Goal: Task Accomplishment & Management: Complete application form

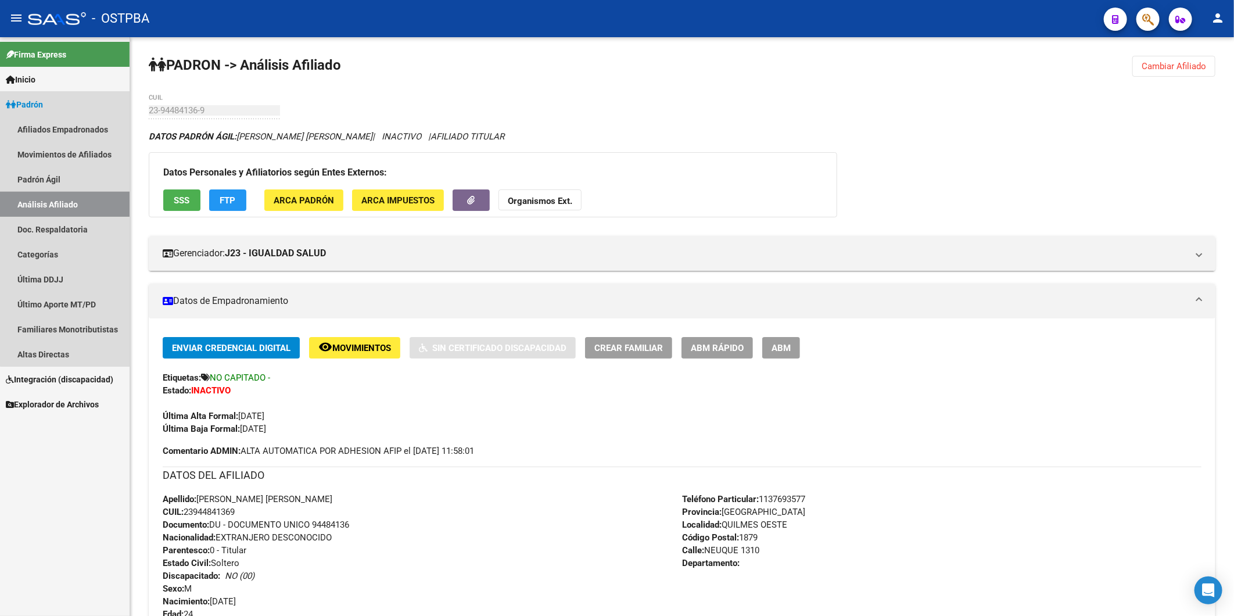
click at [86, 200] on link "Análisis Afiliado" at bounding box center [65, 204] width 130 height 25
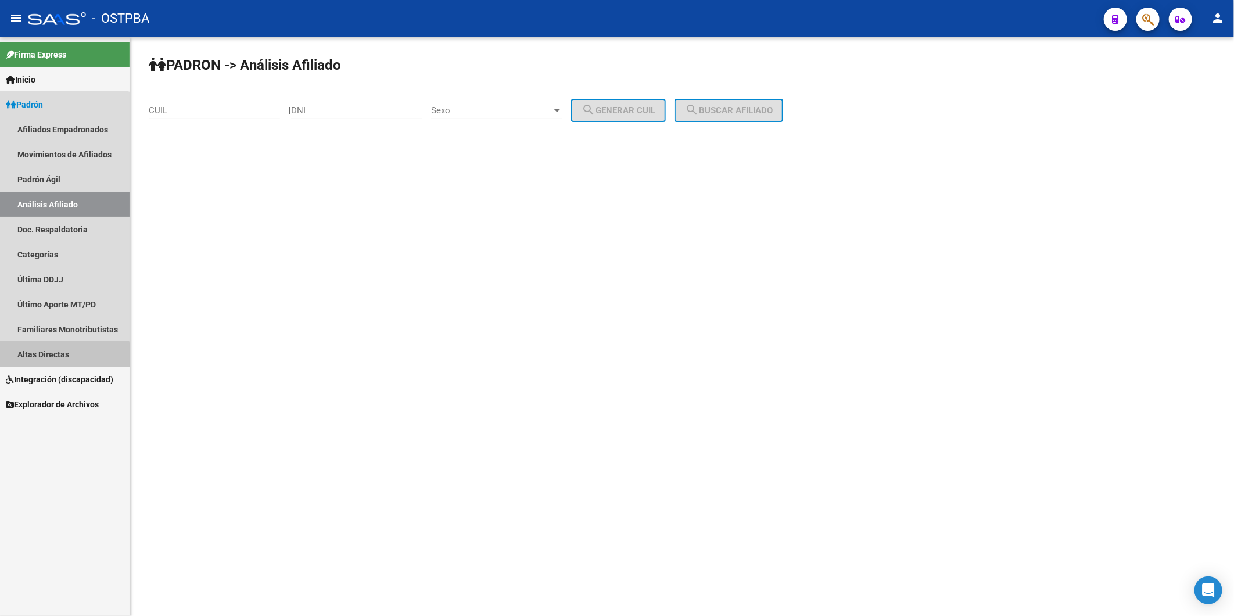
click at [53, 356] on link "Altas Directas" at bounding box center [65, 354] width 130 height 25
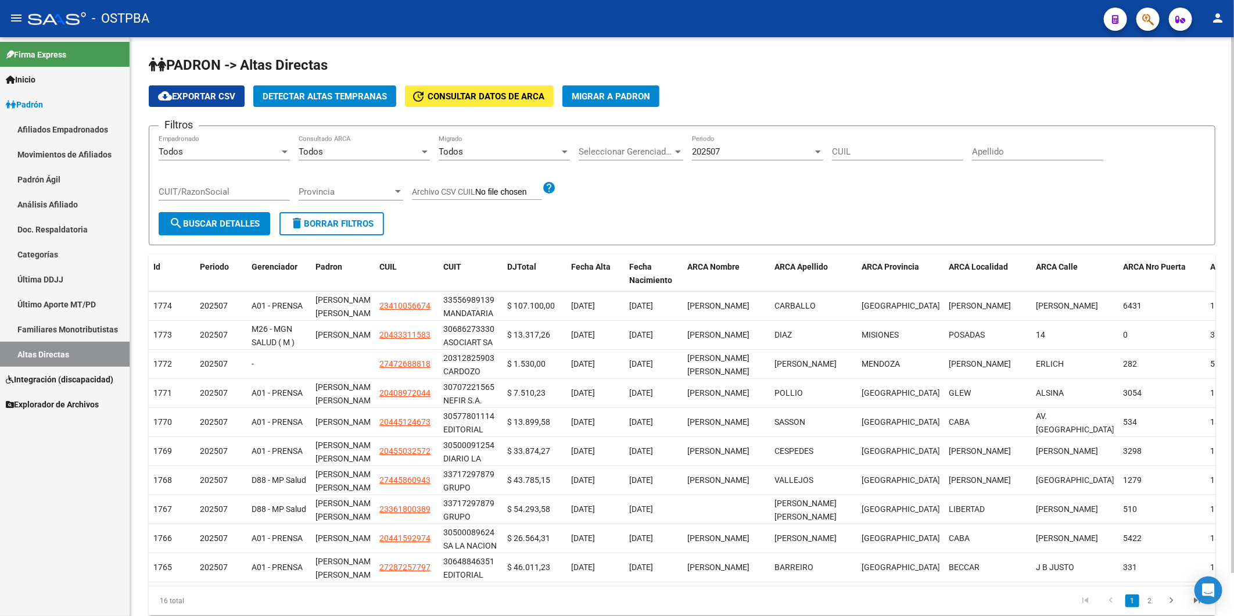
click at [347, 95] on span "Detectar Altas Tempranas" at bounding box center [325, 96] width 124 height 10
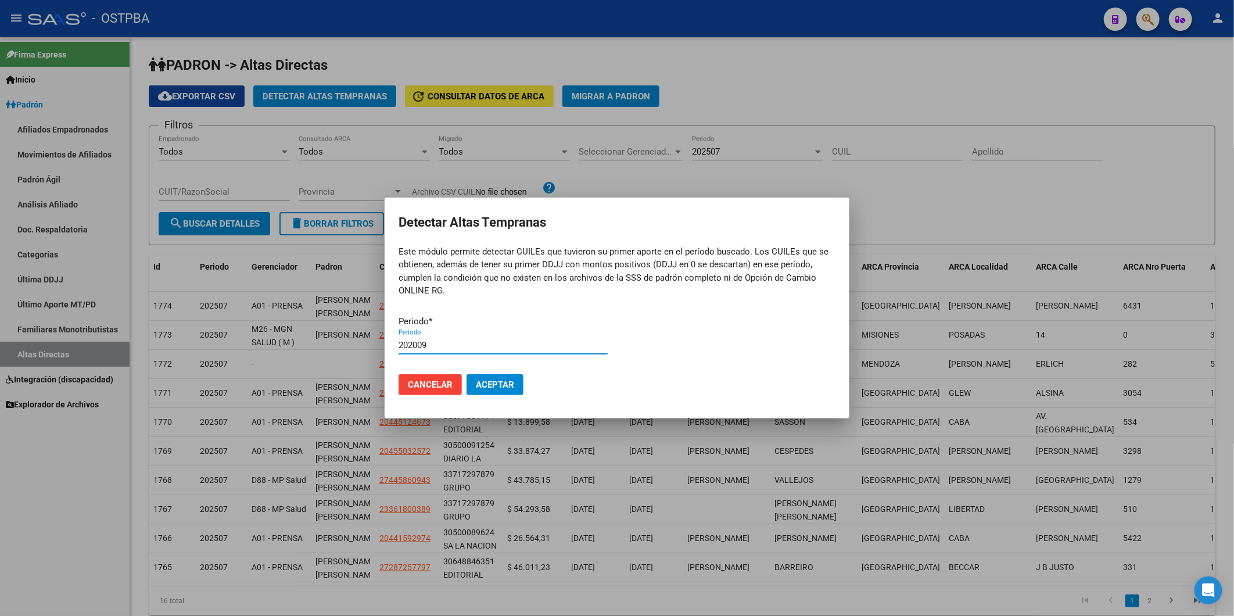
type input "202009"
click at [467, 374] on button "Aceptar" at bounding box center [495, 384] width 57 height 21
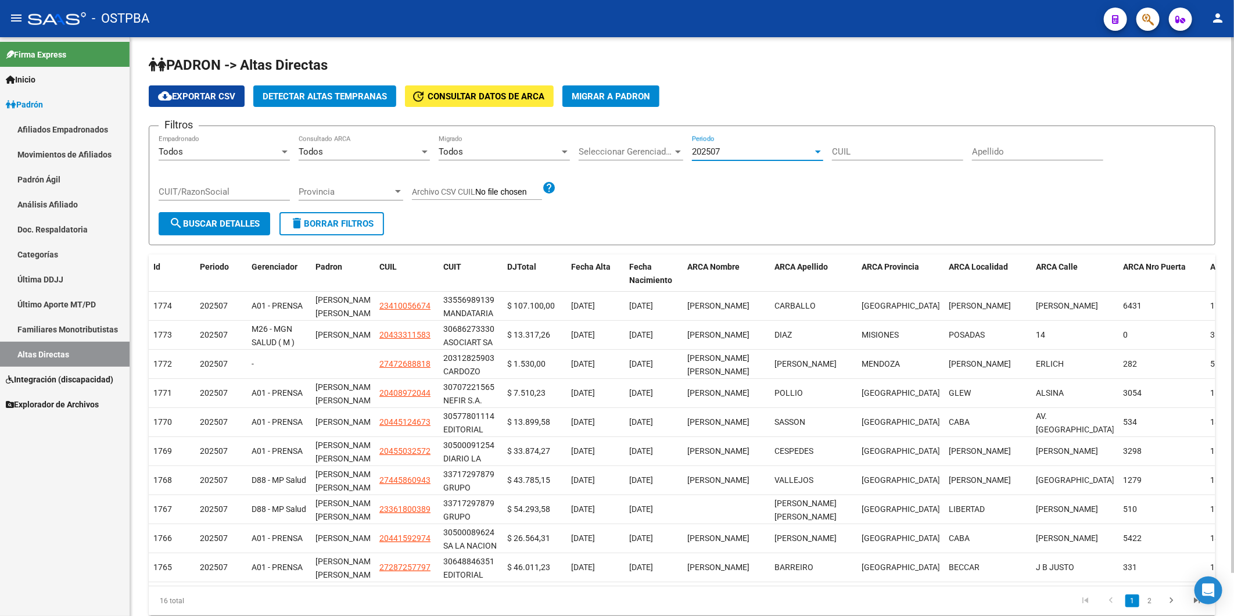
click at [817, 154] on div at bounding box center [818, 151] width 10 height 9
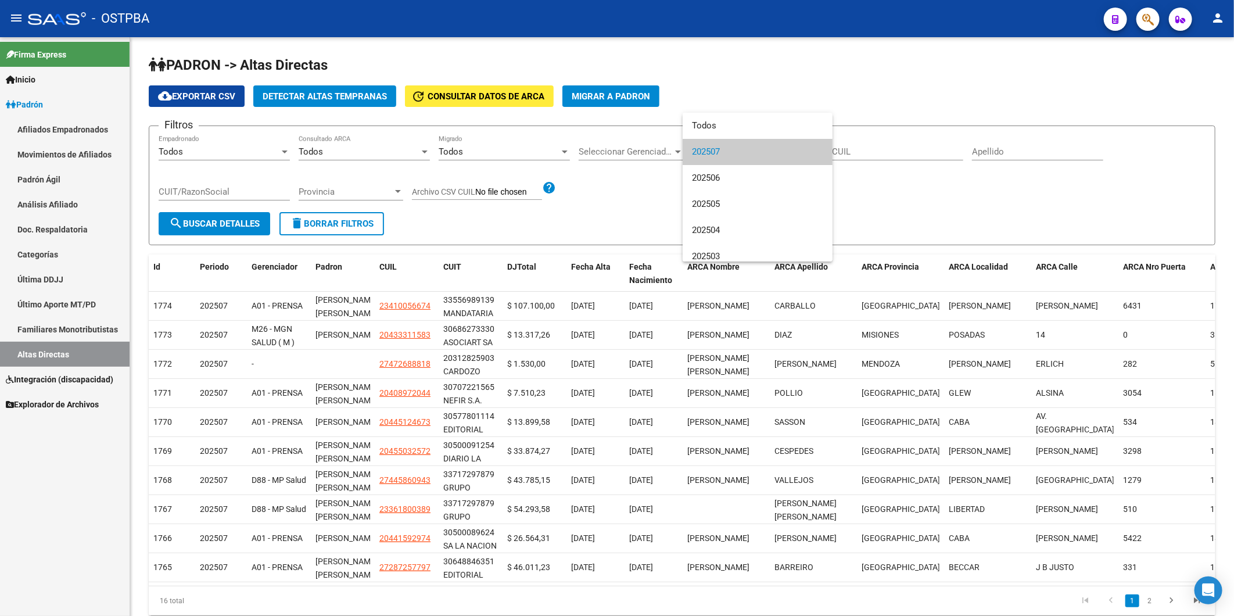
click at [332, 96] on div at bounding box center [617, 308] width 1234 height 616
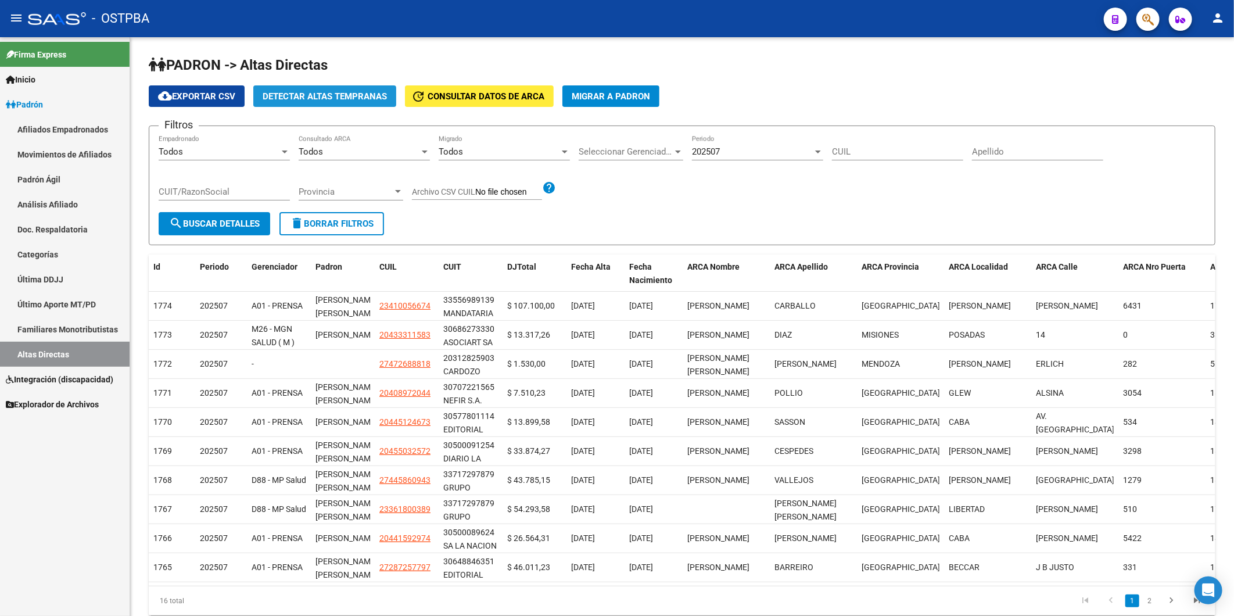
click at [332, 96] on span "Detectar Altas Tempranas" at bounding box center [325, 96] width 124 height 10
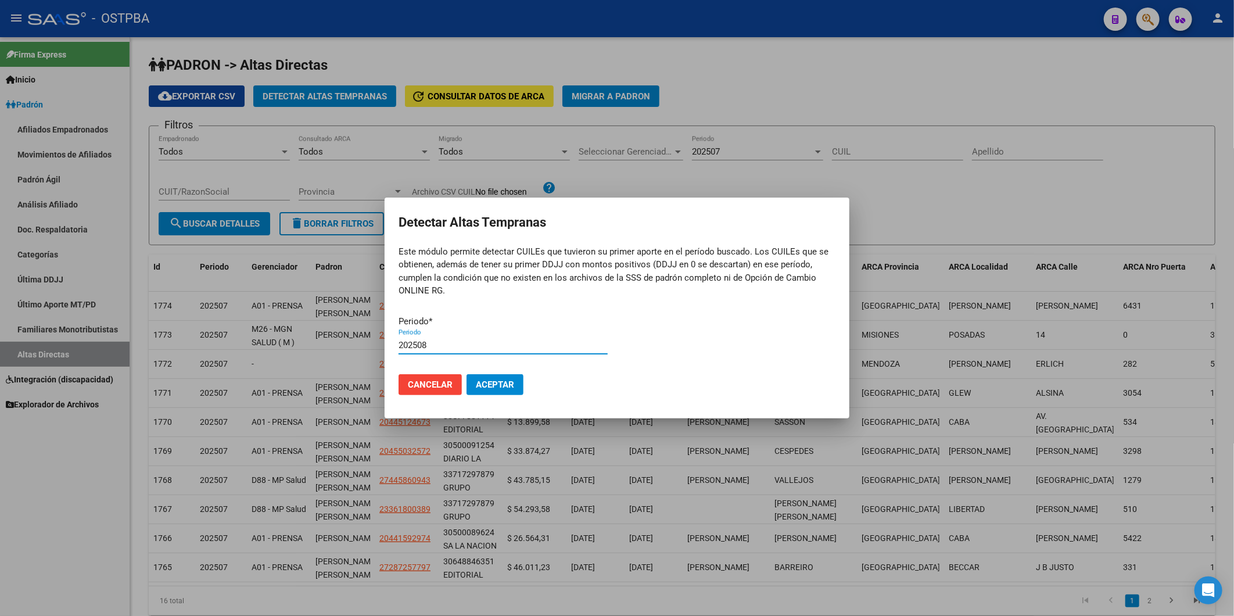
type input "202508"
click at [467, 374] on button "Aceptar" at bounding box center [495, 384] width 57 height 21
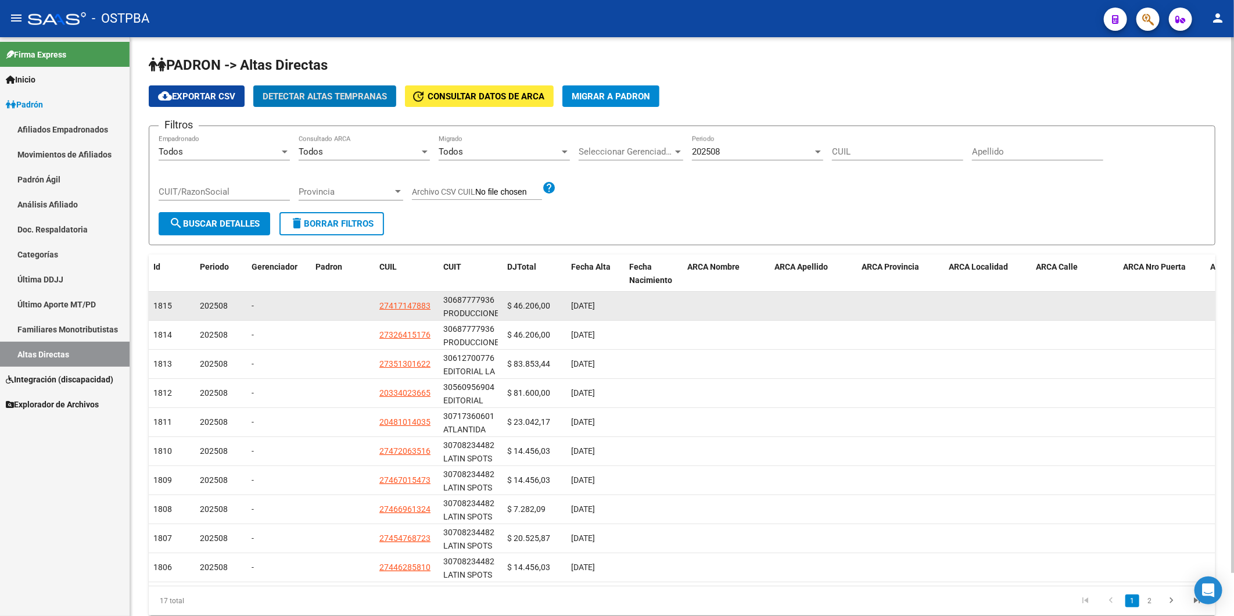
scroll to position [46, 0]
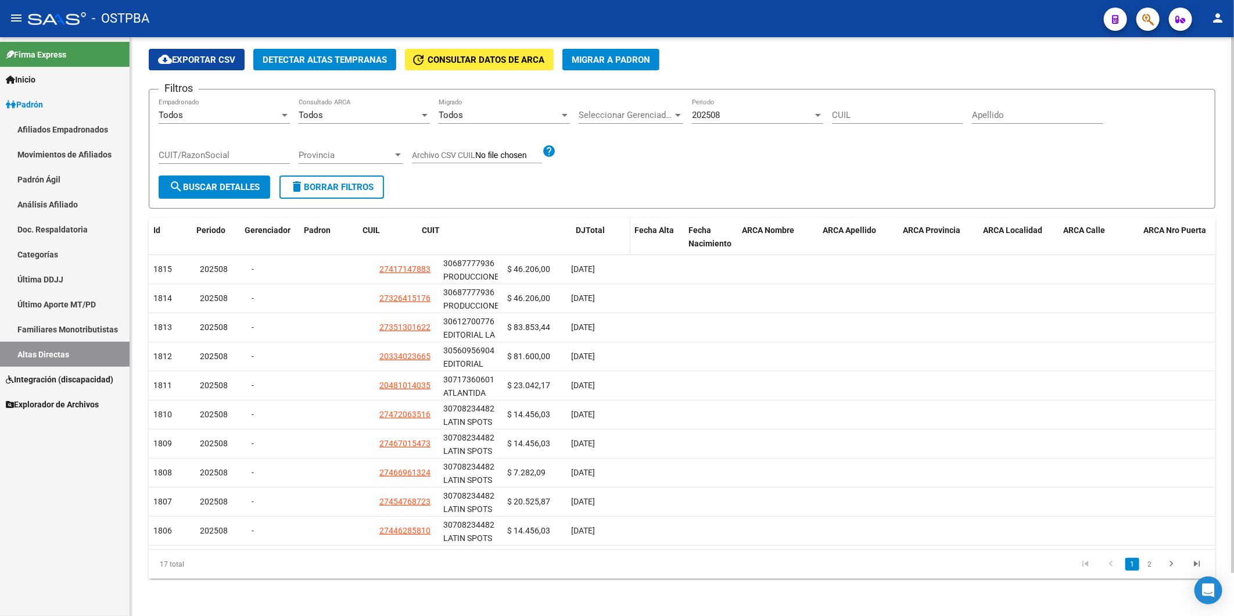
drag, startPoint x: 500, startPoint y: 219, endPoint x: 615, endPoint y: 229, distance: 115.5
click at [615, 229] on div "Id Periodo Gerenciador Padron CUIL CUIT [PERSON_NAME] Fecha Alta Fecha Nacimien…" at bounding box center [764, 237] width 1231 height 38
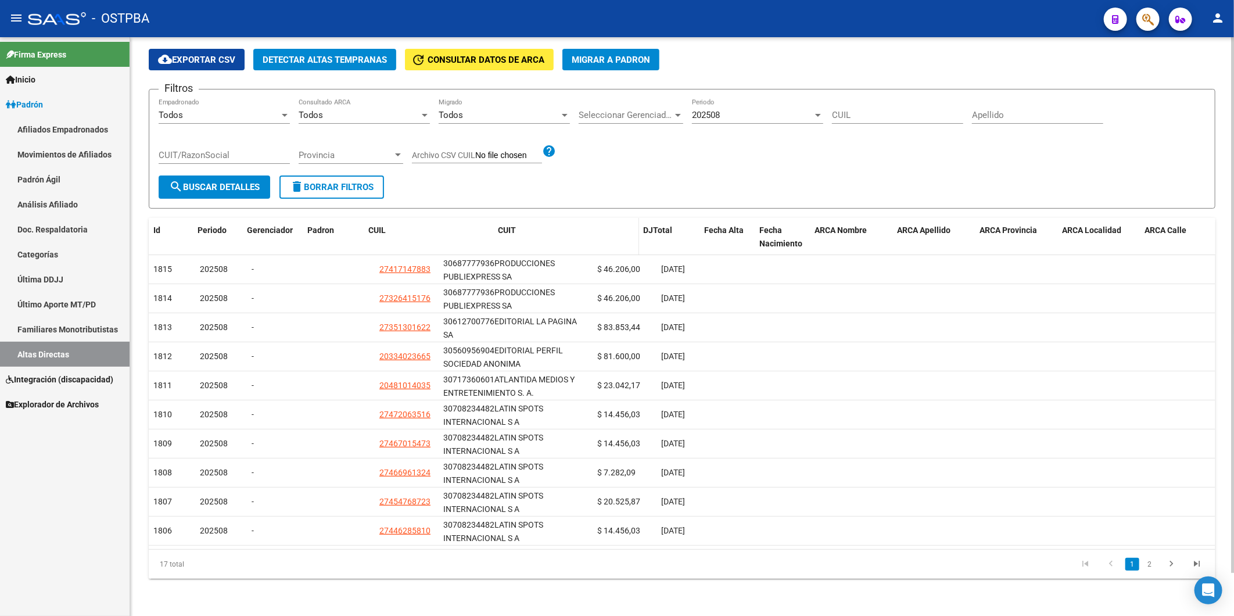
drag, startPoint x: 436, startPoint y: 229, endPoint x: 518, endPoint y: 236, distance: 82.3
click at [518, 236] on div "Id Periodo Gerenciador Padron CUIL CUIT [PERSON_NAME] Fecha Alta Fecha Nacimien…" at bounding box center [809, 237] width 1321 height 38
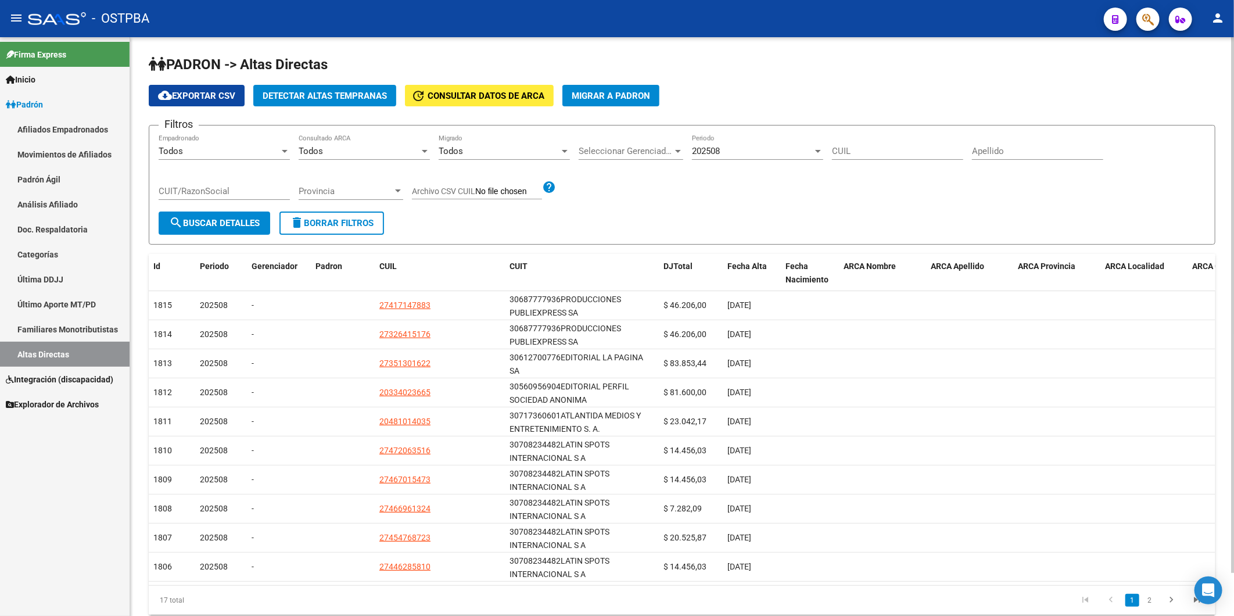
scroll to position [0, 0]
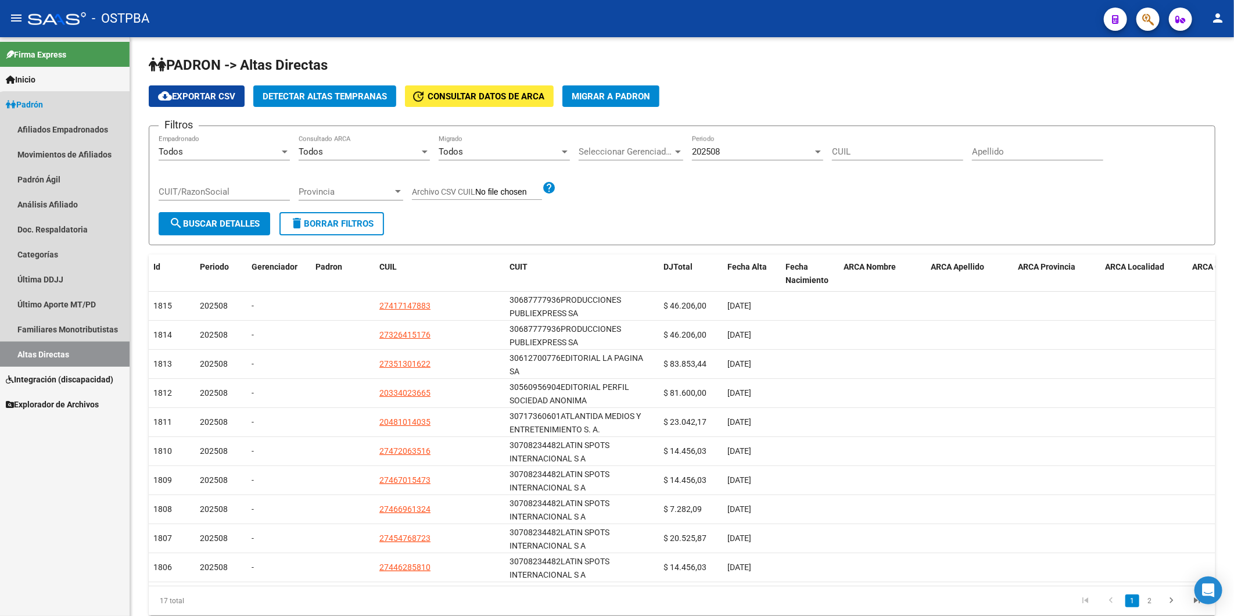
click at [73, 353] on link "Altas Directas" at bounding box center [65, 354] width 130 height 25
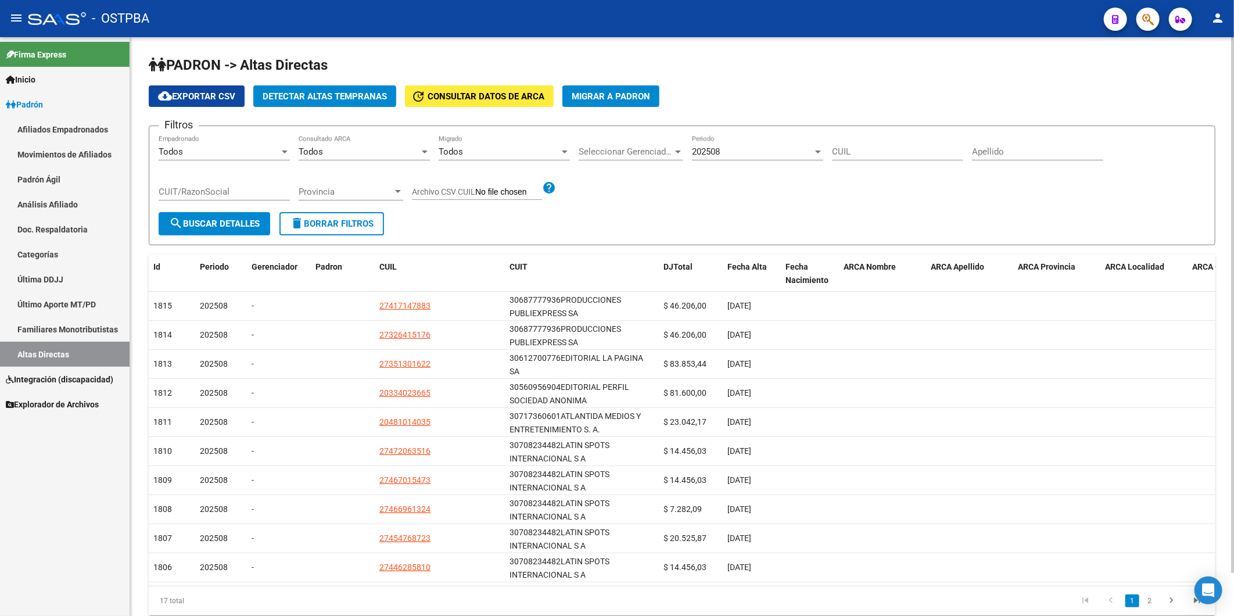
click at [349, 97] on span "Detectar Altas Tempranas" at bounding box center [325, 96] width 124 height 10
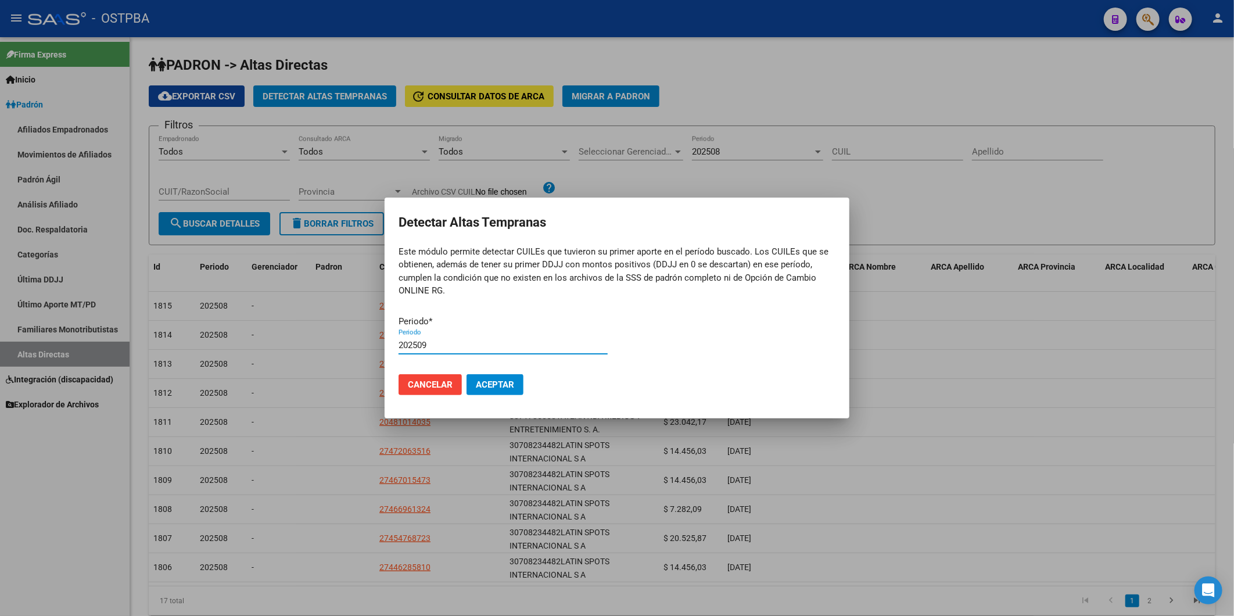
type input "202509"
click at [467, 374] on button "Aceptar" at bounding box center [495, 384] width 57 height 21
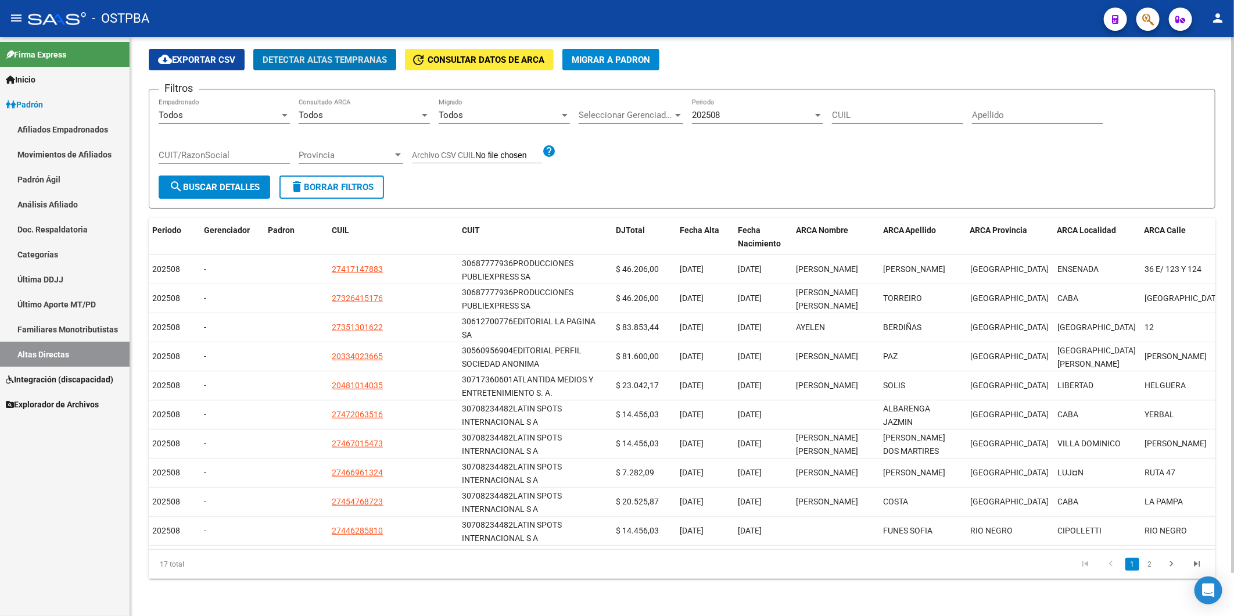
scroll to position [0, 71]
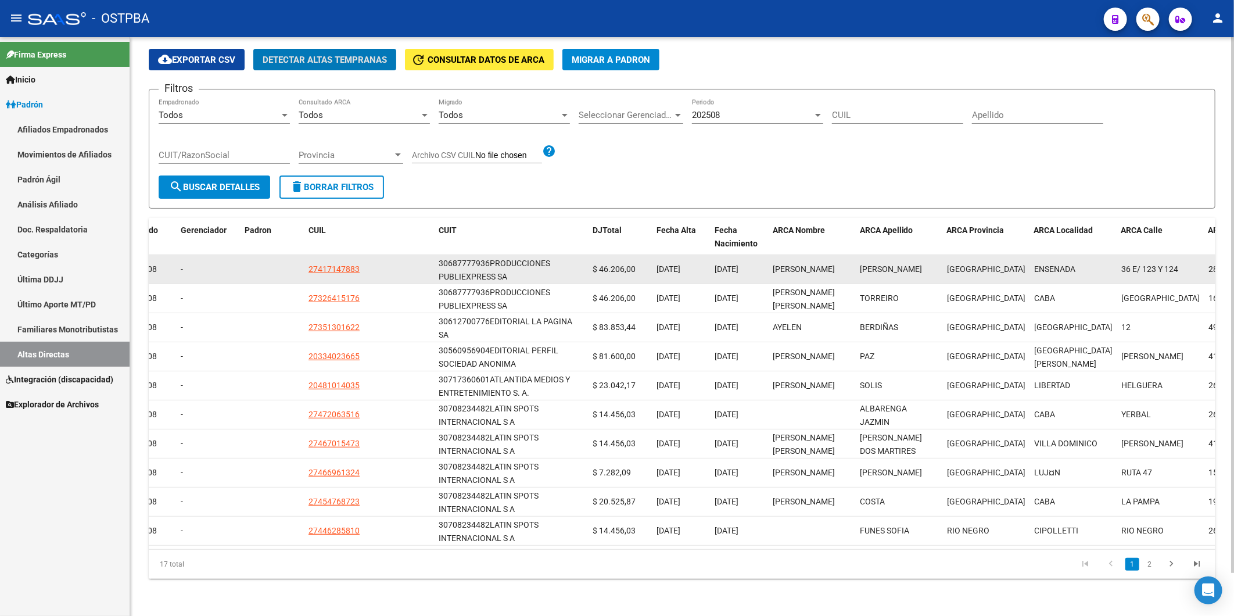
click at [253, 49] on button "Detectar Altas Tempranas" at bounding box center [324, 59] width 143 height 21
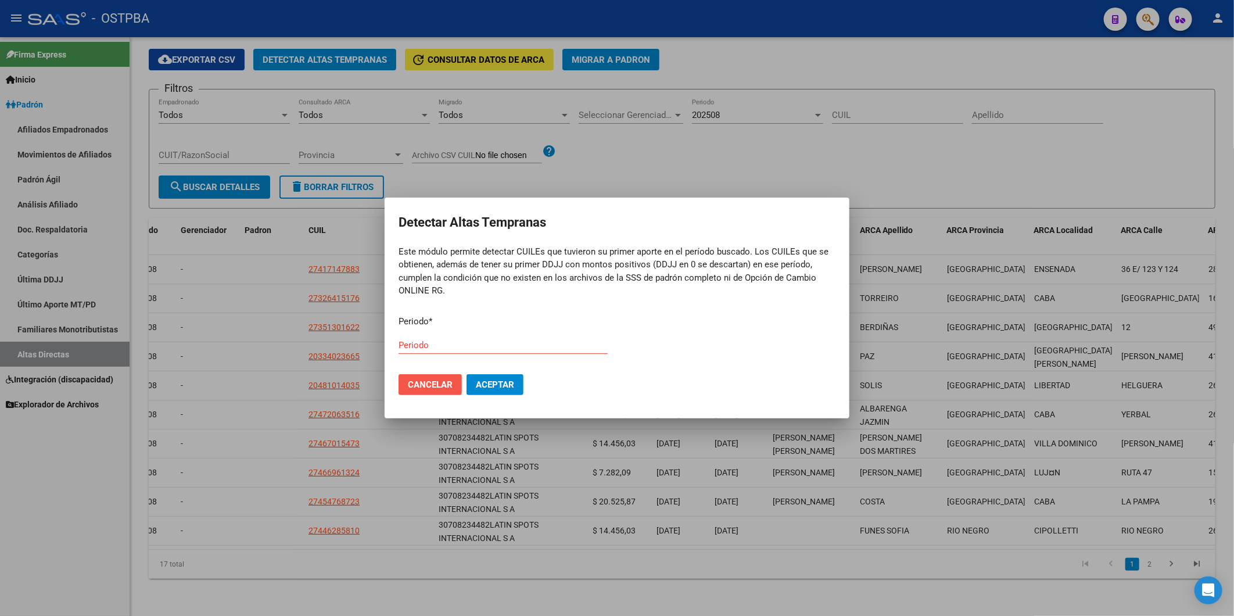
click at [445, 388] on span "Cancelar" at bounding box center [430, 384] width 45 height 10
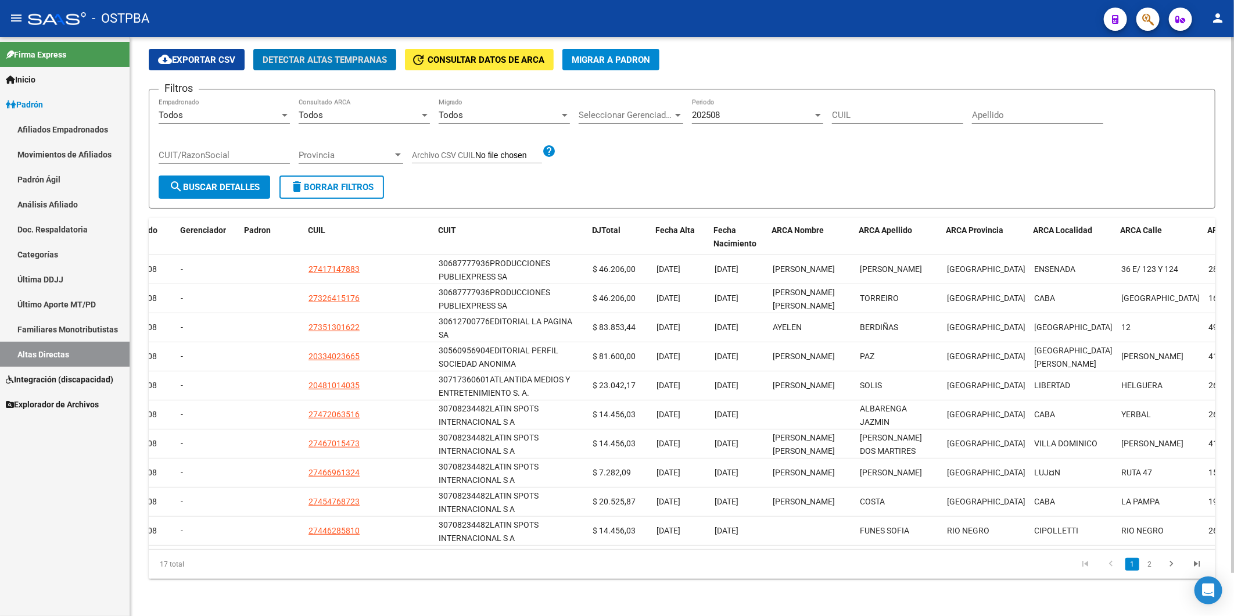
scroll to position [0, 0]
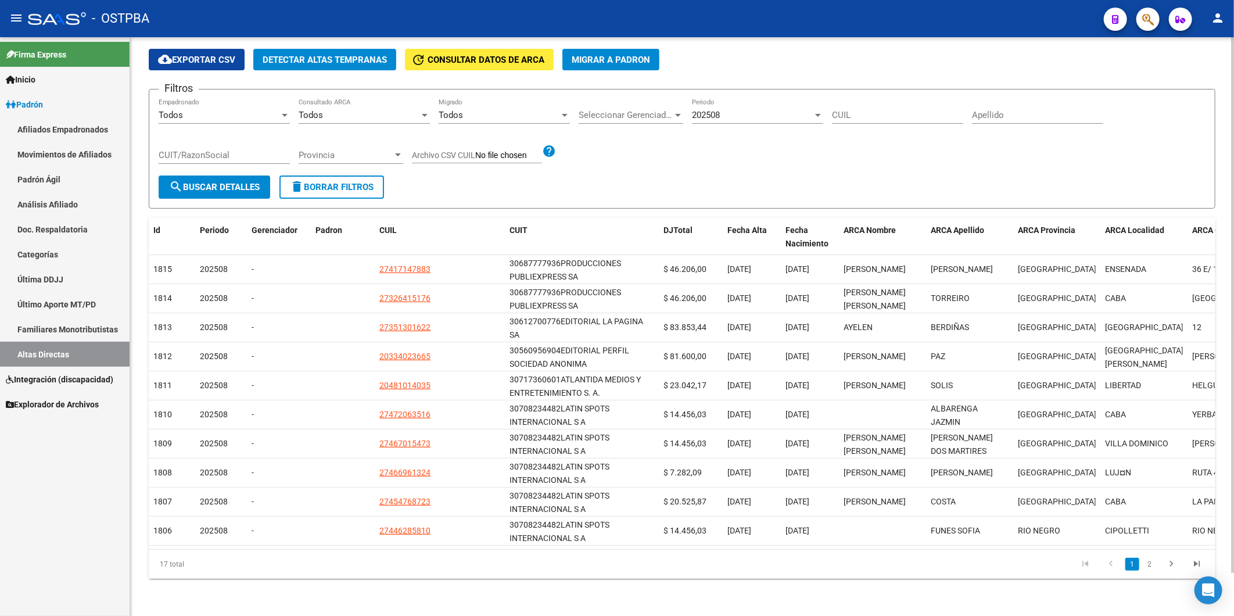
drag, startPoint x: 909, startPoint y: 550, endPoint x: 960, endPoint y: 545, distance: 51.3
click at [960, 545] on div "Id Periodo Gerenciador Padron CUIL CUIT DJTotal Fecha Alta Fecha Nacimiento ARC…" at bounding box center [682, 398] width 1067 height 361
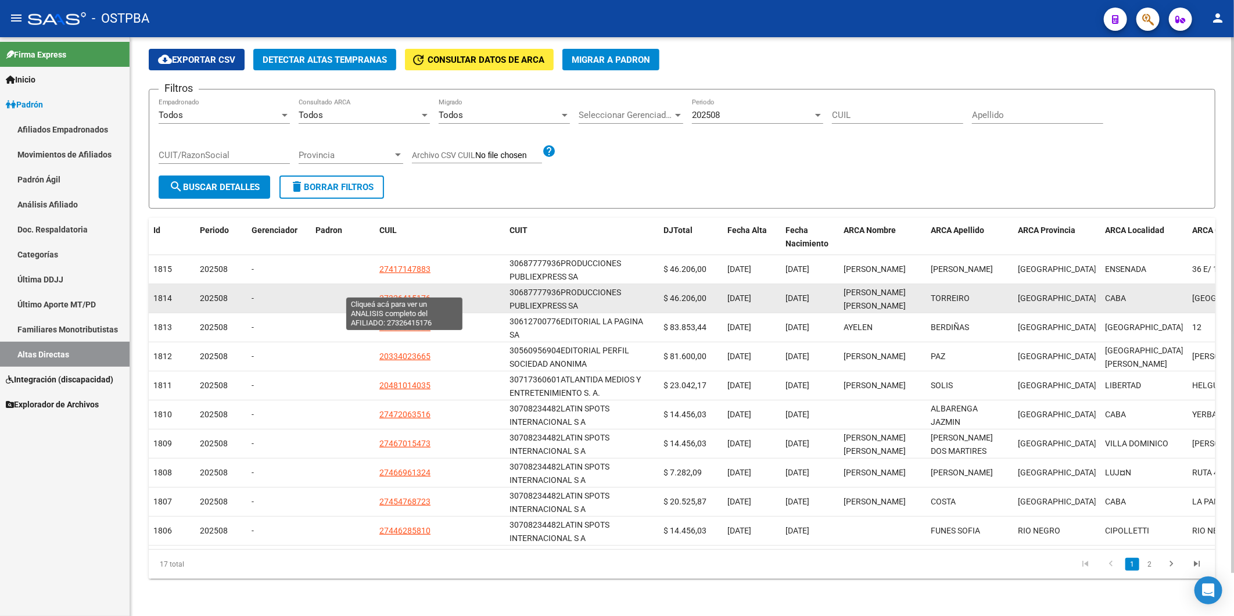
click at [400, 293] on span "27326415176" at bounding box center [404, 297] width 51 height 9
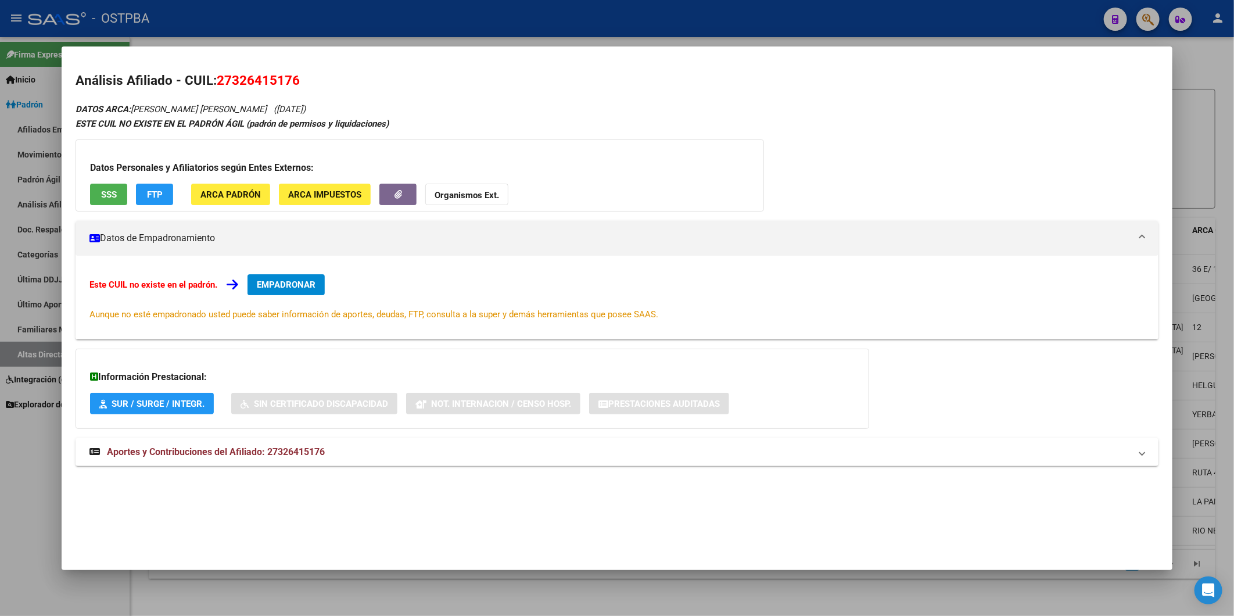
click at [1186, 120] on div at bounding box center [617, 308] width 1234 height 616
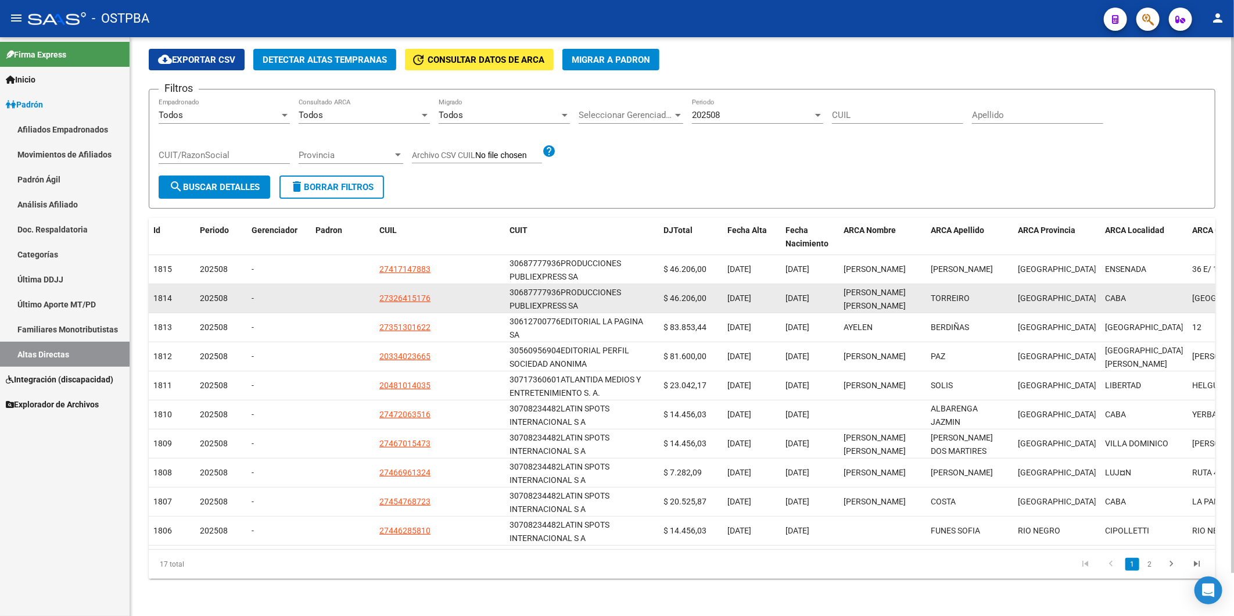
drag, startPoint x: 559, startPoint y: 282, endPoint x: 508, endPoint y: 280, distance: 51.2
click at [508, 284] on datatable-body-cell "30687777936 PRODUCCIONES PUBLIEXPRESS SA" at bounding box center [582, 298] width 154 height 28
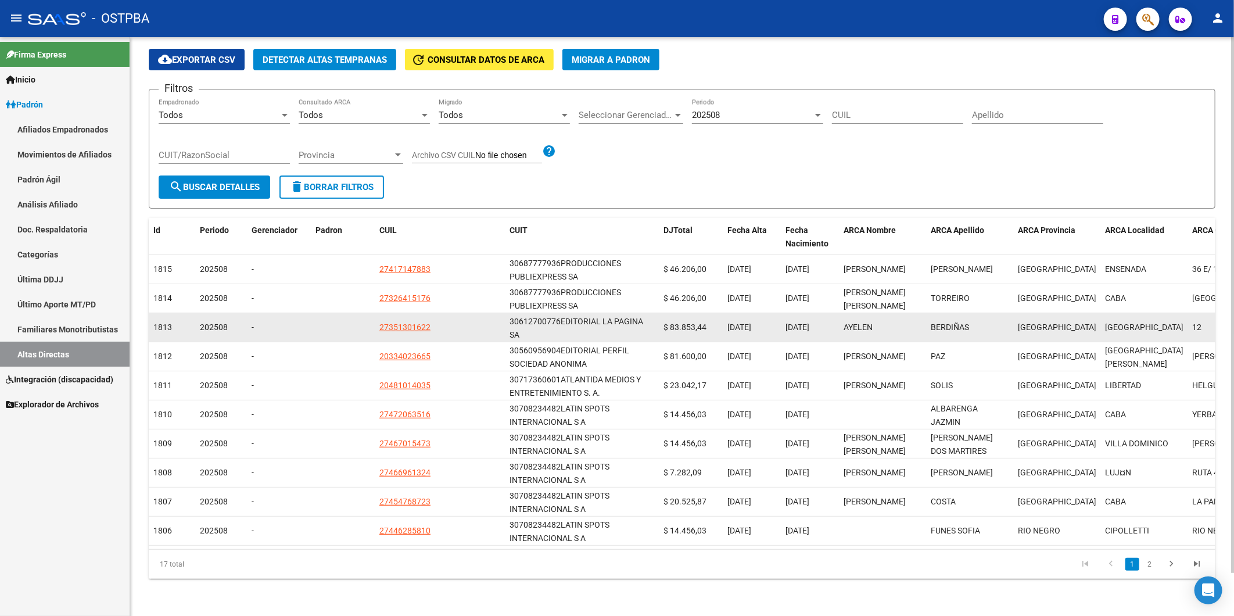
copy div "30687777936"
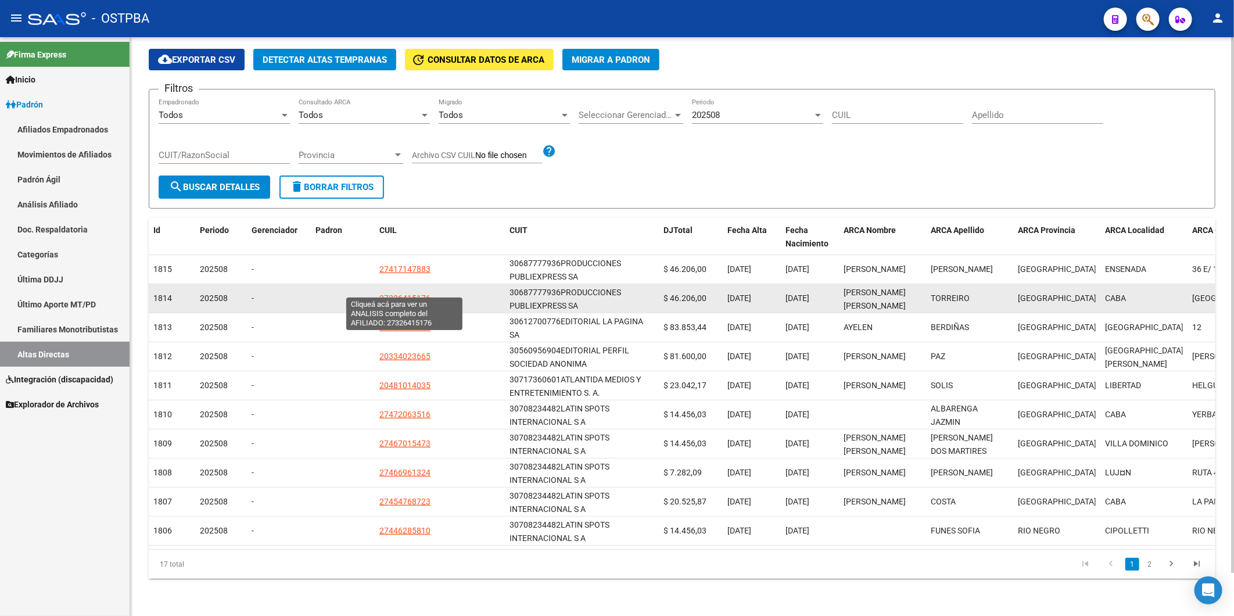
click at [392, 293] on span "27326415176" at bounding box center [404, 297] width 51 height 9
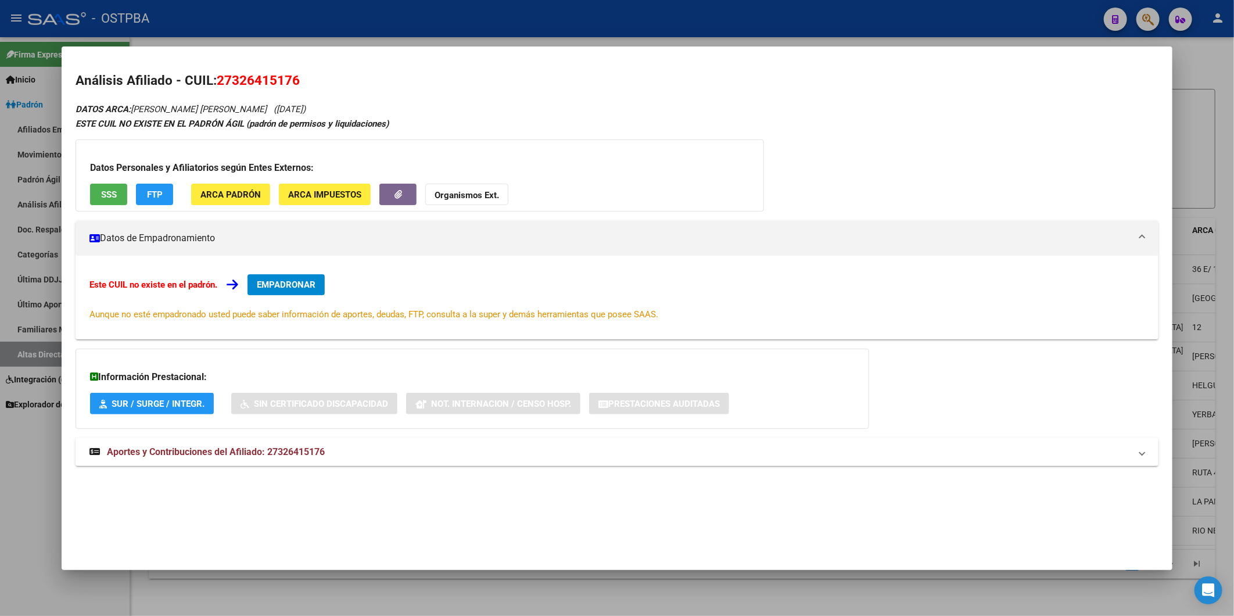
click at [311, 284] on span "EMPADRONAR" at bounding box center [286, 284] width 59 height 10
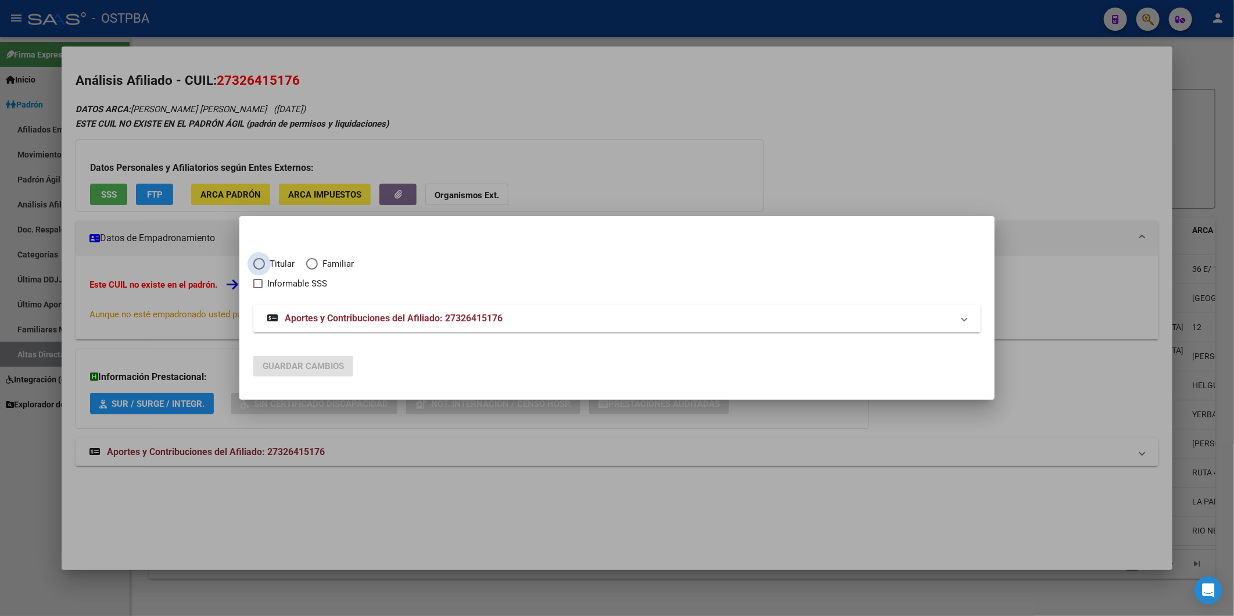
click at [274, 260] on span "Titular" at bounding box center [280, 263] width 30 height 13
click at [265, 260] on input "Titular" at bounding box center [259, 264] width 12 height 12
radio input "true"
checkbox input "true"
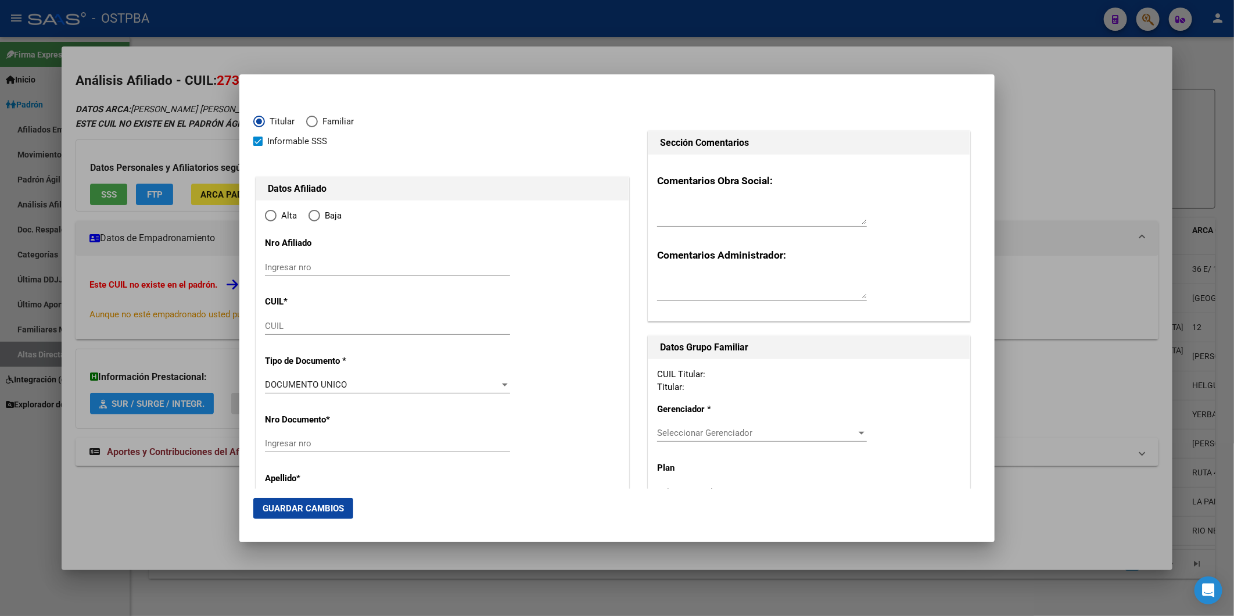
type input "27-32641517-6"
type input "32641517"
type input "TORREIRO"
type input "[PERSON_NAME] [PERSON_NAME]"
type input "1986-10-16"
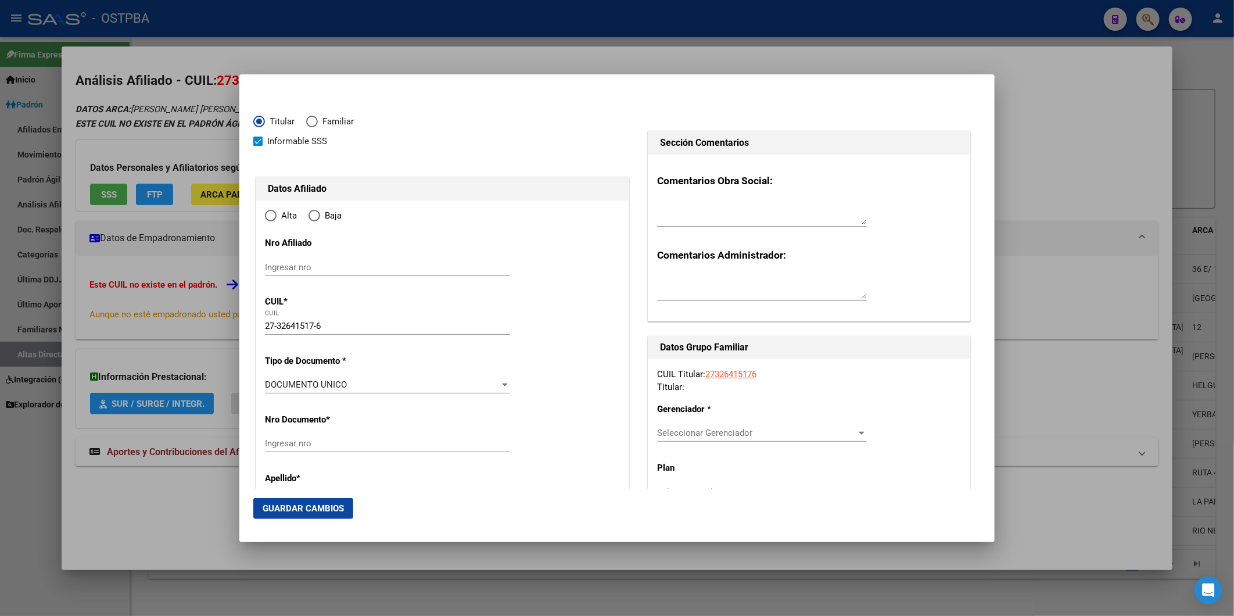
type input "CABA"
type input "1062"
type input "[GEOGRAPHIC_DATA]"
type input "1627"
type input "6"
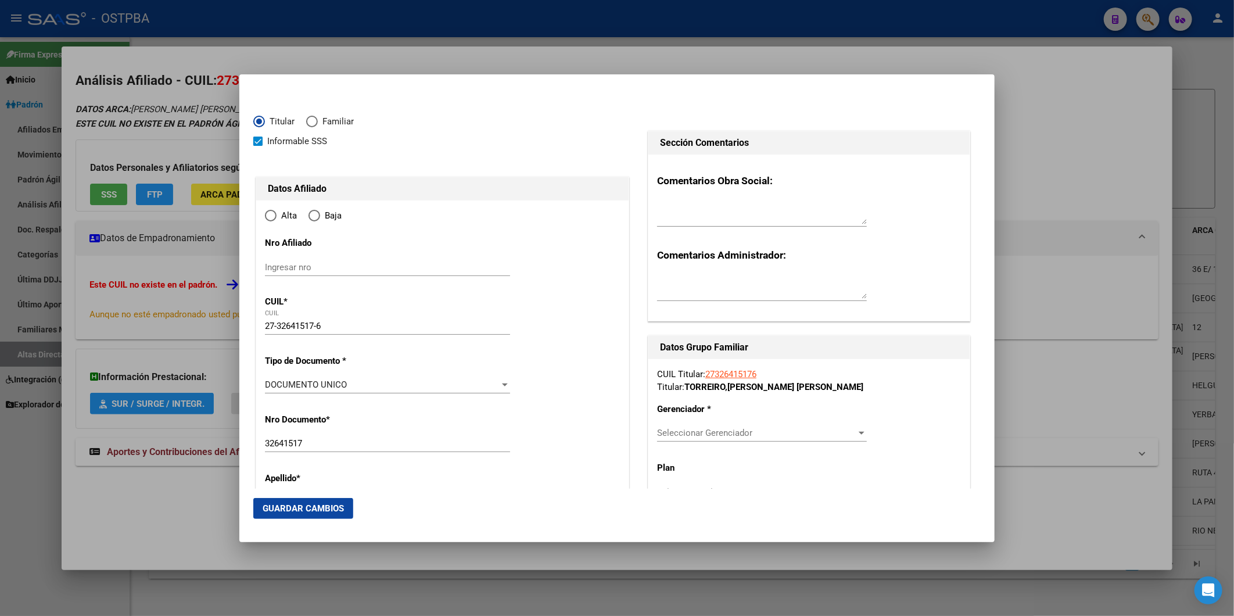
type input "CABA"
radio input "true"
click at [270, 385] on input "Ingresar fecha" at bounding box center [387, 388] width 245 height 19
type input "2025-09-01"
click at [502, 451] on div at bounding box center [505, 450] width 6 height 3
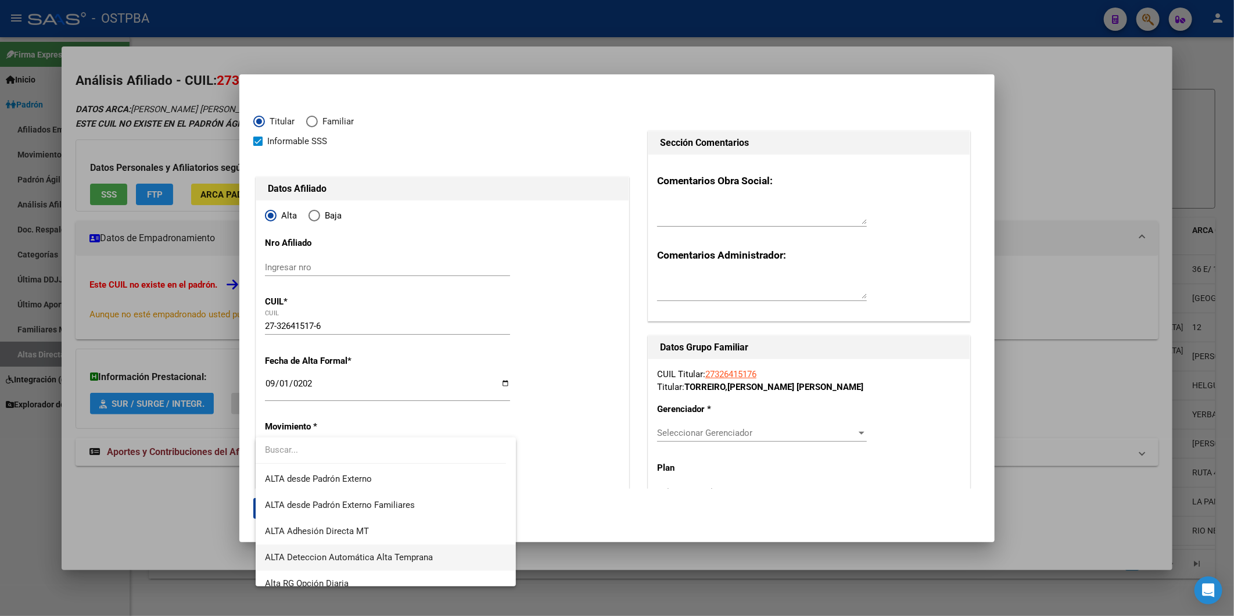
scroll to position [335, 0]
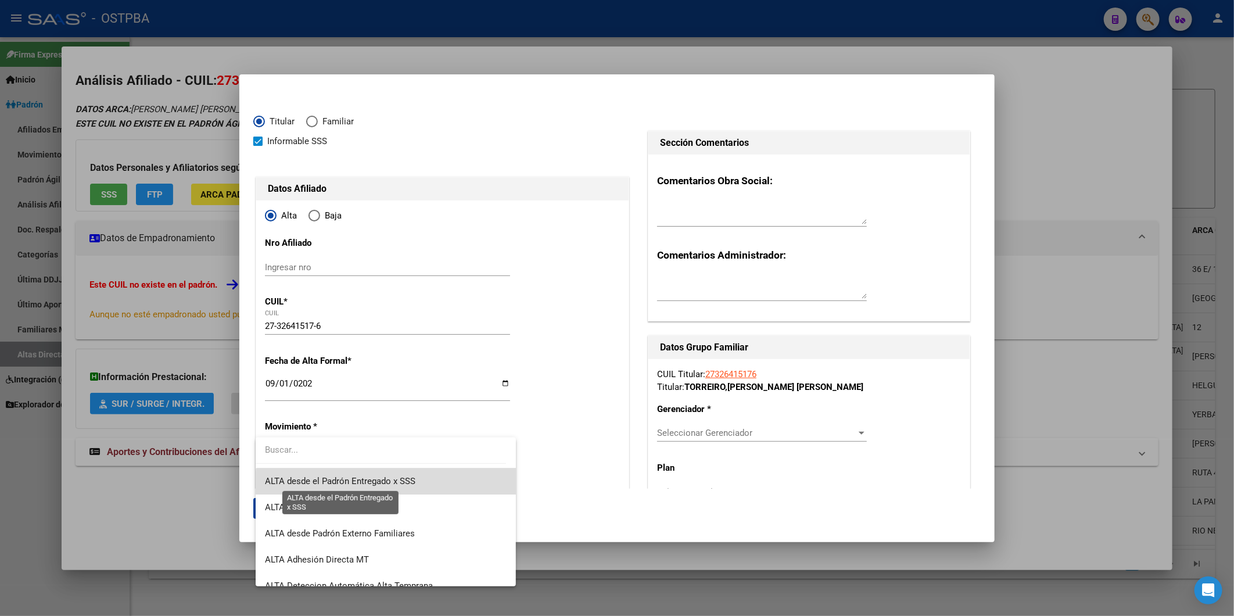
click at [413, 485] on span "ALTA desde el Padrón Entregado x SSS" at bounding box center [340, 481] width 150 height 10
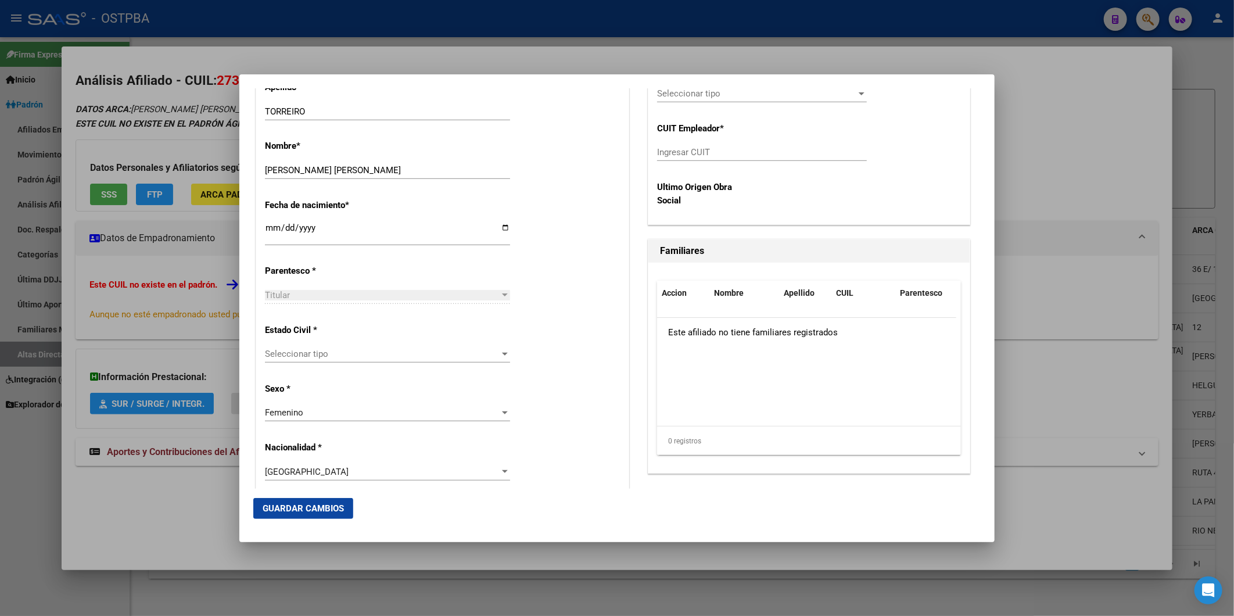
scroll to position [193, 0]
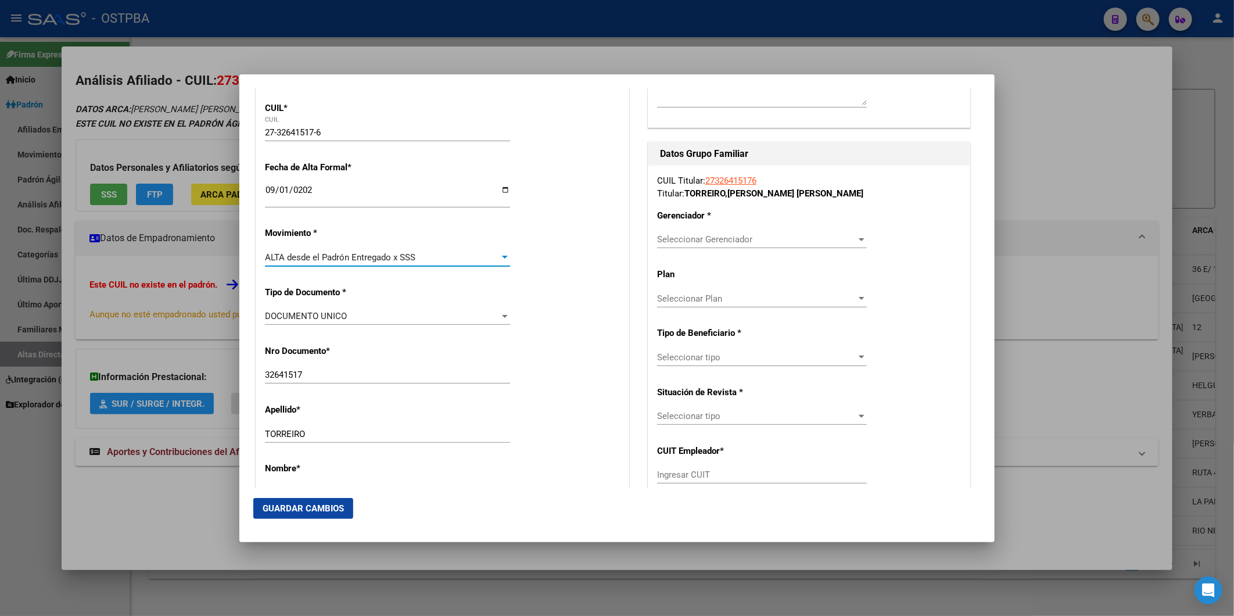
click at [859, 239] on div at bounding box center [862, 239] width 6 height 3
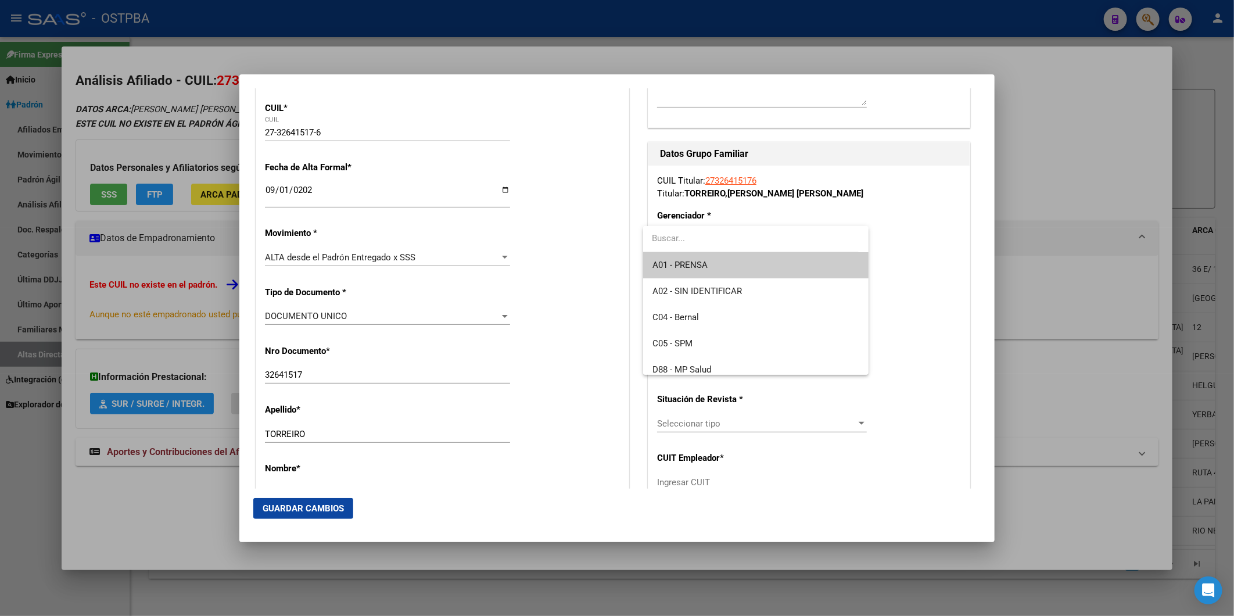
click at [771, 268] on span "A01 - PRENSA" at bounding box center [755, 265] width 207 height 26
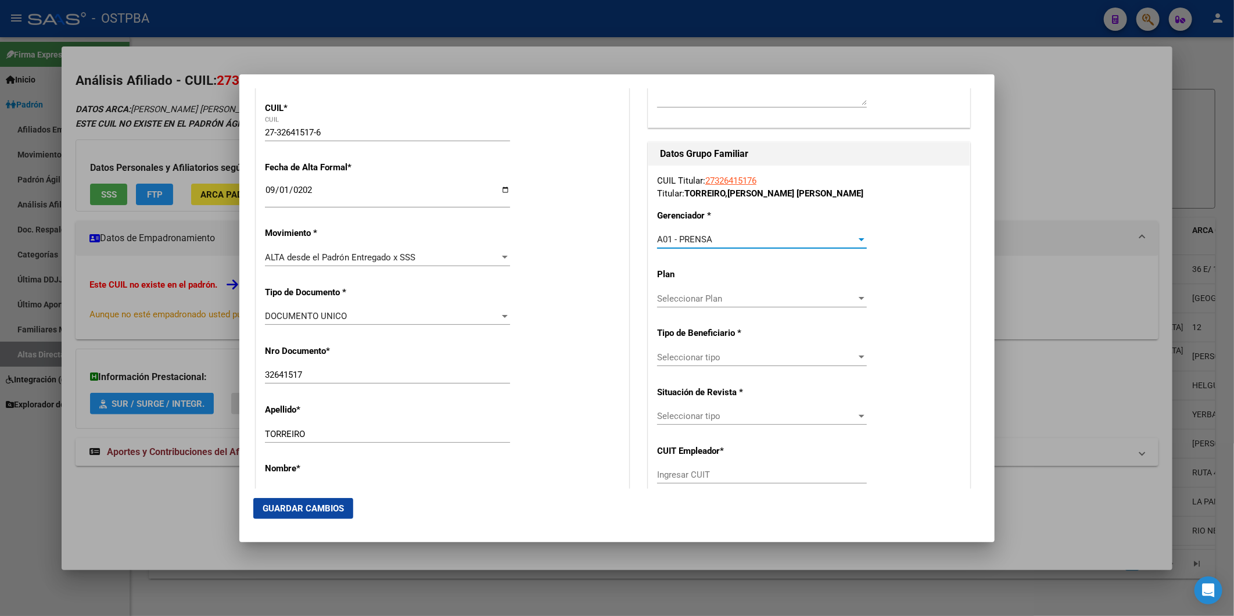
click at [859, 299] on div at bounding box center [862, 298] width 6 height 3
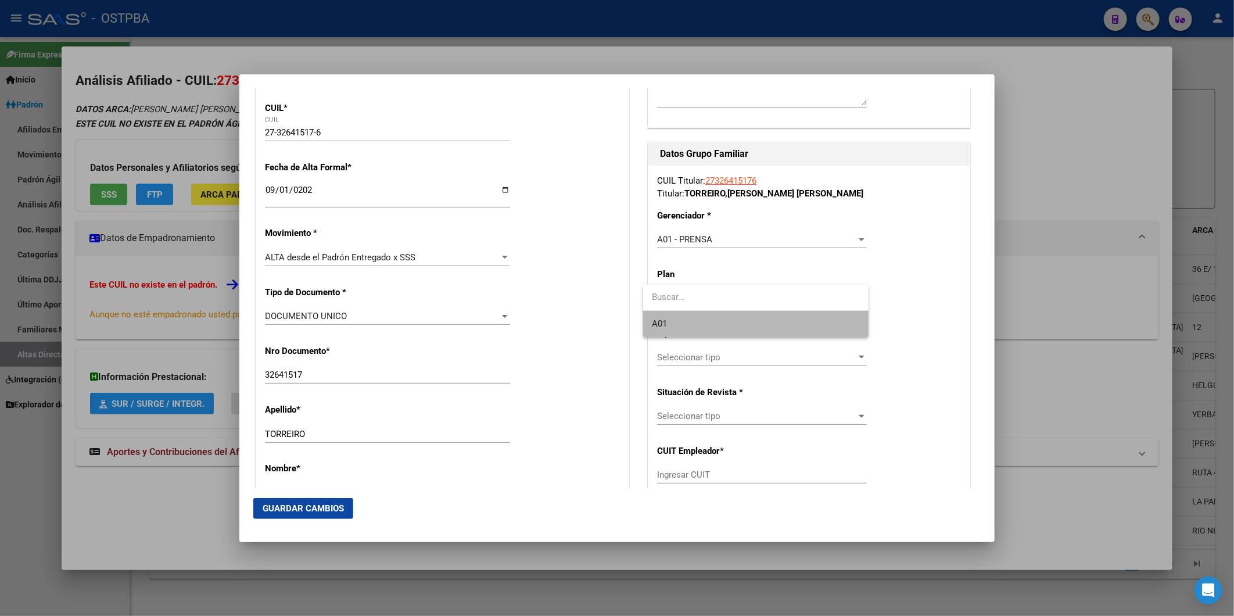
click at [808, 327] on span "A01" at bounding box center [755, 324] width 207 height 26
click at [856, 357] on div at bounding box center [861, 357] width 10 height 9
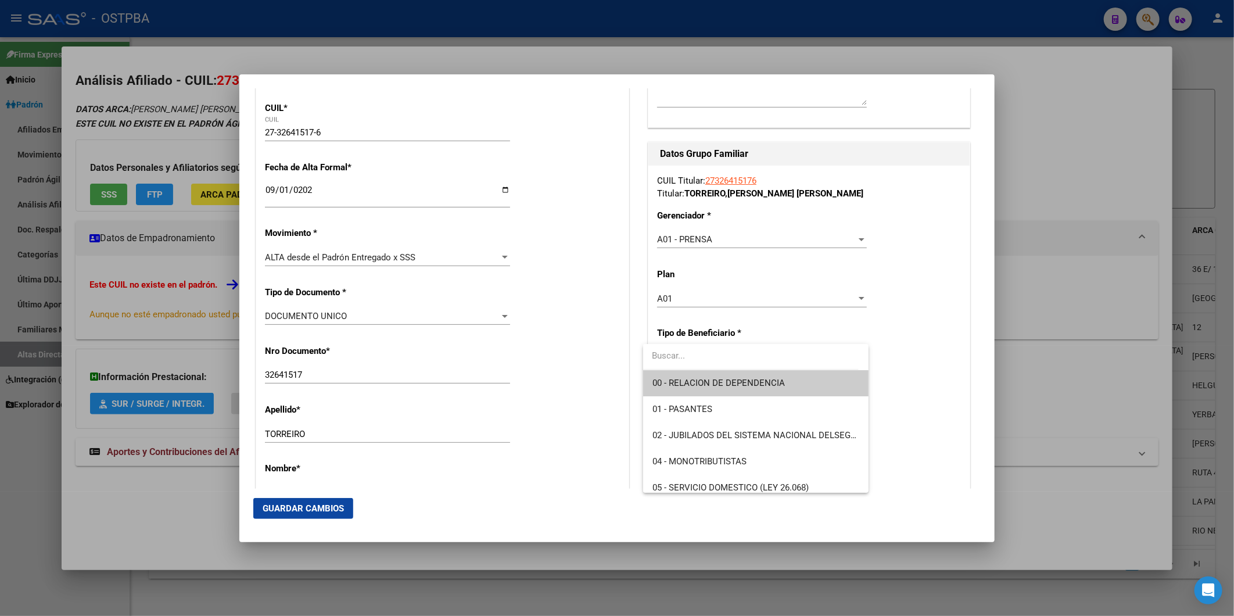
click at [804, 384] on span "00 - RELACION DE DEPENDENCIA" at bounding box center [755, 383] width 207 height 26
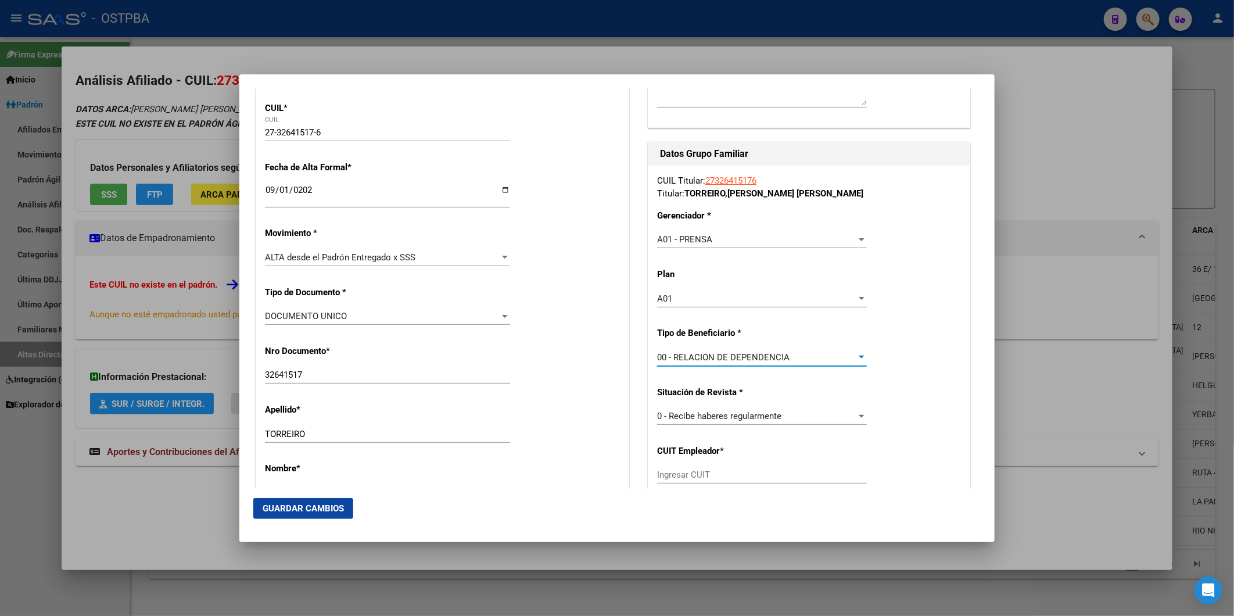
type input "30-68777793-6"
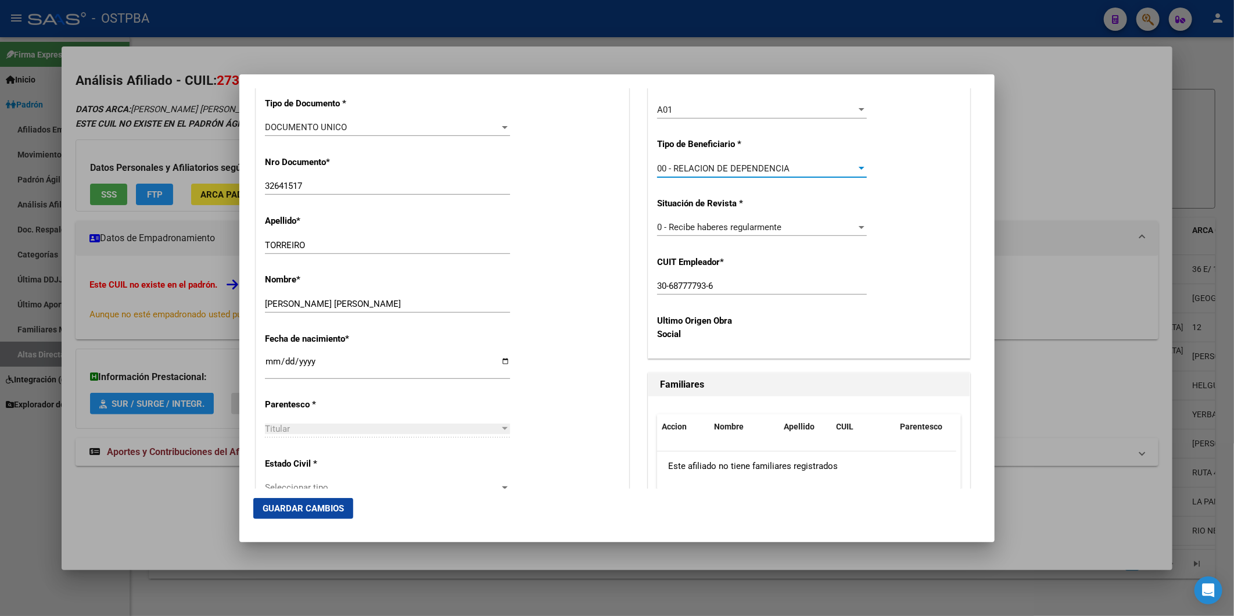
scroll to position [516, 0]
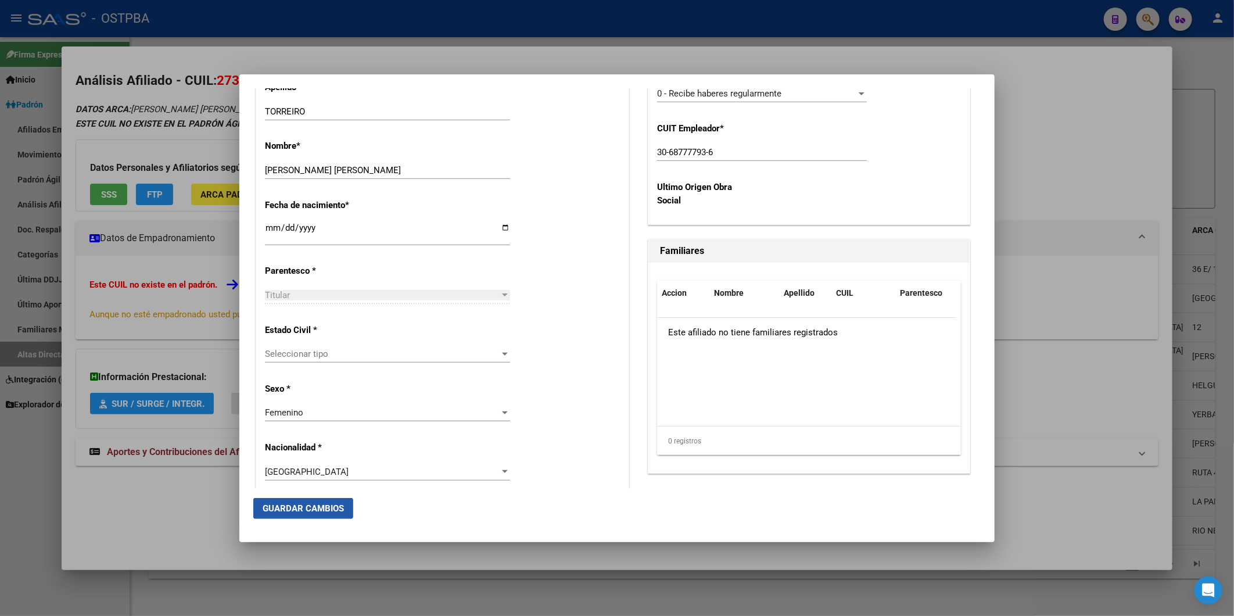
click at [288, 511] on span "Guardar Cambios" at bounding box center [303, 508] width 81 height 10
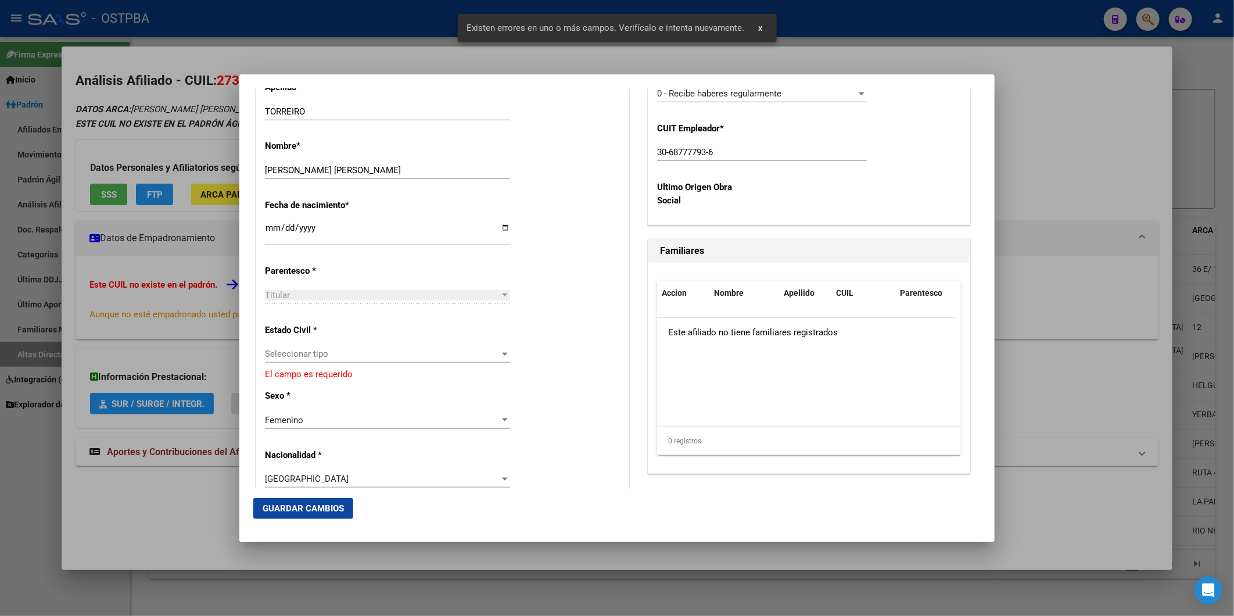
click at [500, 355] on div at bounding box center [505, 353] width 10 height 9
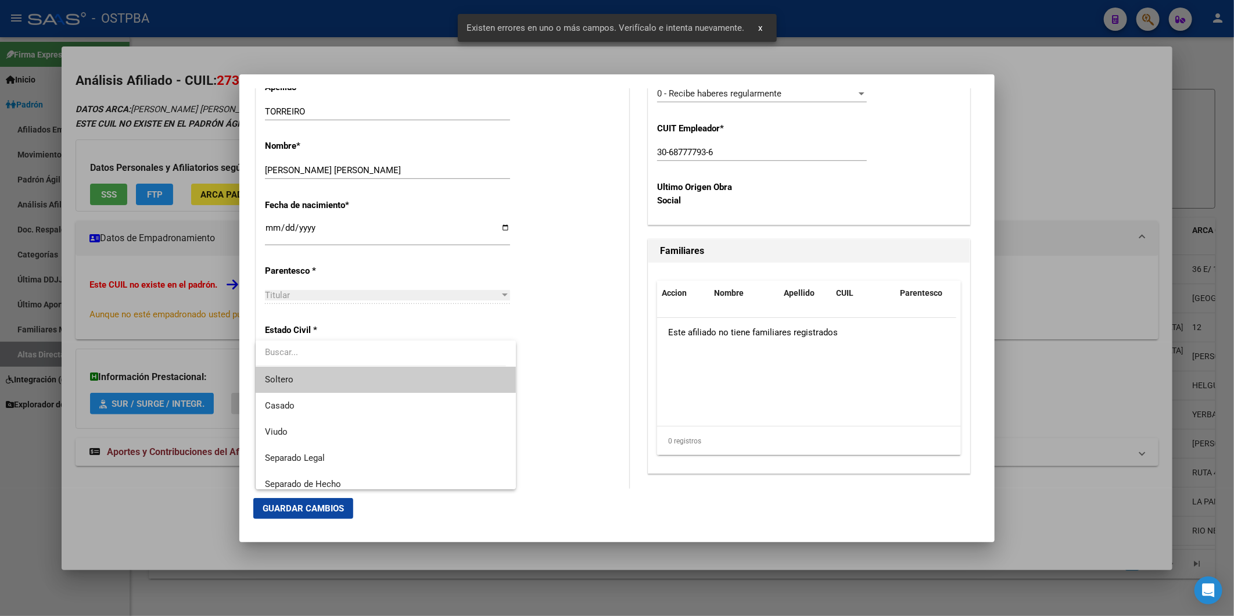
click at [414, 380] on span "Soltero" at bounding box center [385, 380] width 241 height 26
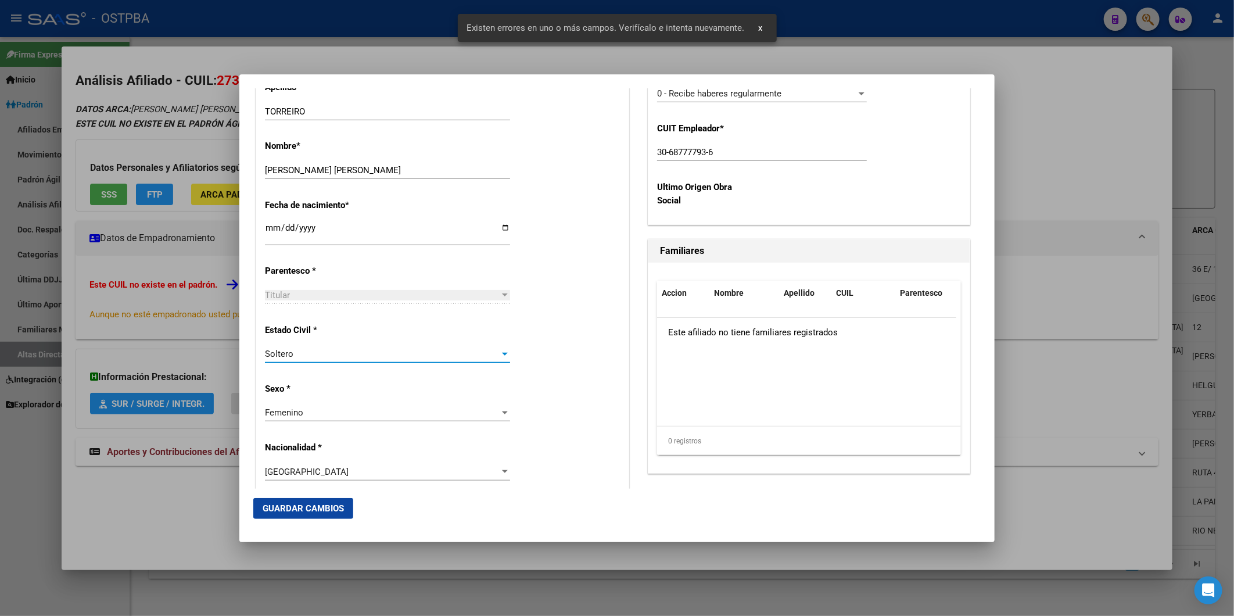
click at [335, 507] on span "Guardar Cambios" at bounding box center [303, 508] width 81 height 10
click at [1036, 192] on div at bounding box center [617, 308] width 1234 height 616
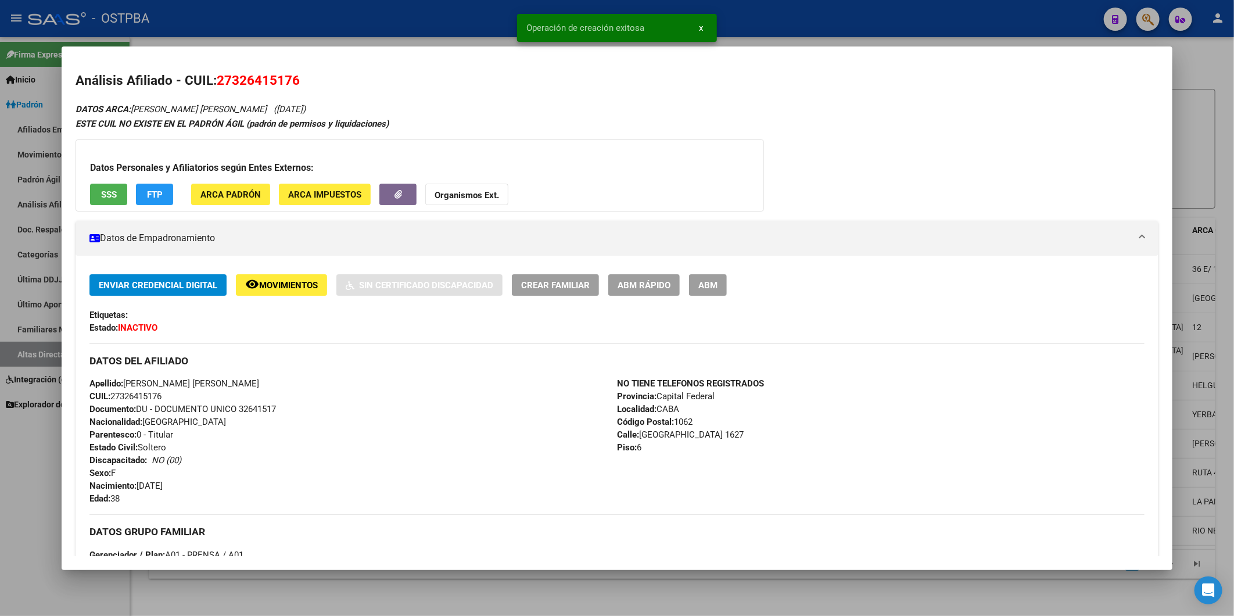
click at [1188, 149] on div at bounding box center [617, 308] width 1234 height 616
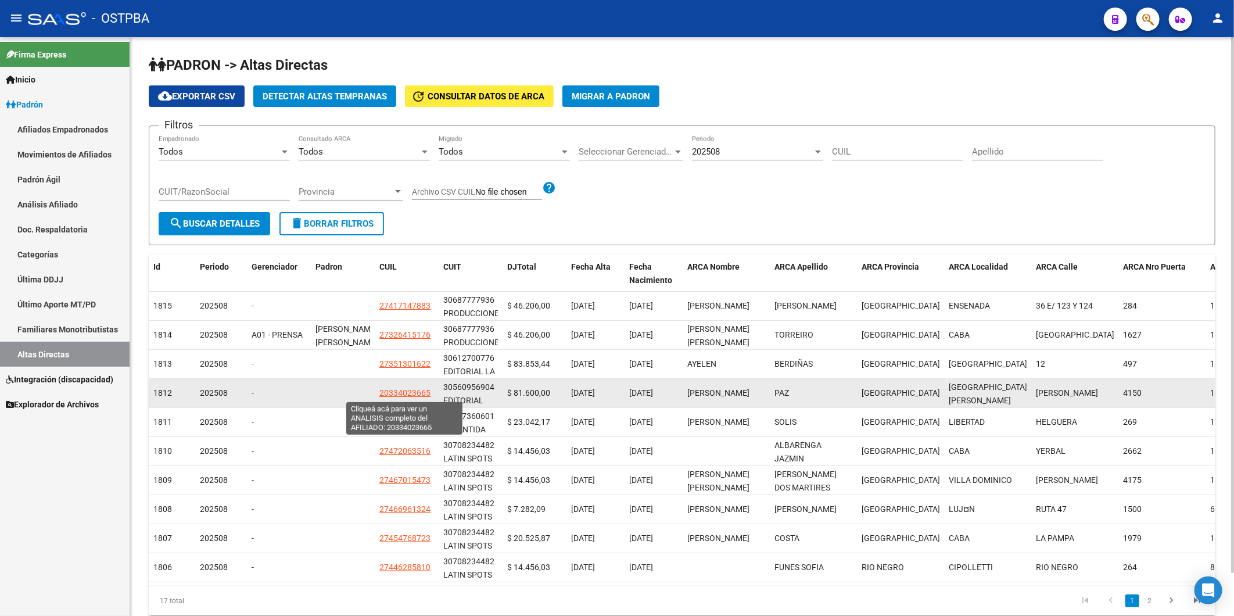
click at [402, 393] on span "20334023665" at bounding box center [404, 392] width 51 height 9
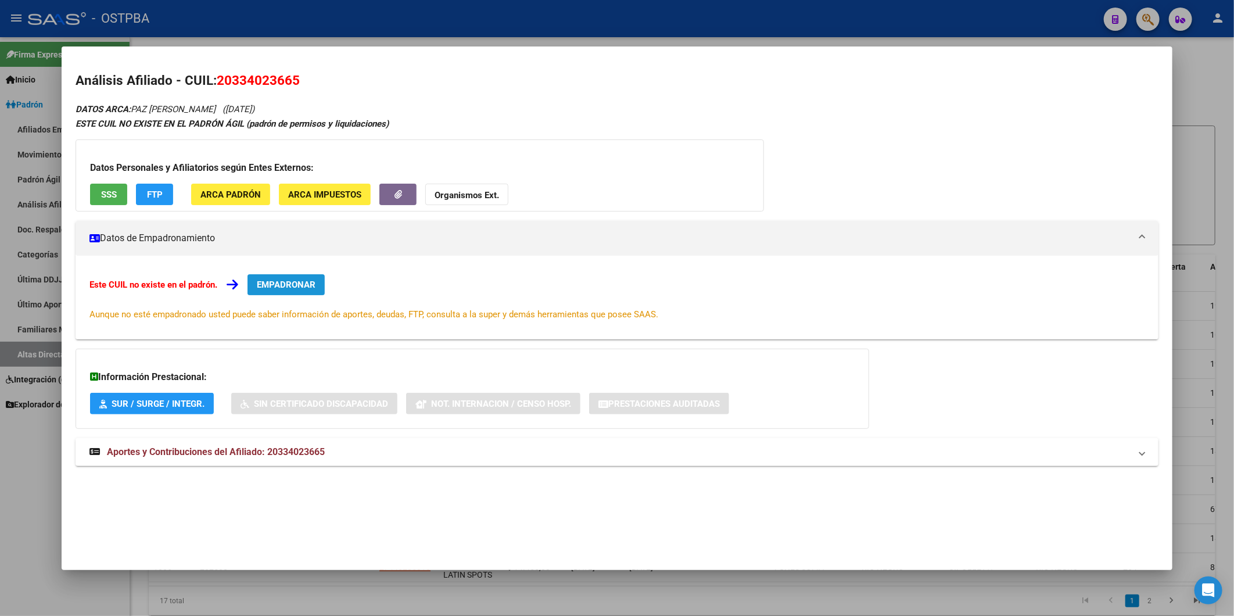
click at [290, 282] on span "EMPADRONAR" at bounding box center [286, 284] width 59 height 10
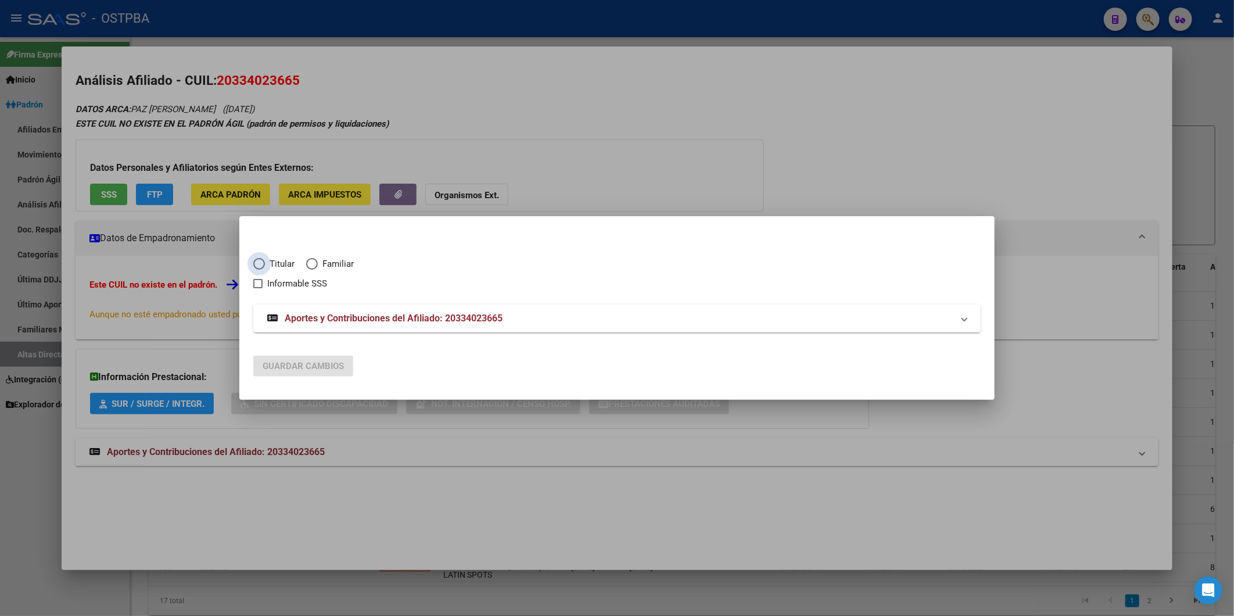
click at [268, 260] on span "Titular" at bounding box center [280, 263] width 30 height 13
click at [265, 260] on input "Titular" at bounding box center [259, 264] width 12 height 12
radio input "true"
checkbox input "true"
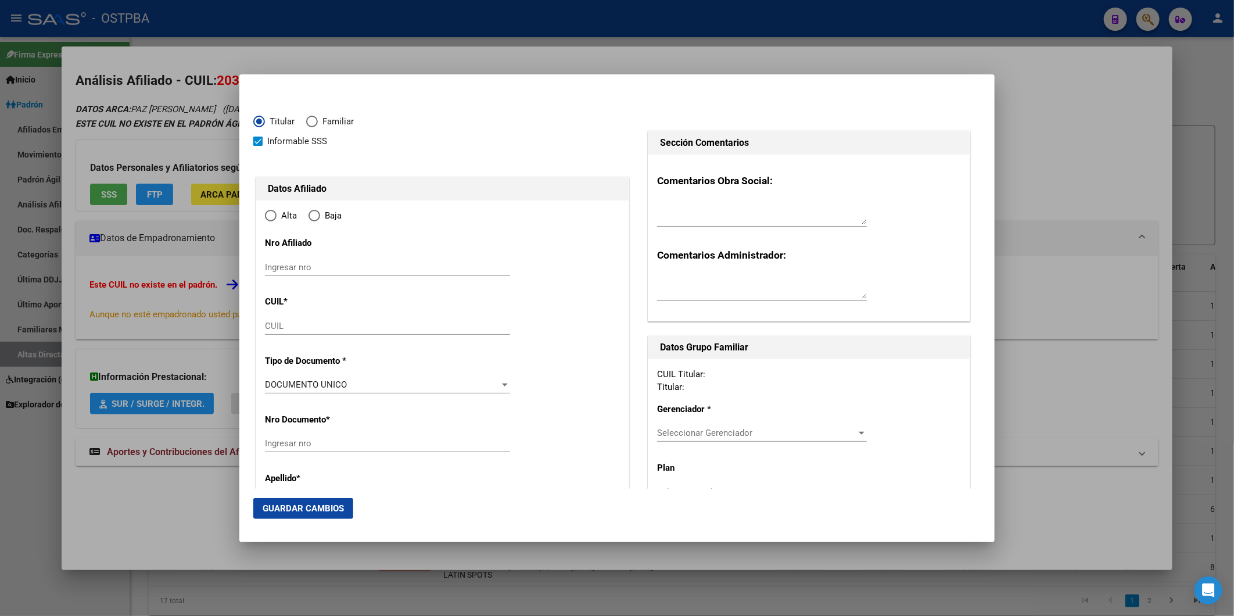
type input "20-33402366-5"
type input "33402366"
type input "PAZ"
type input "[PERSON_NAME]"
type input "[DATE]"
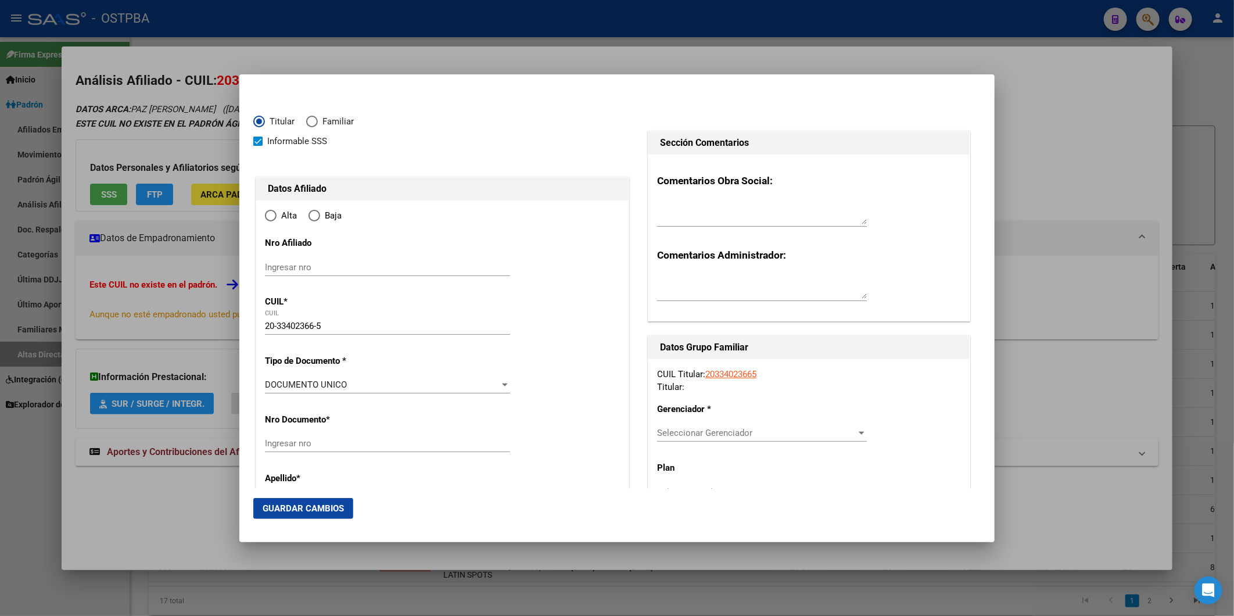
type input "[GEOGRAPHIC_DATA][PERSON_NAME]"
type input "1603"
type input "[PERSON_NAME]"
type input "4150"
type input "[GEOGRAPHIC_DATA][PERSON_NAME]"
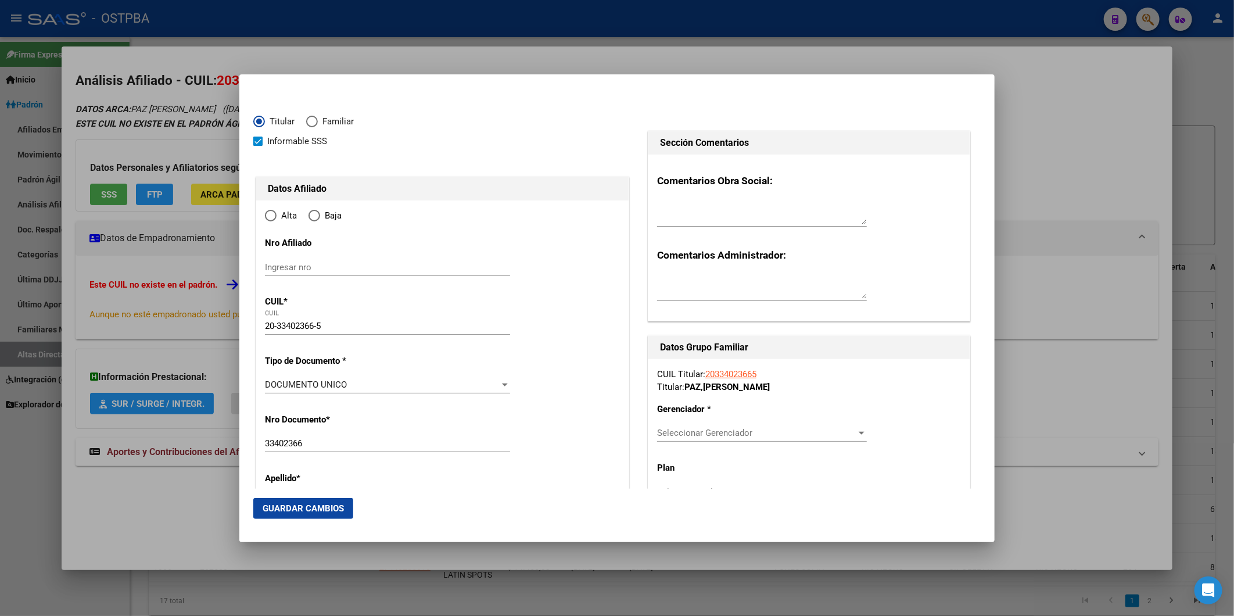
radio input "true"
click at [271, 386] on input "Ingresar fecha" at bounding box center [387, 388] width 245 height 19
type input "[DATE]"
click at [500, 450] on div at bounding box center [505, 450] width 10 height 9
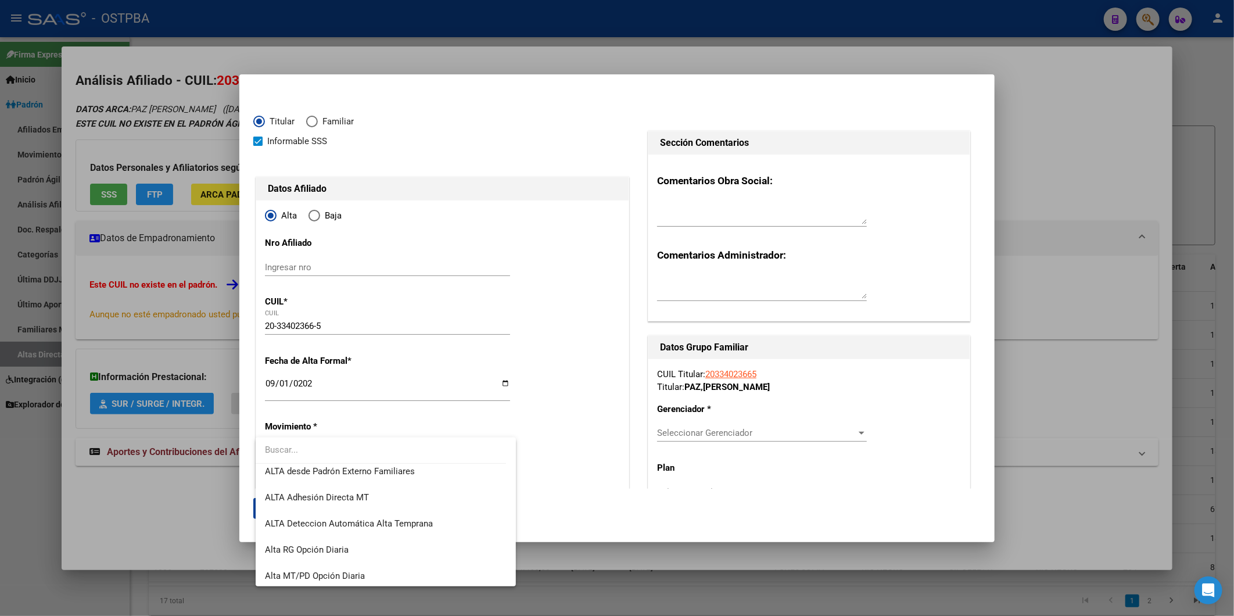
scroll to position [400, 0]
click at [422, 519] on span "ALTA Deteccion Automática Alta Temprana" at bounding box center [349, 521] width 168 height 10
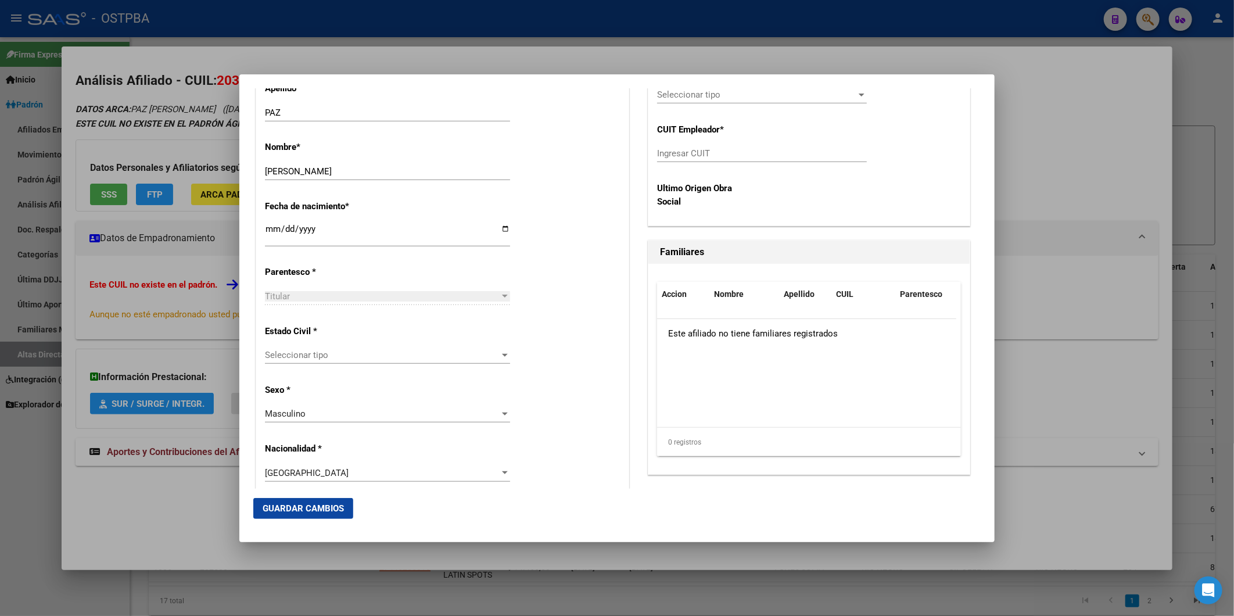
scroll to position [581, 0]
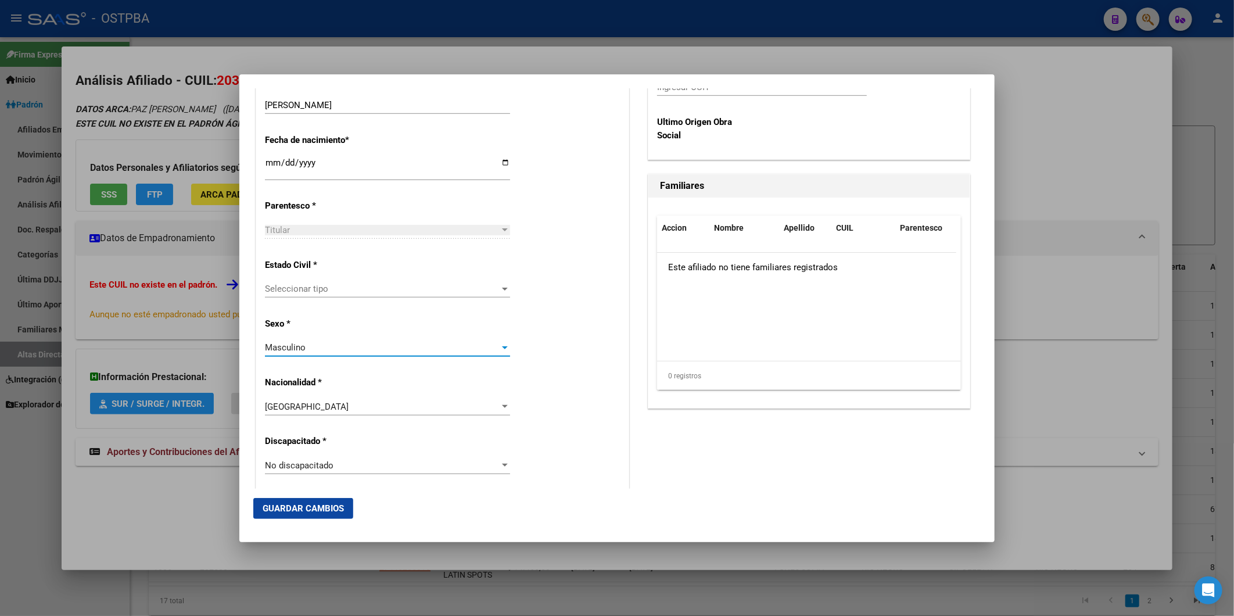
click at [502, 347] on div at bounding box center [505, 347] width 6 height 3
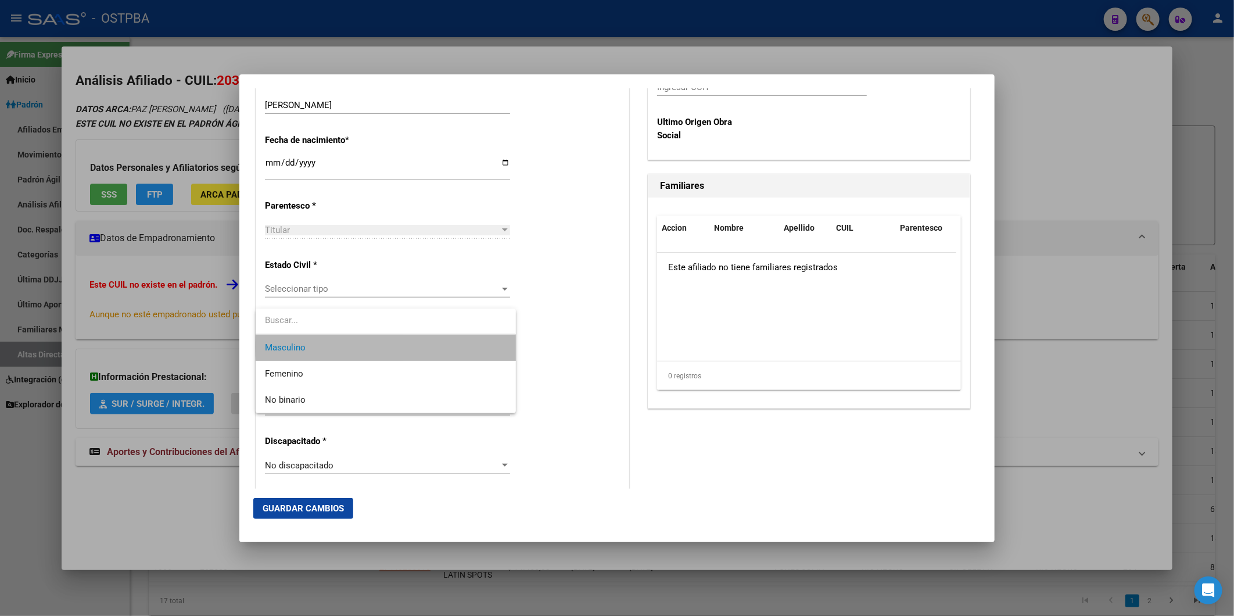
click at [440, 346] on span "Masculino" at bounding box center [385, 348] width 241 height 26
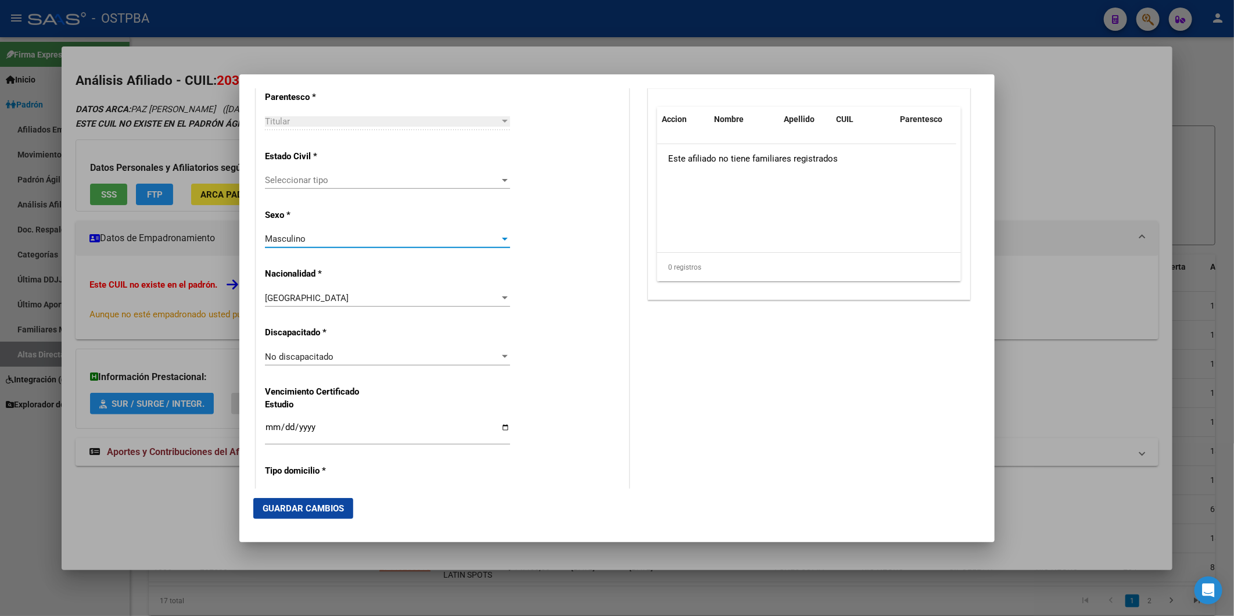
scroll to position [526, 0]
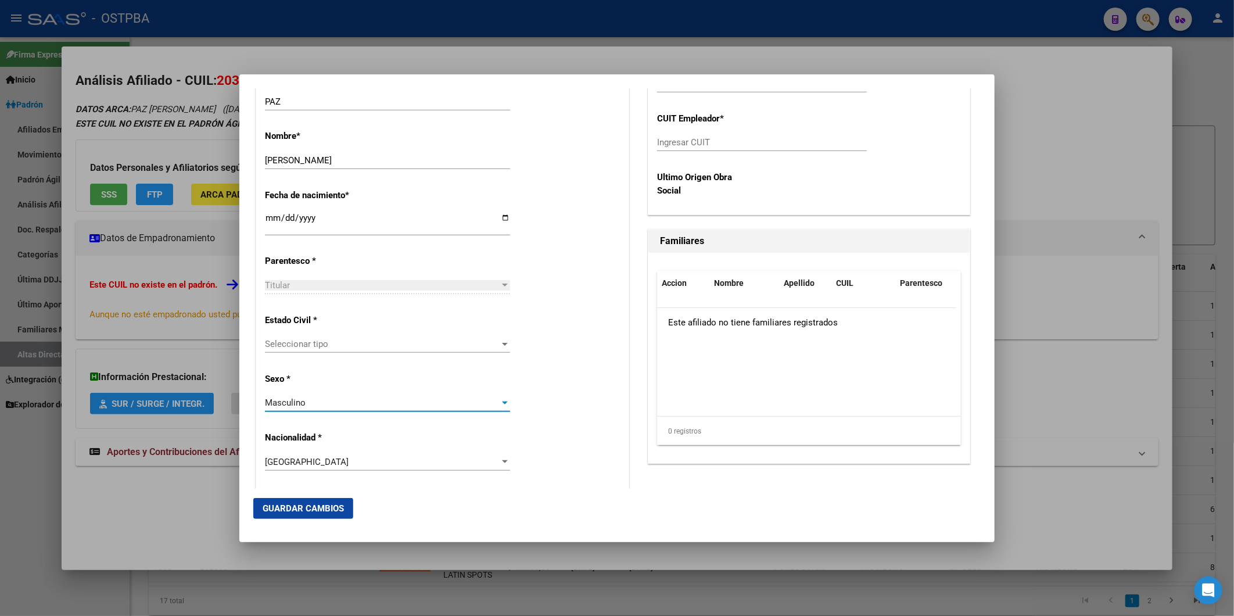
click at [502, 284] on div at bounding box center [505, 285] width 6 height 3
click at [500, 343] on div at bounding box center [505, 343] width 10 height 9
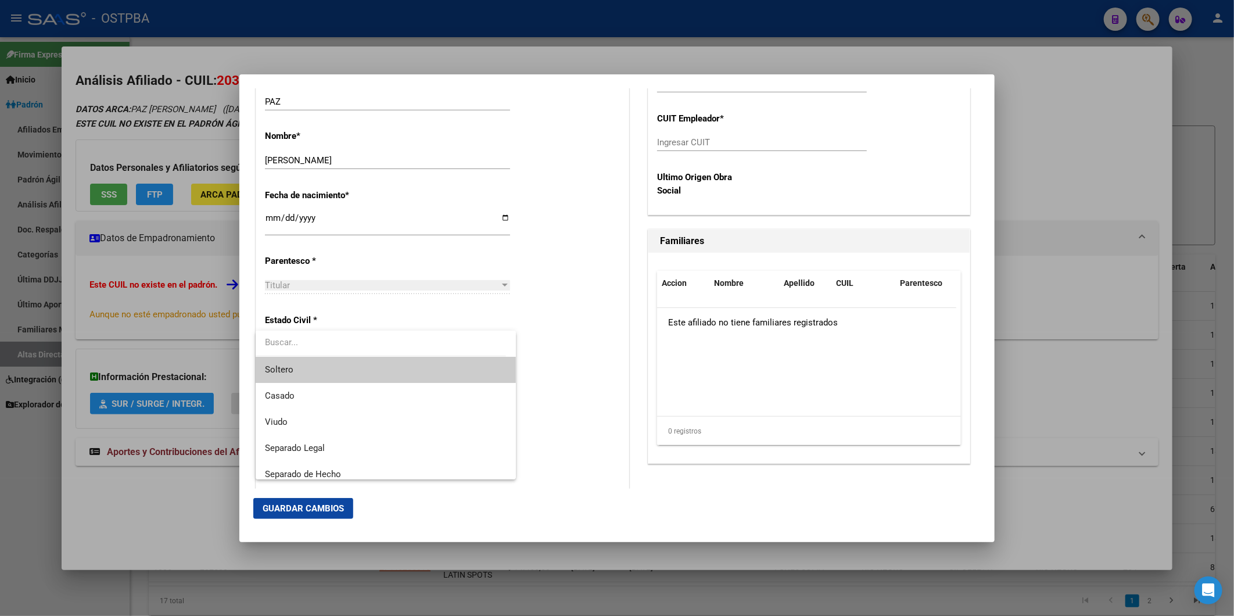
drag, startPoint x: 455, startPoint y: 368, endPoint x: 425, endPoint y: 408, distance: 50.7
click at [454, 368] on span "Soltero" at bounding box center [385, 370] width 241 height 26
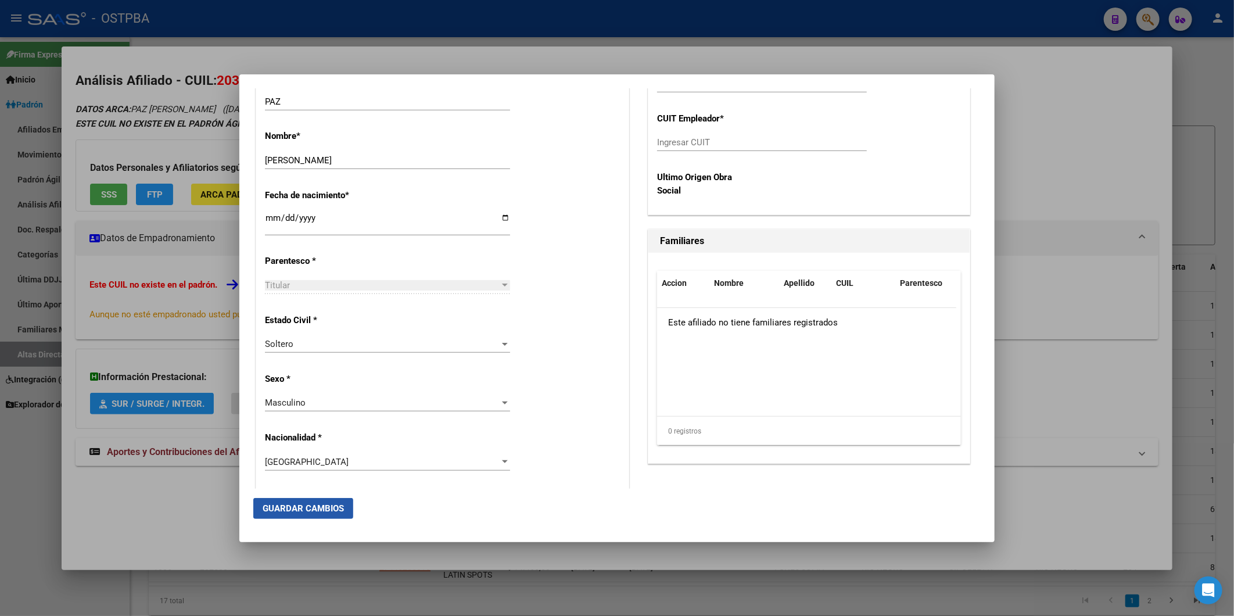
click at [323, 504] on span "Guardar Cambios" at bounding box center [303, 508] width 81 height 10
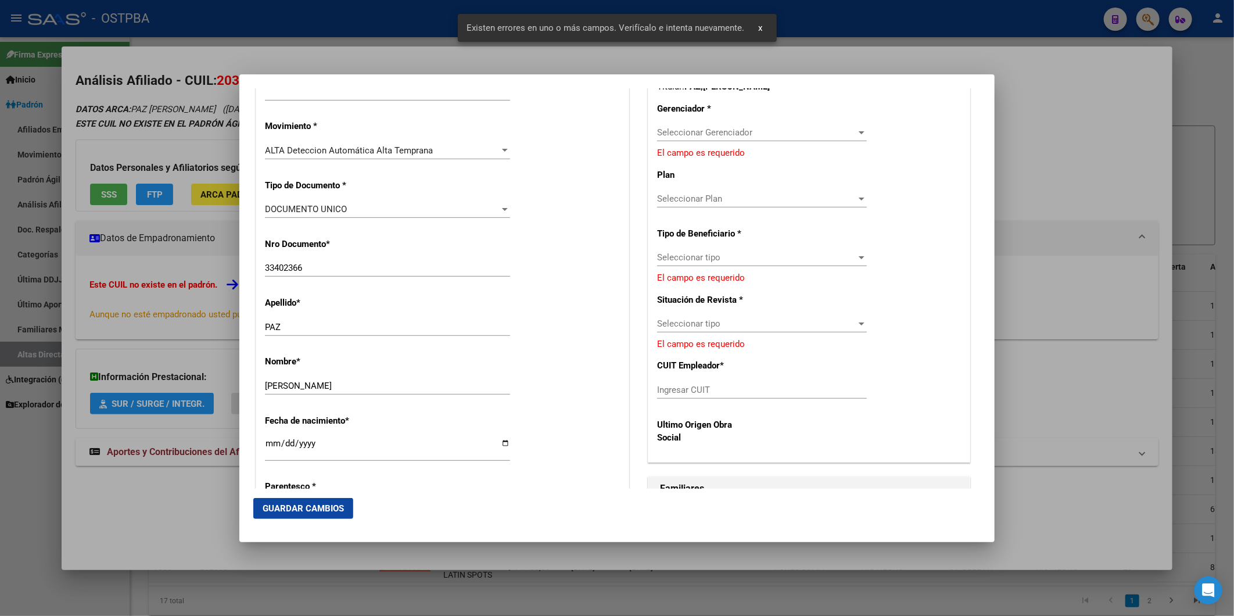
scroll to position [268, 0]
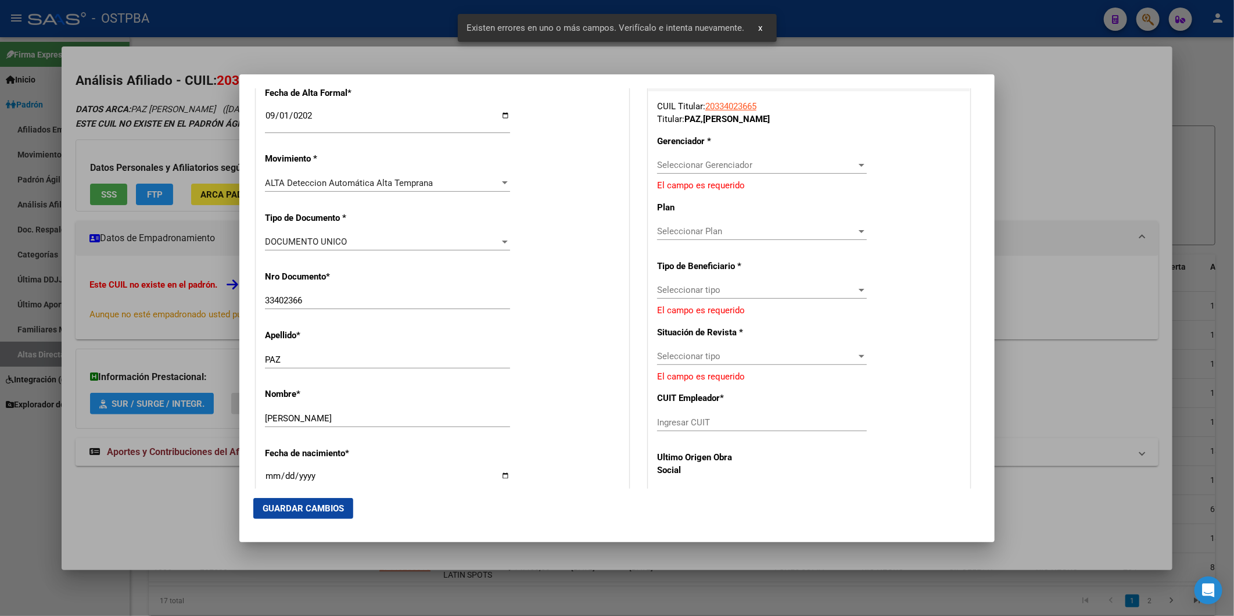
click at [859, 165] on div at bounding box center [862, 165] width 6 height 3
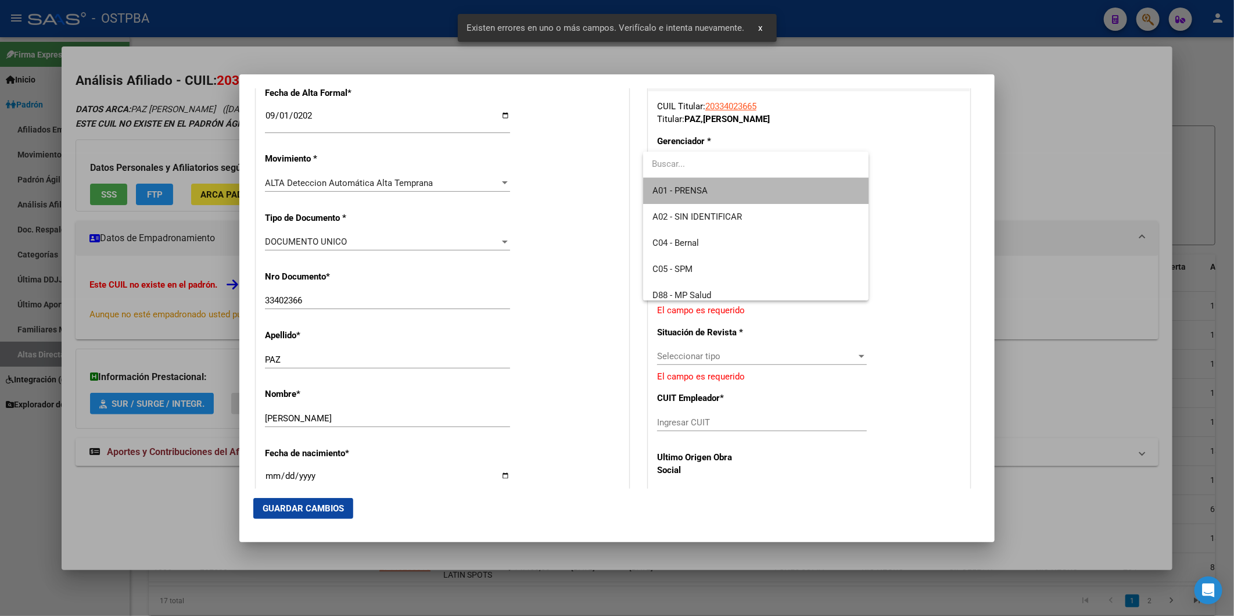
click at [815, 193] on span "A01 - PRENSA" at bounding box center [755, 191] width 207 height 26
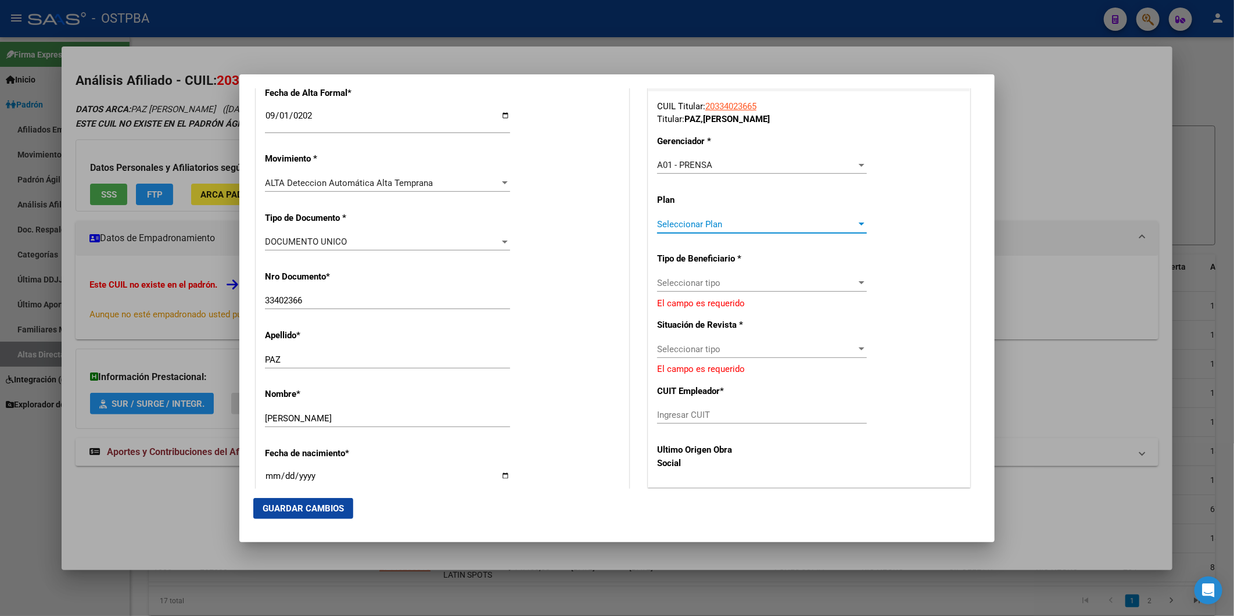
click at [859, 224] on div at bounding box center [862, 224] width 6 height 3
click at [798, 246] on span "A01" at bounding box center [755, 250] width 207 height 26
click at [859, 282] on div at bounding box center [862, 282] width 6 height 3
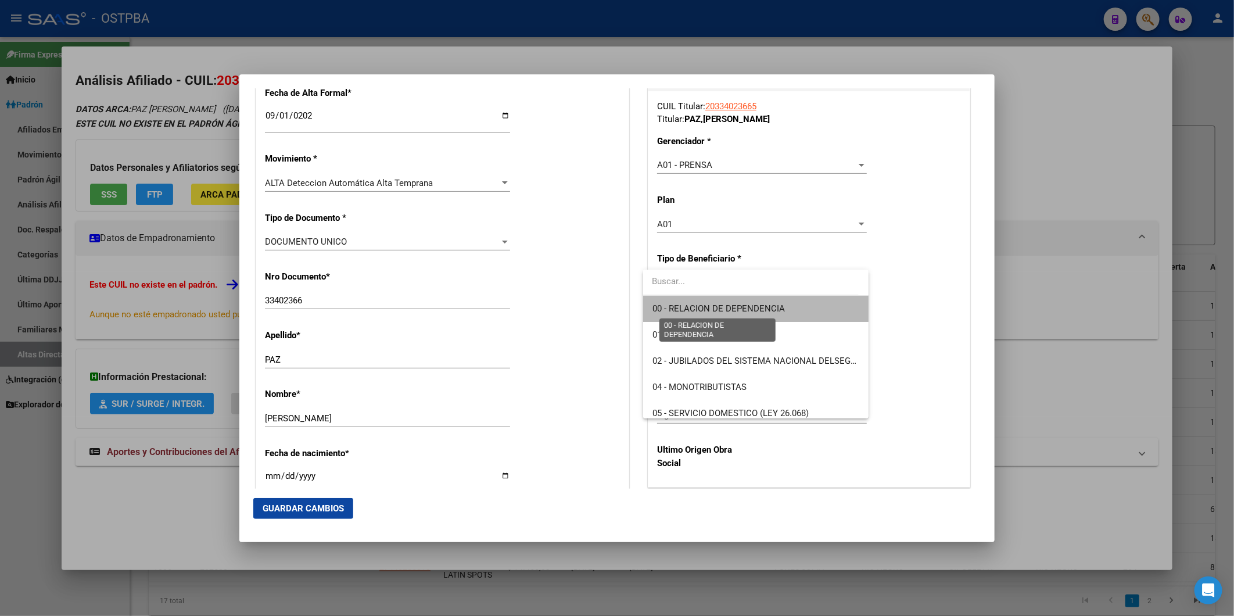
click at [769, 310] on span "00 - RELACION DE DEPENDENCIA" at bounding box center [718, 308] width 132 height 10
type input "30-56095690-4"
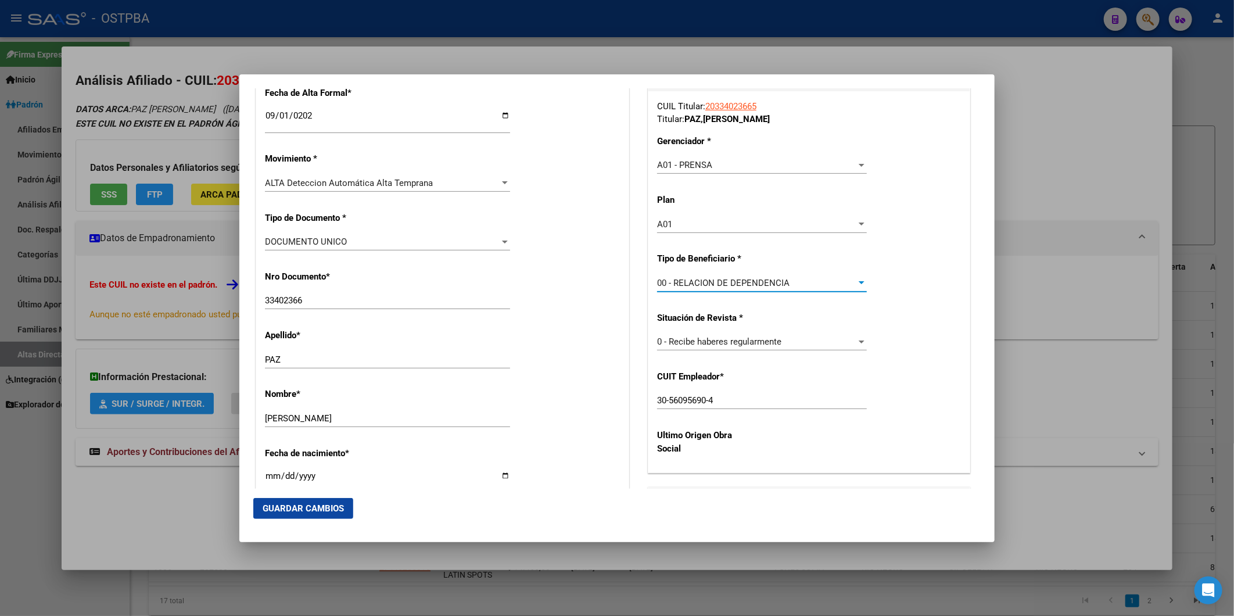
scroll to position [526, 0]
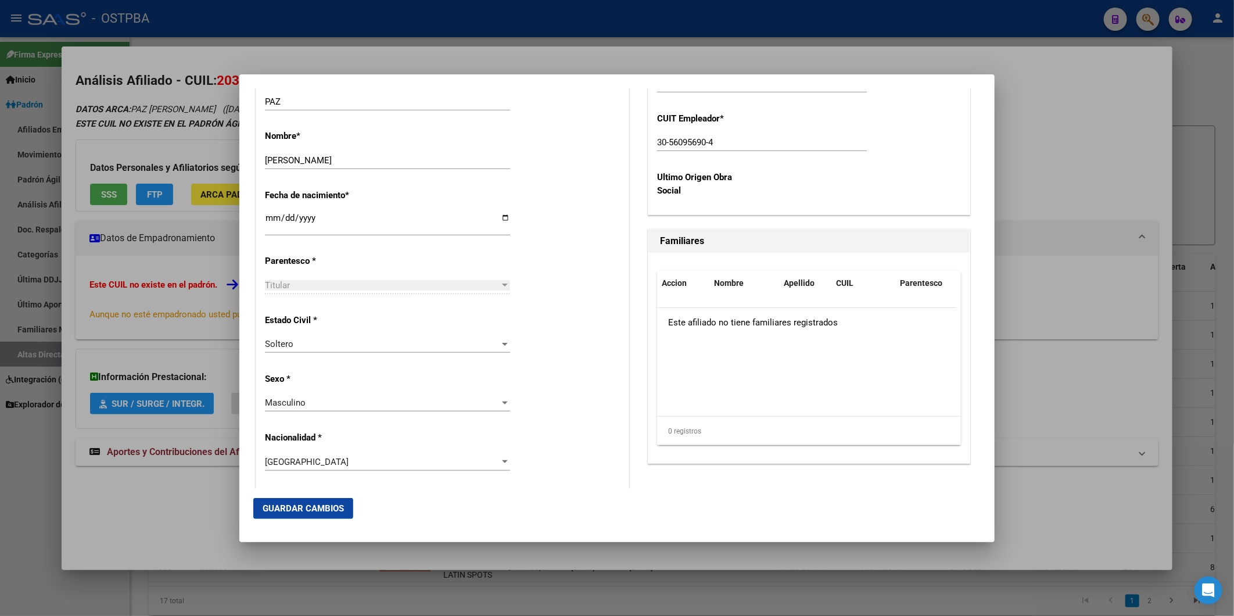
click at [331, 508] on span "Guardar Cambios" at bounding box center [303, 508] width 81 height 10
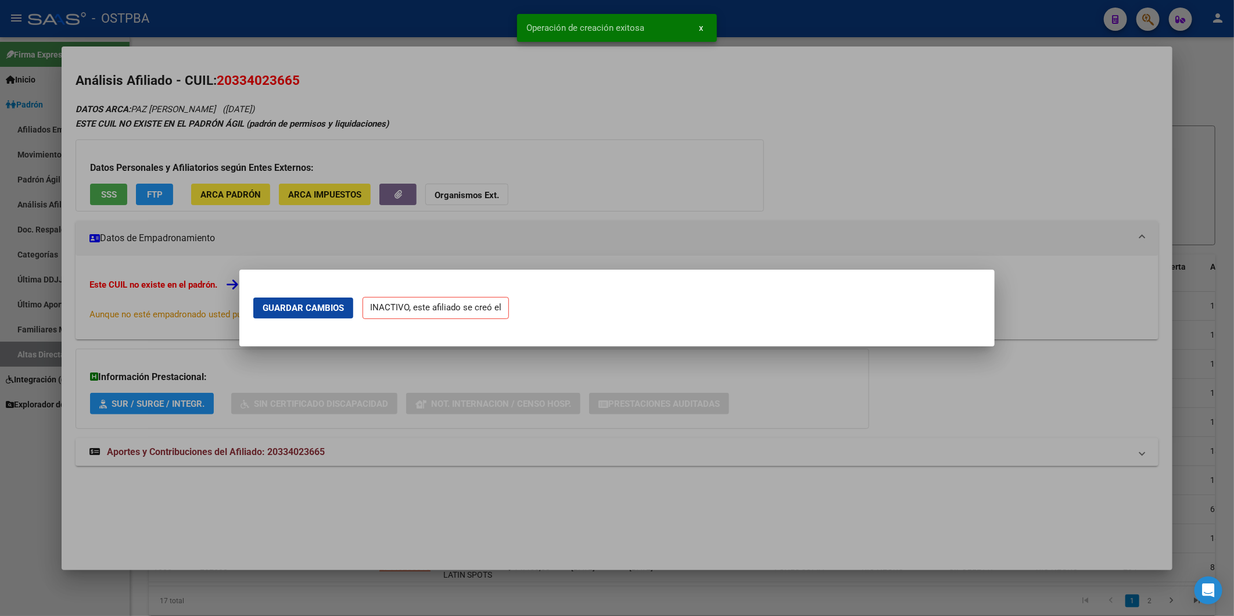
scroll to position [0, 0]
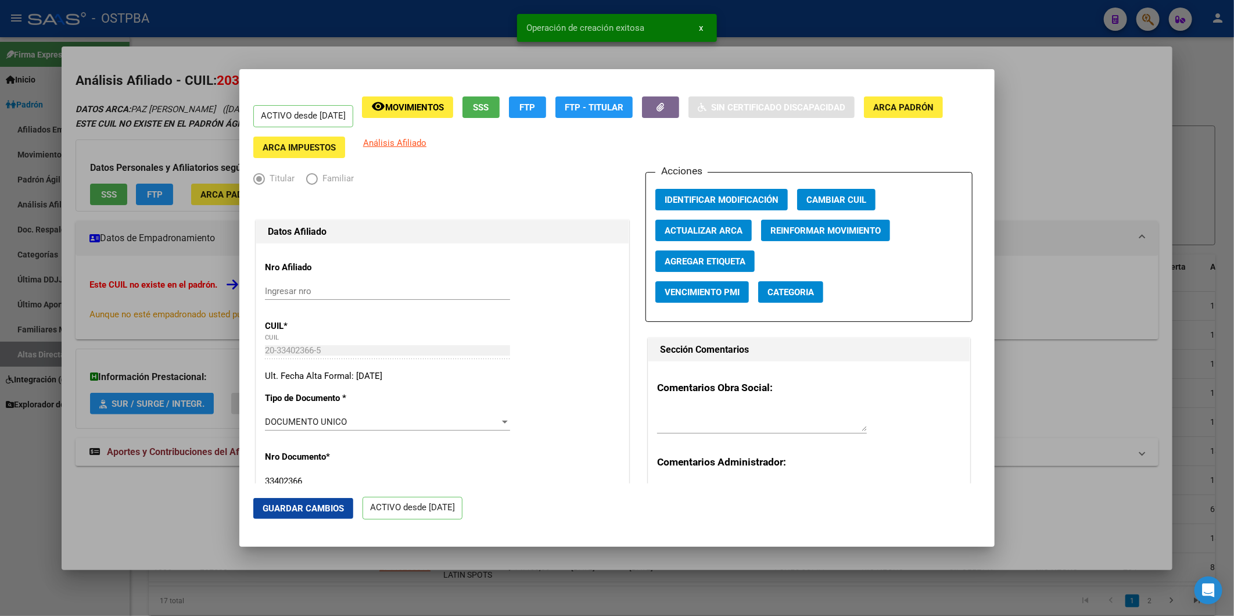
click at [1070, 386] on div at bounding box center [617, 308] width 1234 height 616
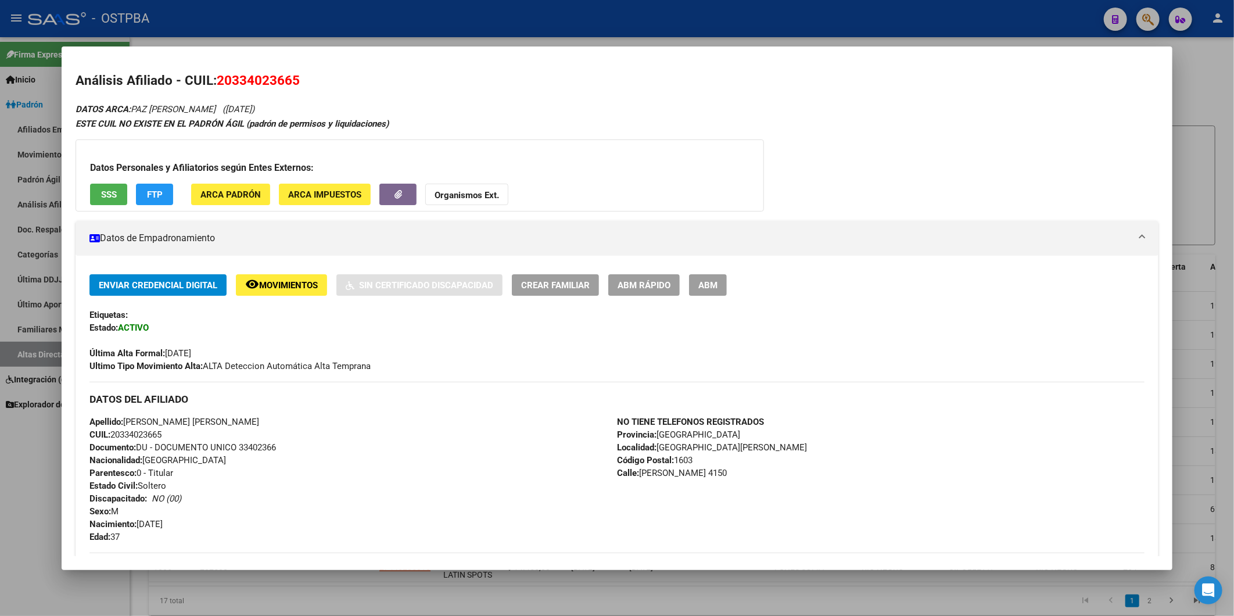
click at [1204, 101] on div at bounding box center [617, 308] width 1234 height 616
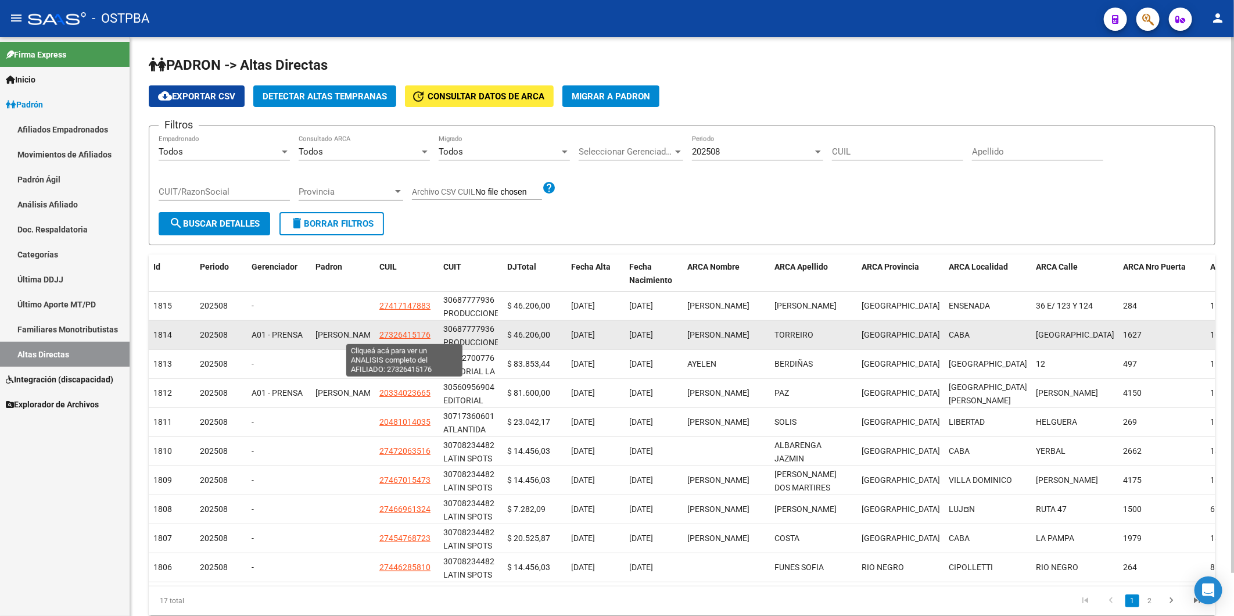
click at [397, 334] on span "27326415176" at bounding box center [404, 334] width 51 height 9
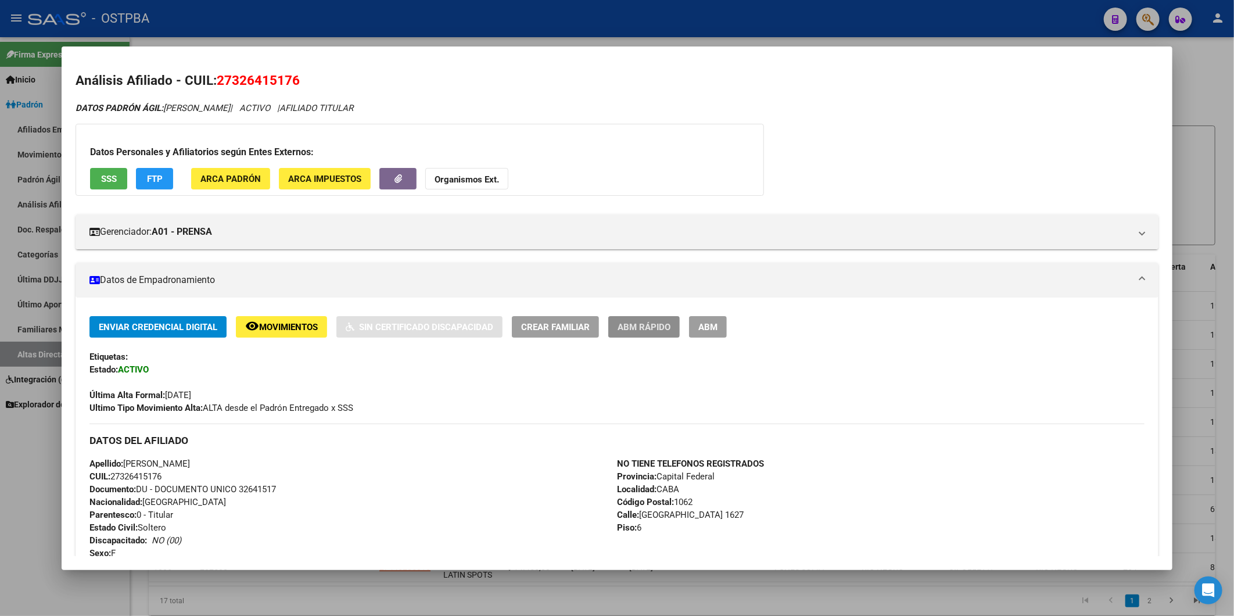
click at [636, 326] on span "ABM Rápido" at bounding box center [644, 327] width 53 height 10
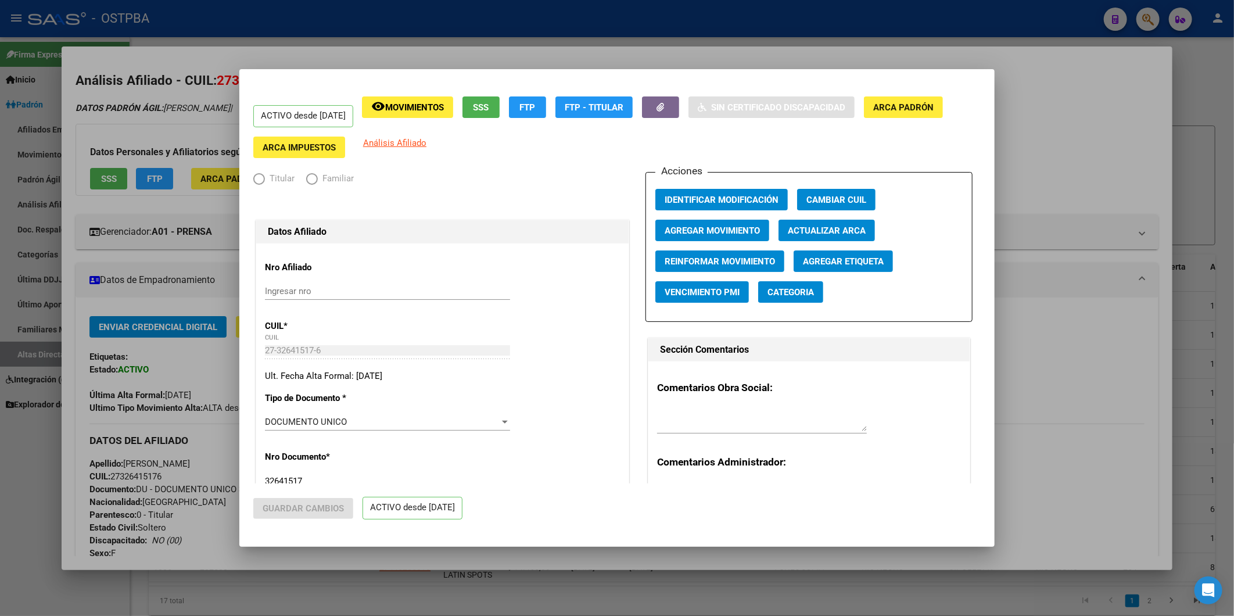
radio input "true"
type input "30-68777793-6"
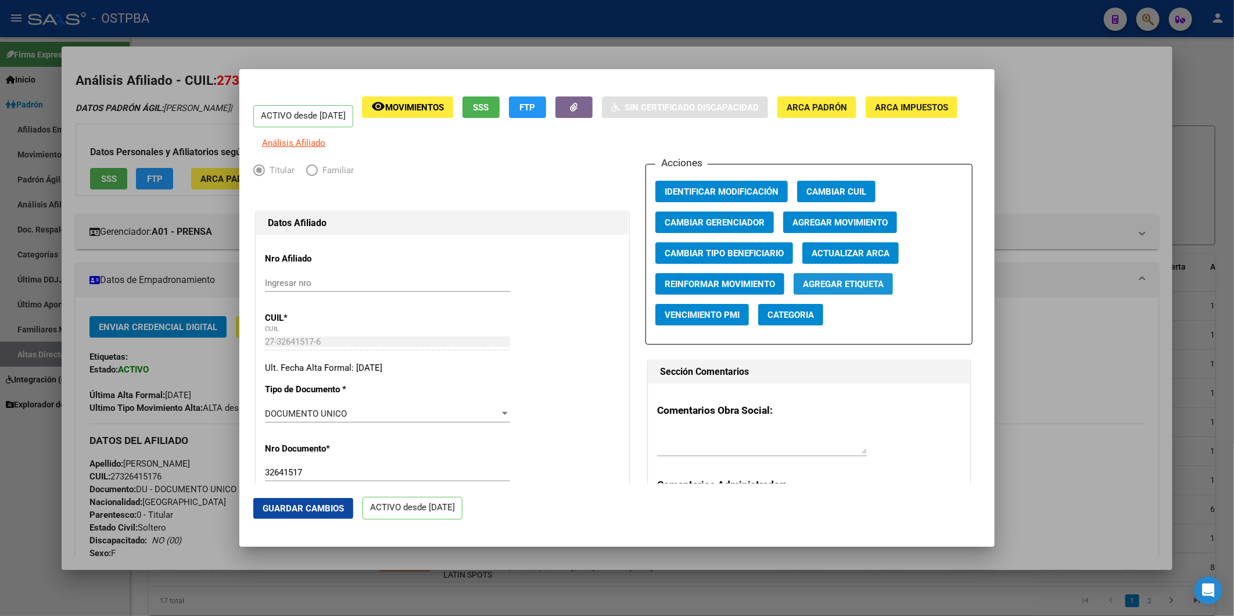
click at [816, 289] on span "Agregar Etiqueta" at bounding box center [843, 284] width 81 height 10
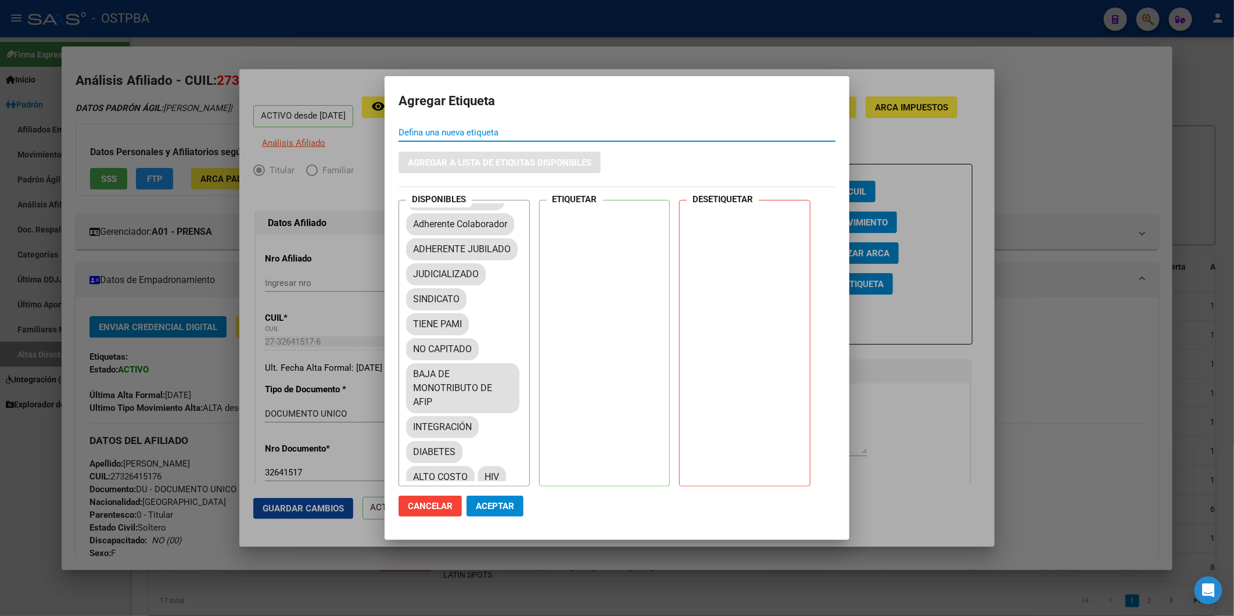
scroll to position [193, 0]
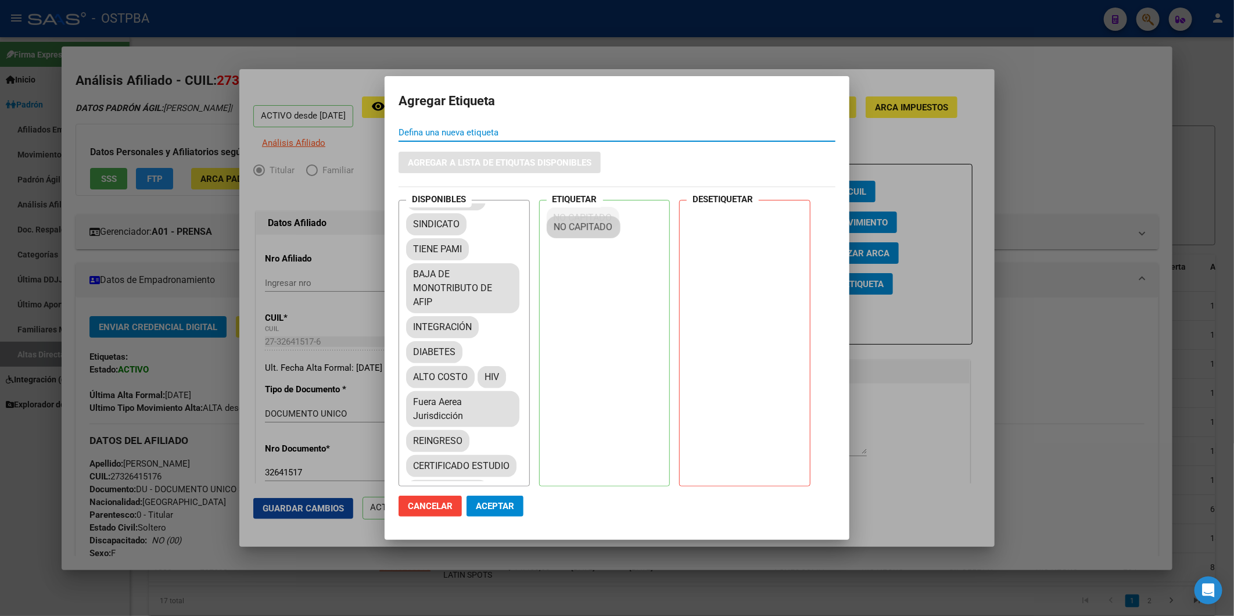
drag, startPoint x: 456, startPoint y: 303, endPoint x: 599, endPoint y: 227, distance: 162.2
click at [489, 502] on span "Aceptar" at bounding box center [495, 506] width 38 height 10
click at [1079, 335] on div at bounding box center [617, 308] width 1234 height 616
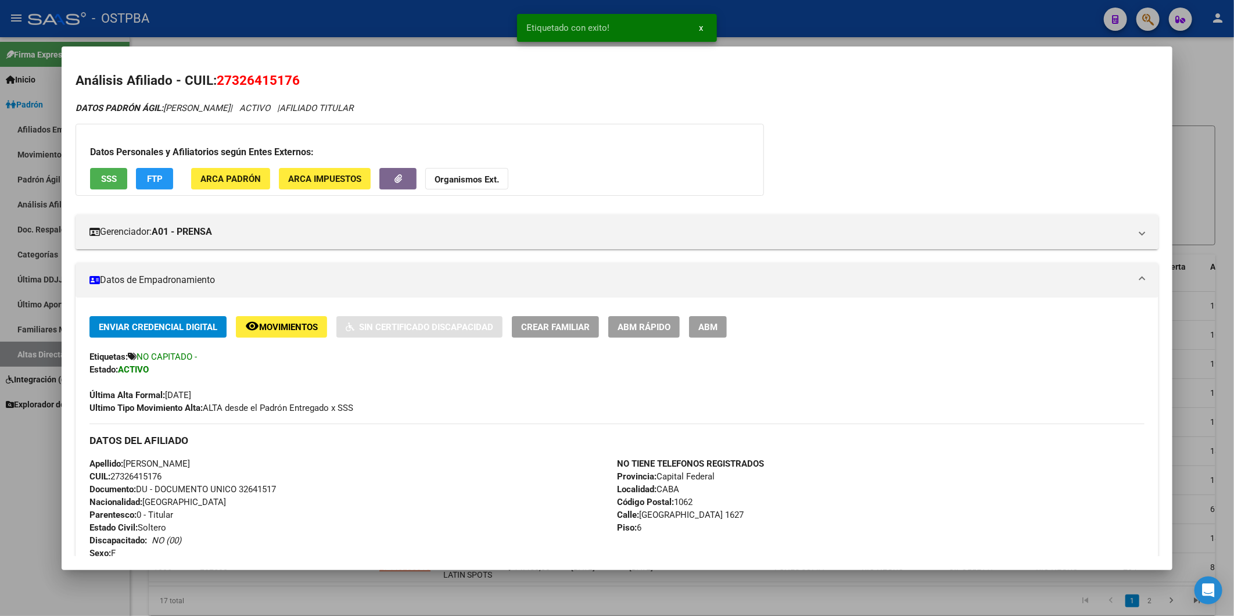
click at [1204, 179] on div at bounding box center [617, 308] width 1234 height 616
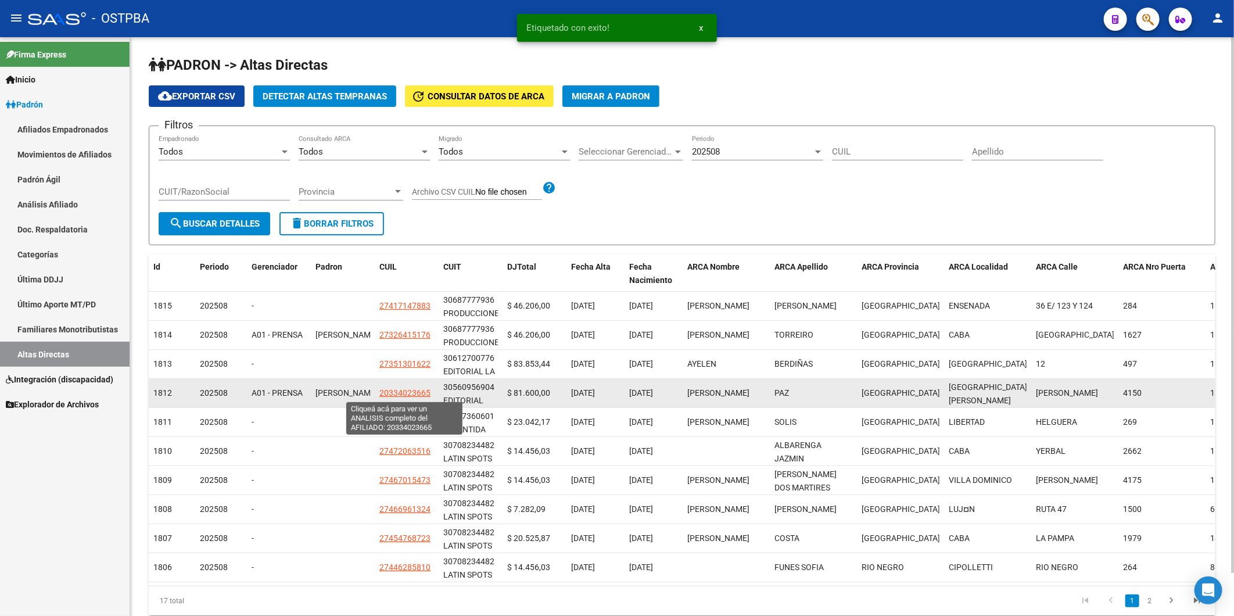
click at [394, 393] on span "20334023665" at bounding box center [404, 392] width 51 height 9
type textarea "20334023665"
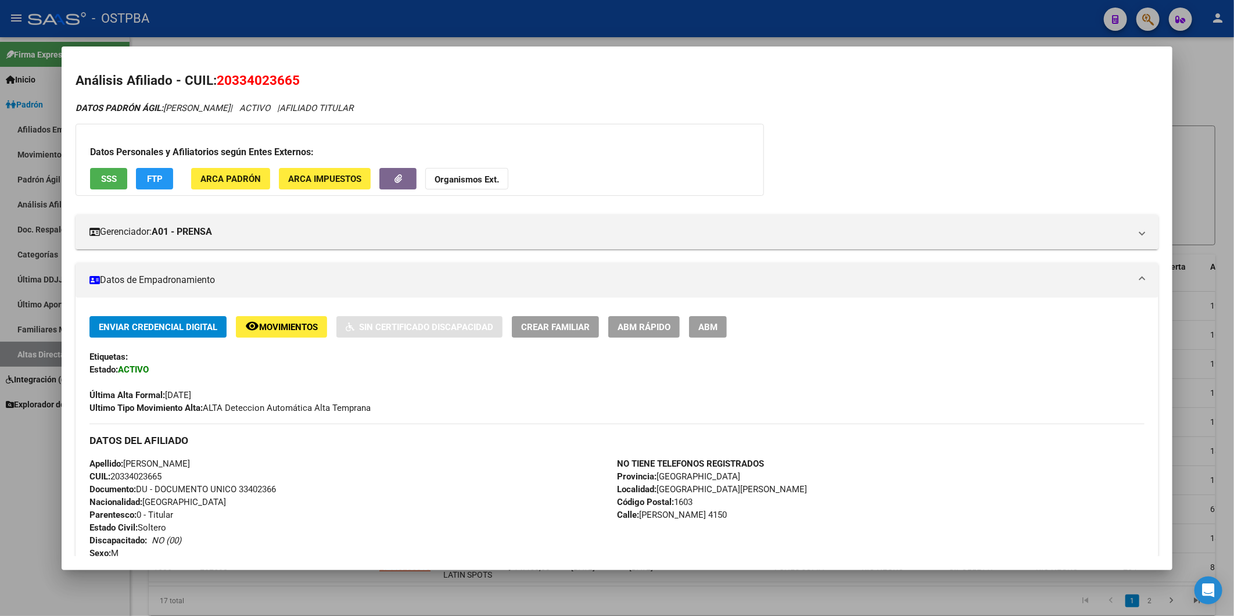
click at [649, 324] on span "ABM Rápido" at bounding box center [644, 327] width 53 height 10
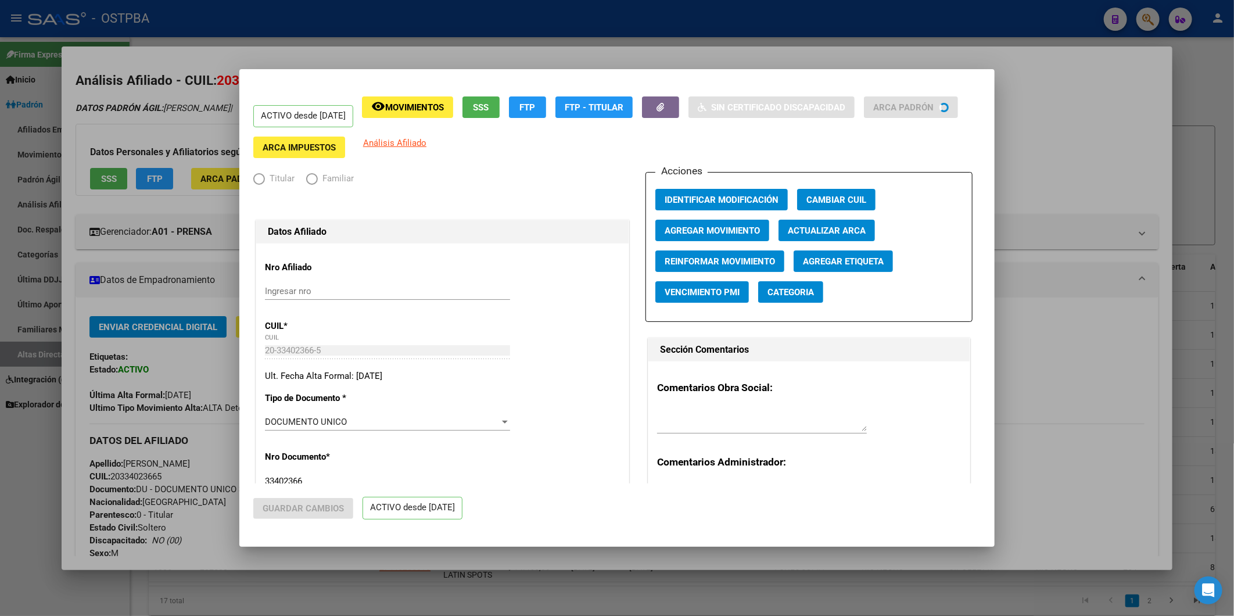
radio input "true"
type input "30-56095690-4"
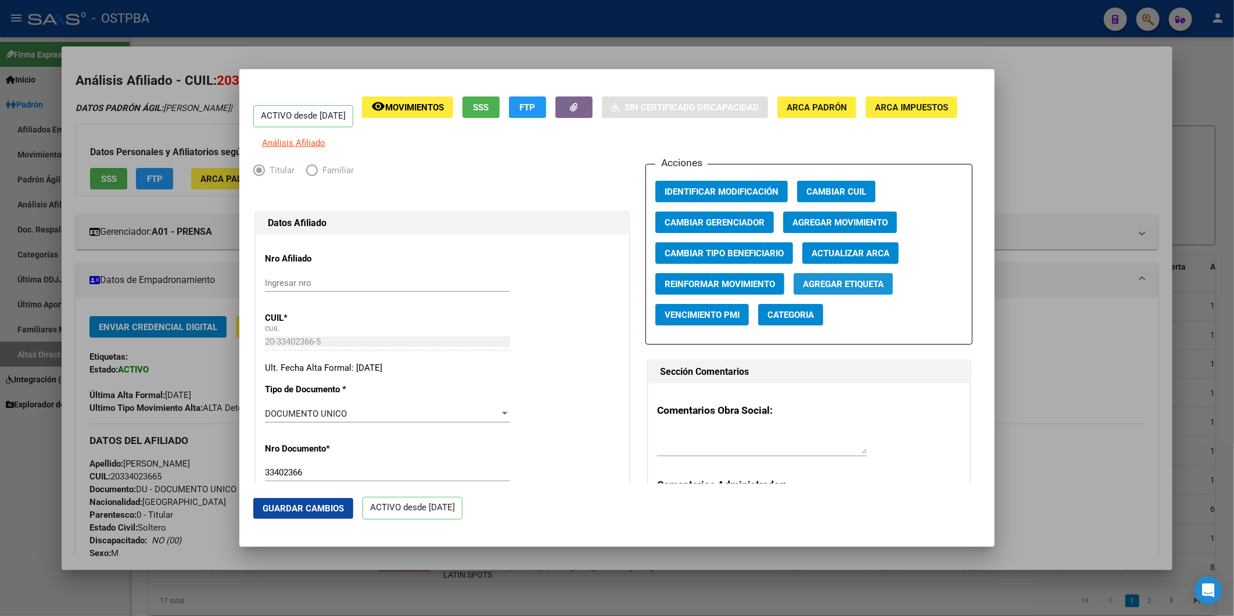
click at [843, 289] on span "Agregar Etiqueta" at bounding box center [843, 284] width 81 height 10
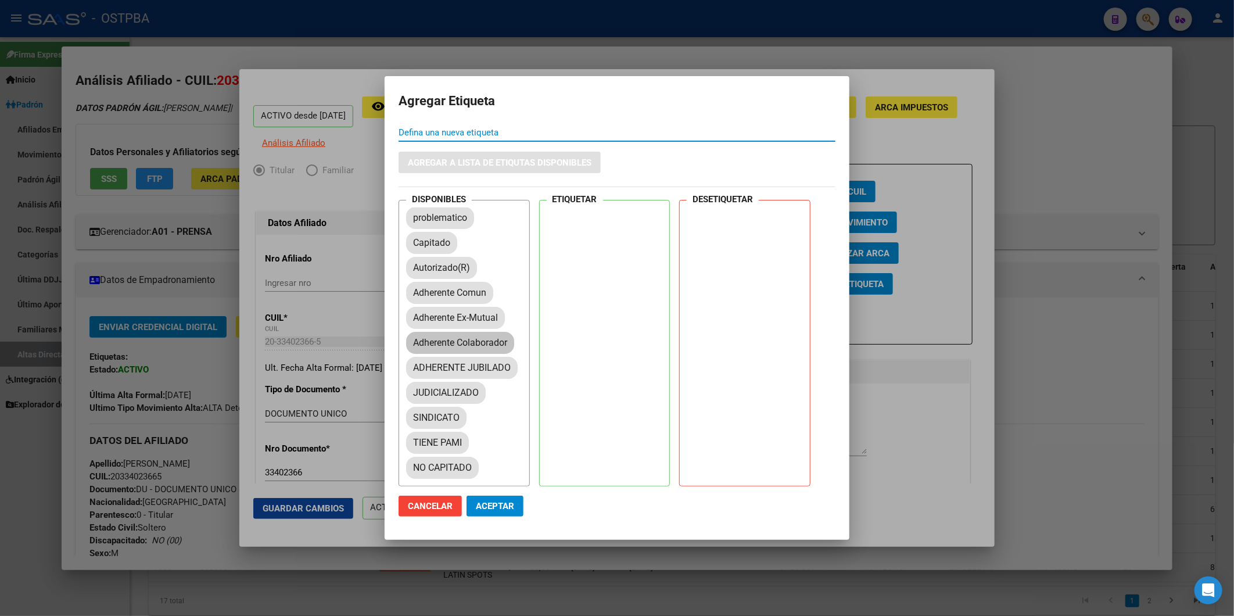
scroll to position [129, 0]
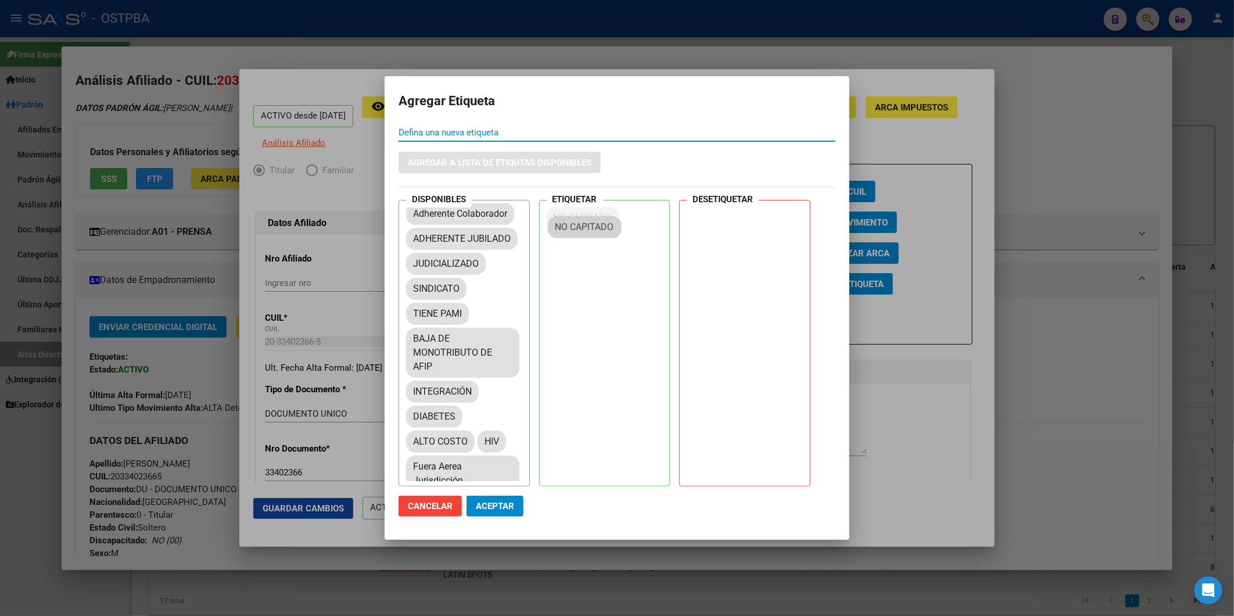
drag, startPoint x: 463, startPoint y: 367, endPoint x: 605, endPoint y: 228, distance: 199.3
click at [496, 500] on button "Aceptar" at bounding box center [495, 506] width 57 height 21
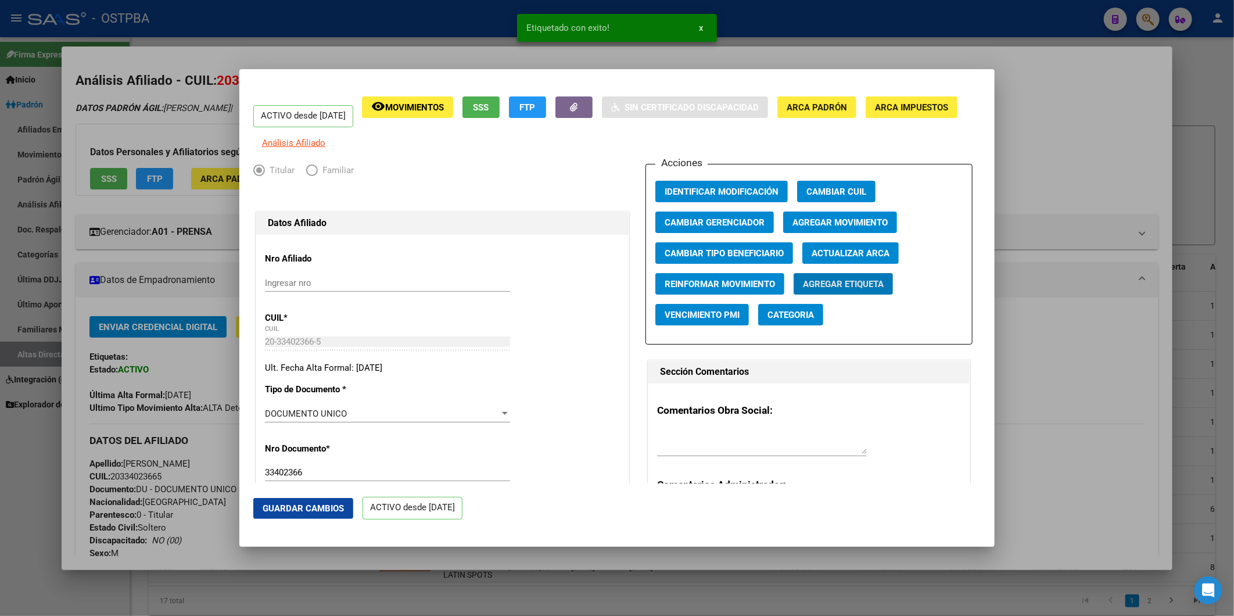
click at [1081, 364] on div at bounding box center [617, 308] width 1234 height 616
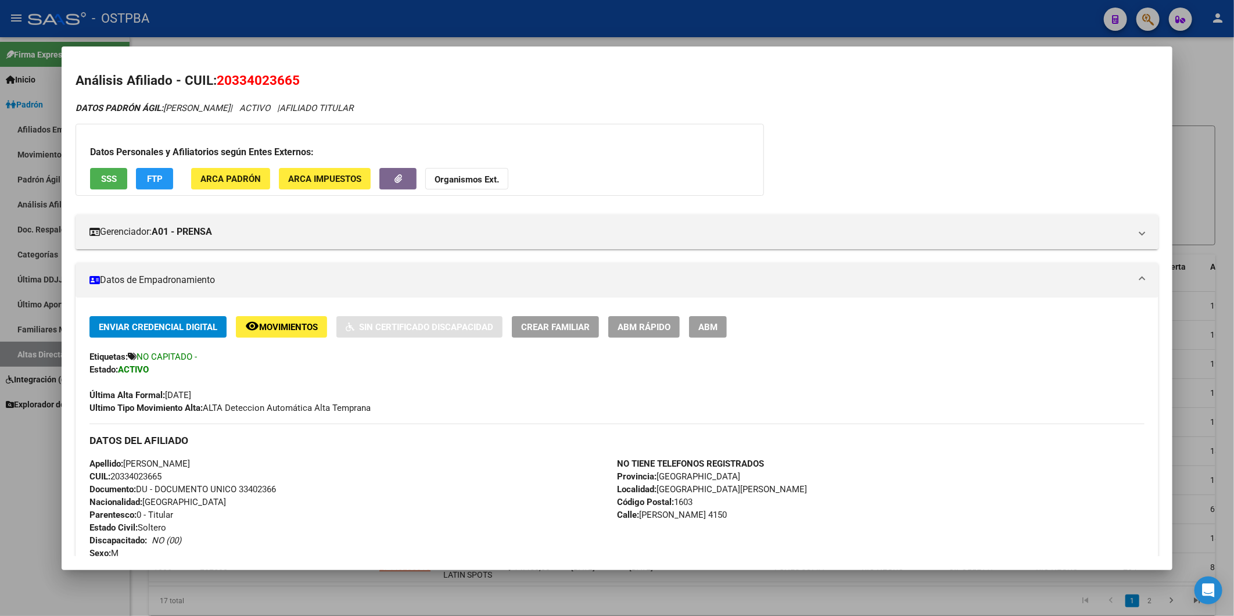
click at [1199, 181] on div at bounding box center [617, 308] width 1234 height 616
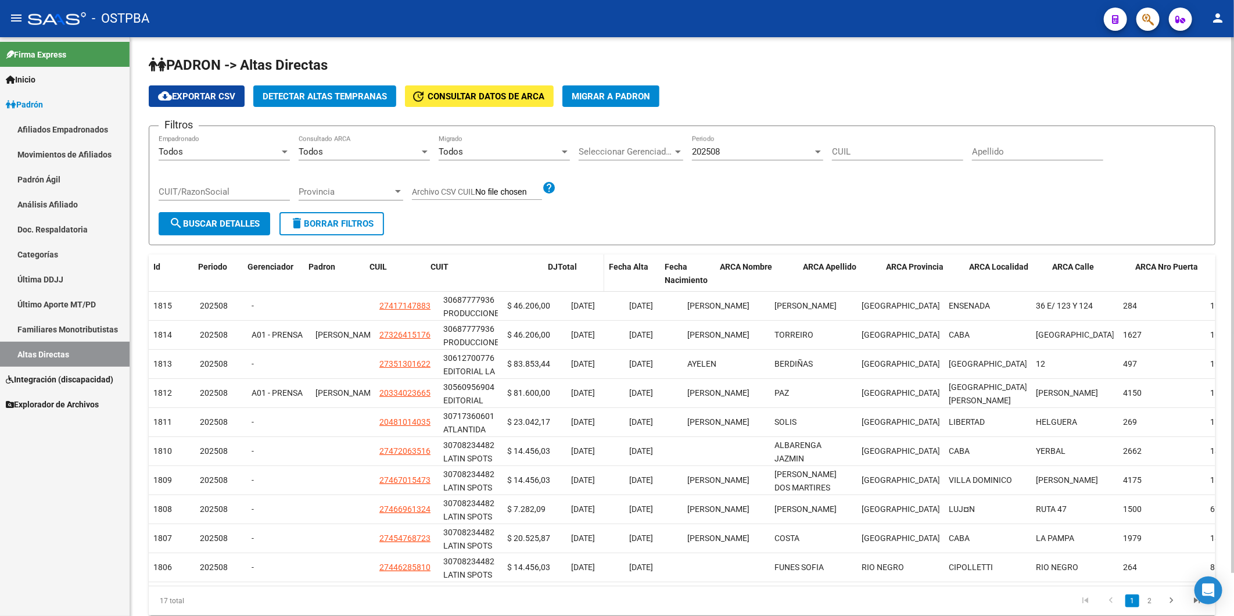
drag, startPoint x: 498, startPoint y: 260, endPoint x: 565, endPoint y: 260, distance: 66.8
click at [565, 260] on div "Id Periodo Gerenciador [PERSON_NAME] CUIL CUIT DJTotal Fecha Alta Fecha Nacimie…" at bounding box center [764, 273] width 1231 height 38
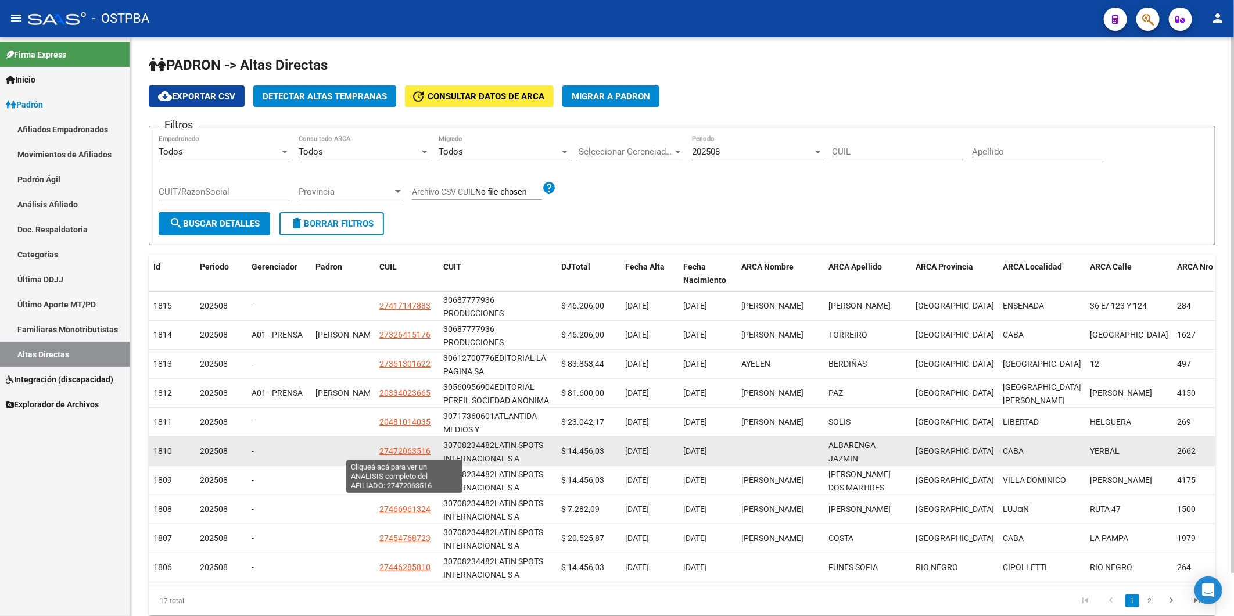
click at [400, 451] on span "27472063516" at bounding box center [404, 450] width 51 height 9
type textarea "27472063516"
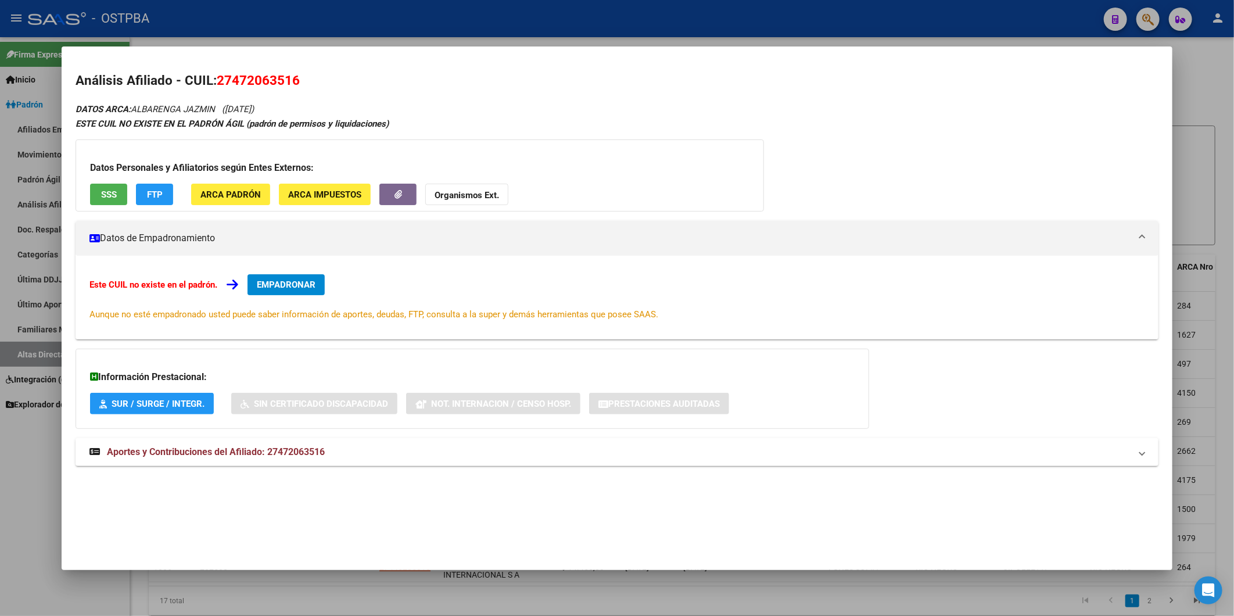
click at [306, 282] on span "EMPADRONAR" at bounding box center [286, 284] width 59 height 10
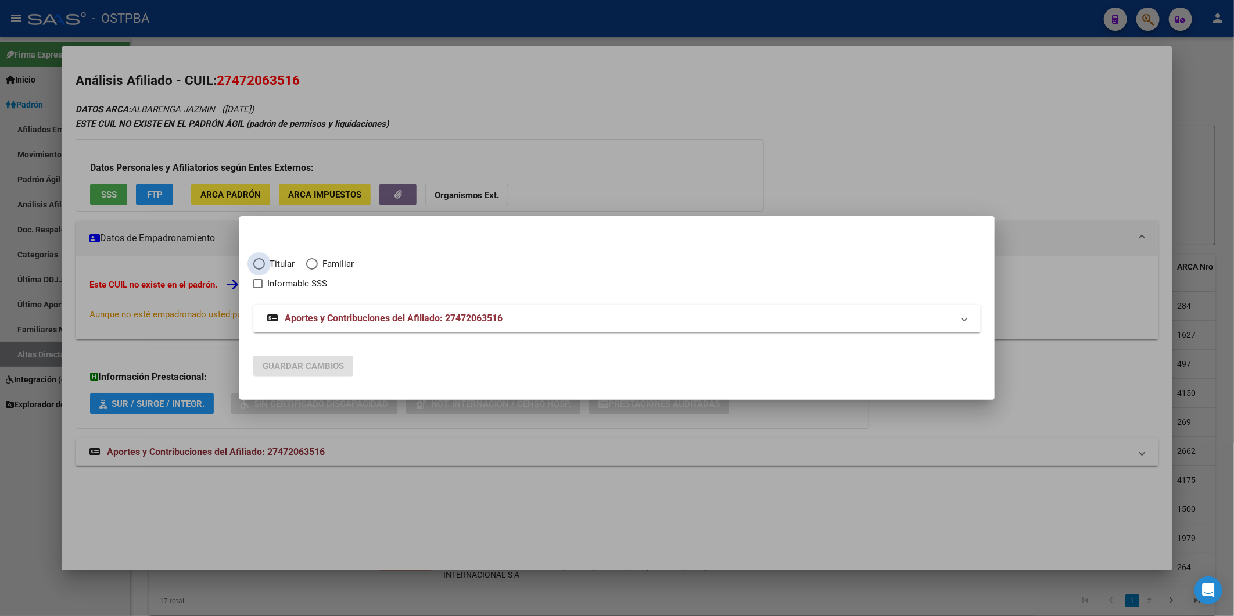
click at [256, 259] on span "Elija una opción" at bounding box center [259, 264] width 12 height 12
click at [256, 259] on input "Titular" at bounding box center [259, 264] width 12 height 12
radio input "true"
checkbox input "true"
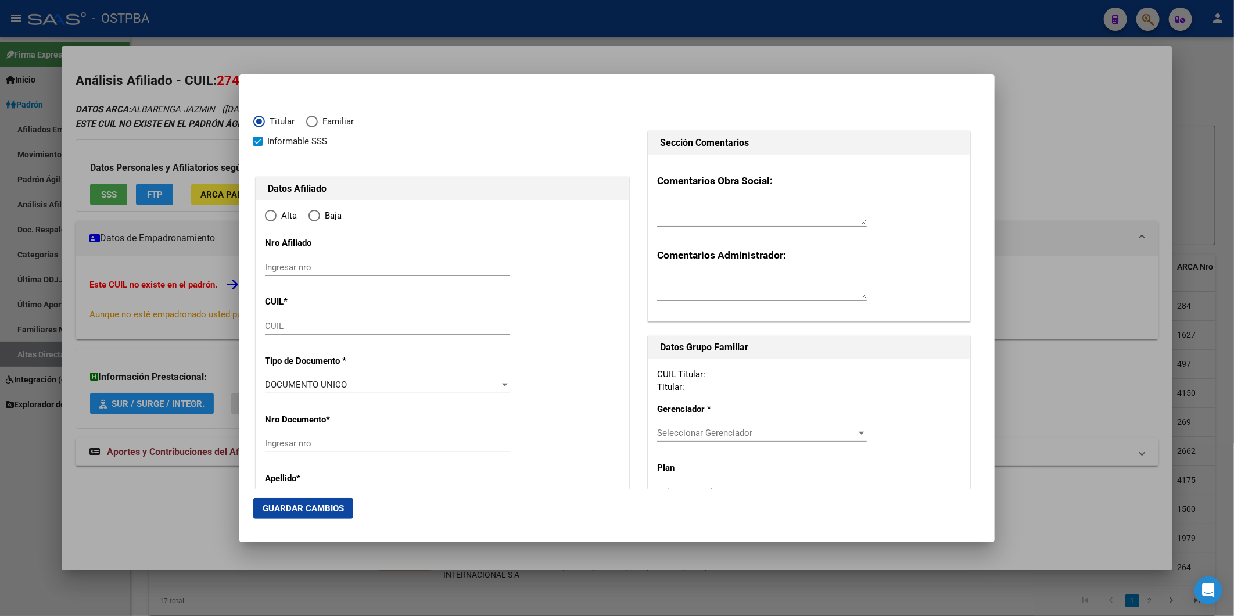
type input "27-47206351-6"
type input "47206351"
type input "ALBARENGA JAZMIN"
type input "2006-04-21"
type input "CABA"
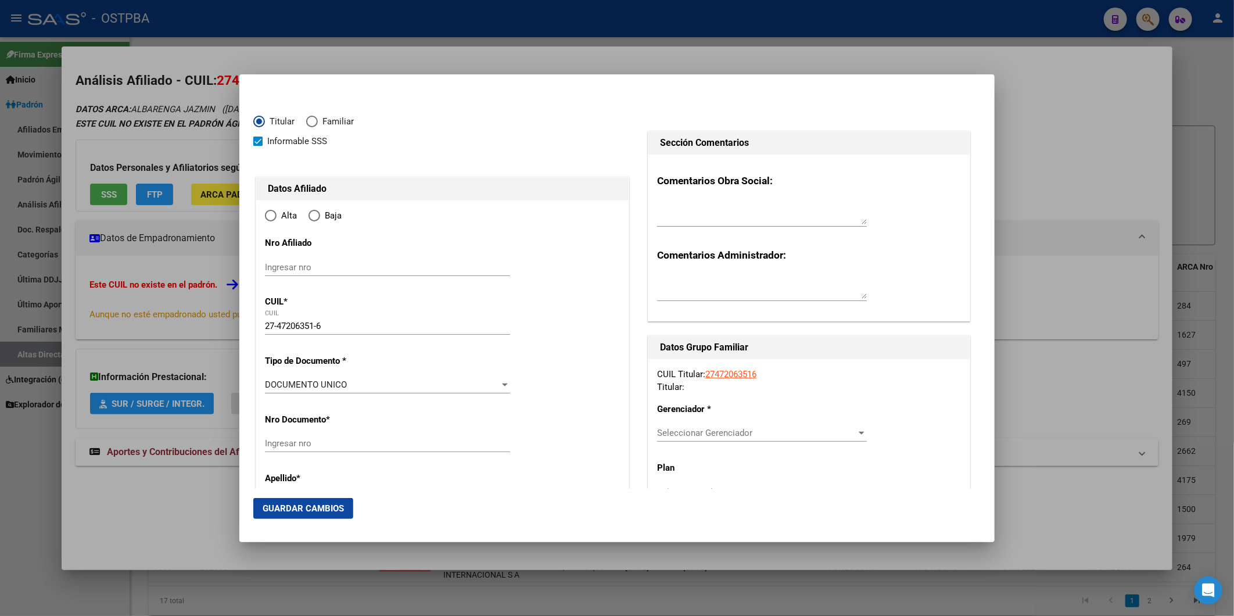
type input "1406"
type input "YERBAL"
type input "2662"
radio input "true"
type input "CABA"
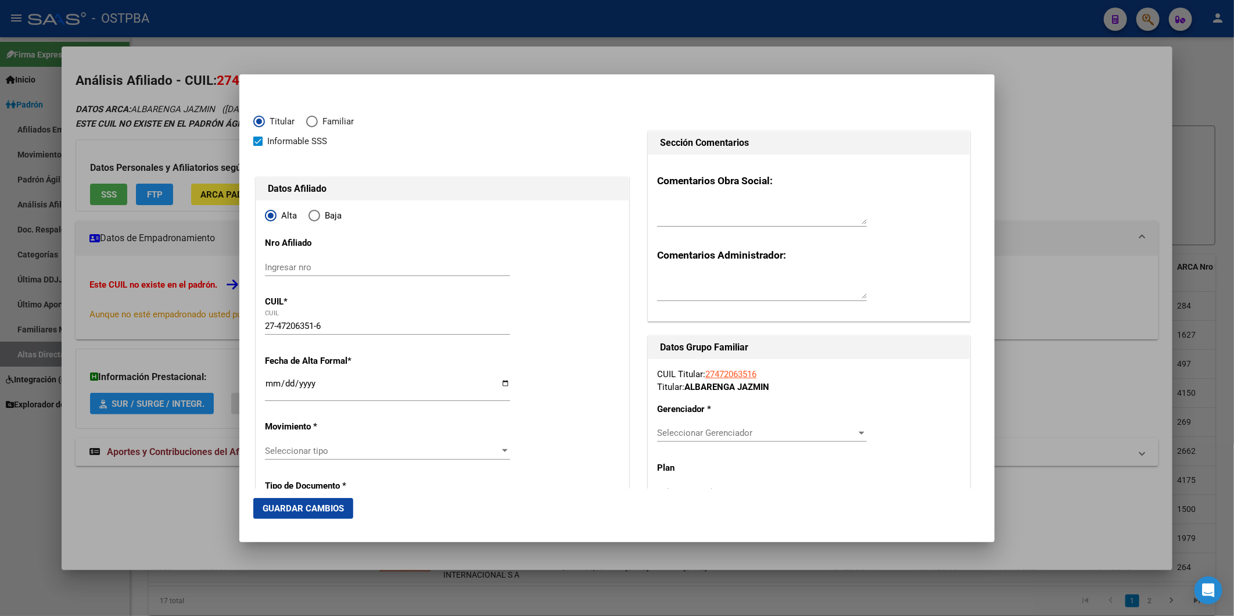
click at [266, 382] on input "Ingresar fecha" at bounding box center [387, 388] width 245 height 19
type input "2025-09-01"
click at [503, 450] on div at bounding box center [505, 450] width 6 height 3
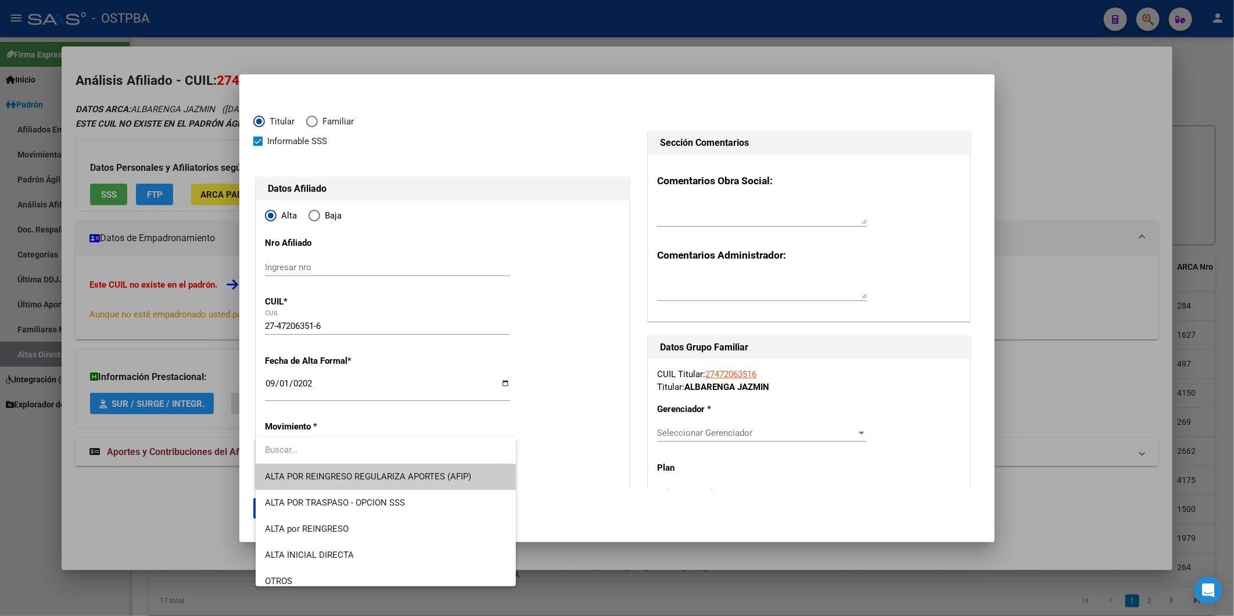
scroll to position [387, 0]
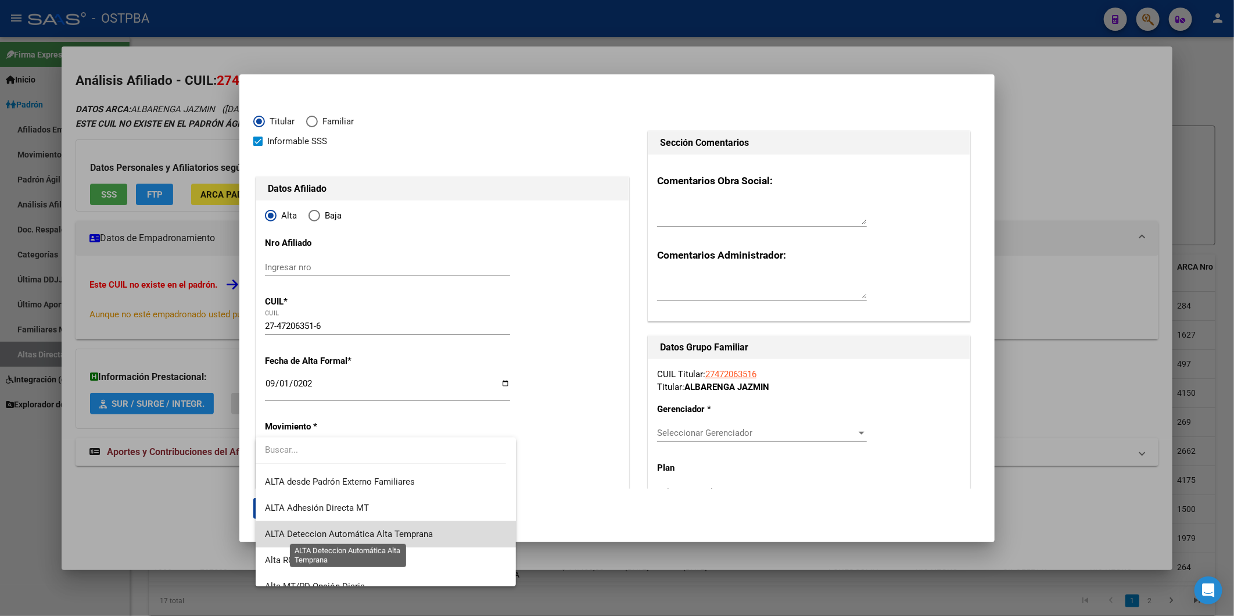
click at [403, 536] on span "ALTA Deteccion Automática Alta Temprana" at bounding box center [349, 534] width 168 height 10
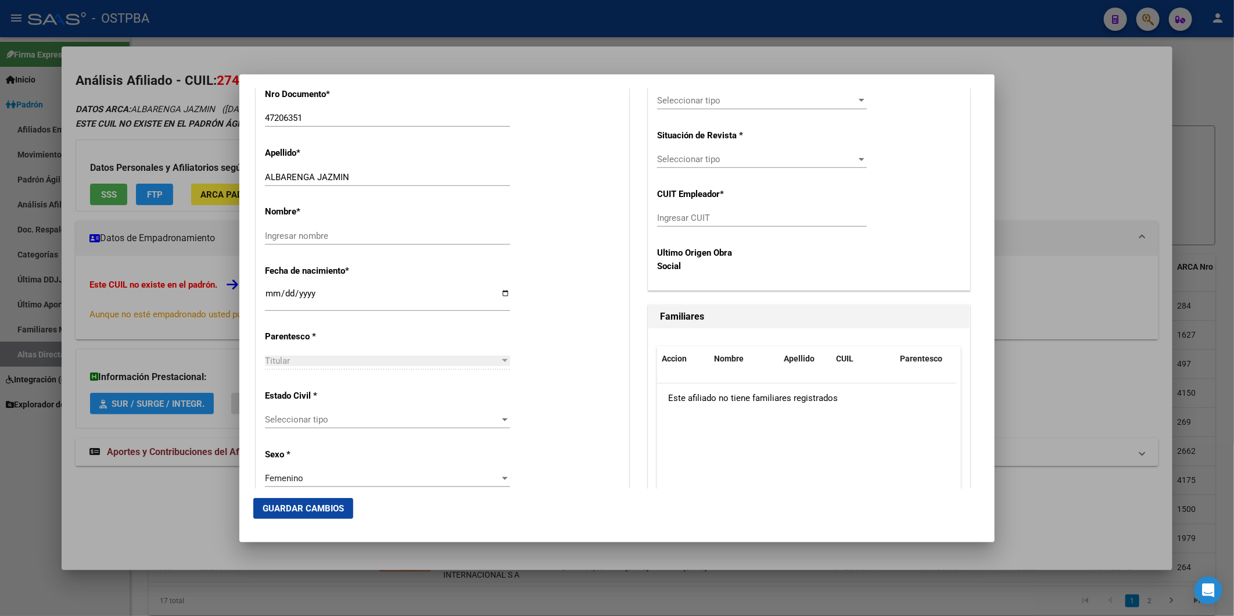
scroll to position [451, 0]
click at [502, 419] on div at bounding box center [505, 418] width 6 height 3
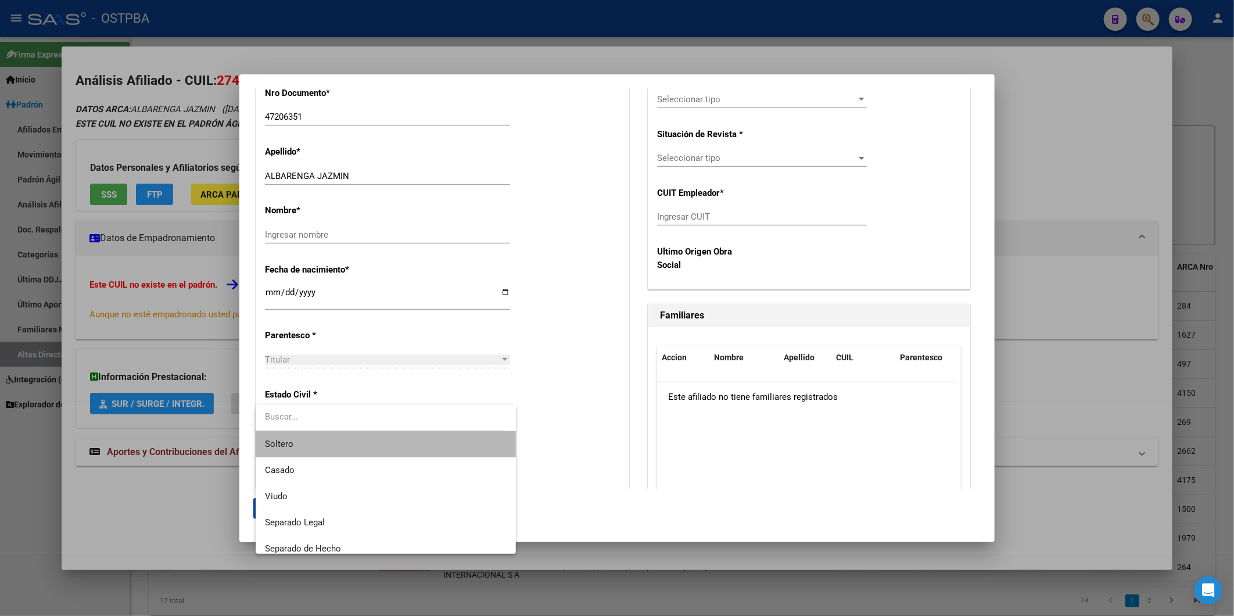
click at [406, 440] on span "Soltero" at bounding box center [385, 444] width 241 height 26
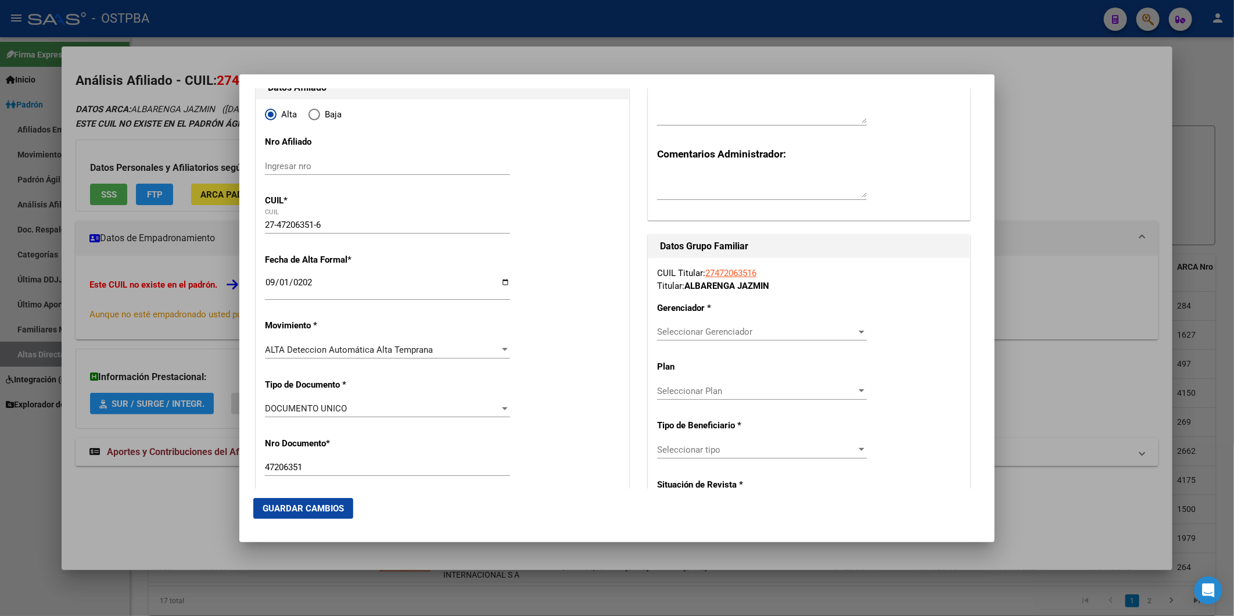
scroll to position [64, 0]
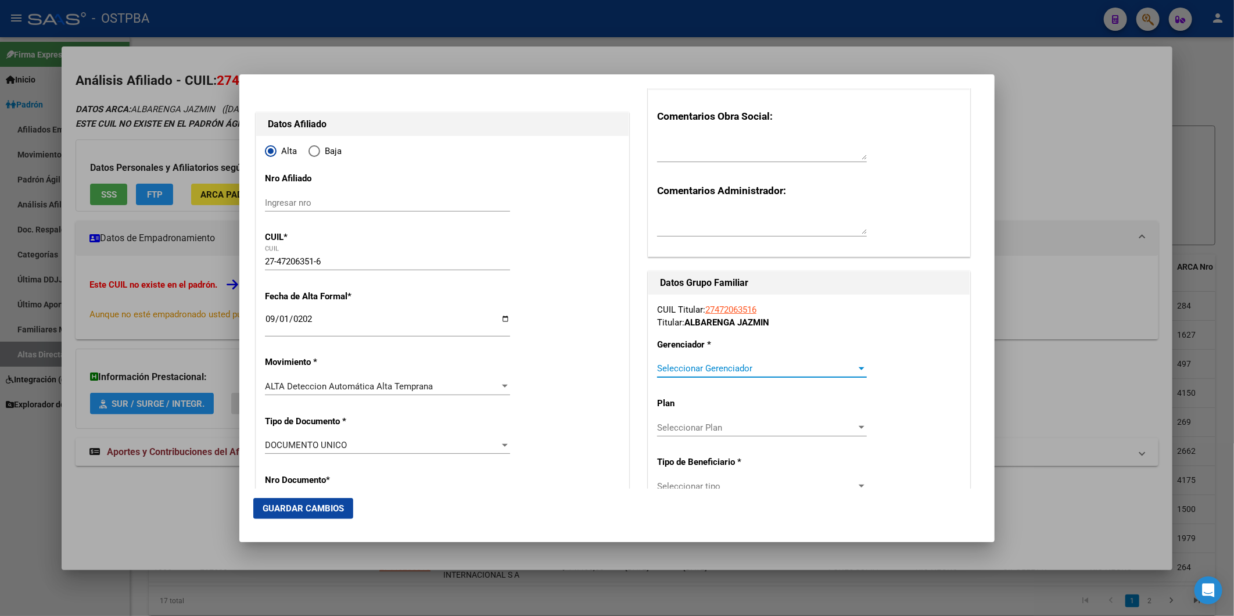
click at [856, 370] on div at bounding box center [861, 368] width 10 height 9
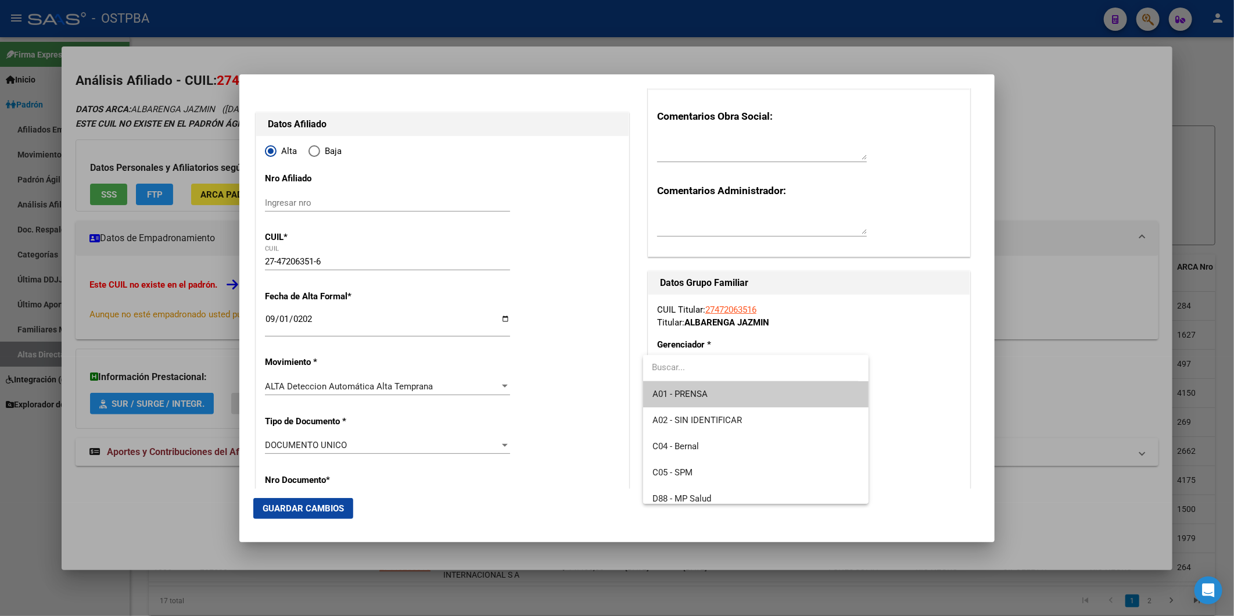
click at [804, 396] on span "A01 - PRENSA" at bounding box center [755, 394] width 207 height 26
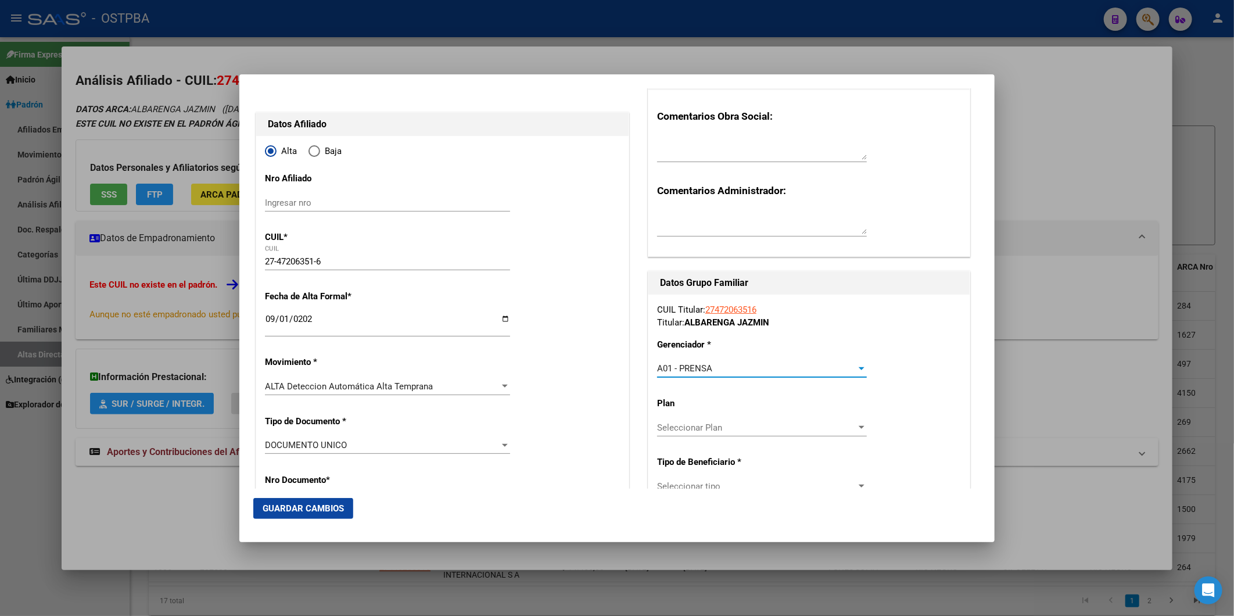
click at [859, 426] on div at bounding box center [862, 427] width 6 height 3
click at [767, 450] on span "A01" at bounding box center [755, 453] width 207 height 26
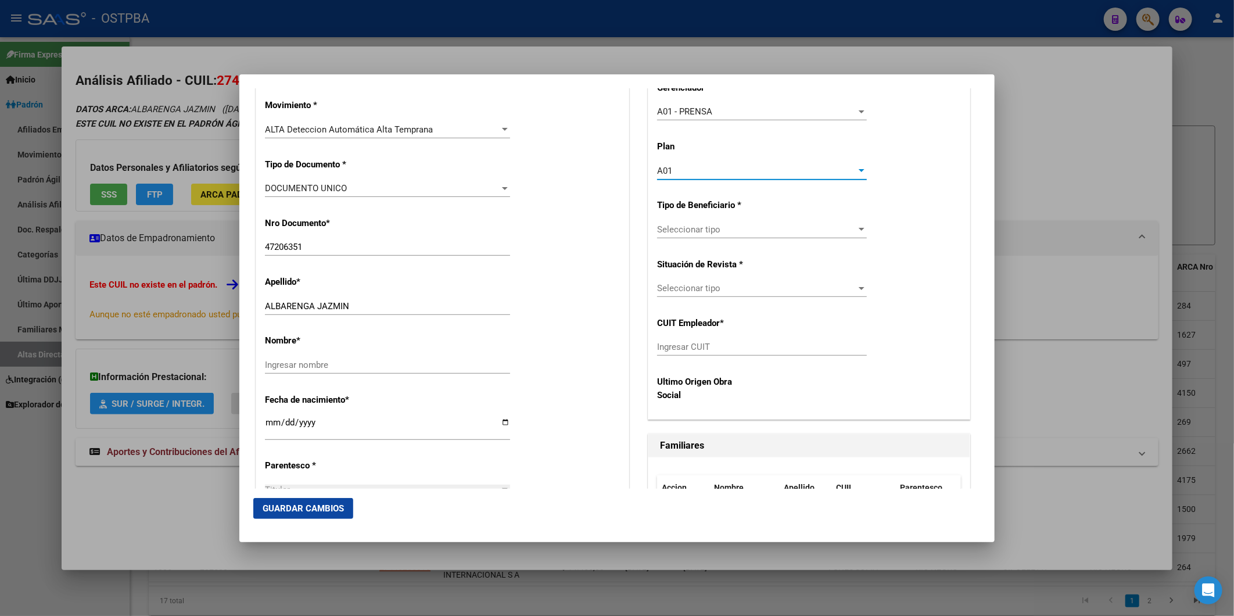
scroll to position [322, 0]
click at [859, 227] on div at bounding box center [862, 228] width 6 height 3
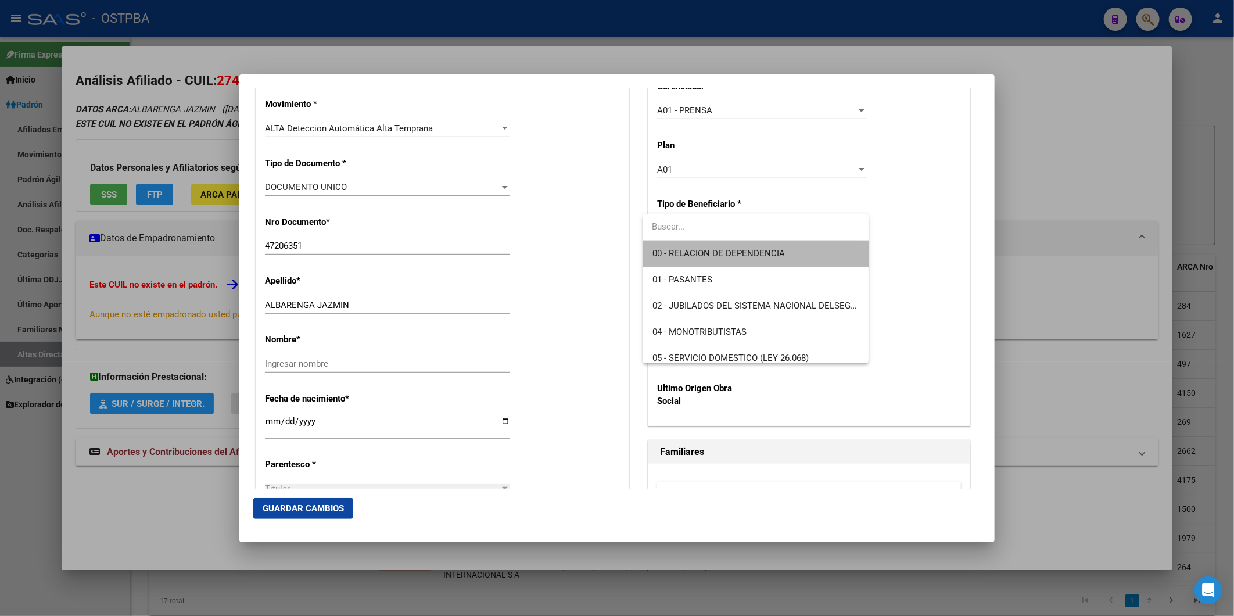
click at [784, 258] on span "00 - RELACION DE DEPENDENCIA" at bounding box center [755, 254] width 207 height 26
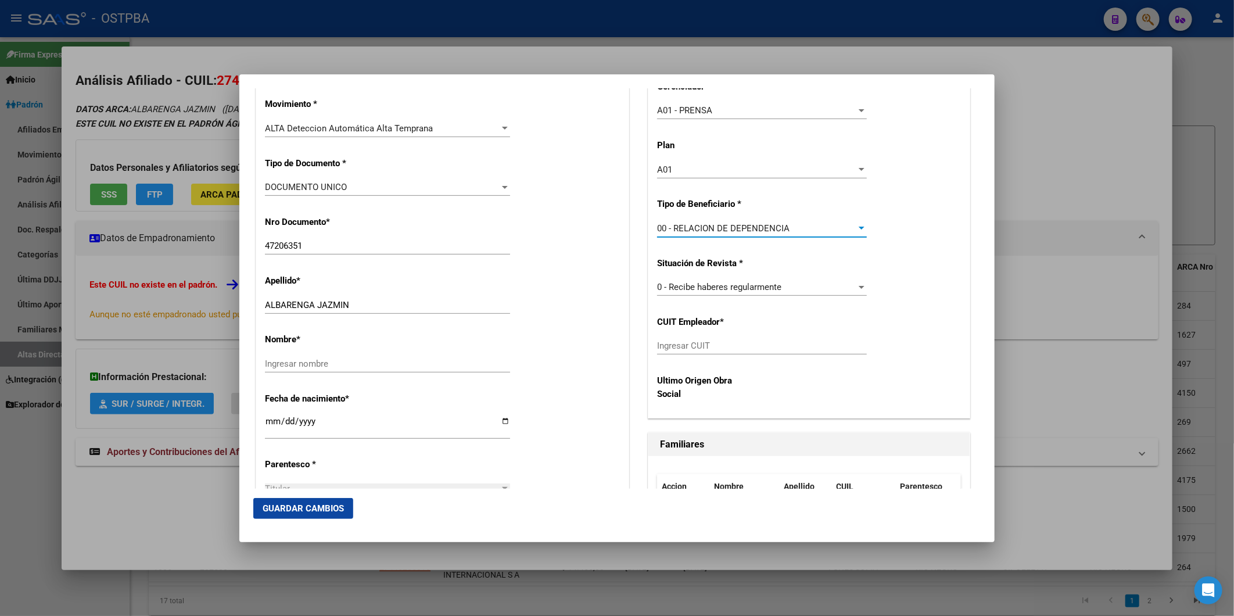
type input "30-70823448-2"
click at [326, 503] on span "Guardar Cambios" at bounding box center [303, 508] width 81 height 10
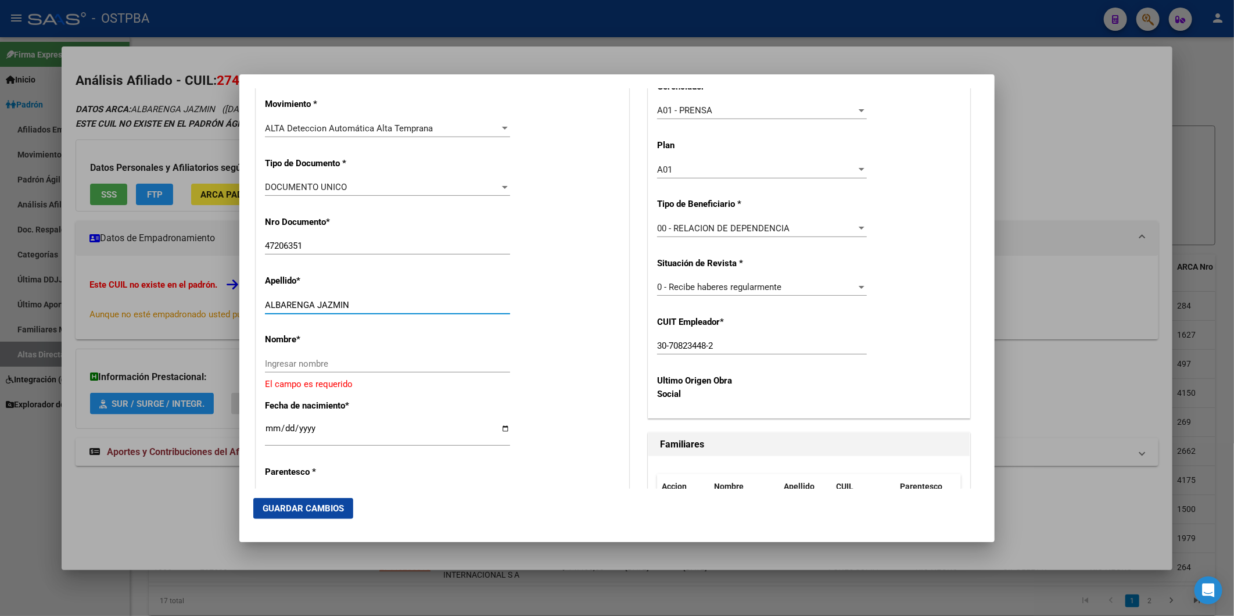
drag, startPoint x: 318, startPoint y: 304, endPoint x: 365, endPoint y: 304, distance: 46.5
click at [365, 304] on input "ALBARENGA JAZMIN" at bounding box center [387, 305] width 245 height 10
type input "ALBARENGA"
click at [288, 359] on input "Ingresar nombre" at bounding box center [387, 363] width 245 height 10
paste input "JAZMIN"
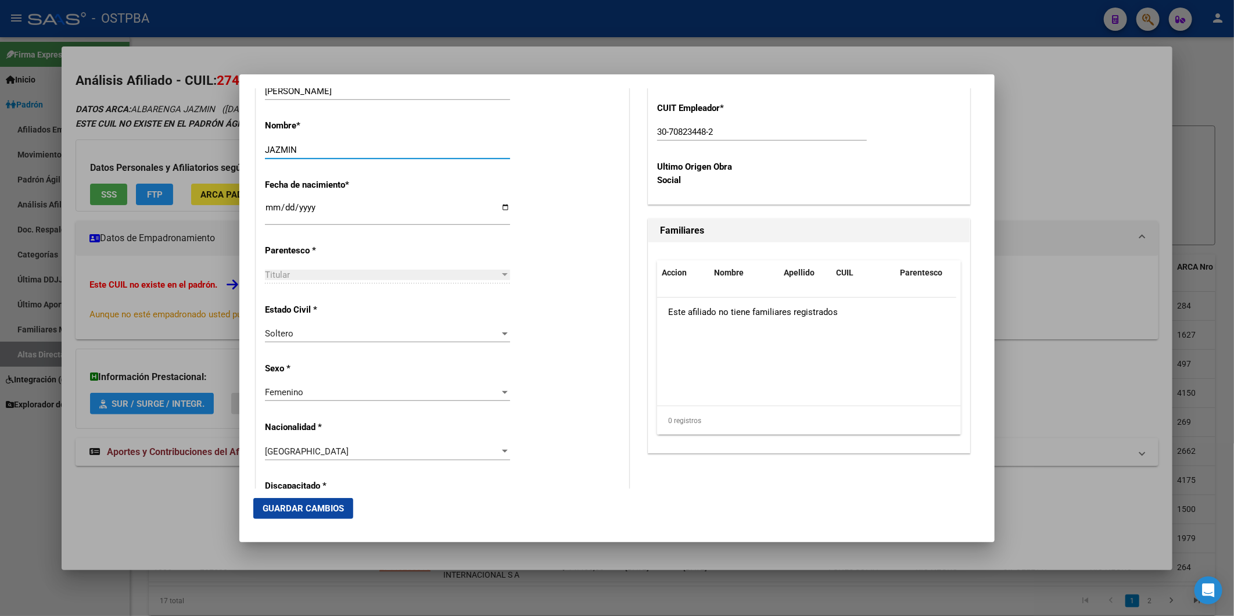
scroll to position [581, 0]
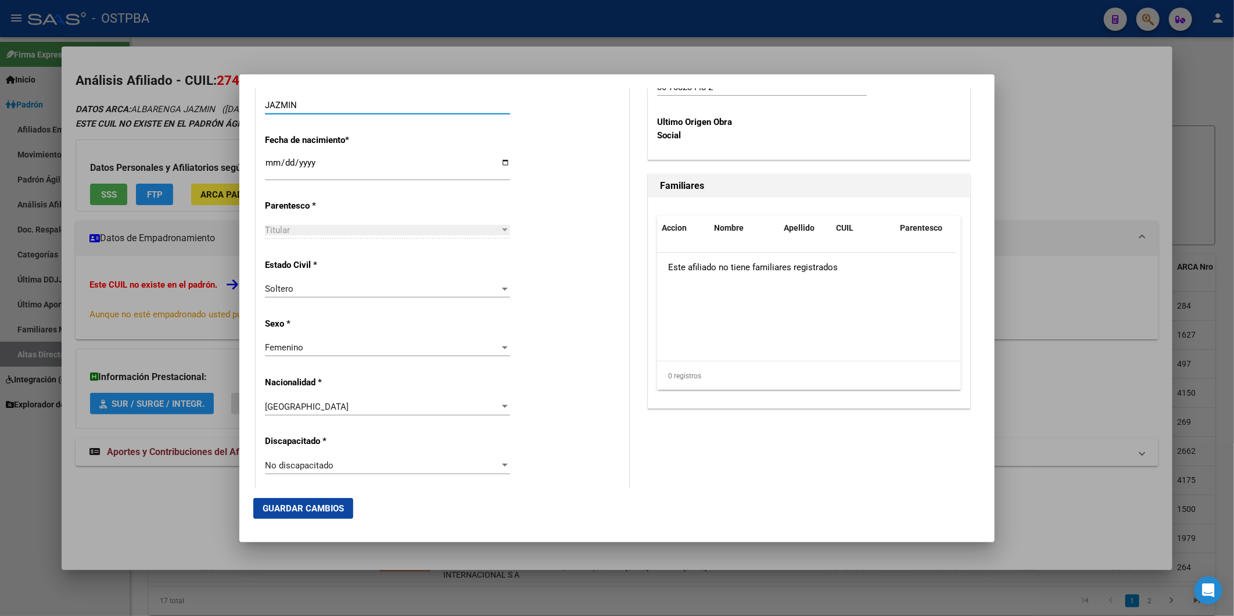
type input "JAZMIN"
click at [333, 498] on button "Guardar Cambios" at bounding box center [303, 508] width 100 height 21
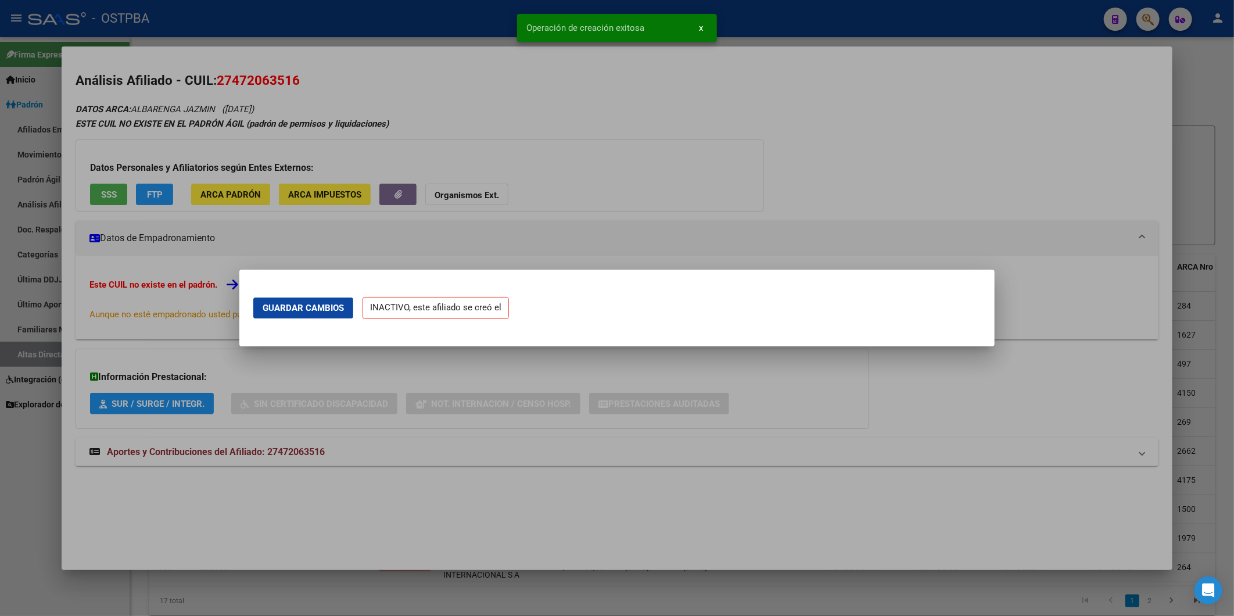
scroll to position [0, 0]
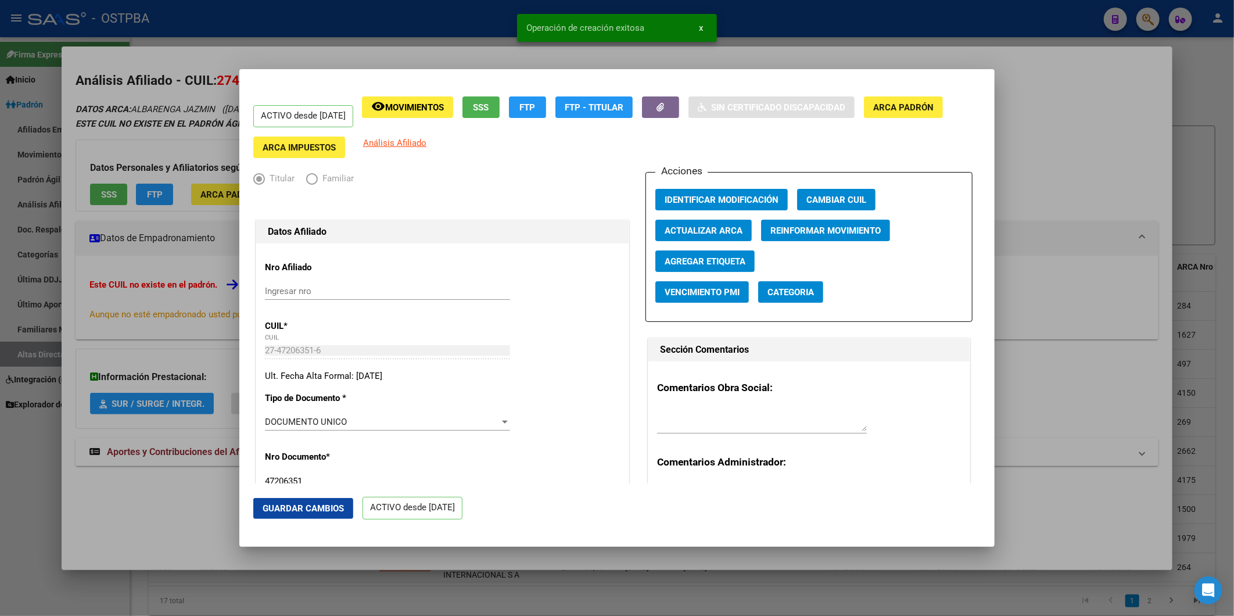
click at [736, 263] on span "Agregar Etiqueta" at bounding box center [705, 261] width 81 height 10
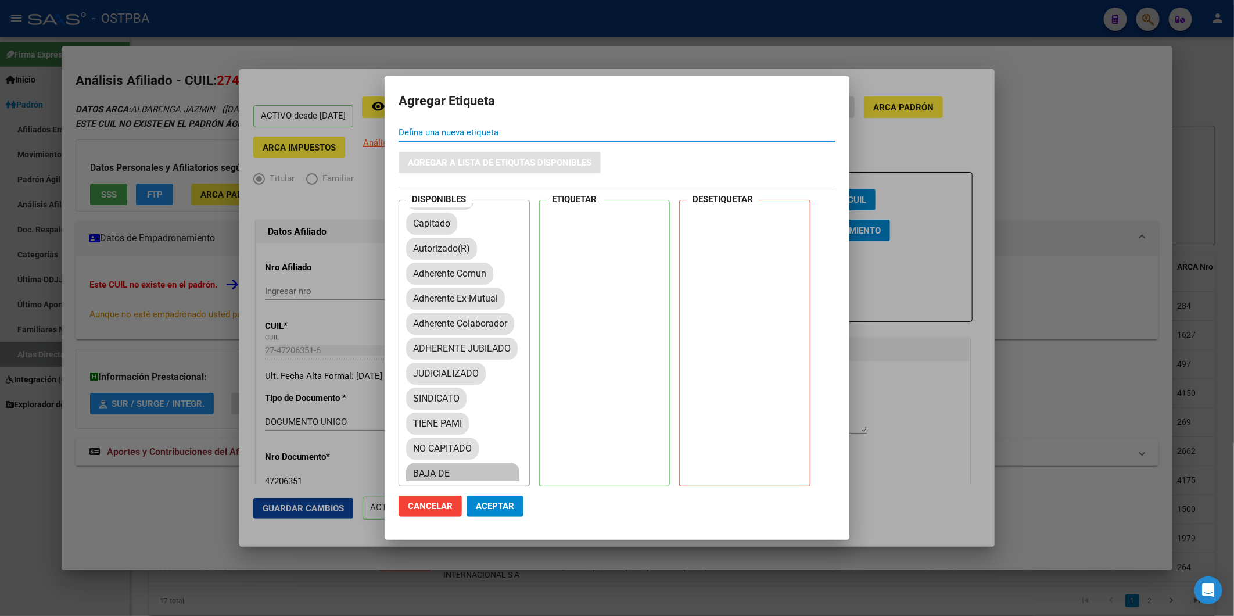
scroll to position [193, 0]
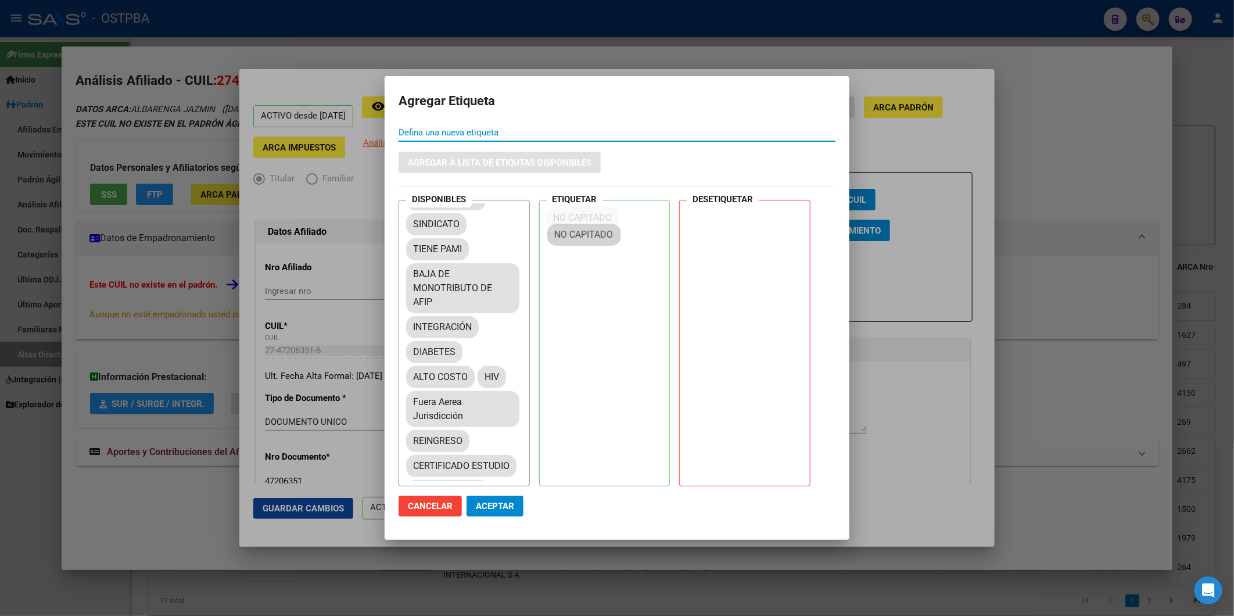
drag, startPoint x: 455, startPoint y: 305, endPoint x: 594, endPoint y: 250, distance: 149.2
click at [508, 501] on span "Aceptar" at bounding box center [495, 506] width 38 height 10
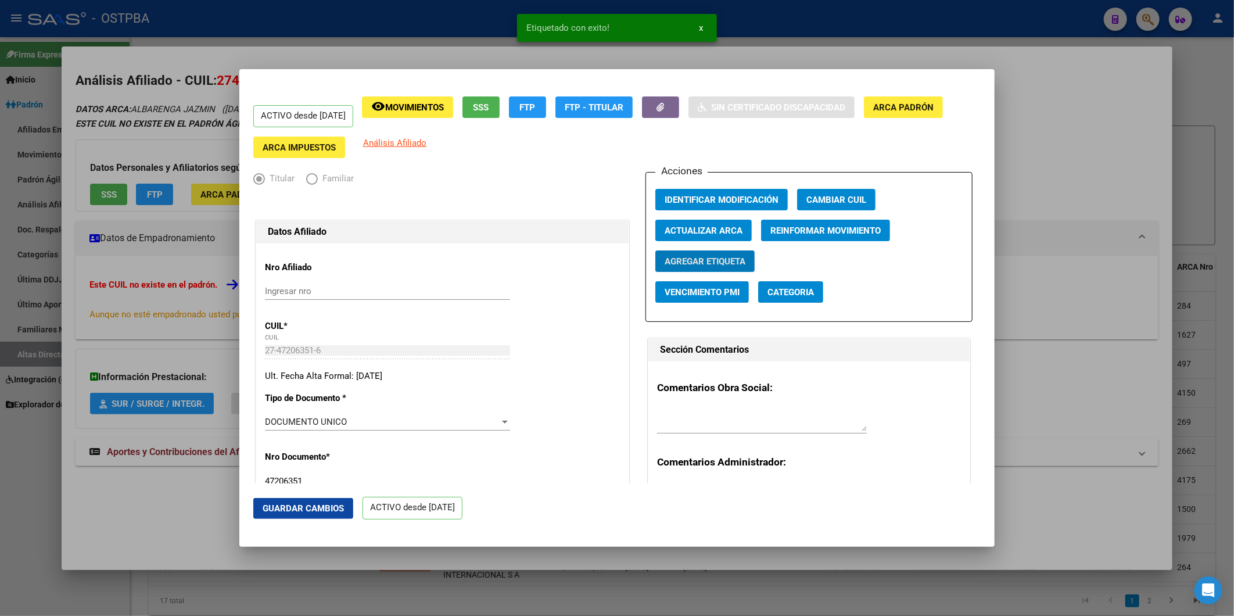
click at [1055, 177] on div at bounding box center [617, 308] width 1234 height 616
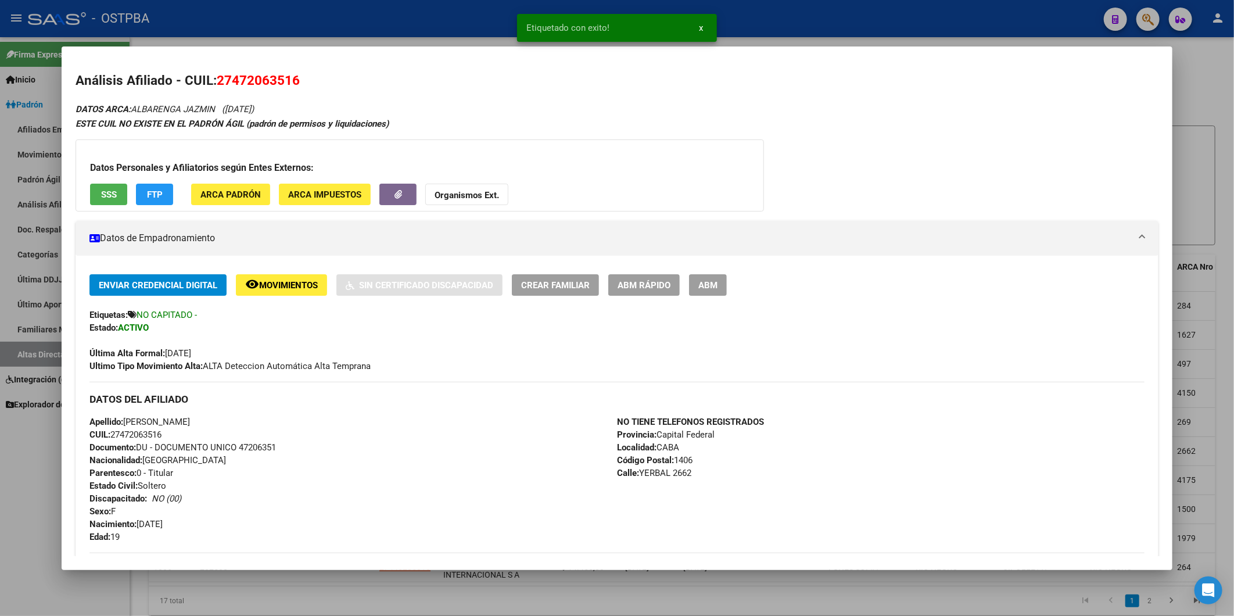
click at [1206, 166] on div at bounding box center [617, 308] width 1234 height 616
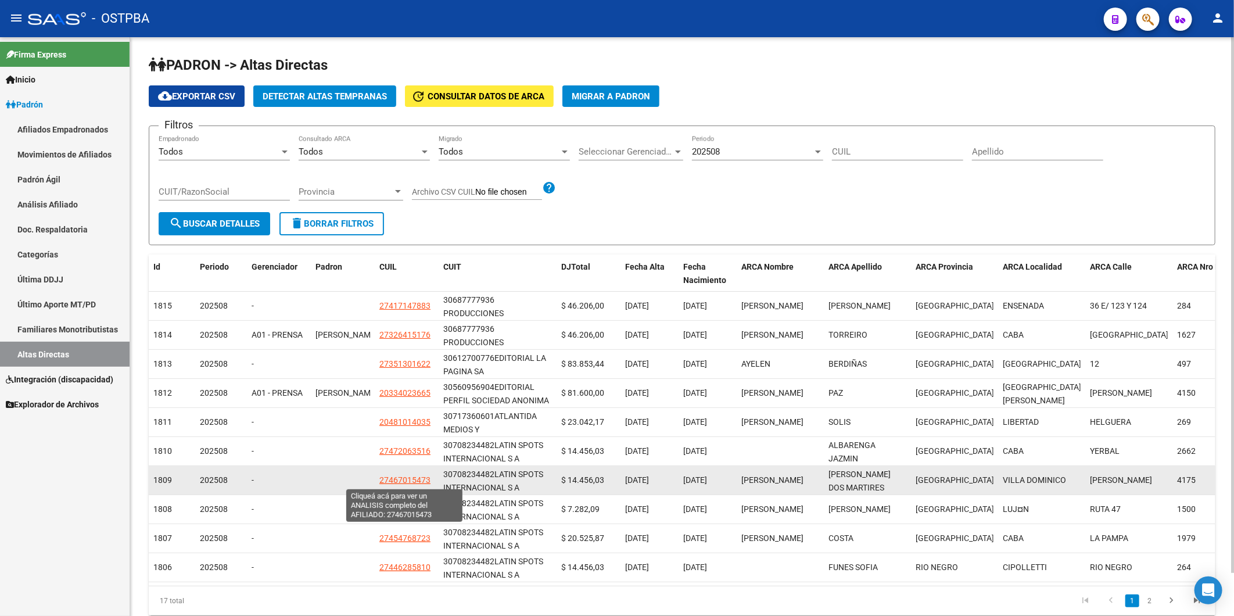
click at [415, 478] on span "27467015473" at bounding box center [404, 479] width 51 height 9
type textarea "27467015473"
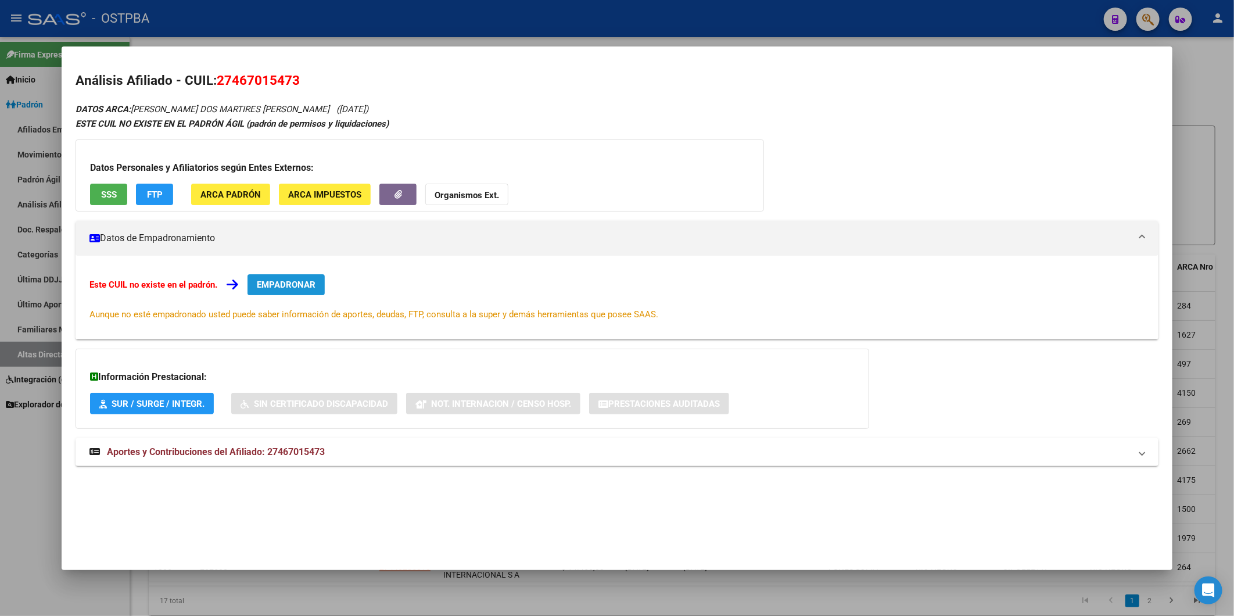
click at [289, 279] on span "EMPADRONAR" at bounding box center [286, 284] width 59 height 10
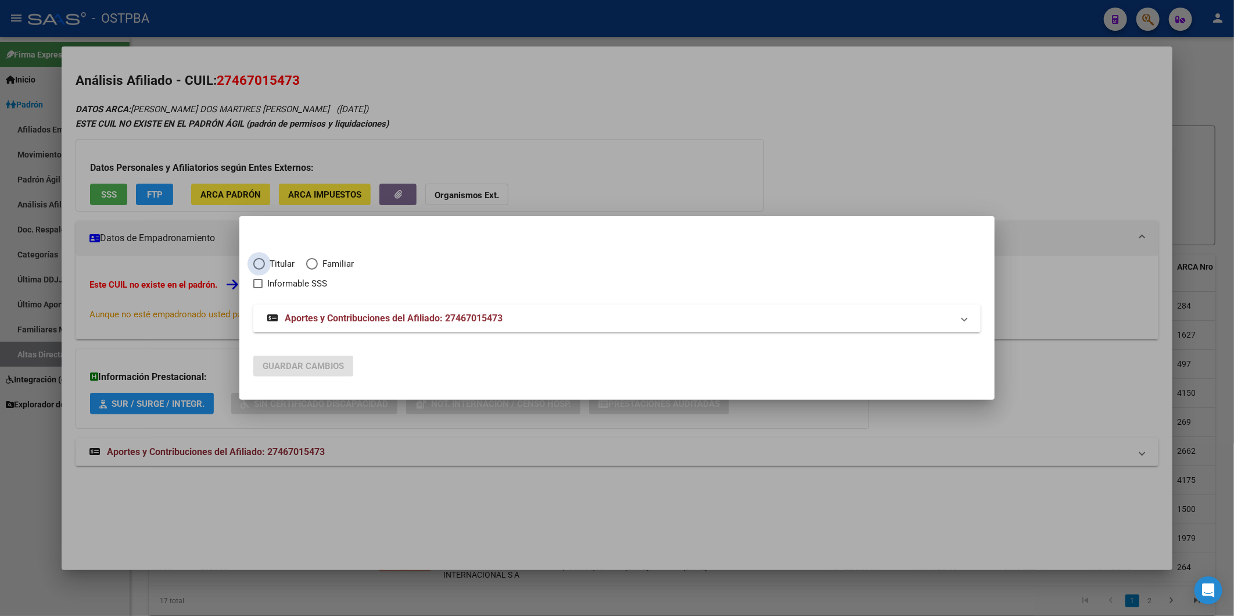
click at [270, 263] on span "Titular" at bounding box center [280, 263] width 30 height 13
click at [265, 263] on input "Titular" at bounding box center [259, 264] width 12 height 12
radio input "true"
checkbox input "true"
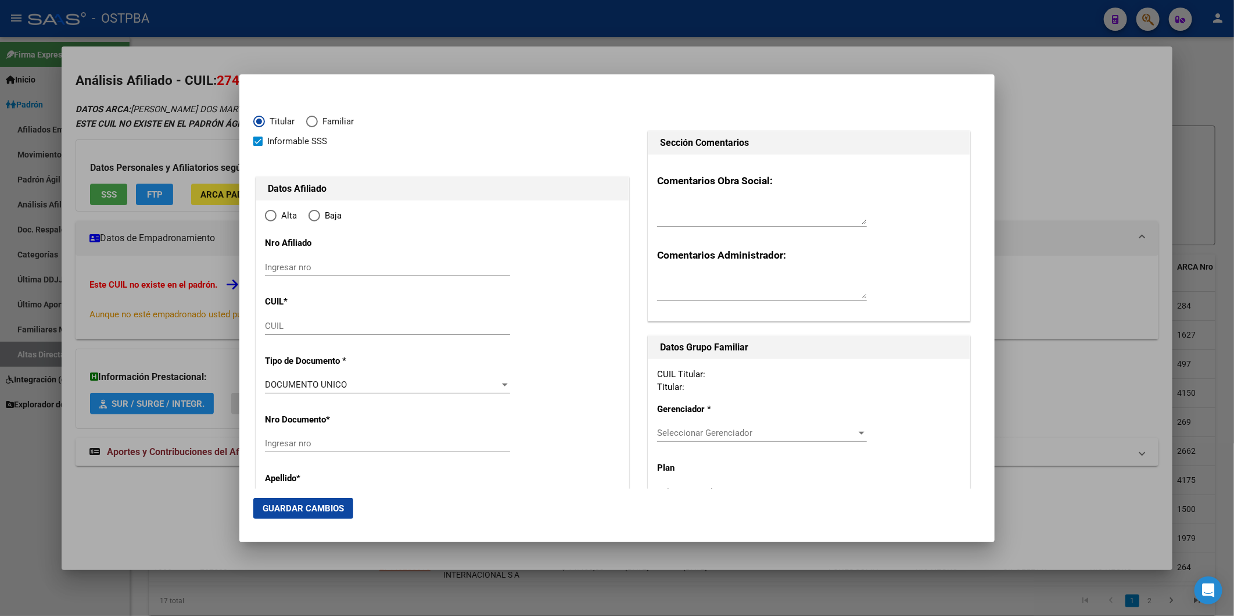
type input "27-46701547-3"
type input "46701547"
type input "[PERSON_NAME] DOS MARTIRES"
type input "[PERSON_NAME]"
type input "2005-01-14"
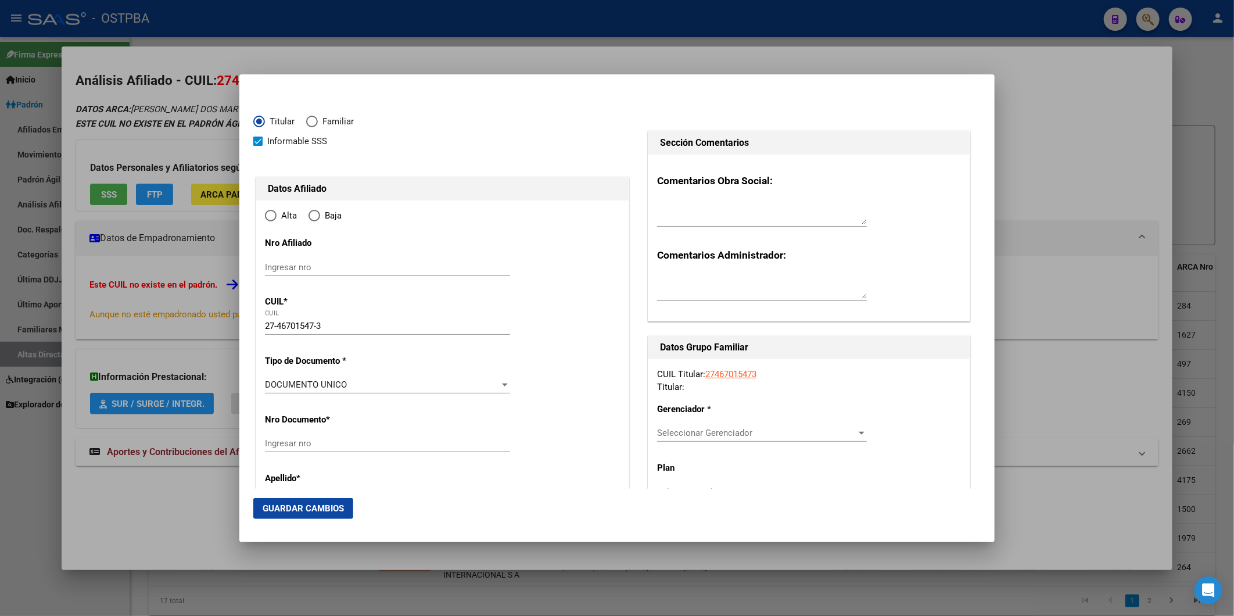
type input "VILLA DOMINICO"
type input "1874"
type input "[PERSON_NAME]"
type input "4175"
radio input "true"
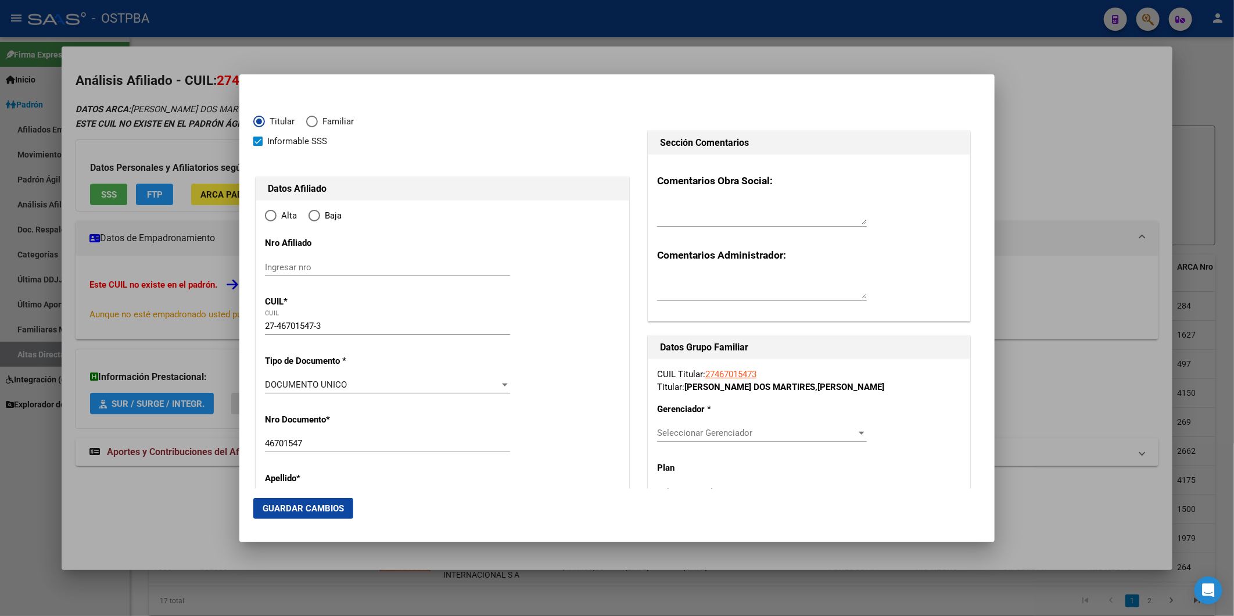
type input "VILLA DOMINICO"
click at [270, 383] on input "Ingresar fecha" at bounding box center [387, 388] width 245 height 19
type input "2025-09-01"
click at [500, 449] on div at bounding box center [505, 450] width 10 height 9
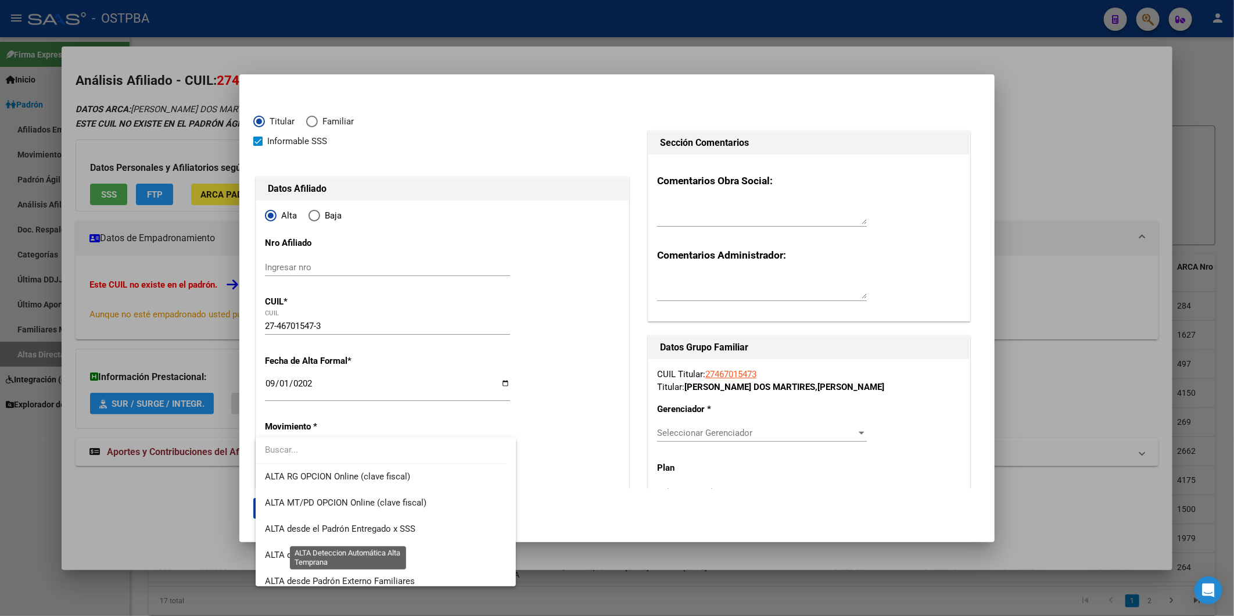
scroll to position [400, 0]
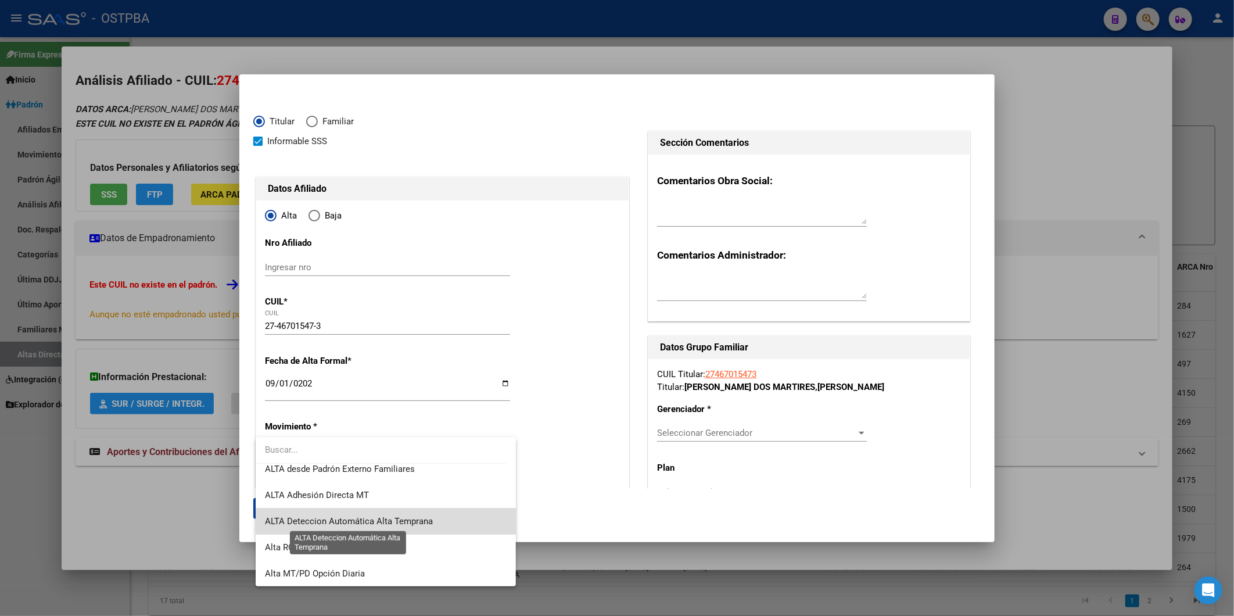
click at [428, 519] on span "ALTA Deteccion Automática Alta Temprana" at bounding box center [349, 521] width 168 height 10
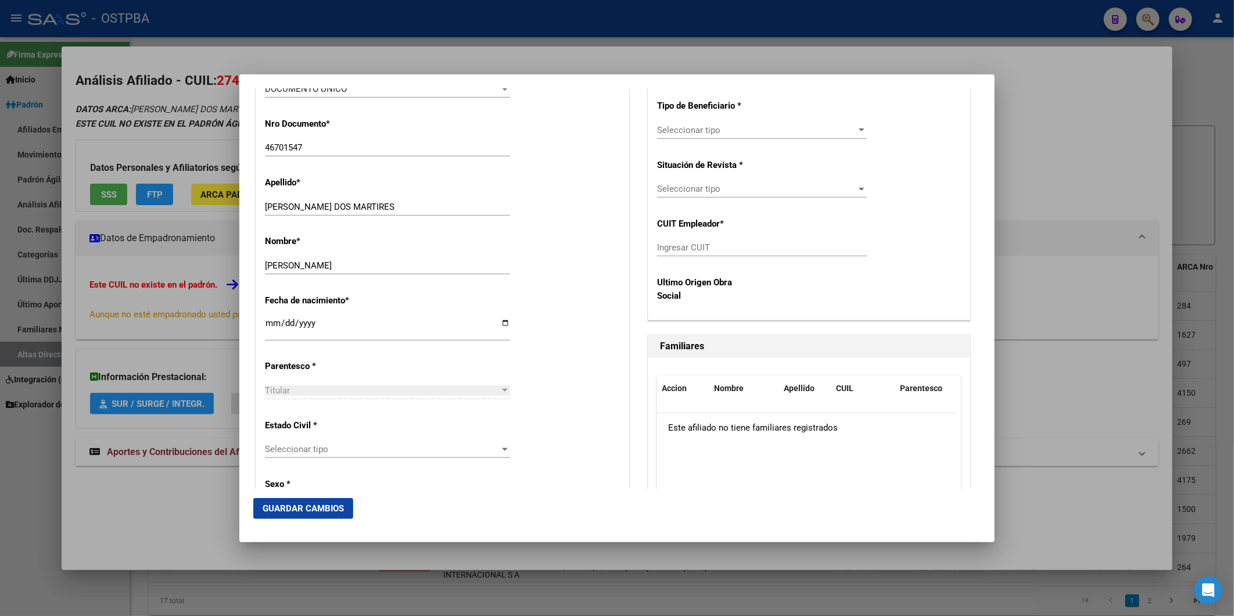
scroll to position [451, 0]
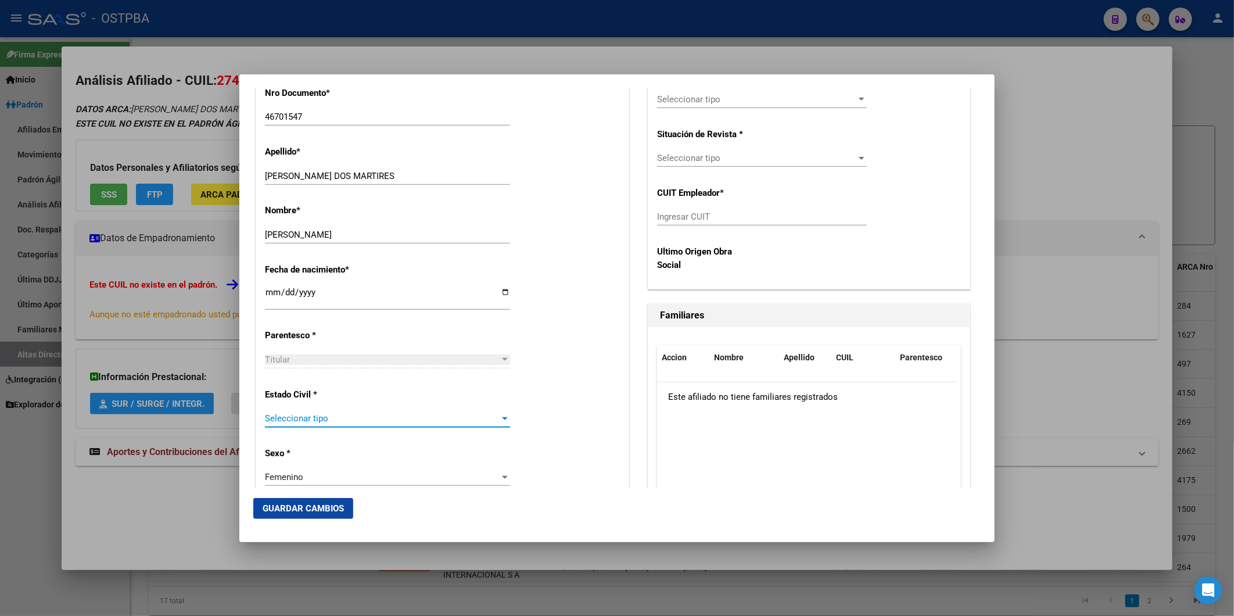
click at [500, 417] on div at bounding box center [505, 418] width 10 height 9
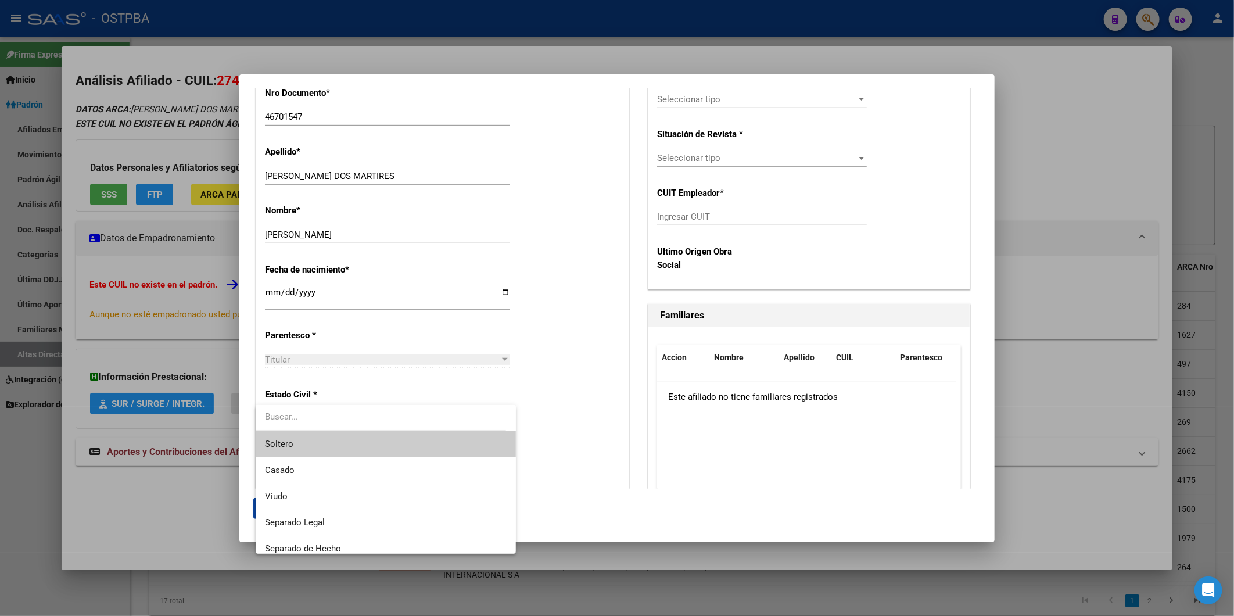
click at [418, 444] on span "Soltero" at bounding box center [385, 444] width 241 height 26
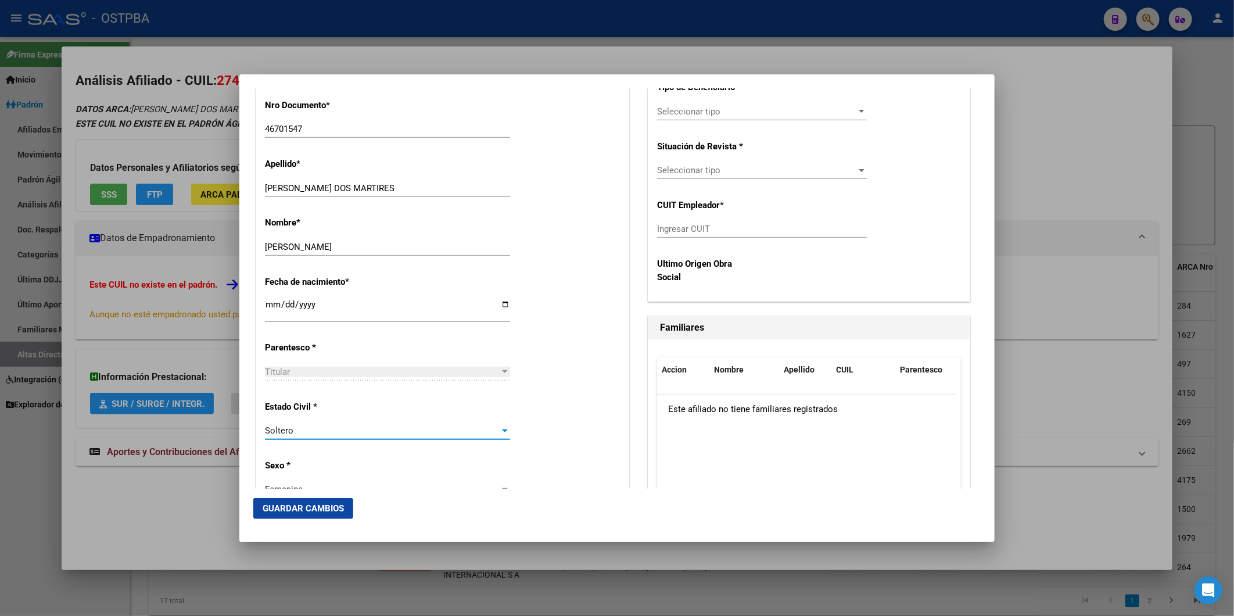
scroll to position [258, 0]
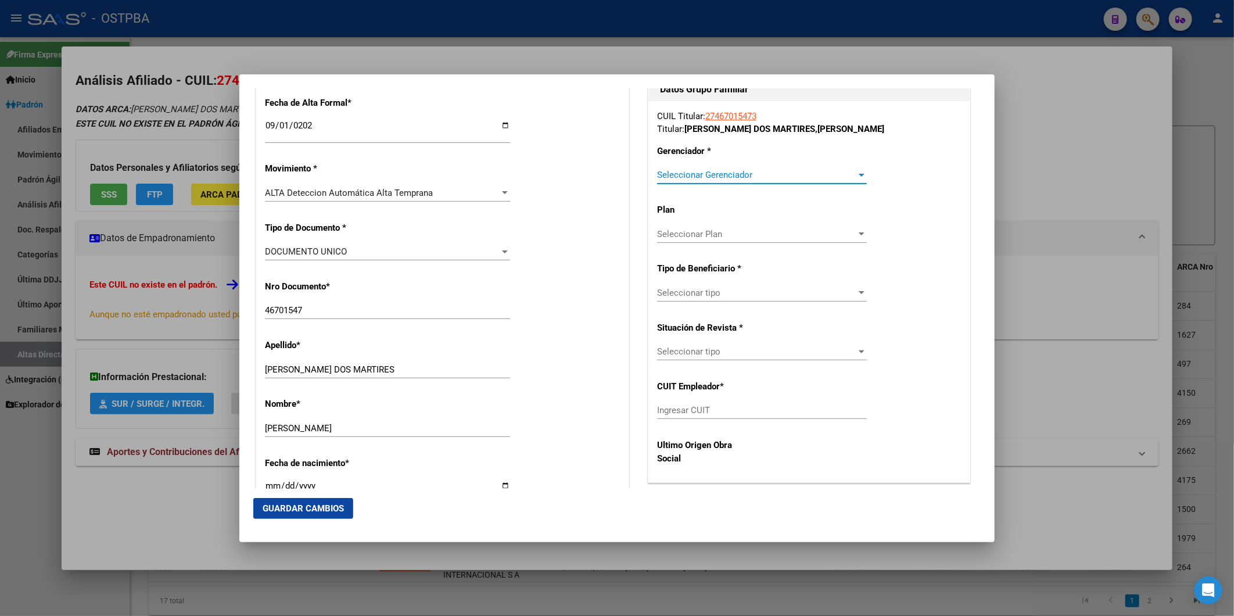
click at [856, 170] on div at bounding box center [861, 174] width 10 height 9
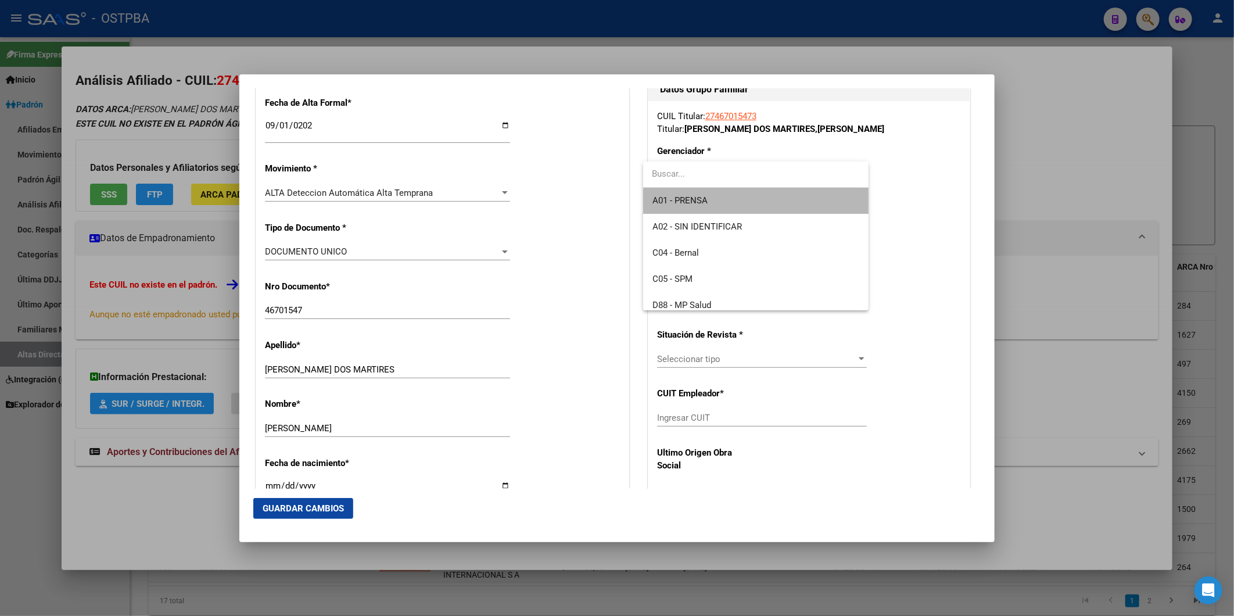
click at [789, 196] on span "A01 - PRENSA" at bounding box center [755, 201] width 207 height 26
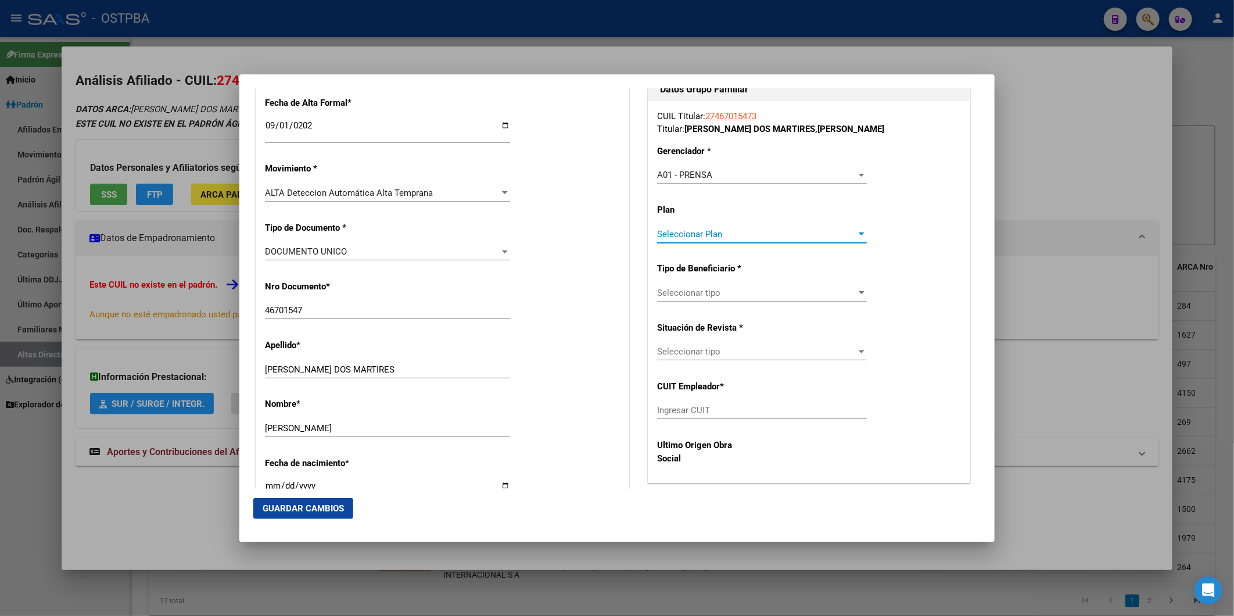
click at [859, 233] on div at bounding box center [862, 233] width 6 height 3
click at [783, 259] on span "A01" at bounding box center [755, 259] width 207 height 26
click at [859, 290] on app-drop-down-list "Tipo de Beneficiario * Seleccionar tipo Seleccionar tipo" at bounding box center [766, 280] width 219 height 35
click at [856, 290] on div at bounding box center [861, 292] width 10 height 9
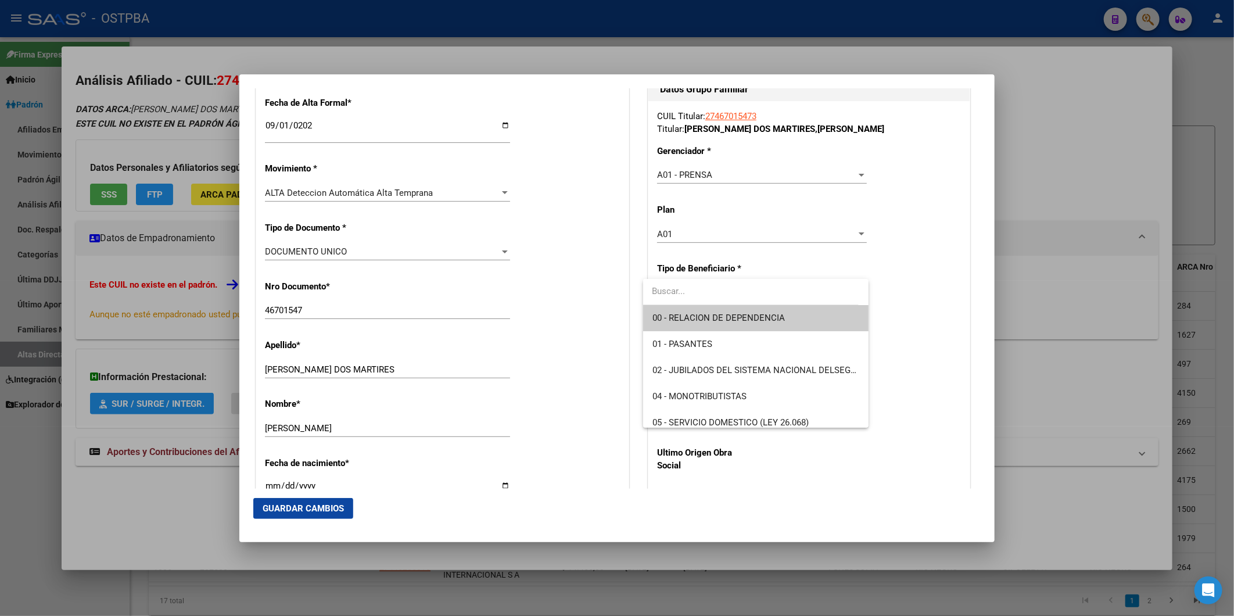
click at [783, 310] on span "00 - RELACION DE DEPENDENCIA" at bounding box center [755, 318] width 207 height 26
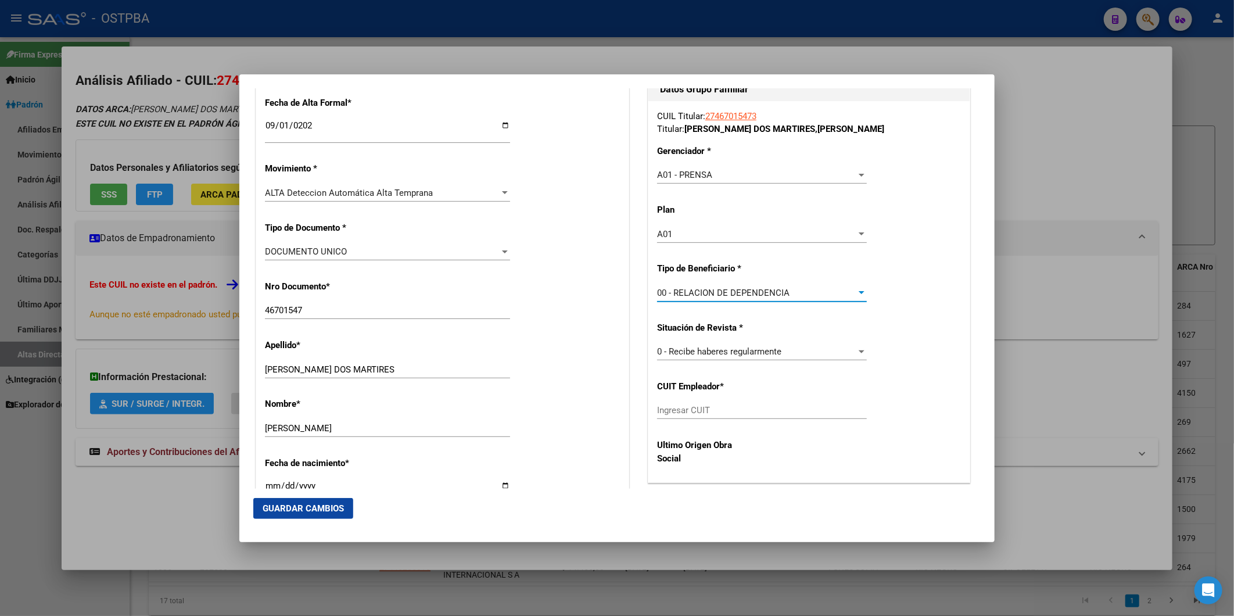
type input "30-70823448-2"
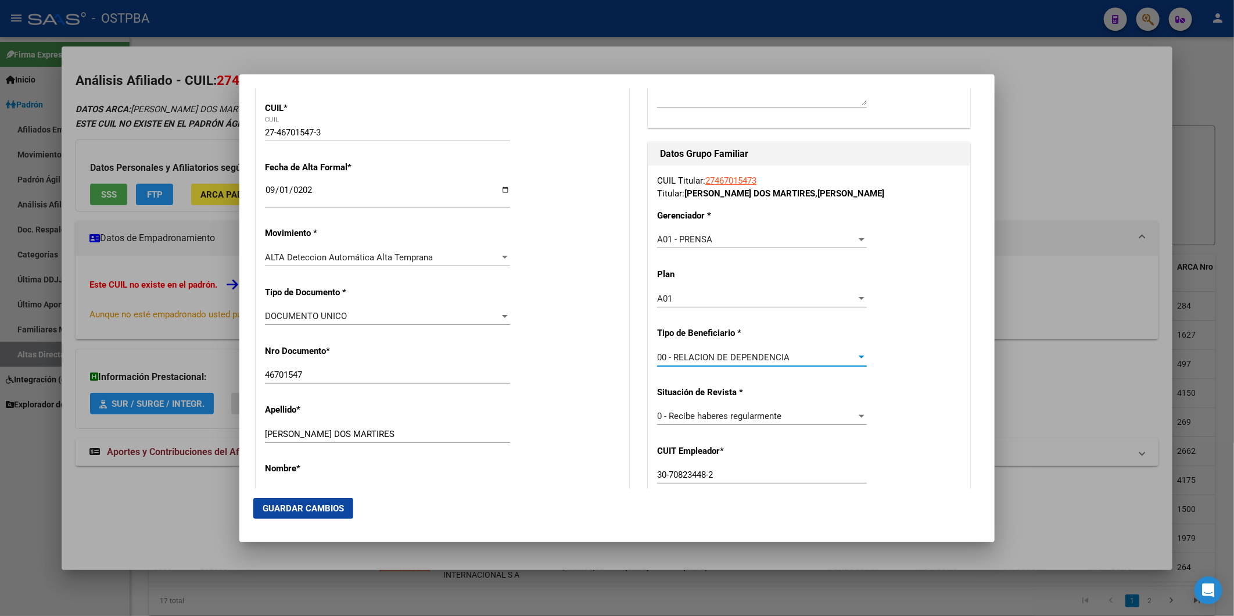
scroll to position [0, 0]
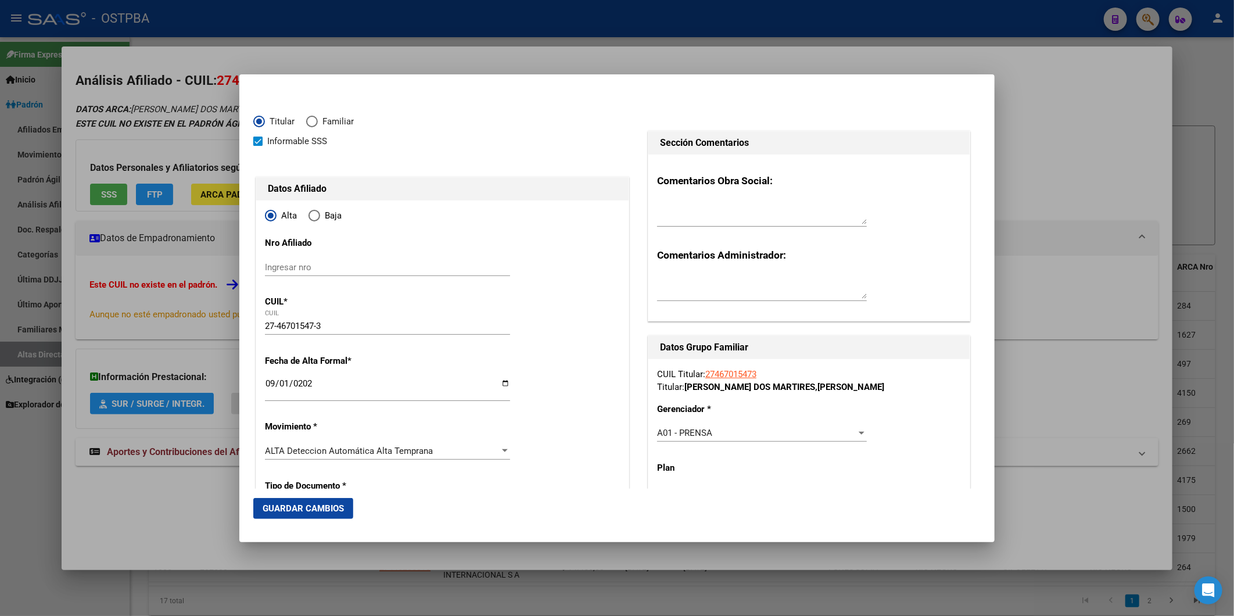
click at [329, 505] on span "Guardar Cambios" at bounding box center [303, 508] width 81 height 10
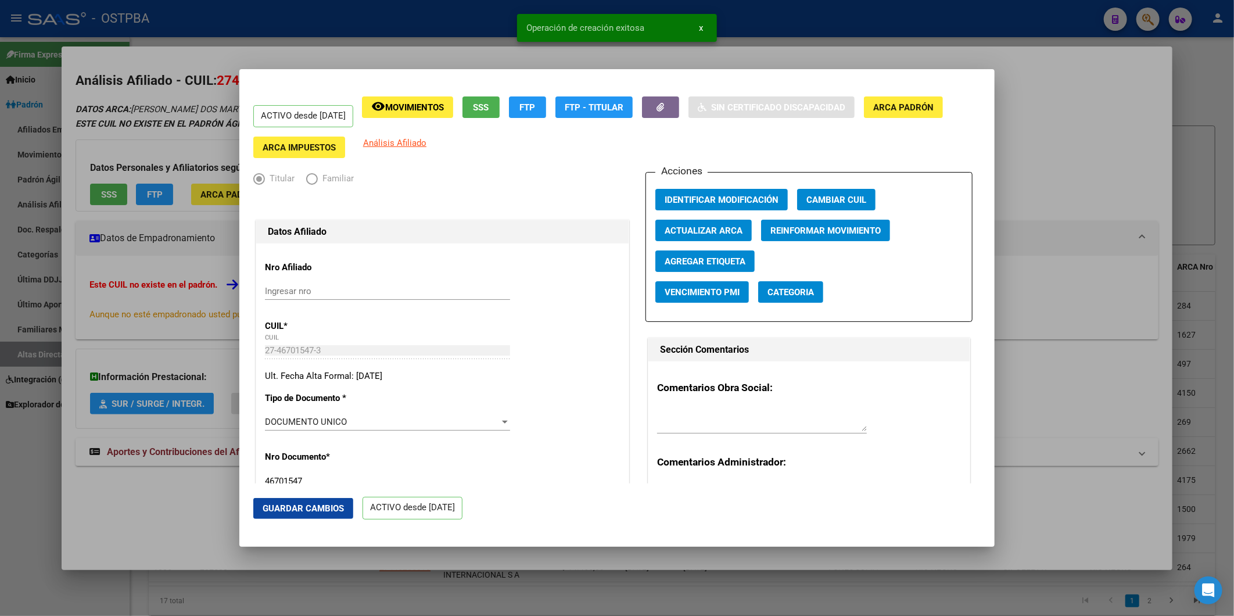
click at [722, 263] on span "Agregar Etiqueta" at bounding box center [705, 261] width 81 height 10
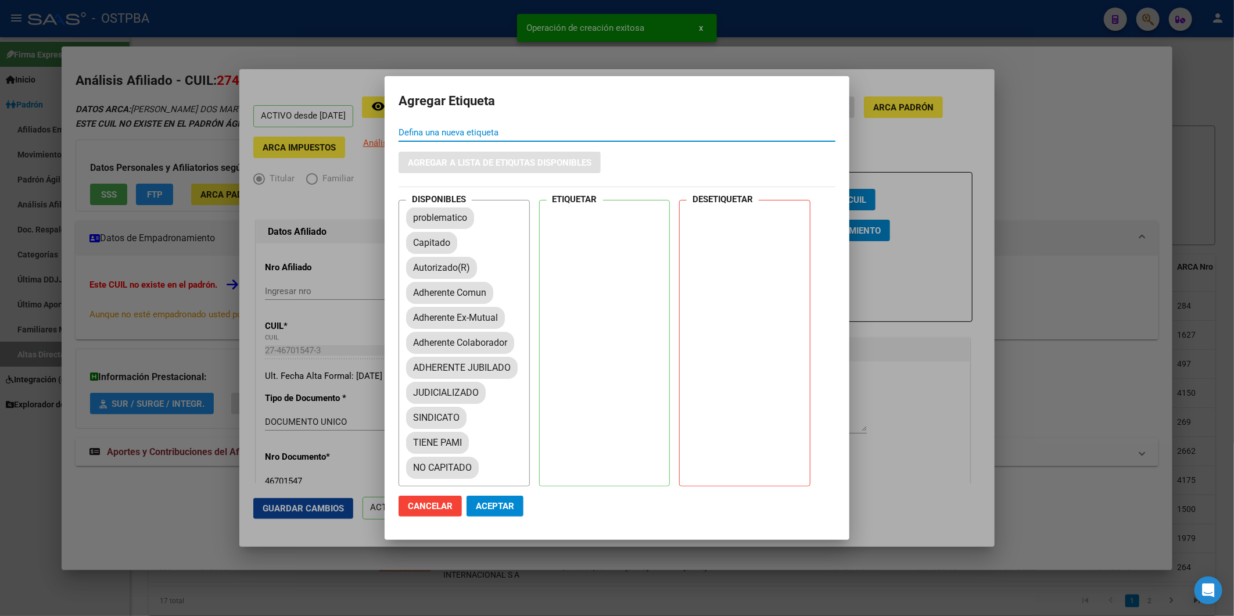
scroll to position [193, 0]
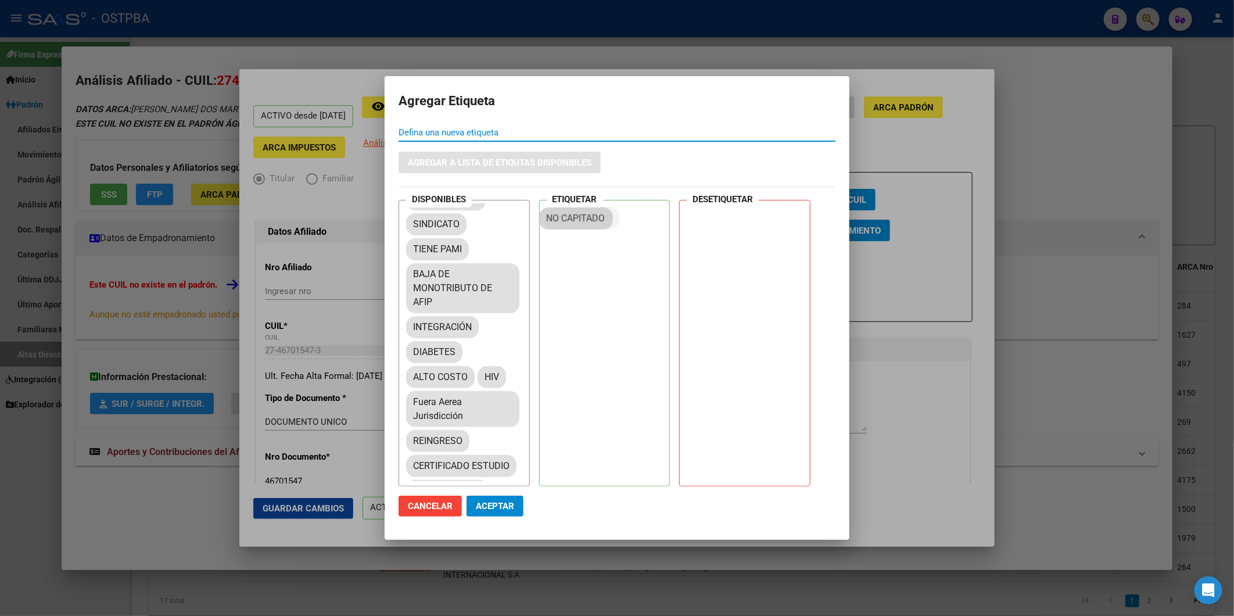
drag, startPoint x: 451, startPoint y: 302, endPoint x: 589, endPoint y: 215, distance: 163.0
click at [498, 500] on button "Aceptar" at bounding box center [495, 506] width 57 height 21
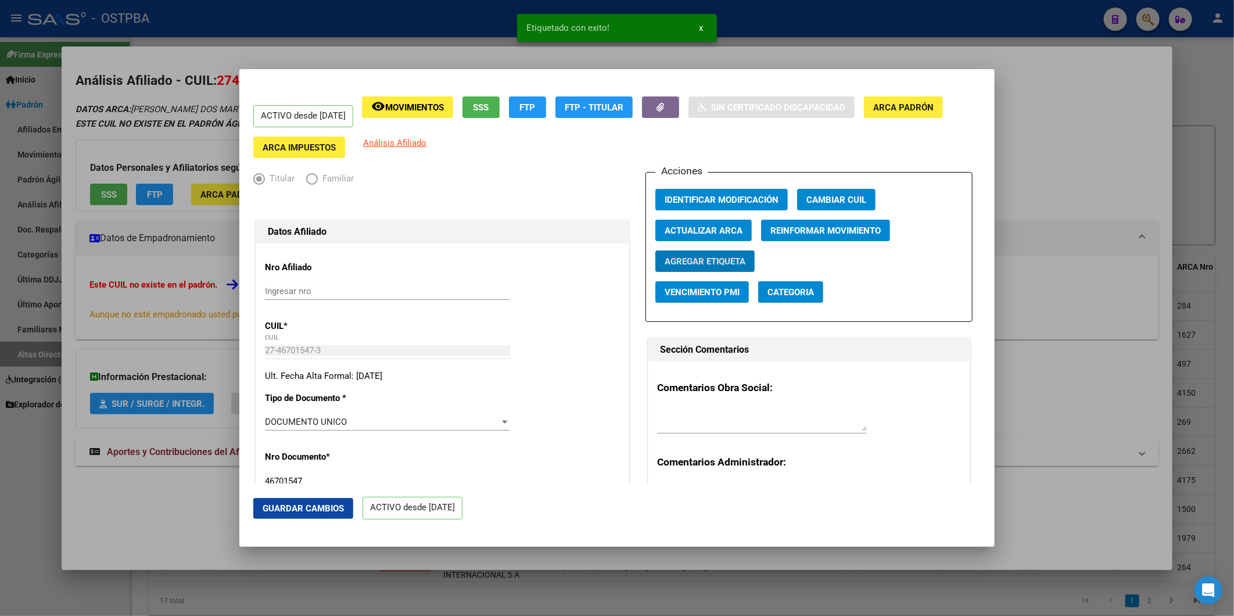
click at [1084, 175] on div at bounding box center [617, 308] width 1234 height 616
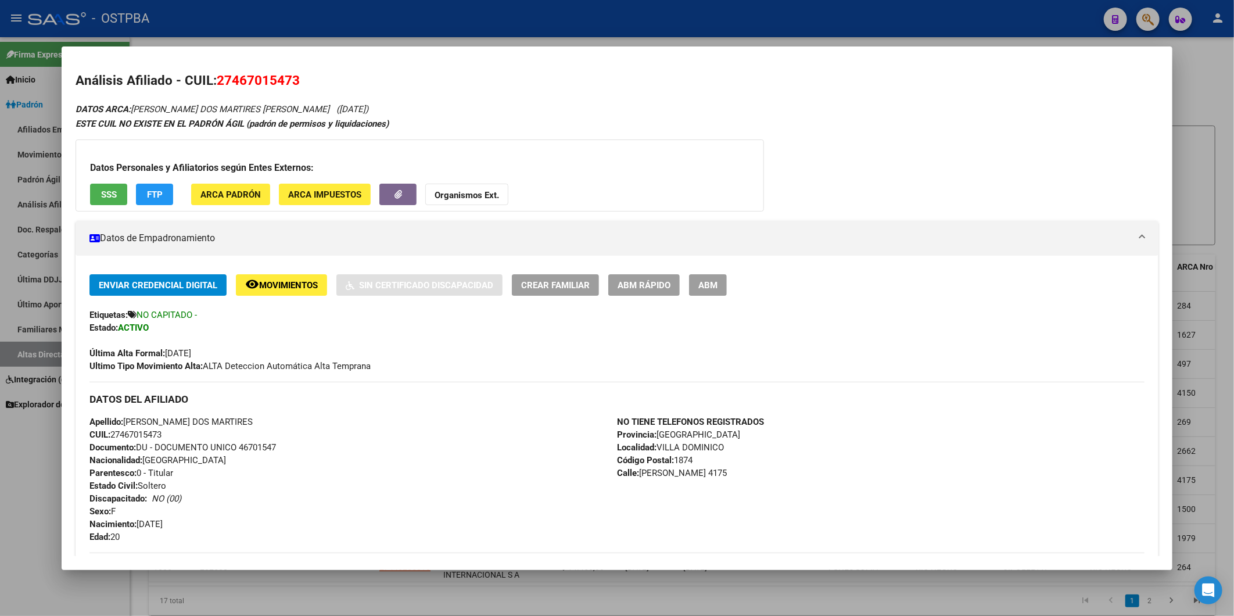
click at [1214, 66] on div at bounding box center [617, 308] width 1234 height 616
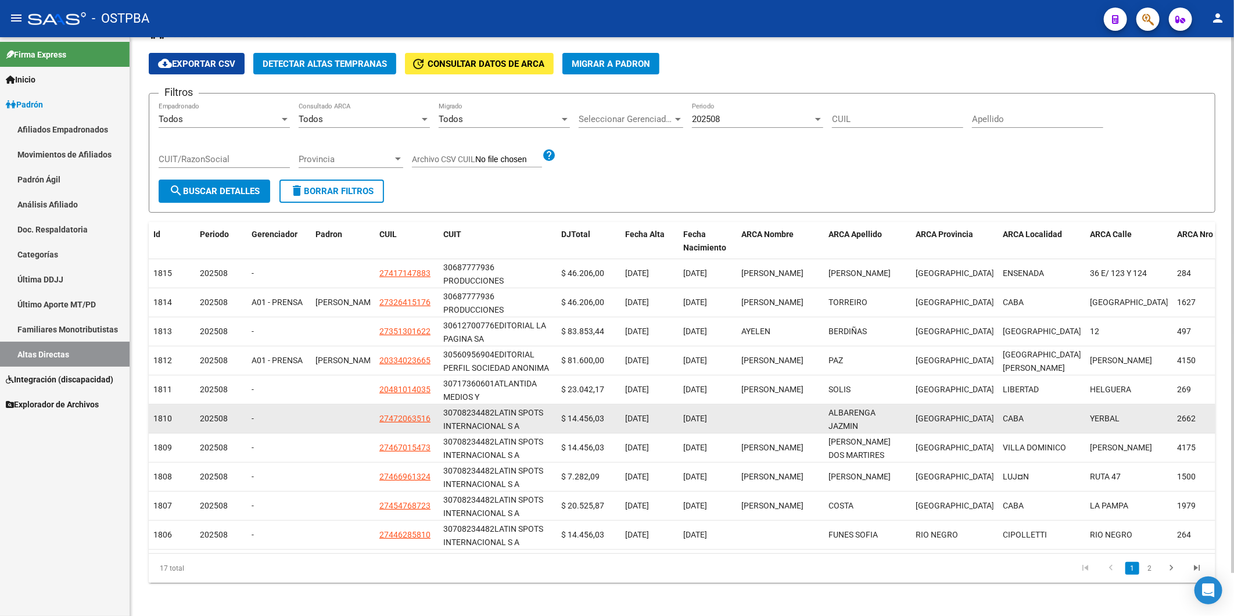
scroll to position [46, 0]
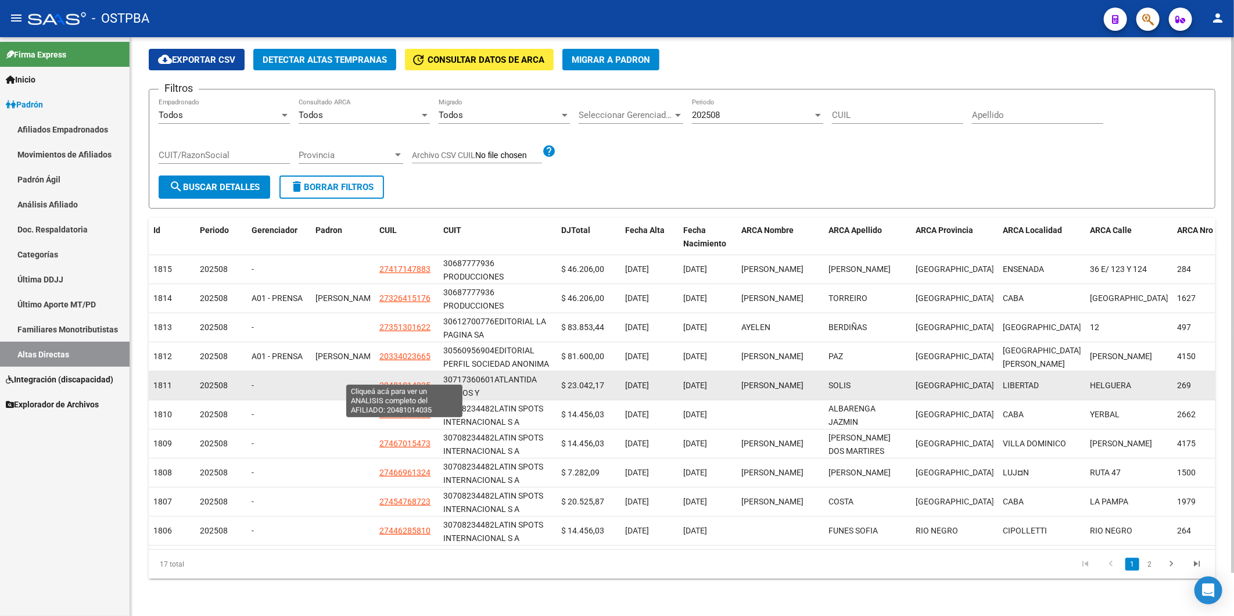
click at [406, 381] on span "20481014035" at bounding box center [404, 385] width 51 height 9
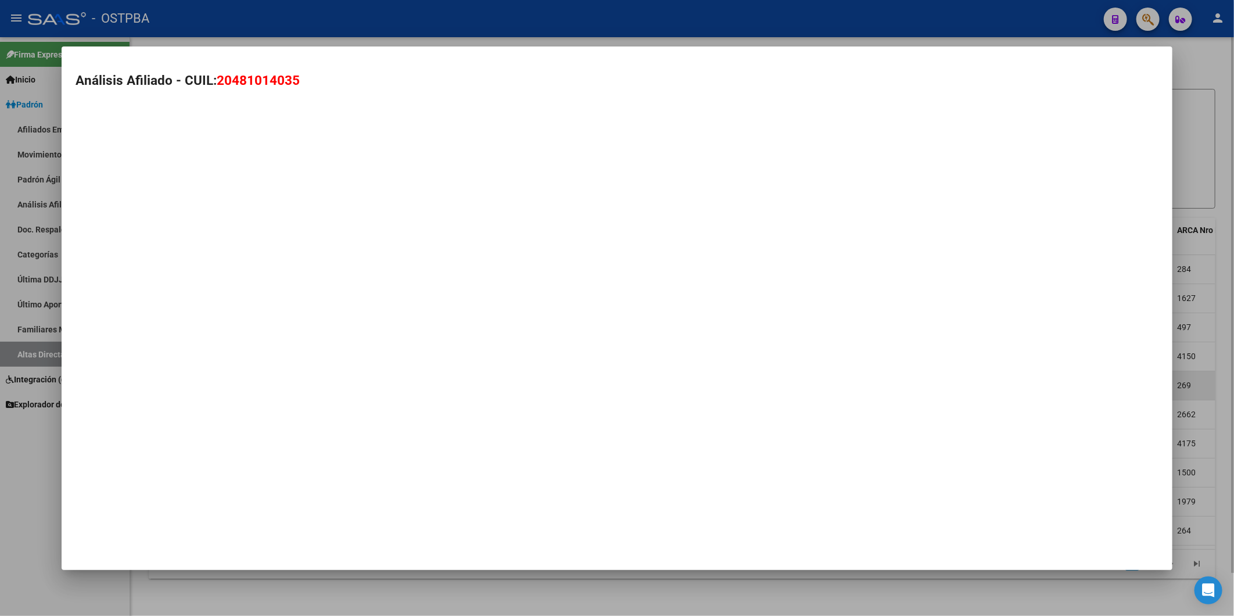
type textarea "20481014035"
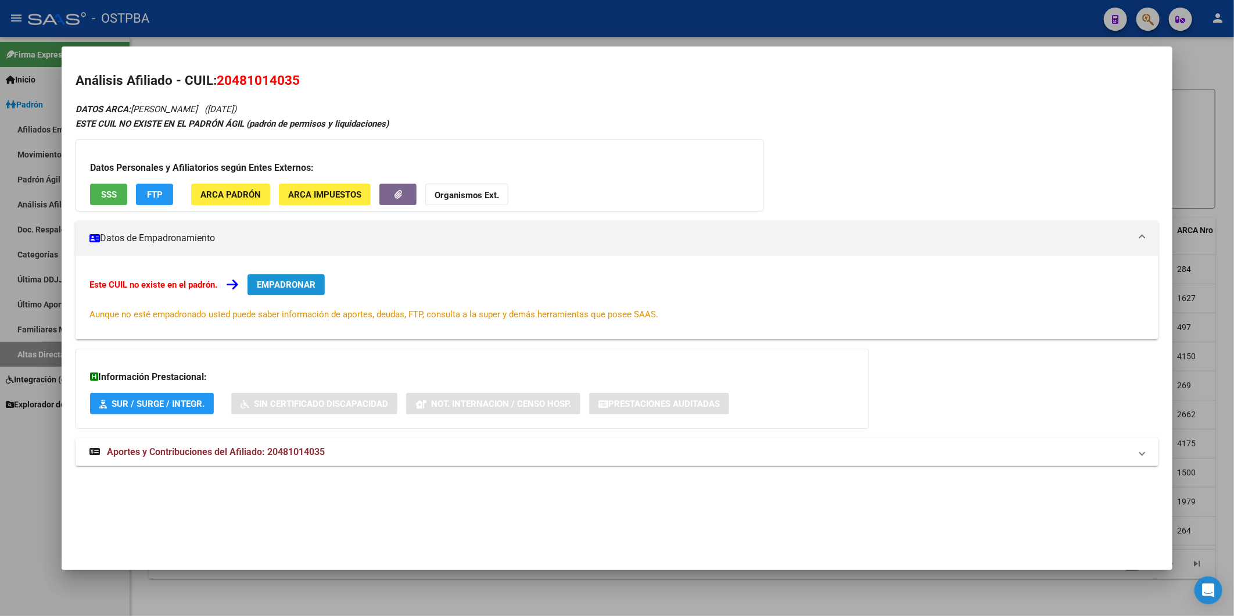
click at [315, 286] on span "EMPADRONAR" at bounding box center [286, 284] width 59 height 10
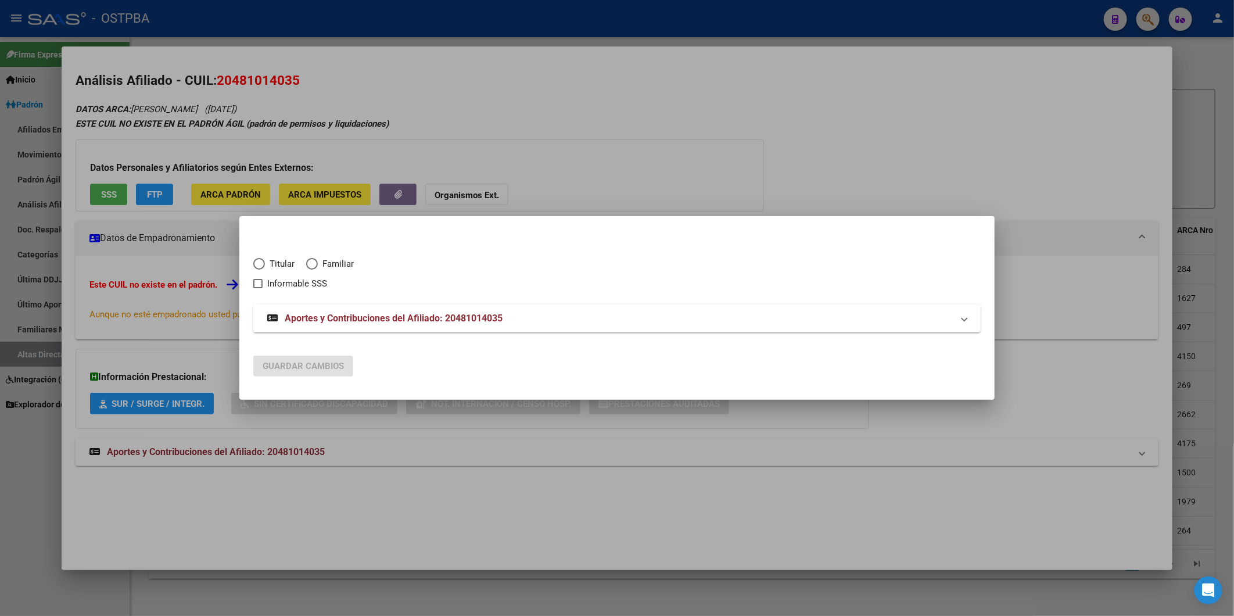
click at [285, 259] on span "Titular" at bounding box center [280, 263] width 30 height 13
click at [265, 259] on input "Titular" at bounding box center [259, 264] width 12 height 12
radio input "true"
checkbox input "true"
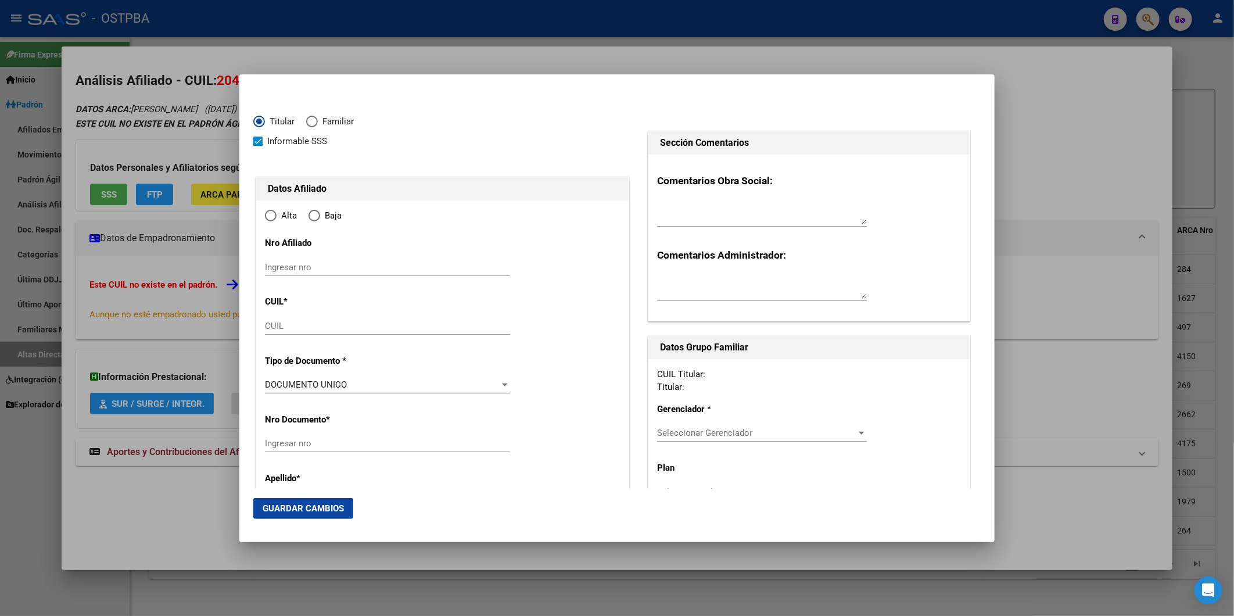
type input "20-48101403-5"
type input "48101403"
type input "SOLIS"
type input "[PERSON_NAME]"
type input "2007-06-04"
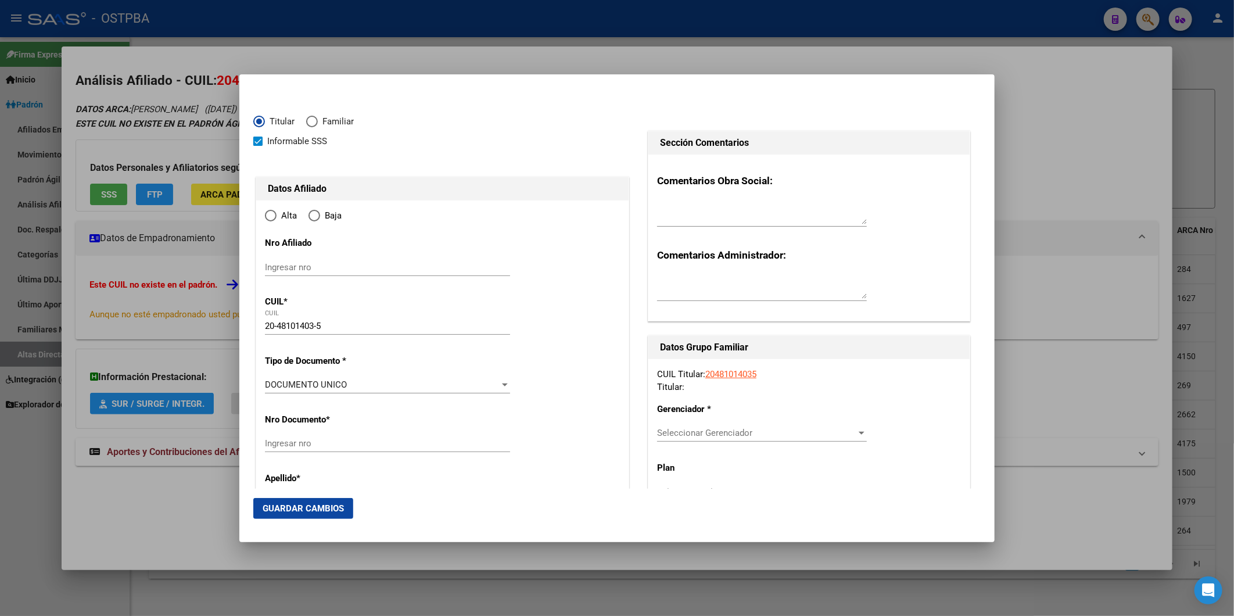
type input "LIBERTAD"
type input "1716"
type input "HELGUERA"
type input "269"
radio input "true"
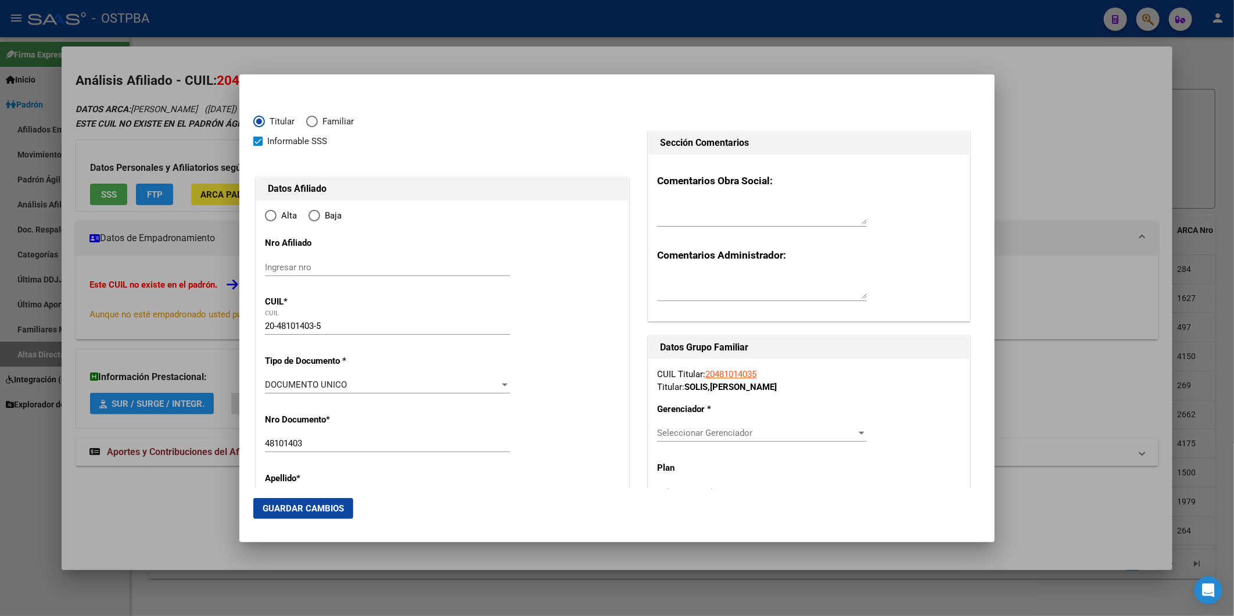
type input "LIBERTAD"
click at [271, 384] on input "Ingresar fecha" at bounding box center [387, 388] width 245 height 19
type input "2025-09-01"
click at [503, 452] on div at bounding box center [505, 450] width 10 height 9
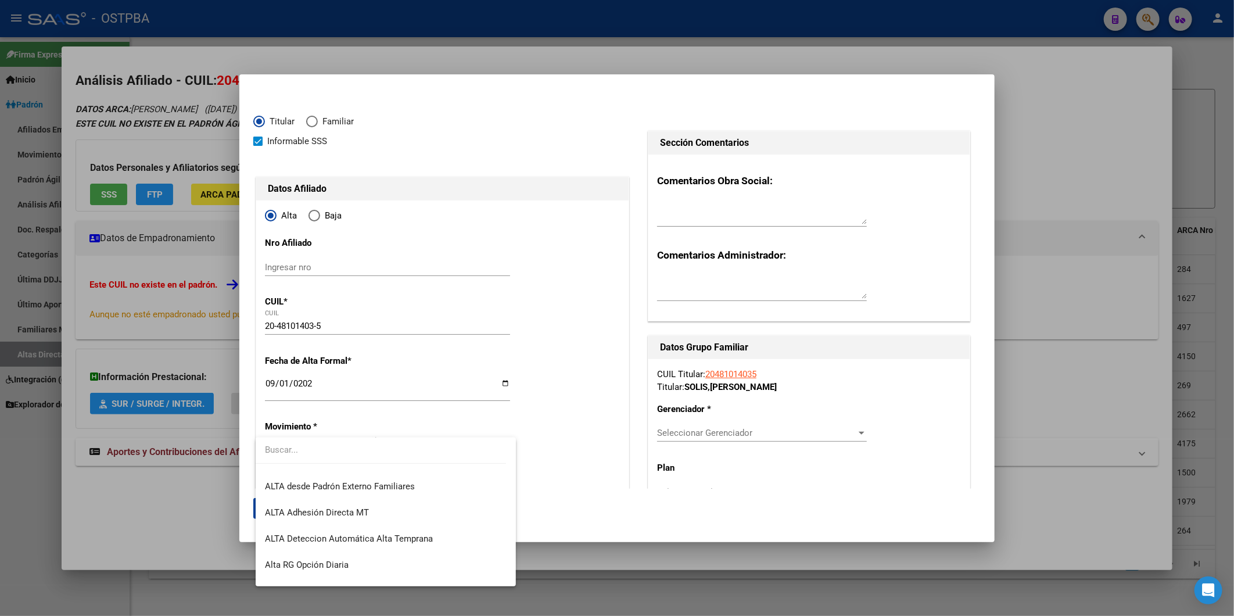
scroll to position [387, 0]
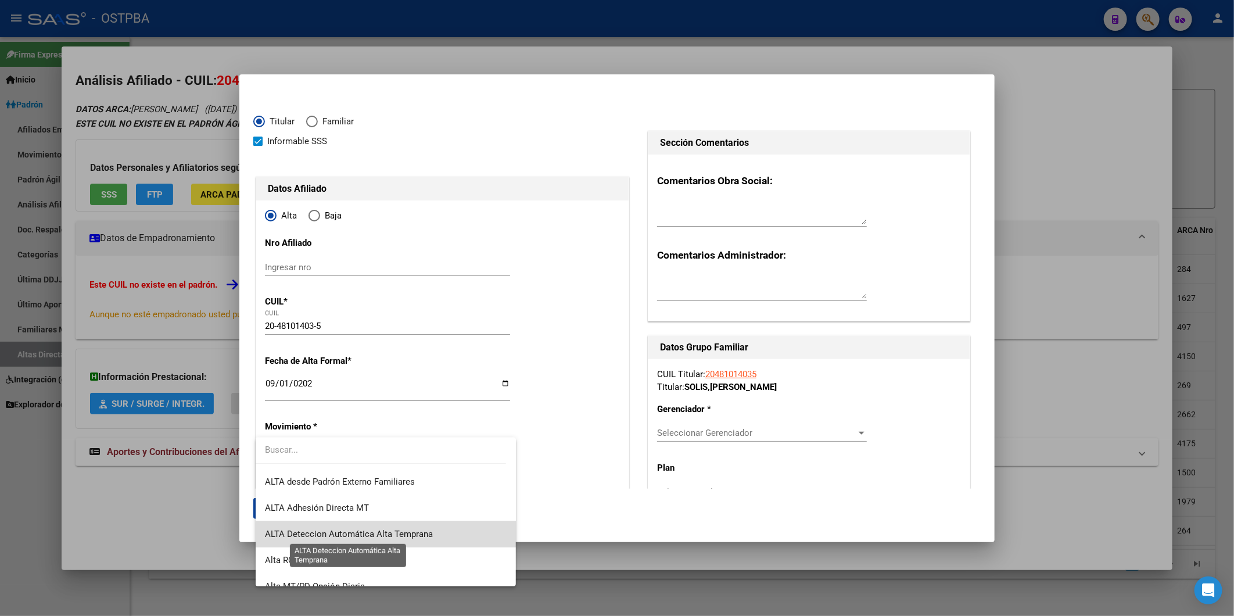
click at [404, 532] on span "ALTA Deteccion Automática Alta Temprana" at bounding box center [349, 534] width 168 height 10
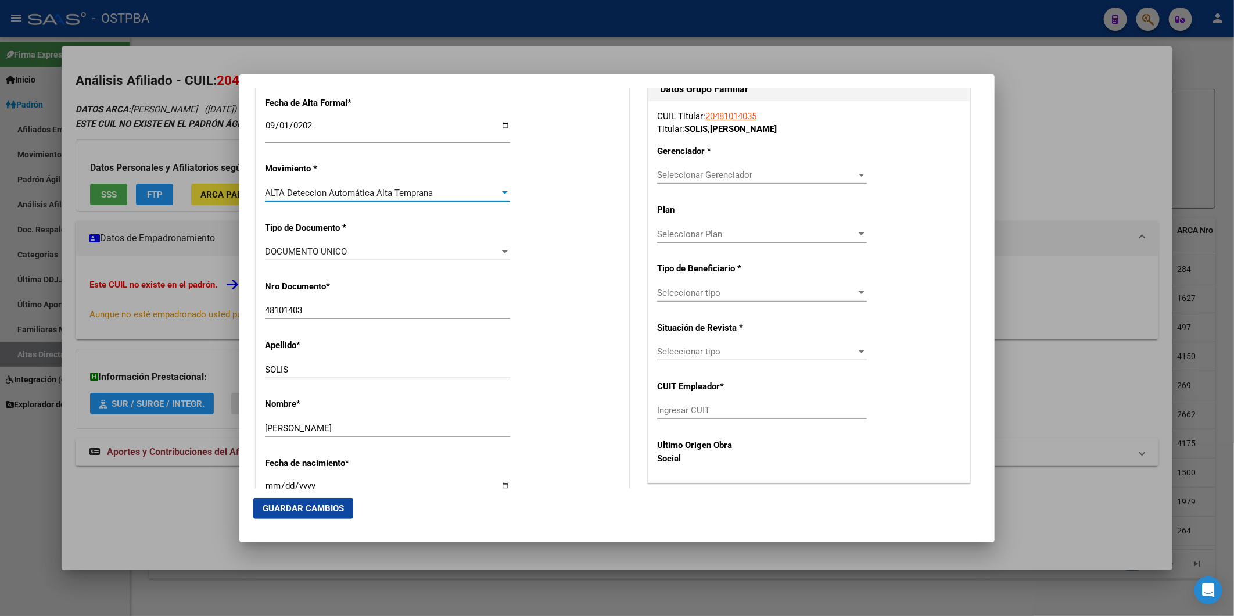
scroll to position [451, 0]
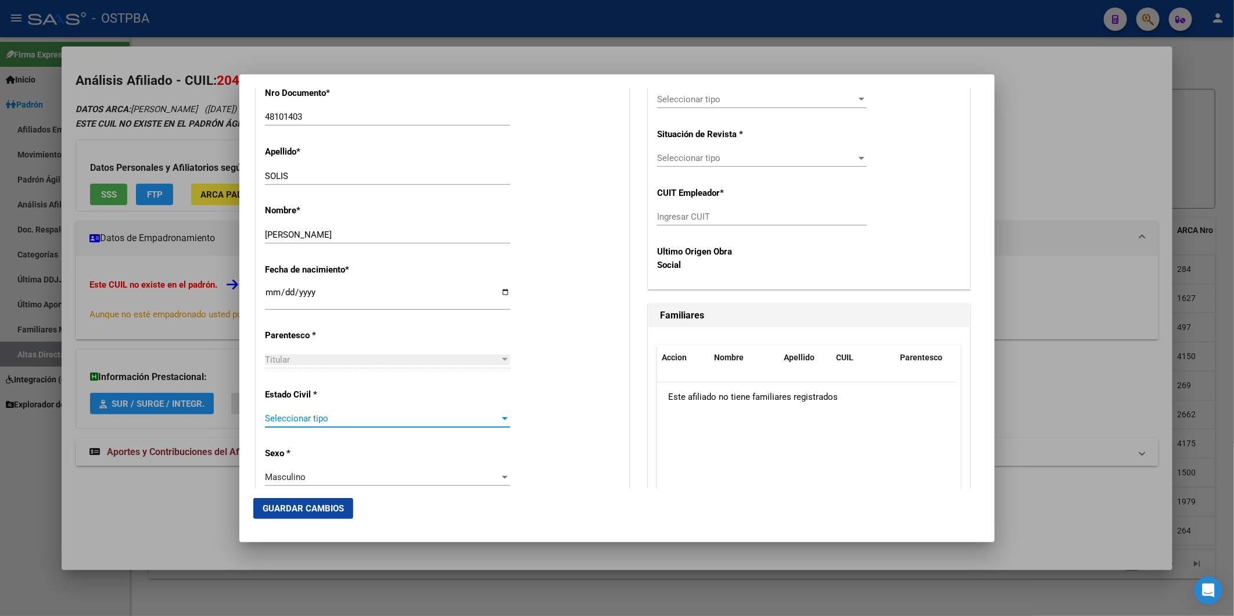
click at [501, 420] on div at bounding box center [505, 418] width 10 height 9
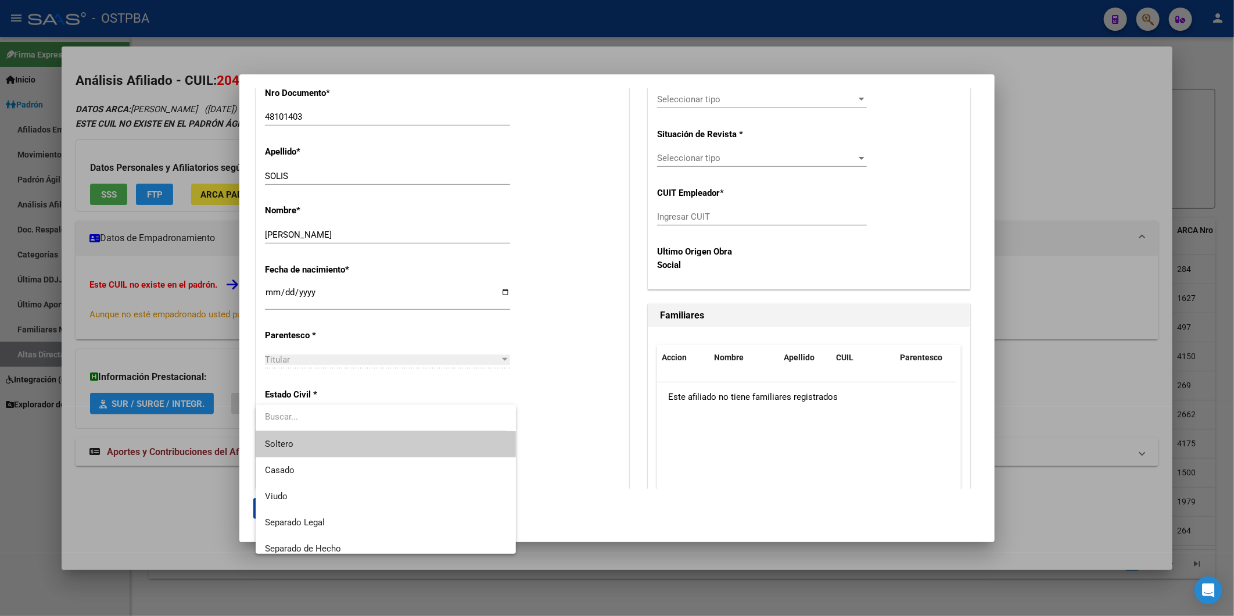
click at [456, 443] on span "Soltero" at bounding box center [385, 444] width 241 height 26
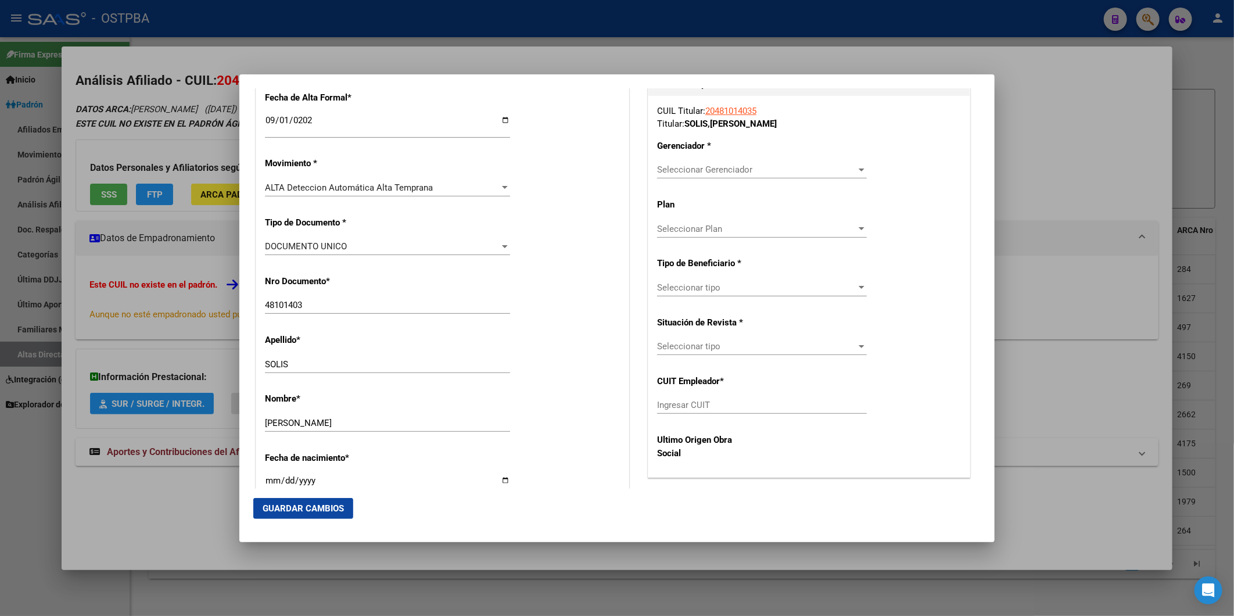
scroll to position [193, 0]
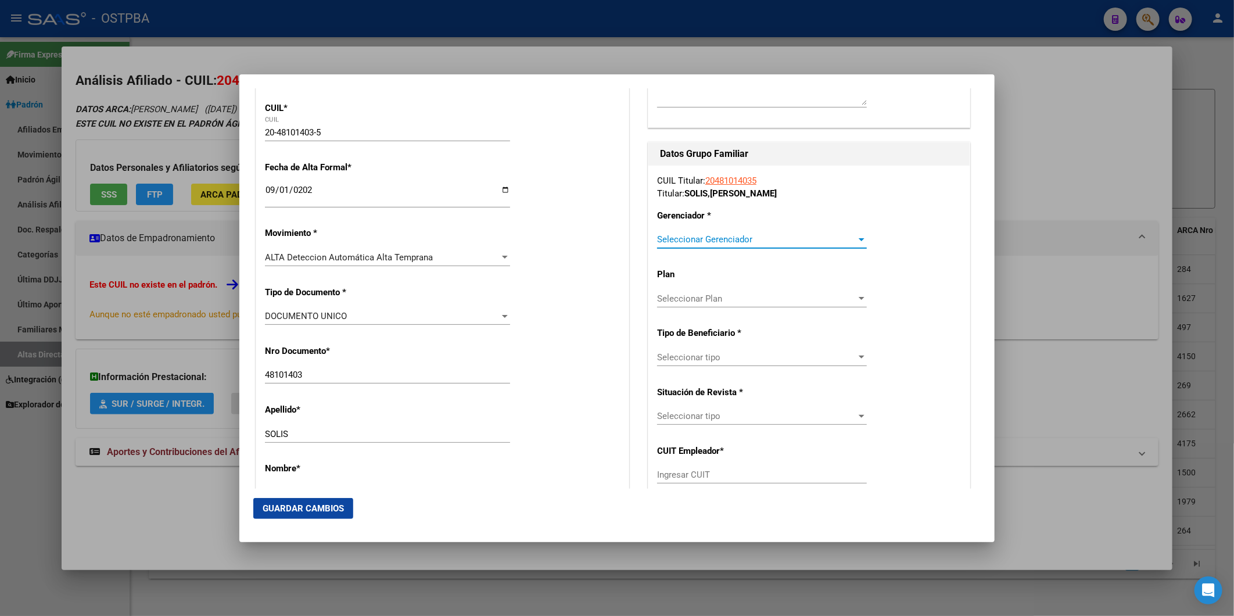
click at [855, 234] on div "Seleccionar Gerenciador" at bounding box center [762, 239] width 210 height 10
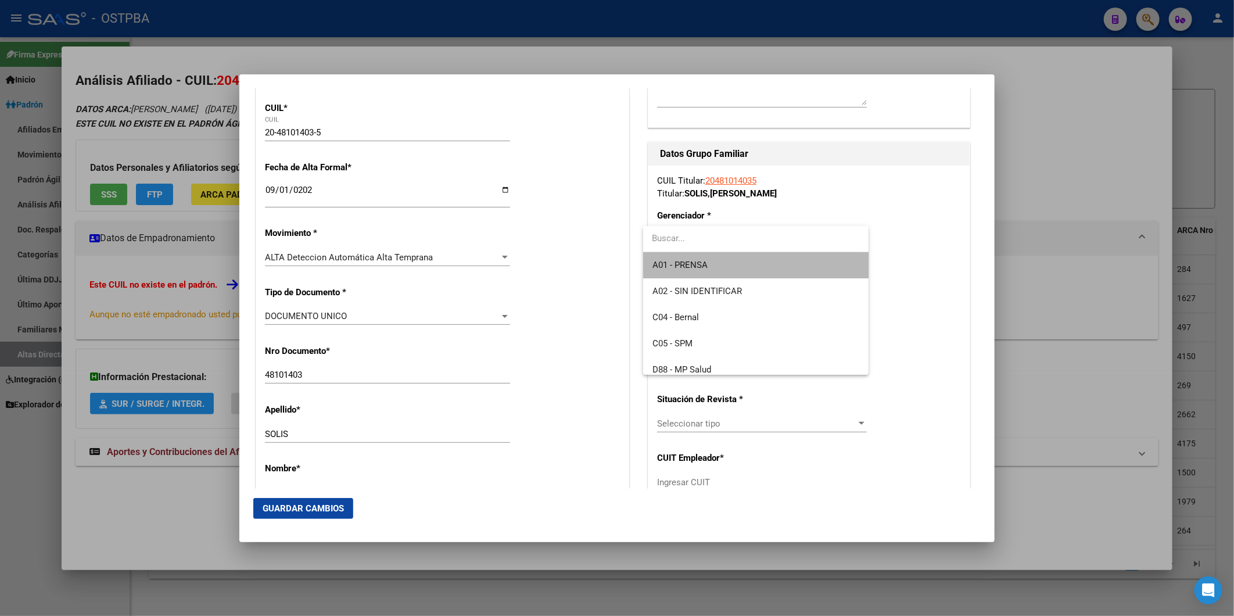
click at [795, 268] on span "A01 - PRENSA" at bounding box center [755, 265] width 207 height 26
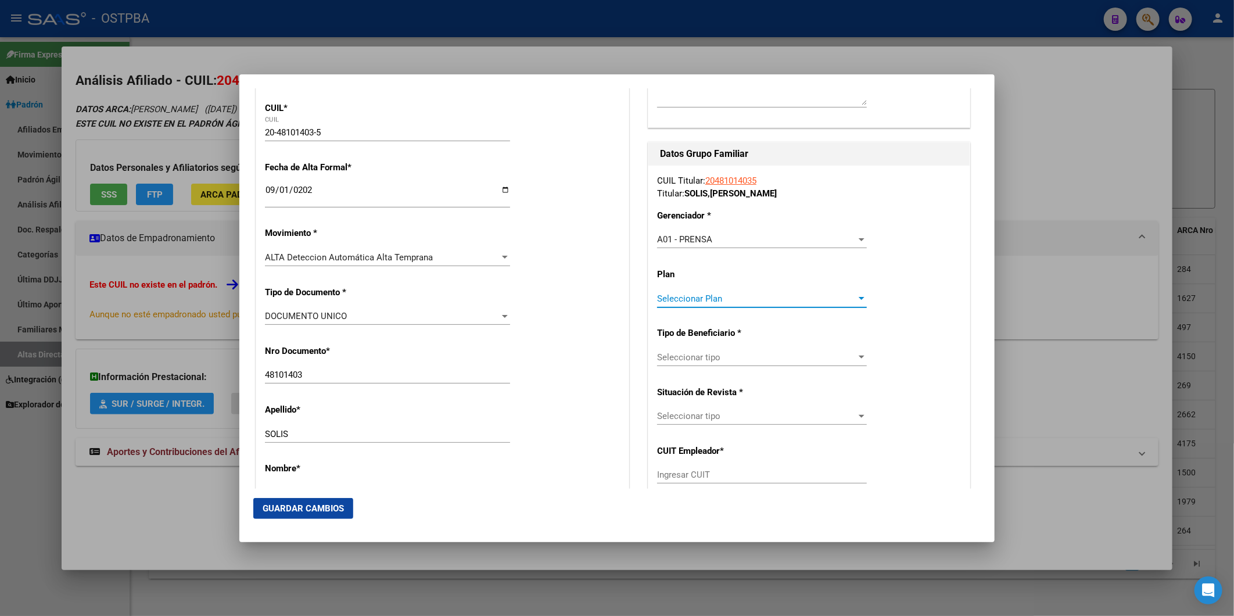
click at [859, 297] on div at bounding box center [862, 298] width 6 height 3
click at [768, 323] on span "A01" at bounding box center [755, 324] width 207 height 26
click at [856, 359] on div at bounding box center [861, 357] width 10 height 9
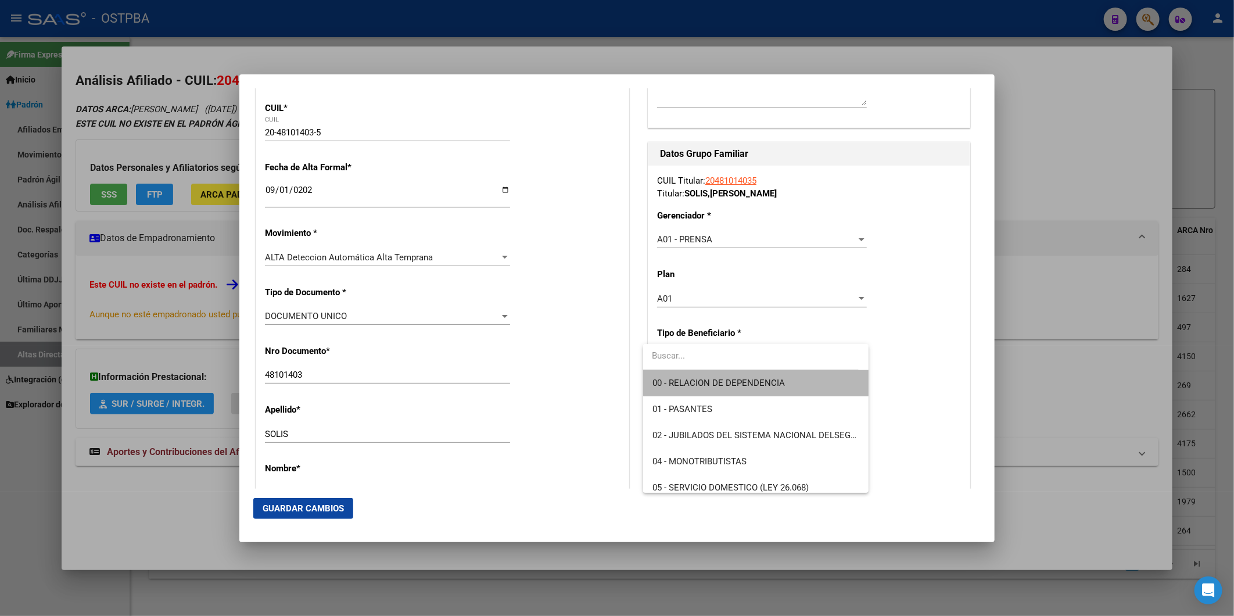
click at [842, 382] on span "00 - RELACION DE DEPENDENCIA" at bounding box center [755, 383] width 207 height 26
type input "30-71736060-1"
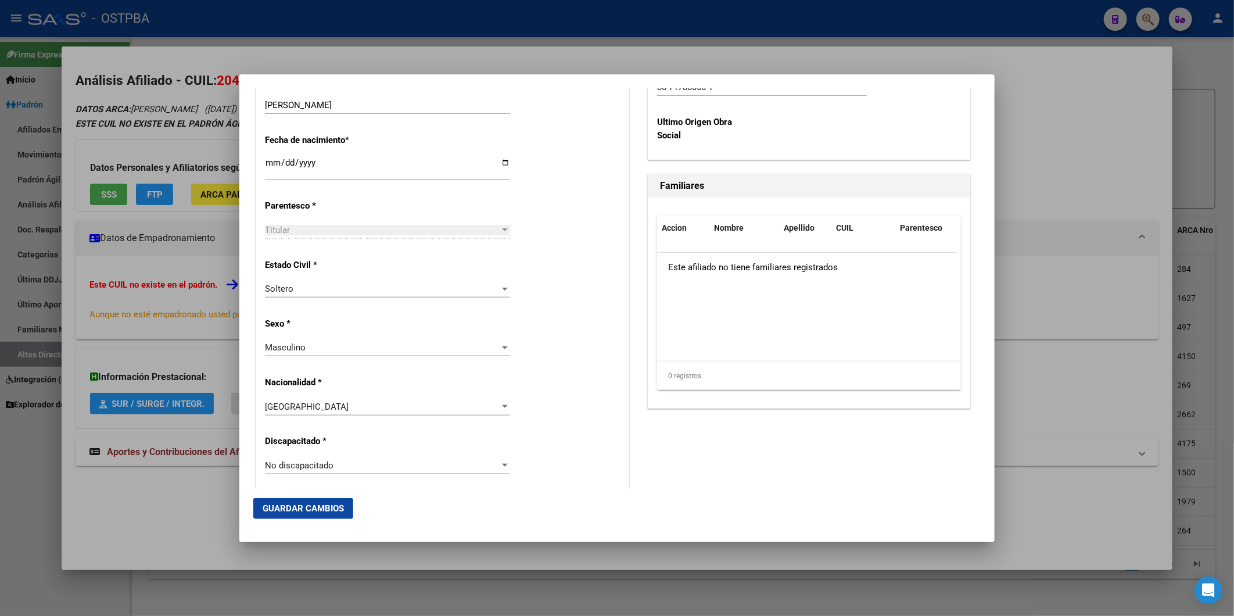
scroll to position [839, 0]
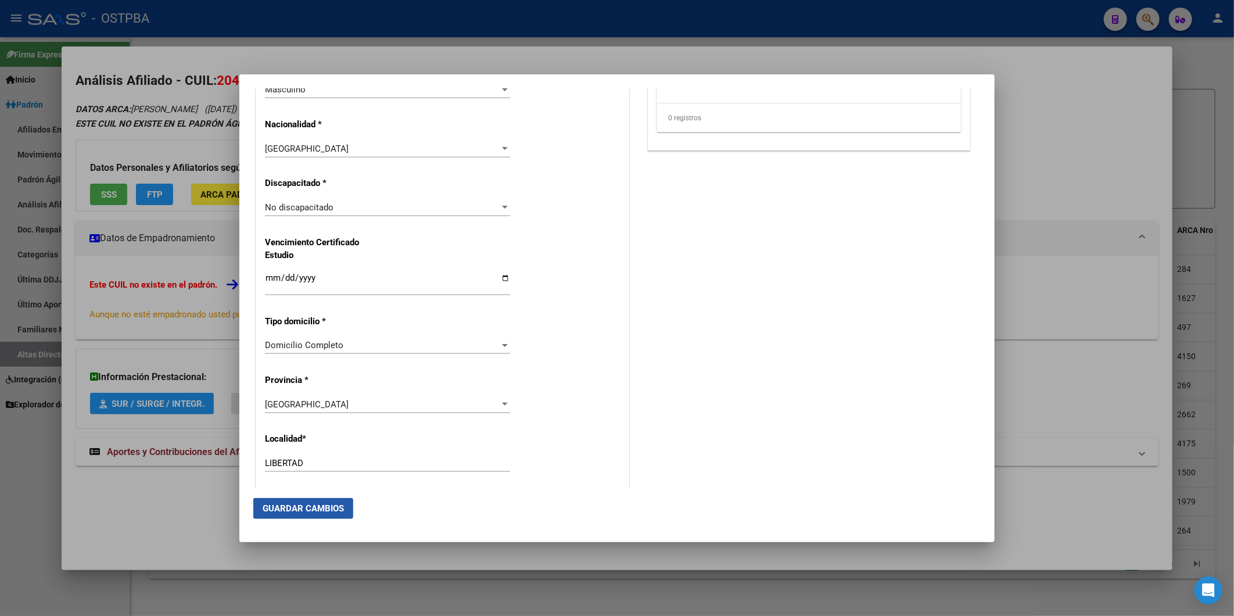
click at [330, 509] on span "Guardar Cambios" at bounding box center [303, 508] width 81 height 10
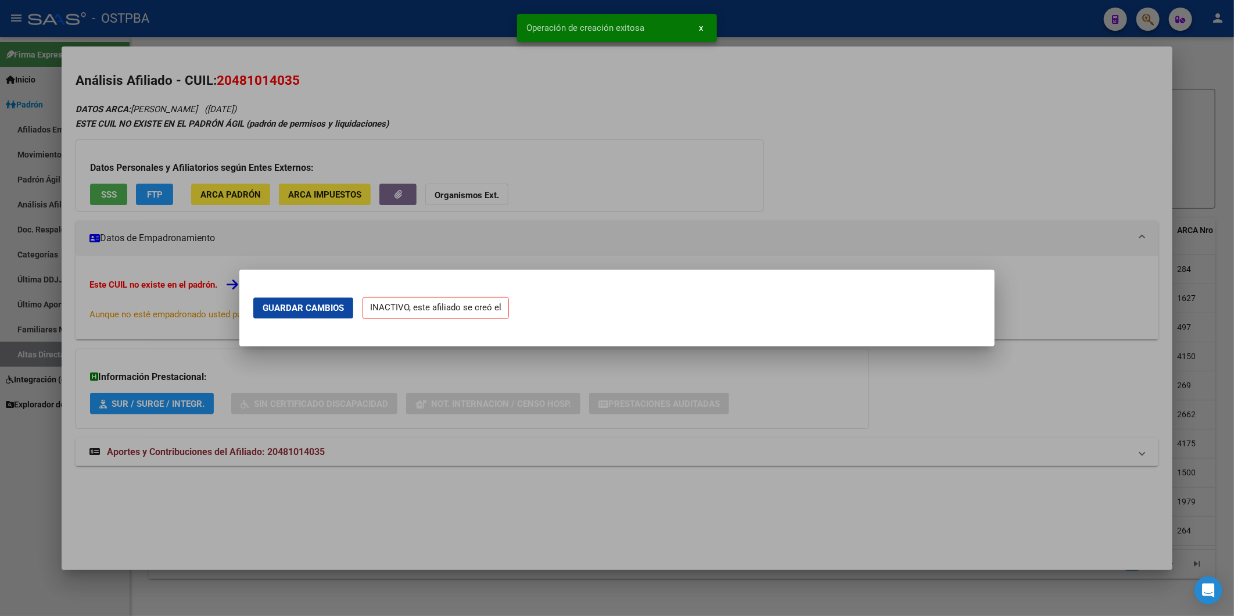
scroll to position [0, 0]
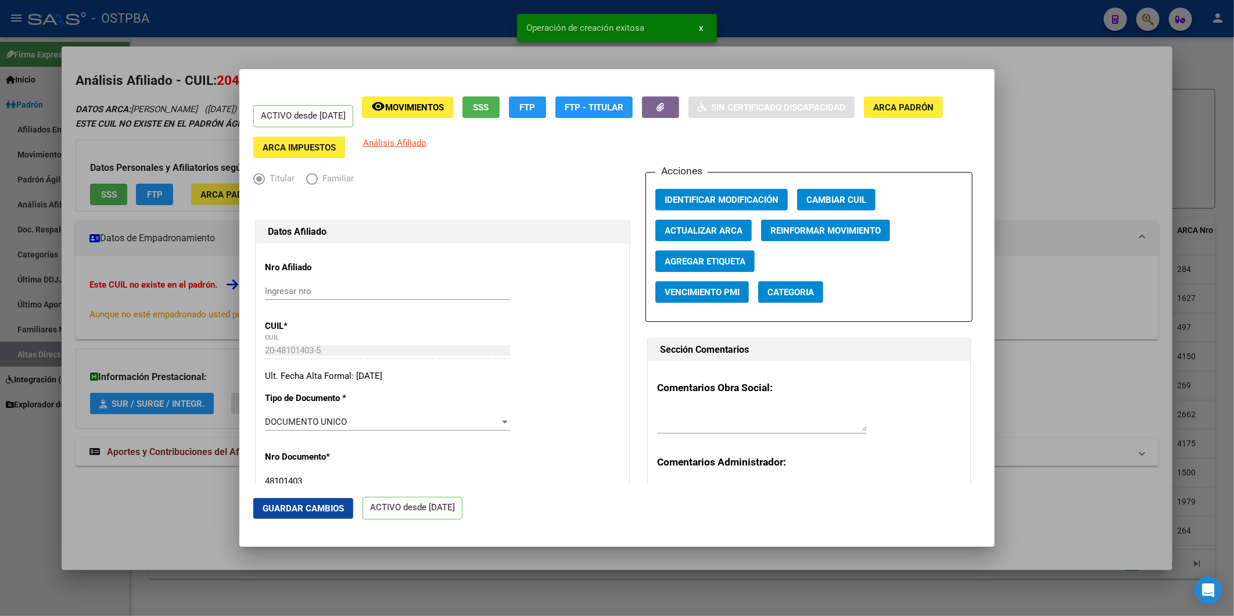
click at [700, 261] on span "Agregar Etiqueta" at bounding box center [705, 261] width 81 height 10
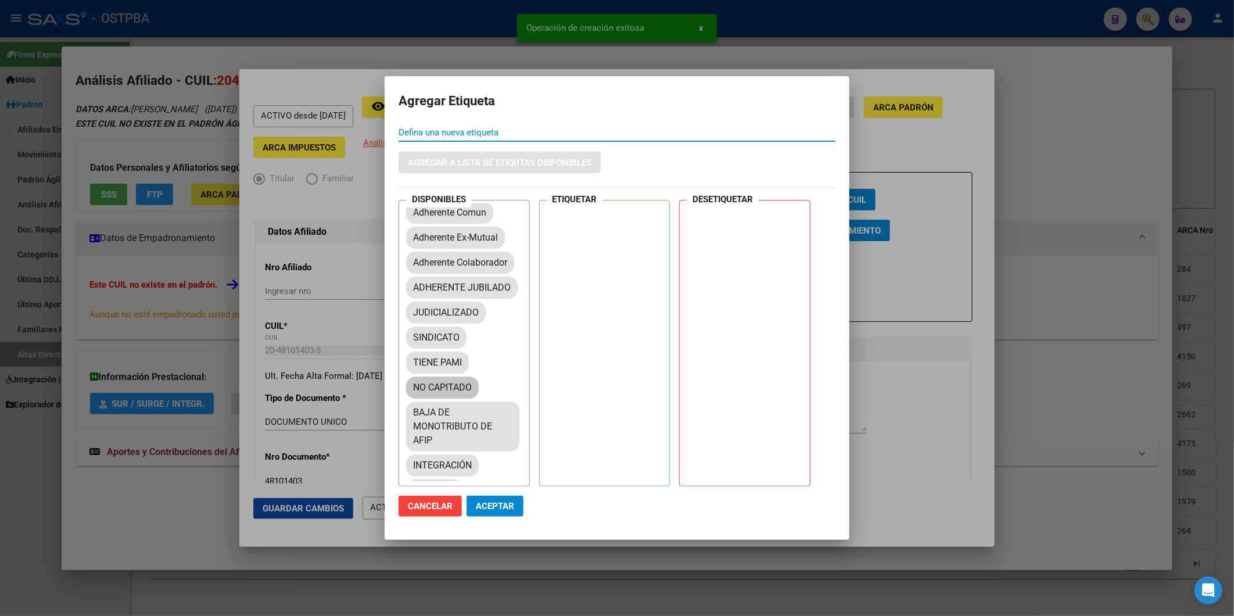
scroll to position [129, 0]
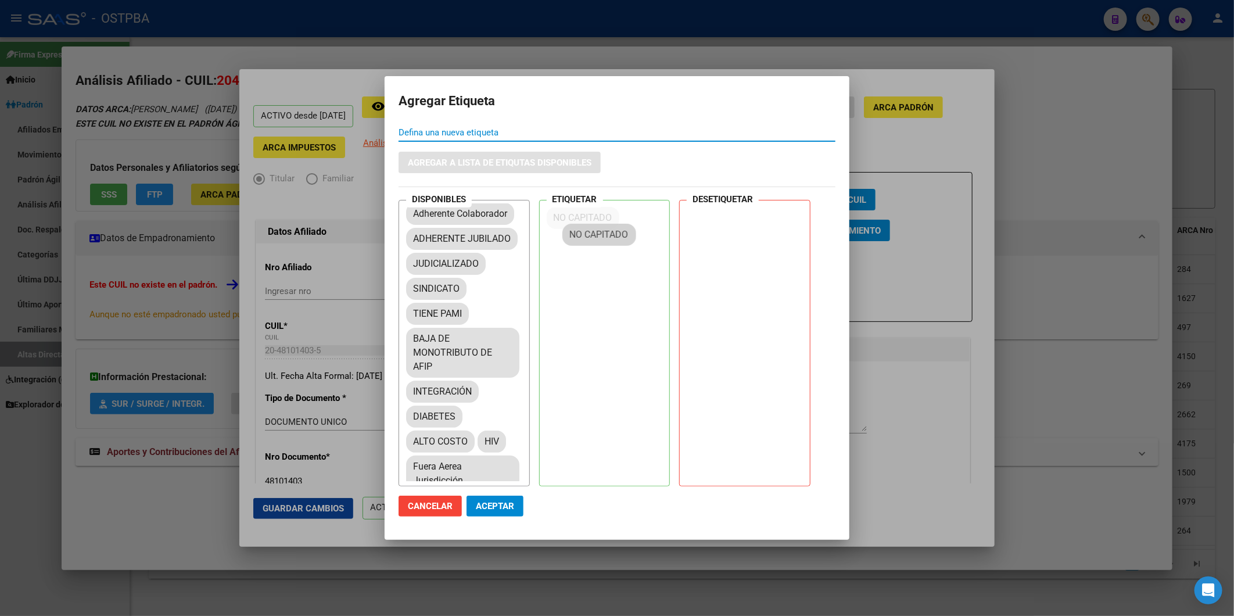
drag, startPoint x: 455, startPoint y: 364, endPoint x: 614, endPoint y: 232, distance: 206.7
click at [503, 505] on span "Aceptar" at bounding box center [495, 506] width 38 height 10
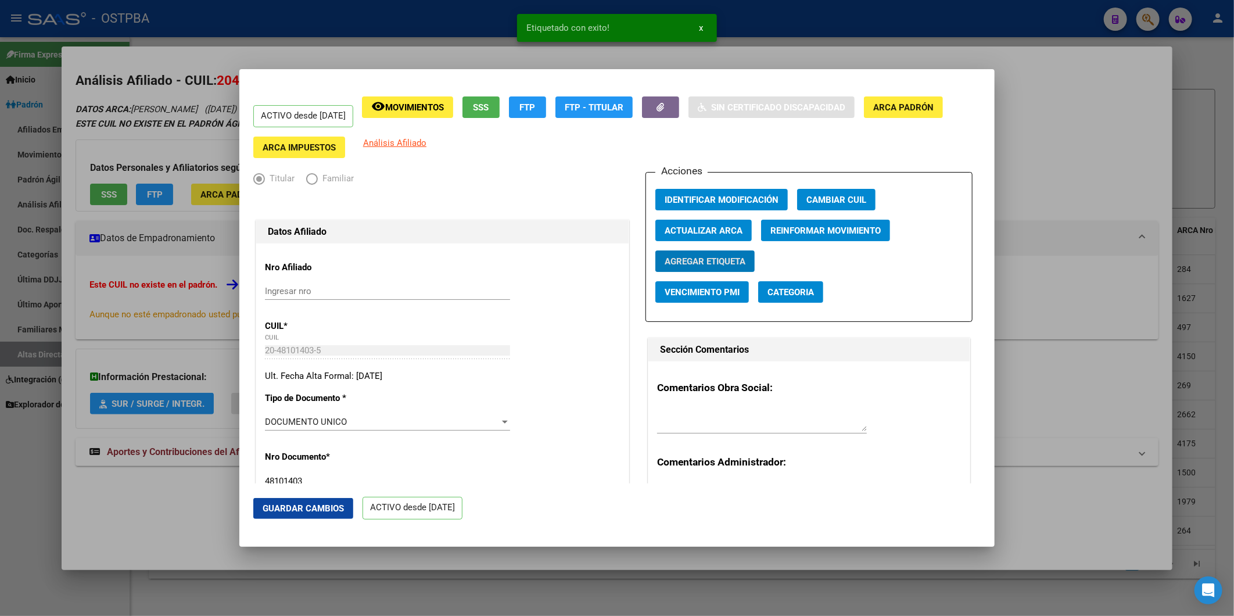
click at [1064, 171] on div at bounding box center [617, 308] width 1234 height 616
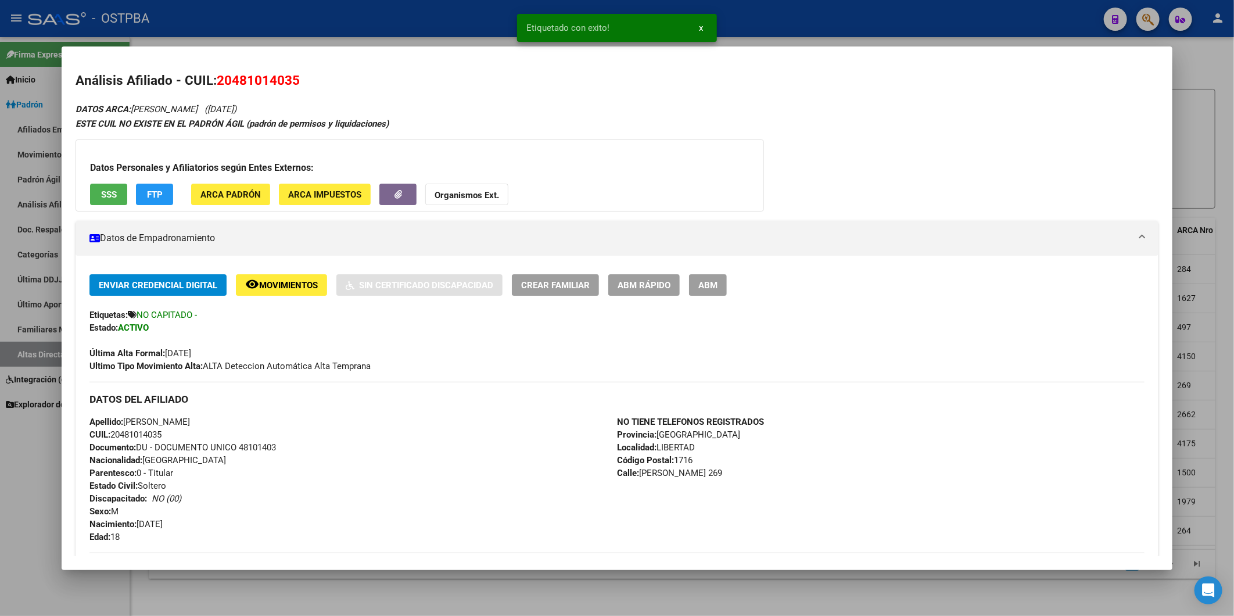
click at [1192, 122] on div at bounding box center [617, 308] width 1234 height 616
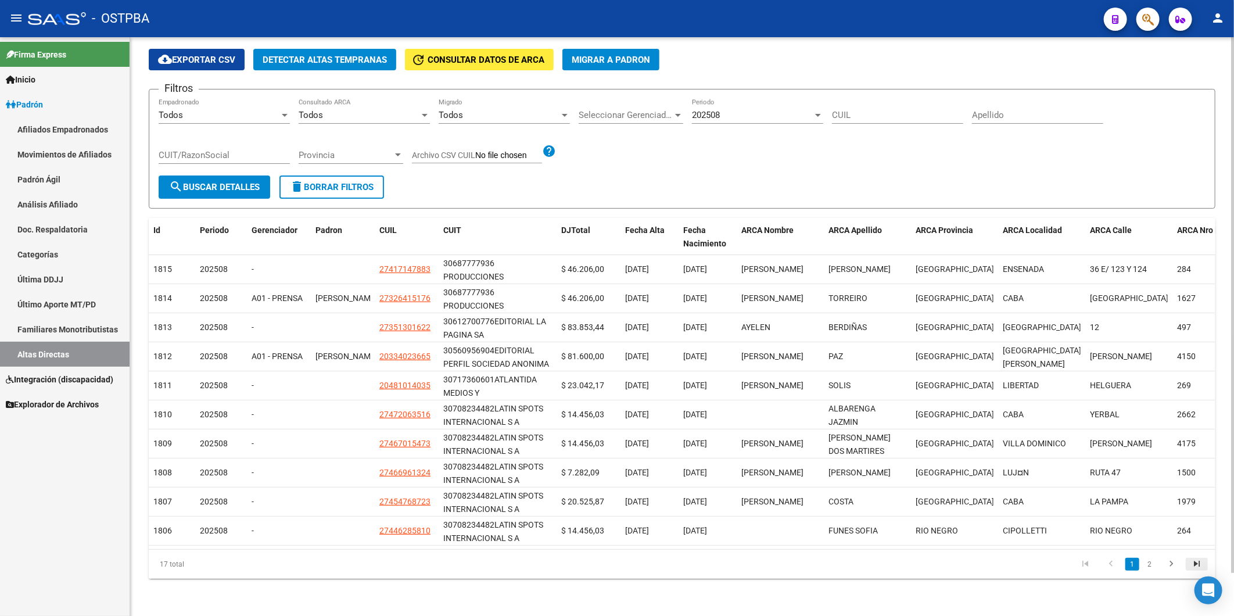
click at [1193, 562] on icon "go to last page" at bounding box center [1196, 565] width 15 height 14
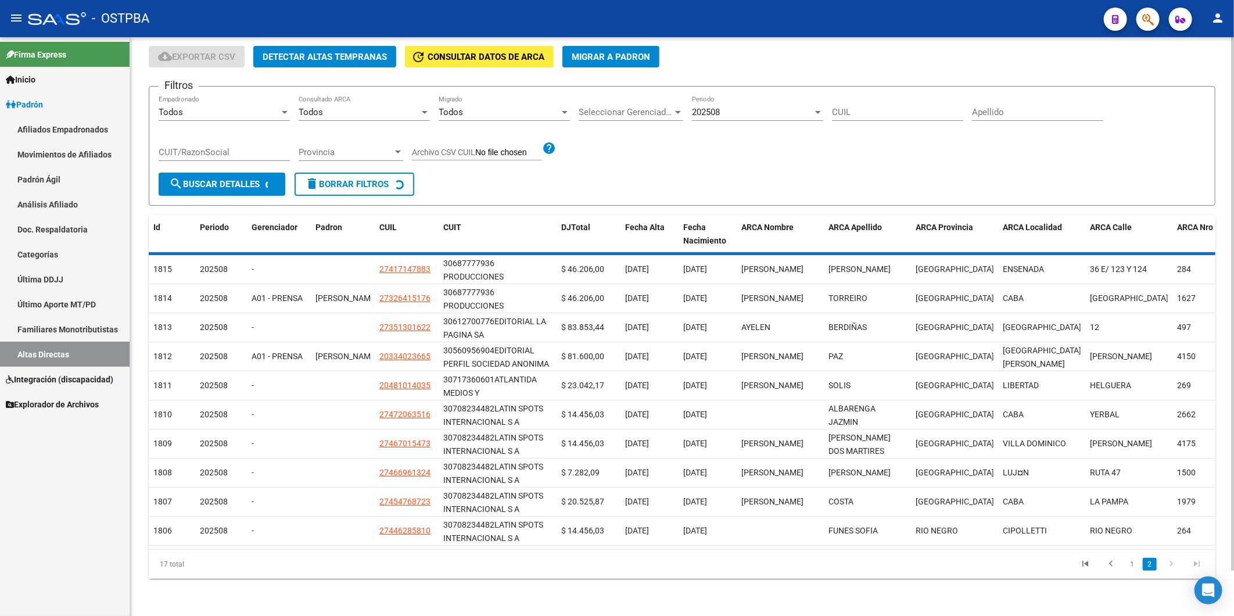
scroll to position [0, 0]
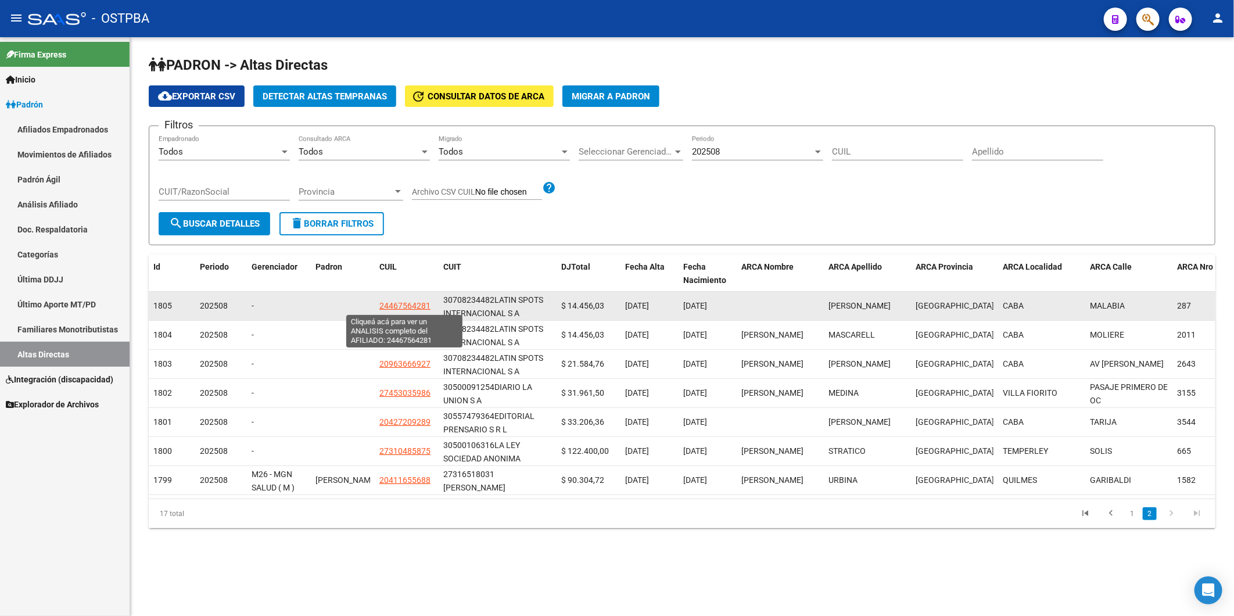
click at [410, 305] on span "24467564281" at bounding box center [404, 305] width 51 height 9
type textarea "24467564281"
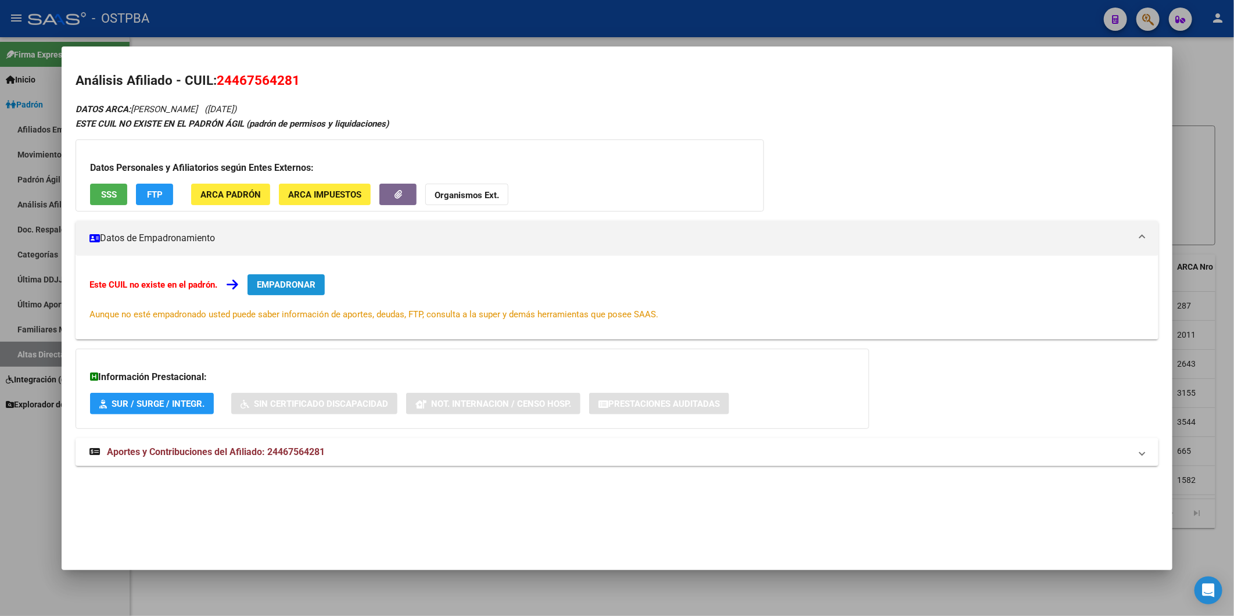
click at [284, 282] on span "EMPADRONAR" at bounding box center [286, 284] width 59 height 10
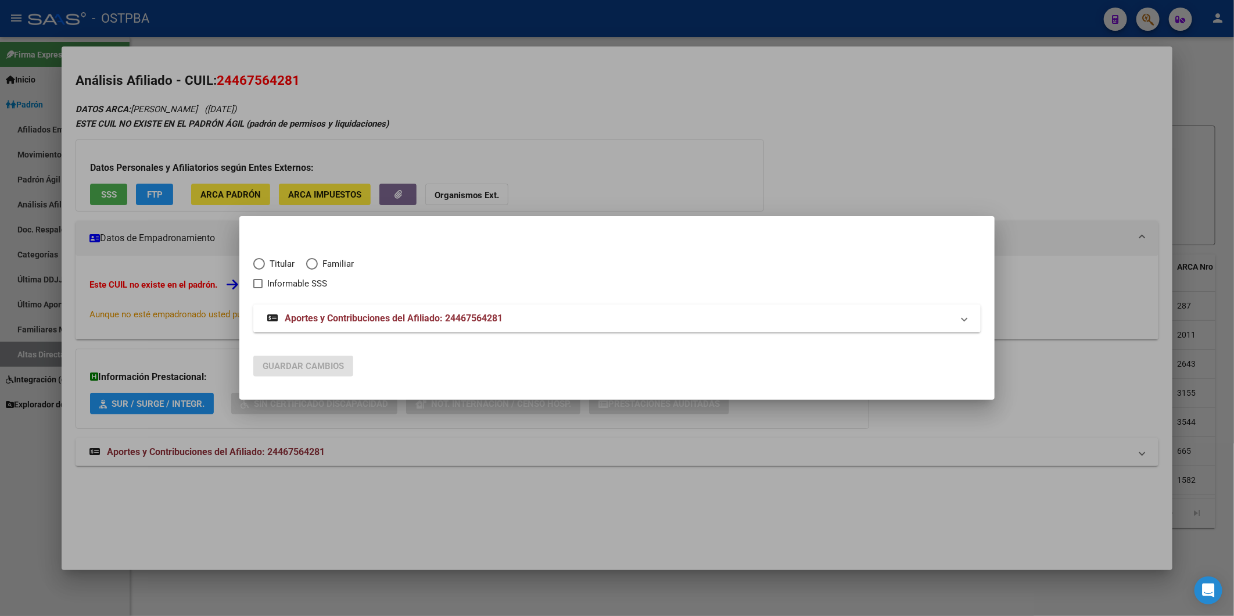
click at [270, 264] on span "Titular" at bounding box center [280, 263] width 30 height 13
click at [265, 264] on input "Titular" at bounding box center [259, 264] width 12 height 12
radio input "true"
checkbox input "true"
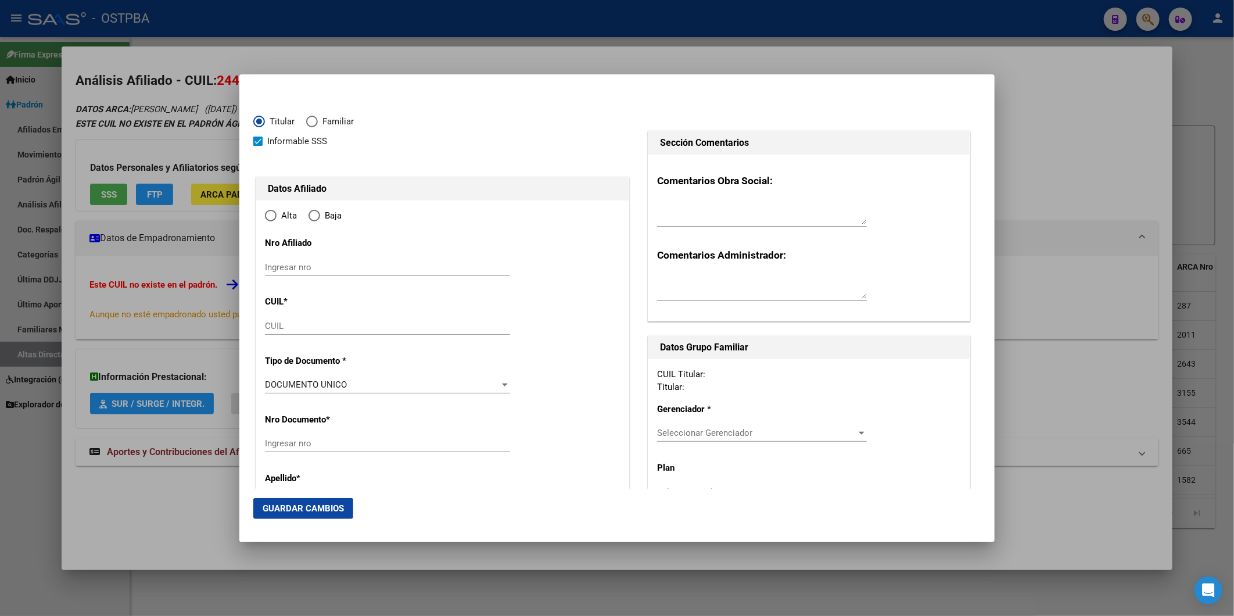
type input "24-46756428-1"
type input "46756428"
type input "[PERSON_NAME]"
type input "2005-09-08"
type input "CABA"
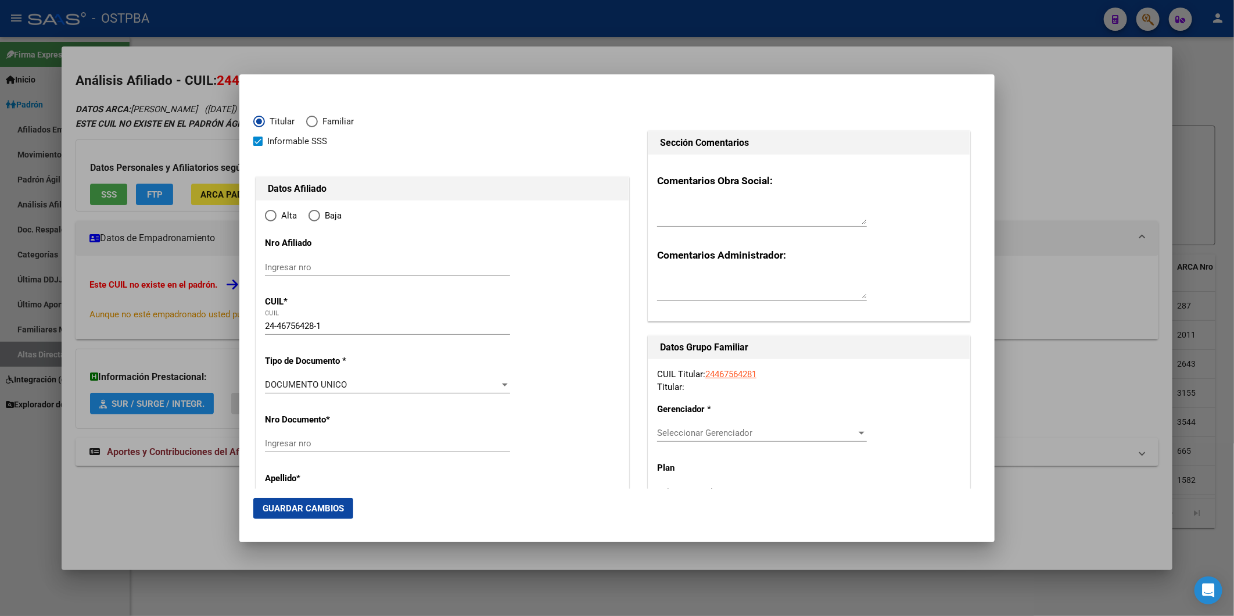
type input "1414"
type input "MALABIA"
type input "287"
type input "05"
type input "CABA"
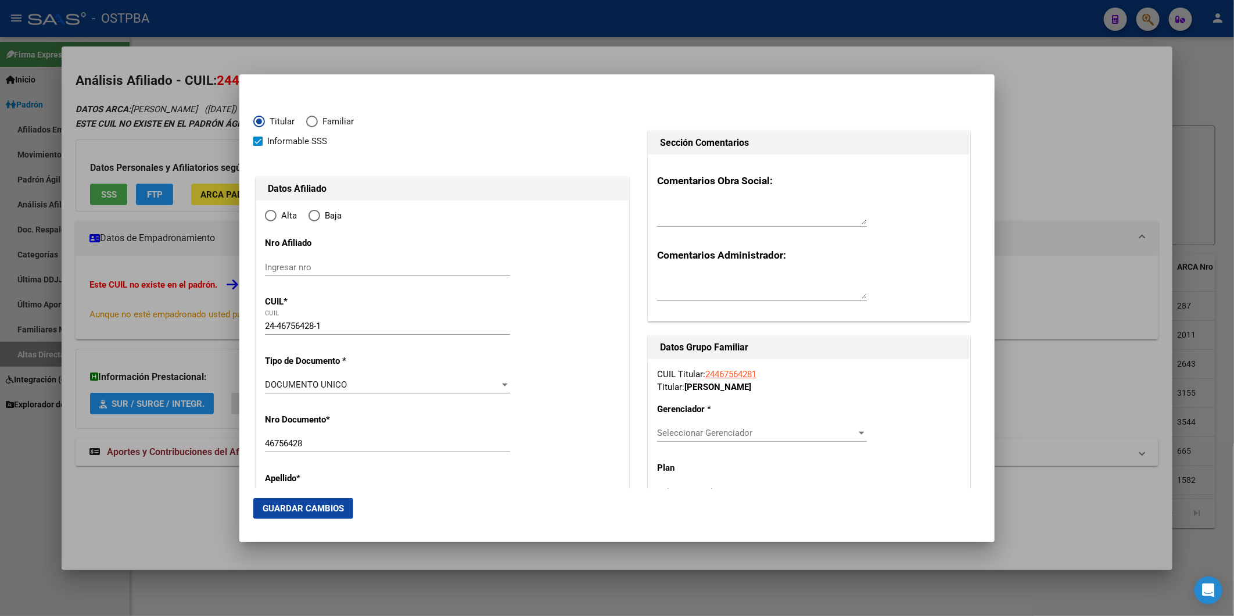
radio input "true"
click at [270, 381] on input "Ingresar fecha" at bounding box center [387, 388] width 245 height 19
type input "2025-09-01"
click at [502, 450] on div at bounding box center [505, 450] width 6 height 3
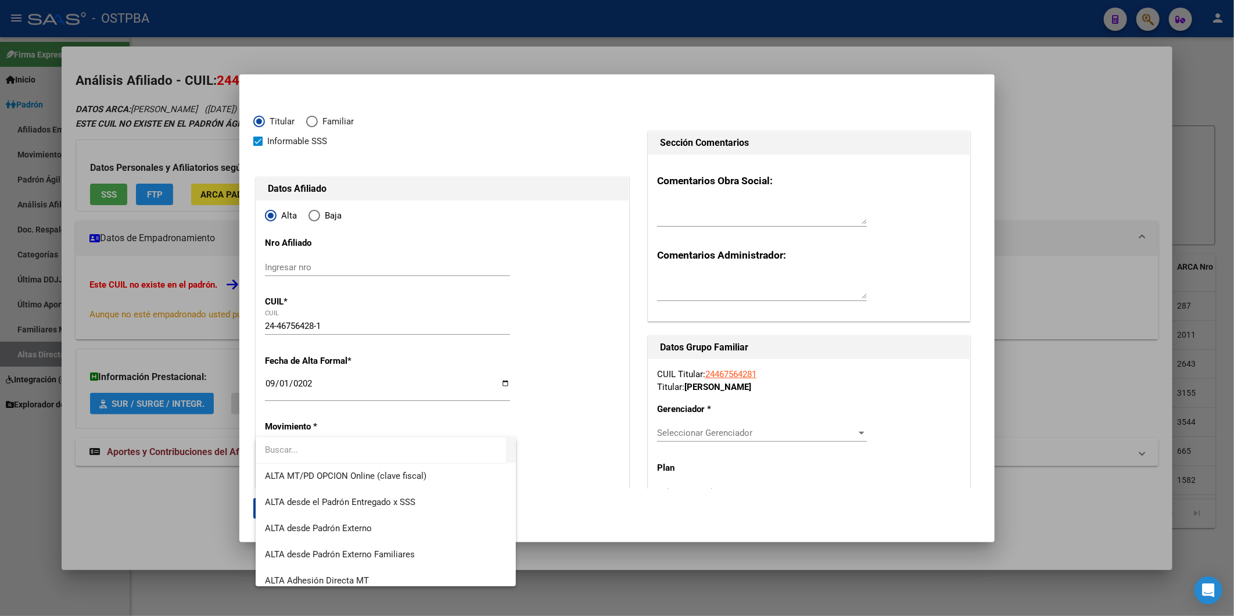
scroll to position [387, 0]
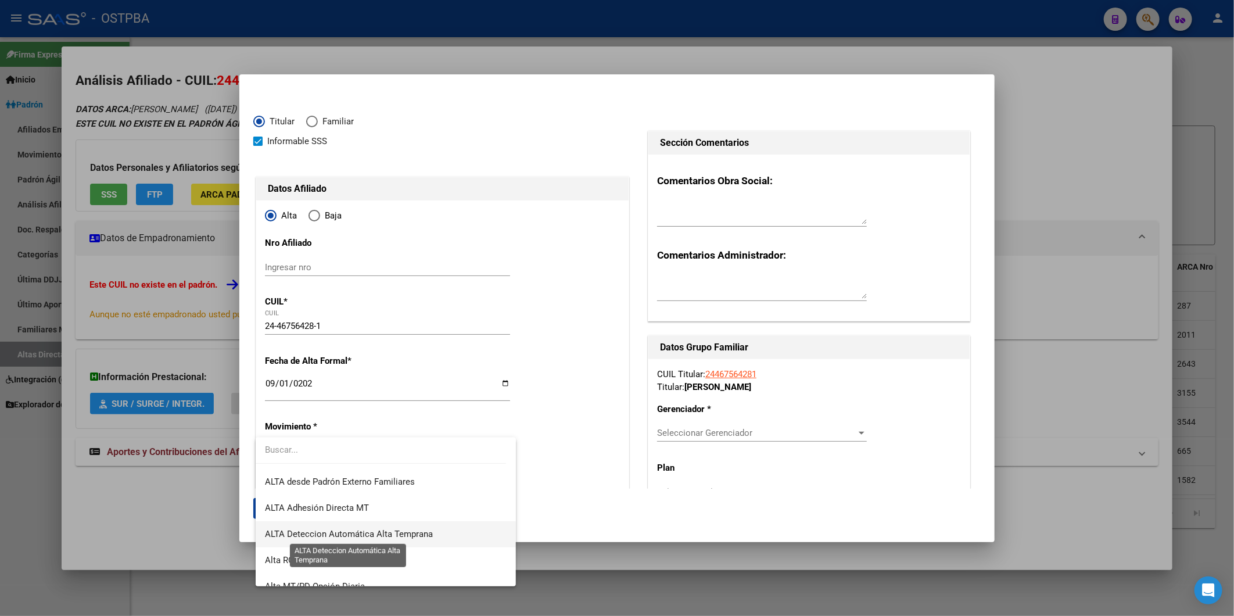
click at [407, 531] on span "ALTA Deteccion Automática Alta Temprana" at bounding box center [349, 534] width 168 height 10
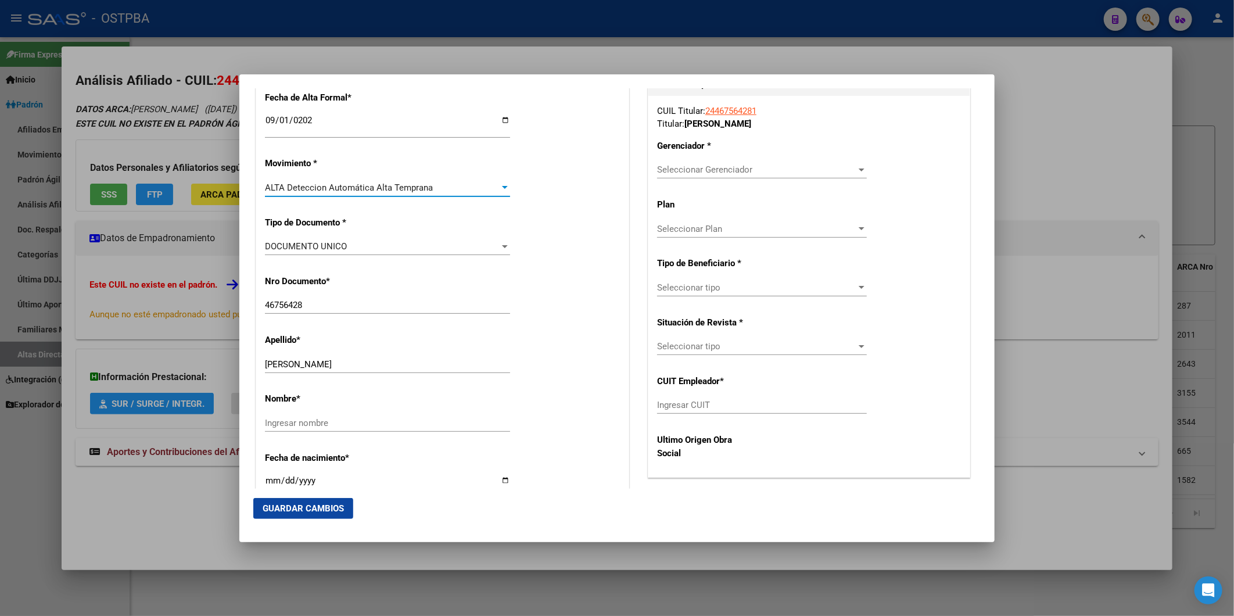
scroll to position [322, 0]
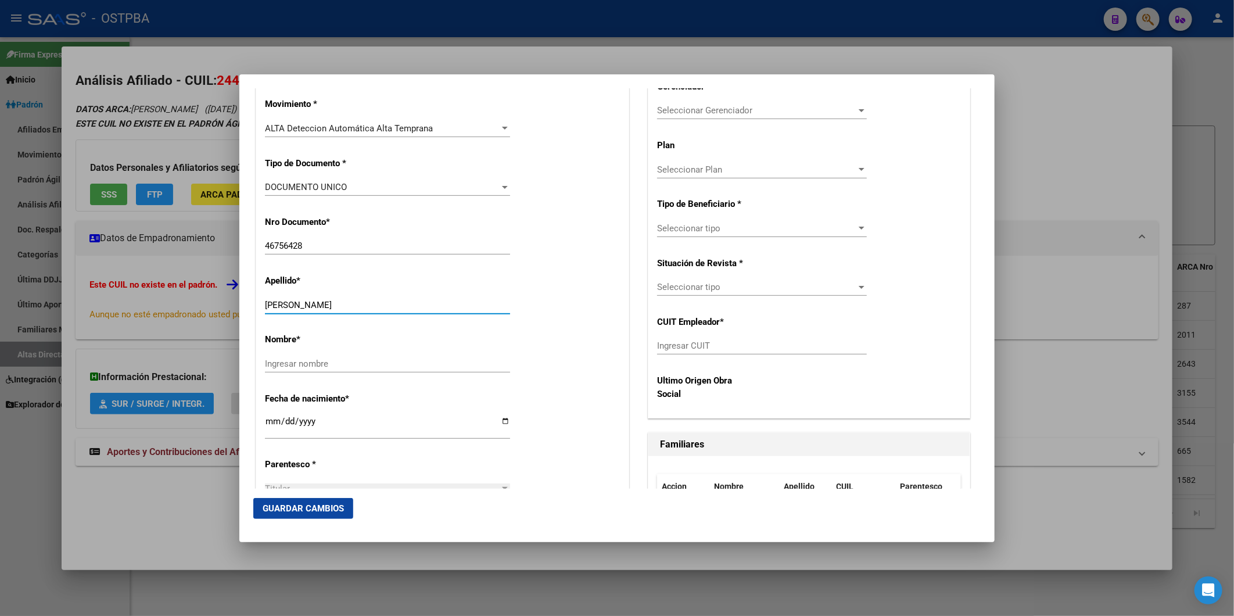
drag, startPoint x: 306, startPoint y: 303, endPoint x: 109, endPoint y: 459, distance: 251.1
click at [358, 300] on input "[PERSON_NAME]" at bounding box center [387, 305] width 245 height 10
type input "NAVARRO"
click at [321, 358] on input "Ingresar nombre" at bounding box center [387, 363] width 245 height 10
paste input "CAMILA"
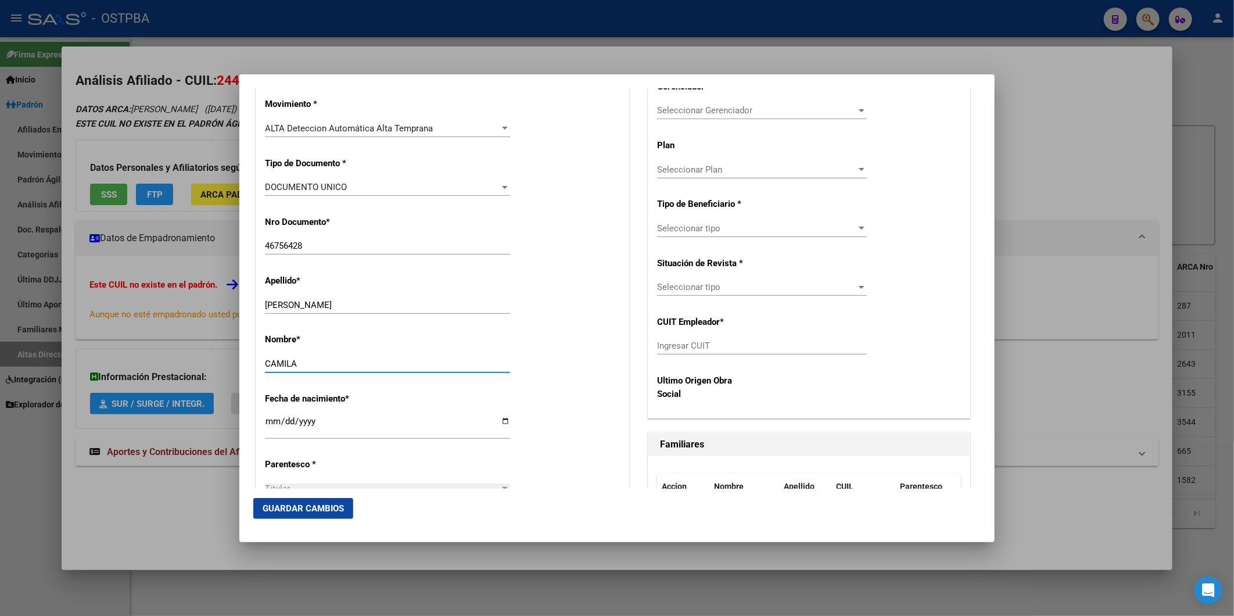
scroll to position [451, 0]
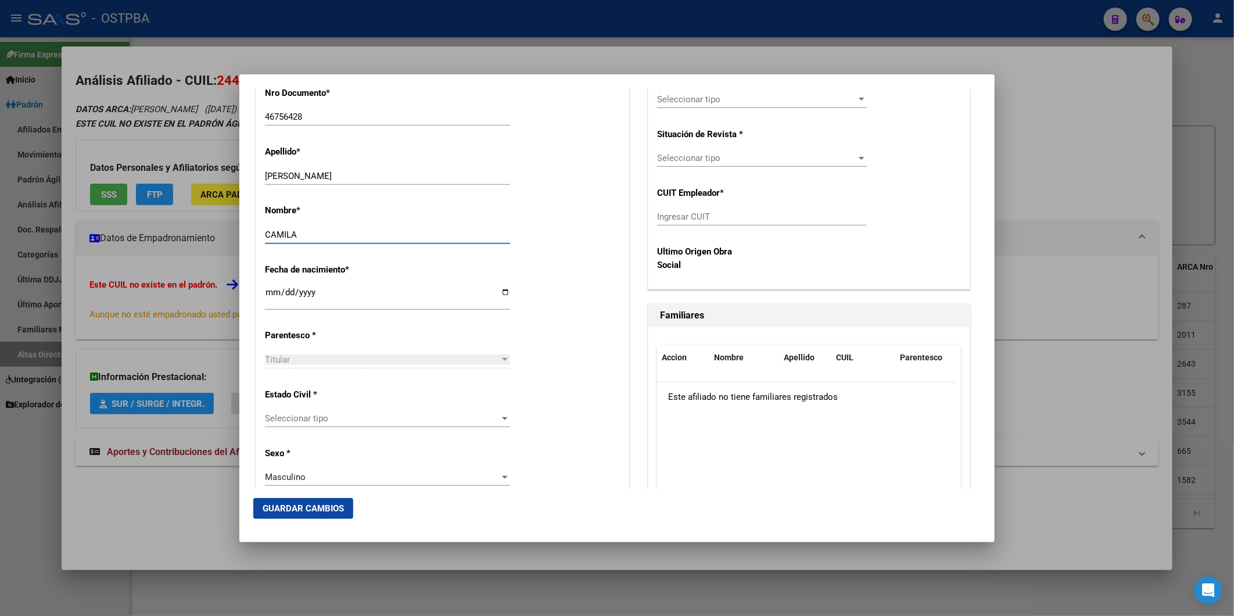
type input "CAMILA"
click at [503, 417] on div at bounding box center [505, 418] width 6 height 3
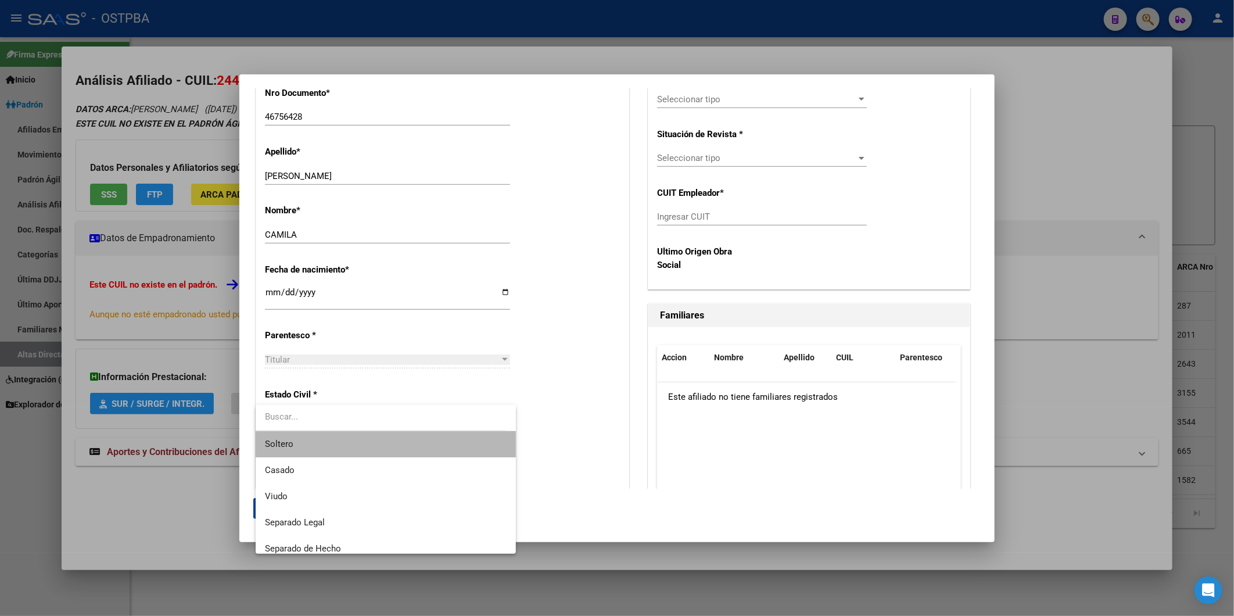
click at [485, 440] on span "Soltero" at bounding box center [385, 444] width 241 height 26
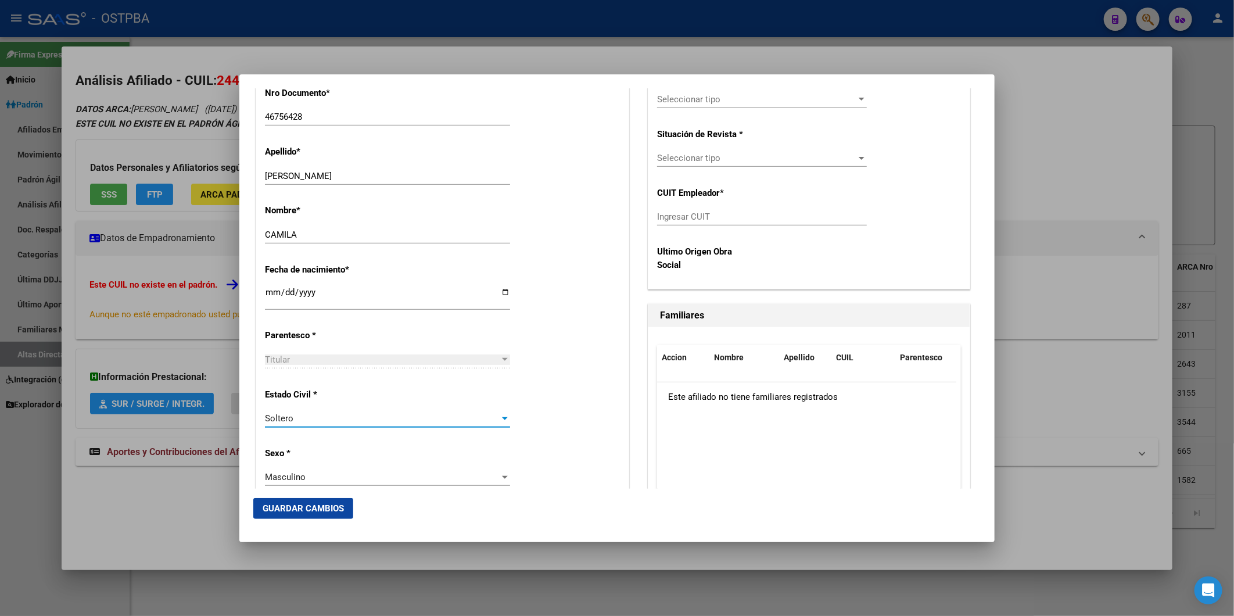
scroll to position [516, 0]
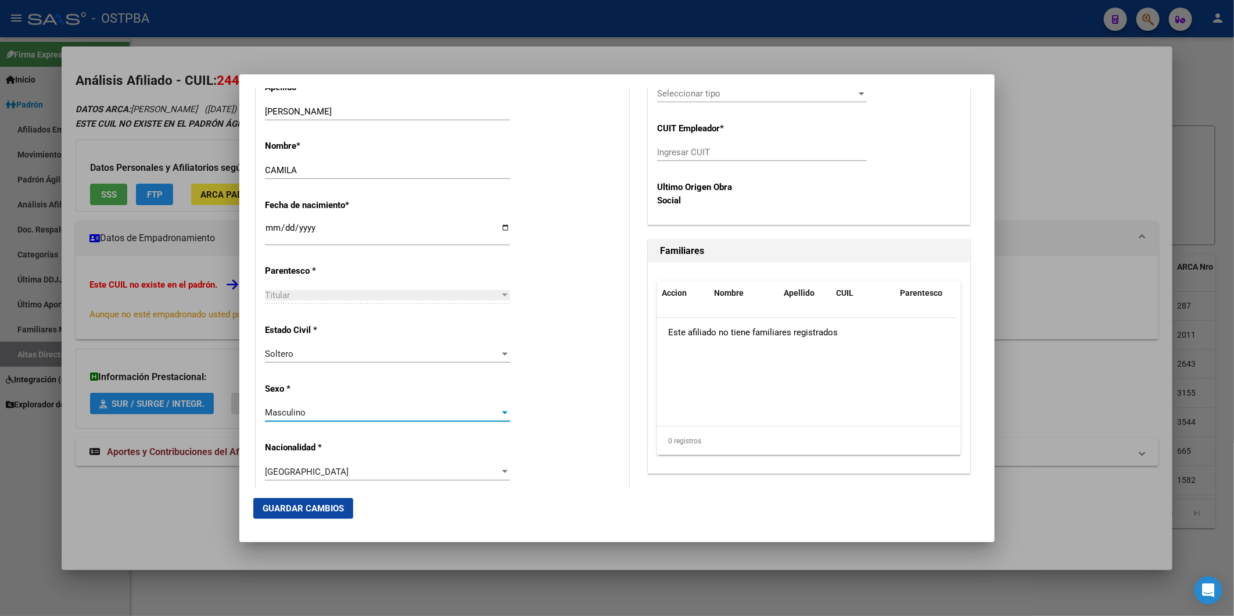
click at [502, 413] on div at bounding box center [505, 412] width 6 height 3
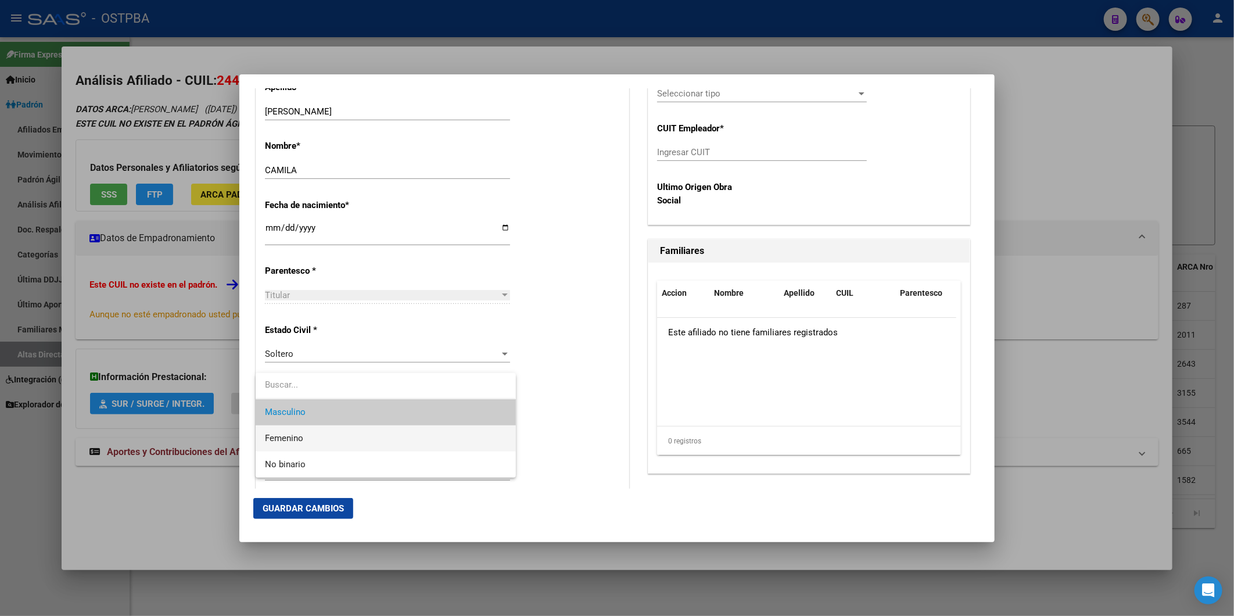
click at [403, 442] on span "Femenino" at bounding box center [385, 438] width 241 height 26
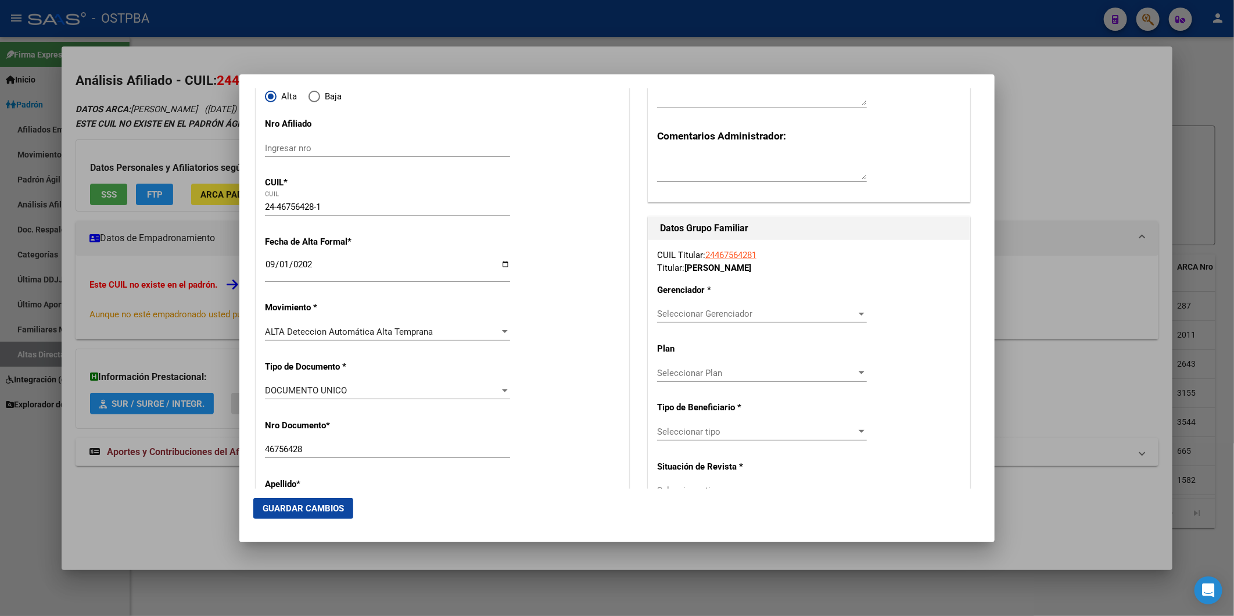
scroll to position [193, 0]
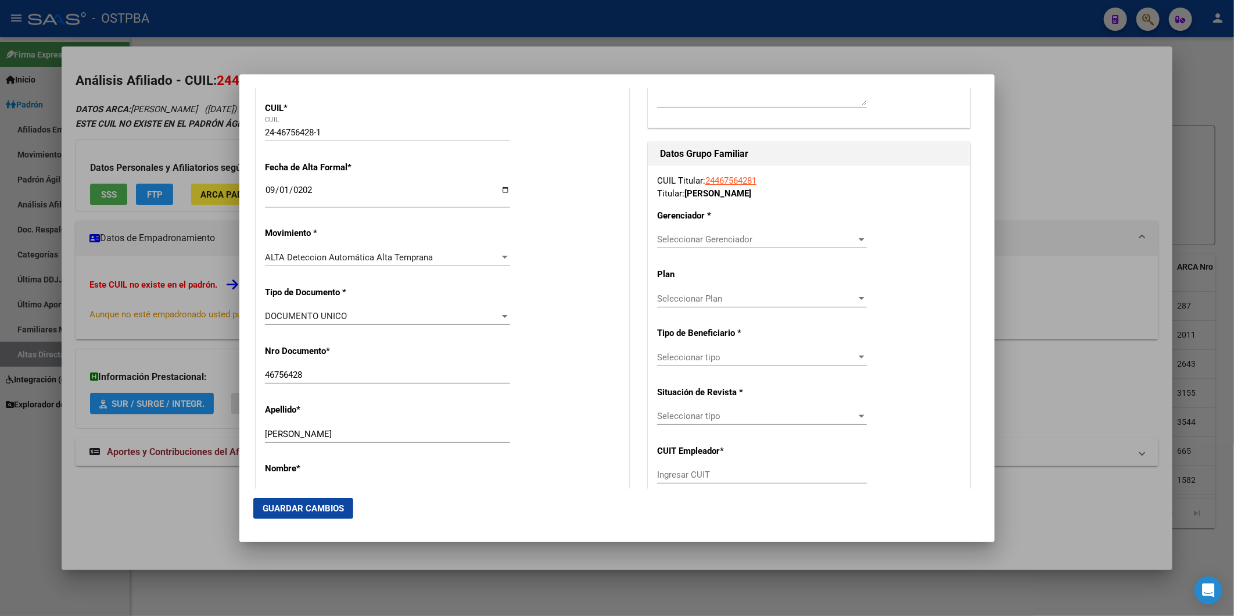
click at [856, 241] on div at bounding box center [861, 239] width 10 height 9
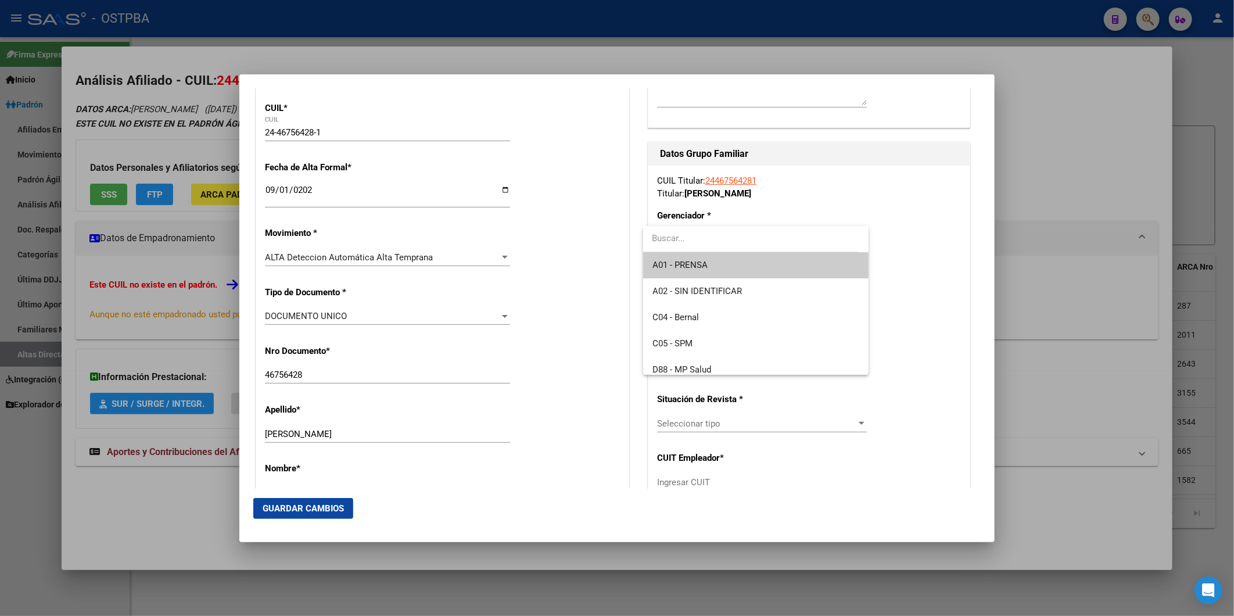
click at [774, 271] on span "A01 - PRENSA" at bounding box center [755, 265] width 207 height 26
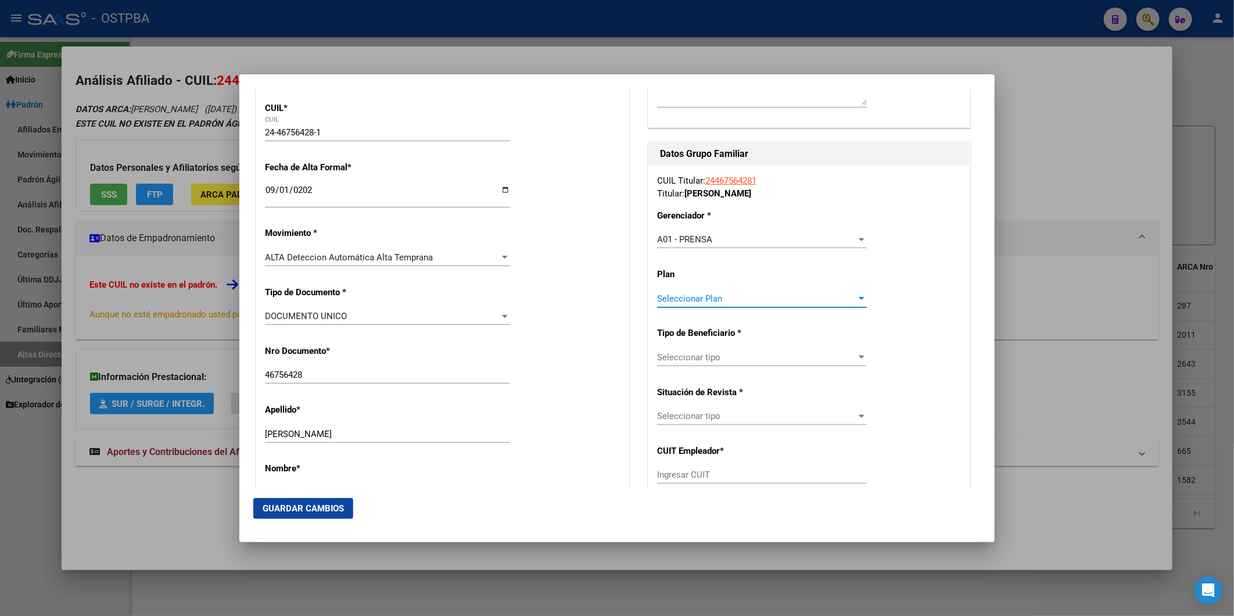
click at [856, 294] on div at bounding box center [861, 298] width 10 height 9
click at [826, 322] on span "A01" at bounding box center [755, 324] width 207 height 26
click at [856, 361] on div at bounding box center [861, 357] width 10 height 9
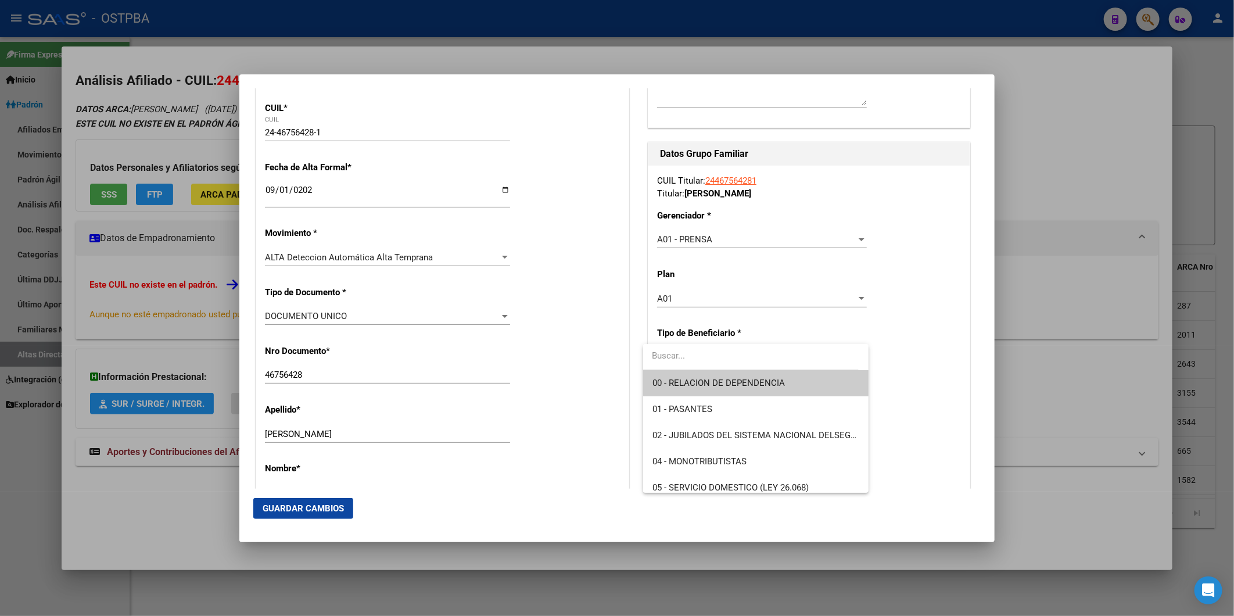
click at [832, 385] on span "00 - RELACION DE DEPENDENCIA" at bounding box center [755, 383] width 207 height 26
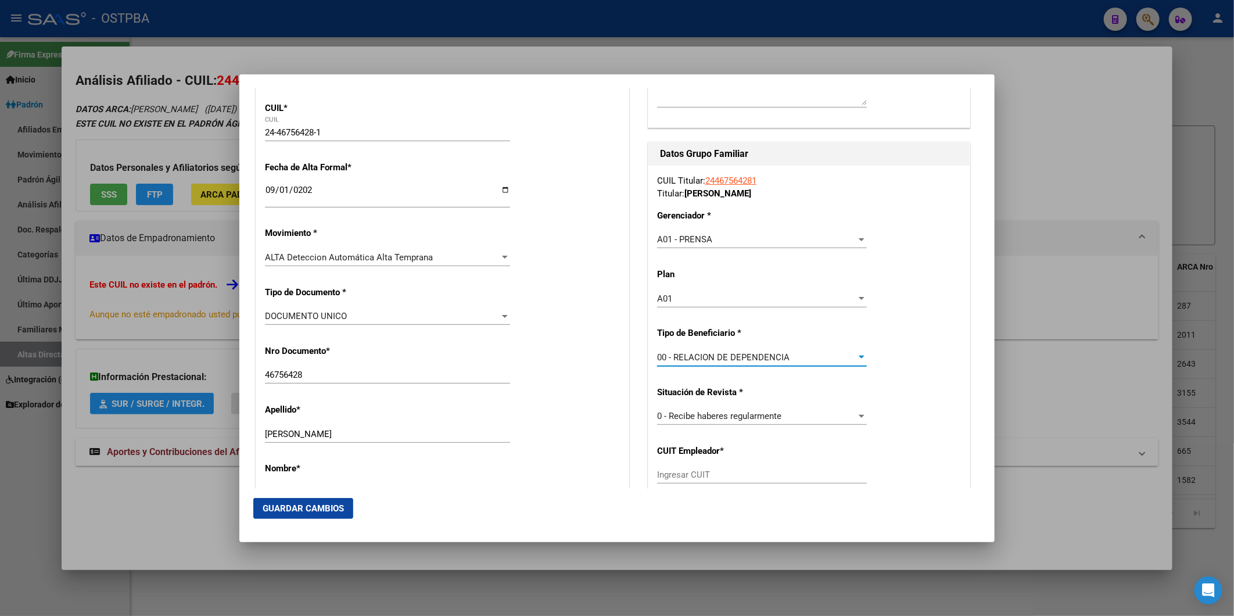
type input "30-70823448-2"
click at [339, 507] on span "Guardar Cambios" at bounding box center [303, 508] width 81 height 10
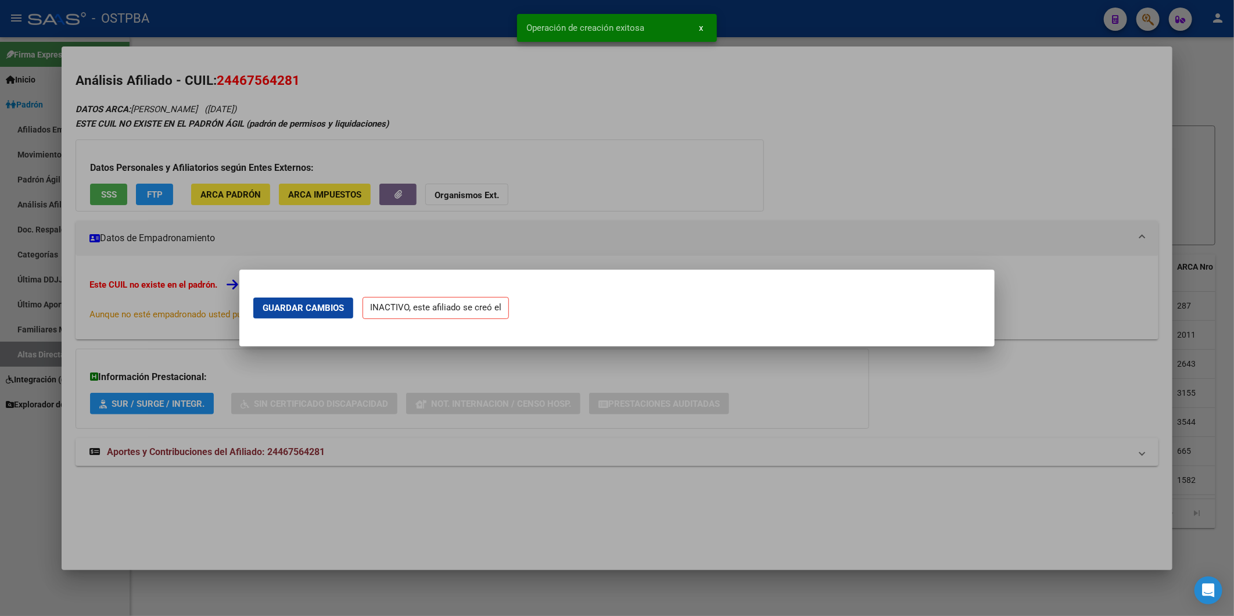
scroll to position [0, 0]
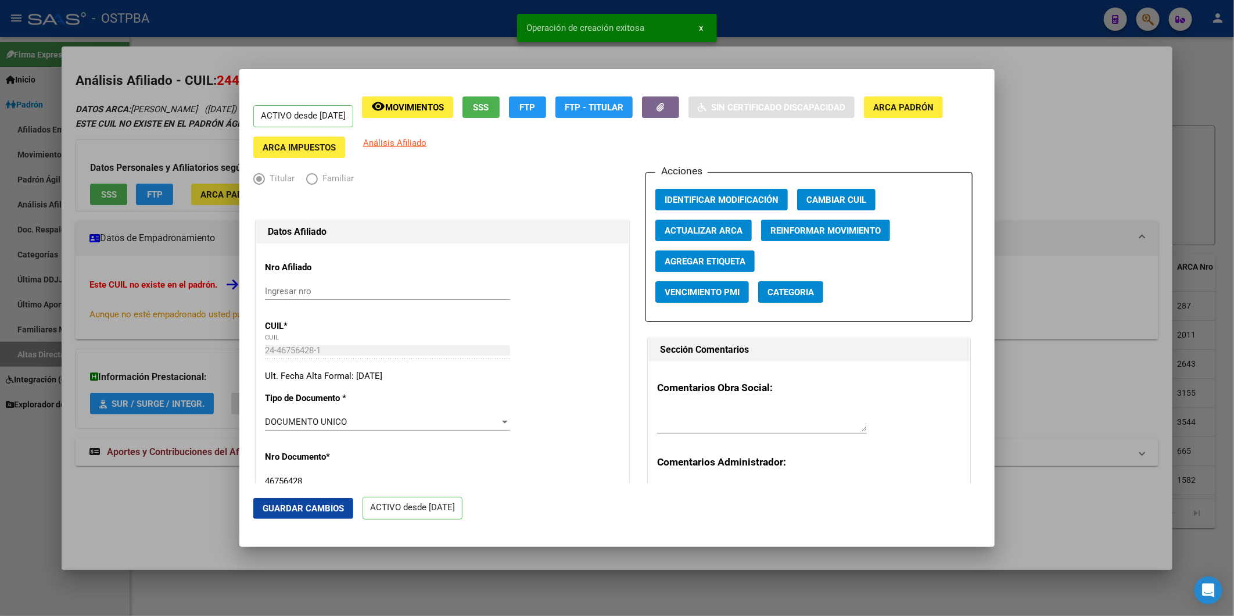
click at [698, 263] on span "Agregar Etiqueta" at bounding box center [705, 261] width 81 height 10
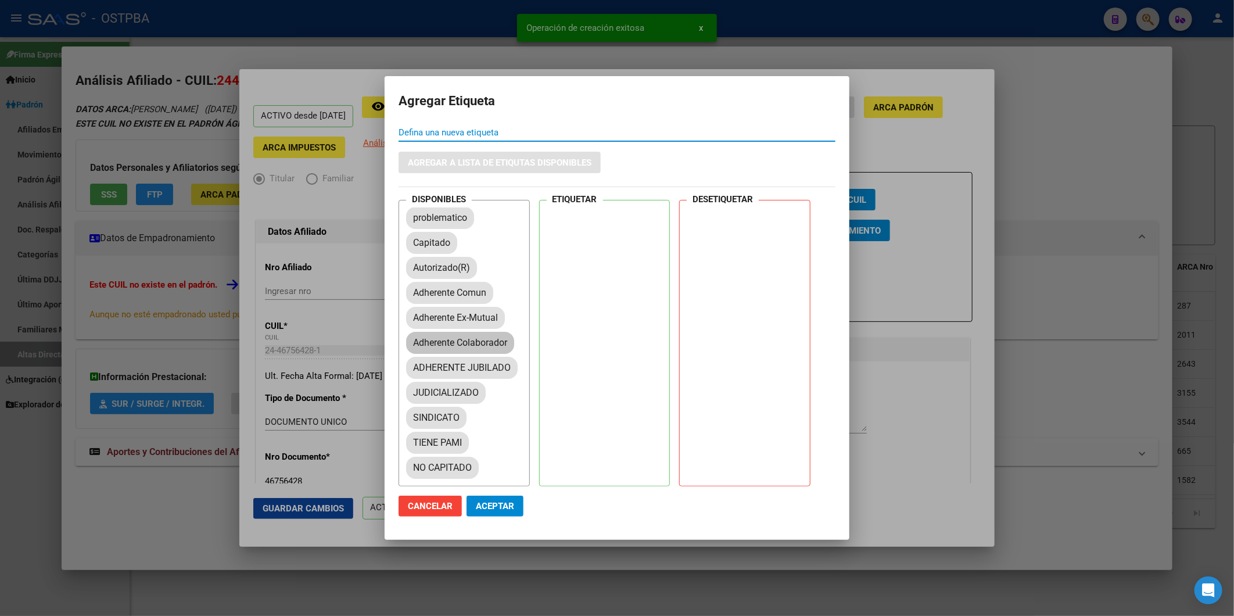
scroll to position [129, 0]
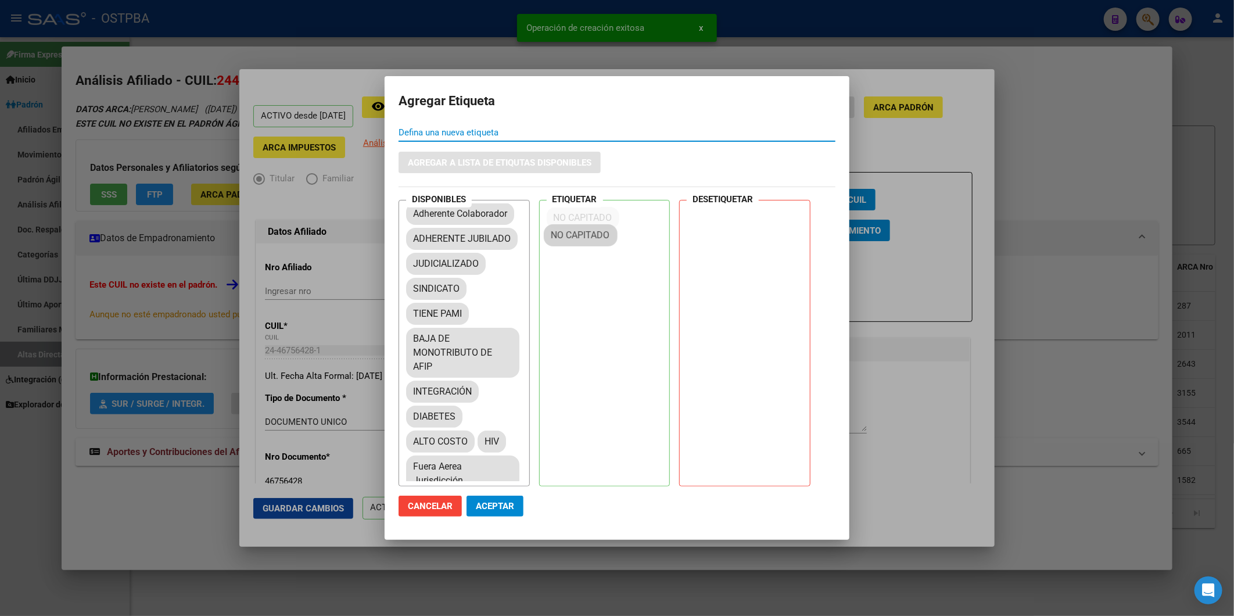
drag, startPoint x: 465, startPoint y: 364, endPoint x: 603, endPoint y: 233, distance: 190.7
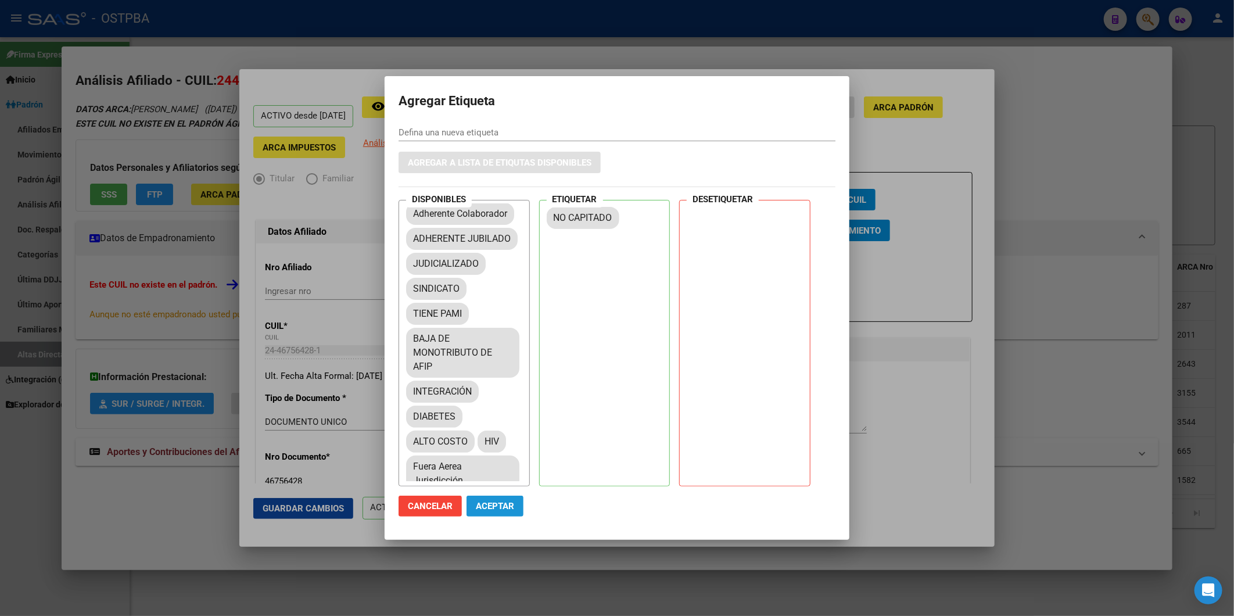
click at [496, 504] on span "Aceptar" at bounding box center [495, 506] width 38 height 10
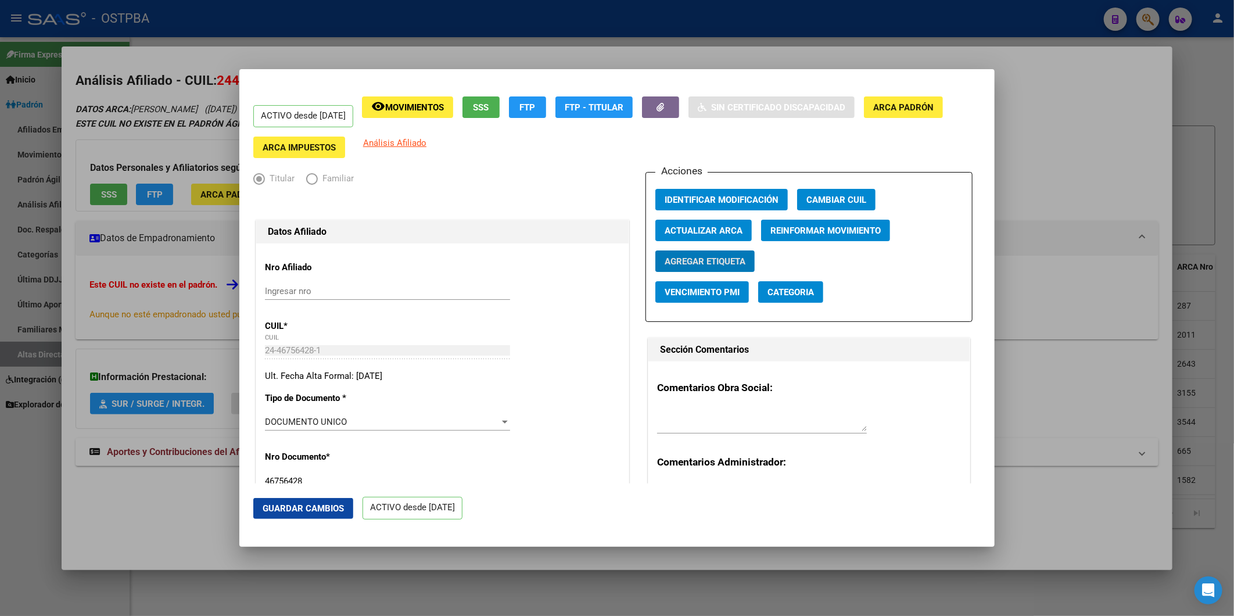
click at [1100, 178] on div at bounding box center [617, 308] width 1234 height 616
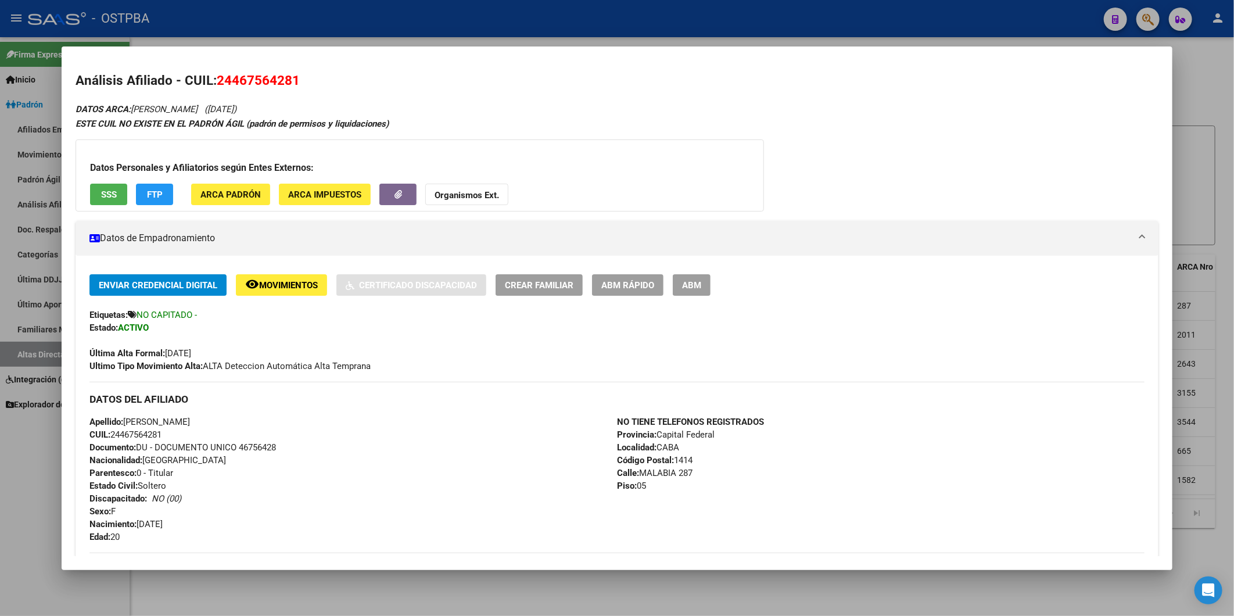
click at [1210, 170] on div at bounding box center [617, 308] width 1234 height 616
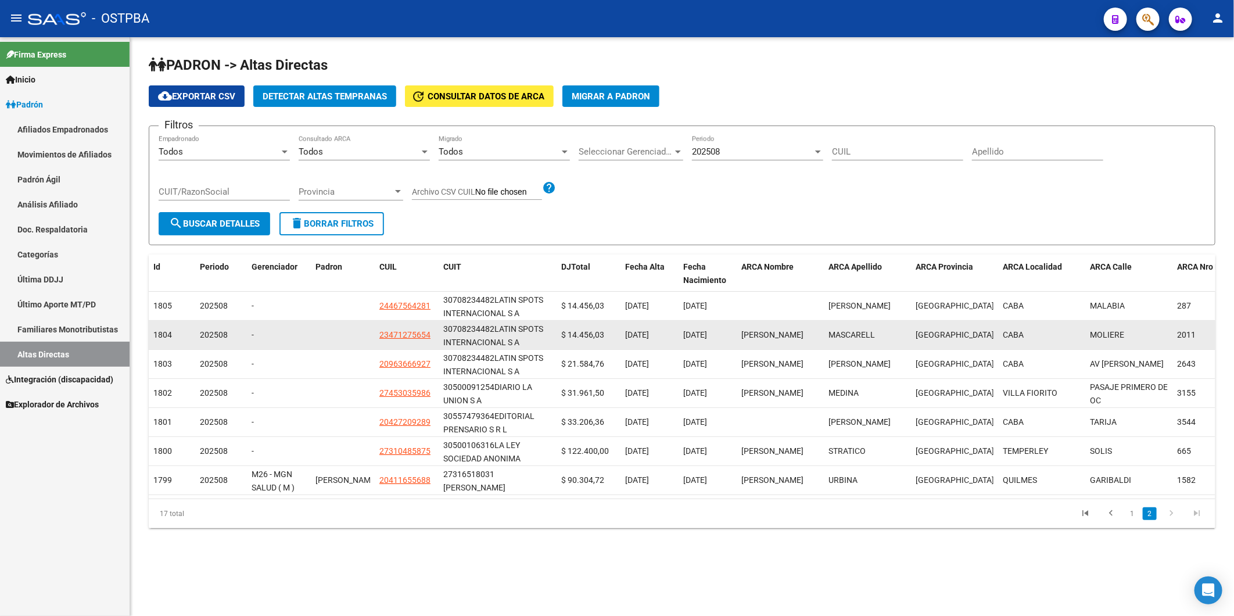
click at [491, 329] on div "30708234482" at bounding box center [468, 328] width 51 height 13
drag, startPoint x: 493, startPoint y: 328, endPoint x: 443, endPoint y: 328, distance: 49.4
click at [443, 328] on div "30708234482 LATIN SPOTS INTERNACIONAL S A" at bounding box center [497, 334] width 109 height 24
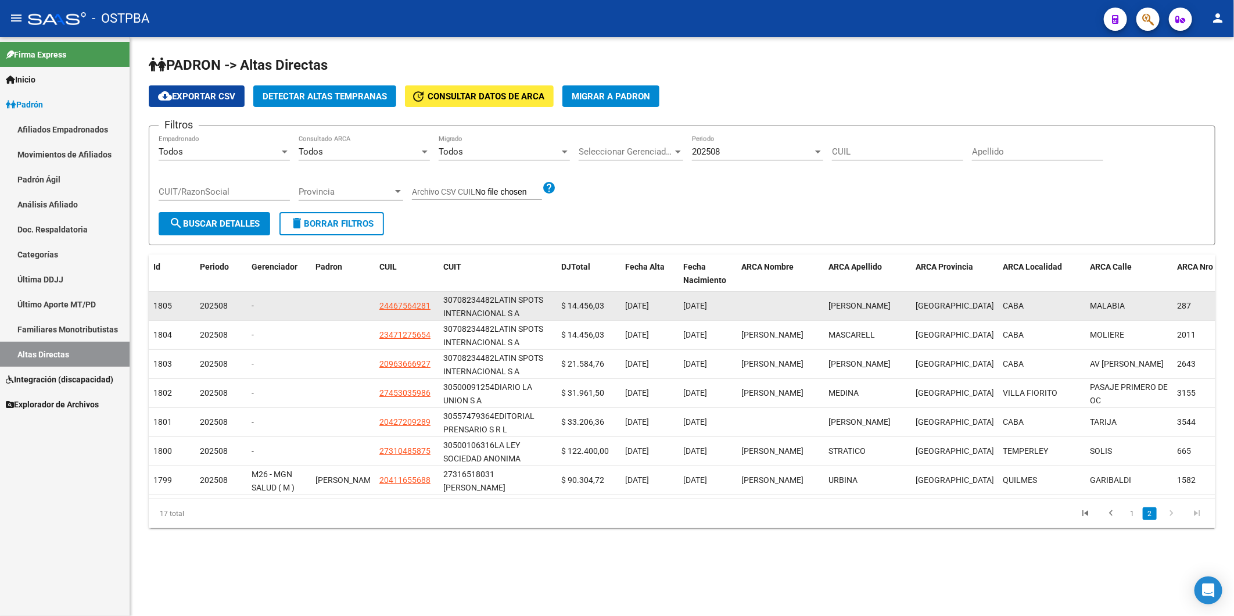
copy div "30708234482"
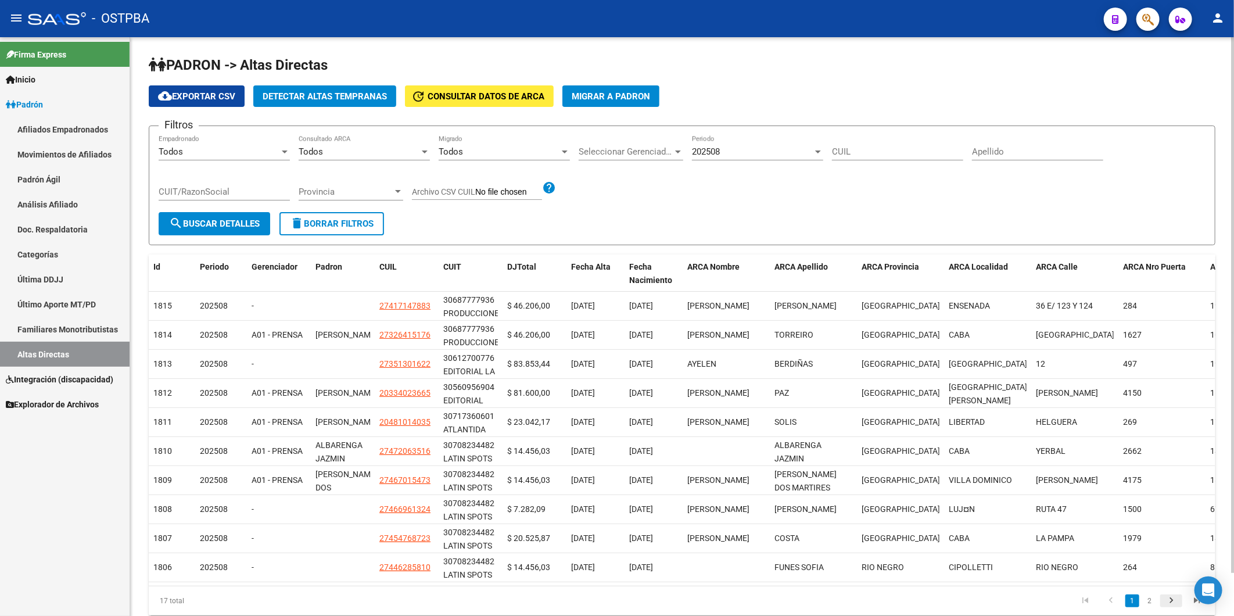
click at [1172, 609] on icon "go to next page" at bounding box center [1171, 602] width 15 height 14
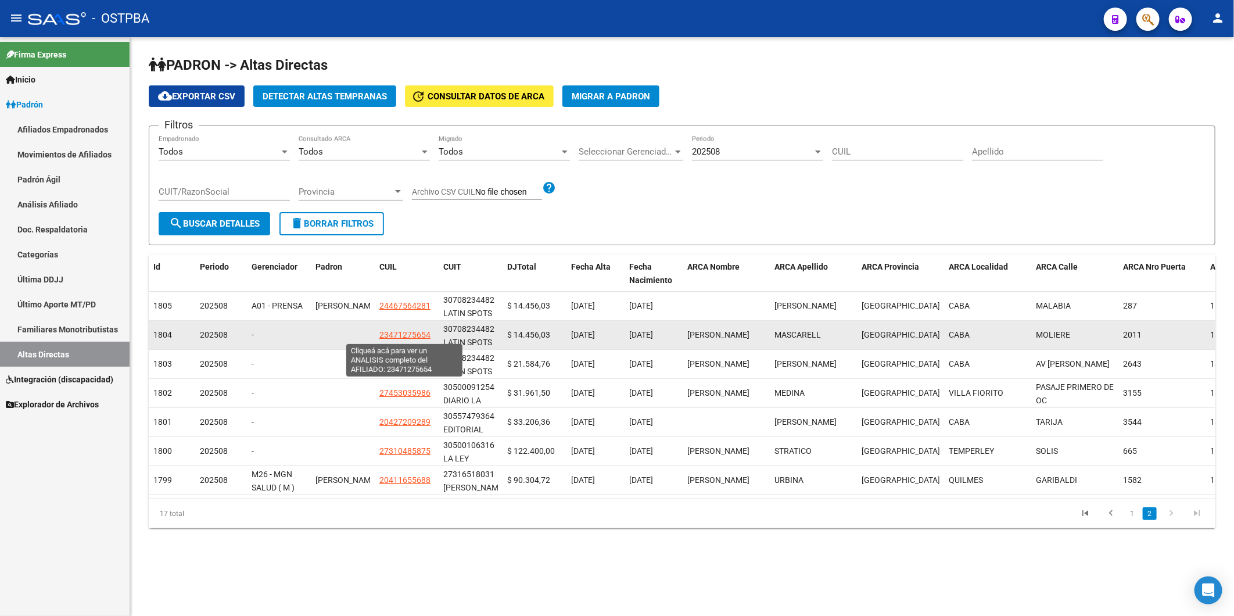
click at [397, 338] on span "23471275654" at bounding box center [404, 334] width 51 height 9
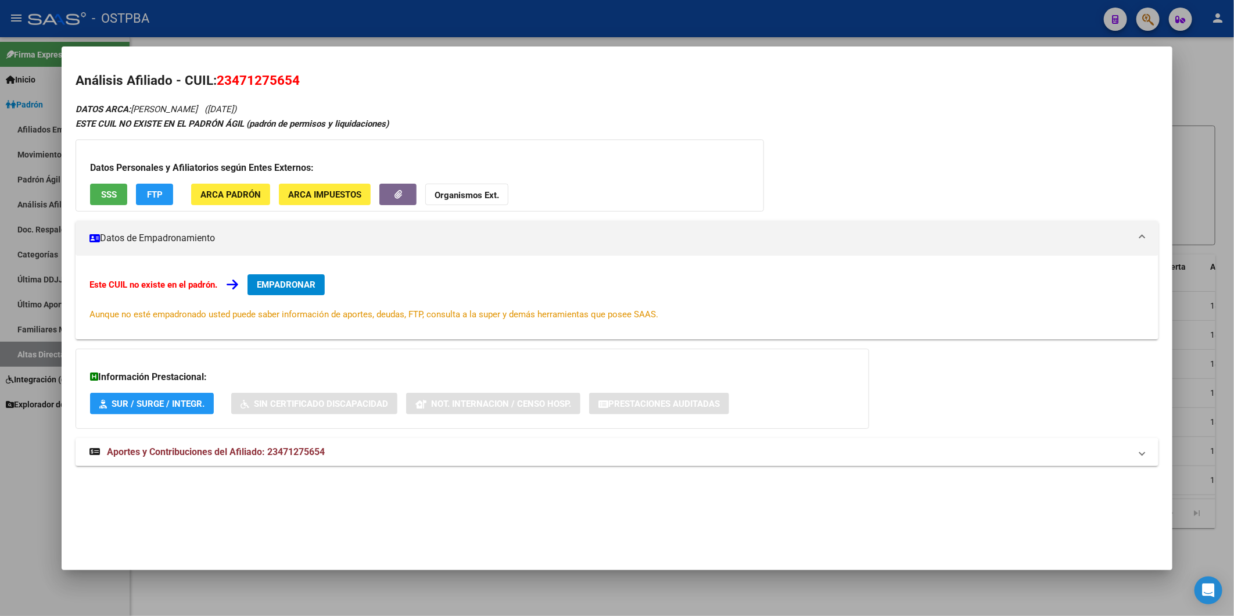
click at [287, 286] on span "EMPADRONAR" at bounding box center [286, 284] width 59 height 10
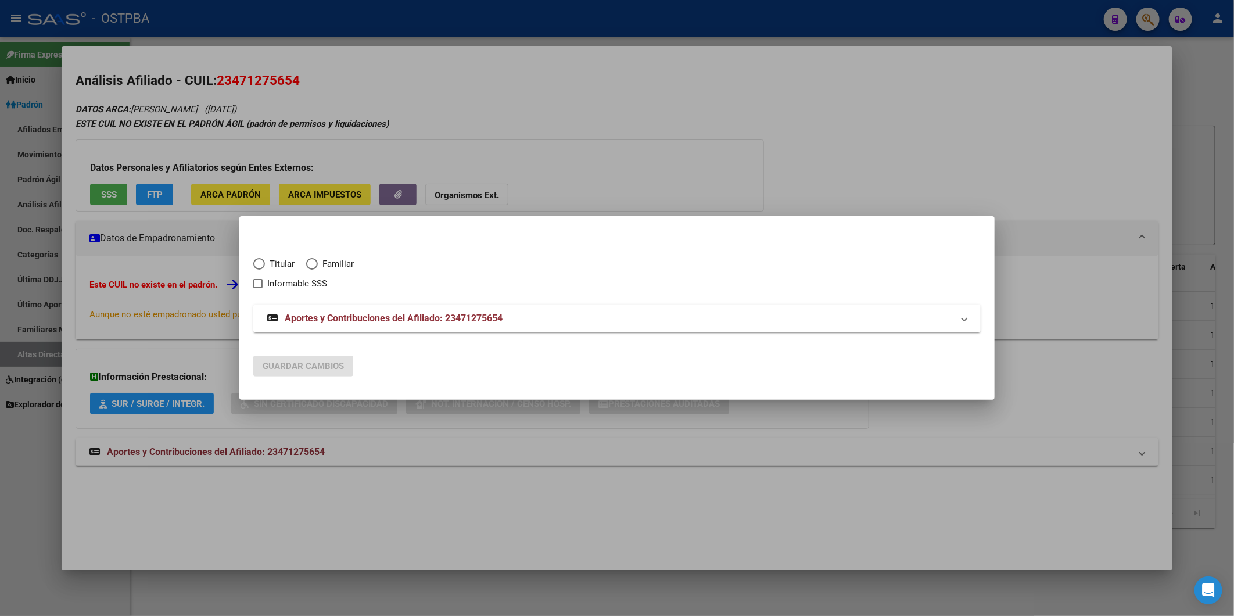
click at [259, 259] on span "Elija una opción" at bounding box center [259, 264] width 12 height 12
click at [259, 259] on input "Titular" at bounding box center [259, 264] width 12 height 12
radio input "true"
checkbox input "true"
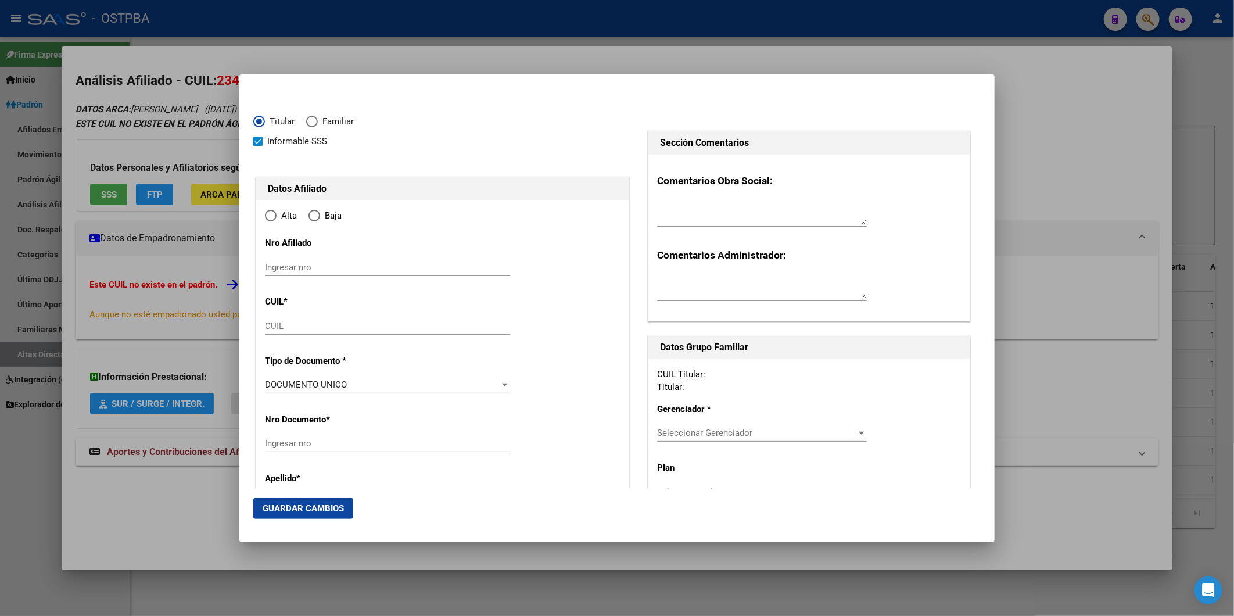
type input "23-47127565-4"
type input "47127565"
type input "MASCARELL"
type input "[PERSON_NAME]"
type input "2006-02-03"
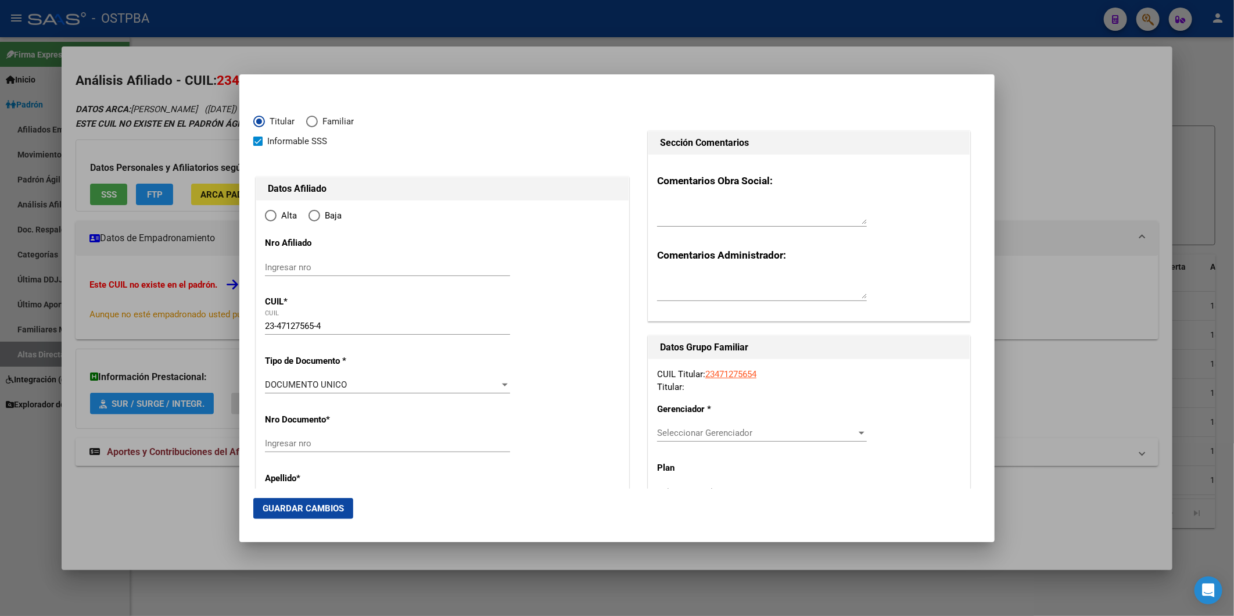
type input "CABA"
type input "1408"
type input "MOLIERE"
type input "2011"
radio input "true"
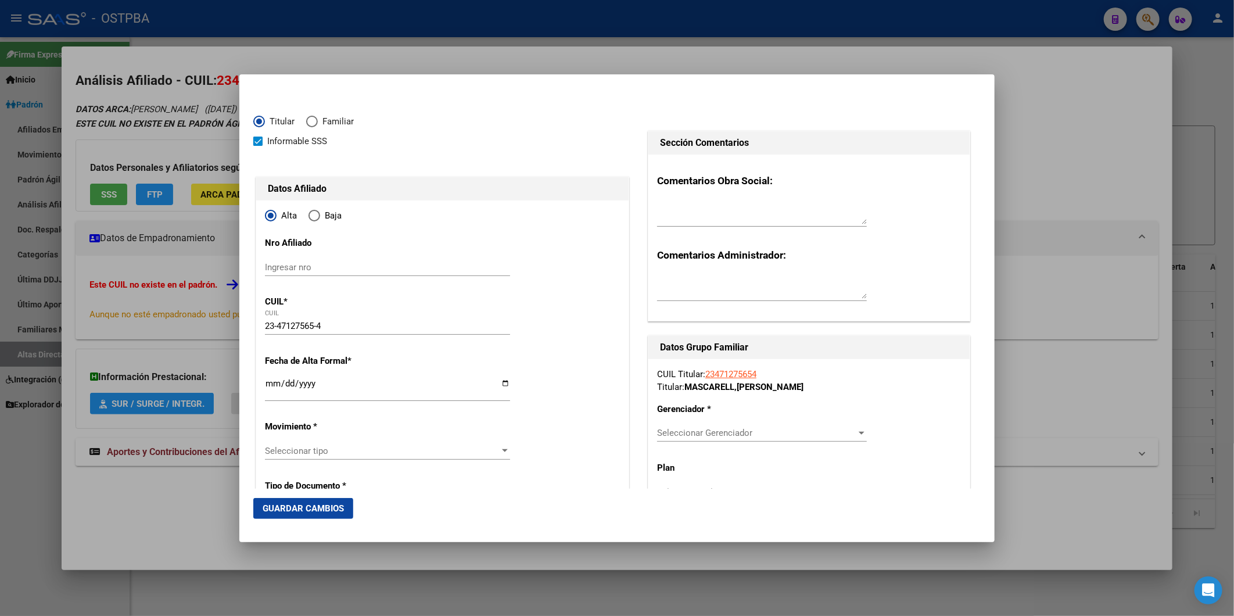
type input "CABA"
click at [271, 385] on input "Ingresar fecha" at bounding box center [387, 388] width 245 height 19
type input "[DATE]"
click at [500, 454] on div at bounding box center [505, 450] width 10 height 9
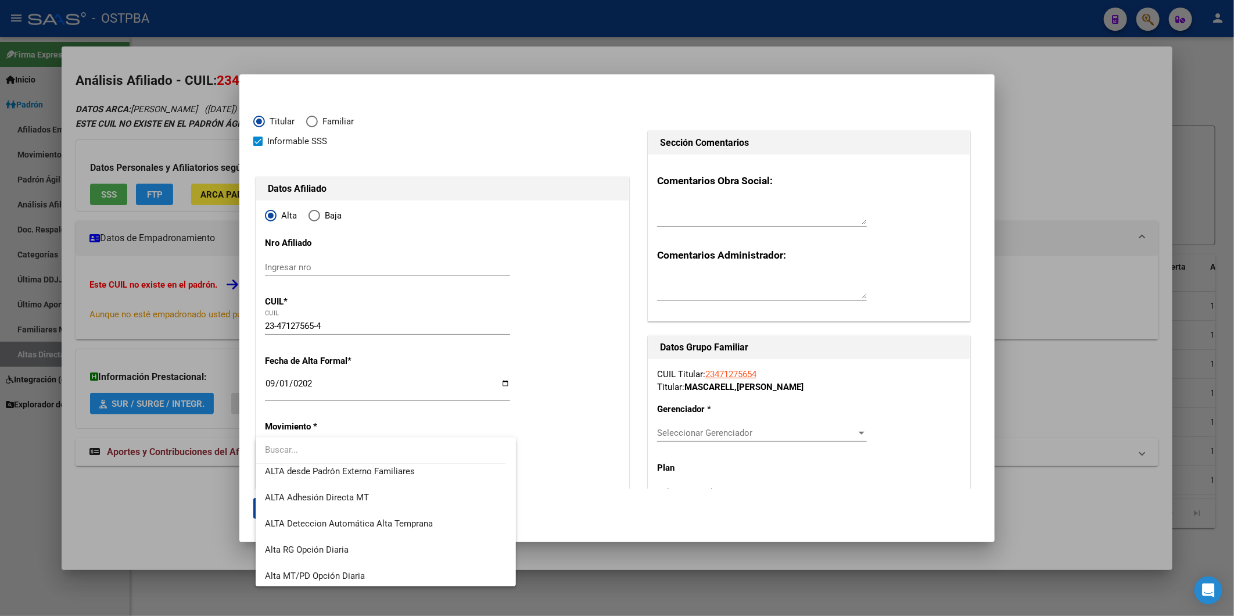
scroll to position [400, 0]
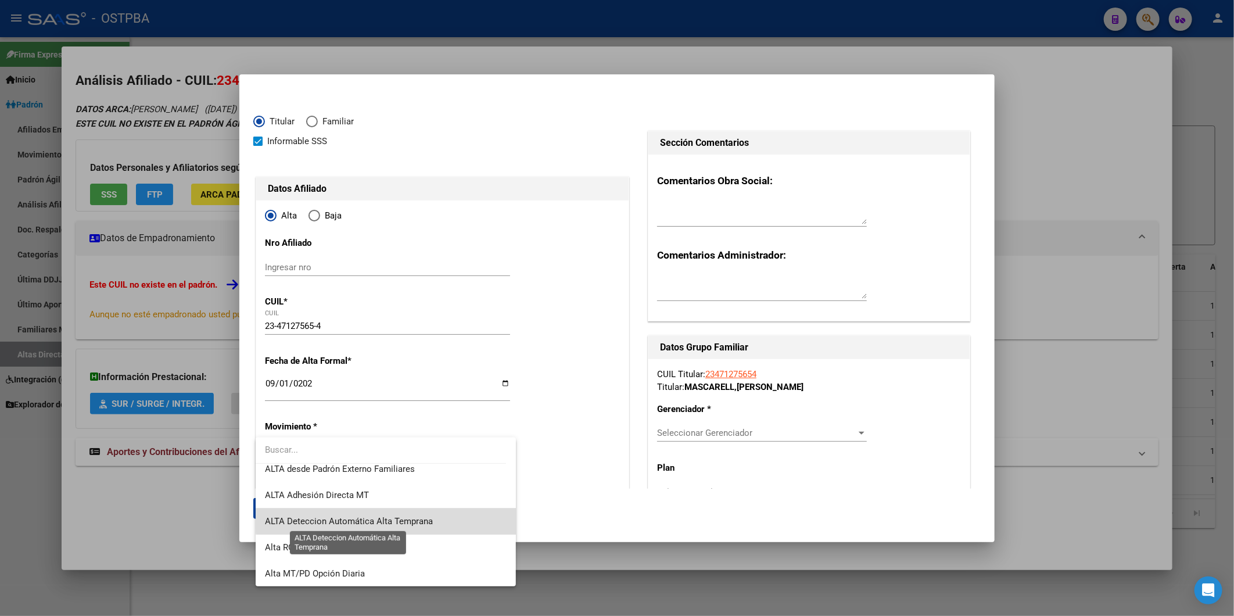
click at [426, 518] on span "ALTA Deteccion Automática Alta Temprana" at bounding box center [349, 521] width 168 height 10
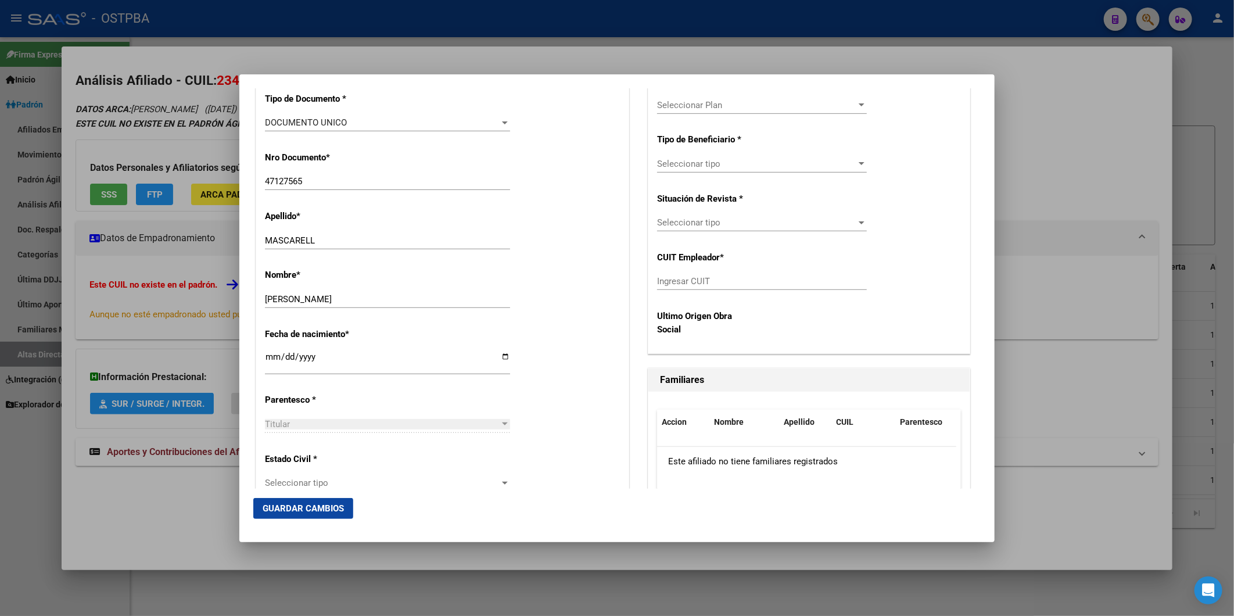
scroll to position [451, 0]
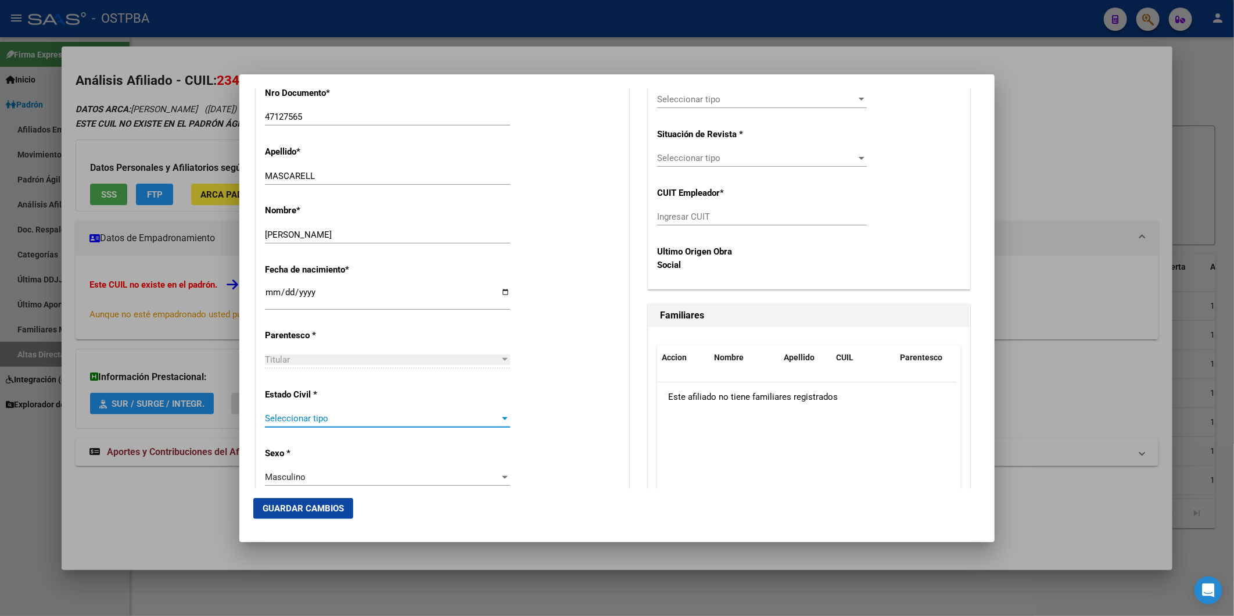
click at [500, 420] on div at bounding box center [505, 418] width 10 height 9
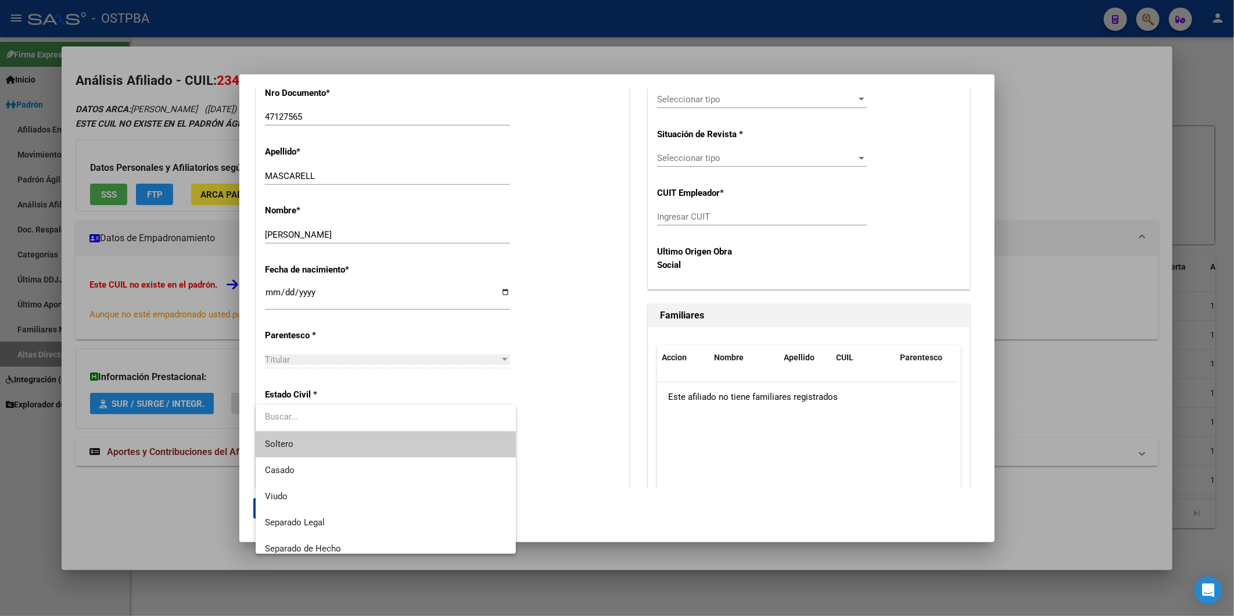
click at [443, 437] on span "Soltero" at bounding box center [385, 444] width 241 height 26
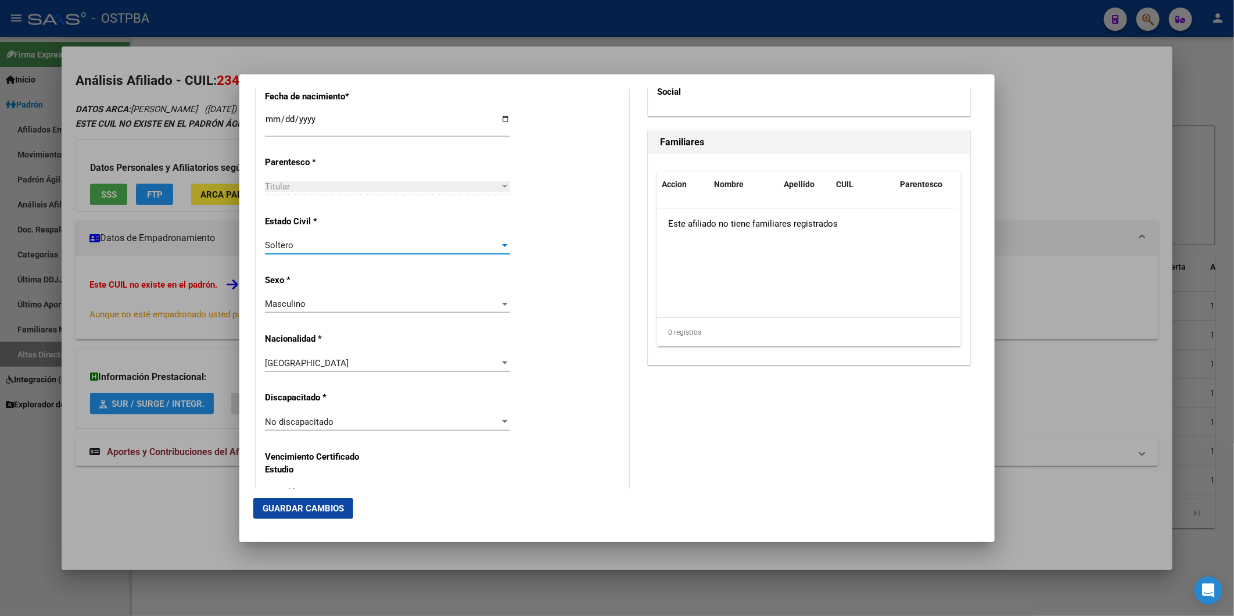
scroll to position [645, 0]
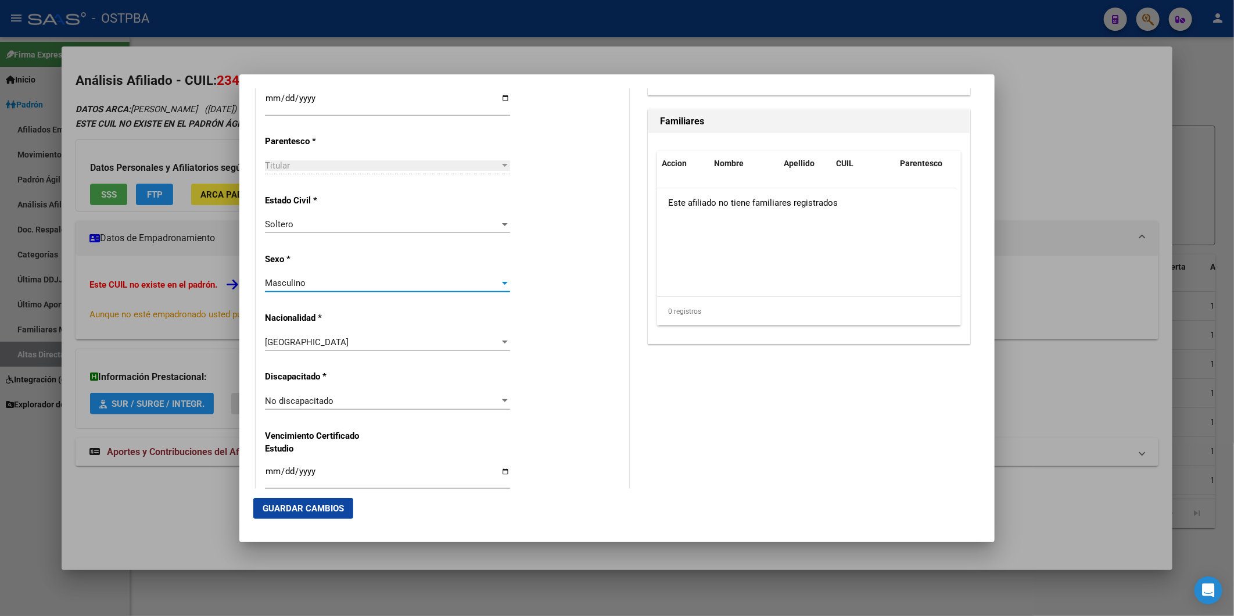
click at [503, 282] on div at bounding box center [505, 283] width 6 height 3
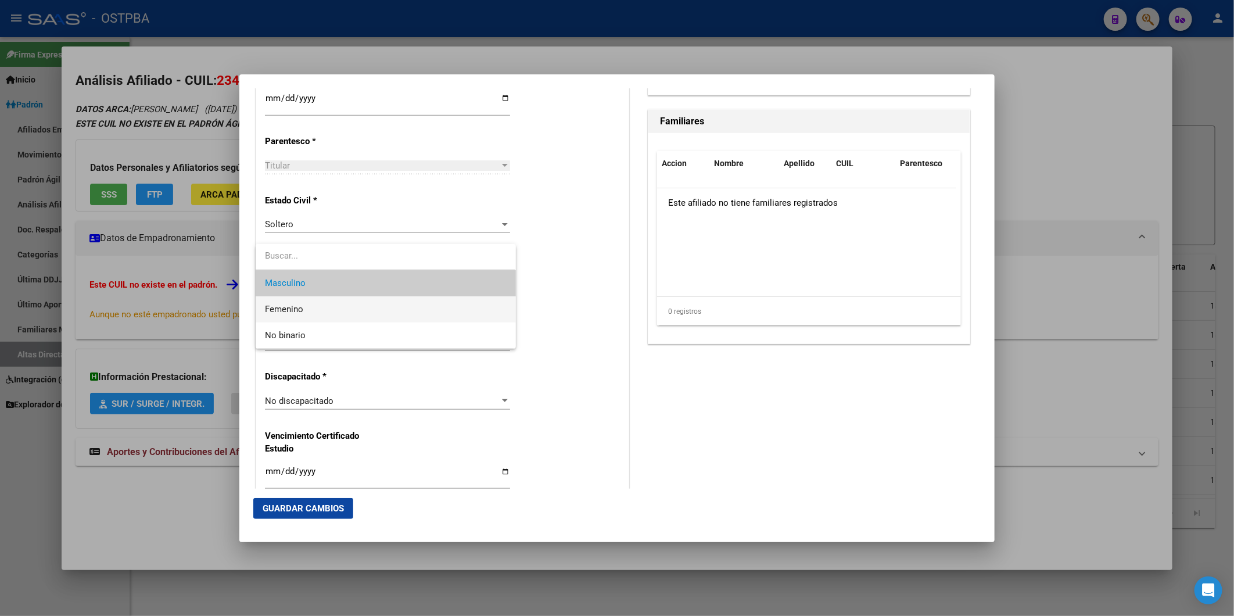
click at [439, 313] on span "Femenino" at bounding box center [385, 309] width 241 height 26
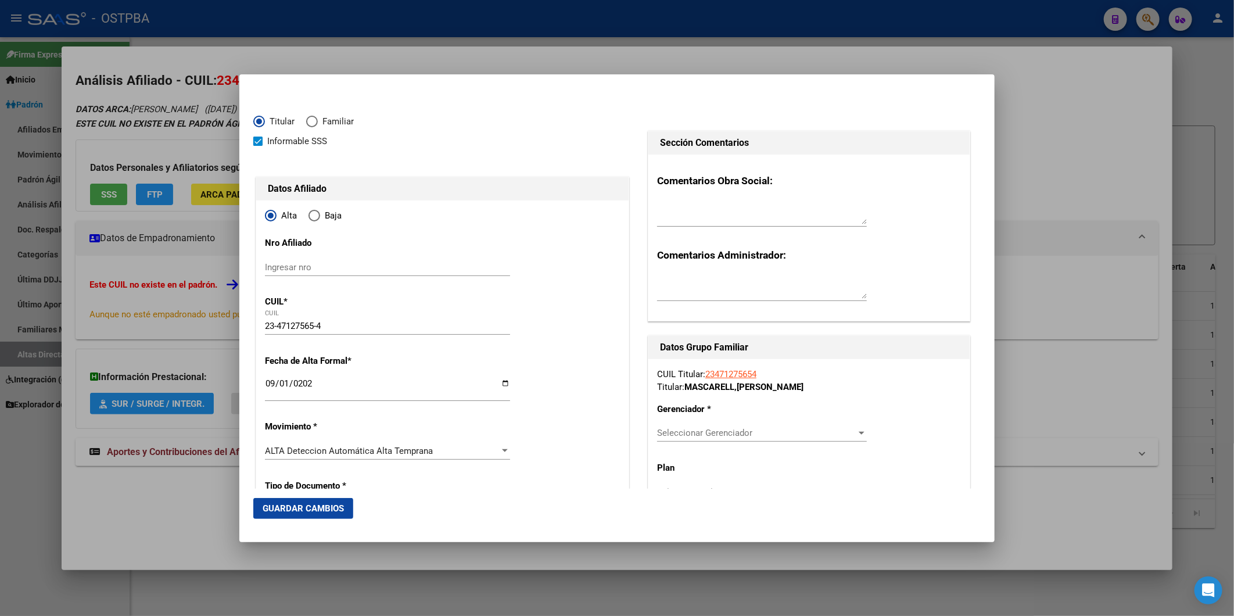
scroll to position [193, 0]
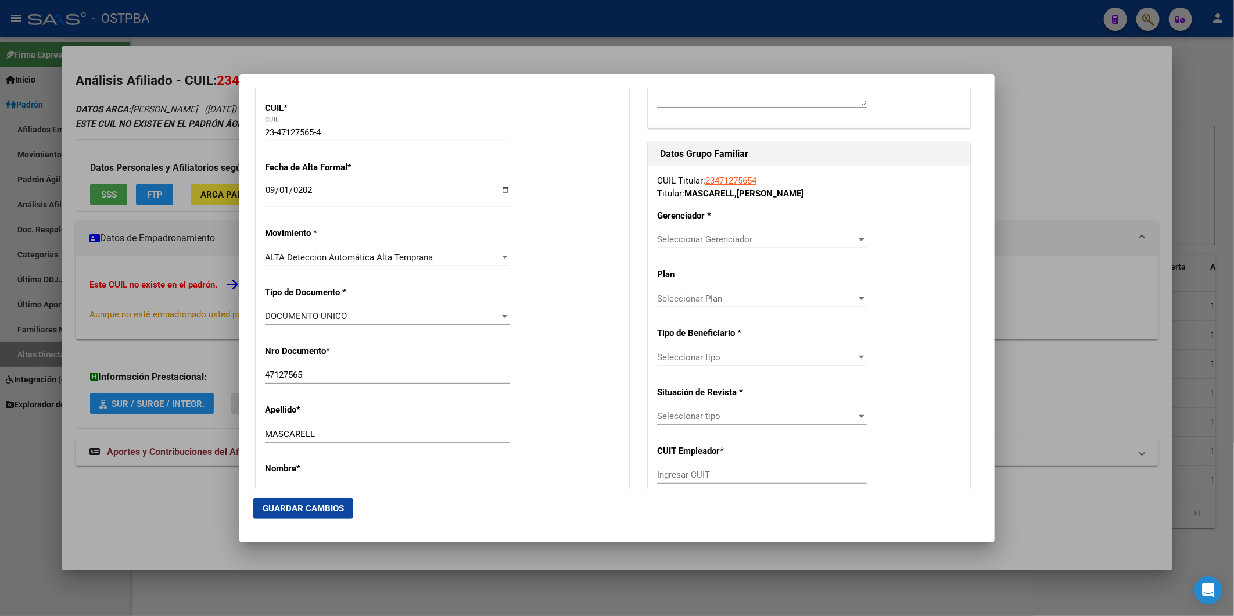
click at [855, 245] on div "Seleccionar Gerenciador Seleccionar Gerenciador" at bounding box center [762, 239] width 210 height 17
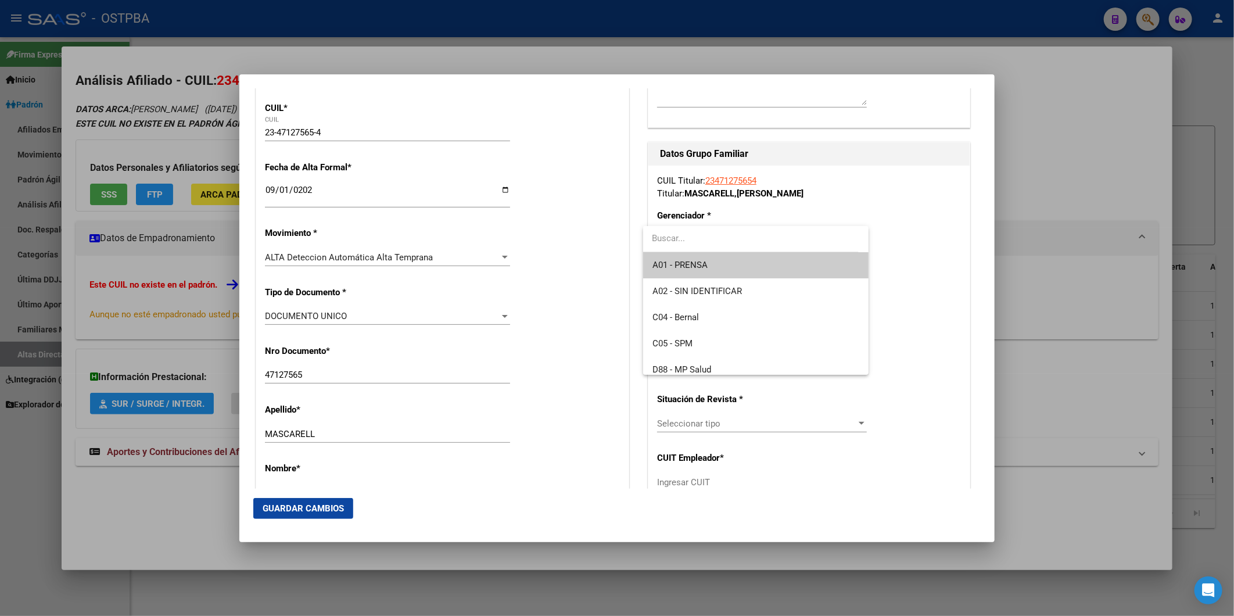
click at [804, 267] on span "A01 - PRENSA" at bounding box center [755, 265] width 207 height 26
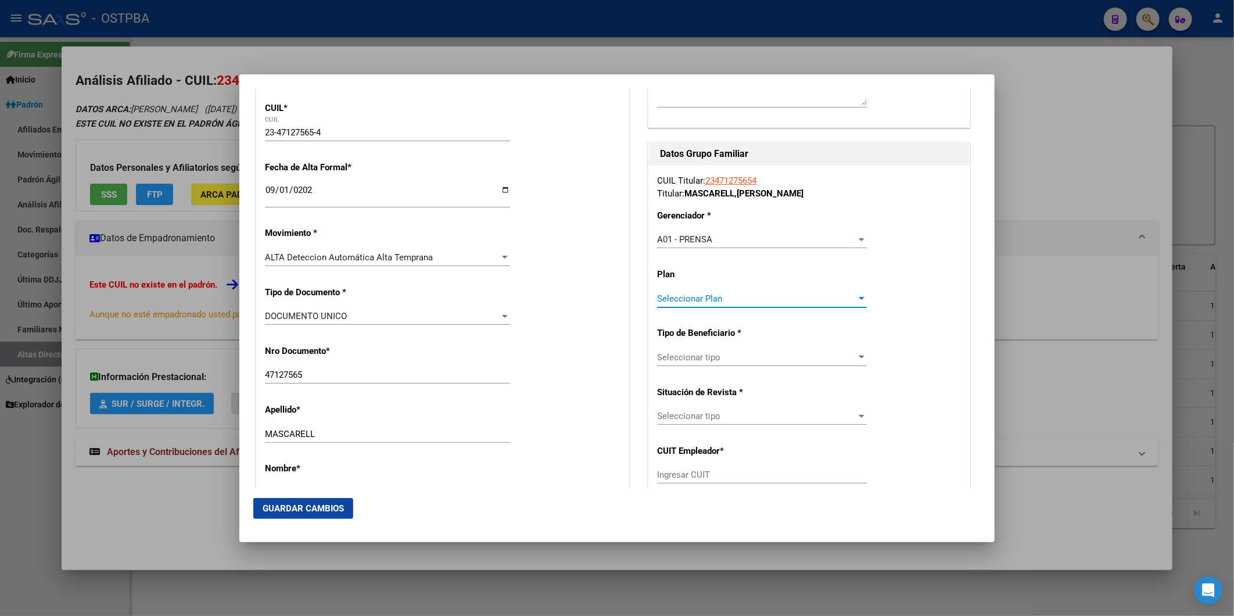
click at [856, 302] on div at bounding box center [861, 298] width 10 height 9
click at [818, 327] on span "A01" at bounding box center [755, 324] width 207 height 26
click at [856, 358] on div at bounding box center [861, 357] width 10 height 9
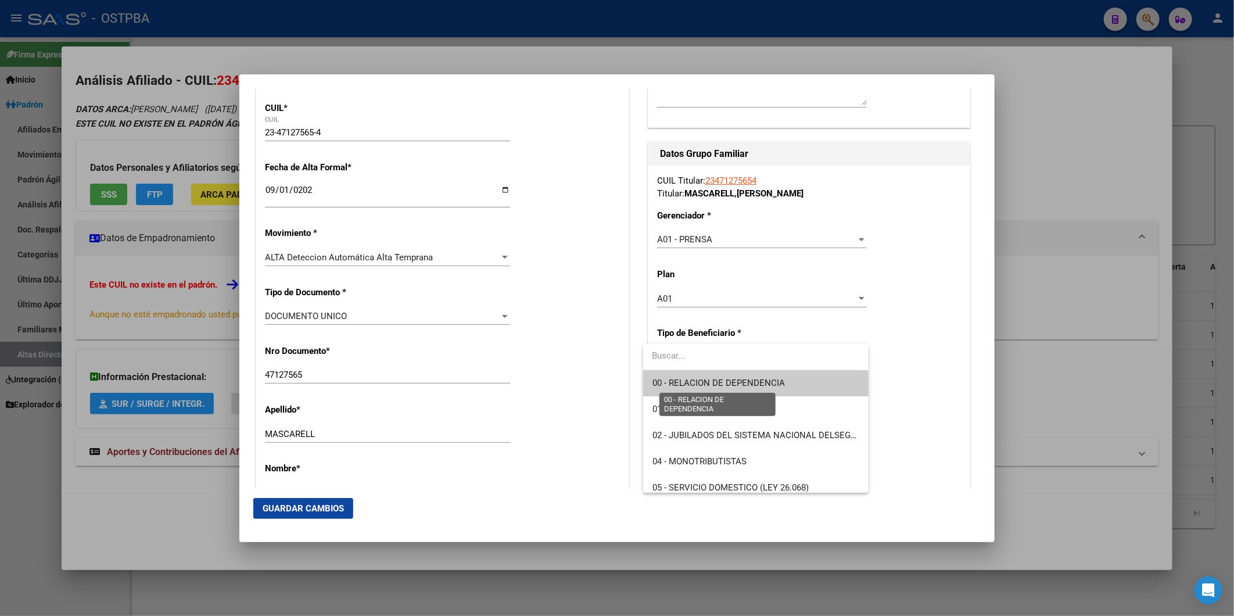
click at [783, 383] on span "00 - RELACION DE DEPENDENCIA" at bounding box center [718, 383] width 132 height 10
type input "30-70823448-2"
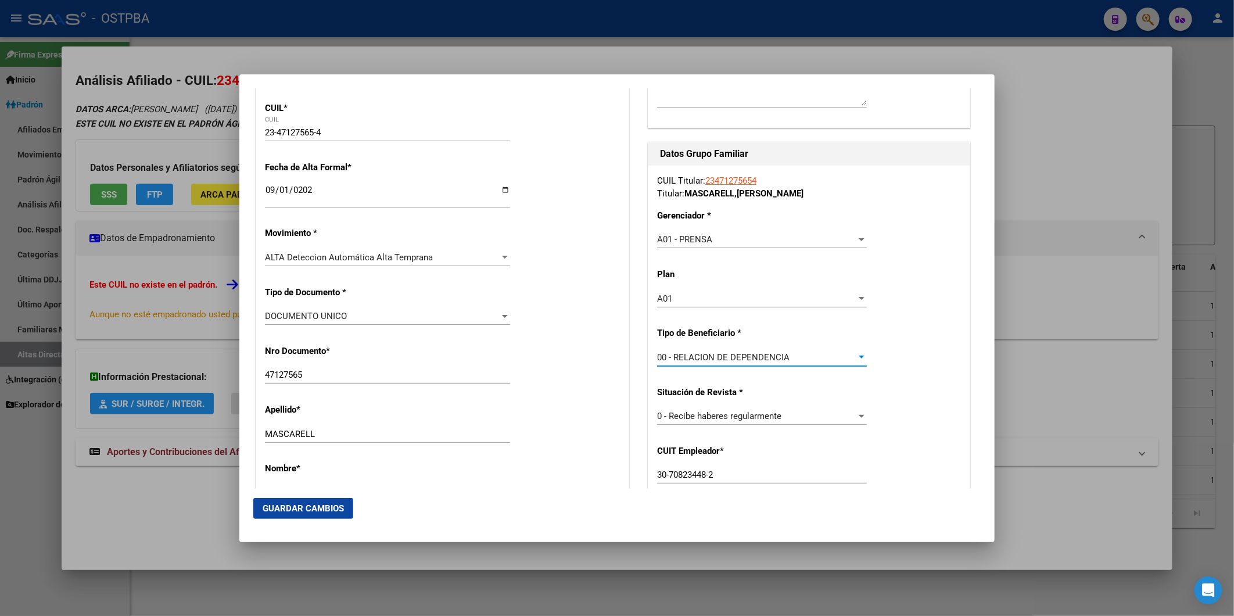
click at [340, 507] on span "Guardar Cambios" at bounding box center [303, 508] width 81 height 10
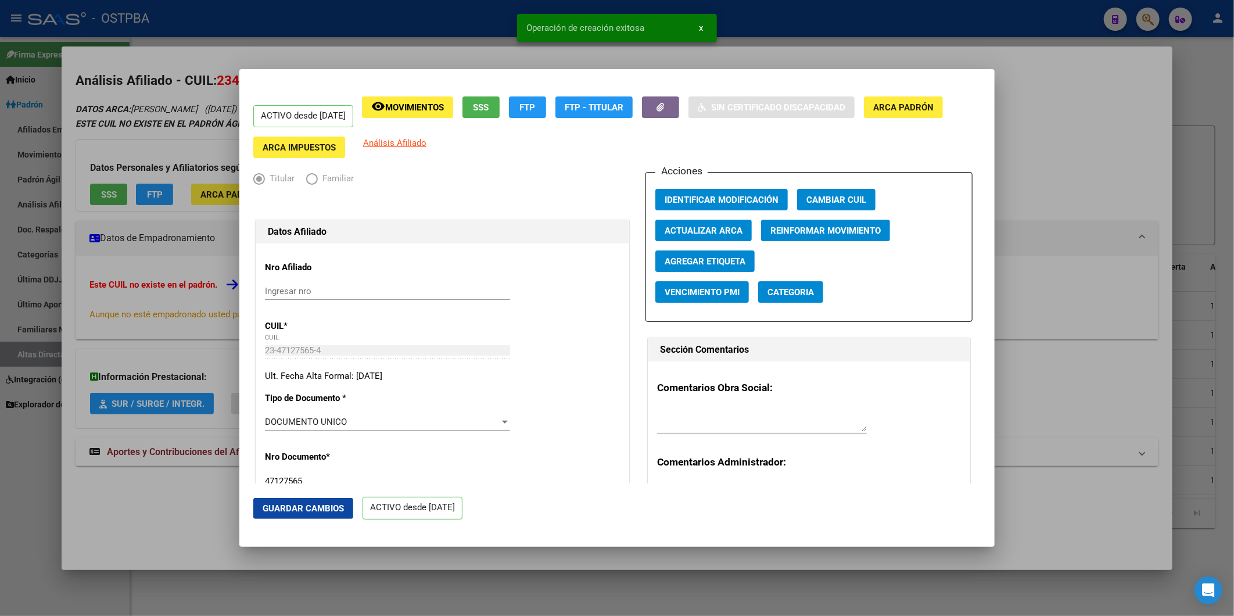
click at [690, 261] on span "Agregar Etiqueta" at bounding box center [705, 261] width 81 height 10
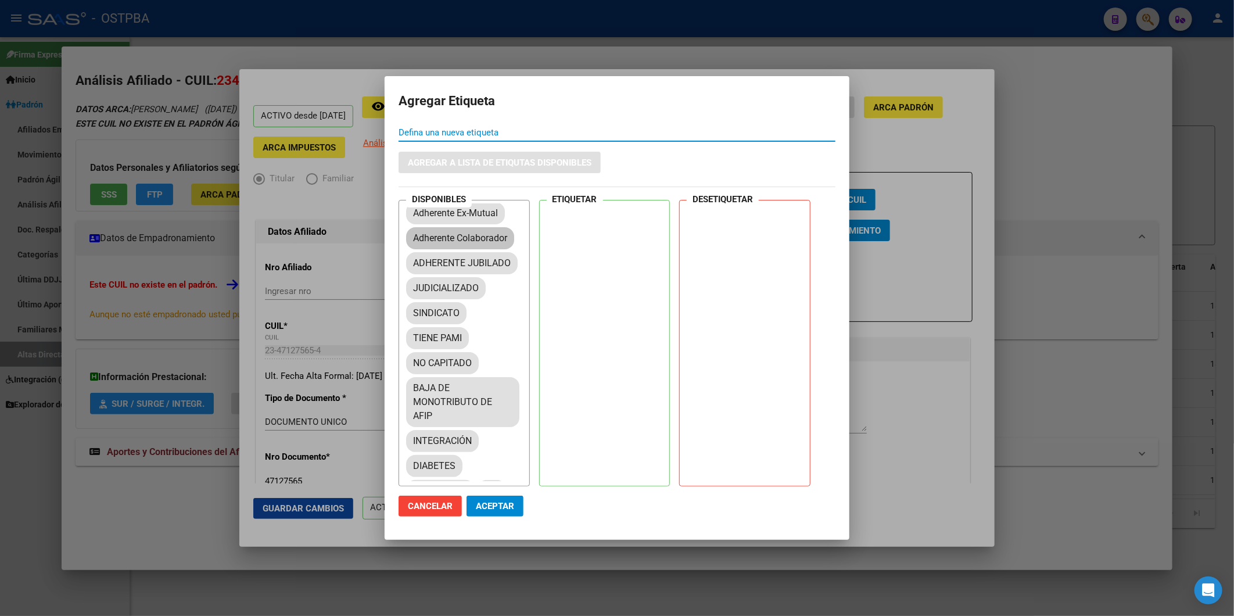
scroll to position [129, 0]
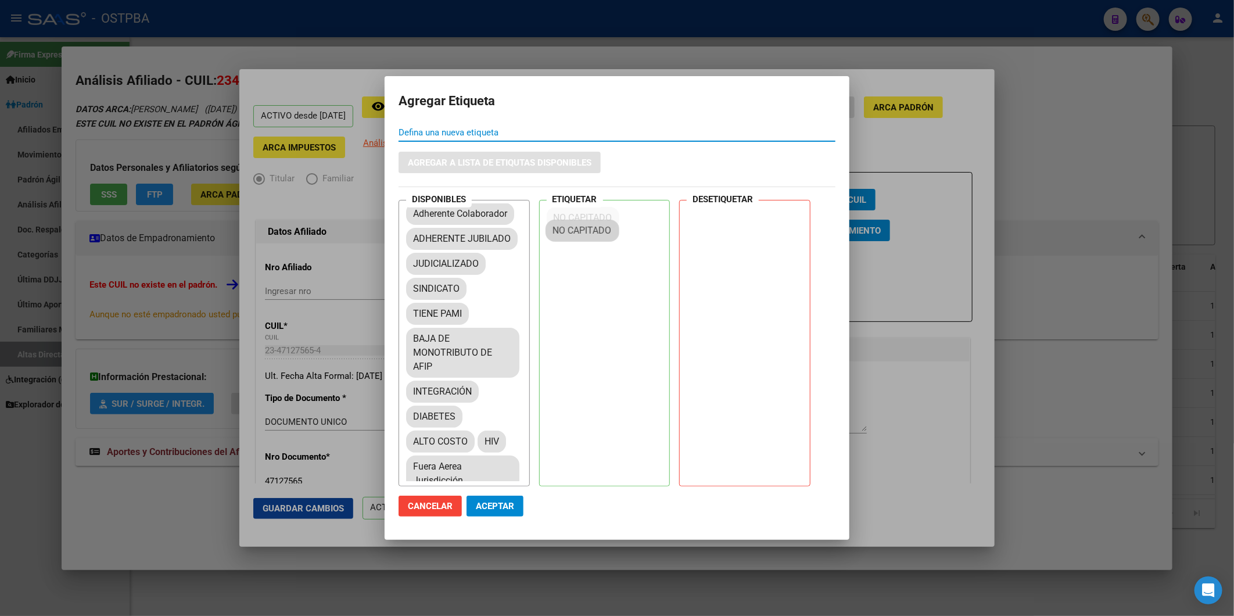
drag, startPoint x: 472, startPoint y: 366, endPoint x: 618, endPoint y: 228, distance: 201.0
click at [494, 508] on span "Aceptar" at bounding box center [495, 506] width 38 height 10
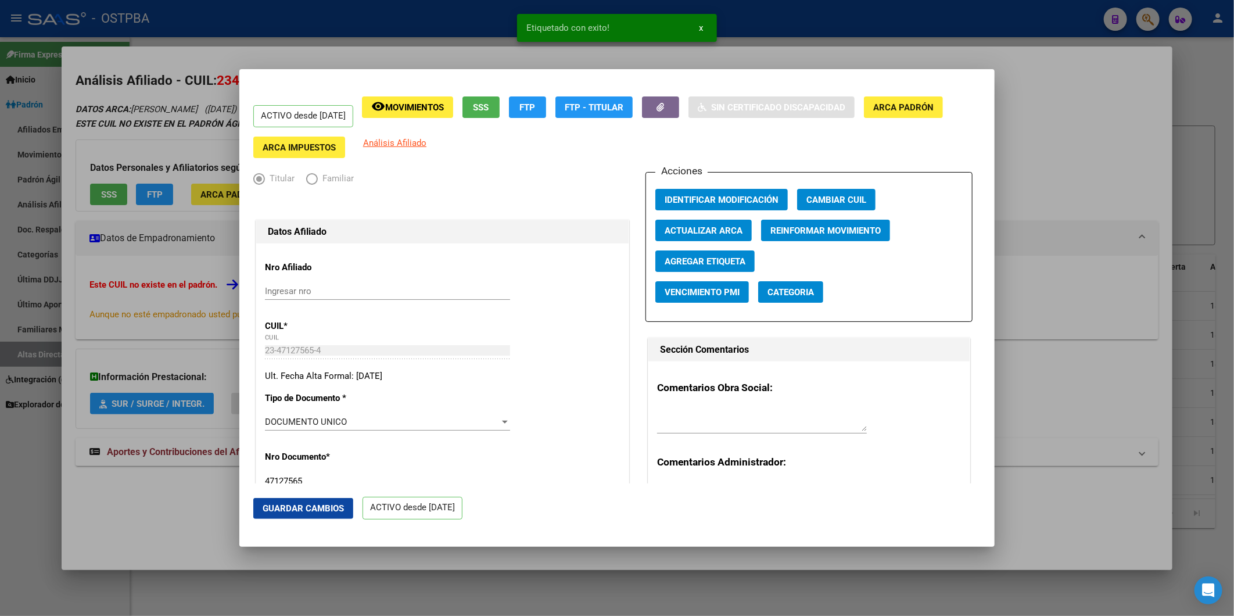
click at [1059, 171] on div at bounding box center [617, 308] width 1234 height 616
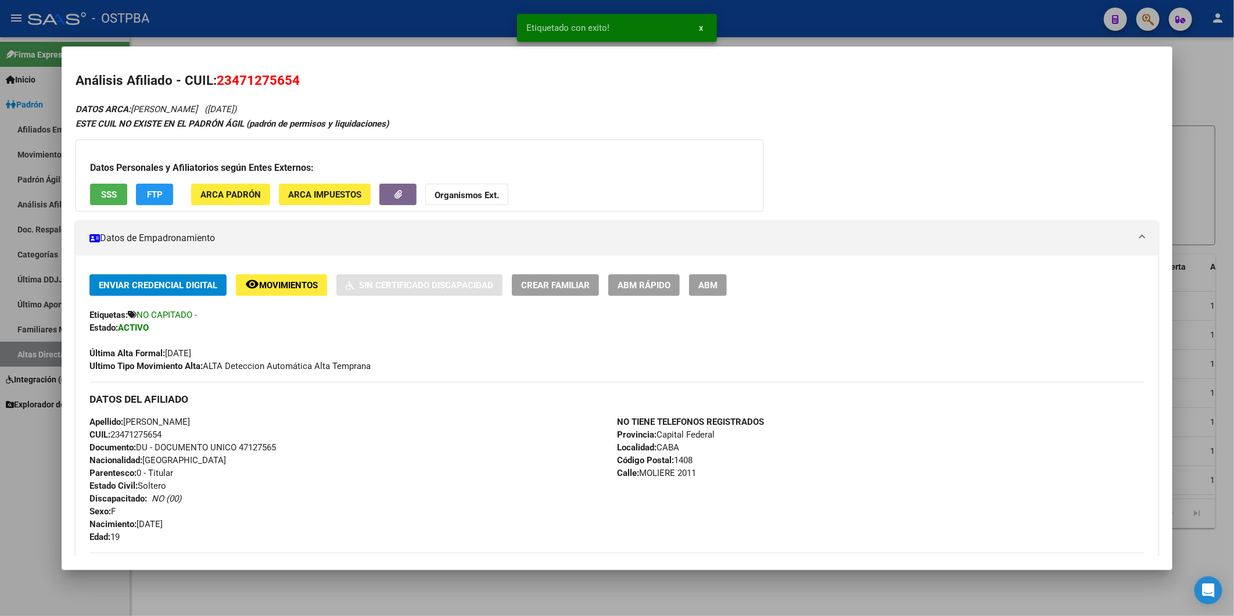
click at [1204, 99] on div at bounding box center [617, 308] width 1234 height 616
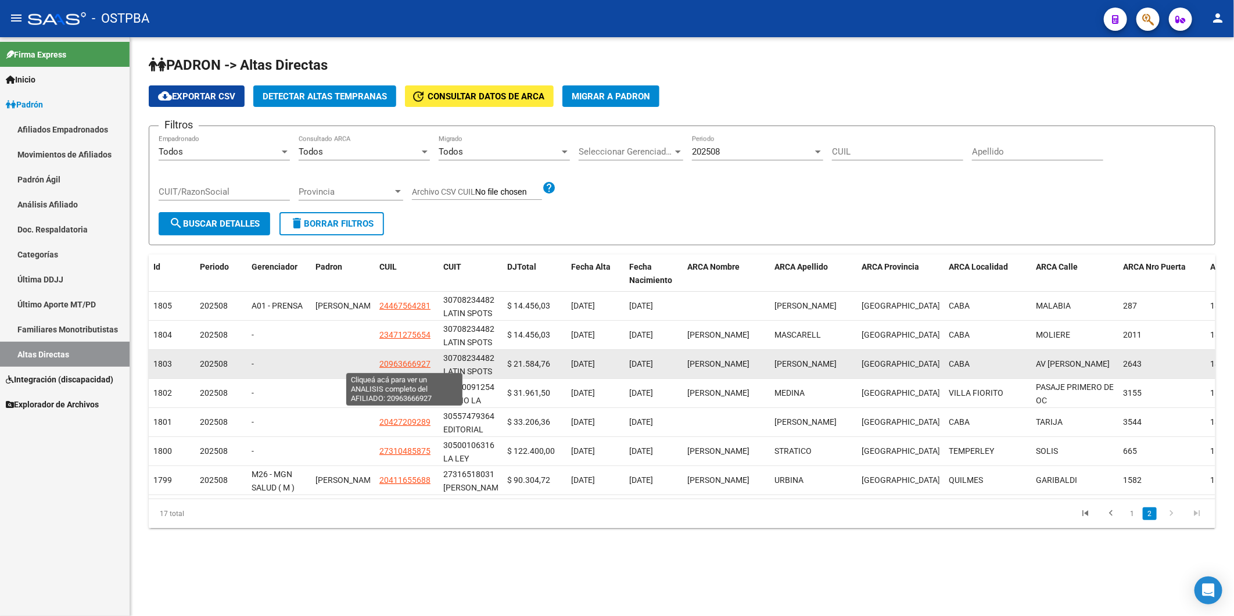
click at [410, 363] on span "20963666927" at bounding box center [404, 363] width 51 height 9
type textarea "20963666927"
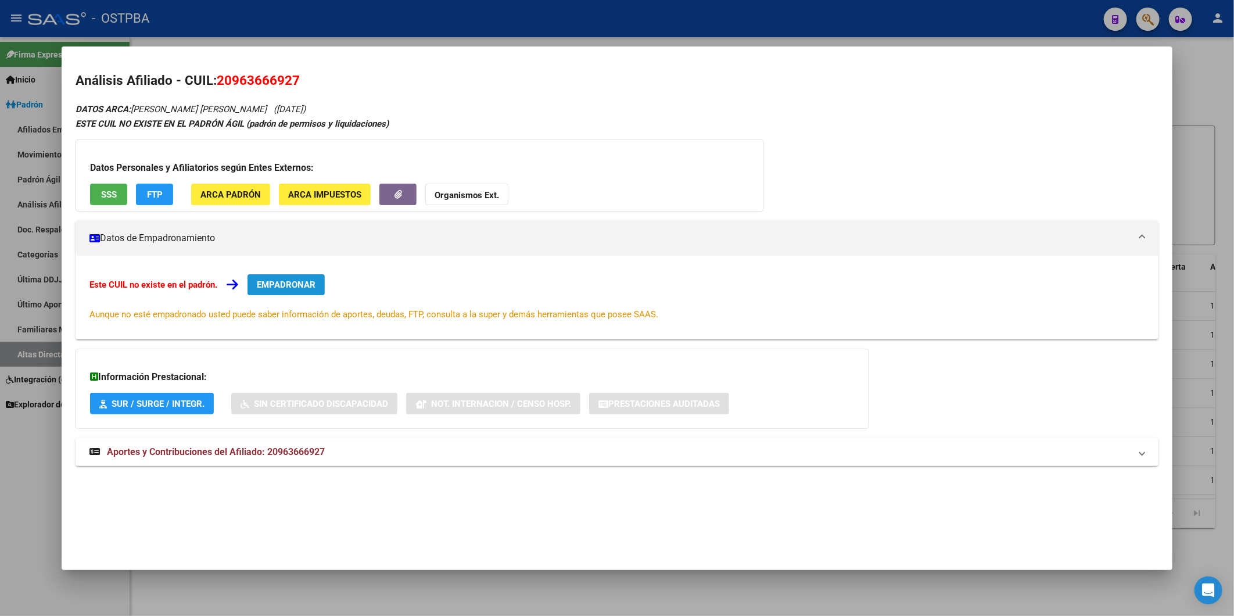
click at [302, 286] on span "EMPADRONAR" at bounding box center [286, 284] width 59 height 10
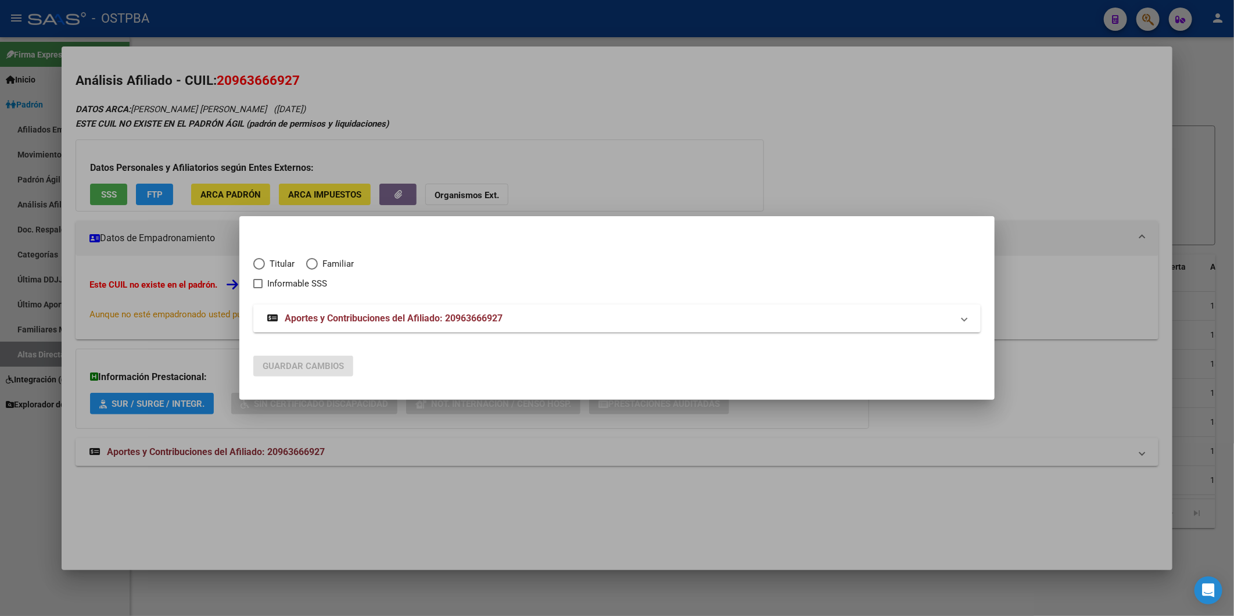
click at [282, 260] on span "Titular" at bounding box center [280, 263] width 30 height 13
click at [265, 260] on input "Titular" at bounding box center [259, 264] width 12 height 12
radio input "true"
checkbox input "true"
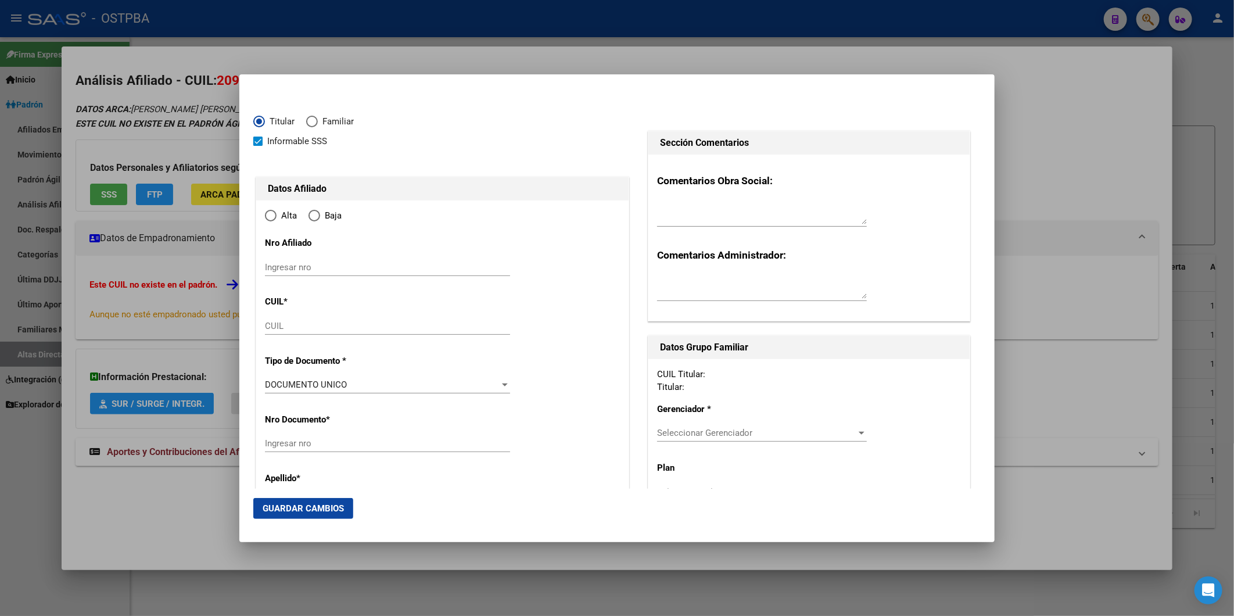
type input "20-96366692-7"
type input "96366692"
type input "[PERSON_NAME]"
type input "2002-11-29"
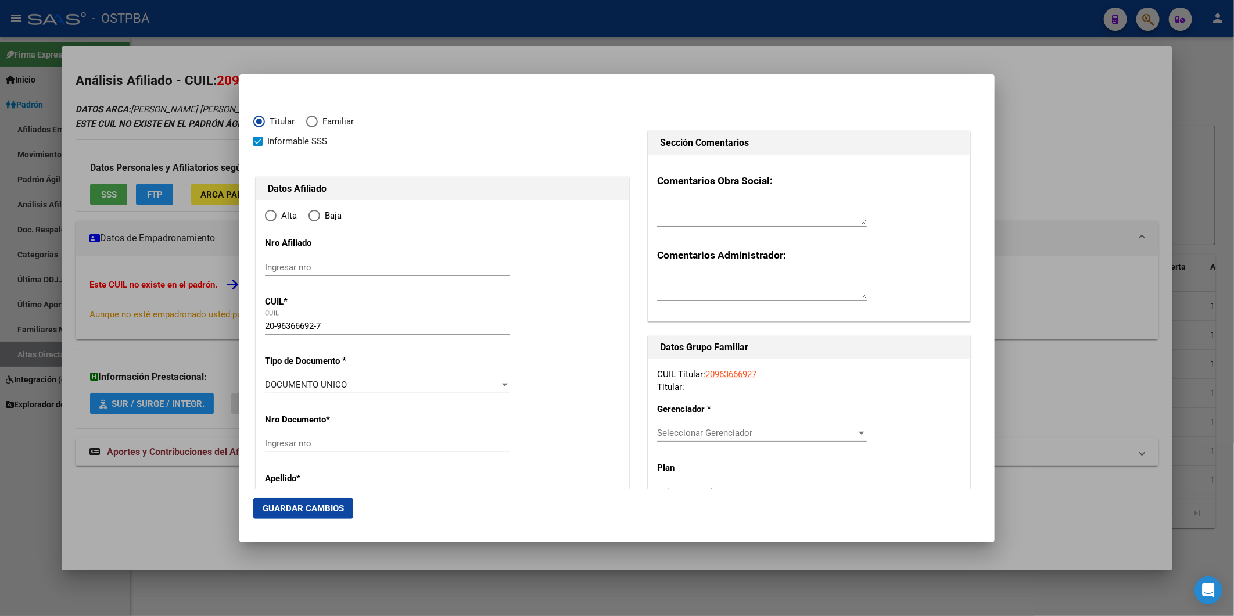
type input "CABA"
type input "1425"
type input "[PERSON_NAME]"
type input "2643"
type input "01"
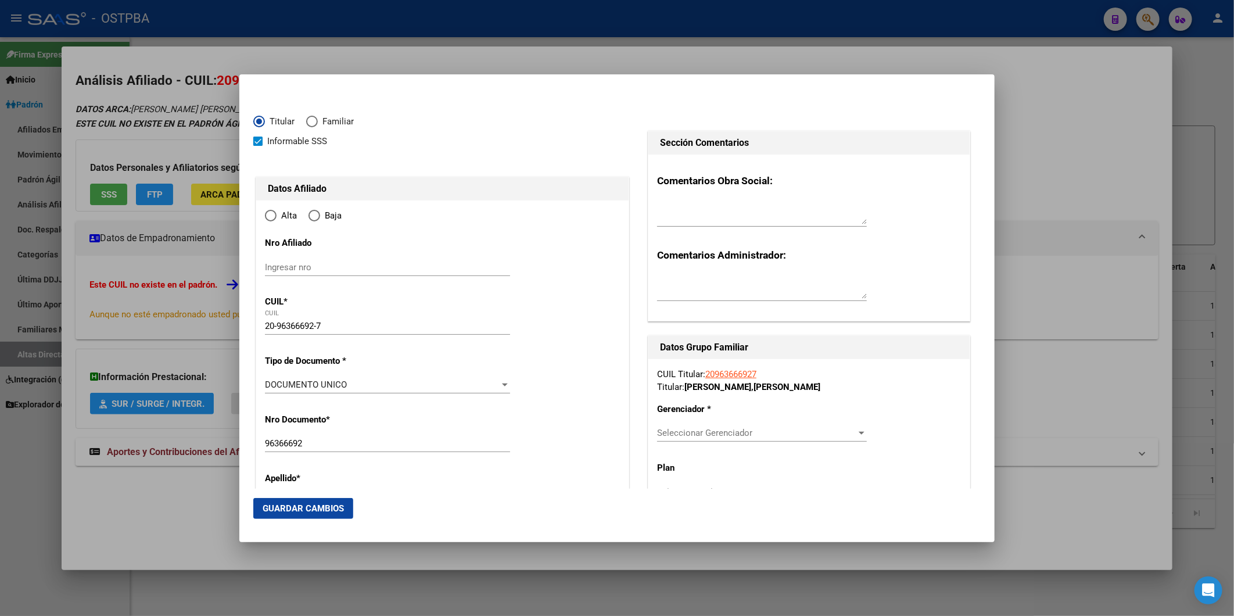
type input "CABA"
radio input "true"
click at [271, 386] on input "Ingresar fecha" at bounding box center [387, 388] width 245 height 19
type input "[DATE]"
click at [500, 449] on div at bounding box center [505, 450] width 10 height 9
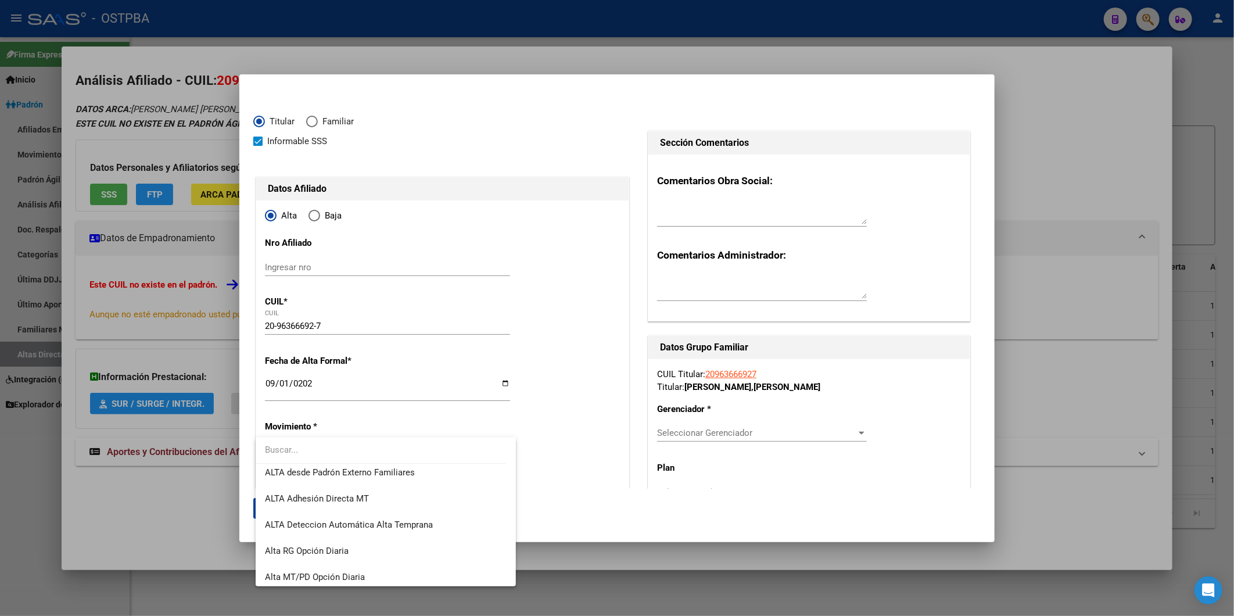
scroll to position [400, 0]
click at [430, 522] on span "ALTA Deteccion Automática Alta Temprana" at bounding box center [349, 521] width 168 height 10
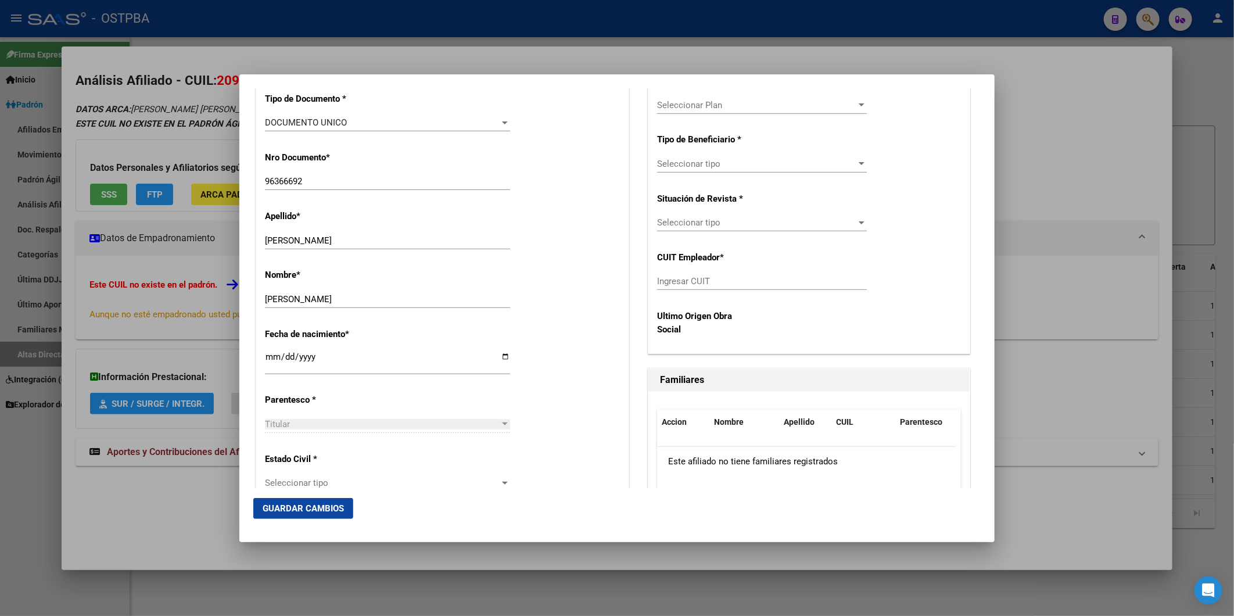
scroll to position [516, 0]
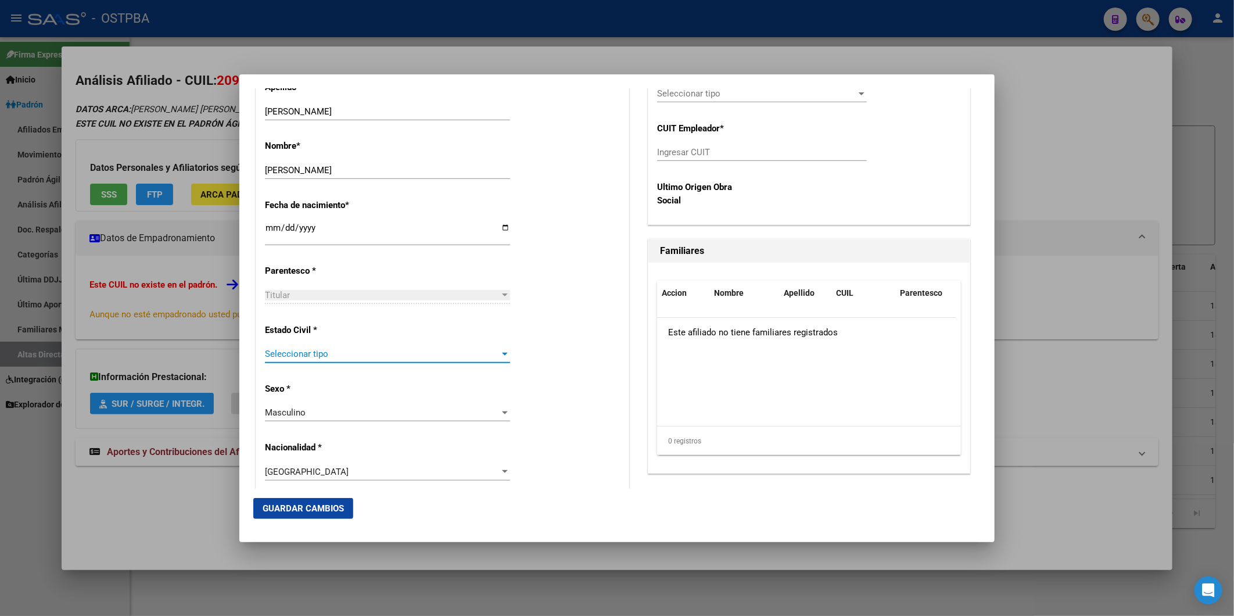
click at [502, 353] on div at bounding box center [505, 354] width 6 height 3
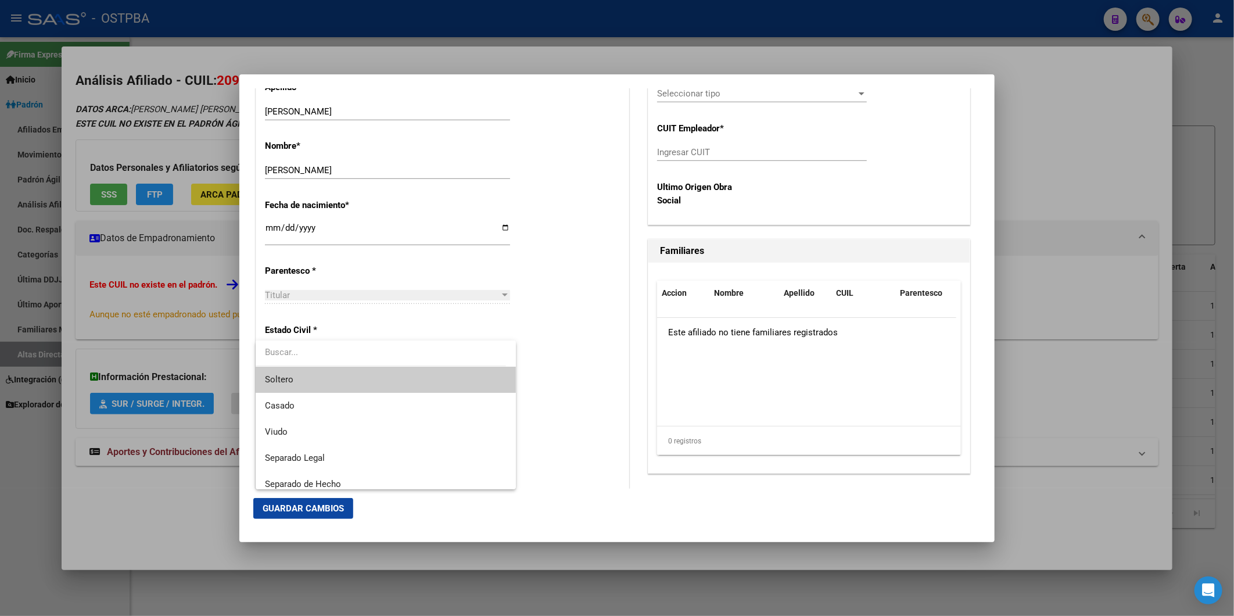
click at [451, 382] on span "Soltero" at bounding box center [385, 380] width 241 height 26
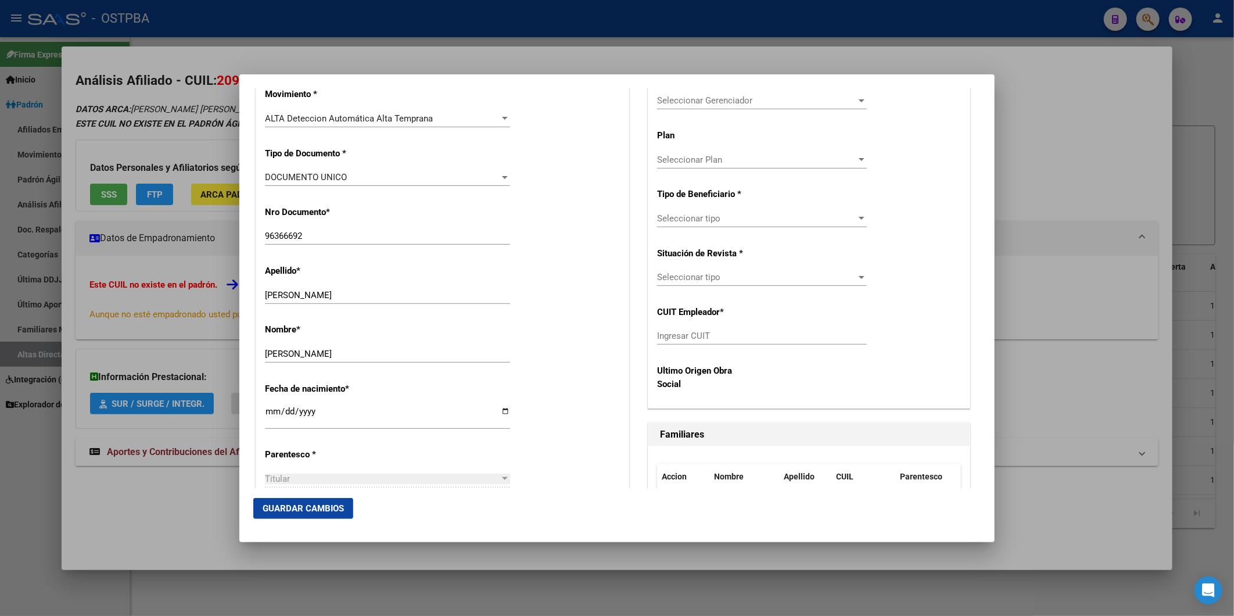
scroll to position [74, 0]
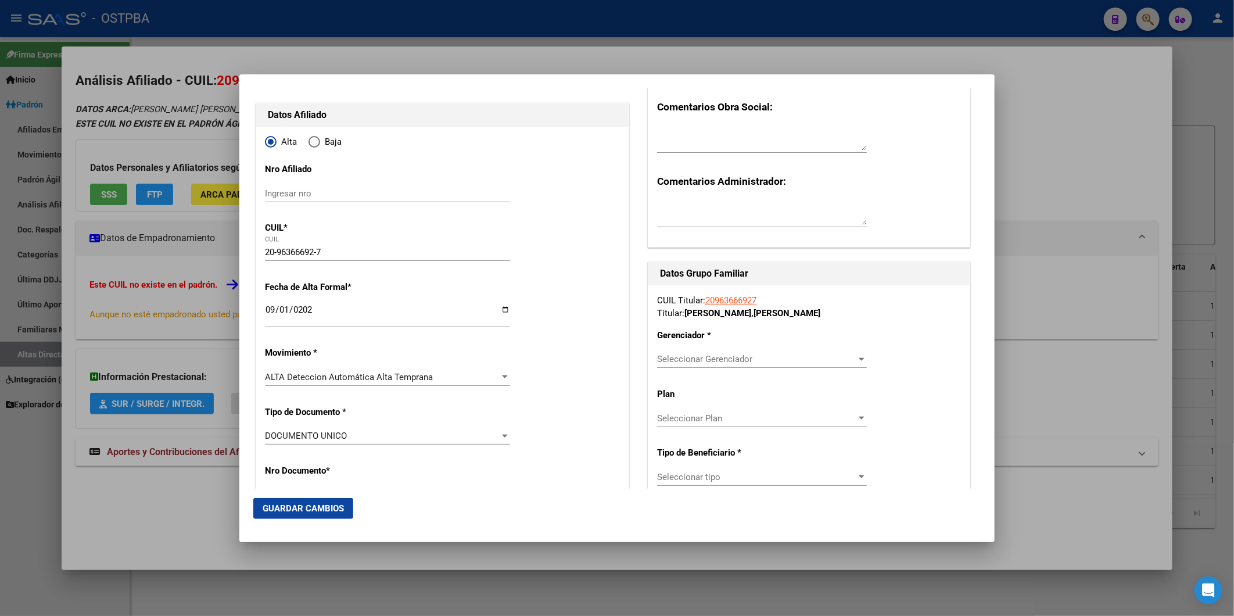
click at [859, 359] on div at bounding box center [862, 359] width 6 height 3
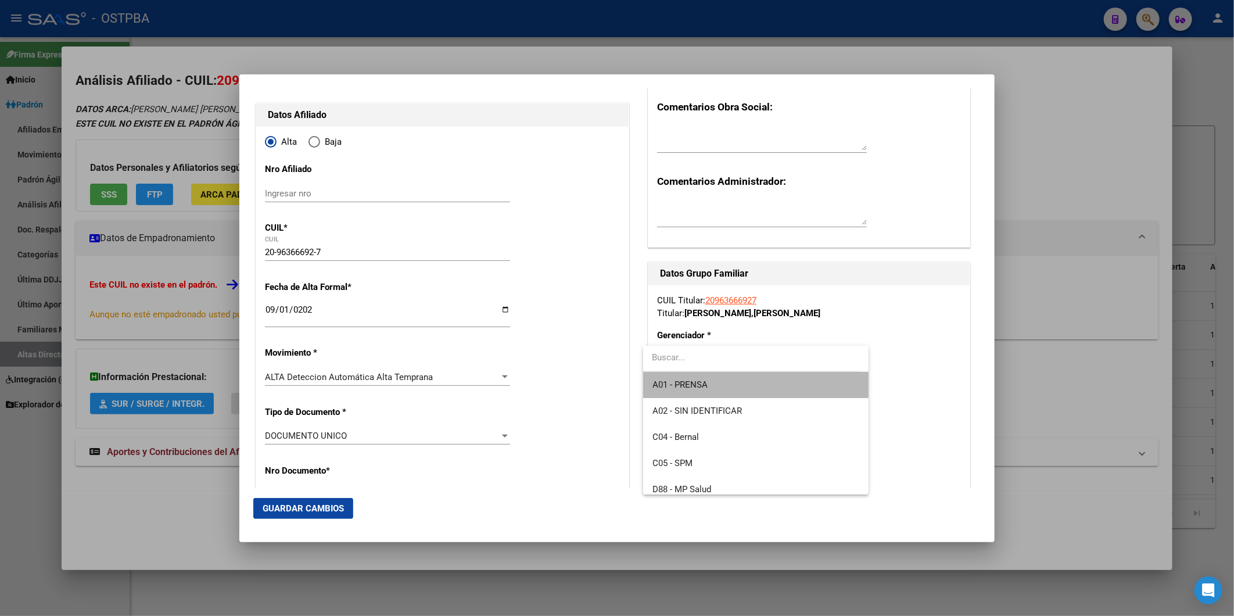
click at [783, 382] on span "A01 - PRENSA" at bounding box center [755, 385] width 207 height 26
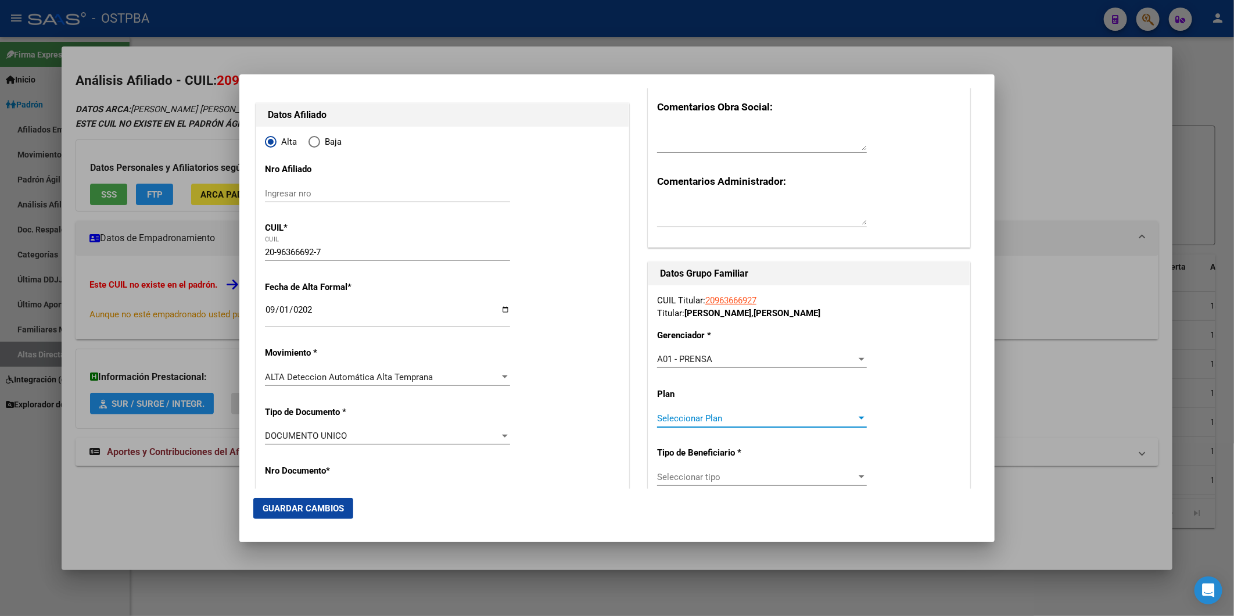
click at [859, 417] on div at bounding box center [862, 418] width 6 height 3
click at [809, 439] on span "A01" at bounding box center [755, 444] width 207 height 26
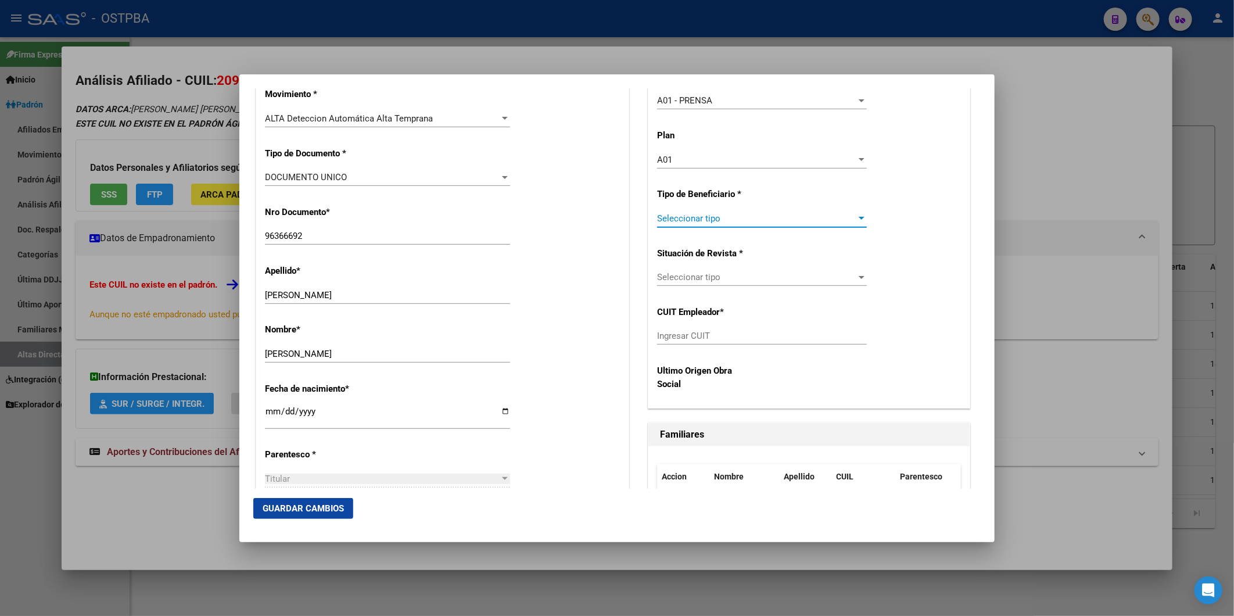
click at [856, 216] on div at bounding box center [861, 218] width 10 height 9
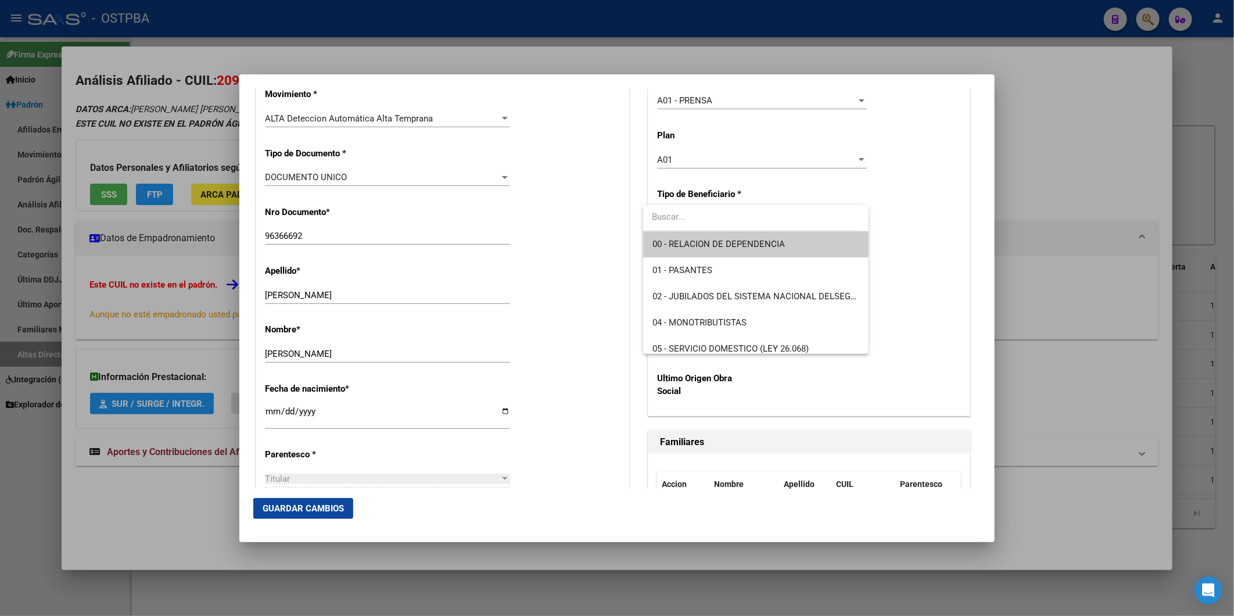
click at [818, 242] on span "00 - RELACION DE DEPENDENCIA" at bounding box center [755, 244] width 207 height 26
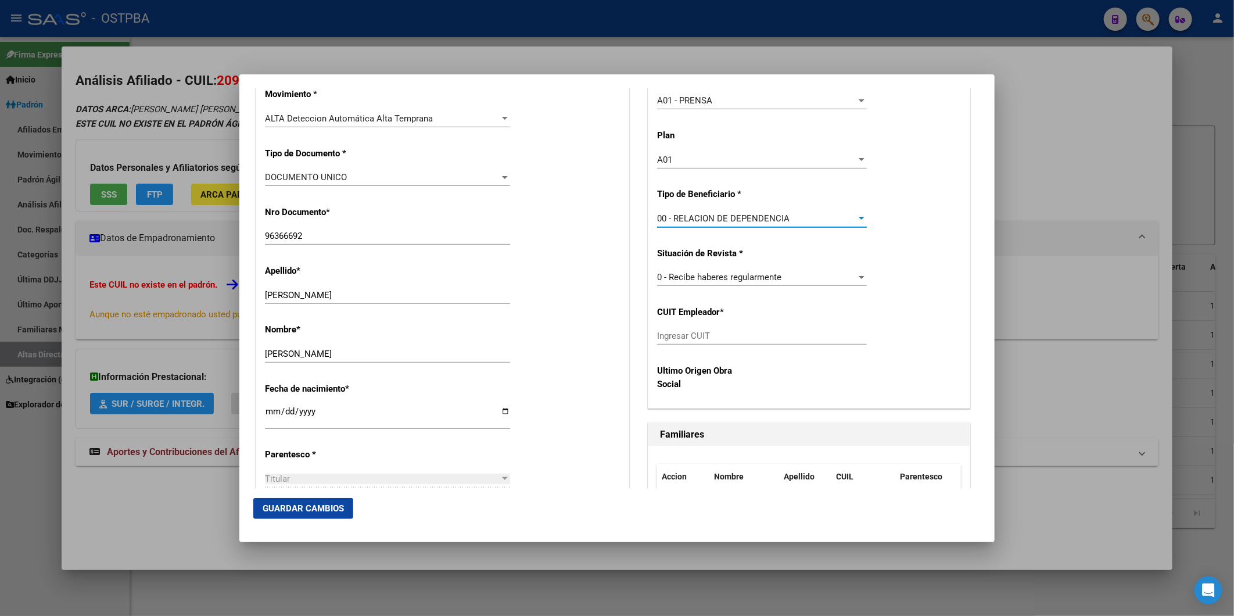
type input "30-70823448-2"
click at [313, 507] on span "Guardar Cambios" at bounding box center [303, 508] width 81 height 10
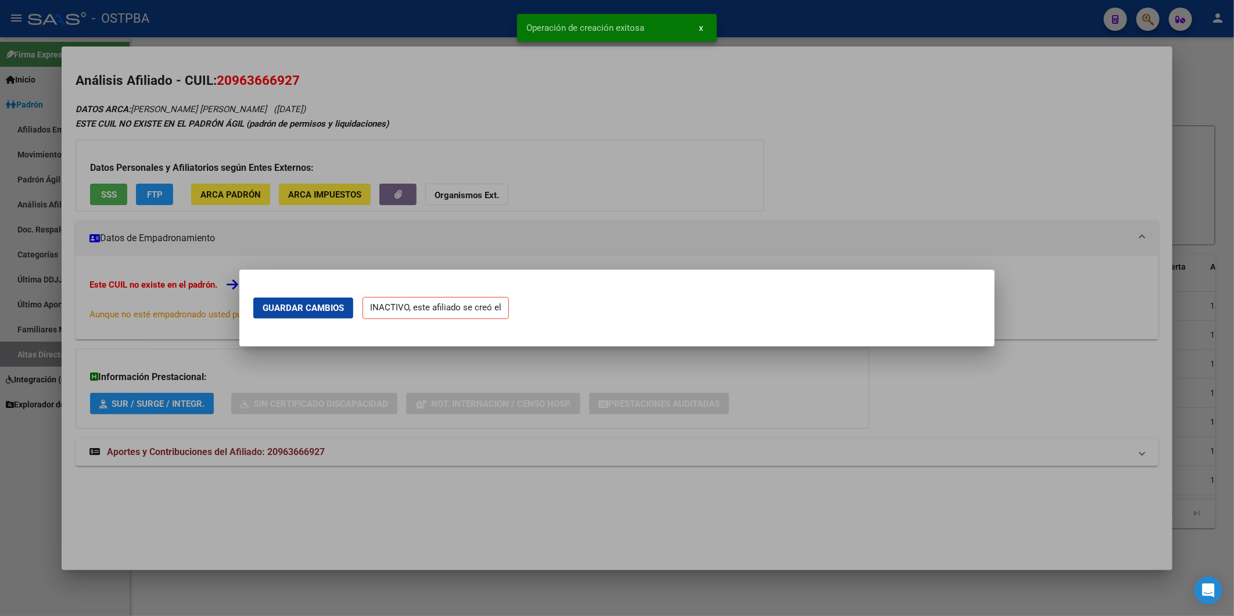
scroll to position [0, 0]
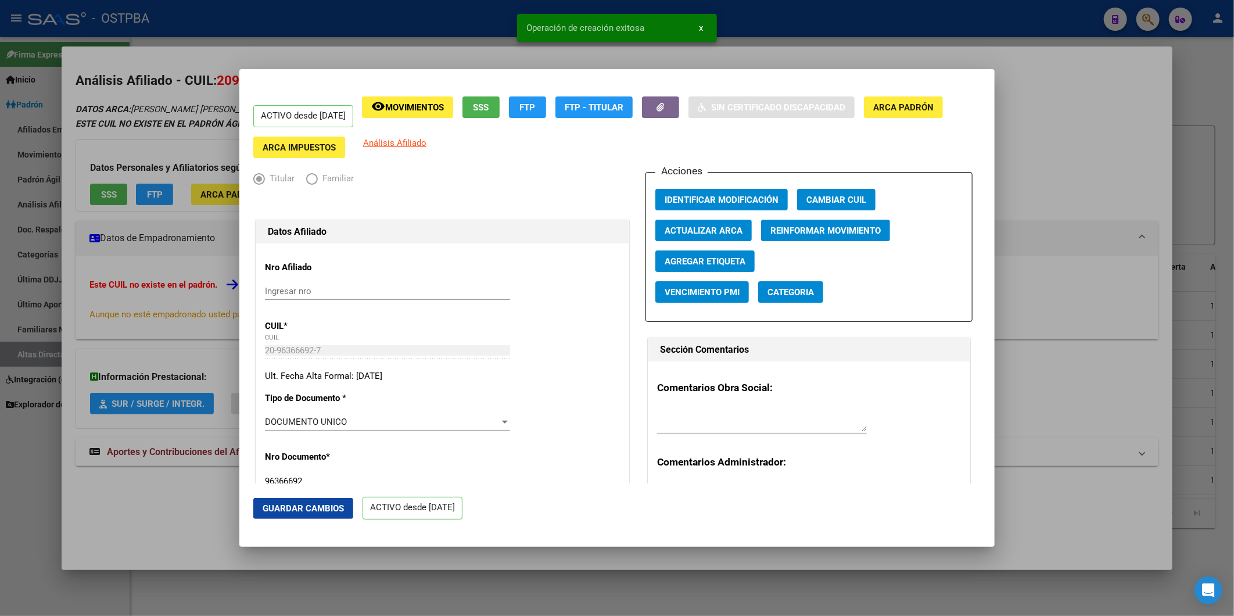
click at [701, 263] on span "Agregar Etiqueta" at bounding box center [705, 261] width 81 height 10
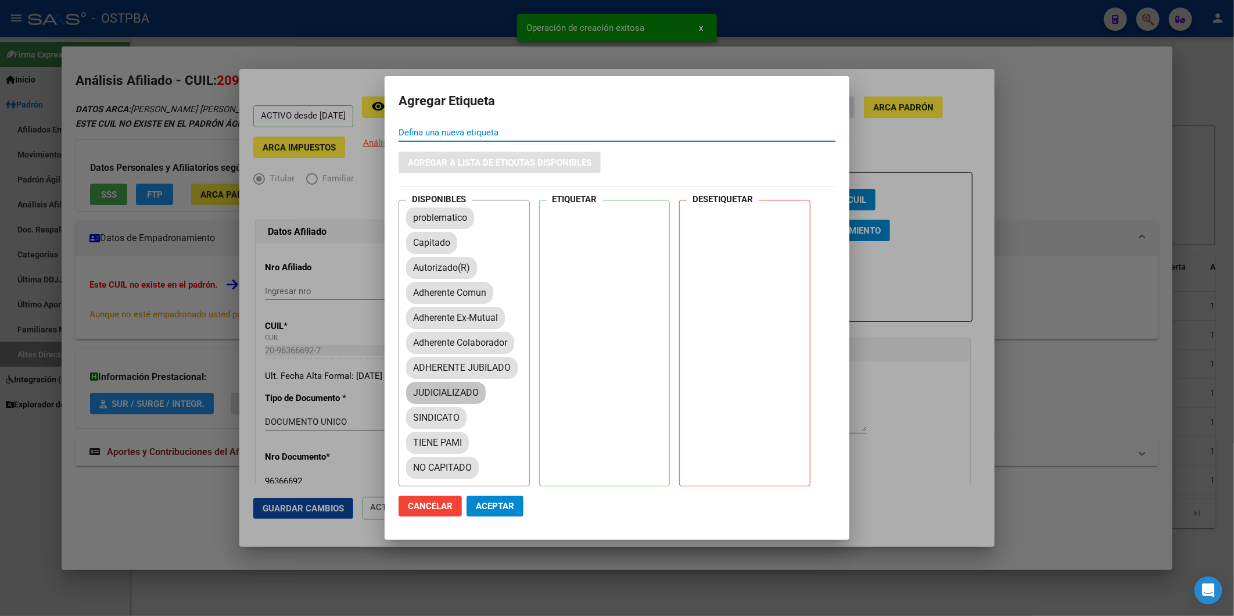
scroll to position [193, 0]
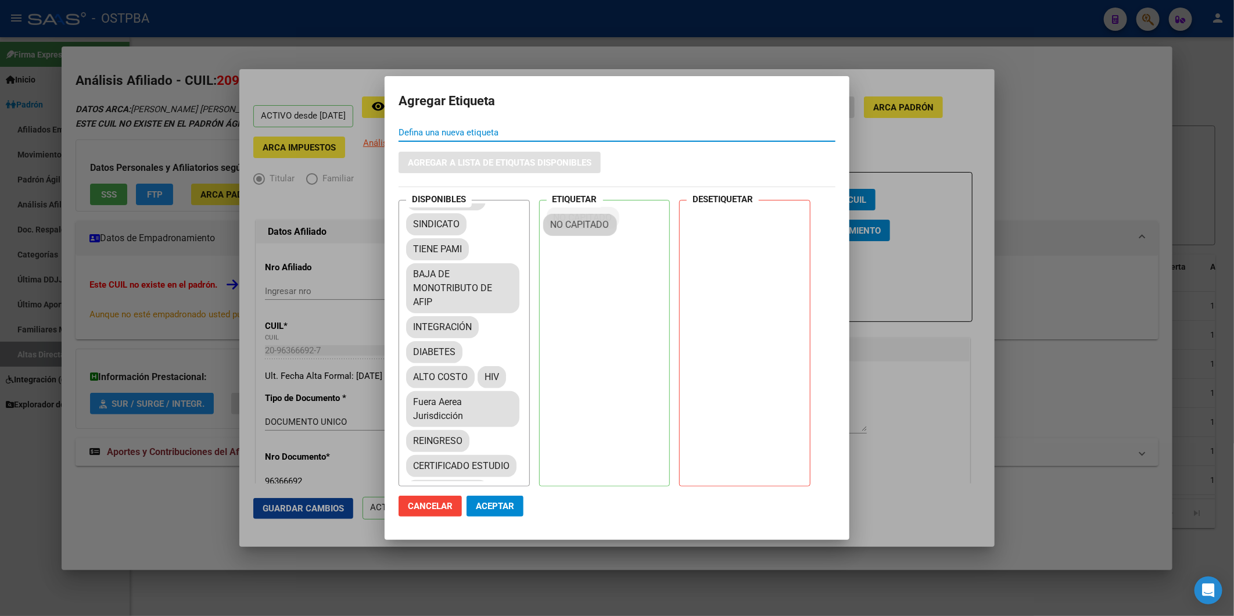
drag, startPoint x: 457, startPoint y: 302, endPoint x: 594, endPoint y: 225, distance: 157.9
click at [509, 501] on button "Aceptar" at bounding box center [495, 506] width 57 height 21
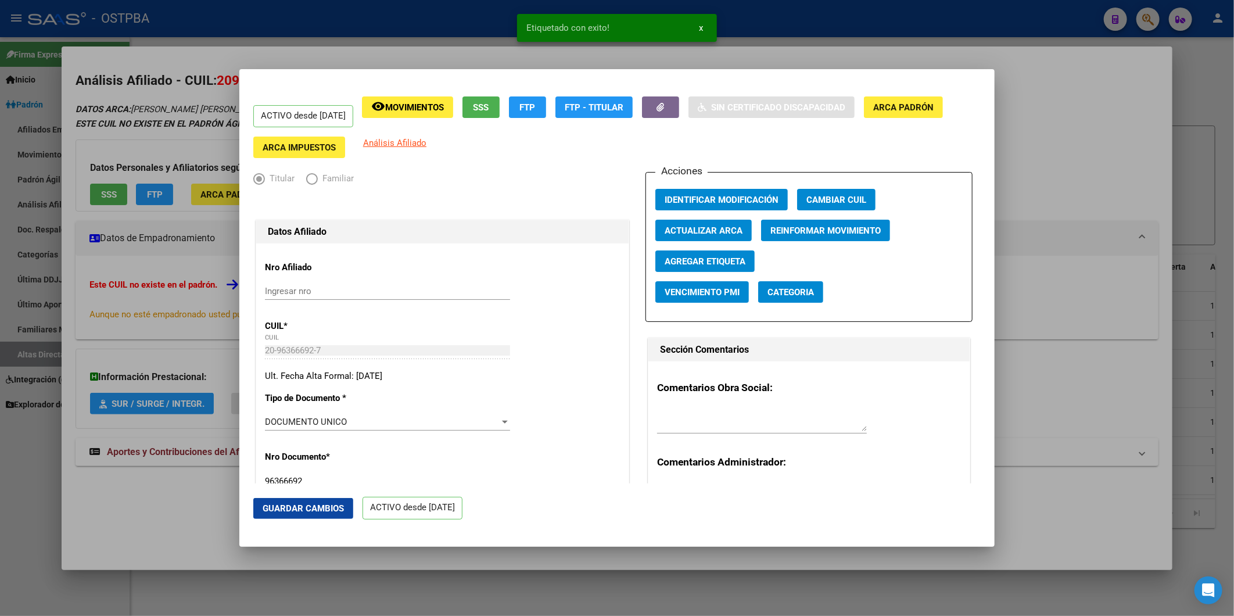
click at [1049, 176] on div at bounding box center [617, 308] width 1234 height 616
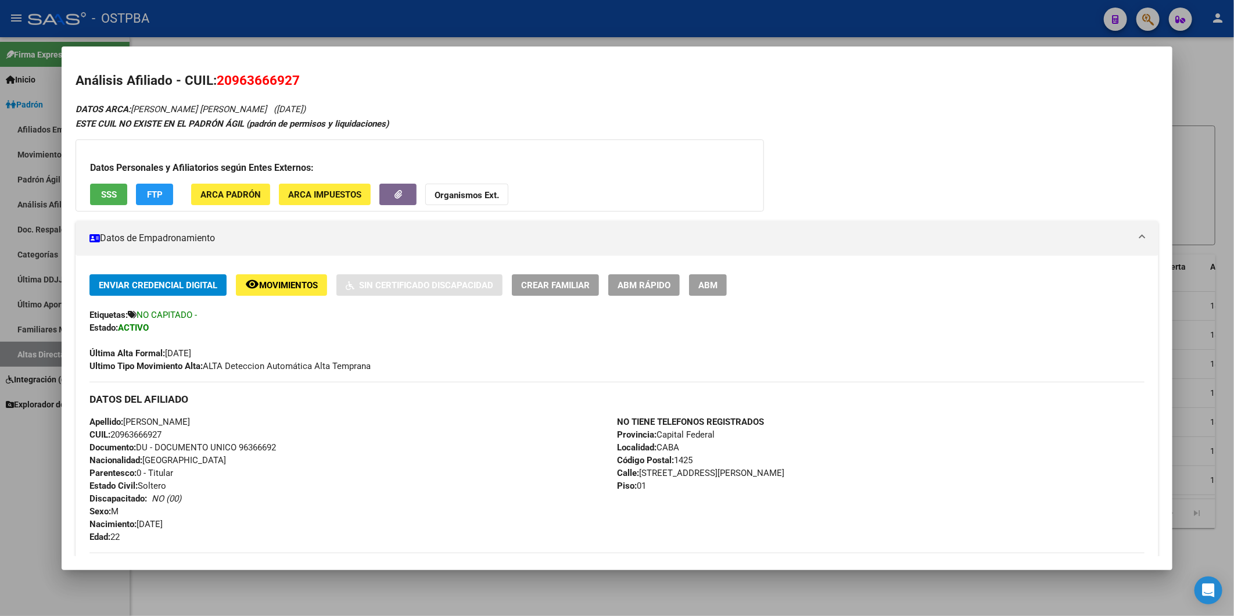
click at [1190, 158] on div at bounding box center [617, 308] width 1234 height 616
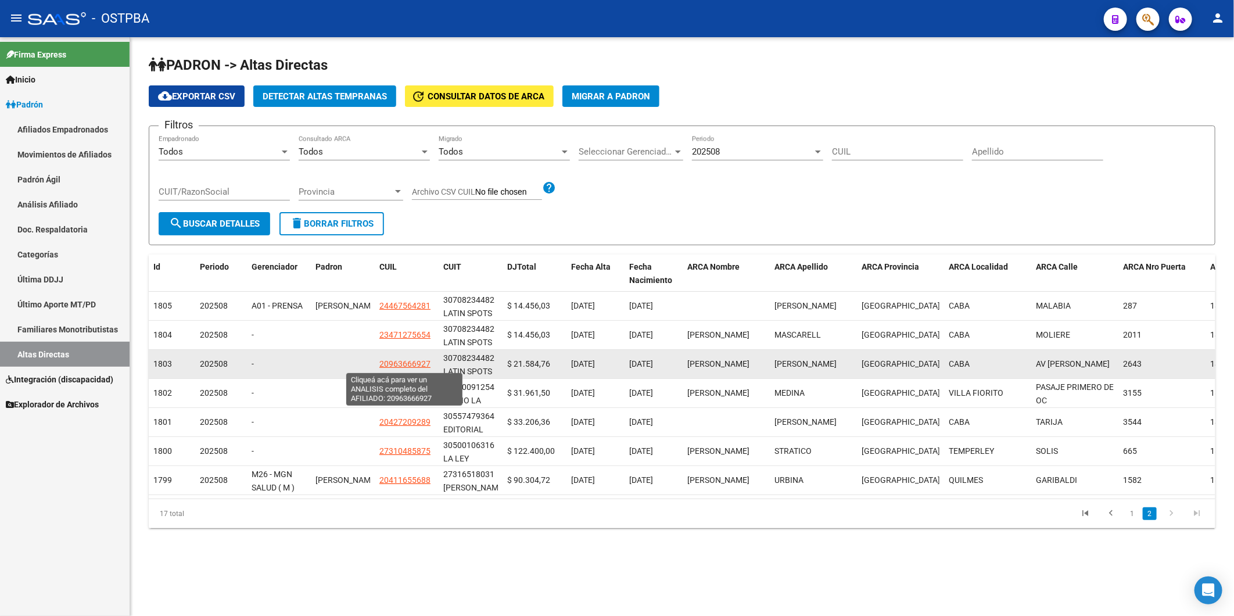
click at [401, 363] on span "20963666927" at bounding box center [404, 363] width 51 height 9
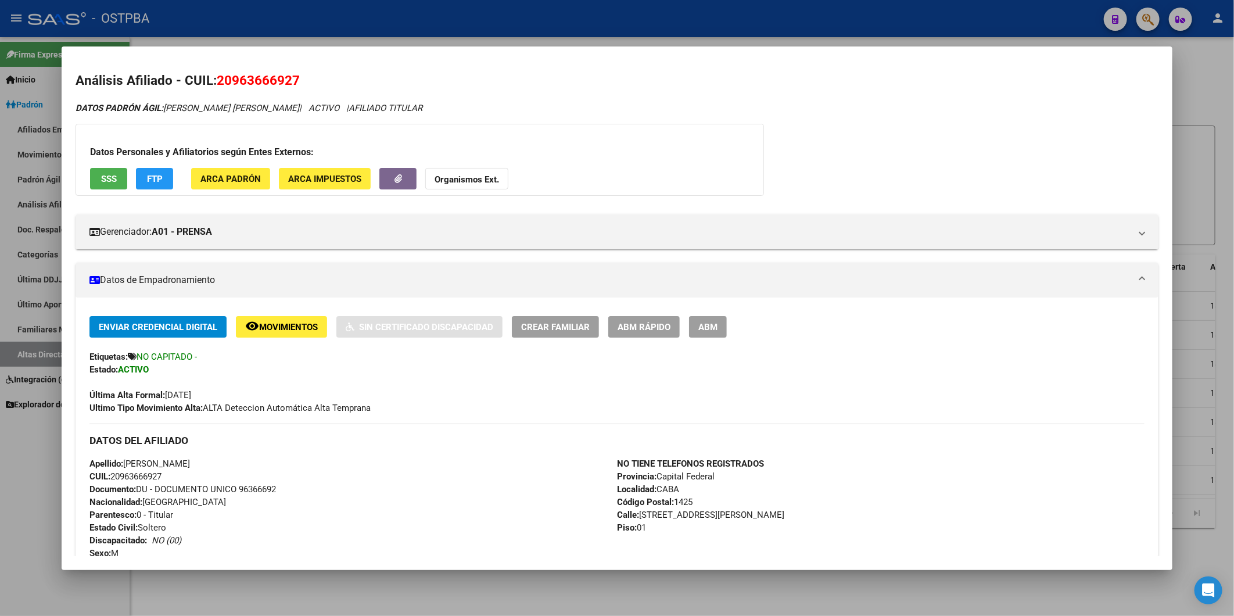
click at [1192, 193] on div at bounding box center [617, 308] width 1234 height 616
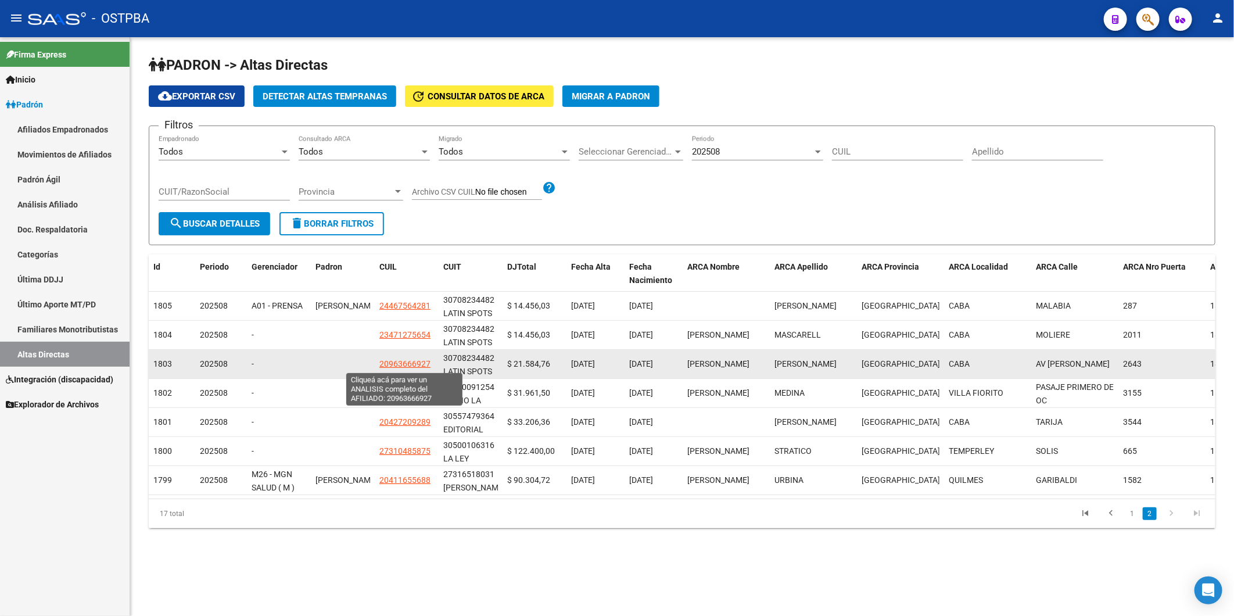
click at [414, 363] on span "20963666927" at bounding box center [404, 363] width 51 height 9
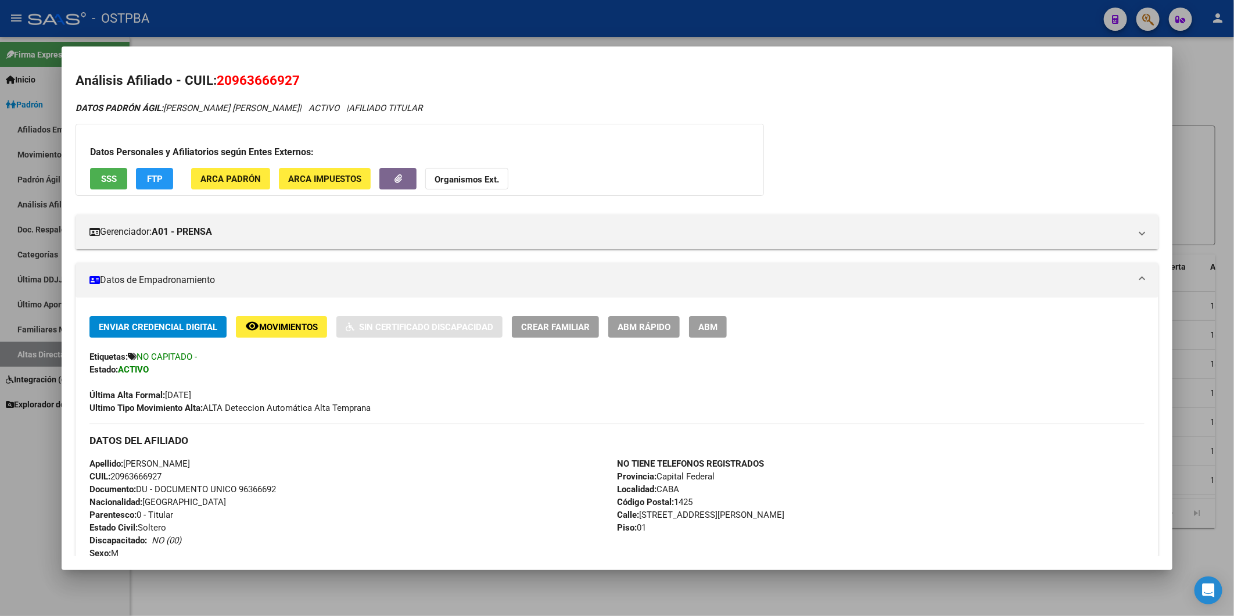
click at [1198, 163] on div at bounding box center [617, 308] width 1234 height 616
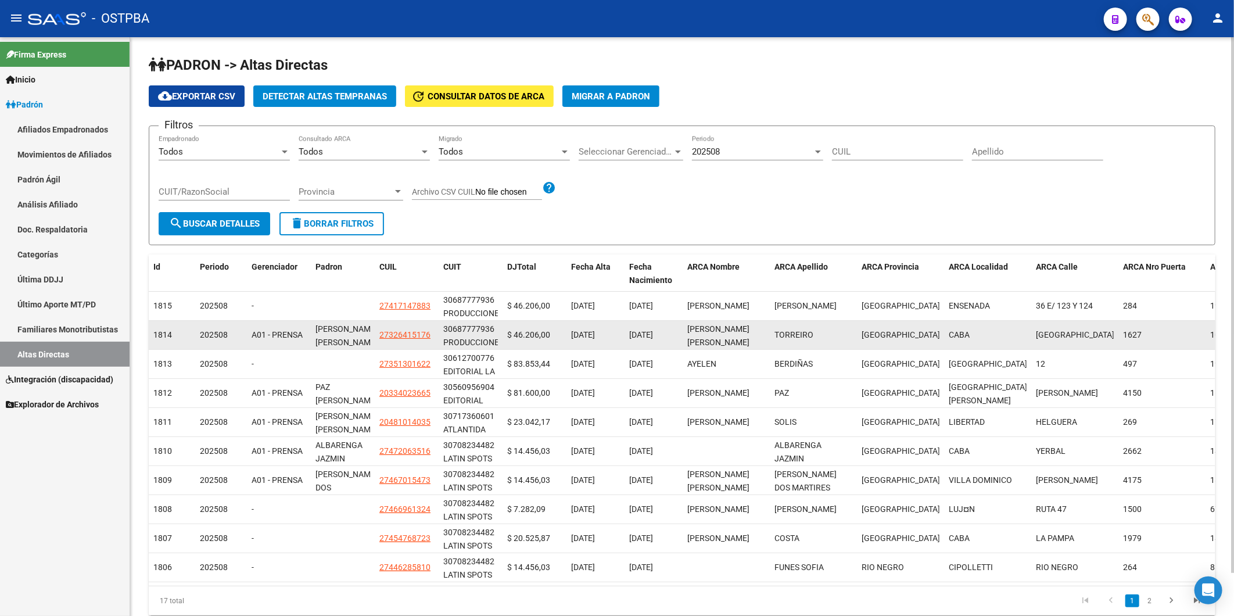
scroll to position [46, 0]
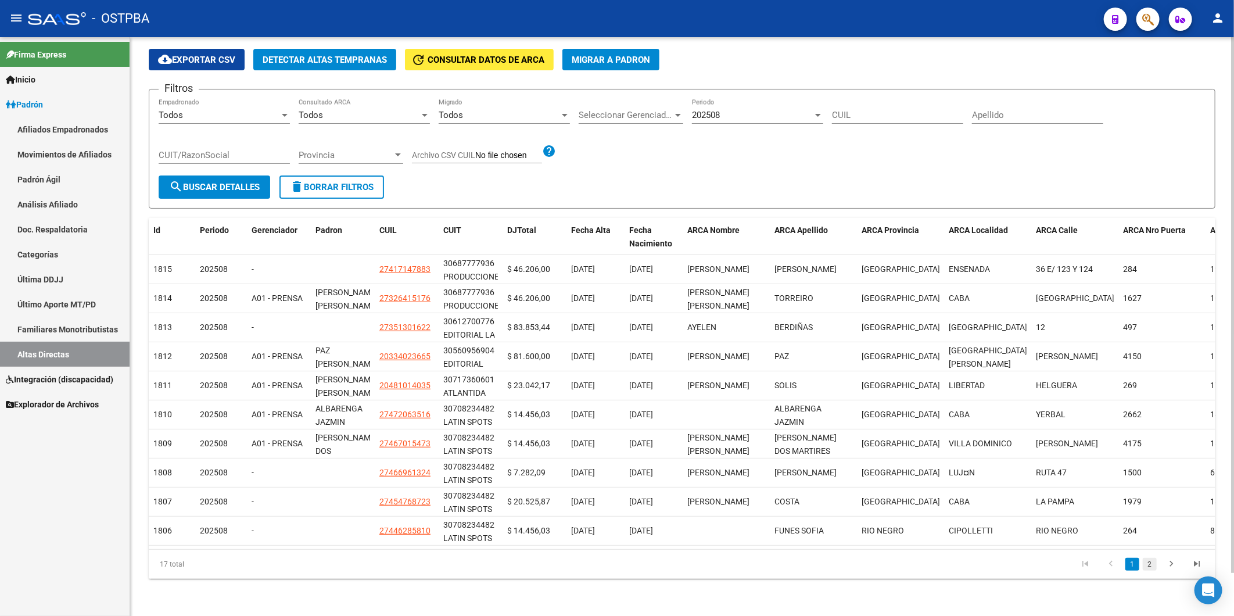
click at [1150, 567] on link "2" at bounding box center [1150, 564] width 14 height 13
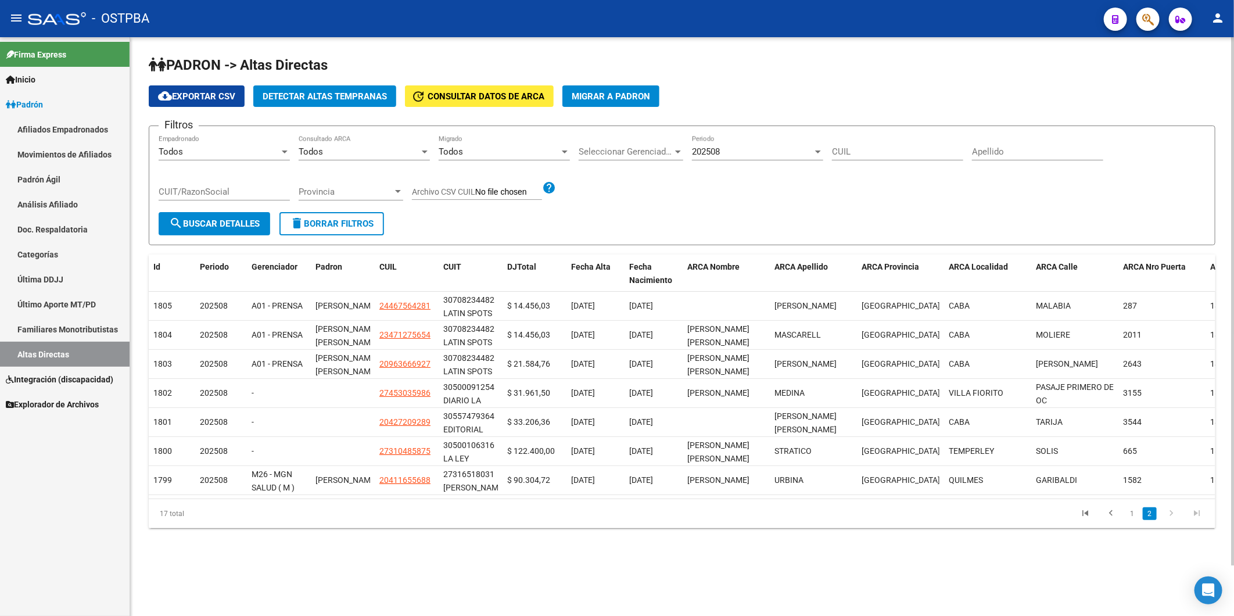
scroll to position [0, 0]
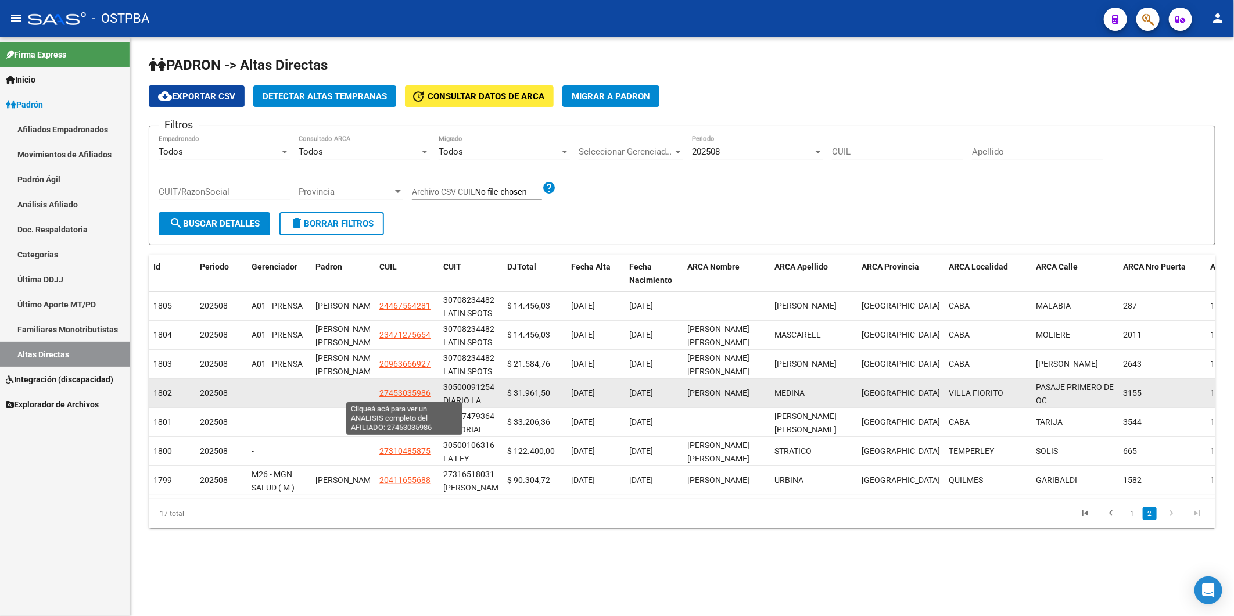
click at [396, 389] on span "27453035986" at bounding box center [404, 392] width 51 height 9
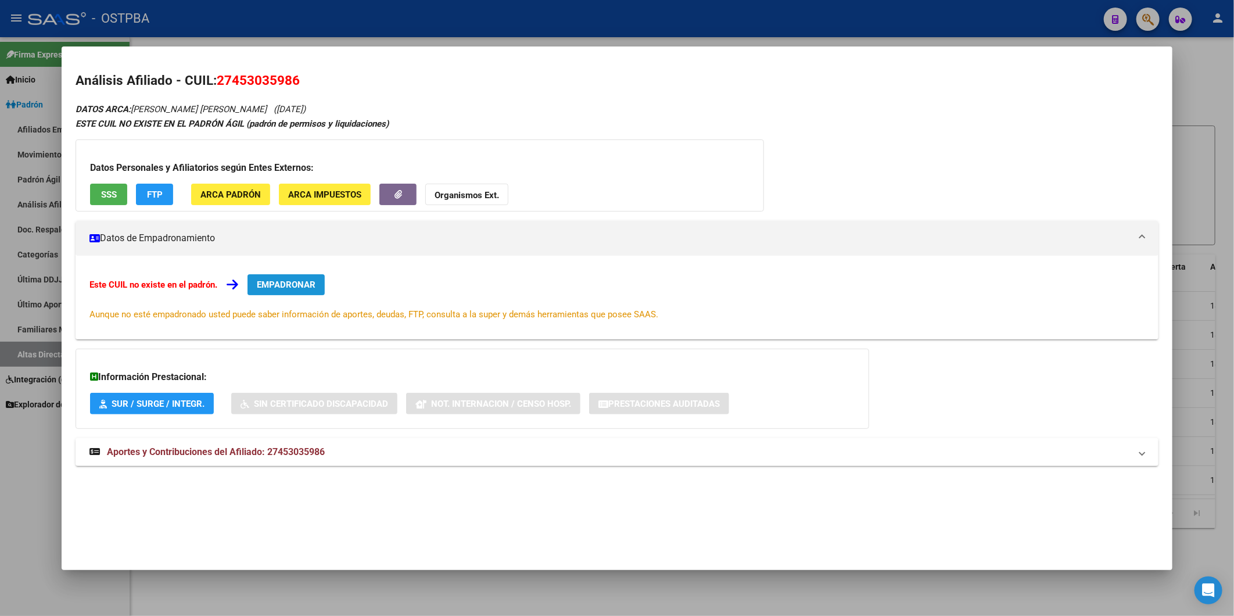
click at [279, 287] on span "EMPADRONAR" at bounding box center [286, 284] width 59 height 10
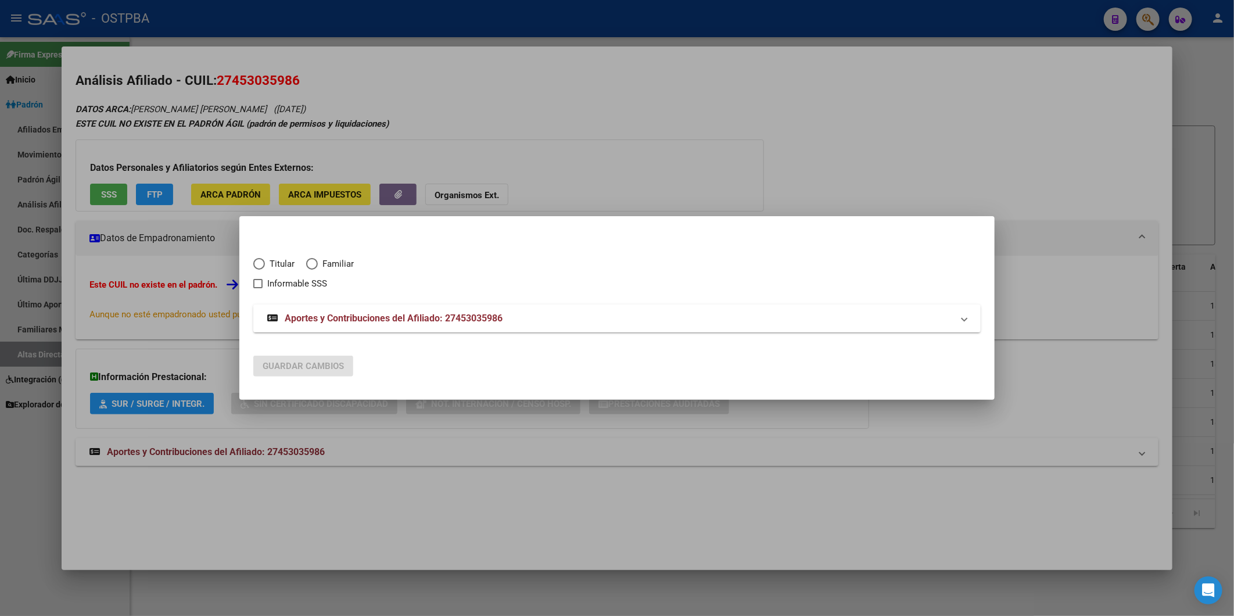
click at [258, 265] on span "Elija una opción" at bounding box center [259, 264] width 12 height 12
click at [258, 265] on input "Titular" at bounding box center [259, 264] width 12 height 12
radio input "true"
checkbox input "true"
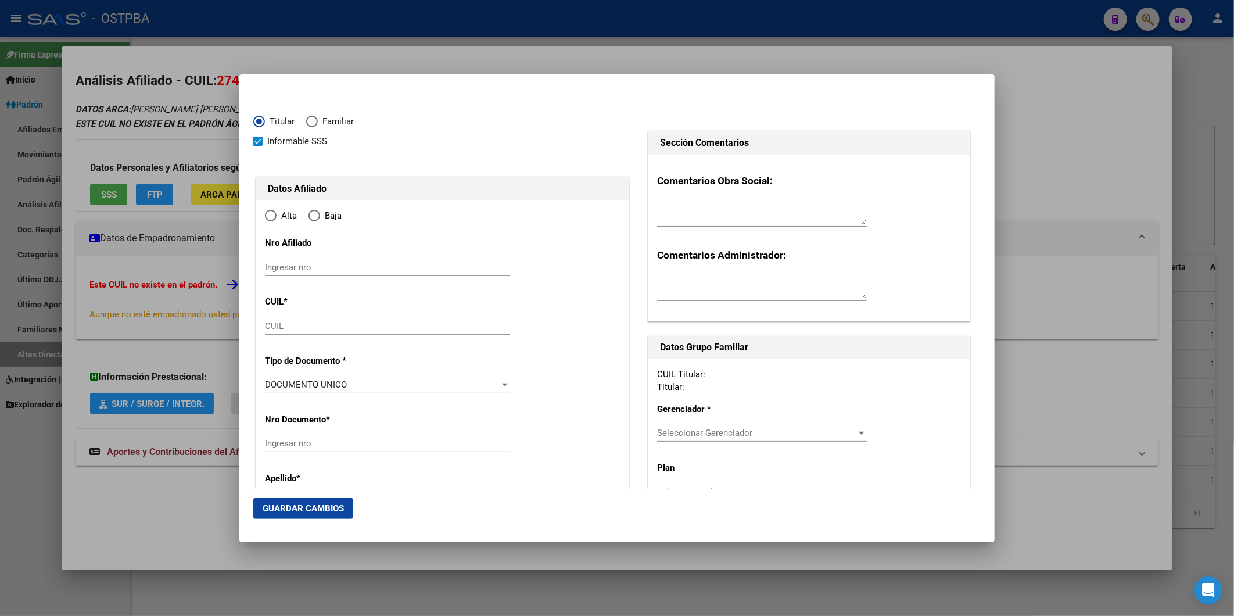
type input "27-45303598-6"
type input "45303598"
type input "MEDINA"
type input "[PERSON_NAME]"
type input "[DATE]"
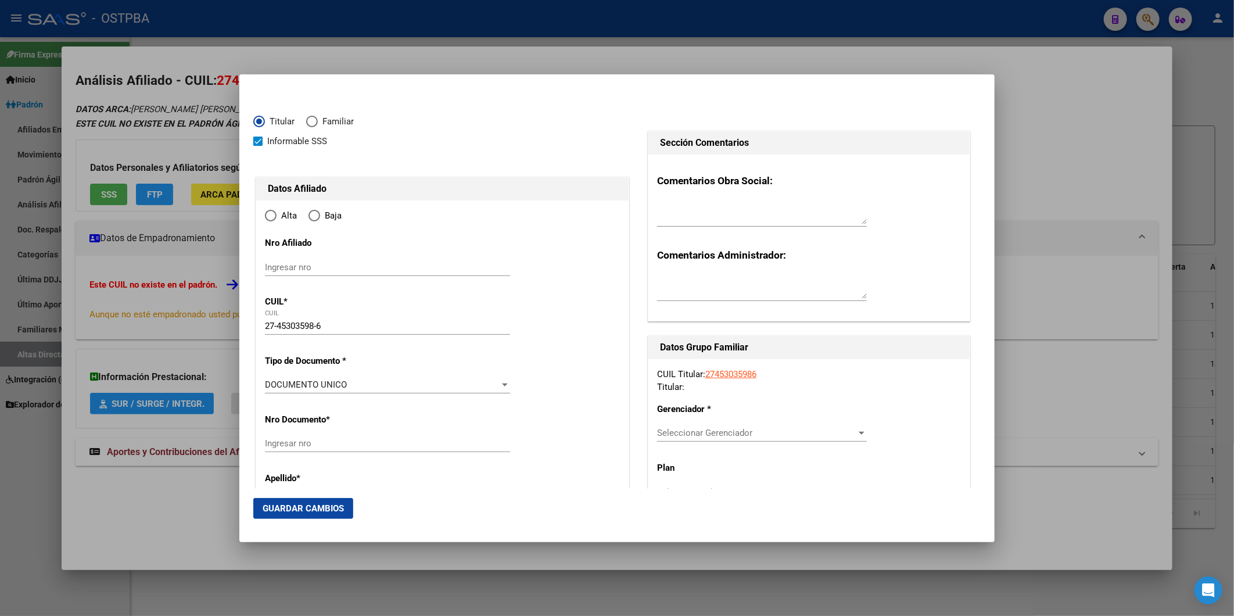
type input "VILLA FIORITO"
type input "1832"
type input "PASAJE PRIMERO DE OC"
type input "3155"
radio input "true"
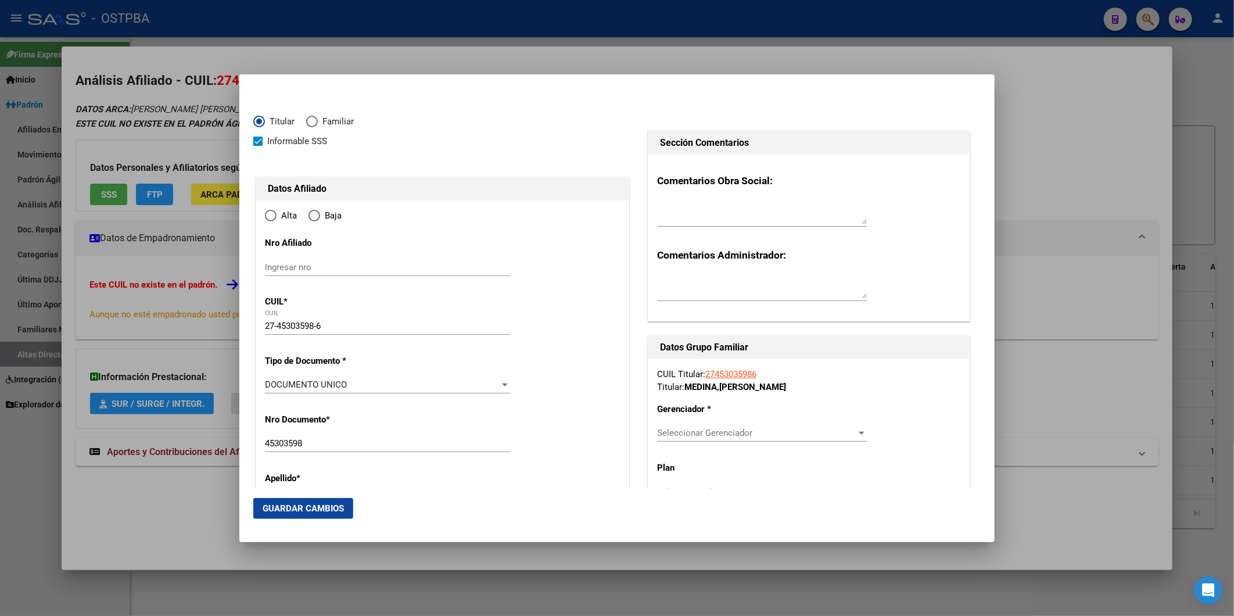
type input "VILLA FIORITO"
click at [267, 386] on input "Ingresar fecha" at bounding box center [387, 388] width 245 height 19
type input "[DATE]"
click at [504, 454] on div at bounding box center [505, 450] width 10 height 9
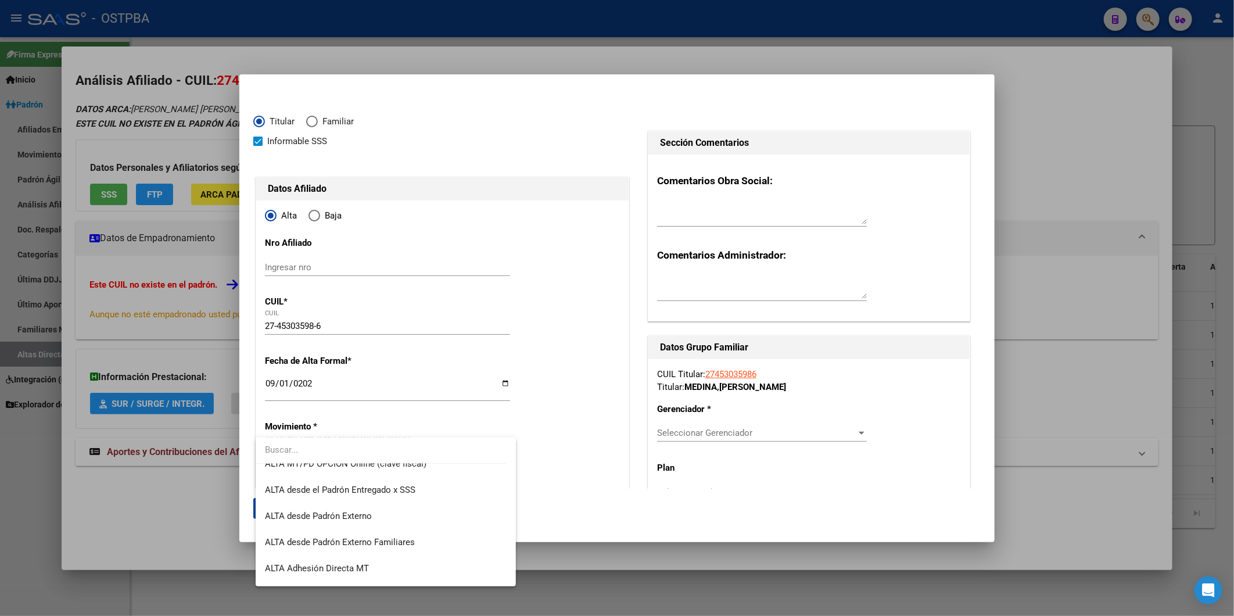
scroll to position [400, 0]
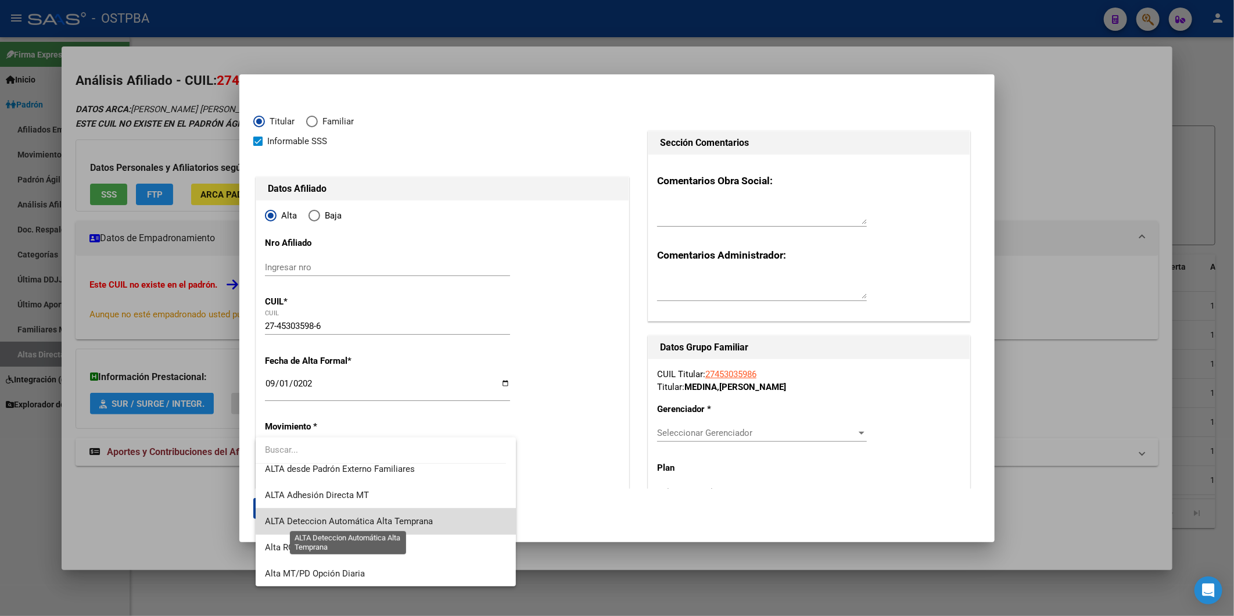
click at [431, 519] on span "ALTA Deteccion Automática Alta Temprana" at bounding box center [349, 521] width 168 height 10
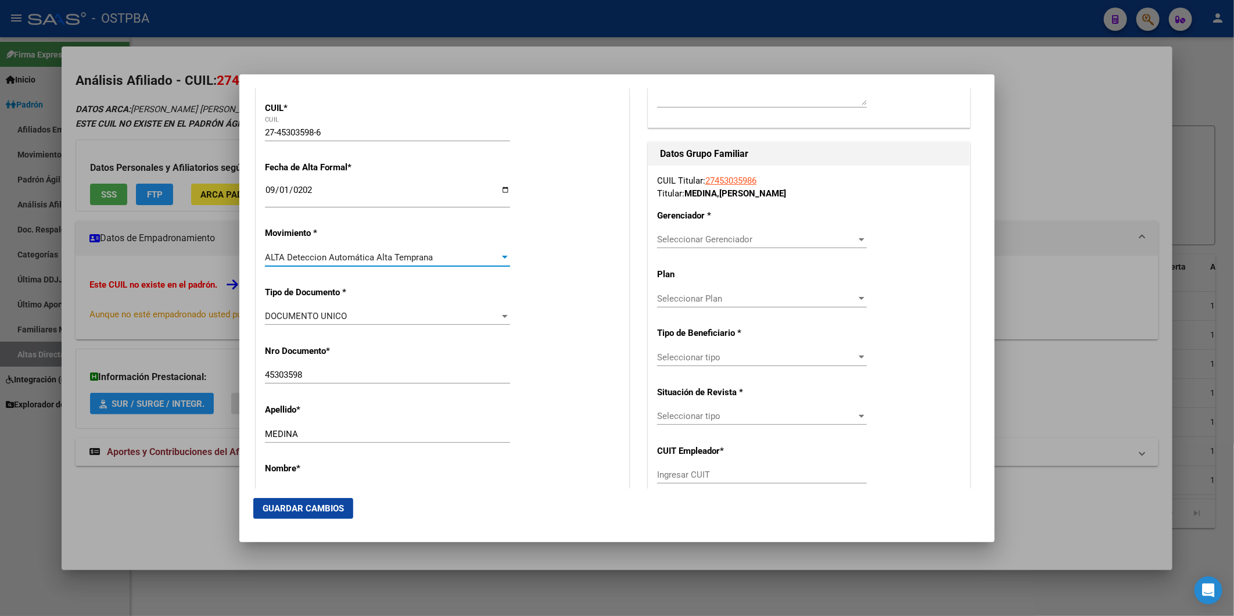
scroll to position [451, 0]
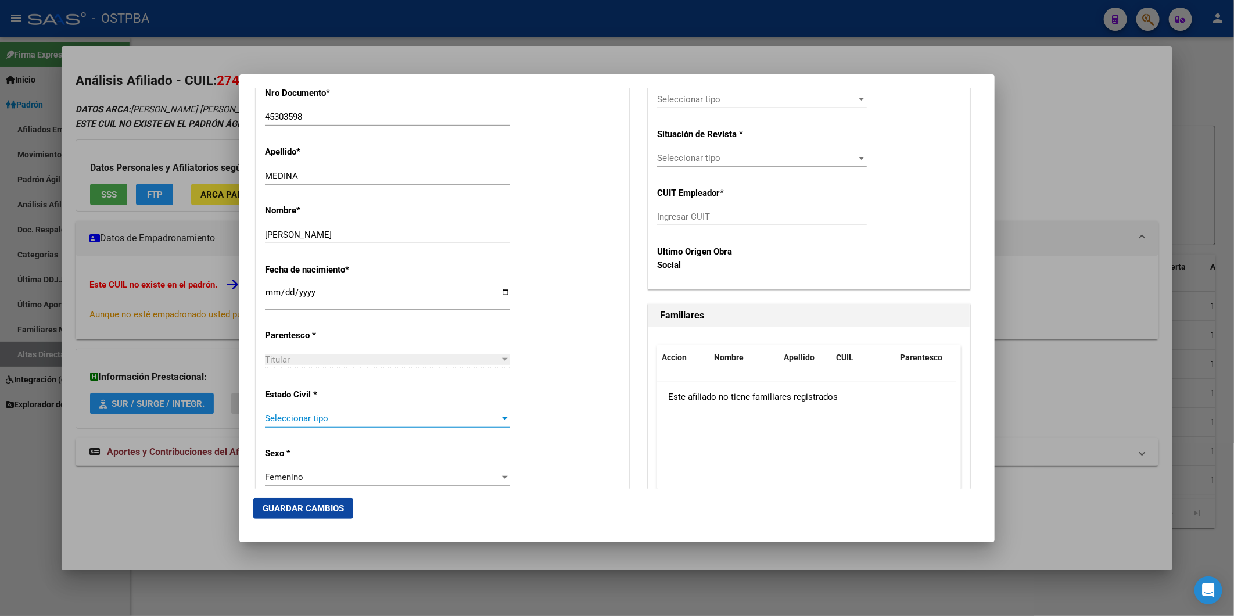
click at [500, 415] on div at bounding box center [505, 418] width 10 height 9
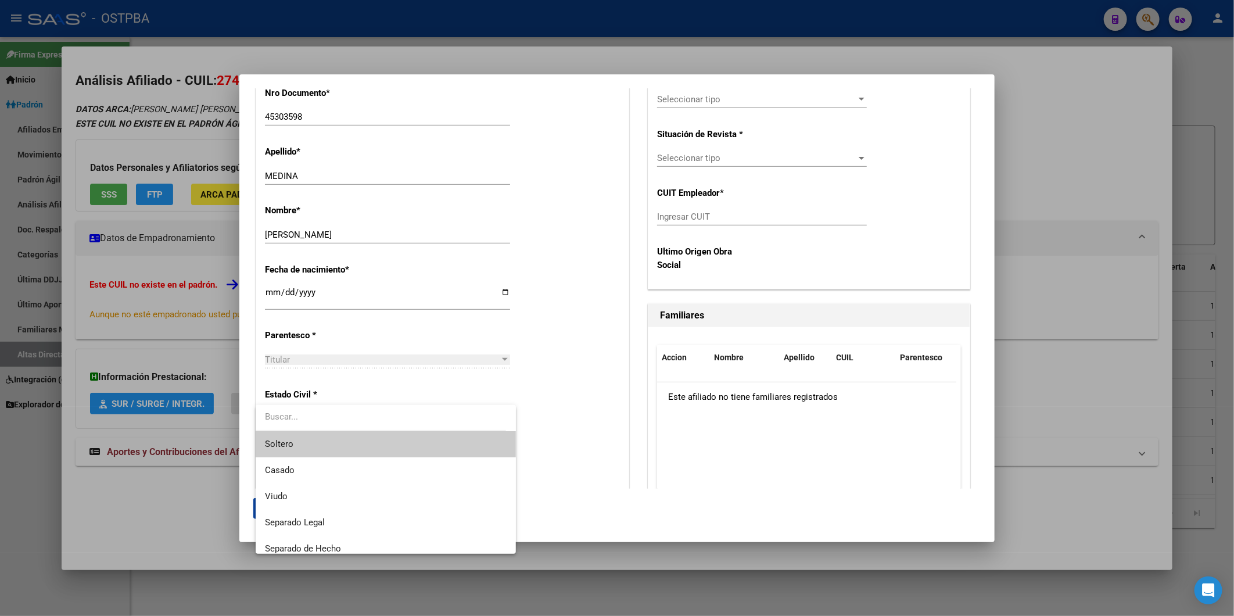
click at [451, 442] on span "Soltero" at bounding box center [385, 444] width 241 height 26
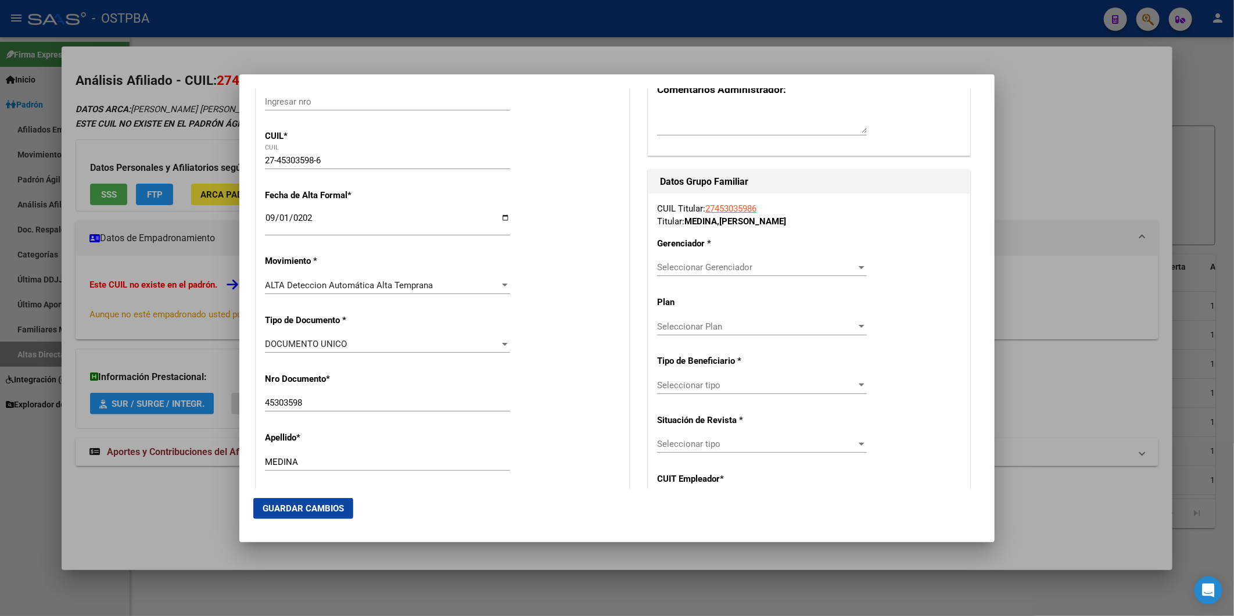
scroll to position [129, 0]
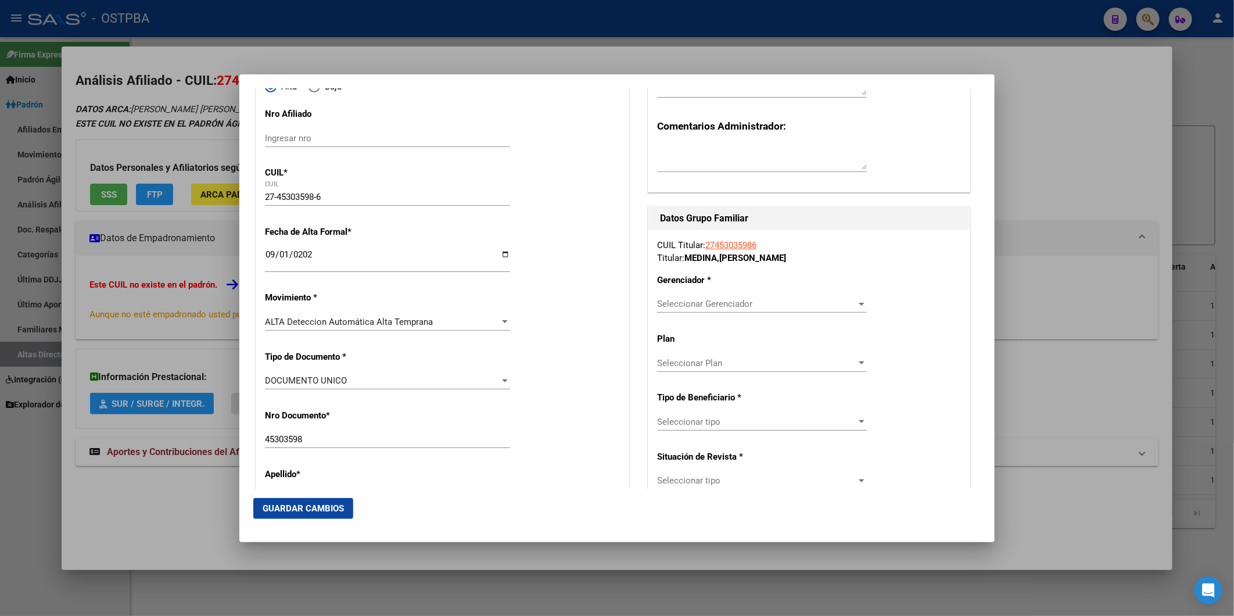
click at [856, 305] on div at bounding box center [861, 303] width 10 height 9
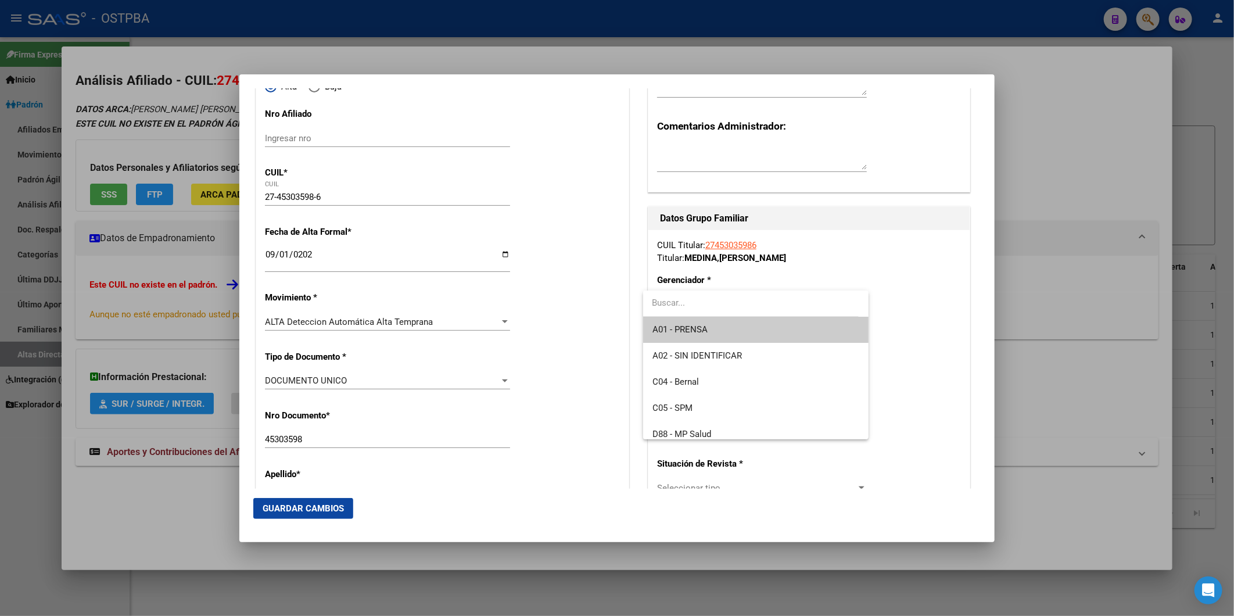
click at [766, 332] on span "A01 - PRENSA" at bounding box center [755, 330] width 207 height 26
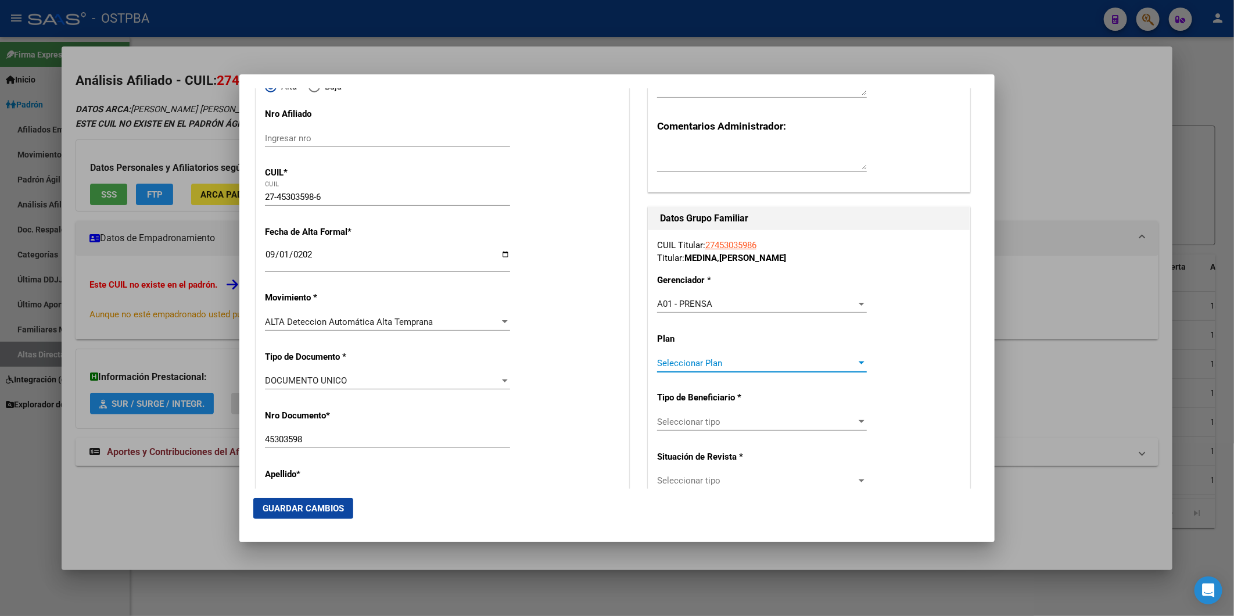
click at [859, 362] on div at bounding box center [862, 362] width 6 height 3
click at [779, 394] on span "A01" at bounding box center [755, 388] width 207 height 26
click at [856, 421] on div at bounding box center [861, 421] width 10 height 9
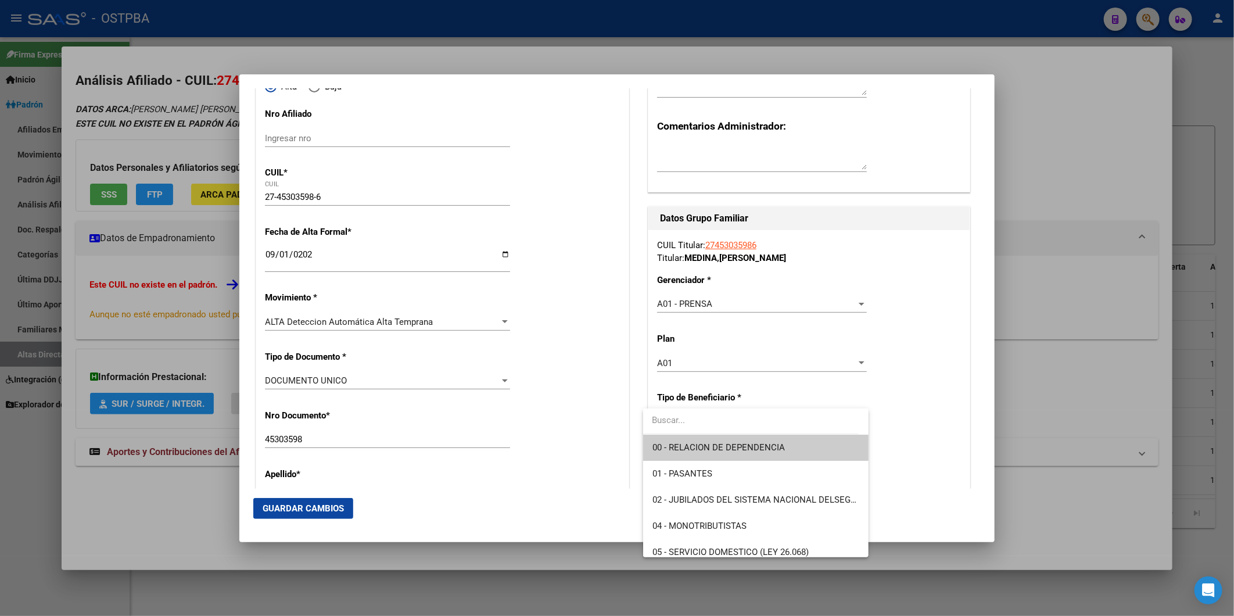
click at [823, 450] on span "00 - RELACION DE DEPENDENCIA" at bounding box center [755, 448] width 207 height 26
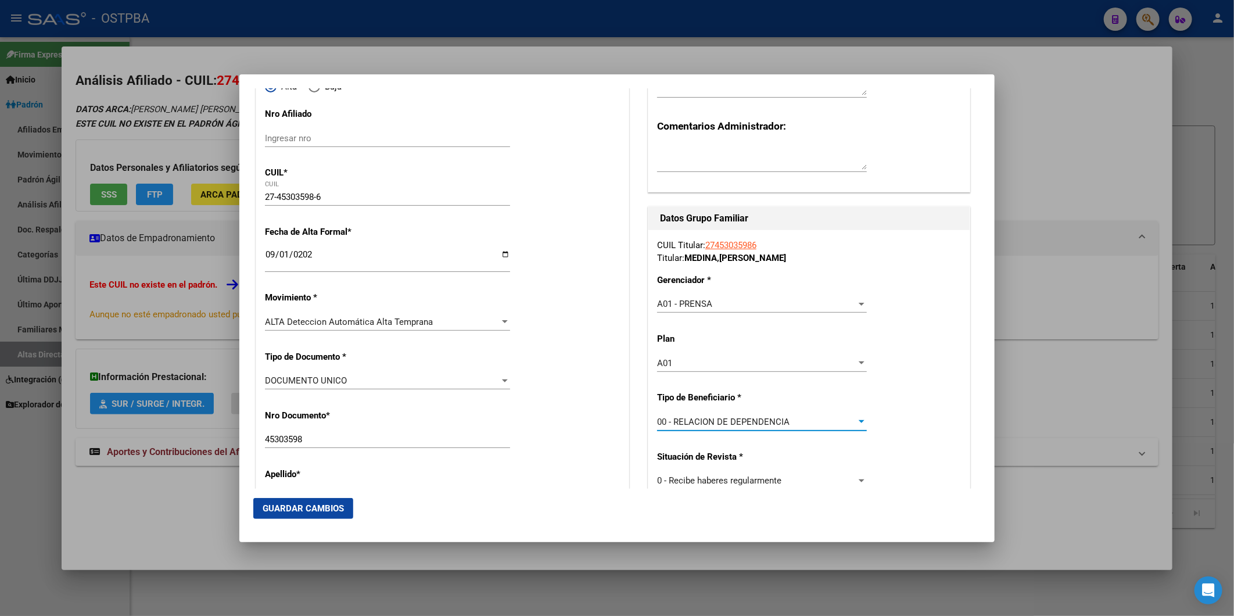
type input "30-50009125-4"
click at [315, 504] on span "Guardar Cambios" at bounding box center [303, 508] width 81 height 10
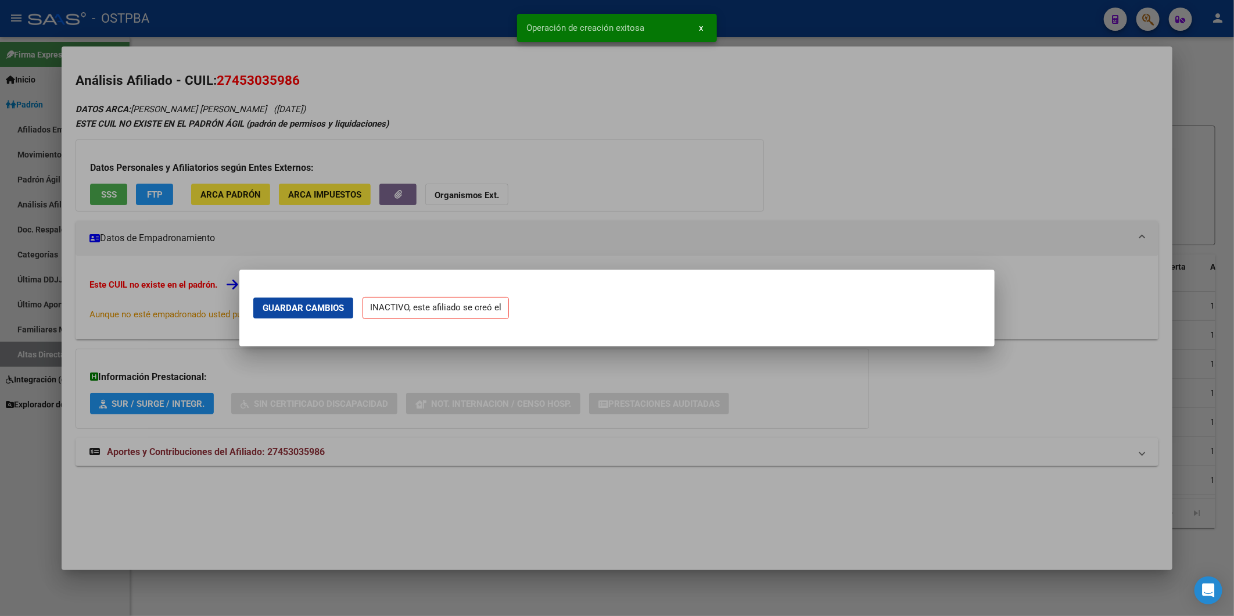
scroll to position [0, 0]
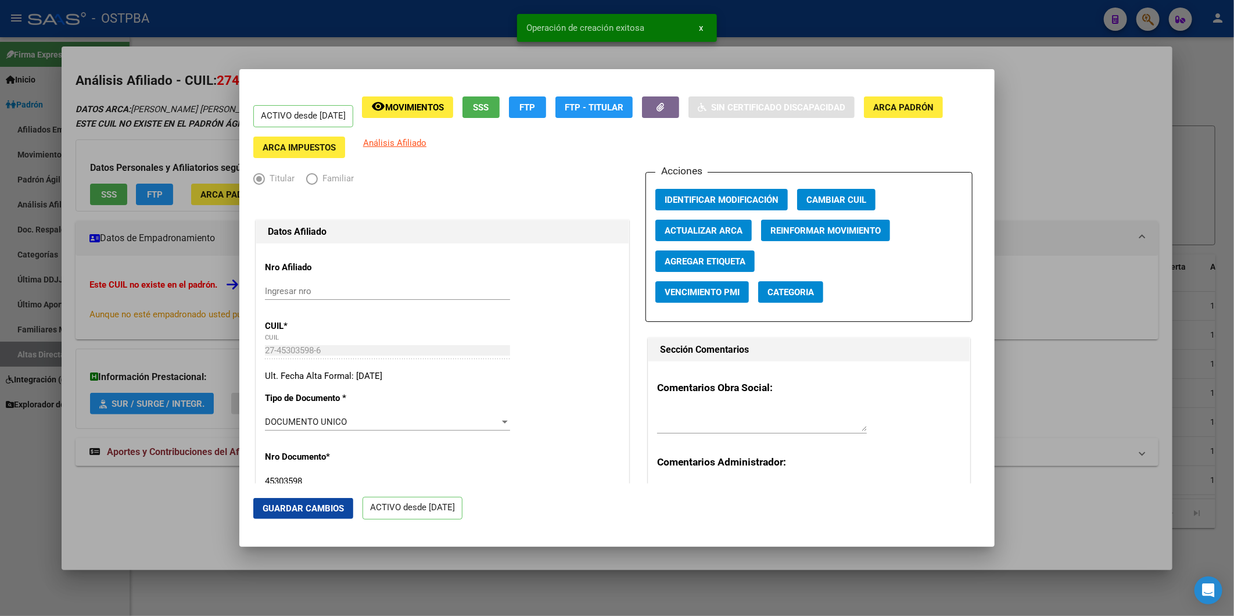
click at [704, 261] on span "Agregar Etiqueta" at bounding box center [705, 261] width 81 height 10
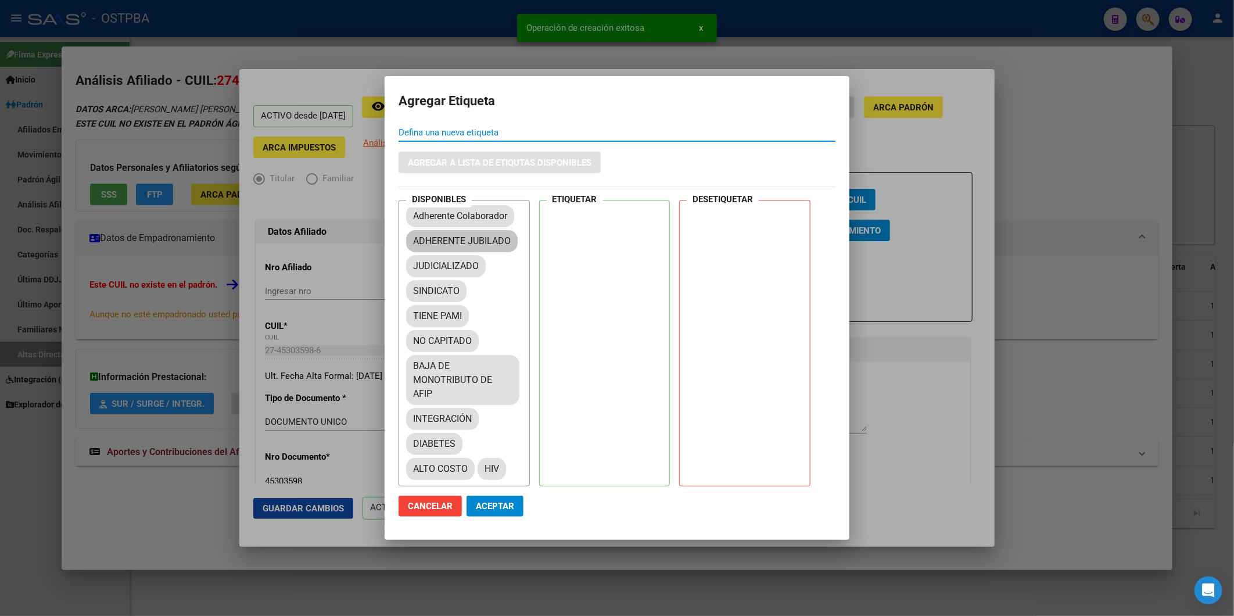
scroll to position [129, 0]
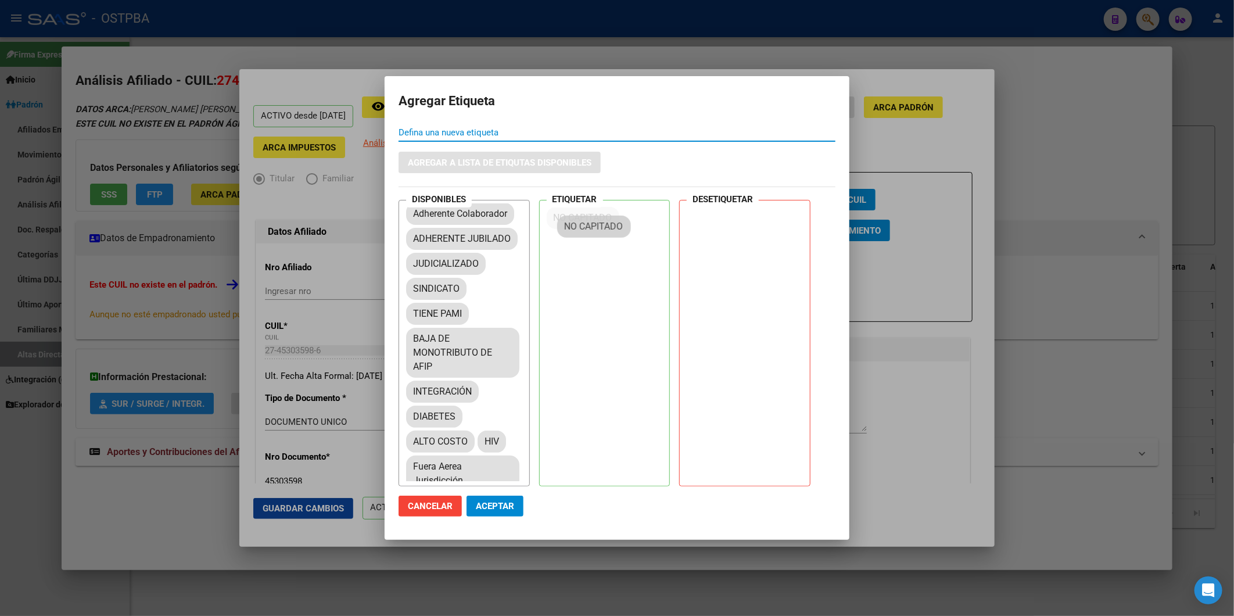
drag, startPoint x: 468, startPoint y: 370, endPoint x: 619, endPoint y: 229, distance: 206.8
click at [503, 494] on mat-dialog-actions "Cancelar Aceptar" at bounding box center [617, 506] width 437 height 40
click at [503, 503] on span "Aceptar" at bounding box center [495, 506] width 38 height 10
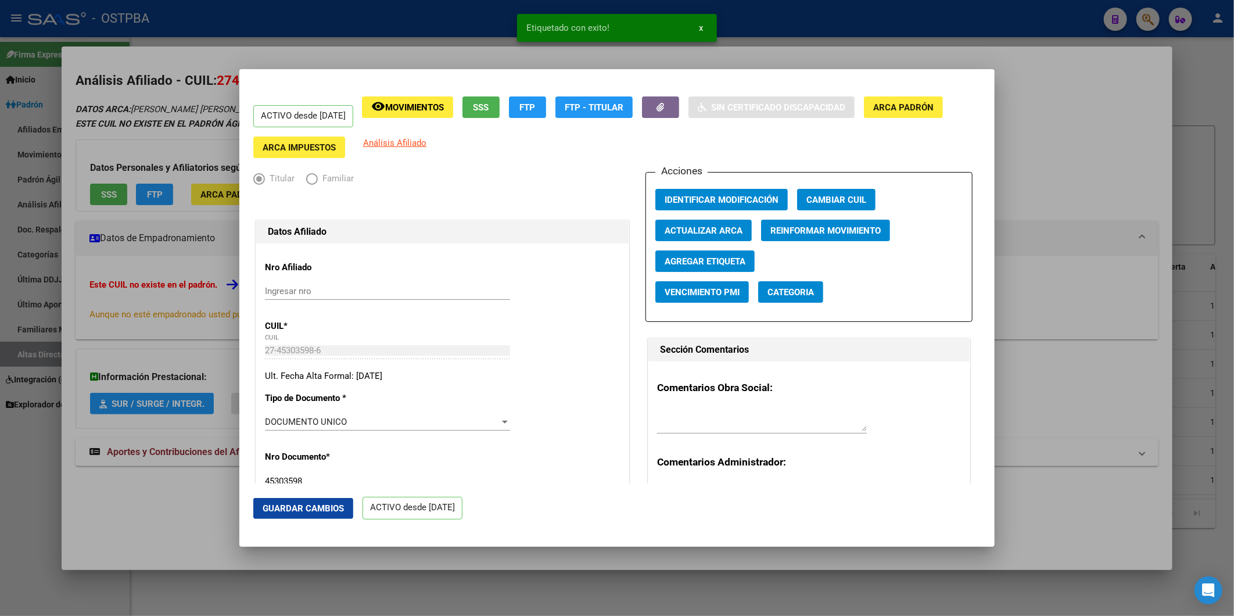
click at [1064, 302] on div at bounding box center [617, 308] width 1234 height 616
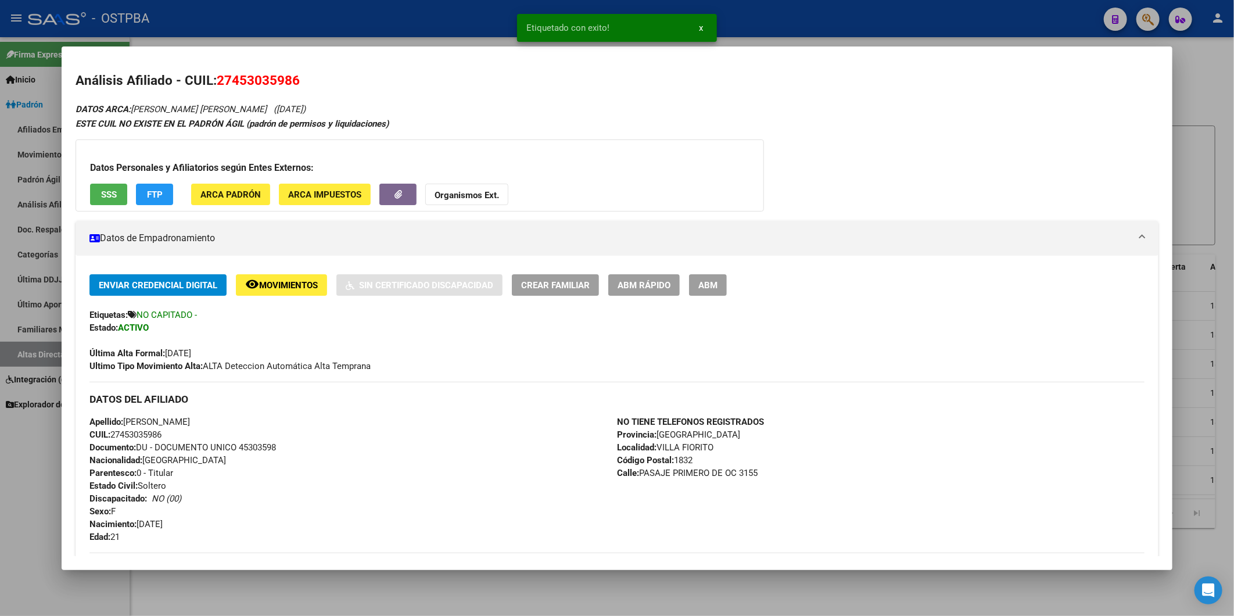
click at [1194, 178] on div at bounding box center [617, 308] width 1234 height 616
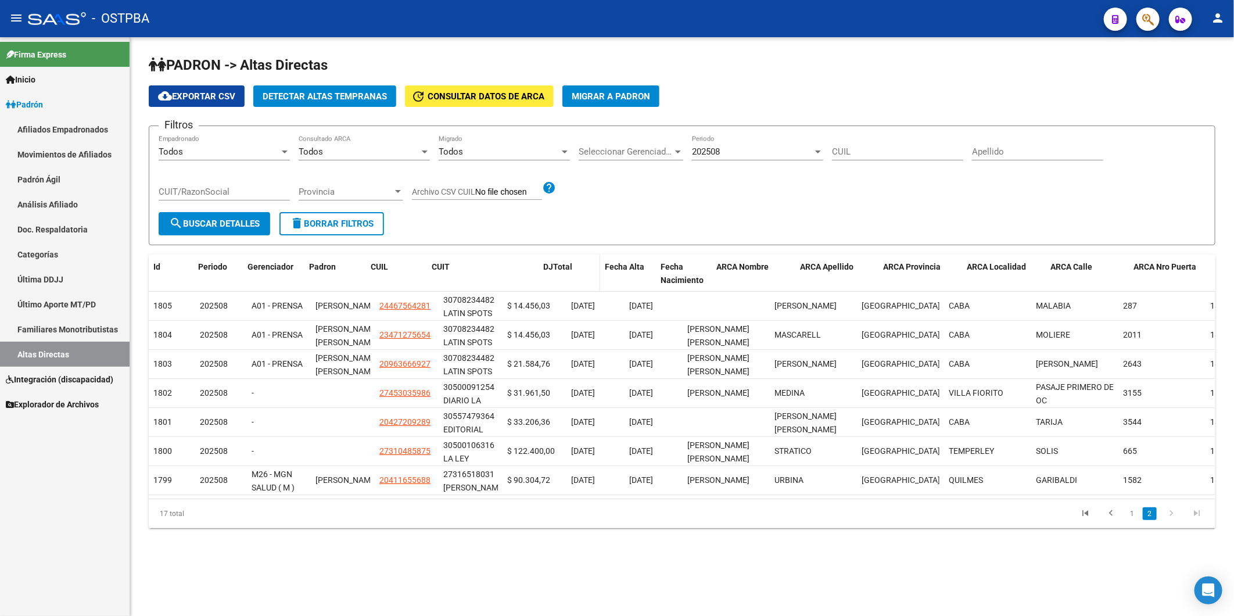
drag, startPoint x: 498, startPoint y: 267, endPoint x: 558, endPoint y: 271, distance: 59.4
click at [558, 271] on div "Id Periodo Gerenciador [PERSON_NAME] CUIL CUIT DJTotal Fecha Alta Fecha Nacimie…" at bounding box center [764, 273] width 1231 height 38
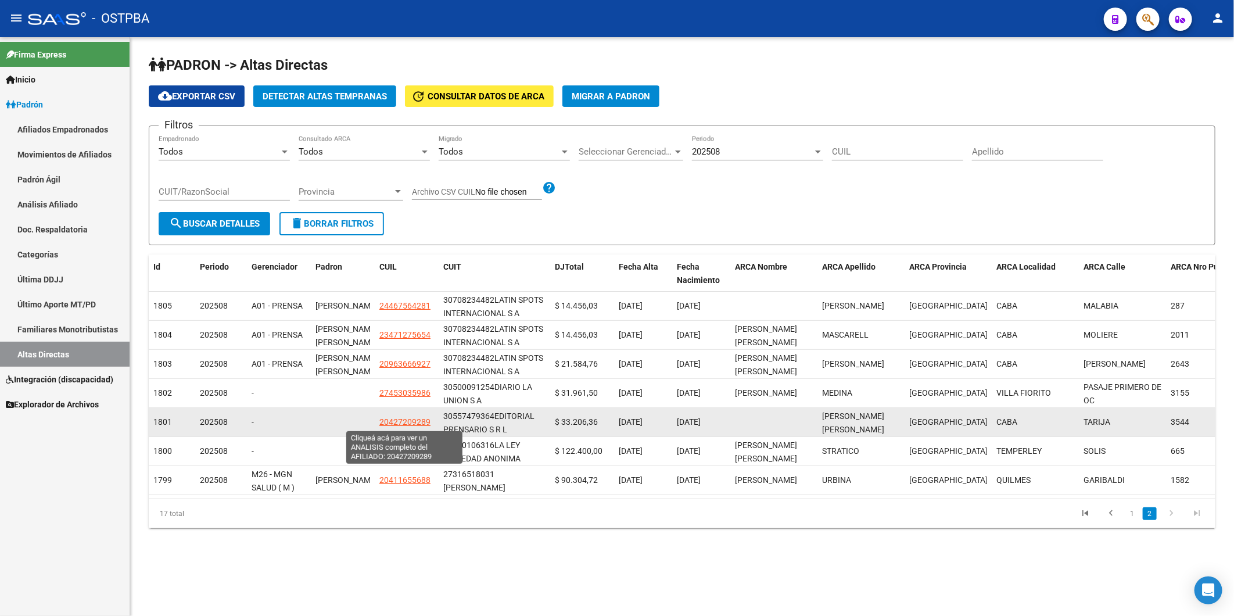
click at [414, 420] on span "20427209289" at bounding box center [404, 421] width 51 height 9
type textarea "20427209289"
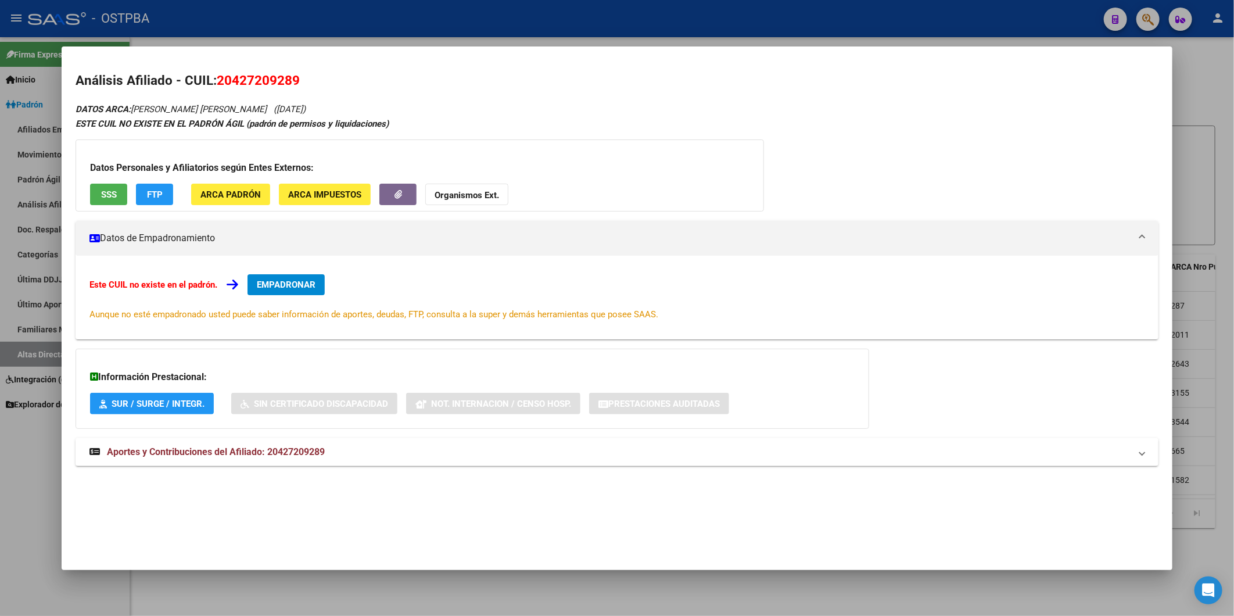
click at [275, 286] on span "EMPADRONAR" at bounding box center [286, 284] width 59 height 10
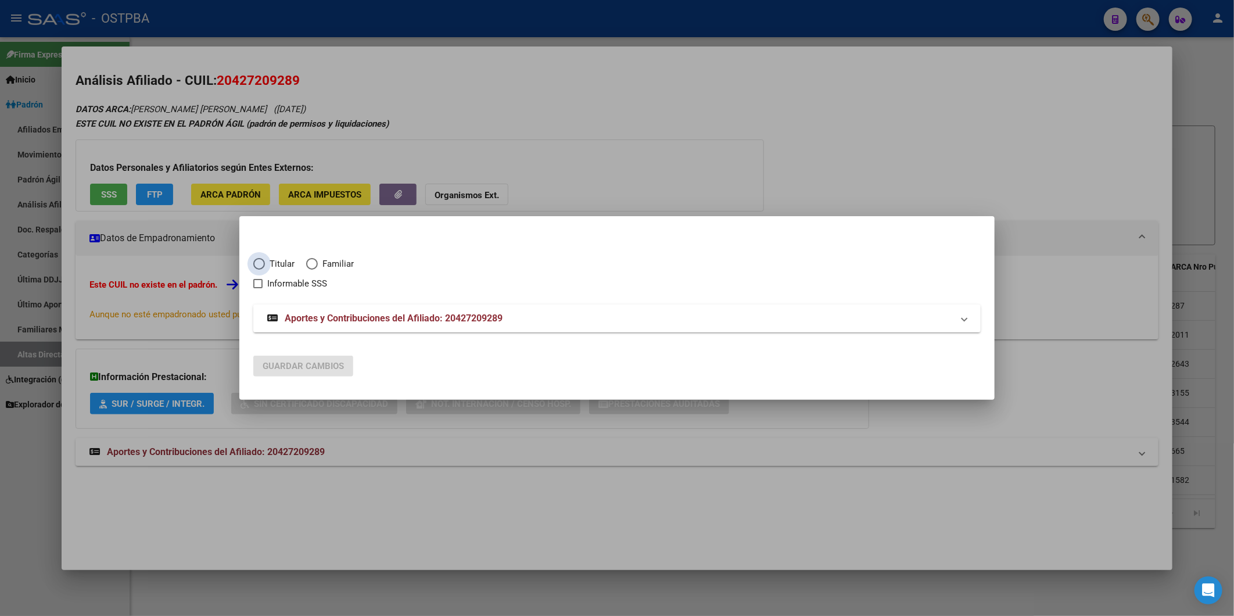
click at [257, 263] on span "Elija una opción" at bounding box center [259, 264] width 12 height 12
click at [257, 263] on input "Titular" at bounding box center [259, 264] width 12 height 12
radio input "true"
checkbox input "true"
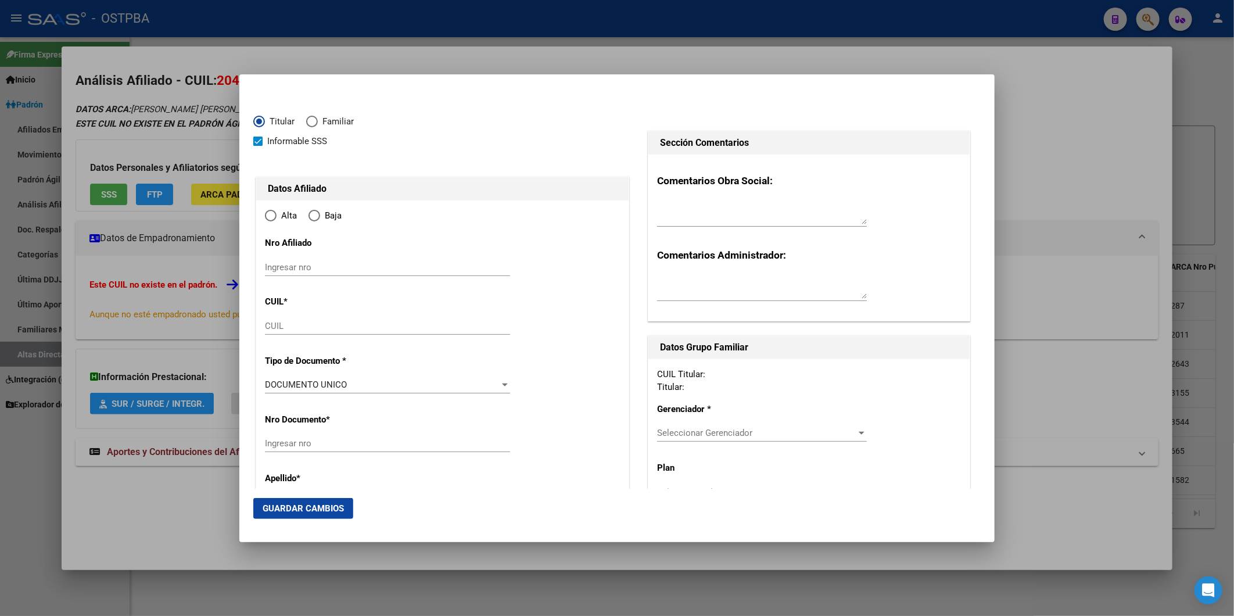
type input "20-42720928-9"
type input "42720928"
type input "[PERSON_NAME]"
type input "2000-09-12"
type input "CABA"
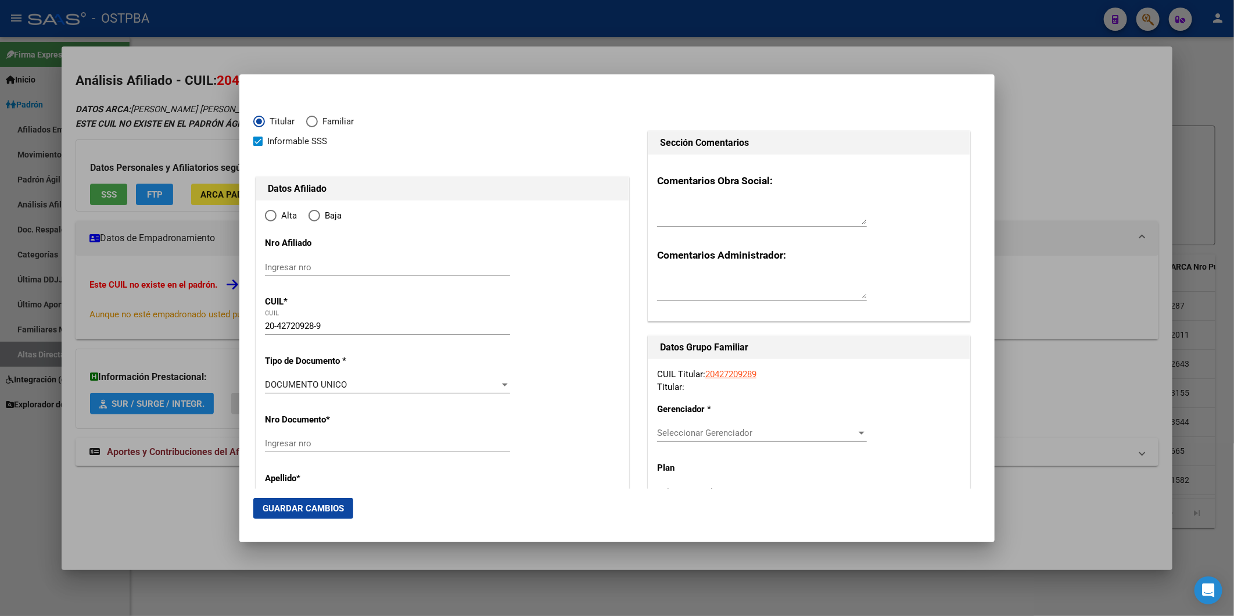
type input "1414"
type input "TARIJA"
type input "3544"
type input "00"
type input "CABA"
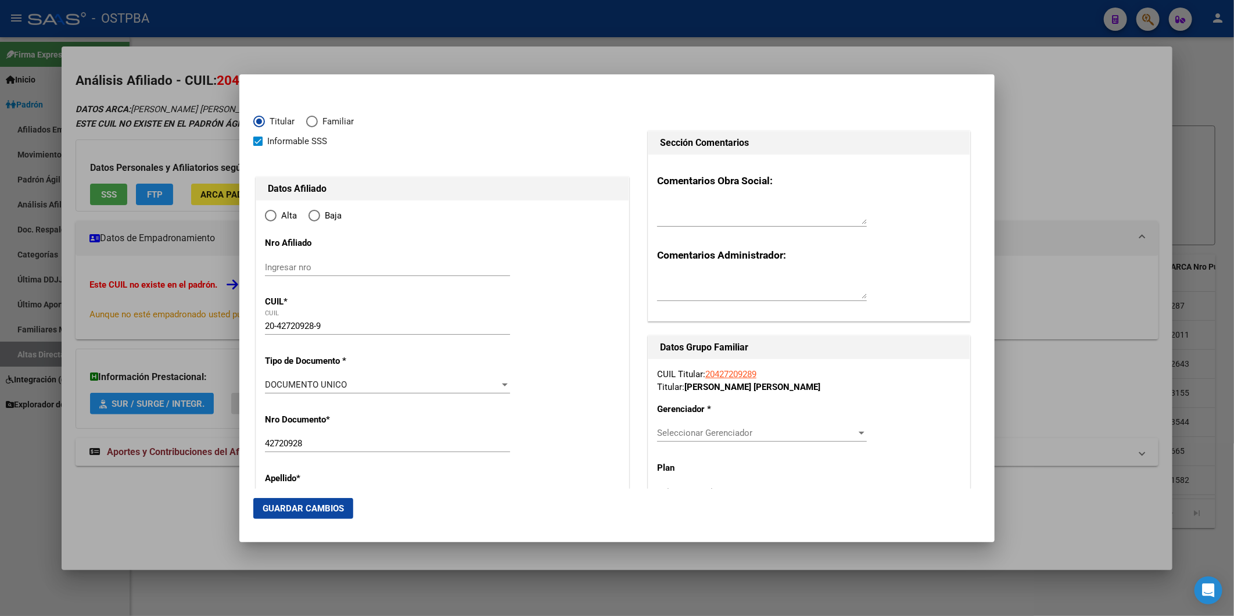
radio input "true"
click at [269, 382] on input "Ingresar fecha" at bounding box center [387, 388] width 245 height 19
type input "2025-09-01"
click at [502, 451] on div at bounding box center [505, 450] width 6 height 3
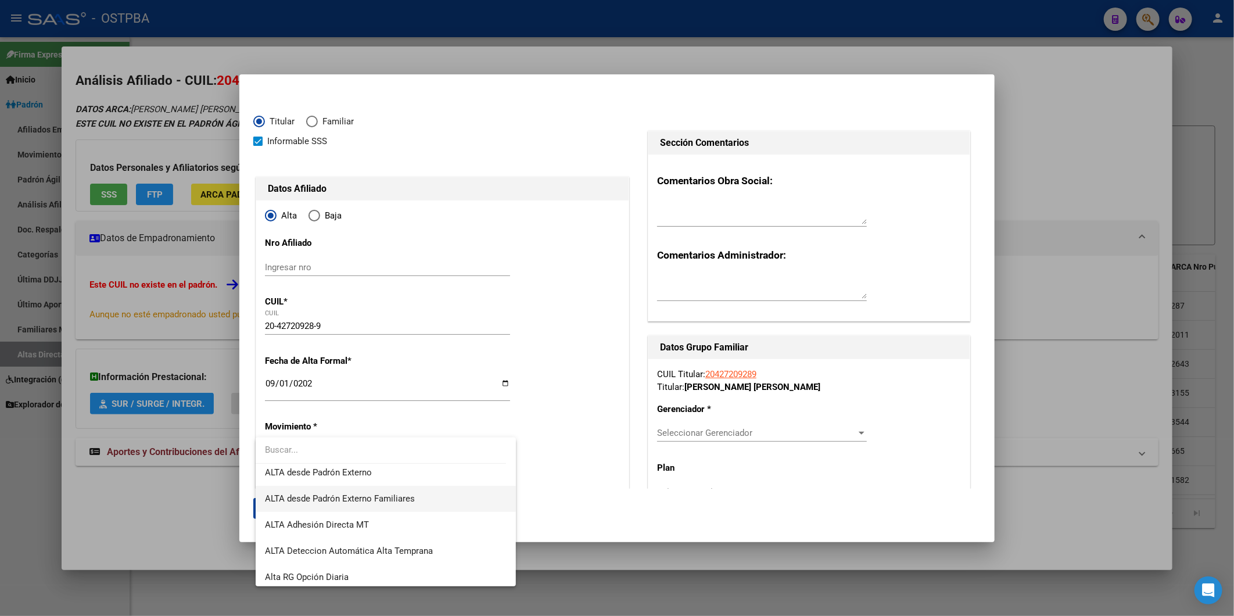
scroll to position [400, 0]
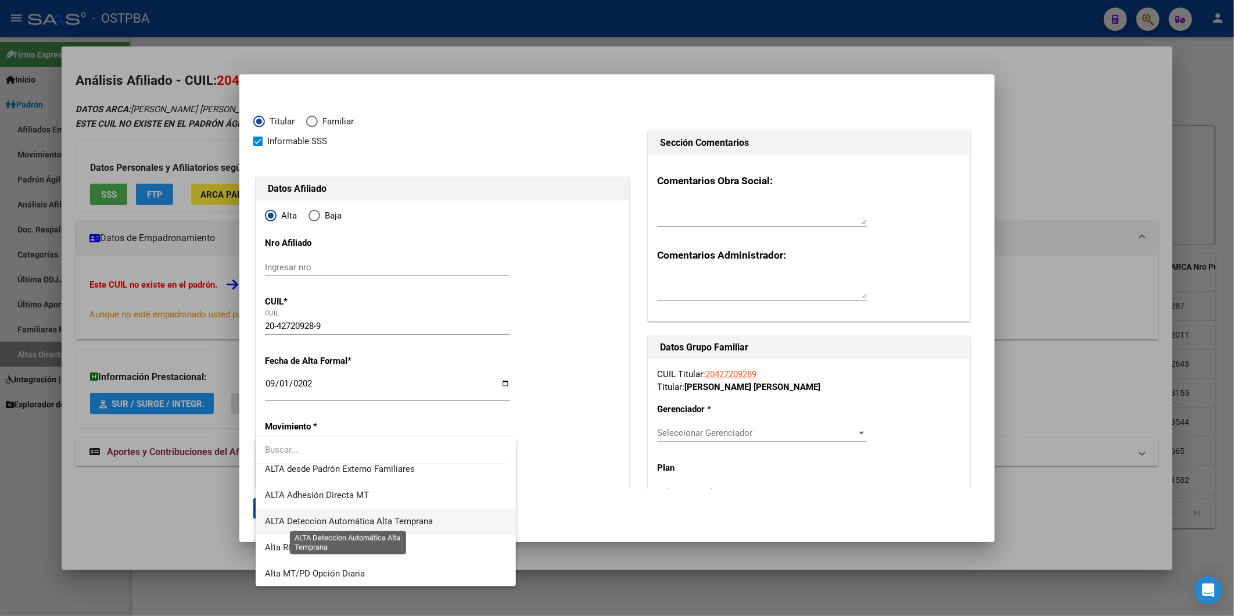
click at [430, 521] on span "ALTA Deteccion Automática Alta Temprana" at bounding box center [349, 521] width 168 height 10
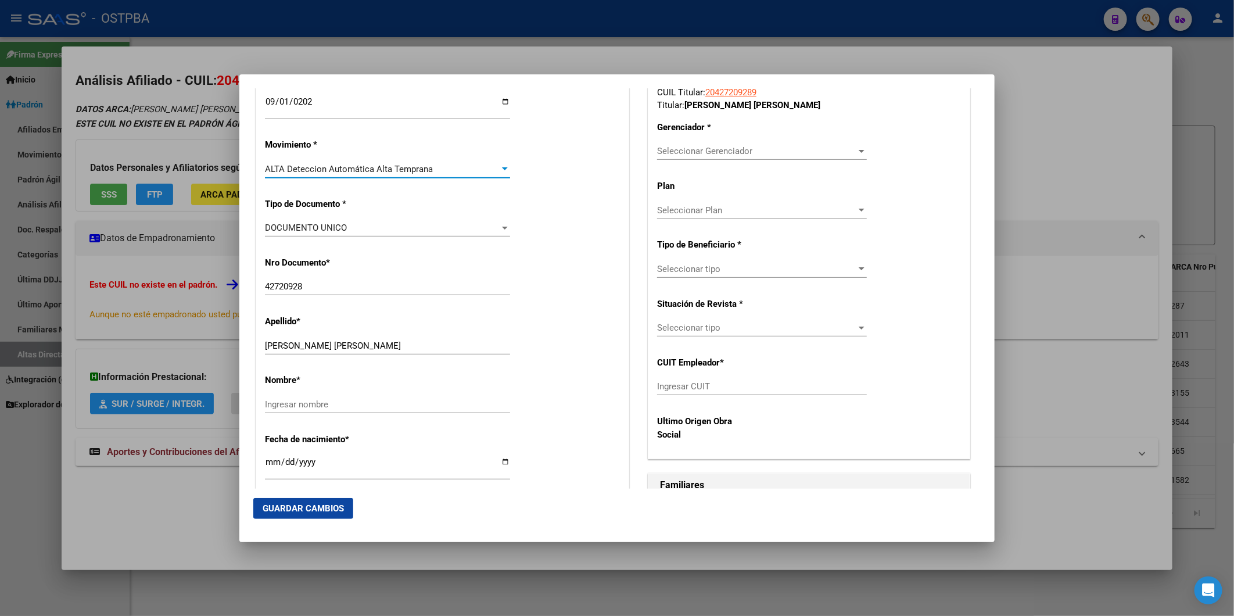
scroll to position [322, 0]
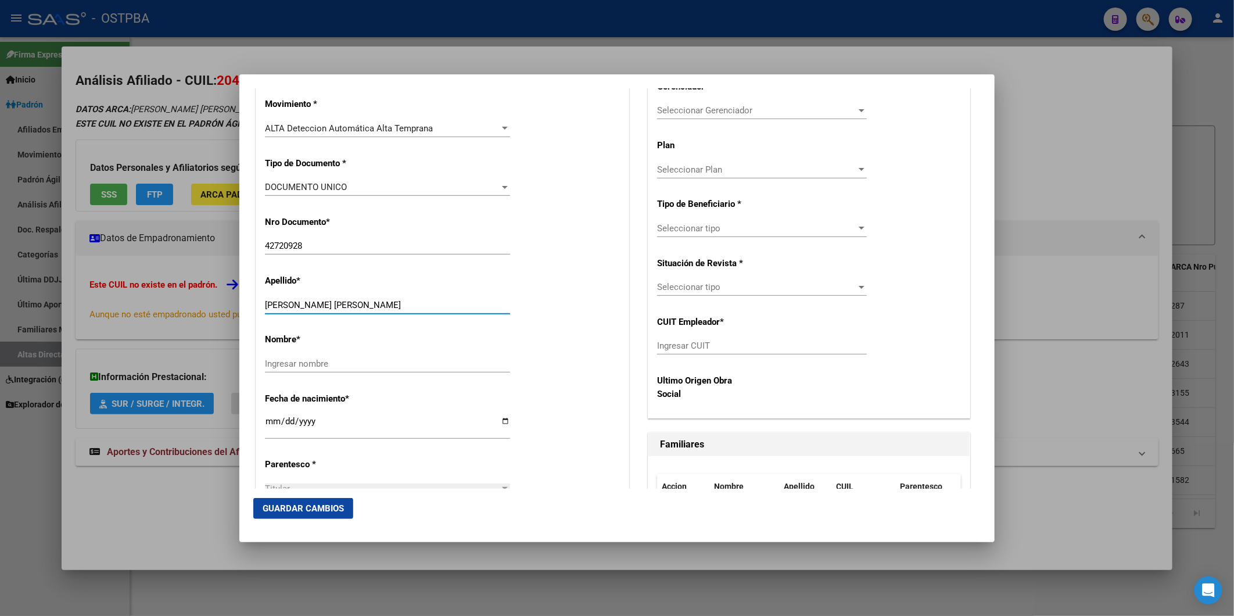
drag, startPoint x: 311, startPoint y: 303, endPoint x: 418, endPoint y: 312, distance: 107.3
click at [418, 312] on div "MARTINEZ FRANCO ALBERTO Ingresar apellido" at bounding box center [387, 304] width 245 height 17
type input "MARTINEZ"
click at [338, 367] on input "Ingresar nombre" at bounding box center [387, 363] width 245 height 10
paste input "FRANCO ALBERTO"
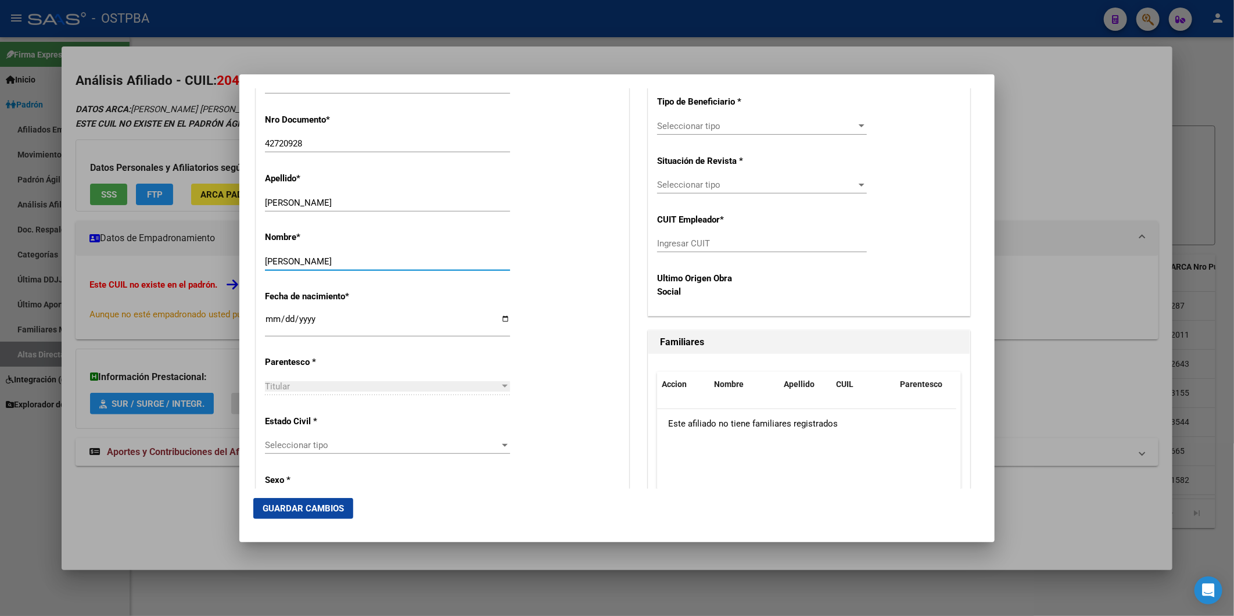
scroll to position [451, 0]
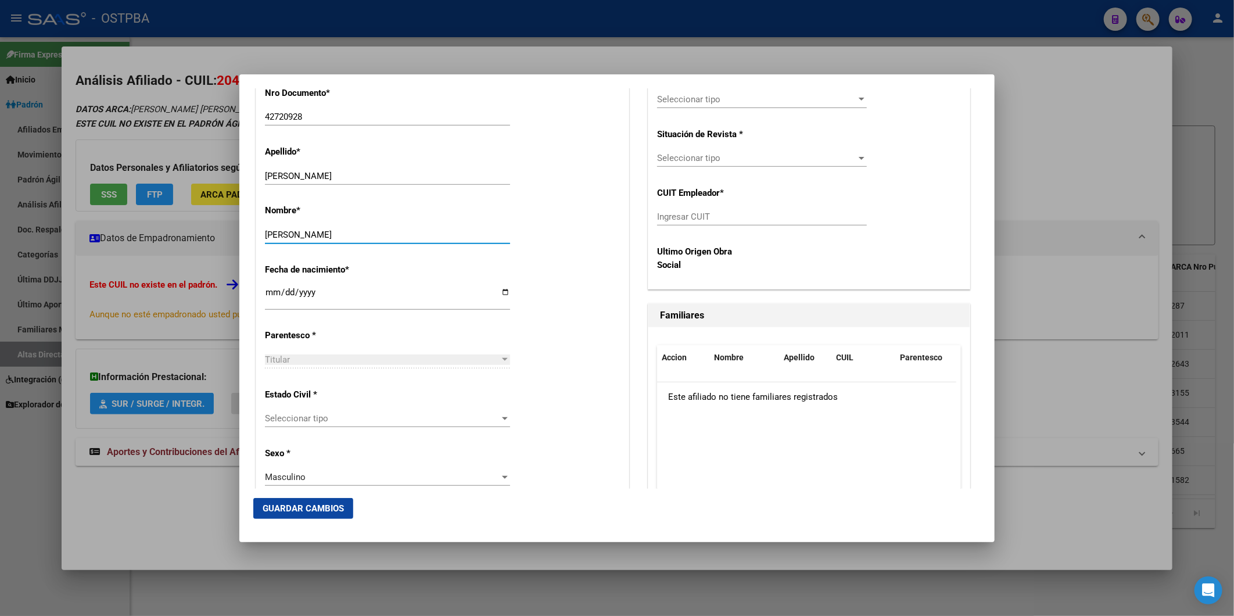
type input "FRANCO ALBERTO"
click at [500, 418] on div at bounding box center [505, 418] width 10 height 9
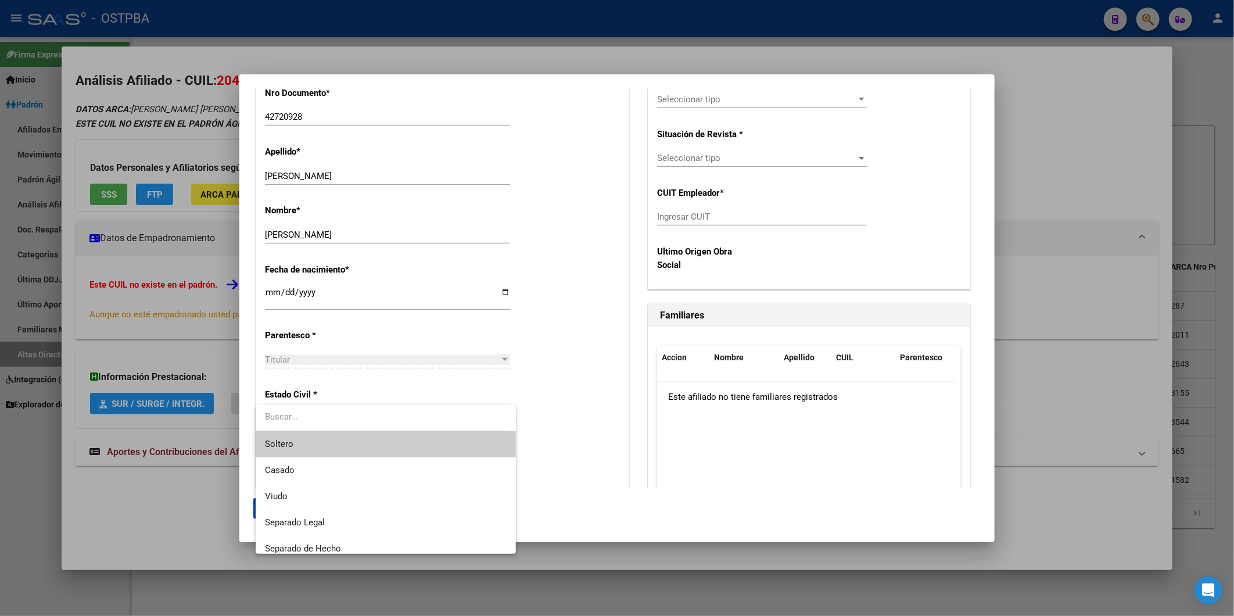
click at [436, 437] on span "Soltero" at bounding box center [385, 444] width 241 height 26
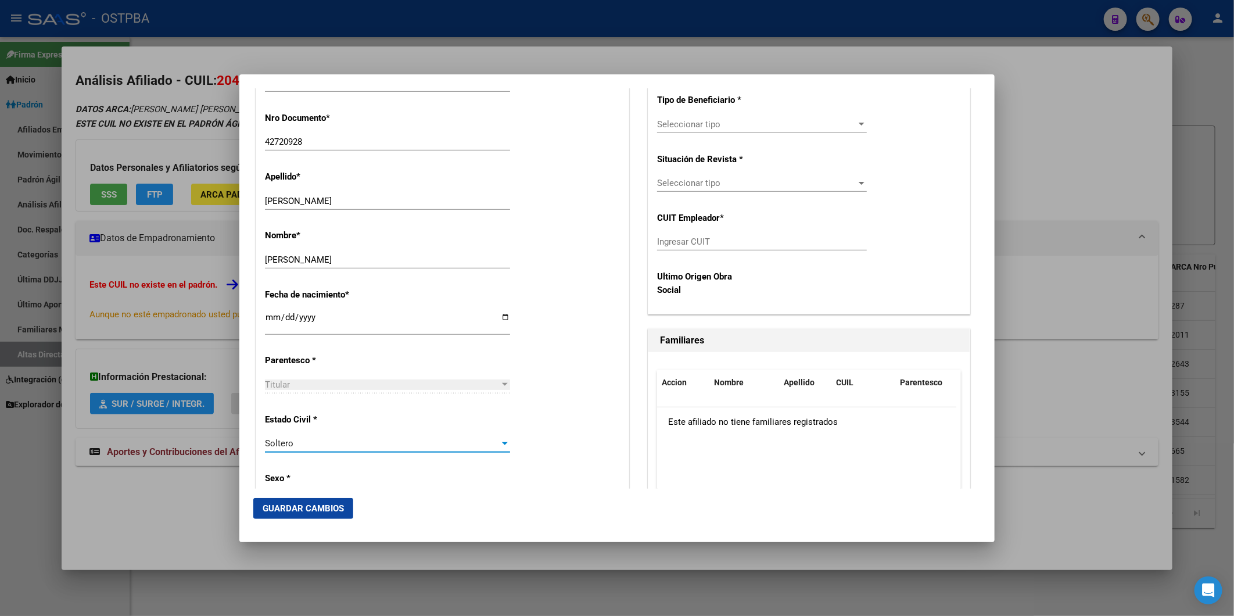
scroll to position [258, 0]
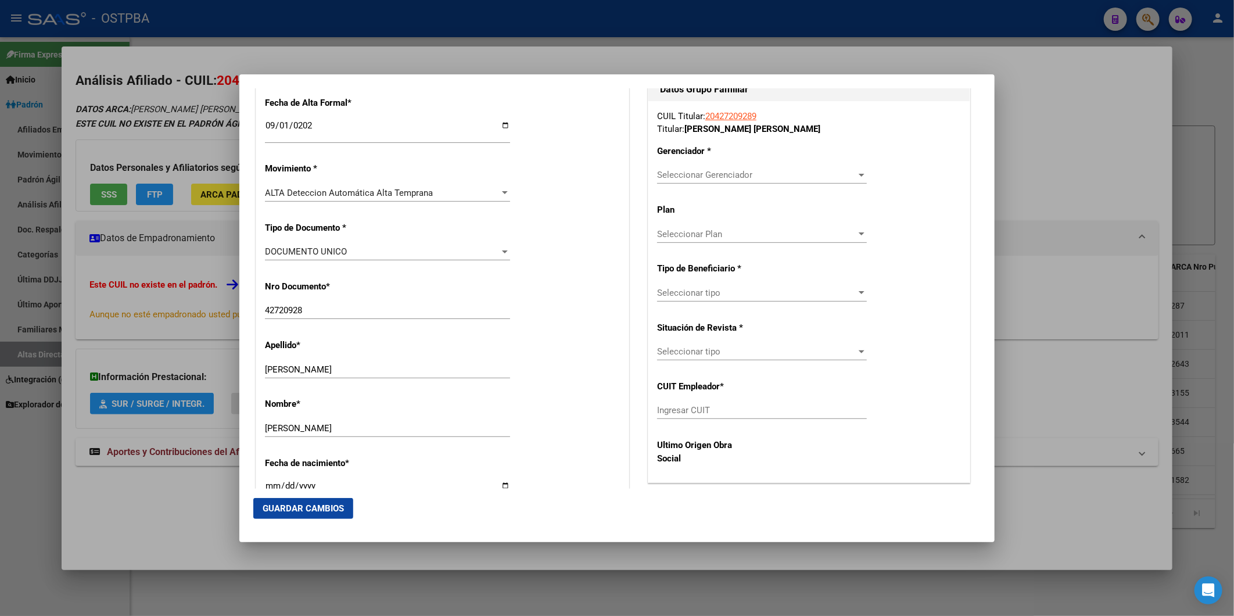
click at [859, 175] on div at bounding box center [862, 175] width 6 height 3
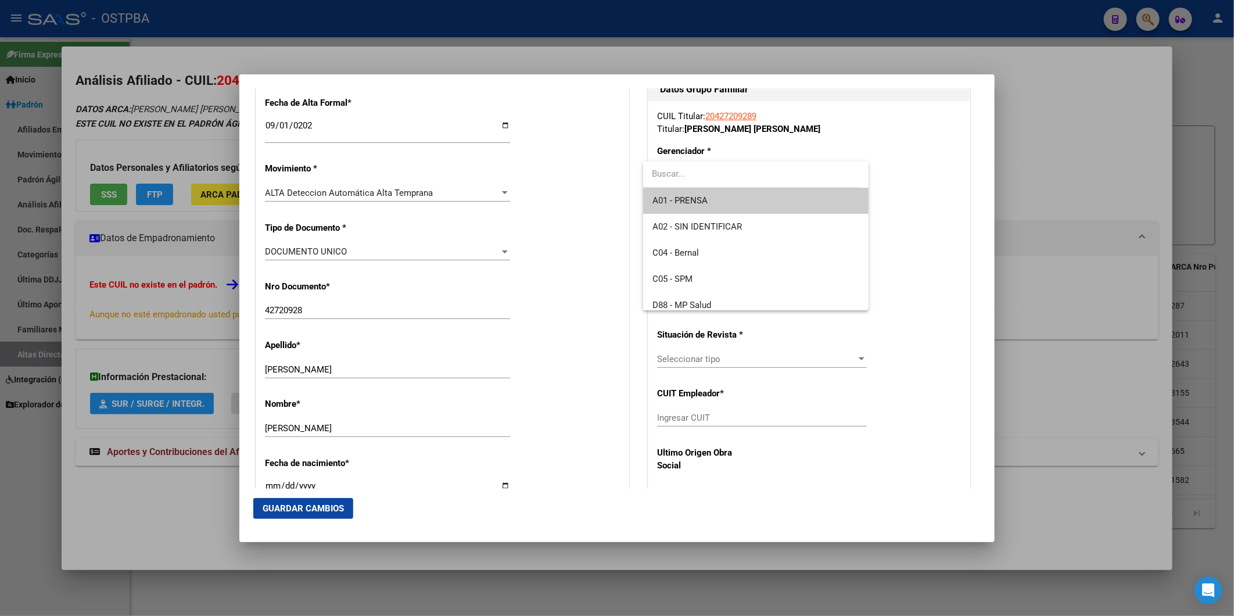
click at [799, 199] on span "A01 - PRENSA" at bounding box center [755, 201] width 207 height 26
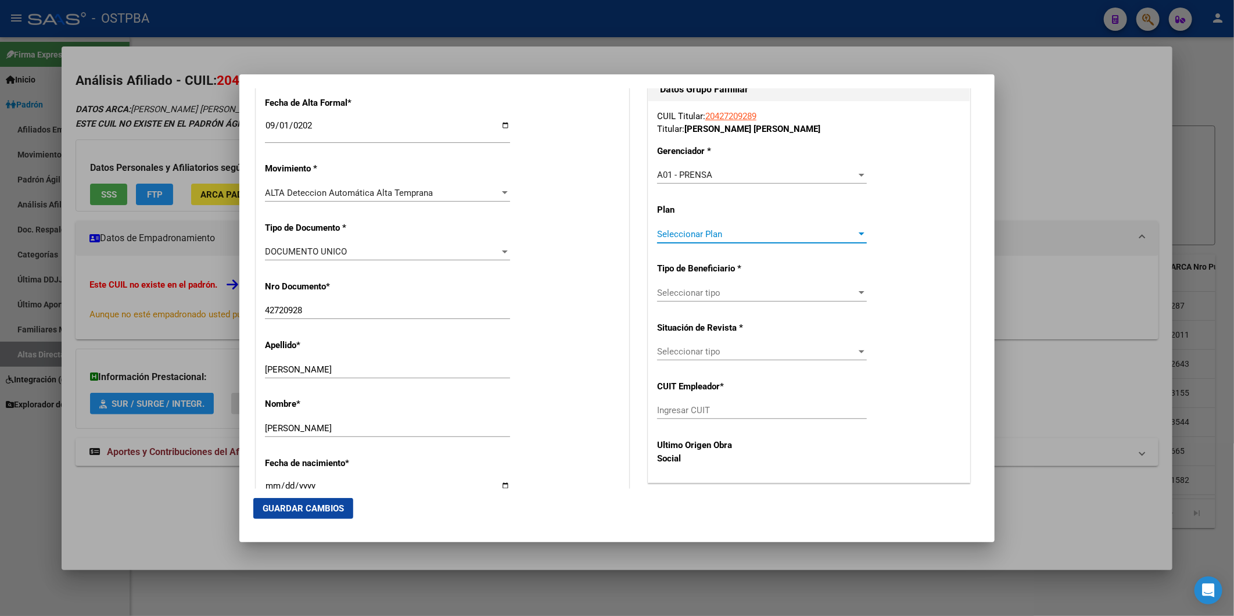
click at [859, 232] on div at bounding box center [862, 233] width 6 height 3
click at [816, 260] on span "A01" at bounding box center [755, 259] width 207 height 26
click at [859, 293] on div at bounding box center [862, 292] width 6 height 3
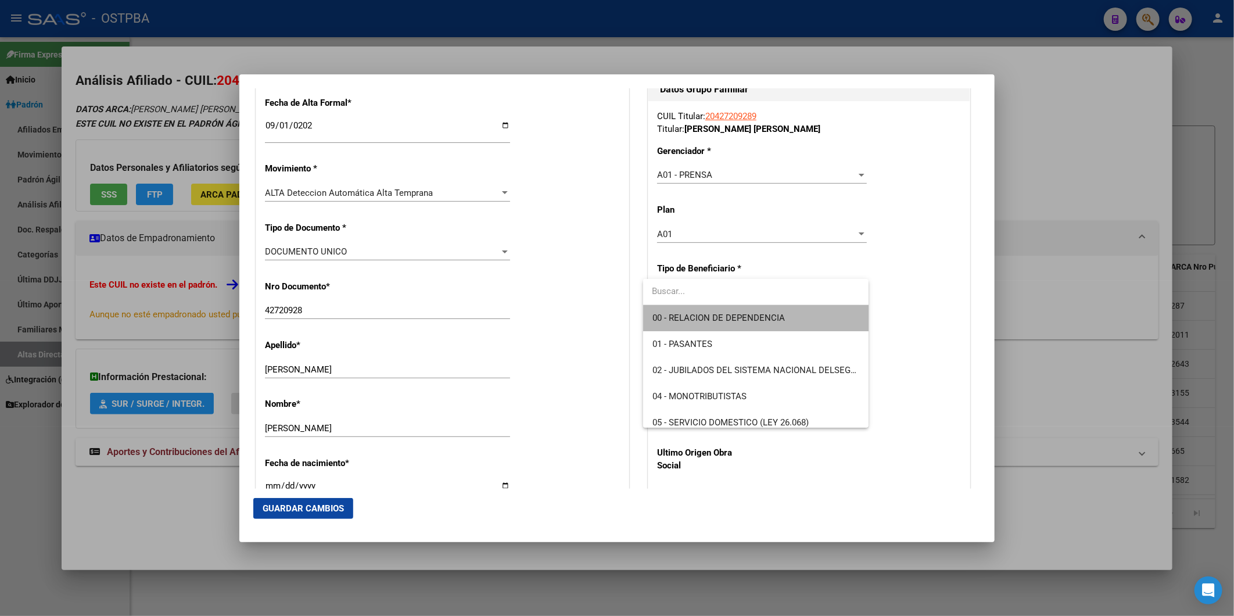
click at [827, 320] on span "00 - RELACION DE DEPENDENCIA" at bounding box center [755, 318] width 207 height 26
type input "30-55747936-4"
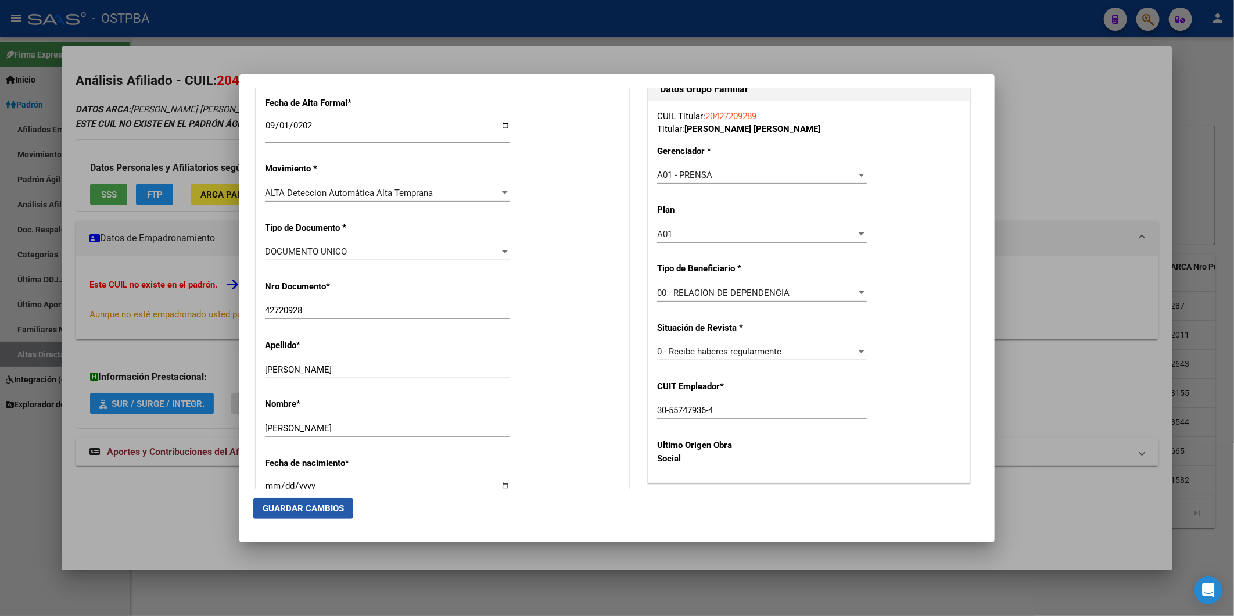
click at [333, 512] on span "Guardar Cambios" at bounding box center [303, 508] width 81 height 10
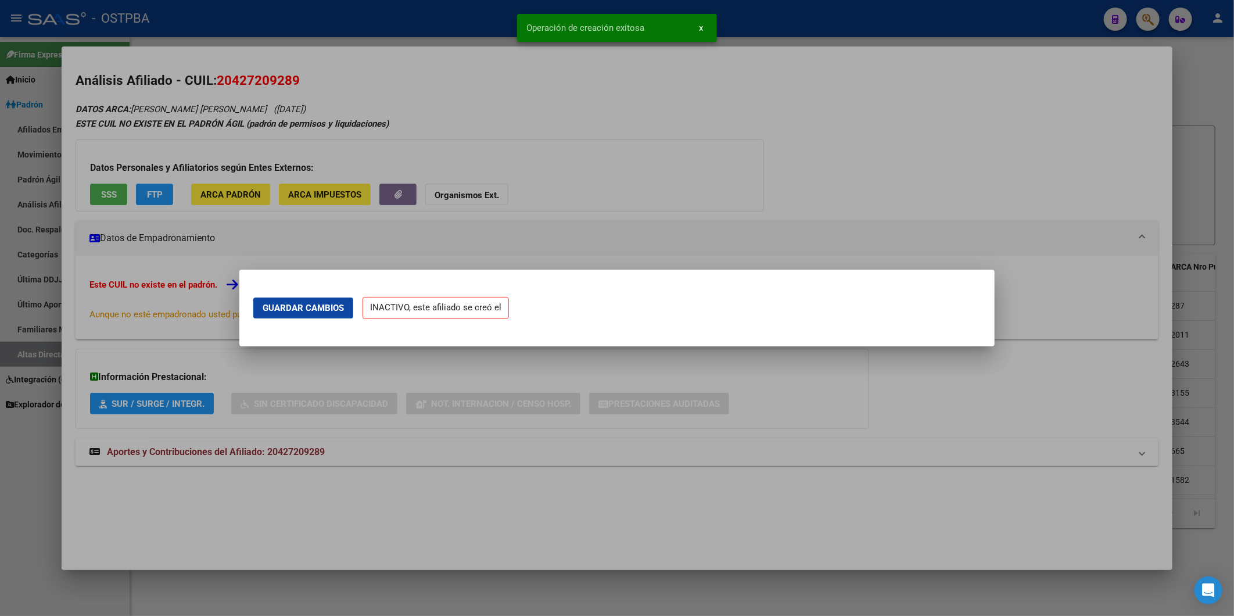
scroll to position [0, 0]
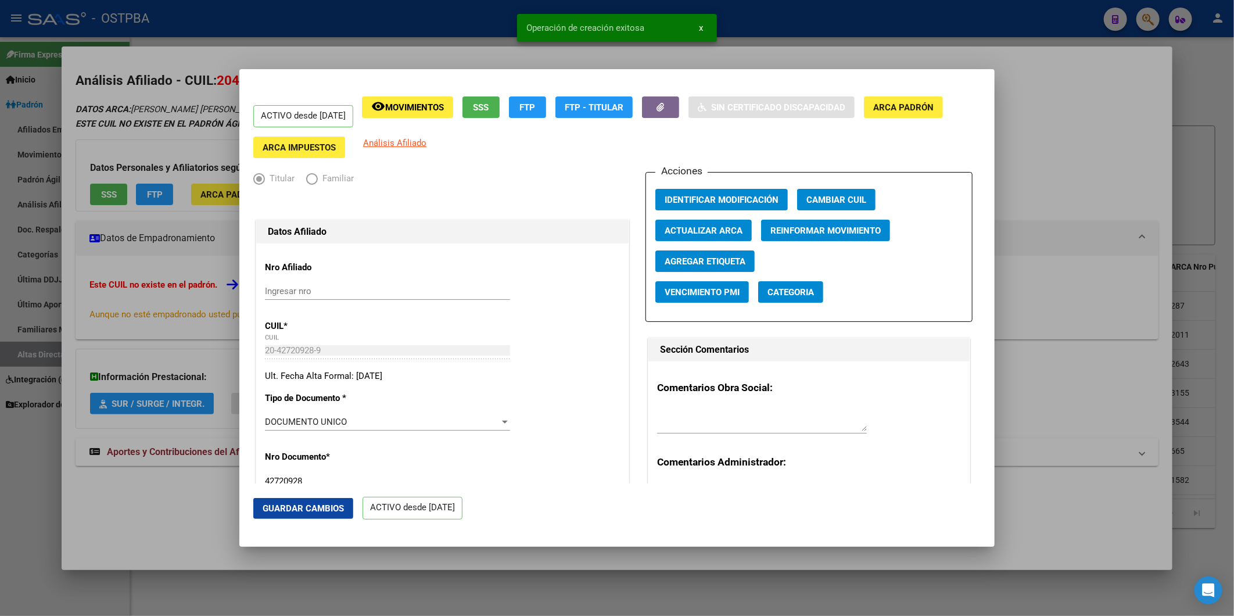
click at [1196, 149] on div at bounding box center [617, 308] width 1234 height 616
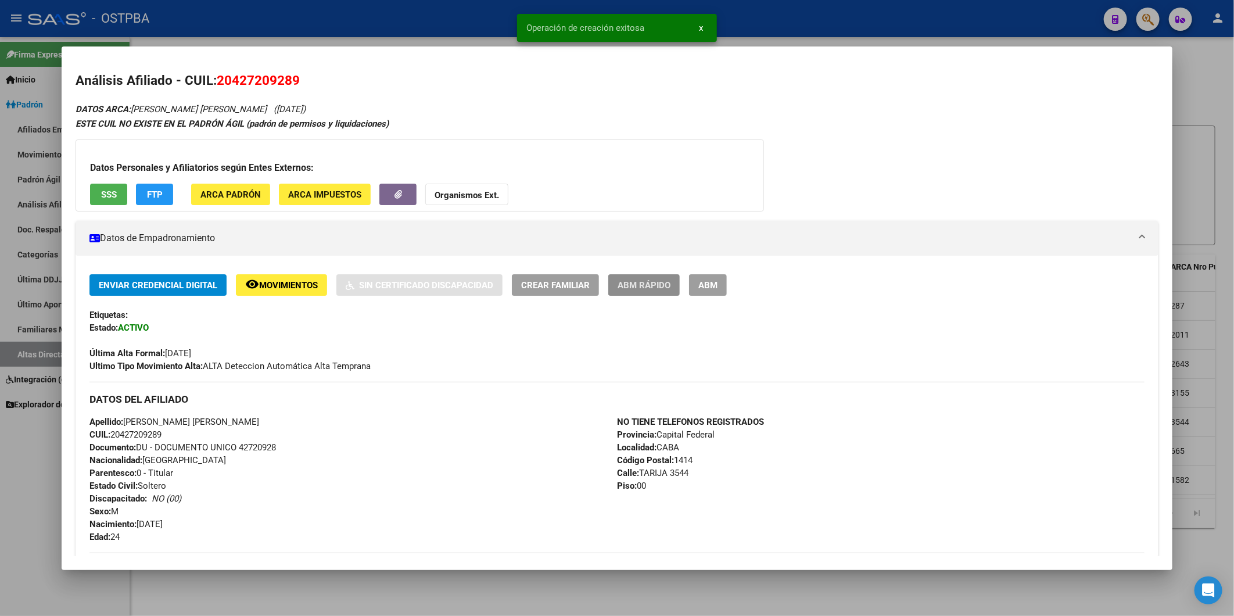
click at [625, 285] on span "ABM Rápido" at bounding box center [644, 285] width 53 height 10
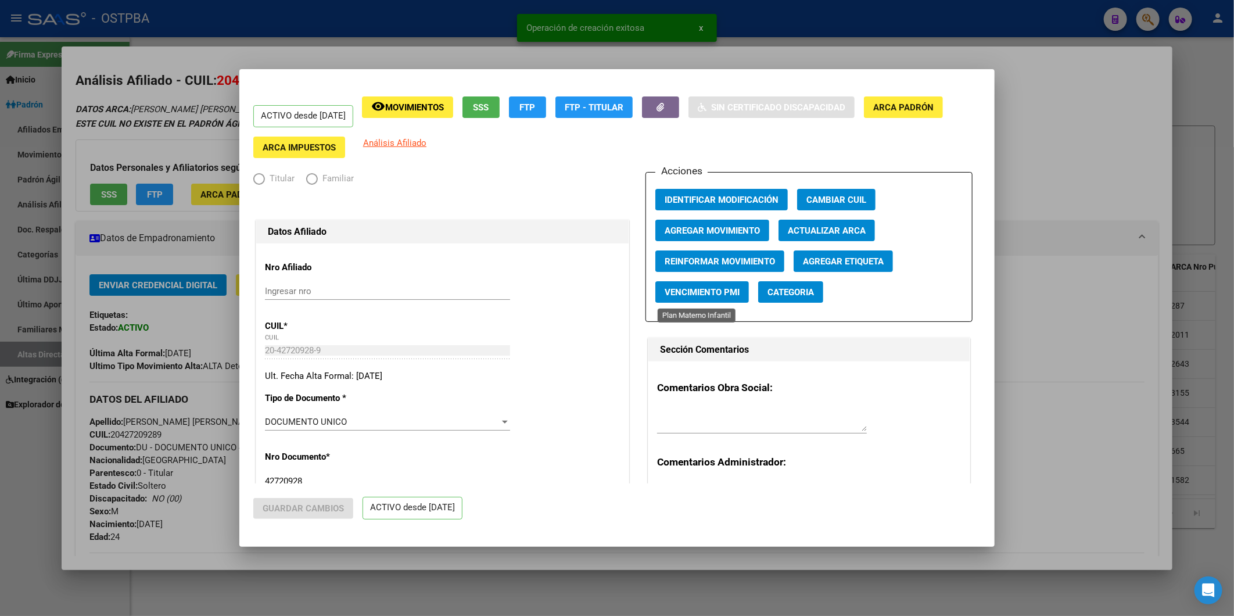
radio input "true"
type input "30-55747936-4"
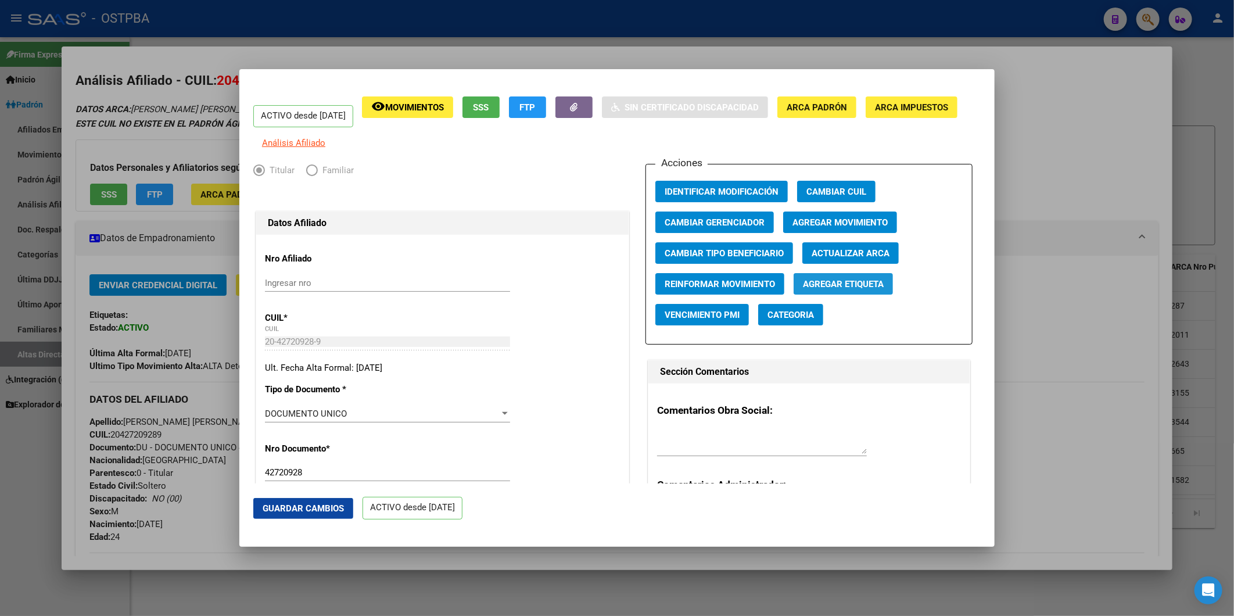
click at [862, 289] on span "Agregar Etiqueta" at bounding box center [843, 284] width 81 height 10
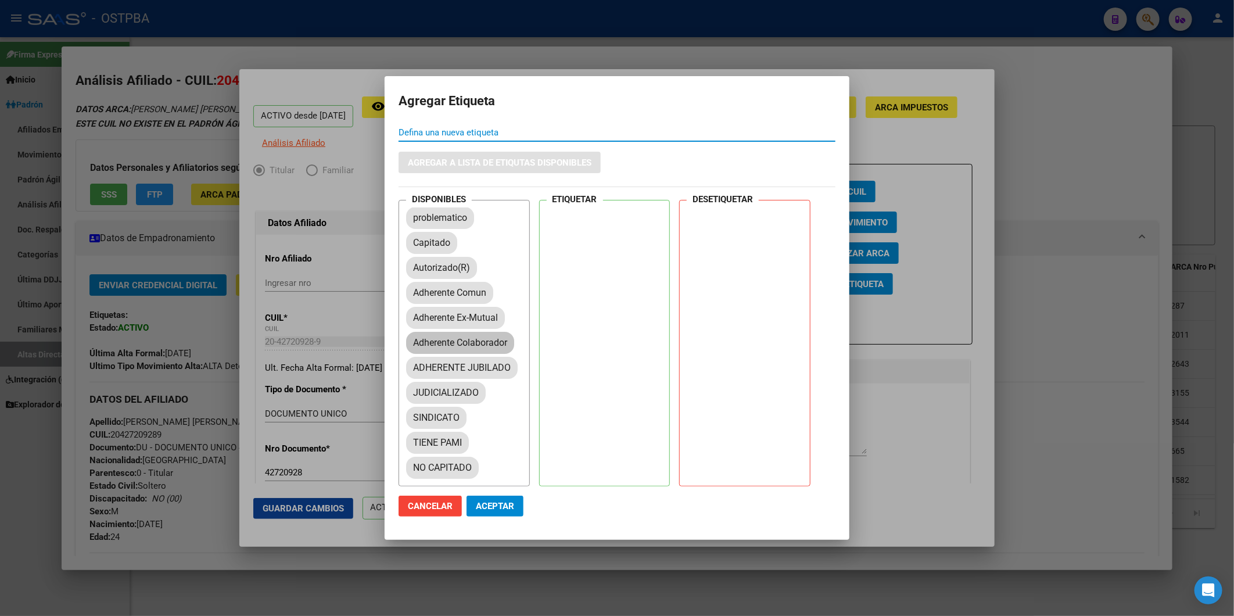
scroll to position [193, 0]
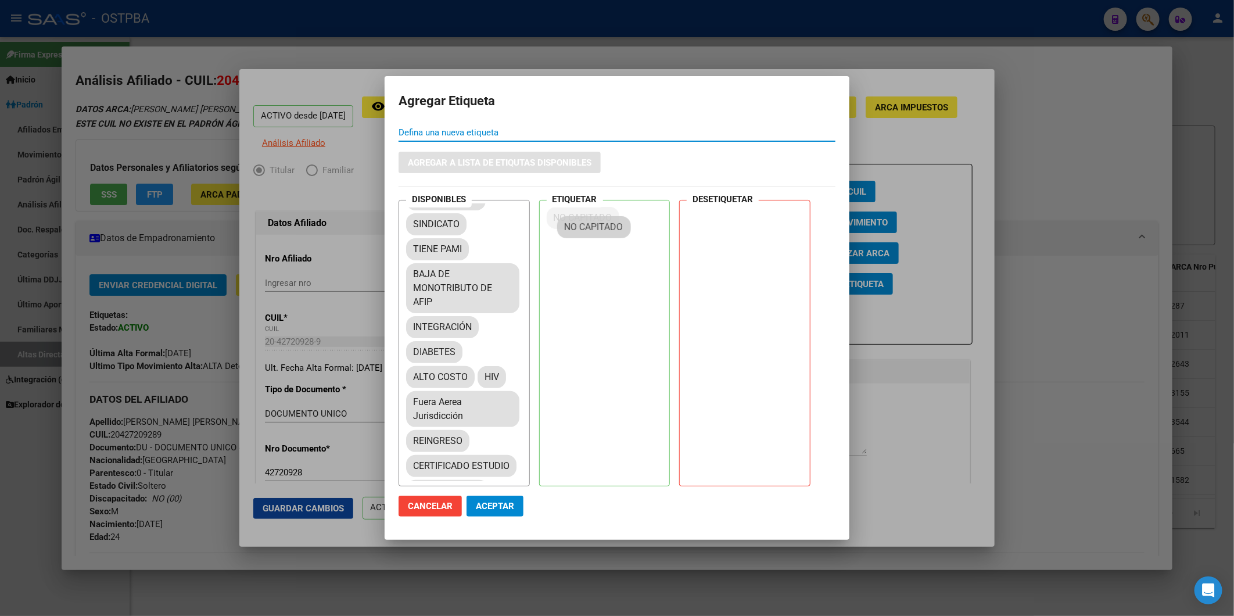
drag, startPoint x: 451, startPoint y: 300, endPoint x: 613, endPoint y: 225, distance: 178.6
click at [502, 507] on span "Aceptar" at bounding box center [495, 506] width 38 height 10
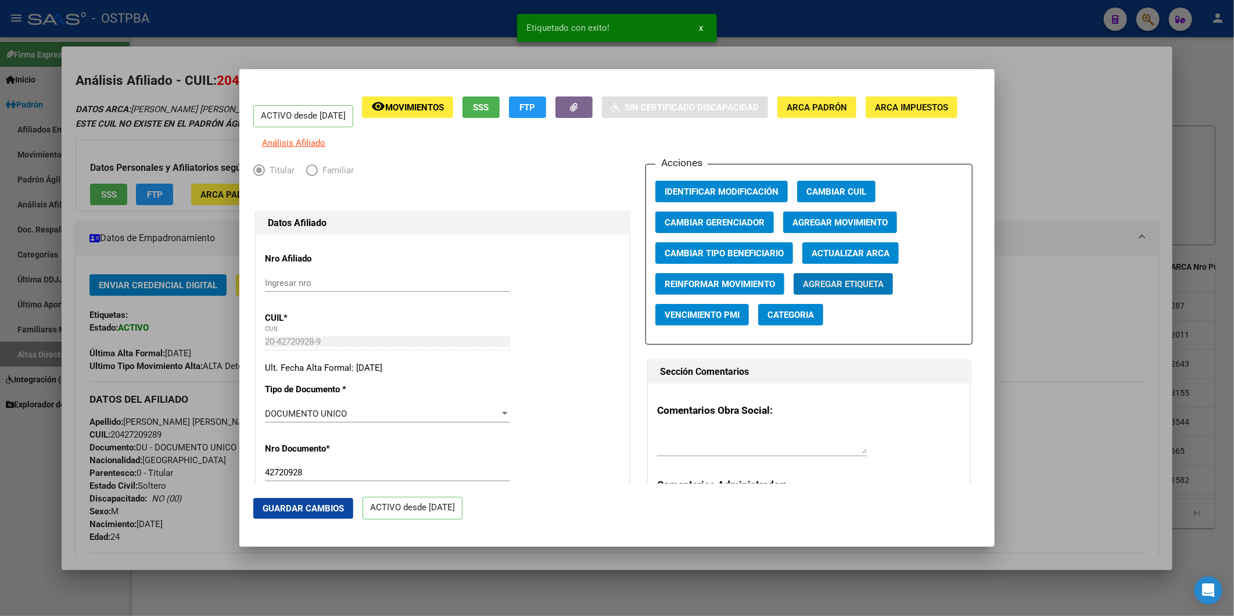
click at [1089, 315] on div at bounding box center [617, 308] width 1234 height 616
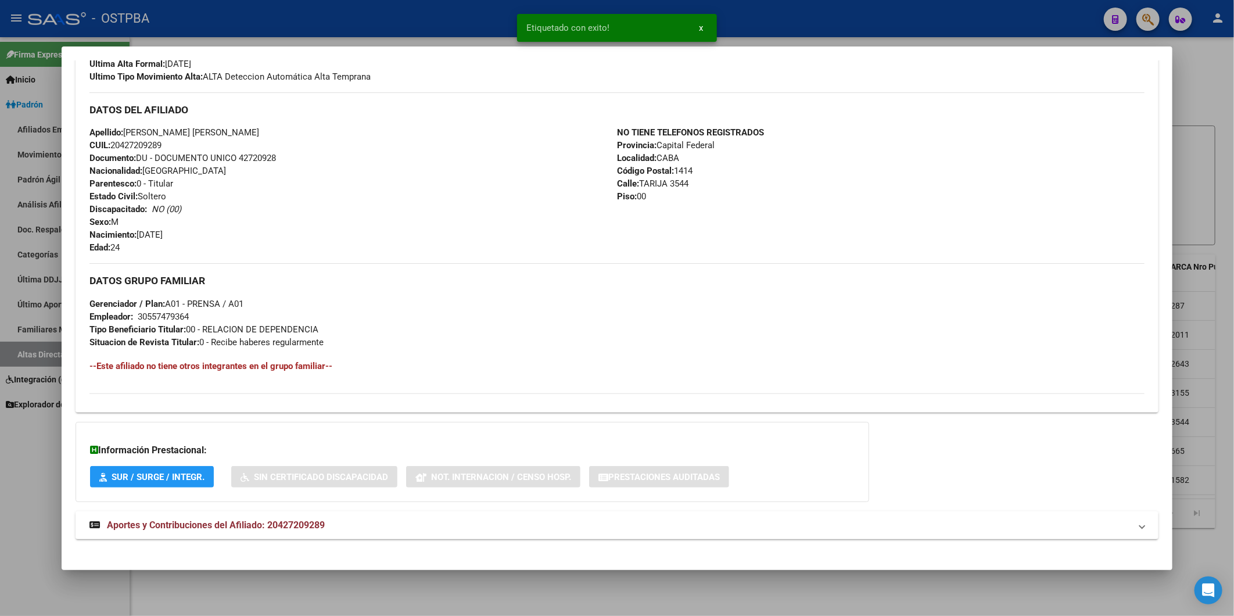
scroll to position [300, 0]
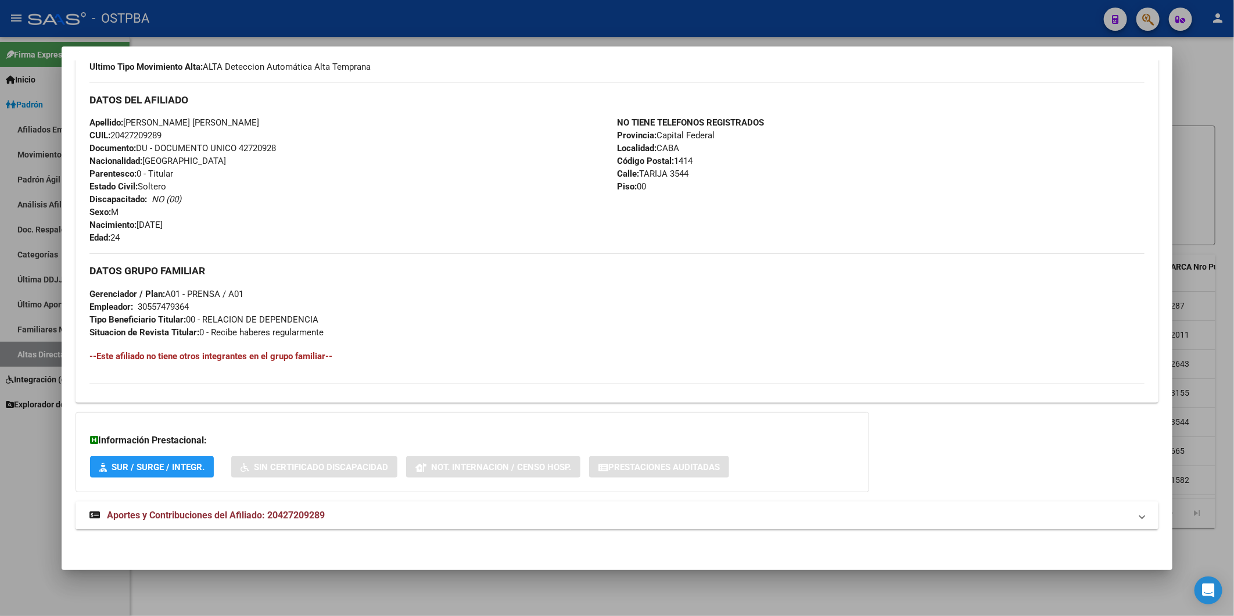
click at [1010, 604] on div at bounding box center [617, 308] width 1234 height 616
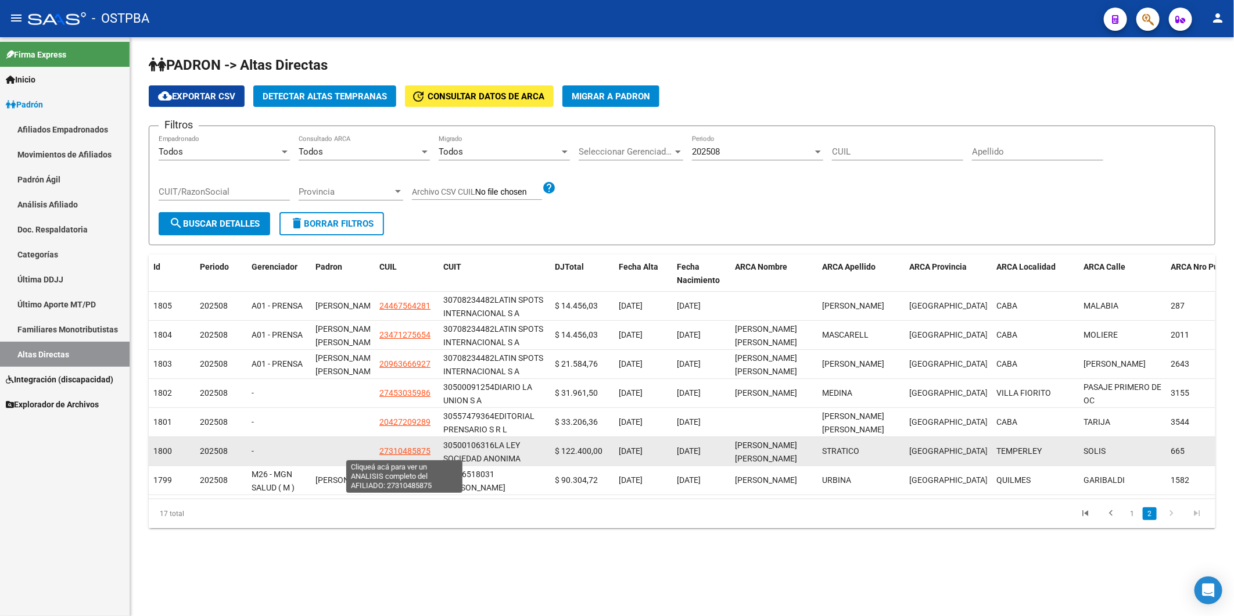
click at [410, 451] on span "27310485875" at bounding box center [404, 450] width 51 height 9
type textarea "27310485875"
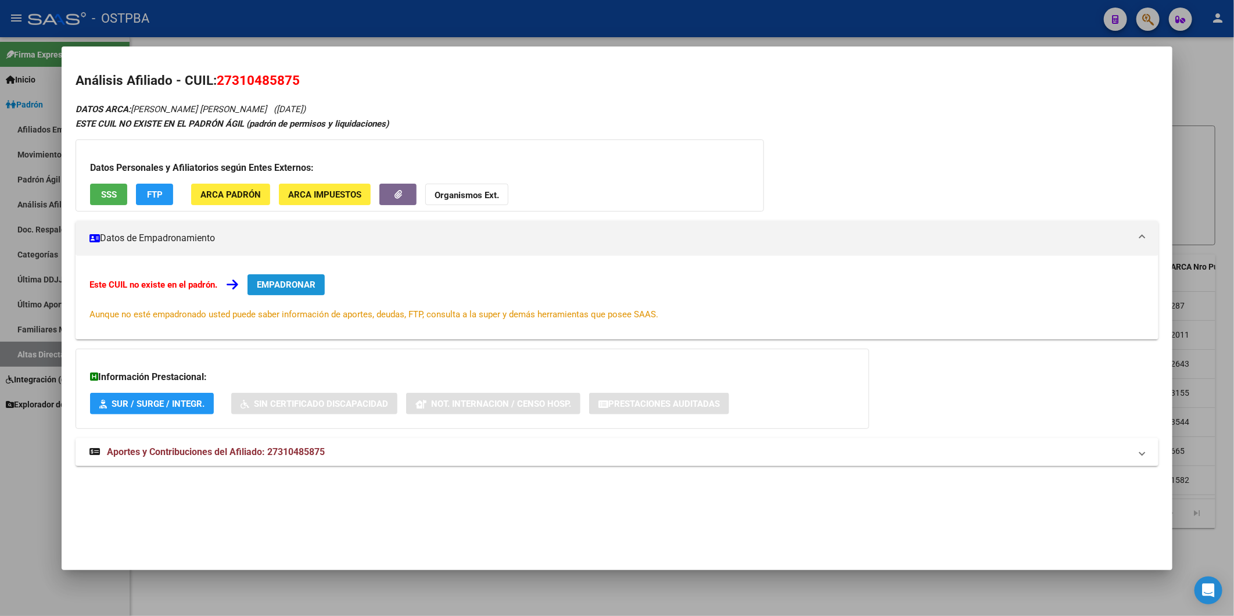
click at [307, 285] on span "EMPADRONAR" at bounding box center [286, 284] width 59 height 10
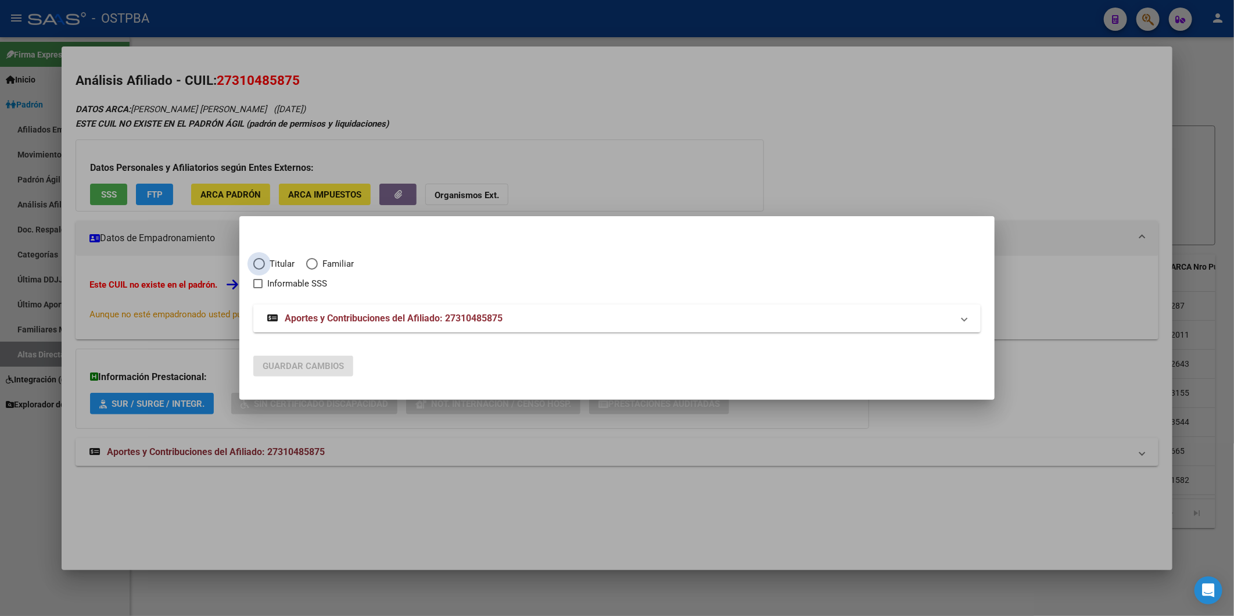
click at [285, 264] on span "Titular" at bounding box center [280, 263] width 30 height 13
click at [265, 264] on input "Titular" at bounding box center [259, 264] width 12 height 12
radio input "true"
checkbox input "true"
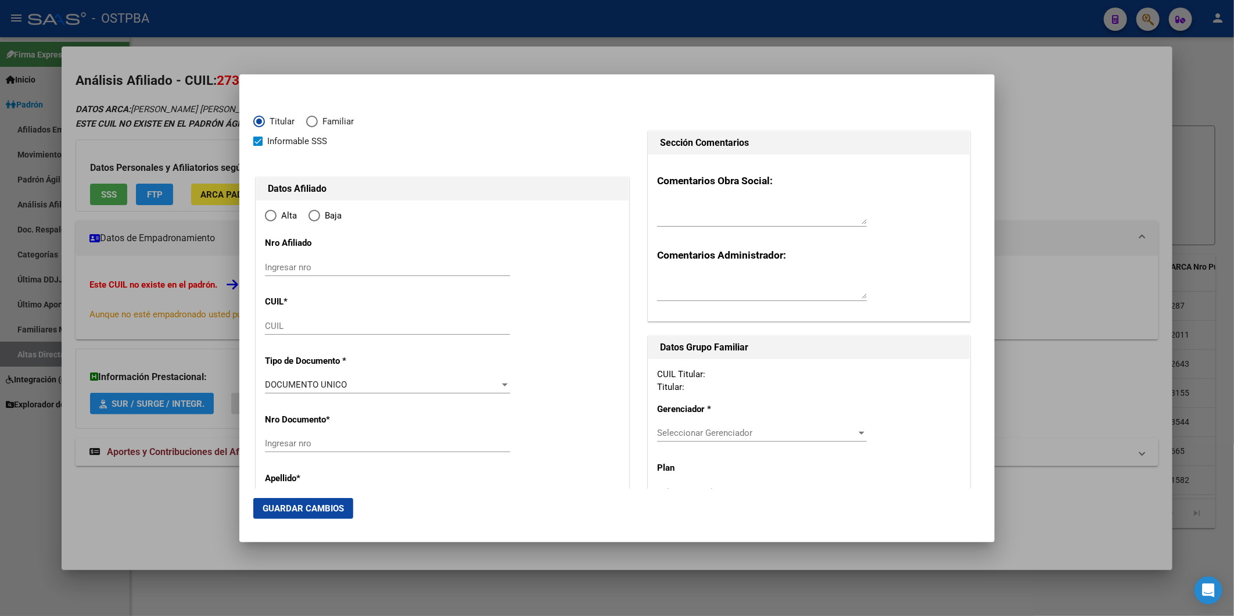
type input "27-31048587-5"
type input "31048587"
type input "STRATICO"
type input "[PERSON_NAME]"
type input "1984-12-03"
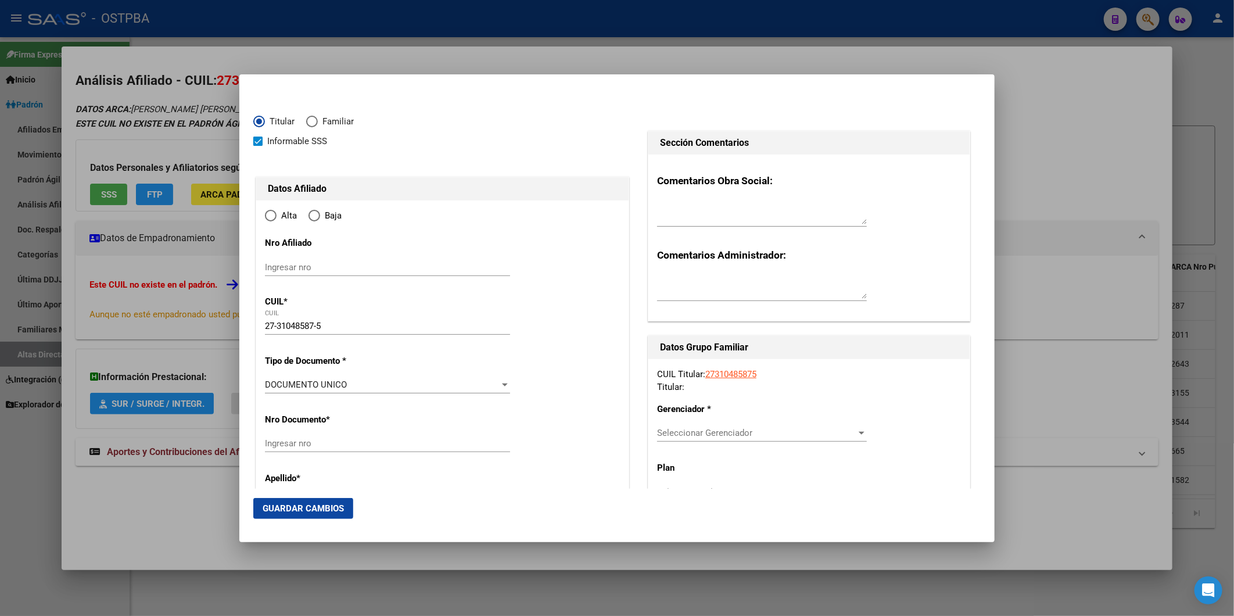
type input "TEMPERLEY"
type input "1834"
type input "SOLIS"
type input "665"
radio input "true"
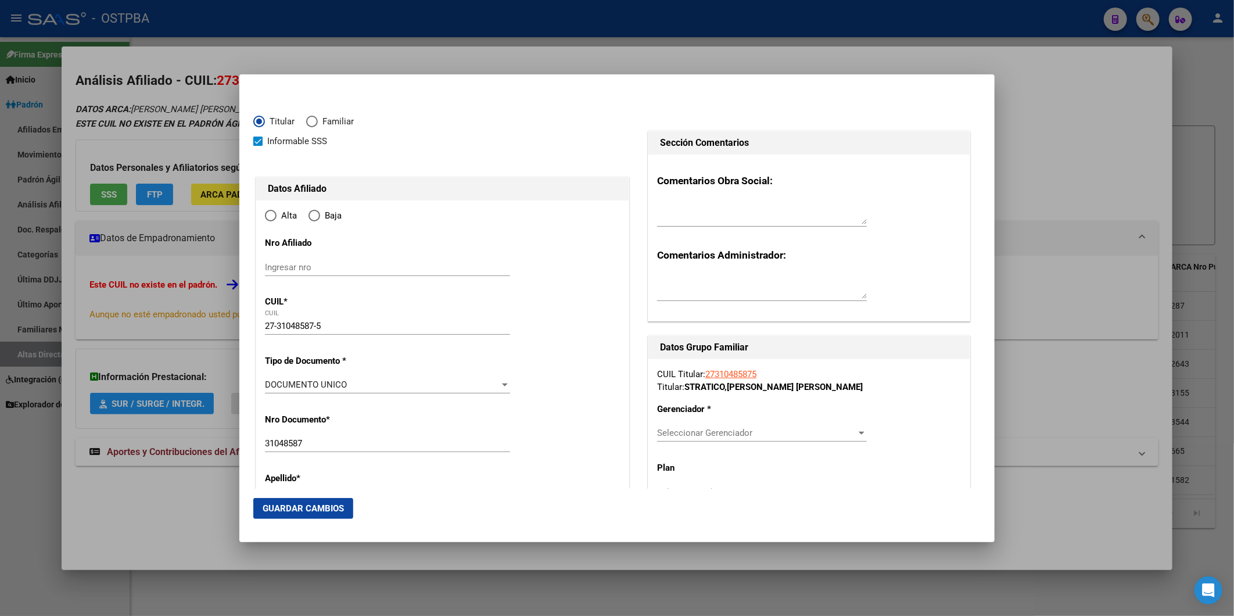
type input "TEMPERLEY"
click at [273, 386] on input "Ingresar fecha" at bounding box center [387, 388] width 245 height 19
type input "2025-09-01"
click at [502, 451] on div at bounding box center [505, 450] width 6 height 3
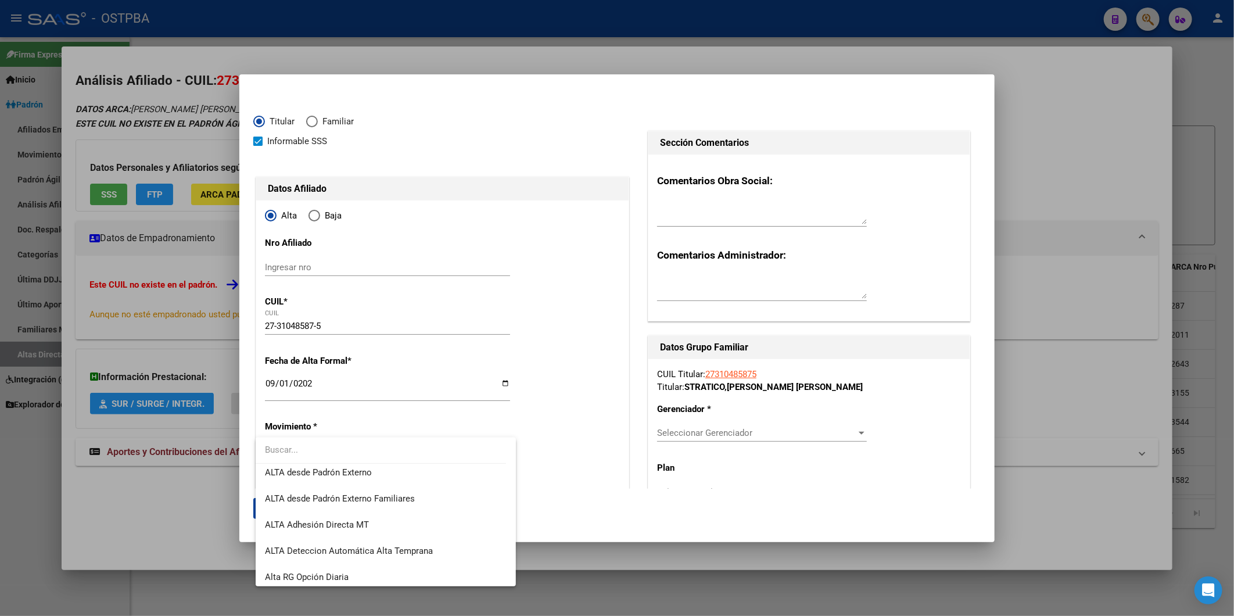
scroll to position [387, 0]
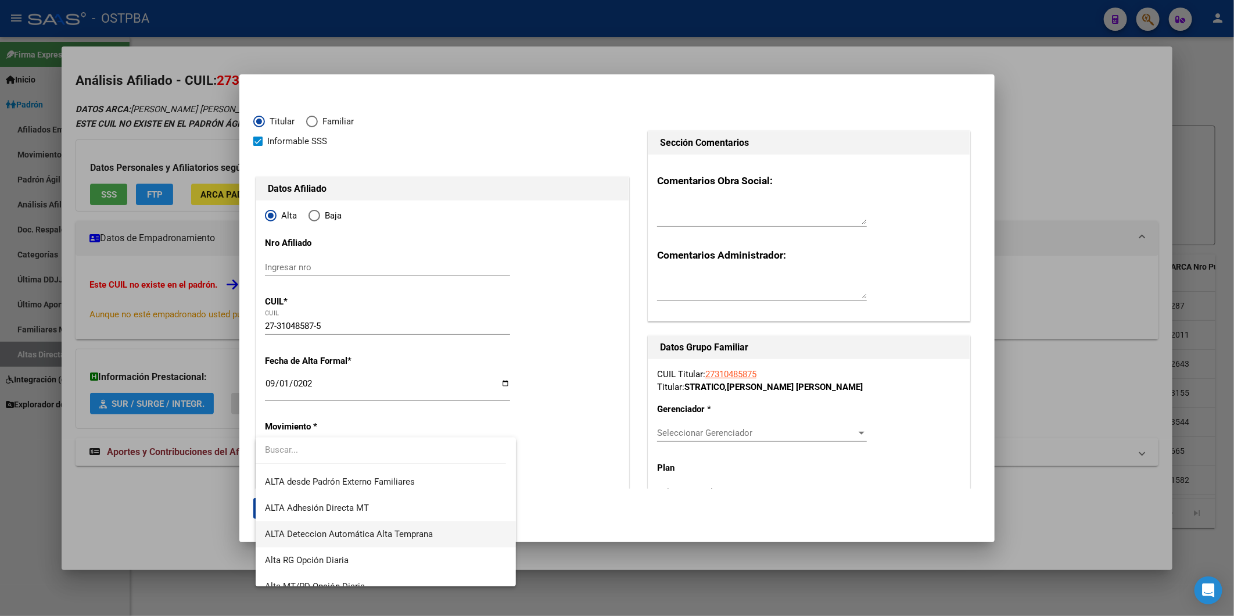
click at [449, 528] on span "ALTA Deteccion Automática Alta Temprana" at bounding box center [385, 534] width 241 height 26
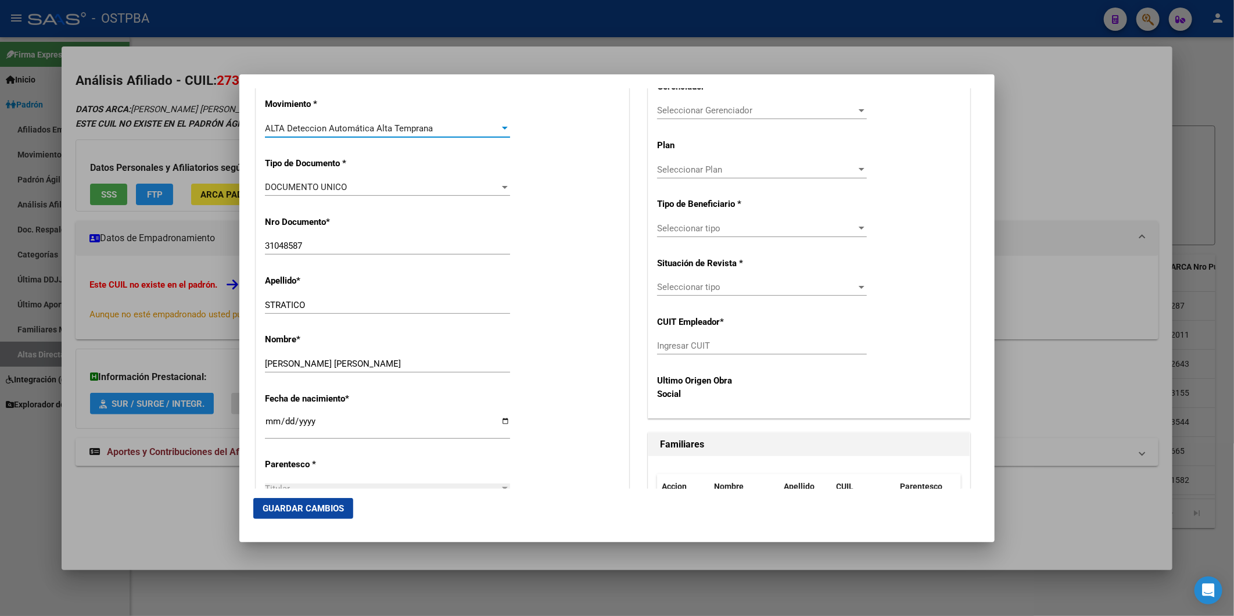
scroll to position [451, 0]
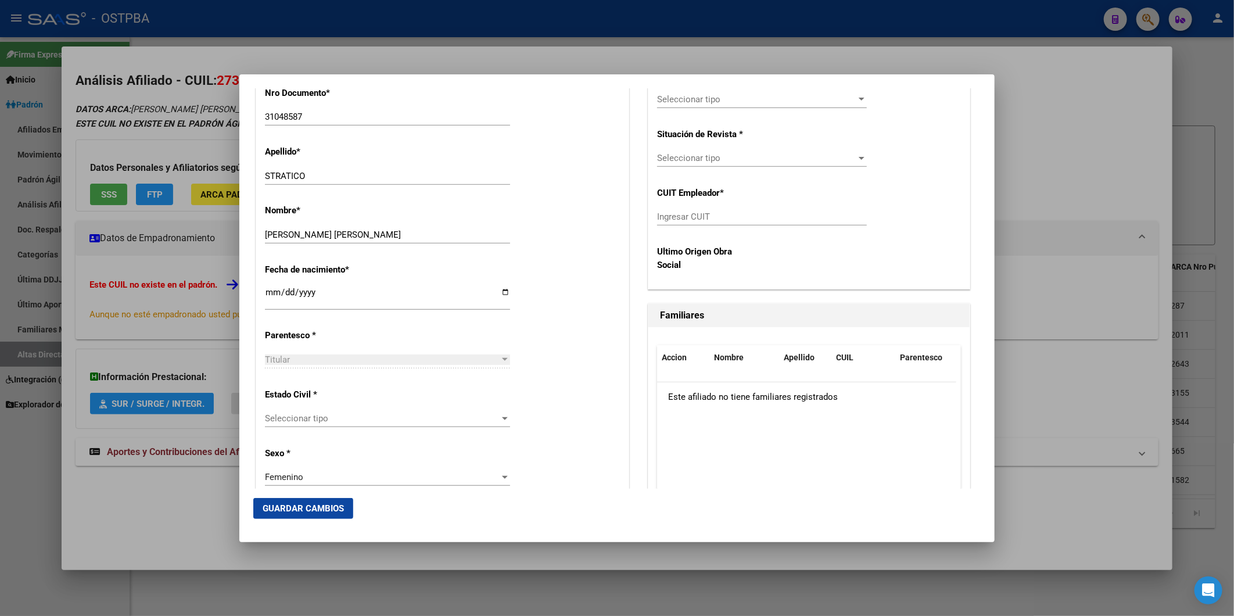
click at [502, 419] on div at bounding box center [505, 418] width 6 height 3
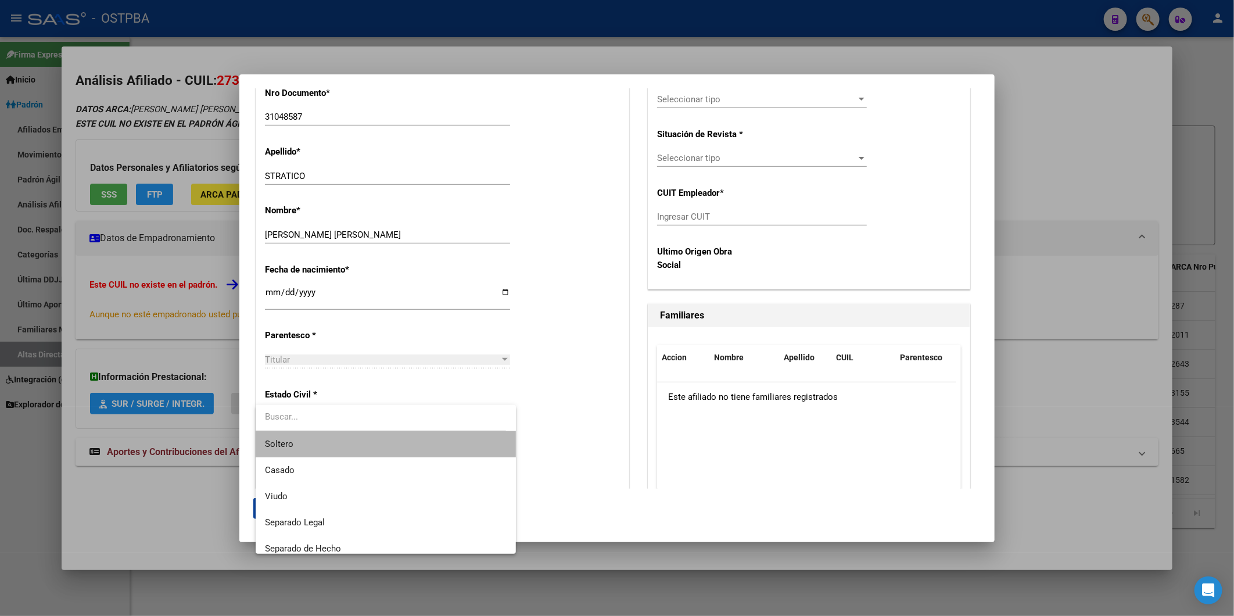
click at [465, 442] on span "Soltero" at bounding box center [385, 444] width 241 height 26
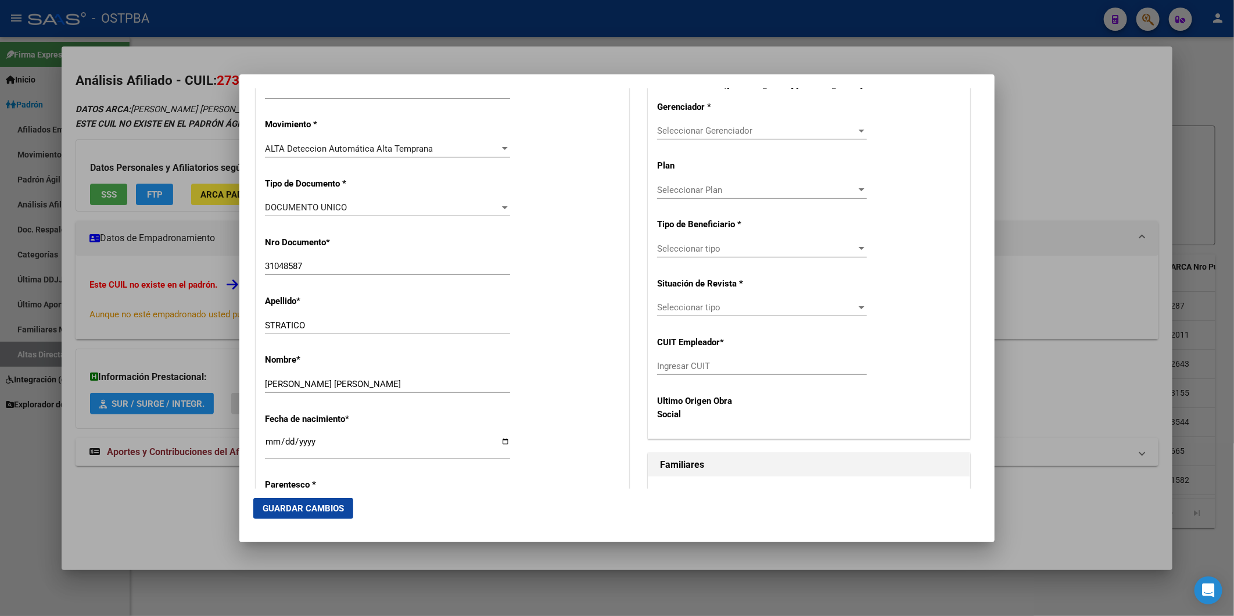
scroll to position [129, 0]
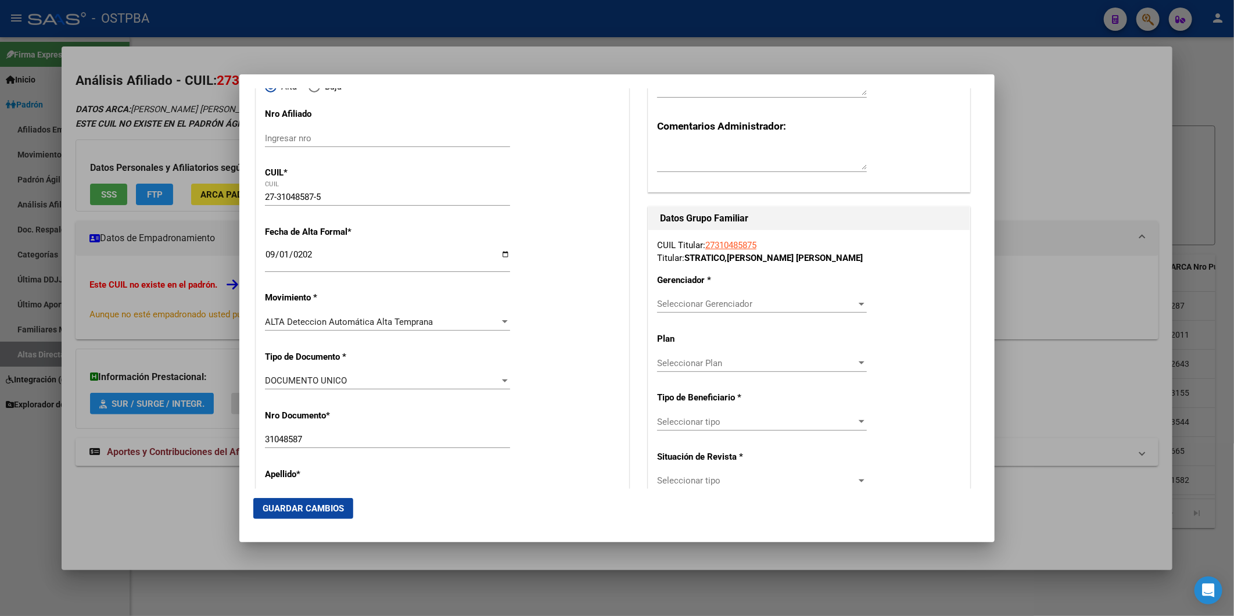
click at [859, 303] on div at bounding box center [862, 304] width 6 height 3
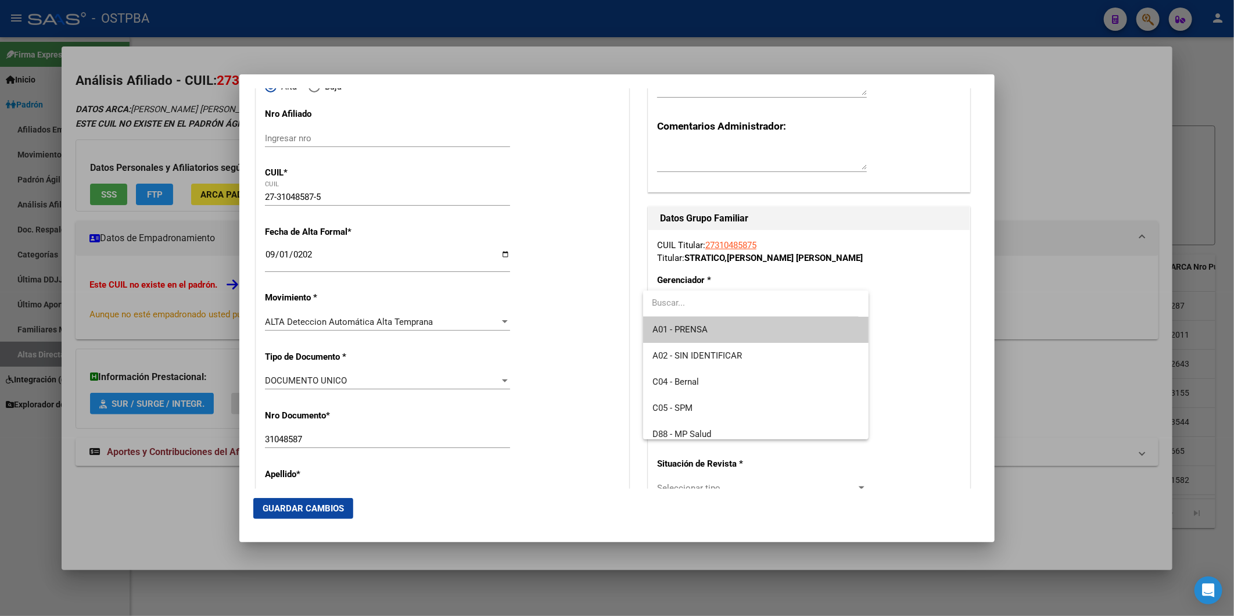
click at [767, 333] on span "A01 - PRENSA" at bounding box center [755, 330] width 207 height 26
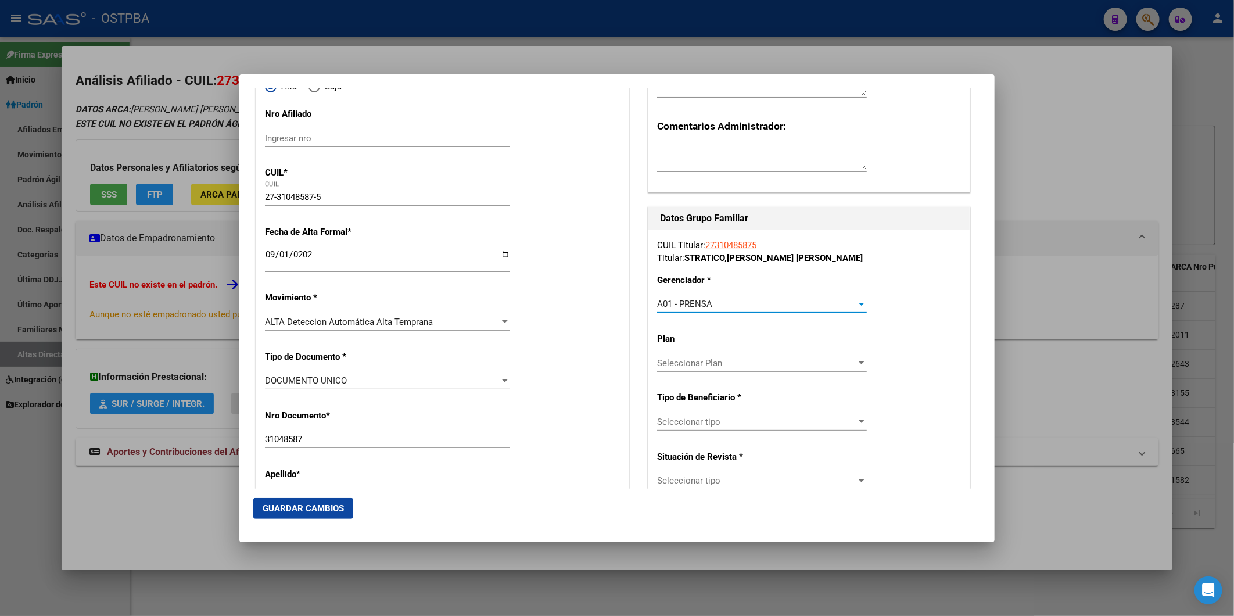
click at [859, 361] on div at bounding box center [862, 362] width 6 height 3
click at [805, 381] on span "A01" at bounding box center [755, 388] width 207 height 26
click at [856, 419] on div at bounding box center [861, 421] width 10 height 9
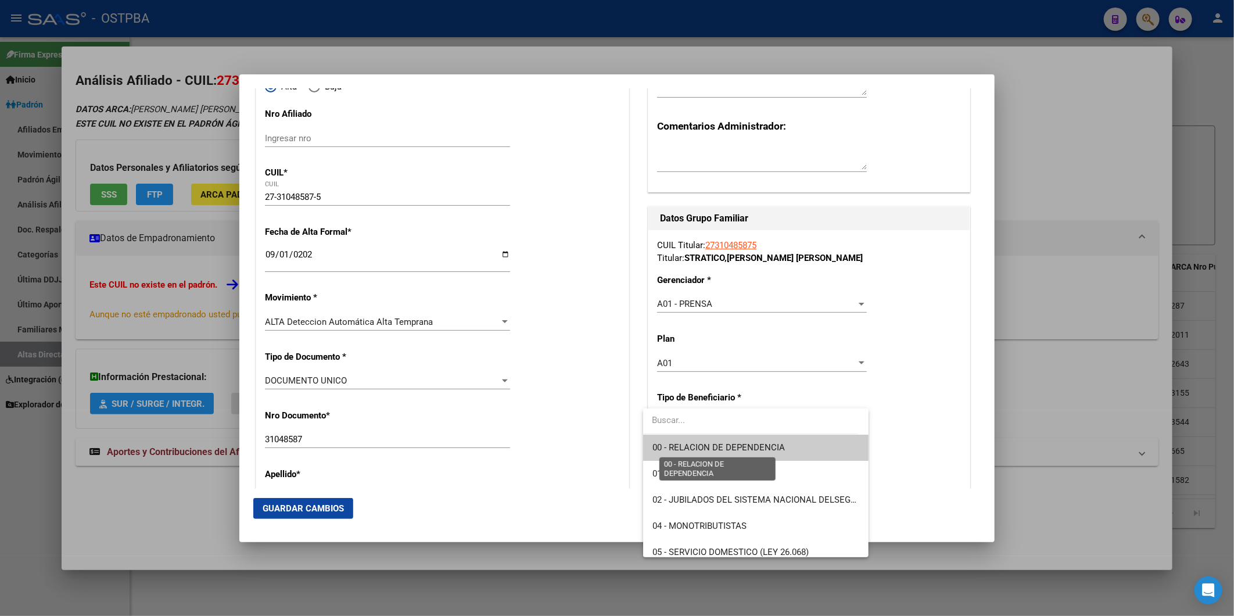
click at [766, 446] on span "00 - RELACION DE DEPENDENCIA" at bounding box center [718, 447] width 132 height 10
type input "30-50010631-6"
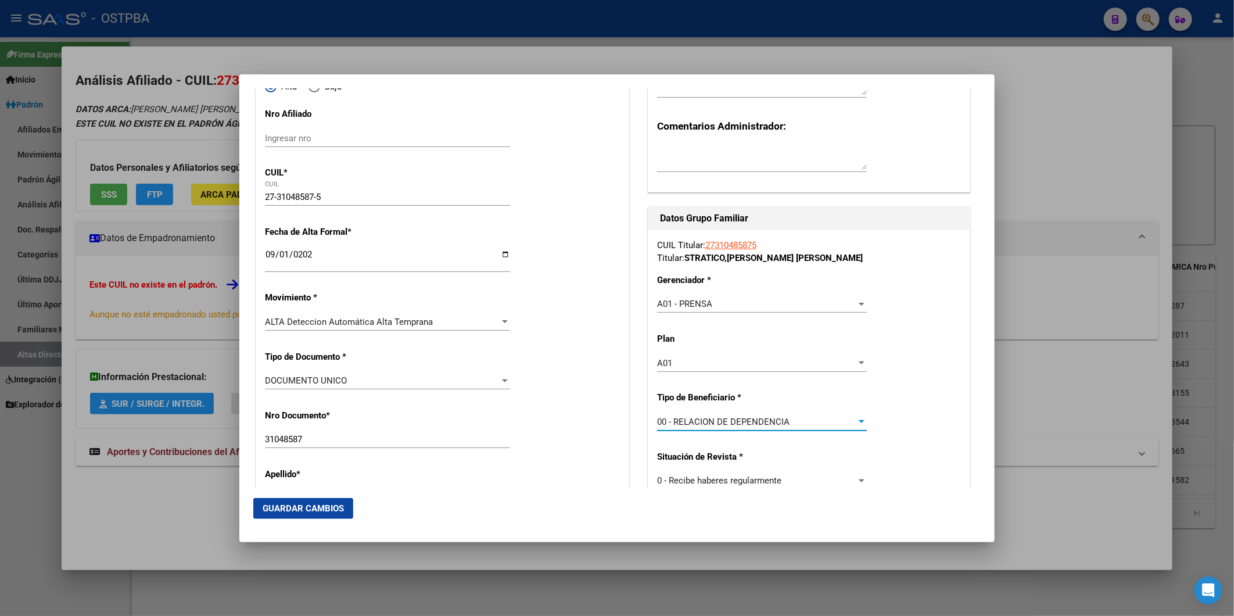
click at [317, 504] on span "Guardar Cambios" at bounding box center [303, 508] width 81 height 10
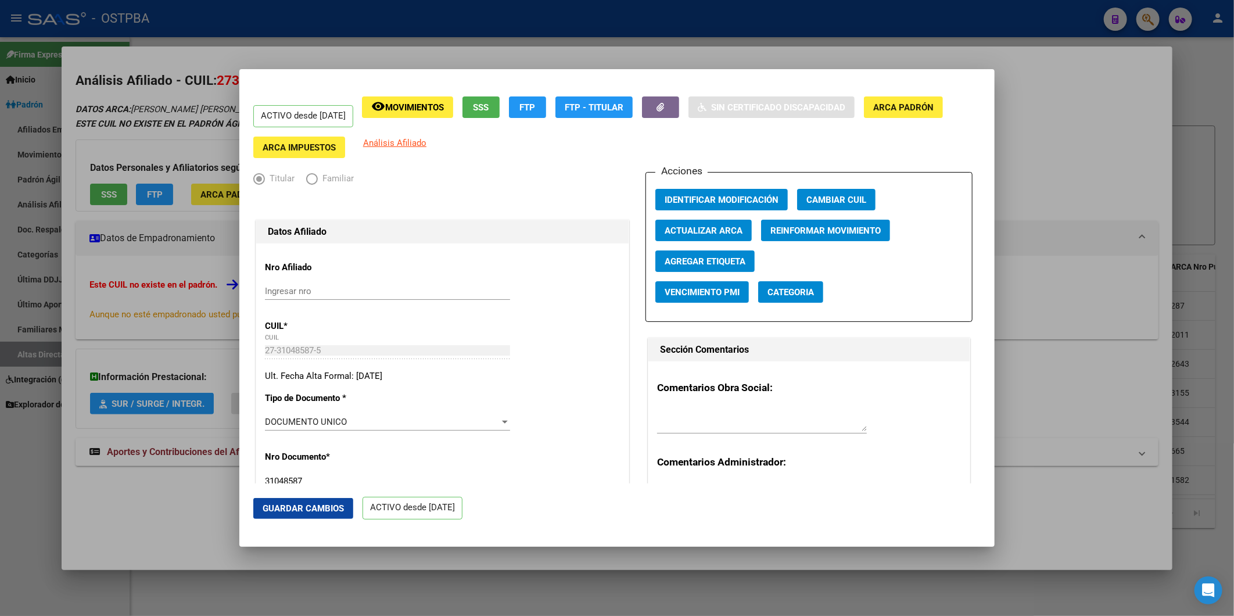
click at [707, 263] on span "Agregar Etiqueta" at bounding box center [705, 261] width 81 height 10
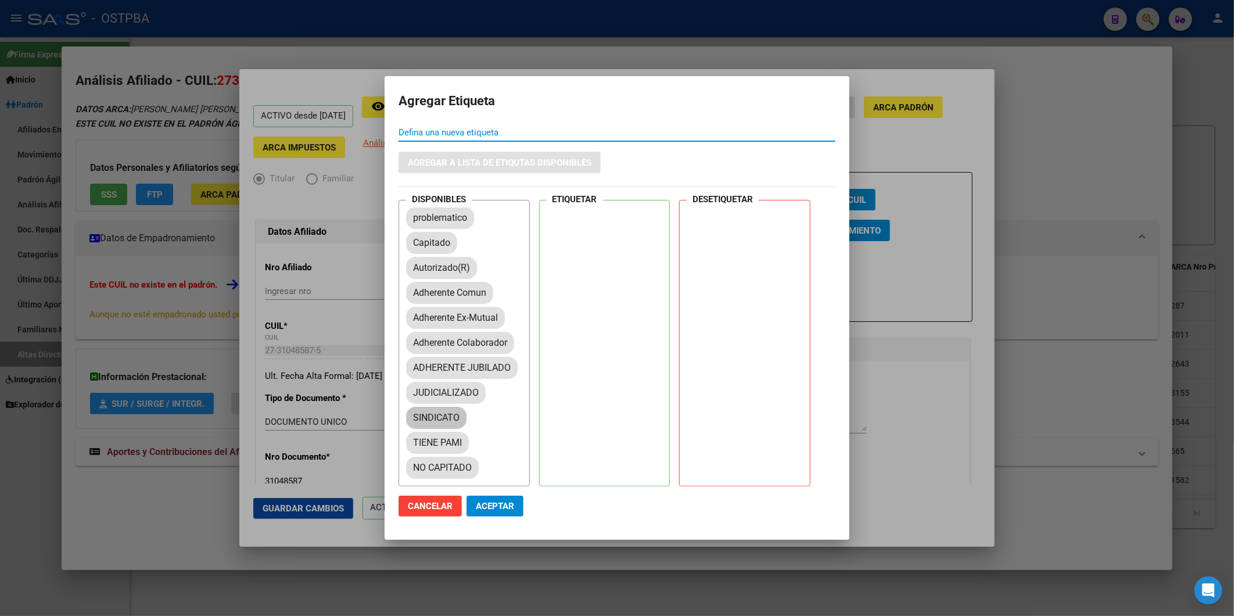
scroll to position [193, 0]
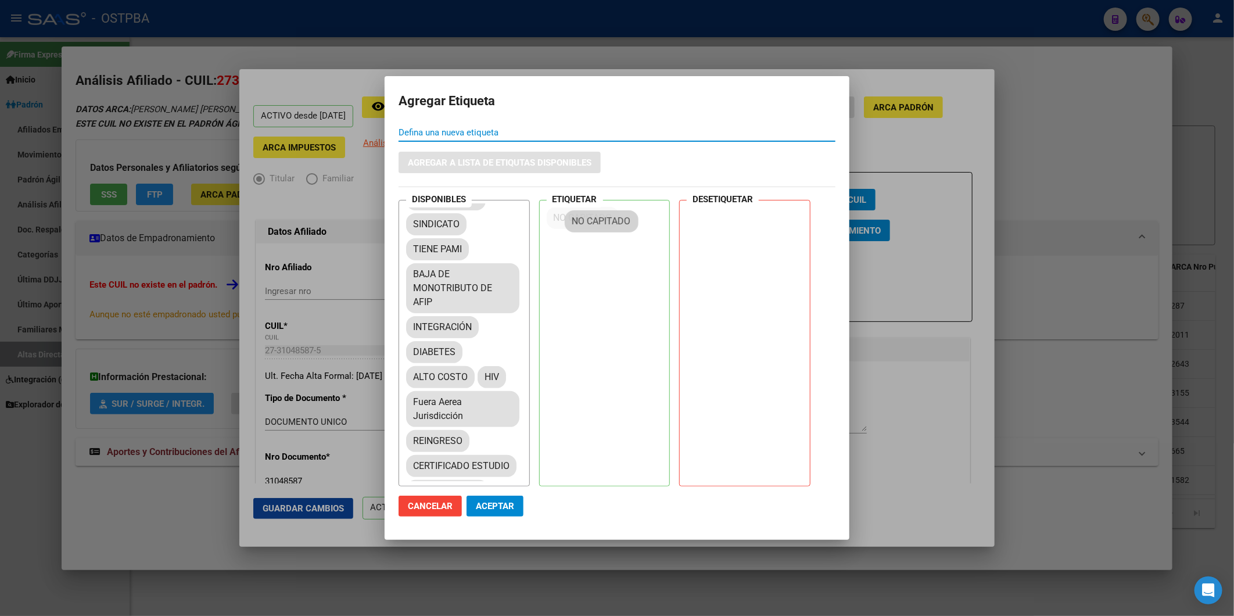
drag, startPoint x: 448, startPoint y: 300, endPoint x: 547, endPoint y: 364, distance: 117.6
click at [512, 505] on span "Aceptar" at bounding box center [495, 506] width 38 height 10
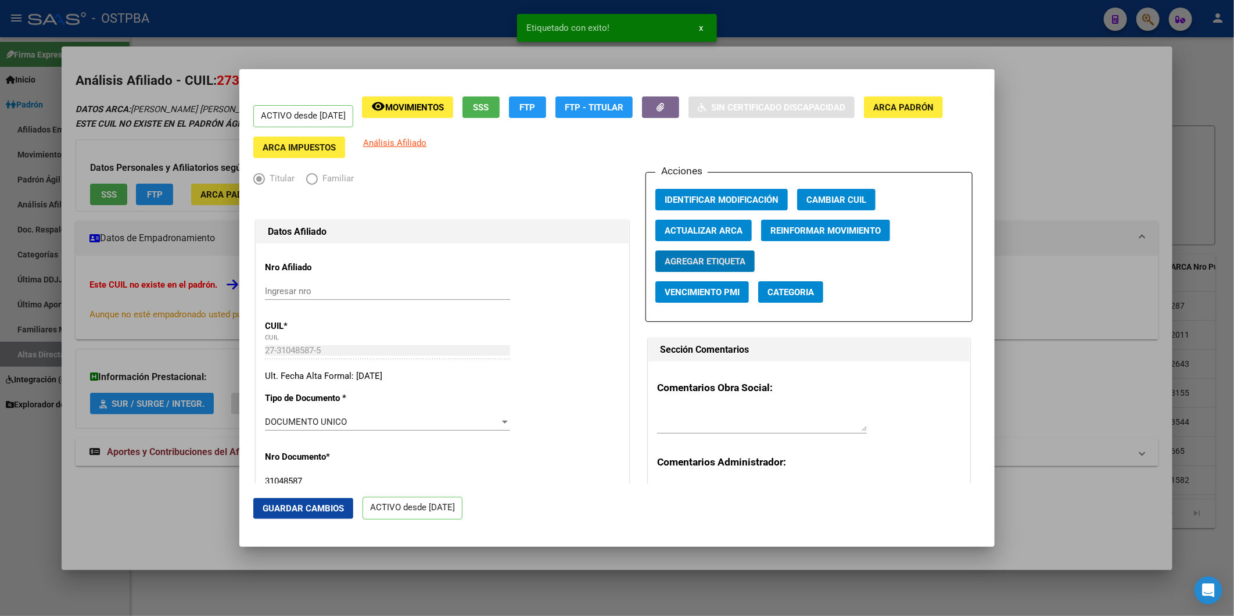
click at [1089, 292] on div at bounding box center [617, 308] width 1234 height 616
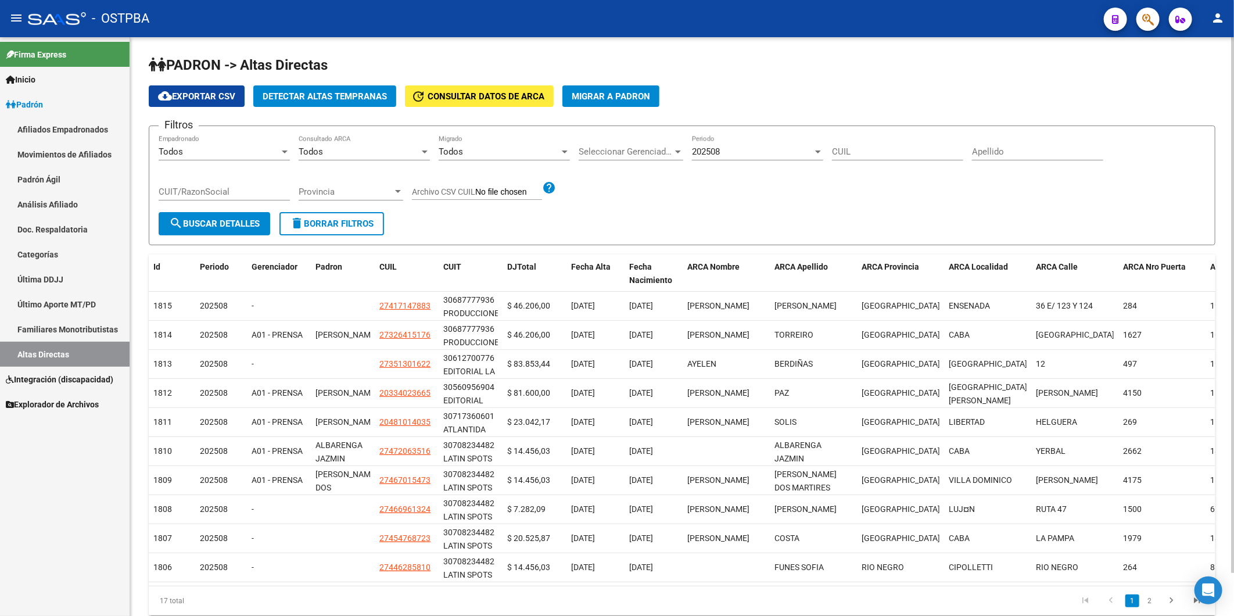
scroll to position [46, 0]
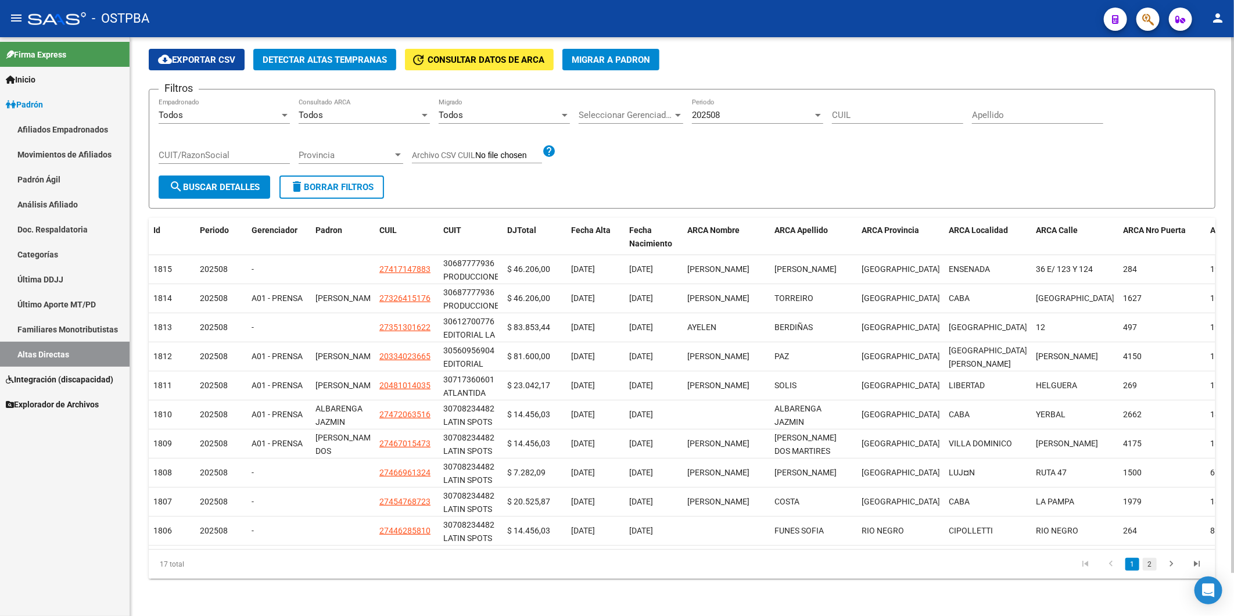
click at [1149, 562] on link "2" at bounding box center [1150, 564] width 14 height 13
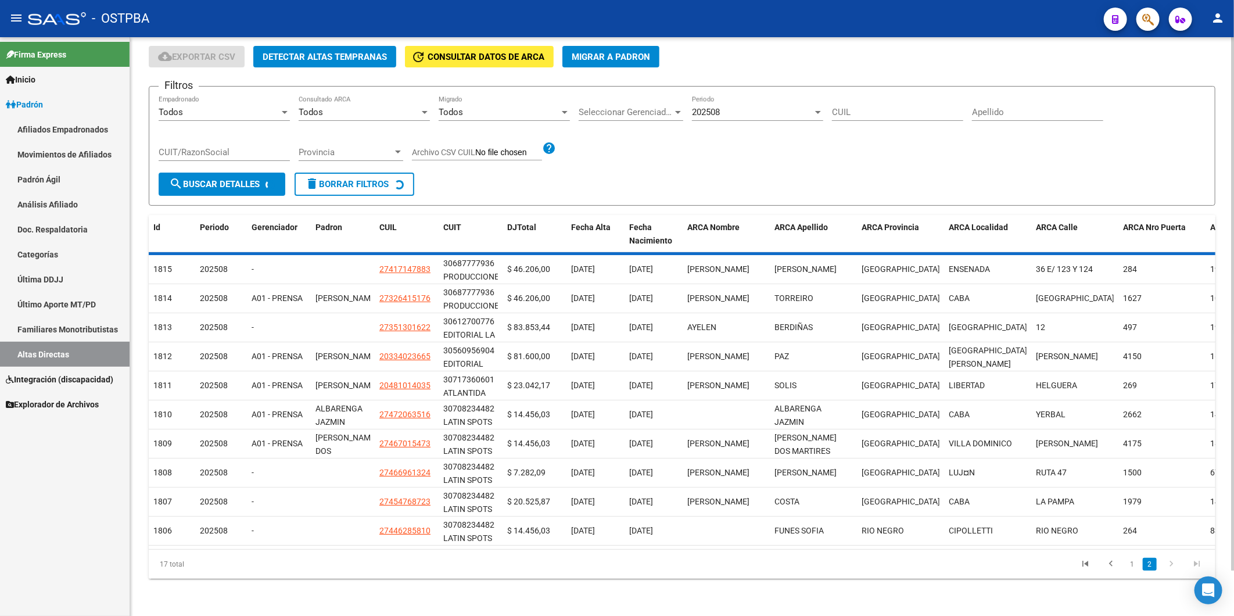
scroll to position [0, 0]
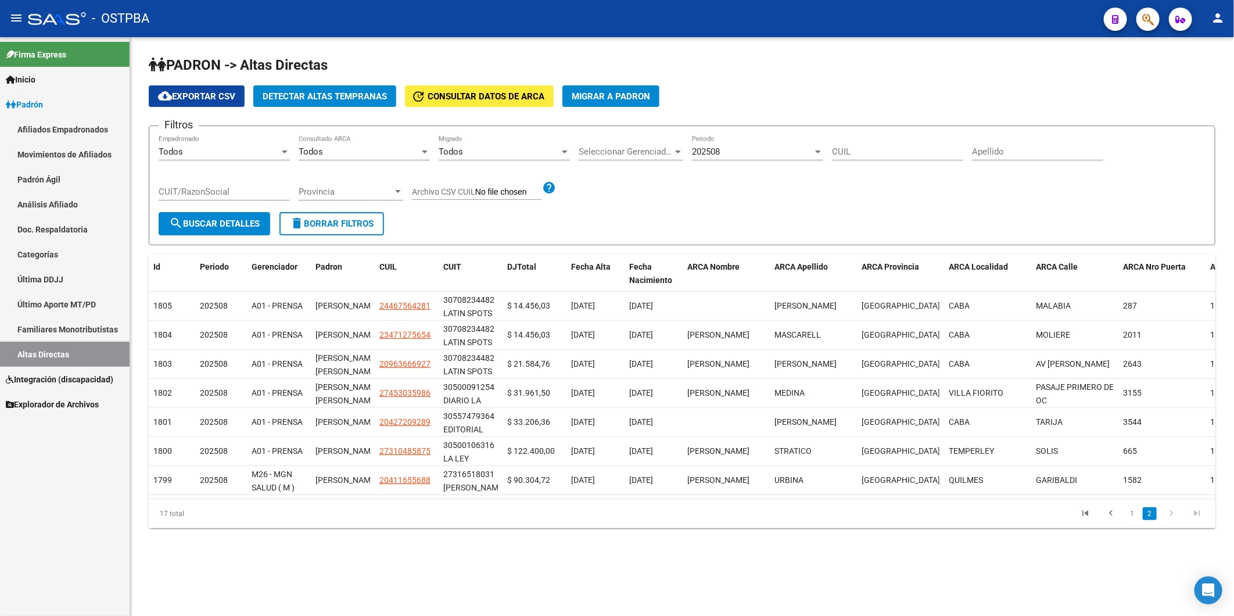
click at [956, 553] on div "PADRON -> Altas Directas cloud_download Exportar CSV Detectar Altas Tempranas u…" at bounding box center [682, 301] width 1104 height 528
click at [1111, 522] on icon "go to previous page" at bounding box center [1110, 515] width 15 height 14
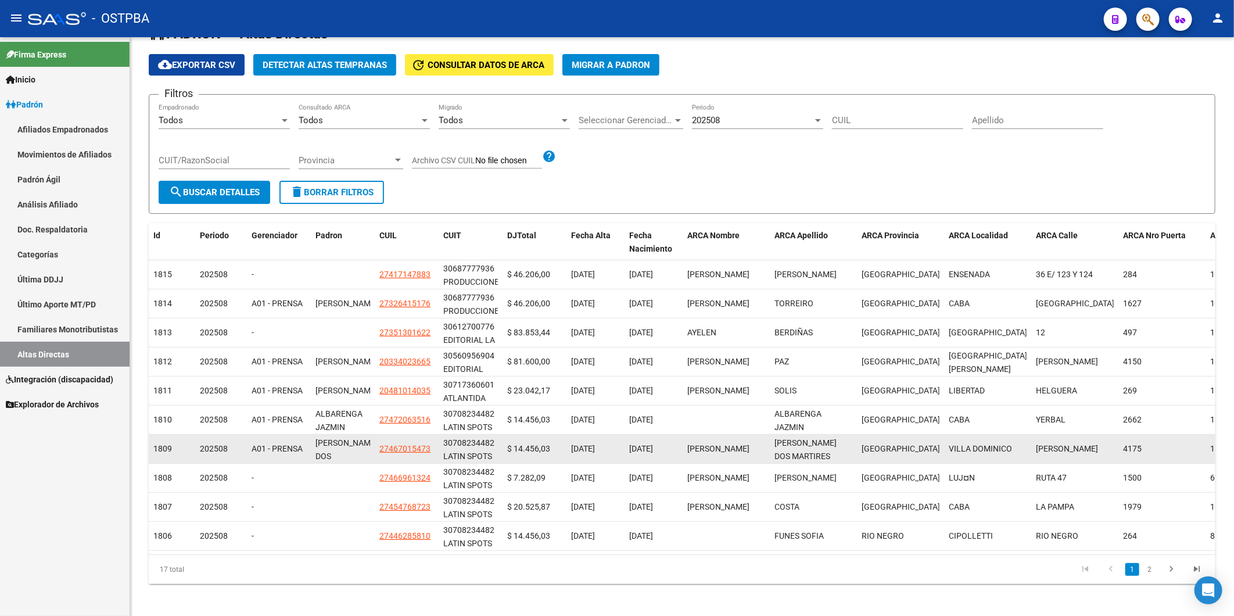
scroll to position [46, 0]
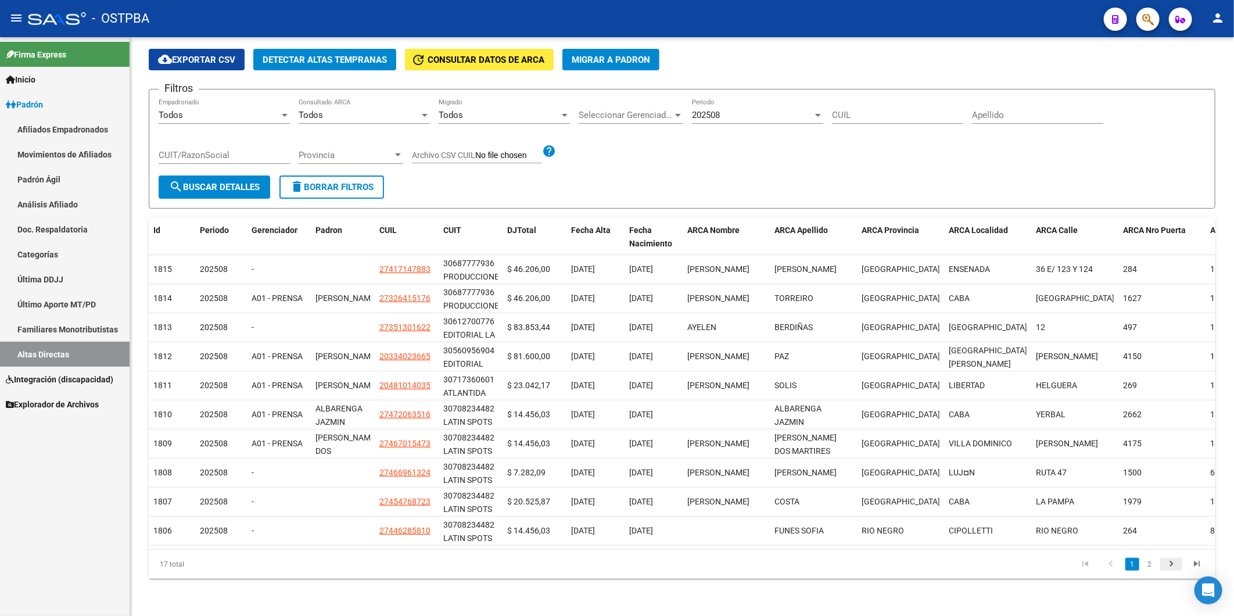
click at [1172, 561] on icon "go to next page" at bounding box center [1171, 565] width 15 height 14
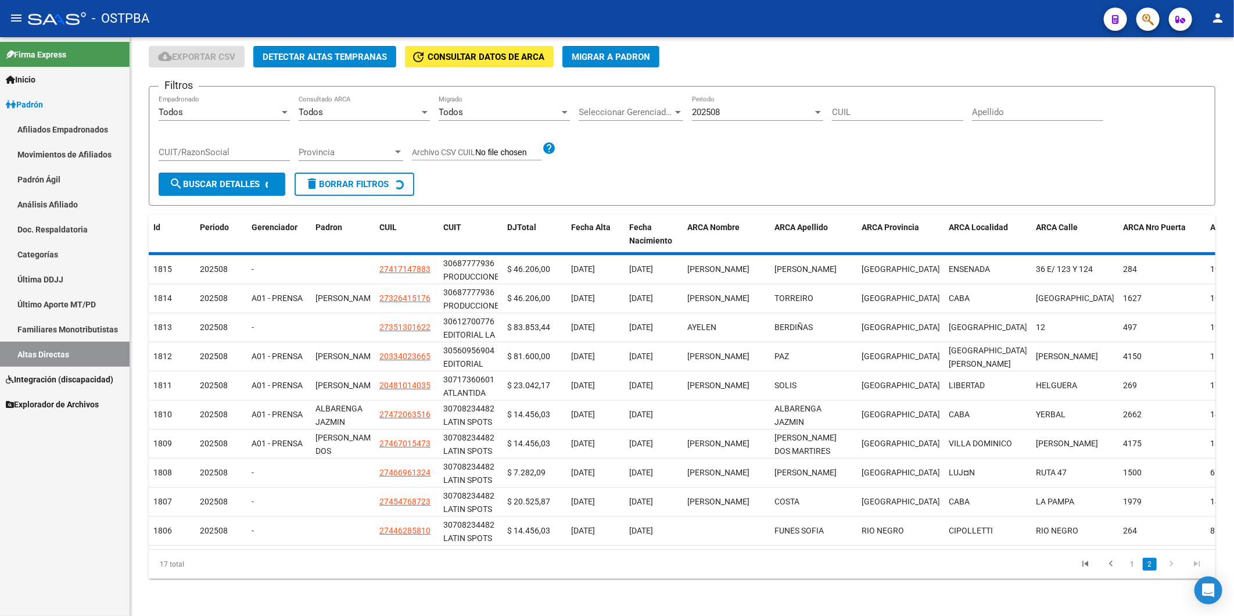
scroll to position [0, 0]
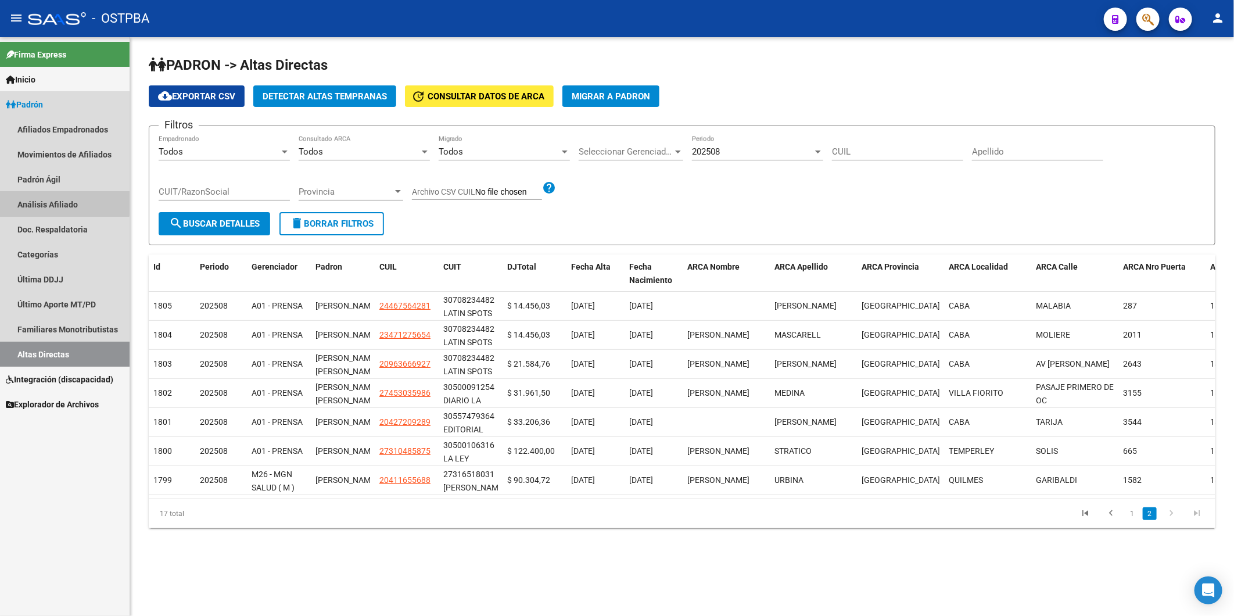
click at [59, 202] on link "Análisis Afiliado" at bounding box center [65, 204] width 130 height 25
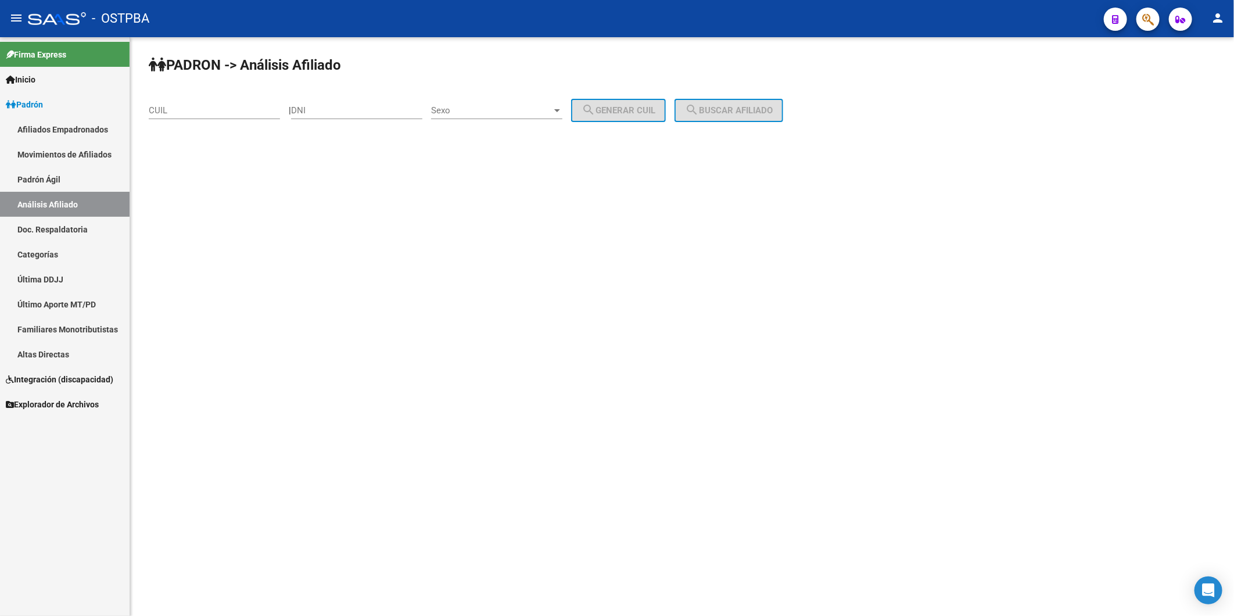
click at [386, 112] on input "DNI" at bounding box center [356, 110] width 131 height 10
paste input "3617396"
type input "3617396"
click at [560, 111] on div at bounding box center [557, 110] width 6 height 3
drag, startPoint x: 536, startPoint y: 136, endPoint x: 548, endPoint y: 135, distance: 12.2
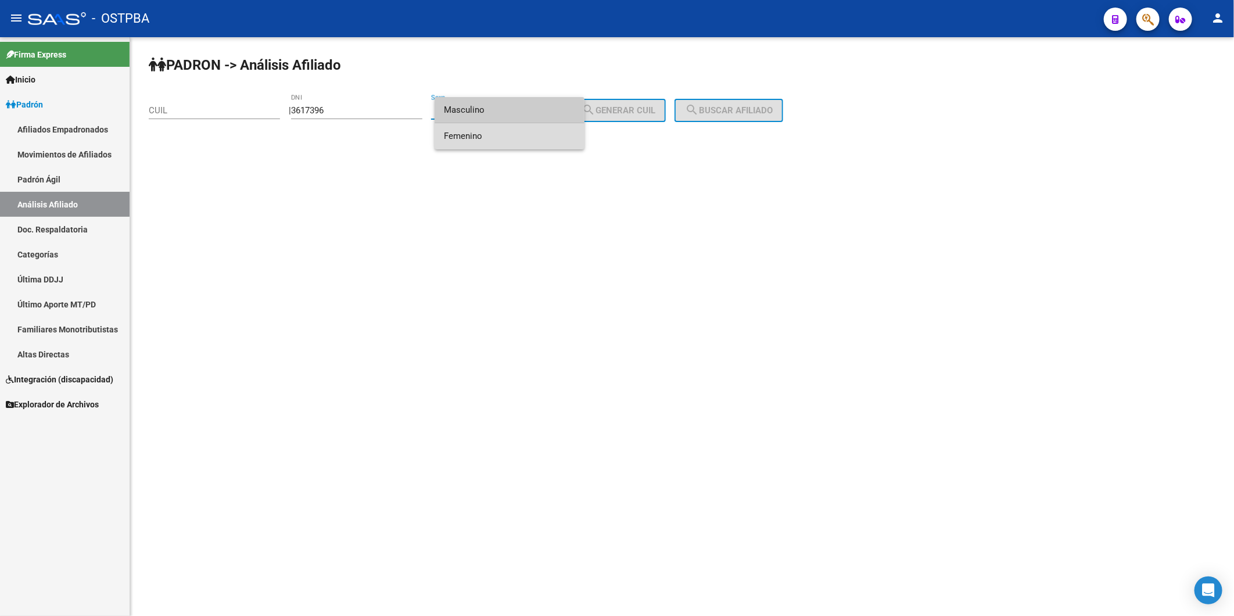
click at [537, 137] on span "Femenino" at bounding box center [509, 136] width 131 height 26
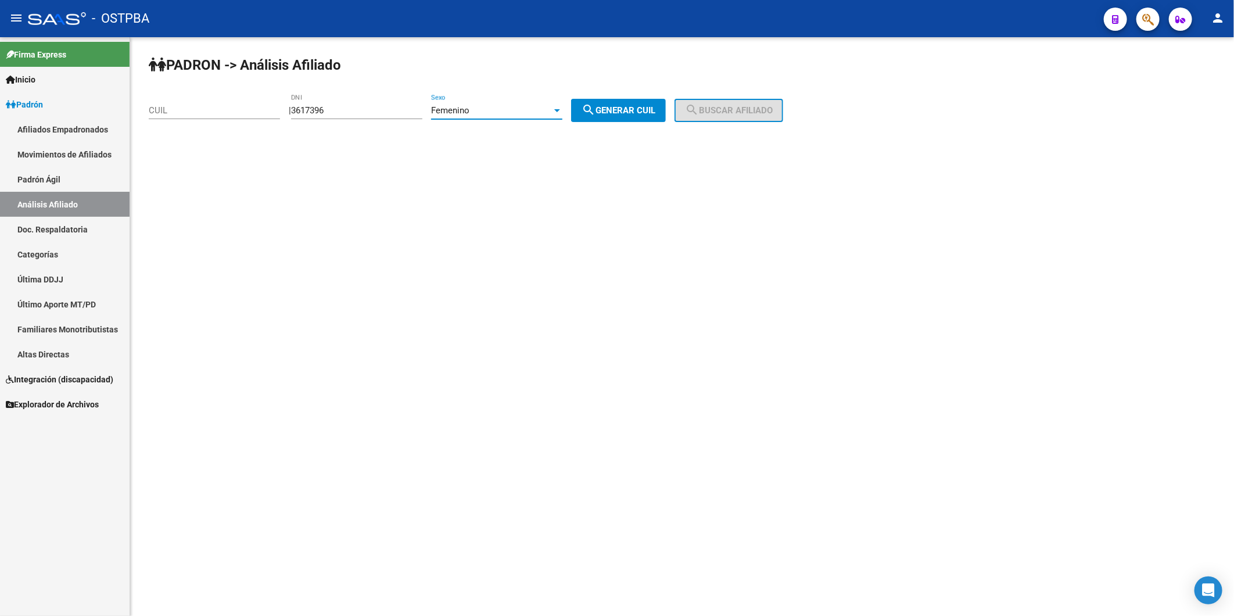
click at [608, 109] on span "search Generar CUIL" at bounding box center [619, 110] width 74 height 10
type input "27-03617396-9"
click at [732, 105] on span "search Buscar afiliado" at bounding box center [729, 110] width 88 height 10
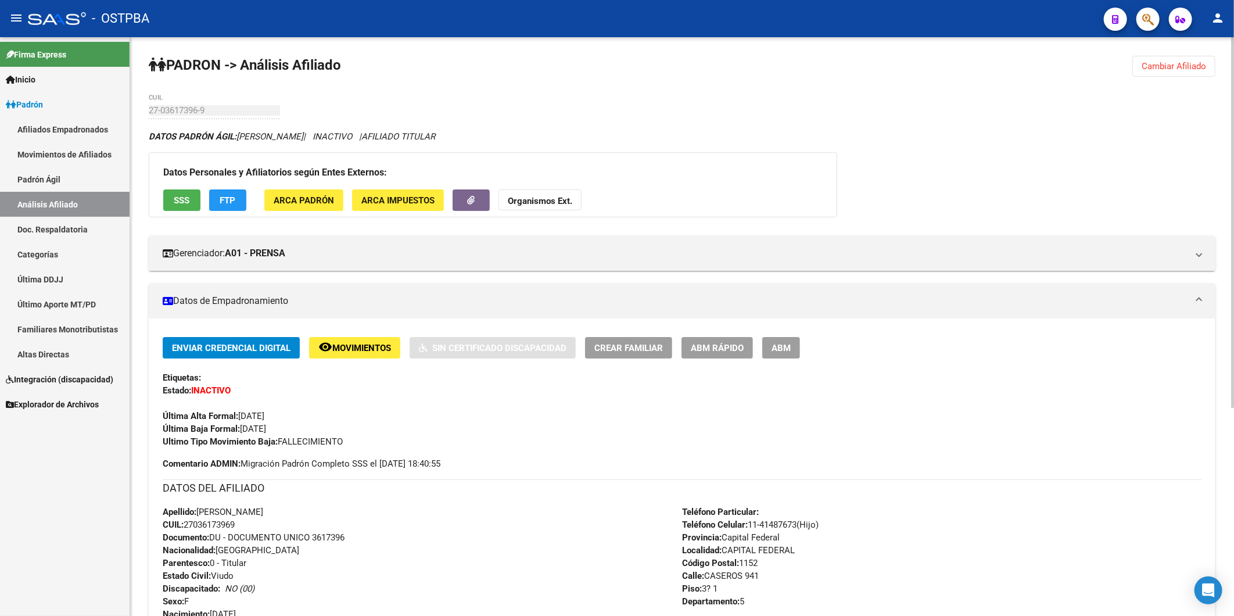
drag, startPoint x: 248, startPoint y: 519, endPoint x: 241, endPoint y: 523, distance: 8.9
click at [241, 523] on div "Apellido: [PERSON_NAME]: 27036173969 Documento: DU - DOCUMENTO UNICO 3617396 Na…" at bounding box center [422, 569] width 519 height 128
click at [242, 523] on div "Apellido: [PERSON_NAME]: 27036173969 Documento: DU - DOCUMENTO UNICO 3617396 Na…" at bounding box center [422, 569] width 519 height 128
drag, startPoint x: 241, startPoint y: 523, endPoint x: 186, endPoint y: 523, distance: 54.6
click at [186, 523] on div "Apellido: [PERSON_NAME]: 27036173969 Documento: DU - DOCUMENTO UNICO 3617396 Na…" at bounding box center [422, 569] width 519 height 128
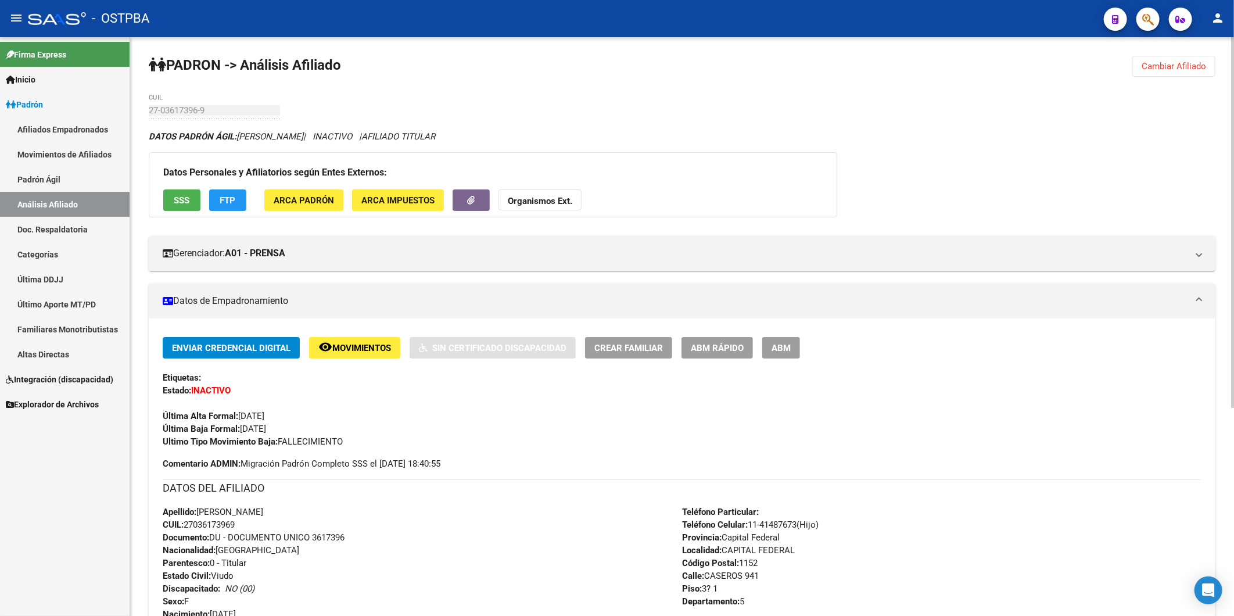
copy span "27036173969"
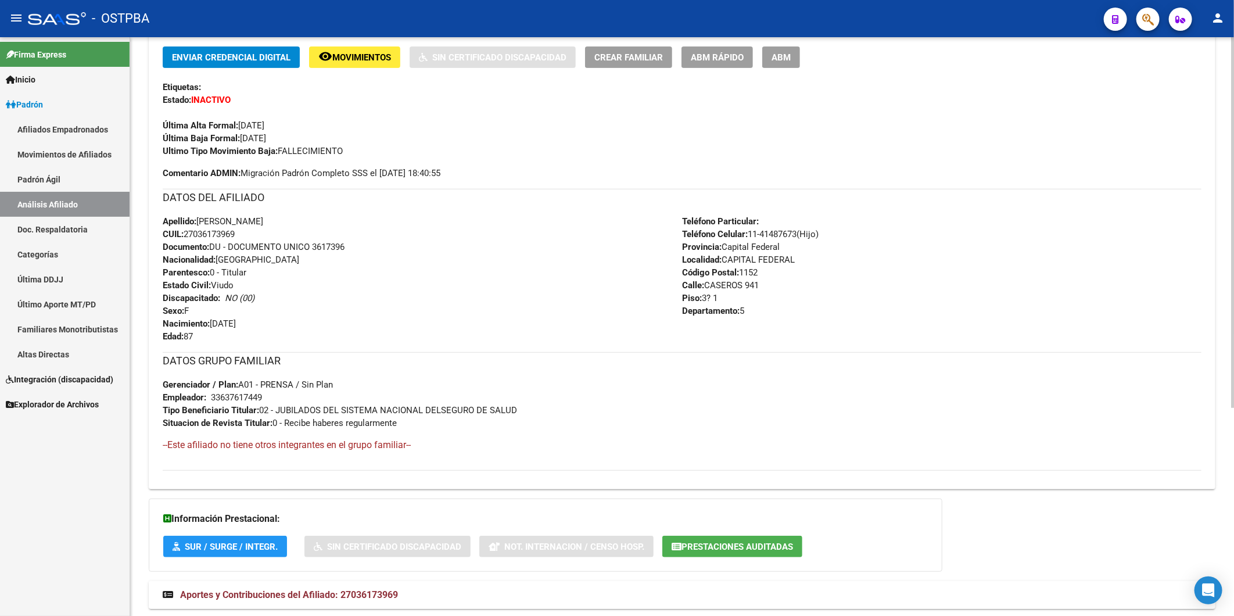
scroll to position [260, 0]
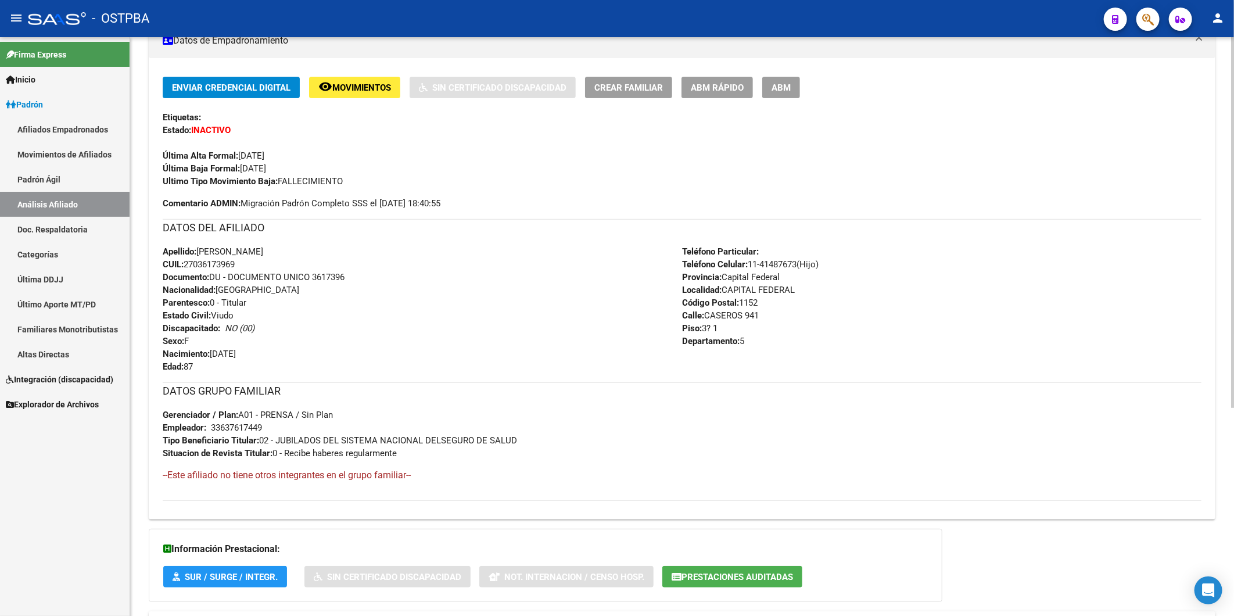
click at [507, 282] on div "Apellido: [PERSON_NAME]: 27036173969 Documento: DU - DOCUMENTO UNICO 3617396 Na…" at bounding box center [422, 309] width 519 height 128
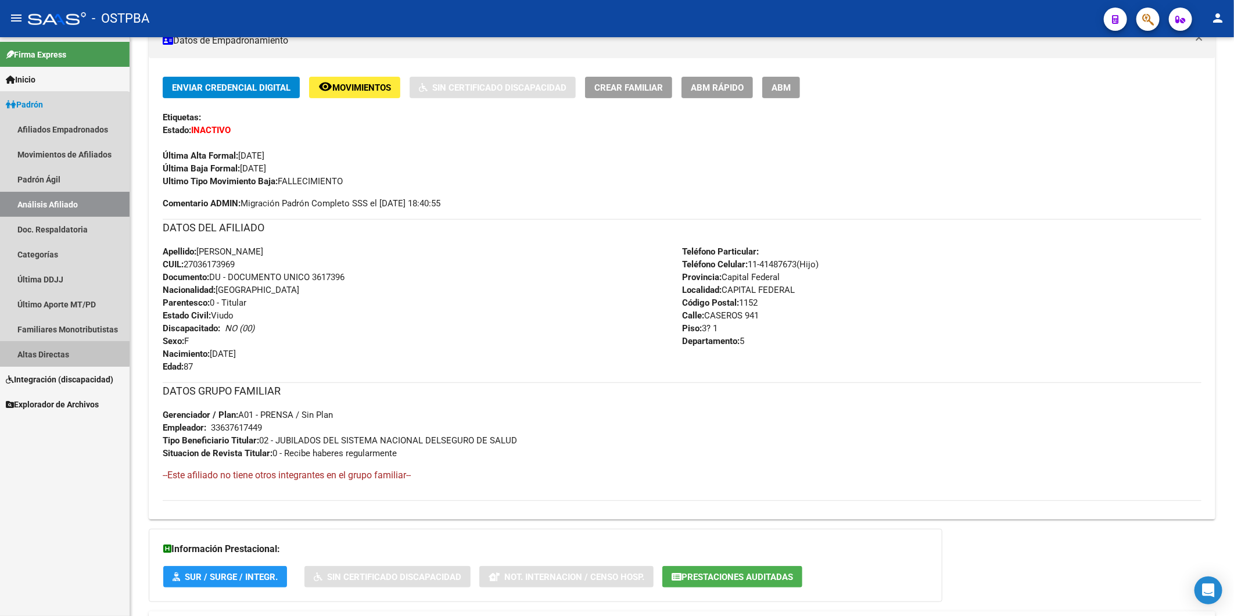
click at [43, 352] on link "Altas Directas" at bounding box center [65, 354] width 130 height 25
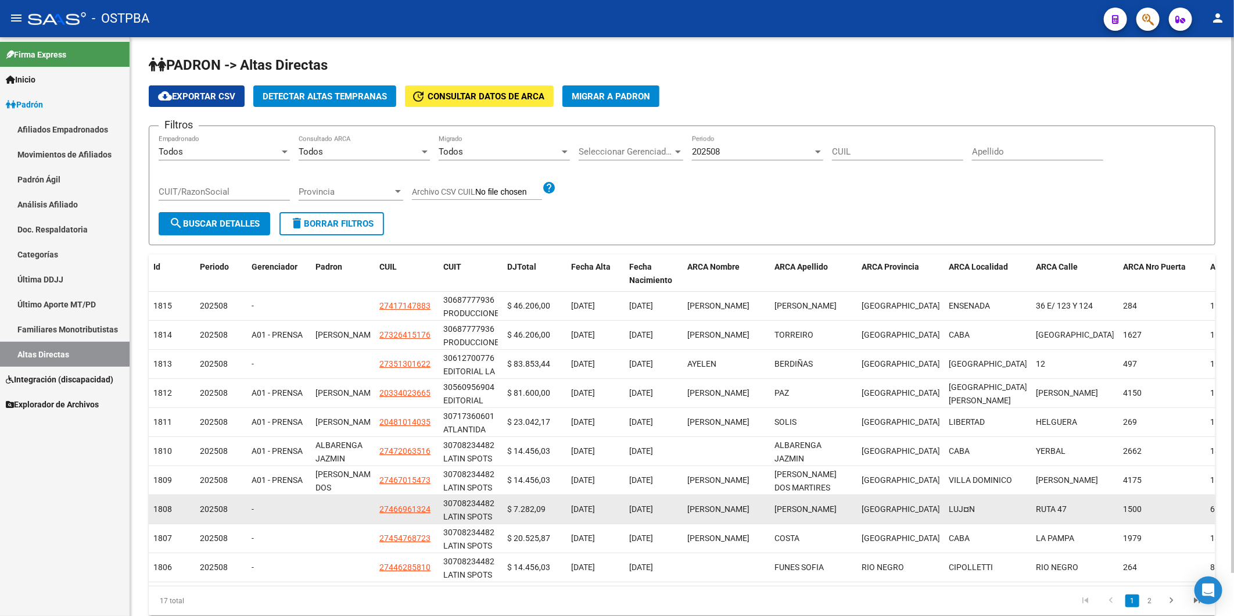
scroll to position [46, 0]
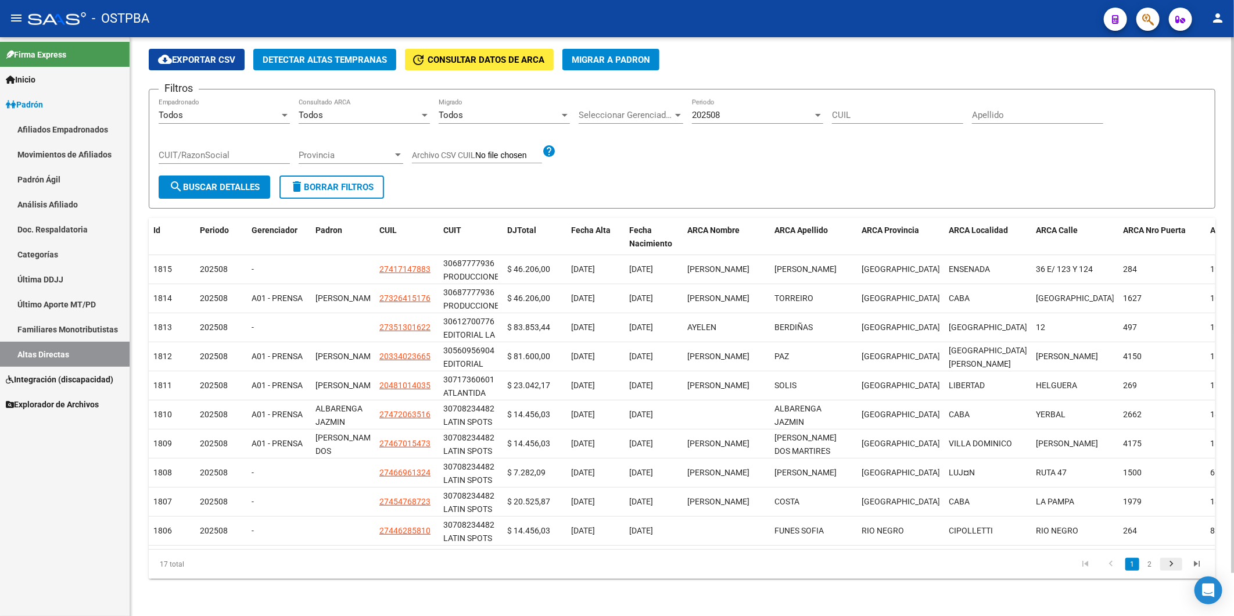
click at [1168, 562] on icon "go to next page" at bounding box center [1171, 565] width 15 height 14
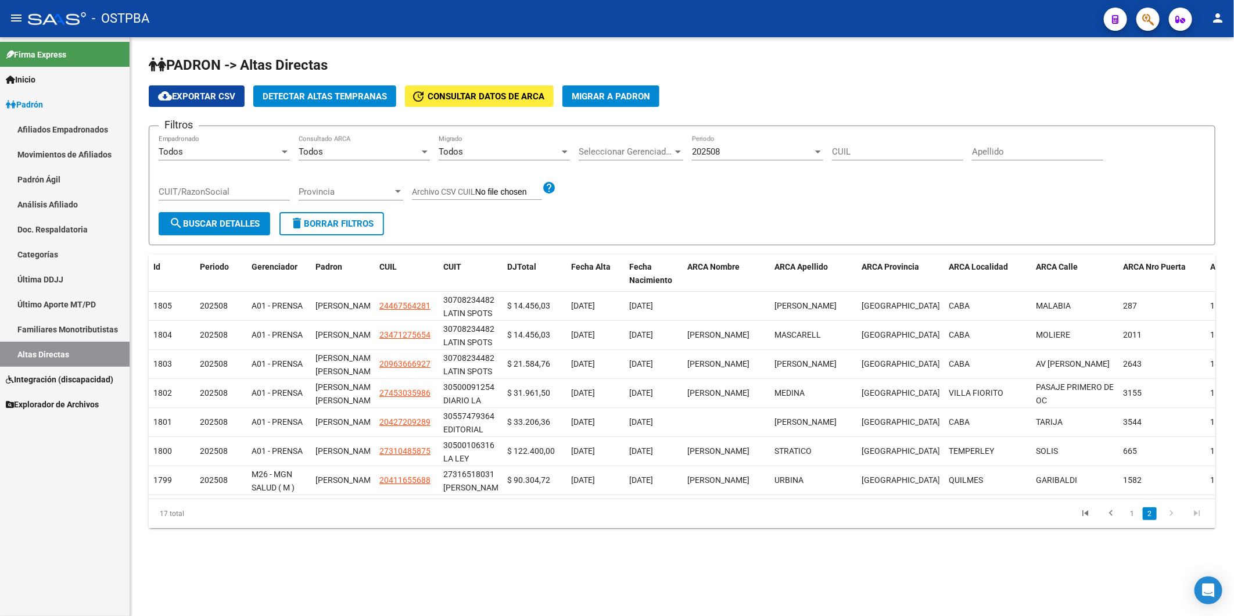
scroll to position [0, 0]
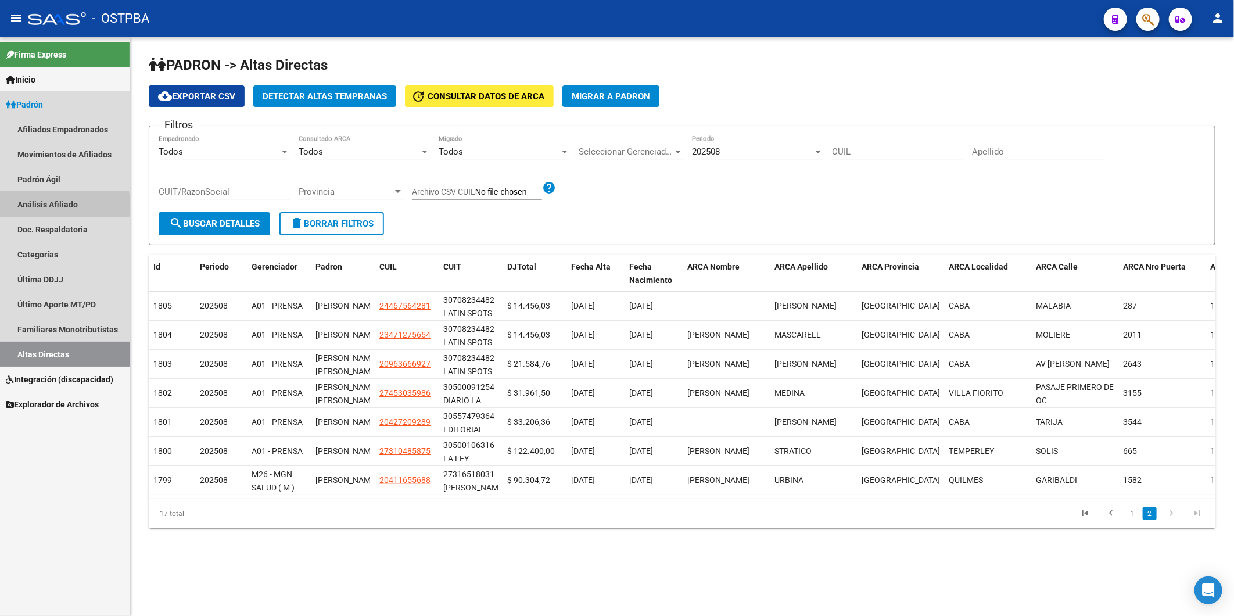
click at [41, 205] on link "Análisis Afiliado" at bounding box center [65, 204] width 130 height 25
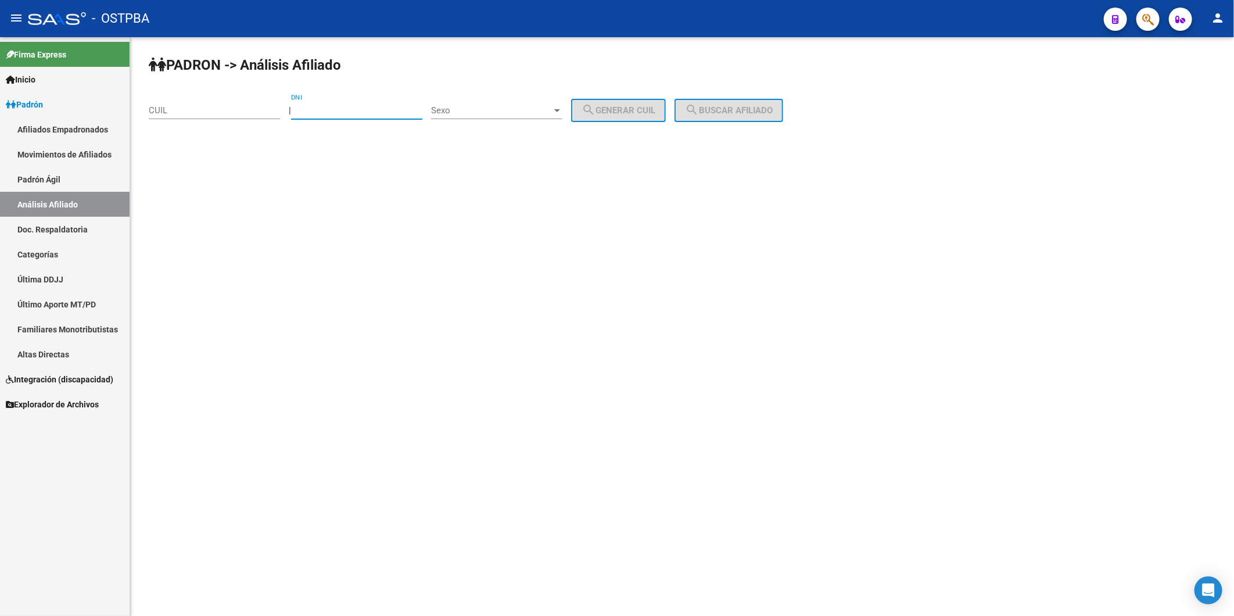
click at [368, 112] on input "DNI" at bounding box center [356, 110] width 131 height 10
type input "37358414"
click at [562, 113] on div at bounding box center [557, 110] width 10 height 9
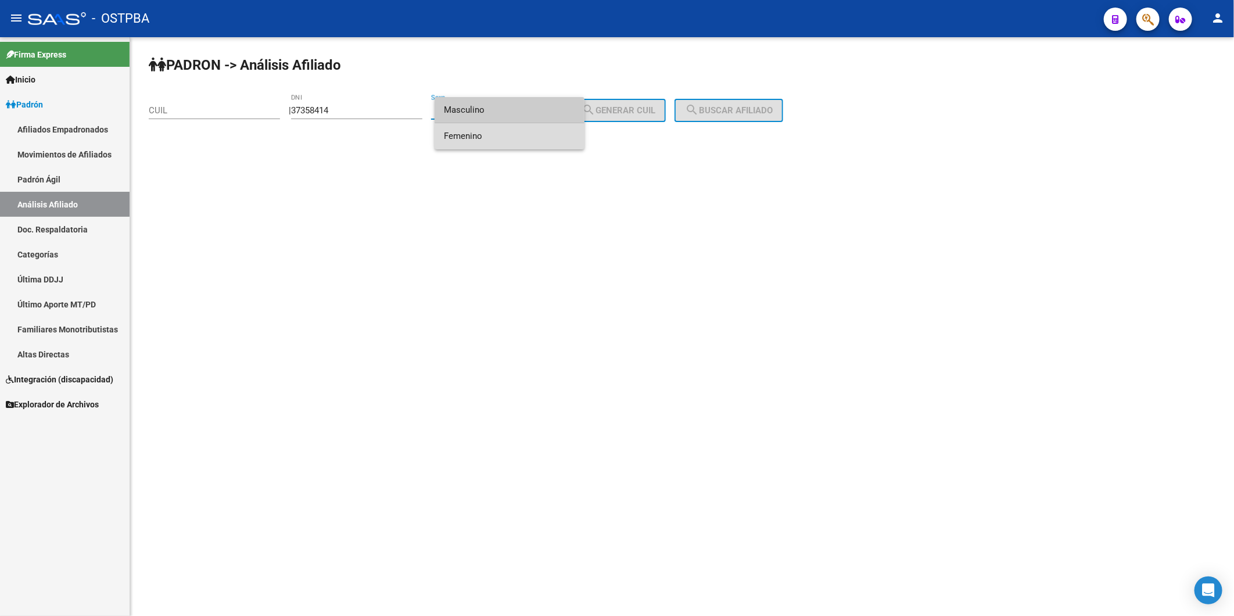
click at [544, 140] on span "Femenino" at bounding box center [509, 136] width 131 height 26
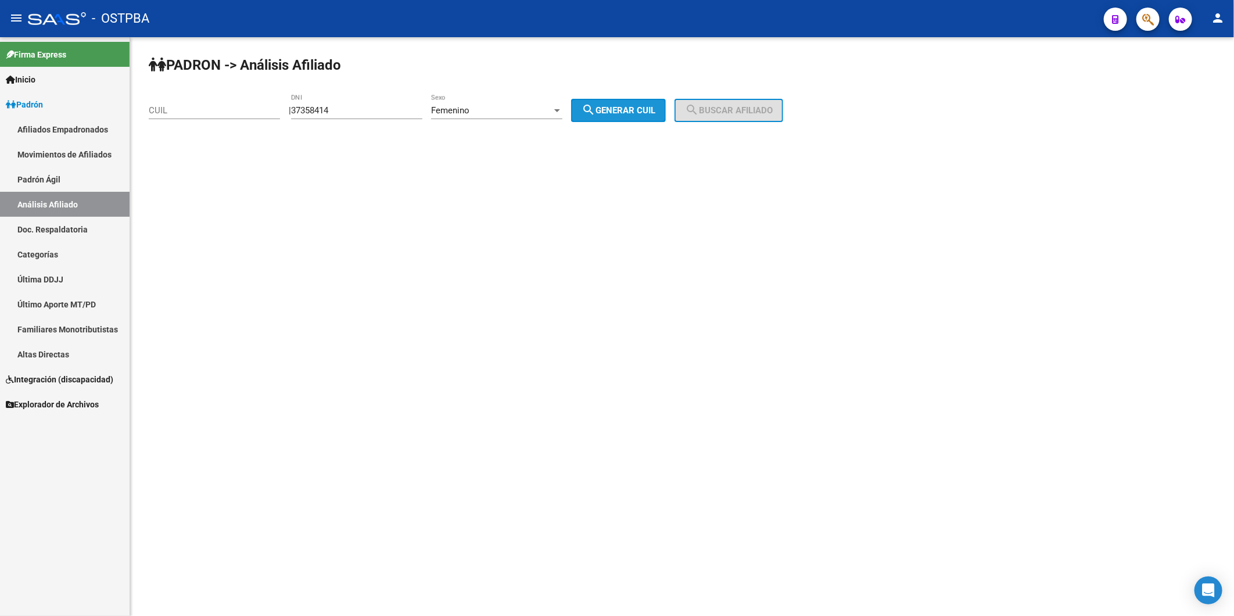
click at [626, 107] on span "search Generar CUIL" at bounding box center [619, 110] width 74 height 10
click at [723, 114] on span "search Buscar afiliado" at bounding box center [729, 110] width 88 height 10
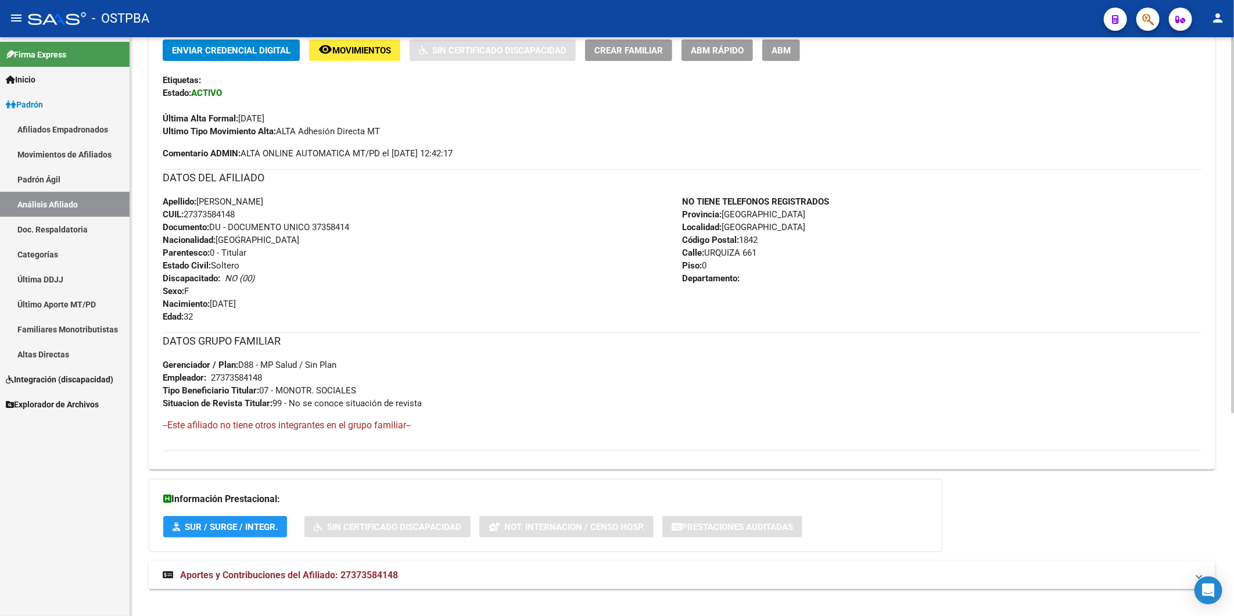
scroll to position [312, 0]
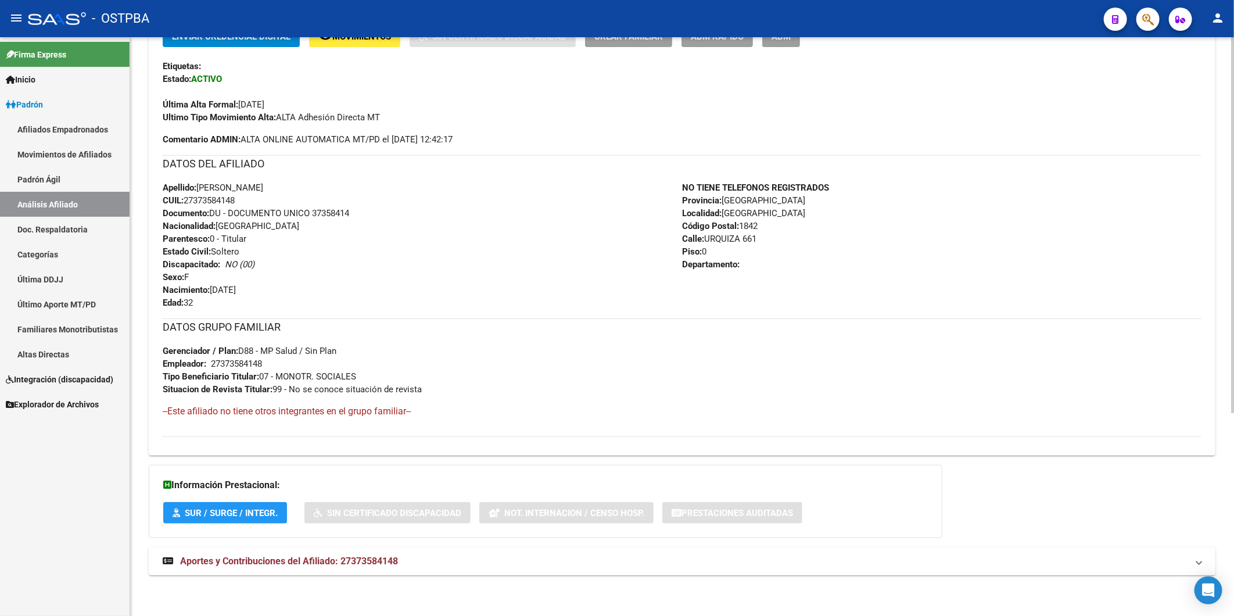
click at [389, 562] on span "Aportes y Contribuciones del Afiliado: 27373584148" at bounding box center [289, 560] width 218 height 11
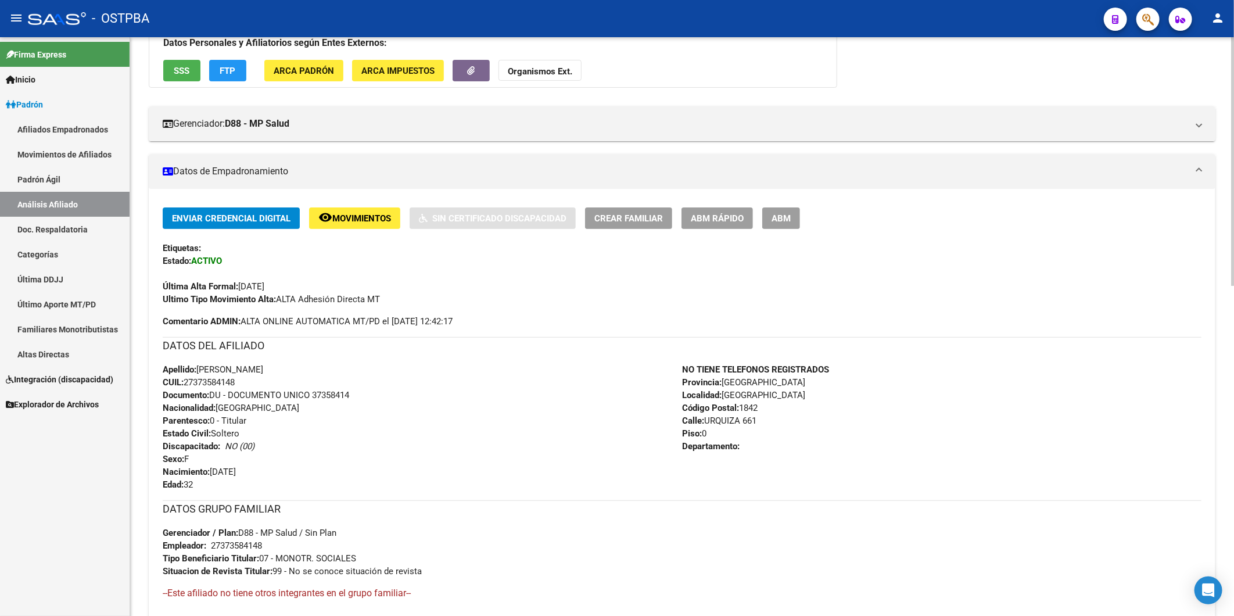
scroll to position [122, 0]
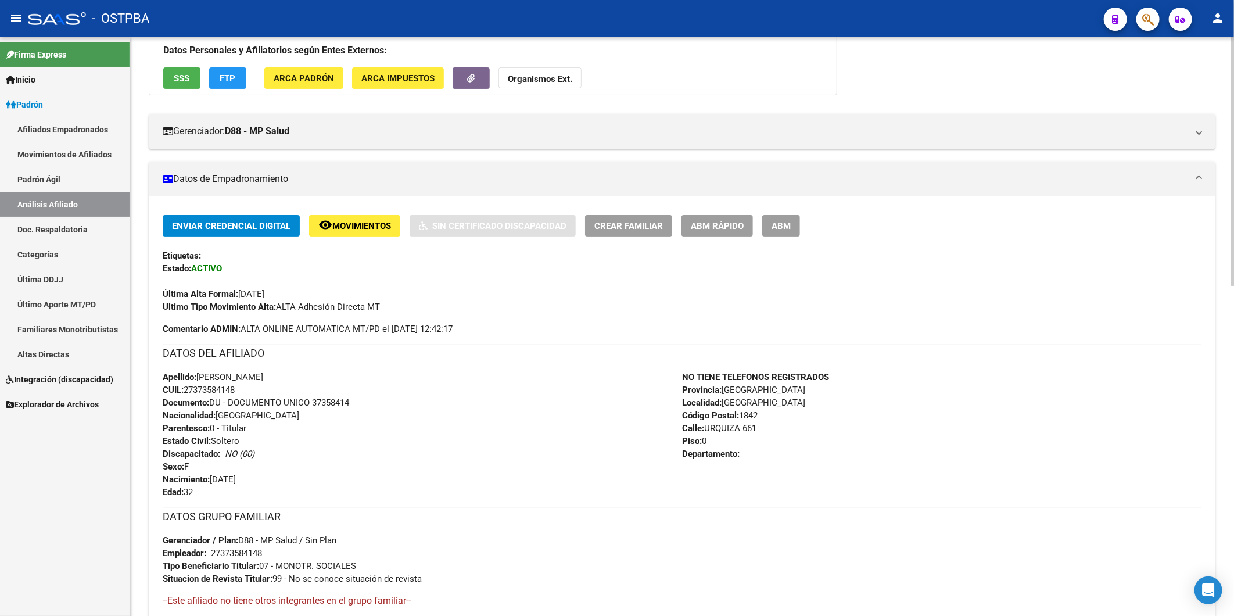
drag, startPoint x: 518, startPoint y: 422, endPoint x: 481, endPoint y: 418, distance: 36.8
click at [518, 422] on div "Apellido: [PERSON_NAME] CUIL: 27373584148 Documento: DU - DOCUMENTO UNICO 37358…" at bounding box center [422, 435] width 519 height 128
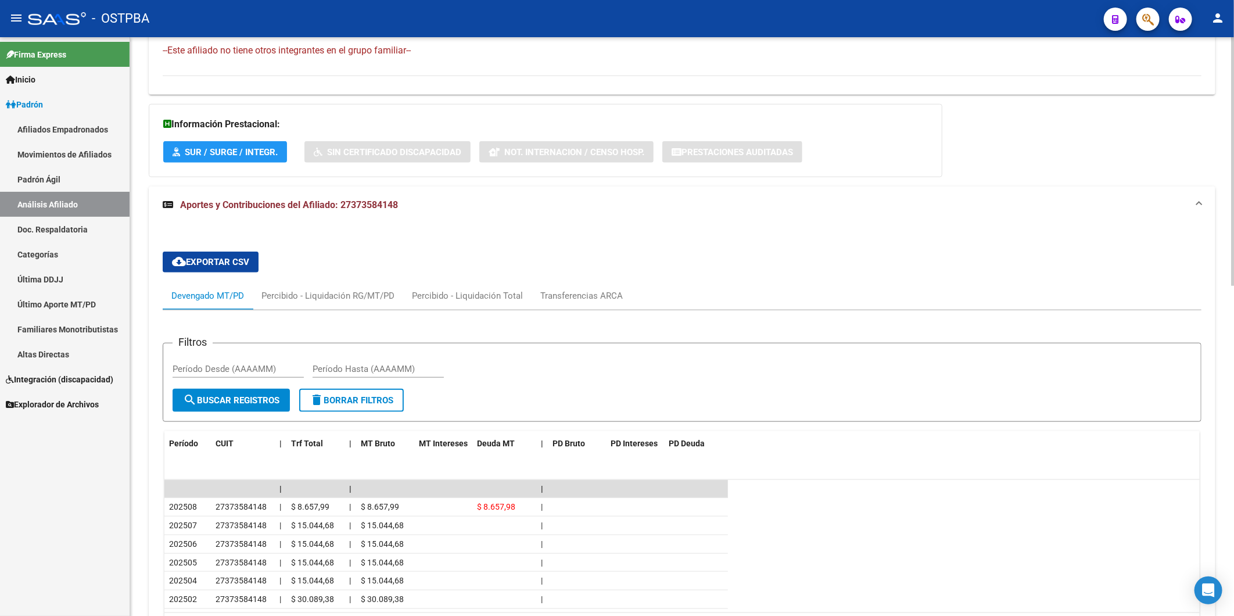
scroll to position [767, 0]
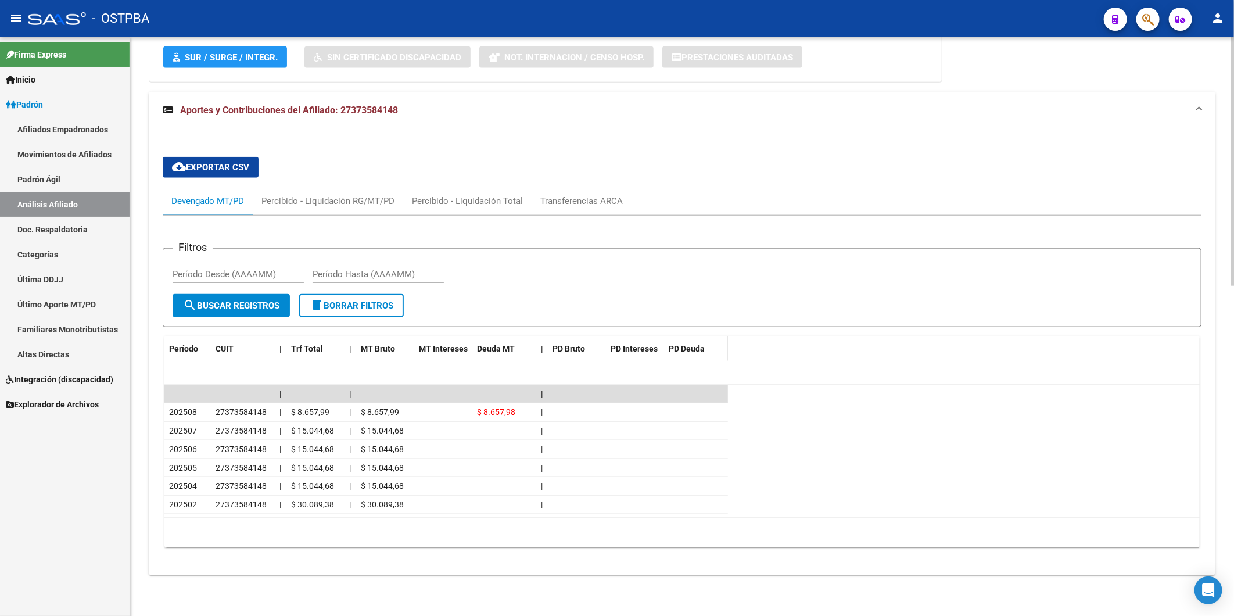
click at [693, 347] on span "PD Deuda" at bounding box center [687, 348] width 36 height 9
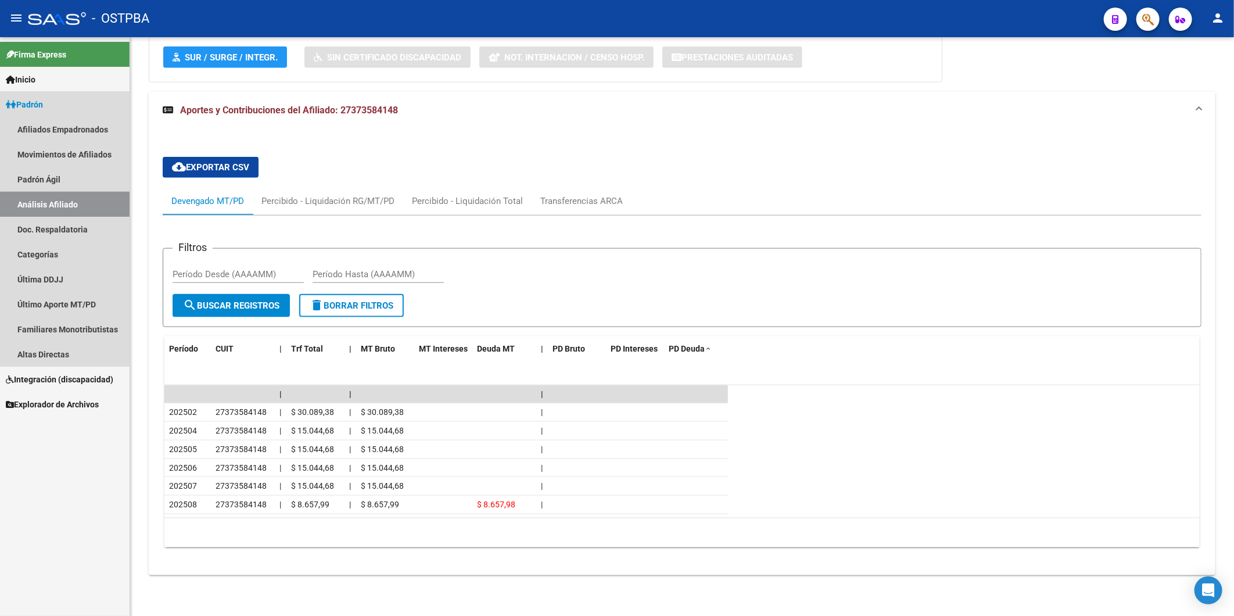
click at [74, 206] on link "Análisis Afiliado" at bounding box center [65, 204] width 130 height 25
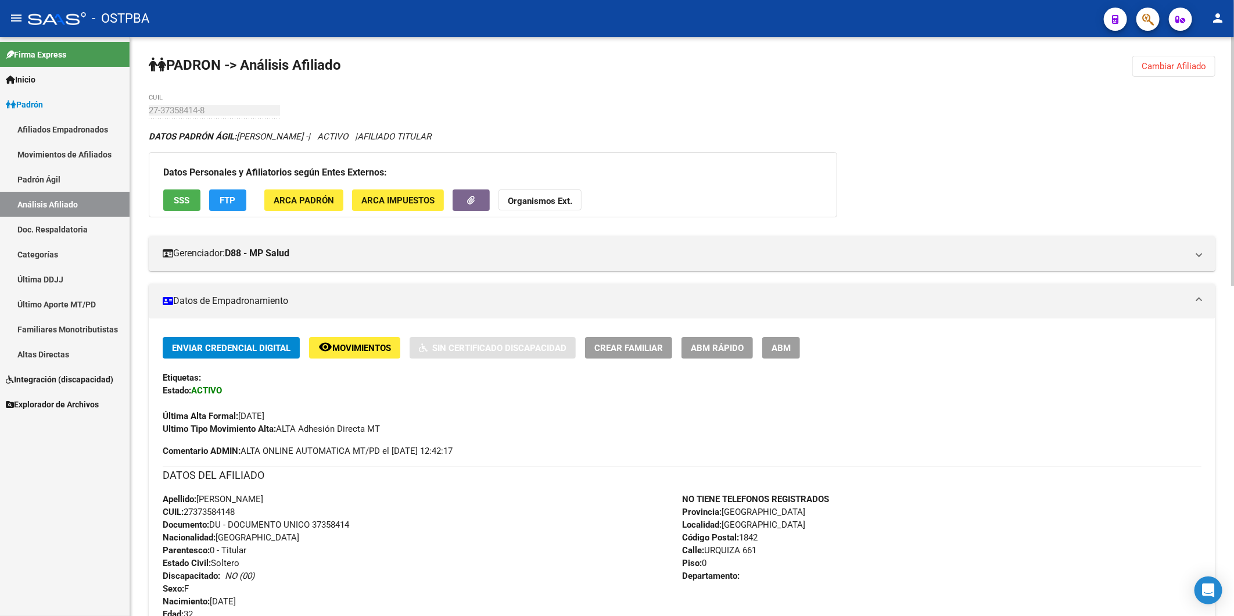
click at [1185, 69] on span "Cambiar Afiliado" at bounding box center [1174, 66] width 64 height 10
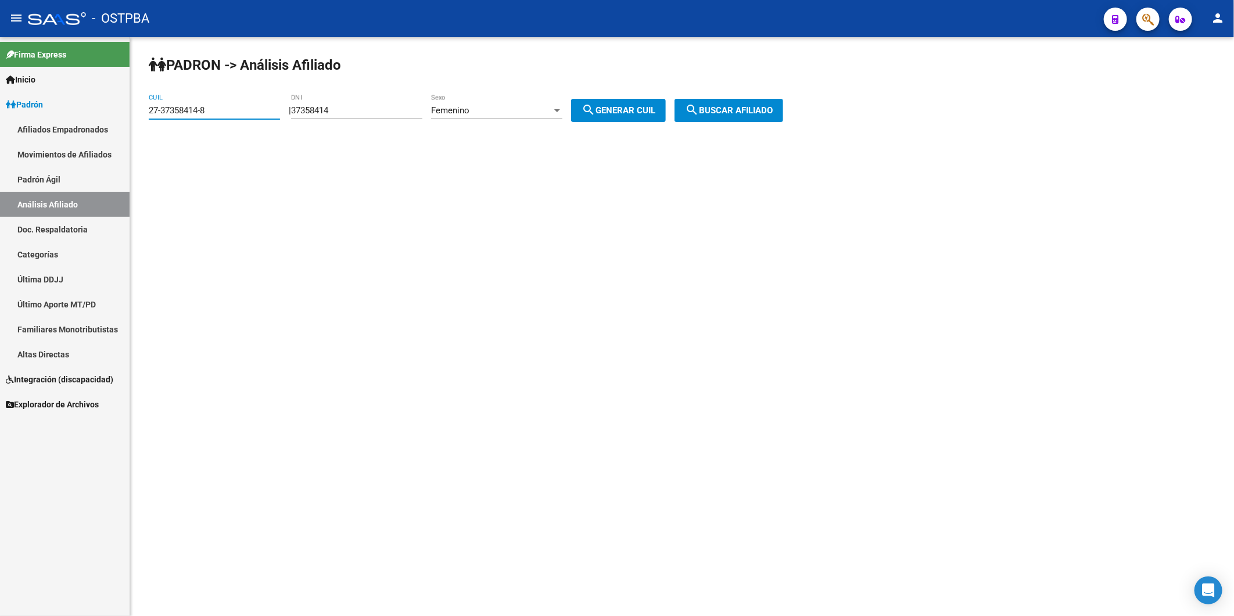
drag, startPoint x: 227, startPoint y: 110, endPoint x: 96, endPoint y: 108, distance: 130.7
click at [96, 108] on mat-sidenav-container "Firma Express Inicio Calendario SSS Instructivos Contacto OS Padrón Afiliados E…" at bounding box center [617, 326] width 1234 height 579
paste input "2455987"
type input "27-24559874-8"
click at [765, 106] on span "search Buscar afiliado" at bounding box center [729, 110] width 88 height 10
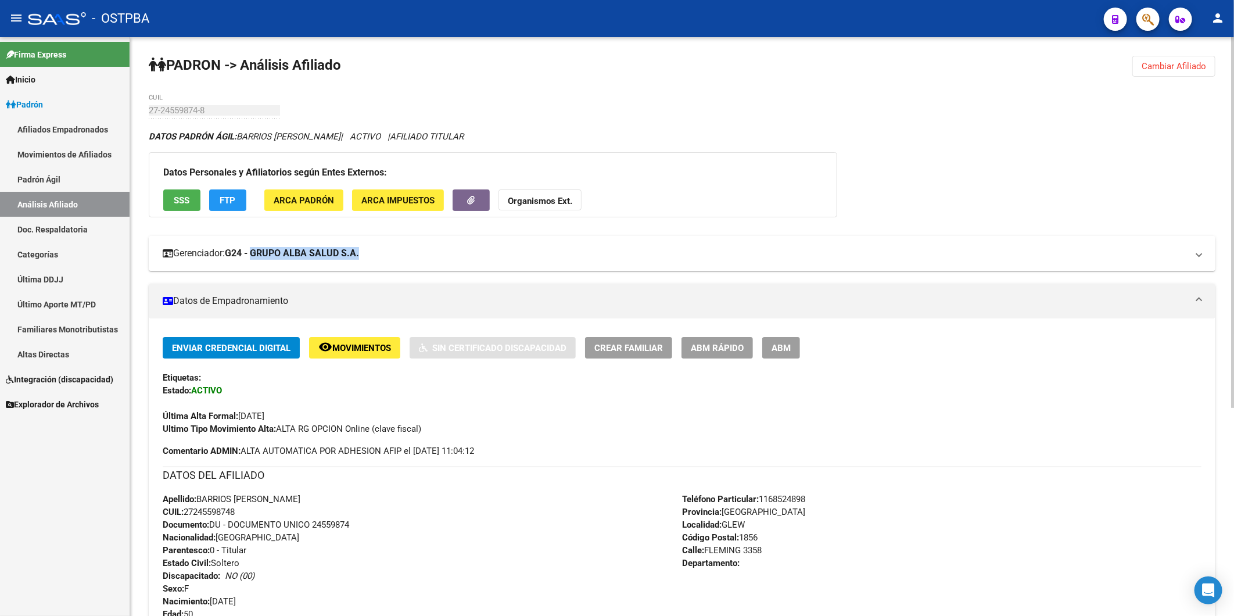
drag, startPoint x: 383, startPoint y: 257, endPoint x: 268, endPoint y: 254, distance: 115.7
click at [267, 254] on mat-panel-title "Gerenciador: G24 - GRUPO ALBA SALUD S.A." at bounding box center [675, 253] width 1025 height 13
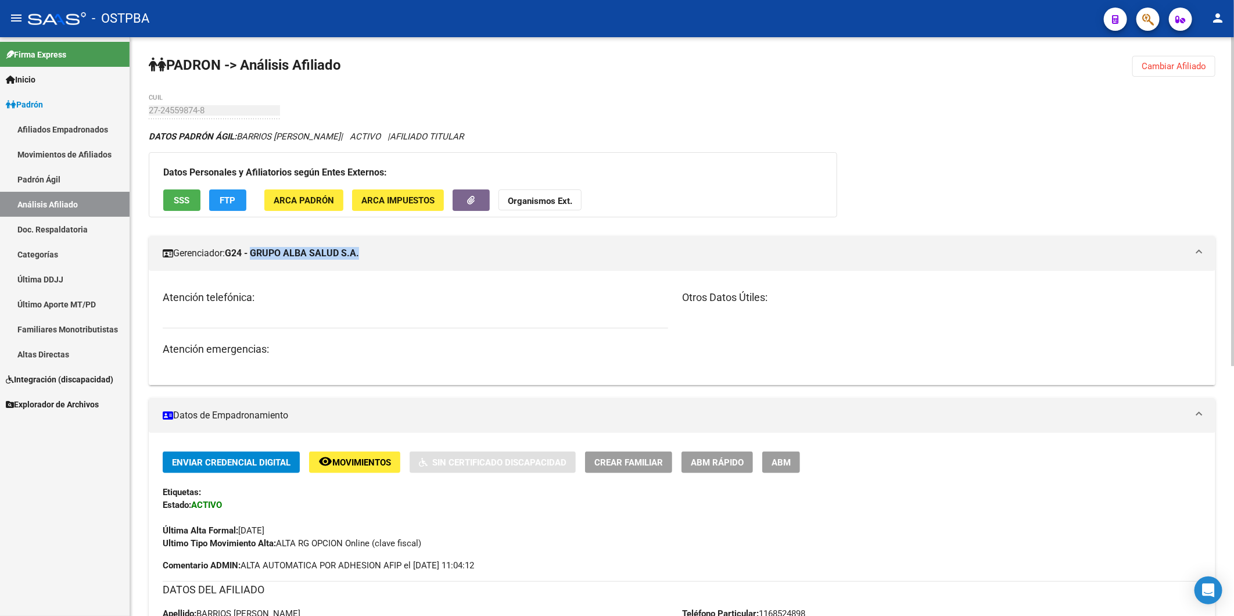
copy strong "GRUPO ALBA SALUD S.A."
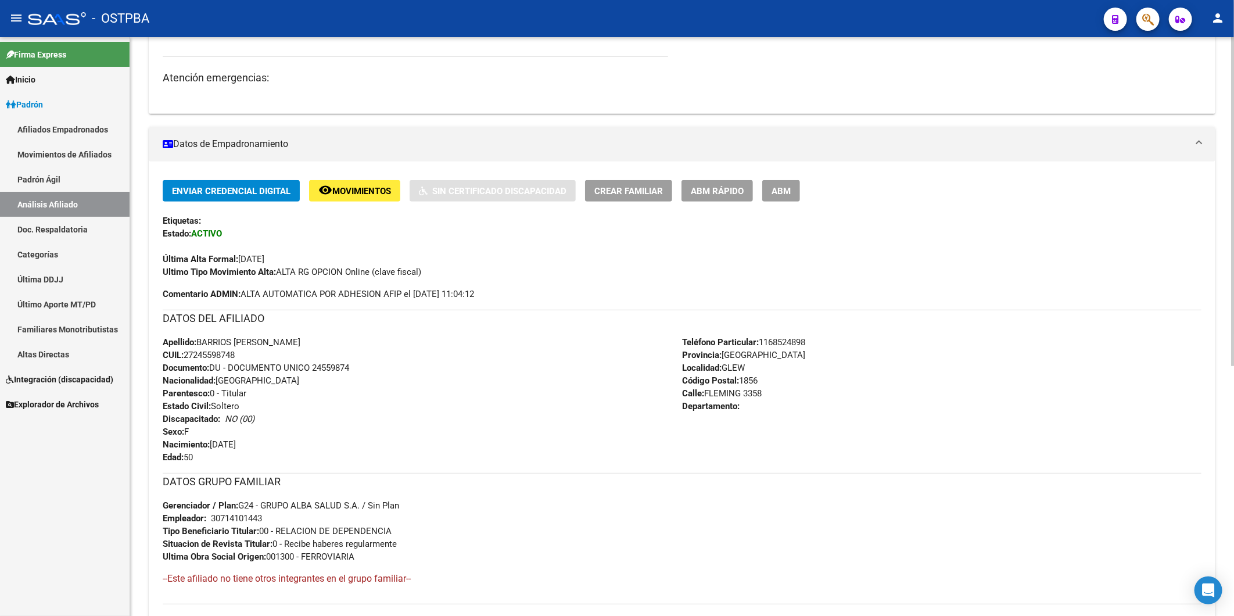
scroll to position [322, 0]
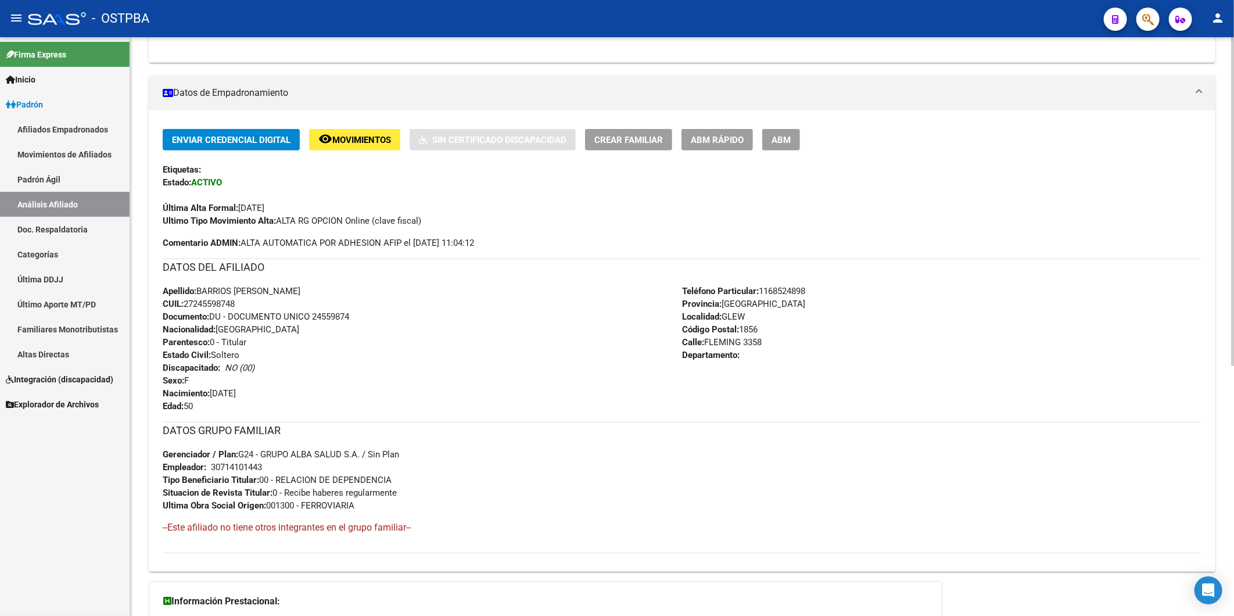
click at [508, 392] on div "Apellido: BARRIOS [PERSON_NAME] CUIL: 27245598748 Documento: DU - DOCUMENTO UNI…" at bounding box center [422, 349] width 519 height 128
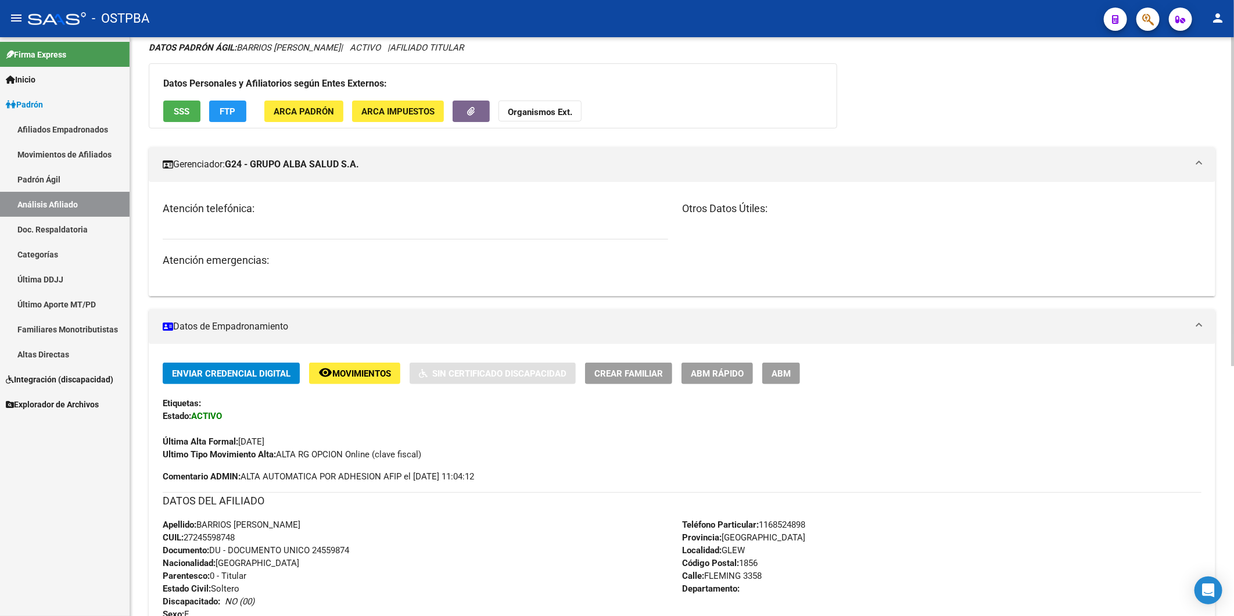
scroll to position [64, 0]
